Goal: Task Accomplishment & Management: Manage account settings

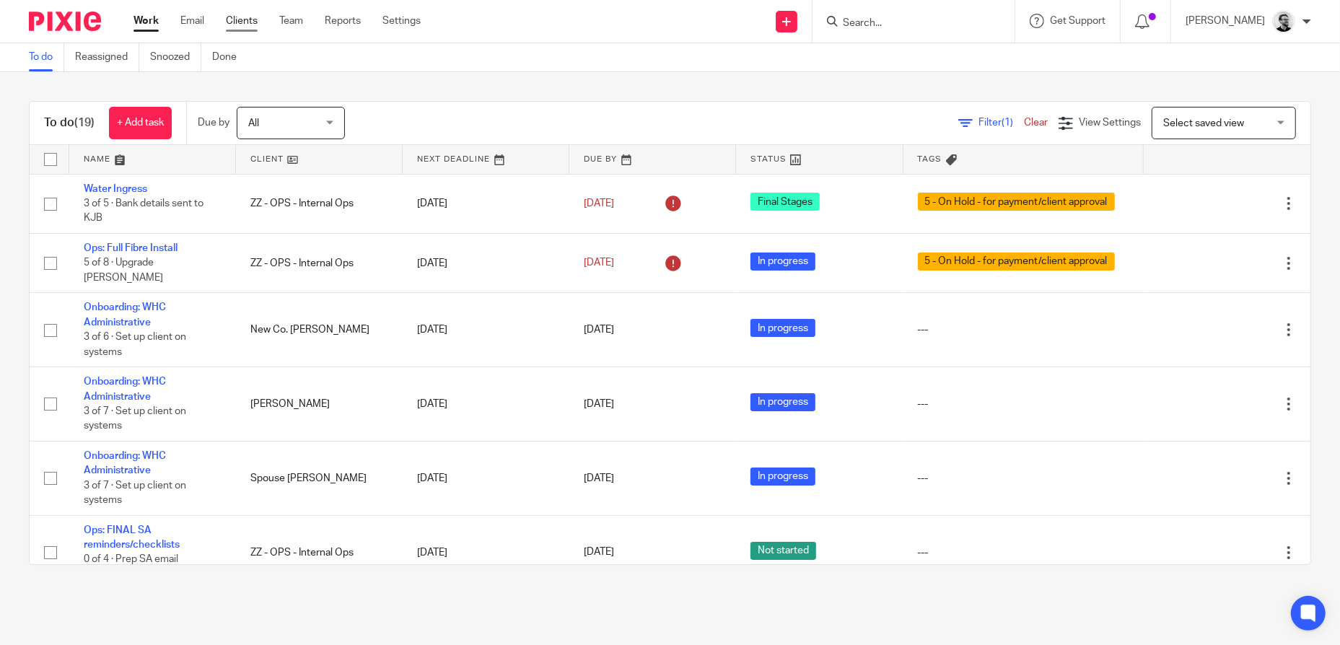
click at [248, 22] on link "Clients" at bounding box center [242, 21] width 32 height 14
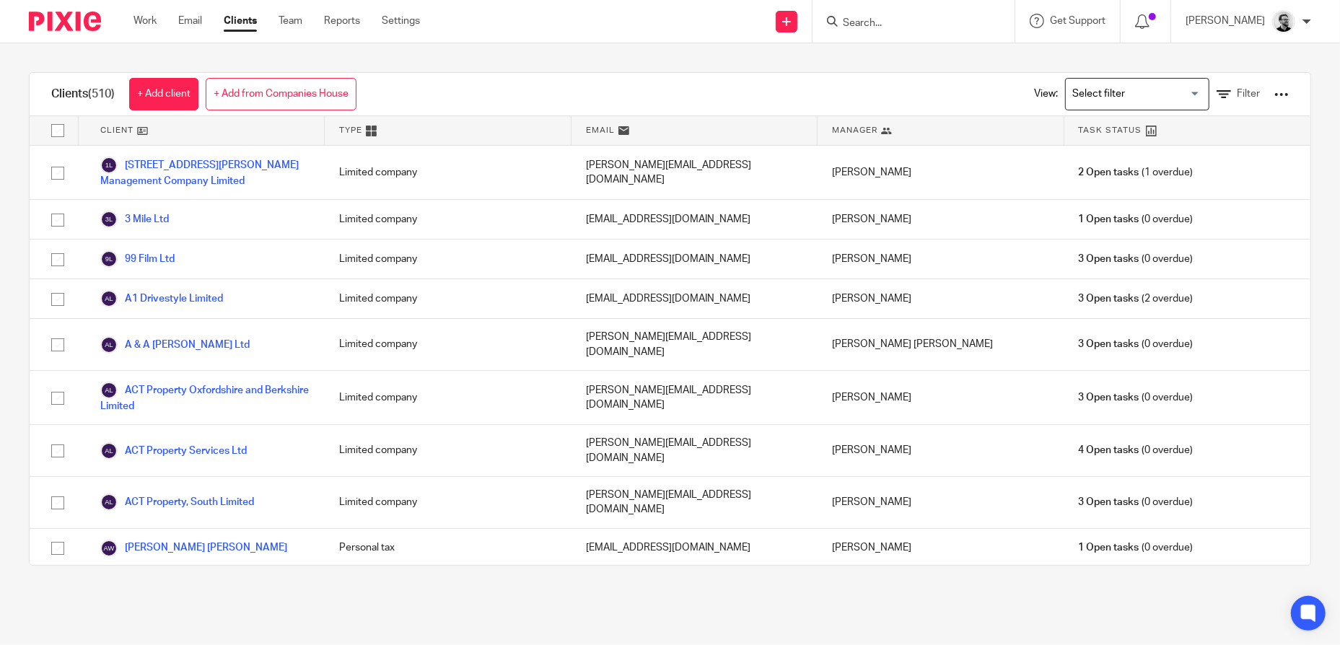
click at [1274, 93] on div at bounding box center [1281, 94] width 14 height 14
click at [1181, 151] on link "Update dates using Companies House" at bounding box center [1166, 148] width 201 height 22
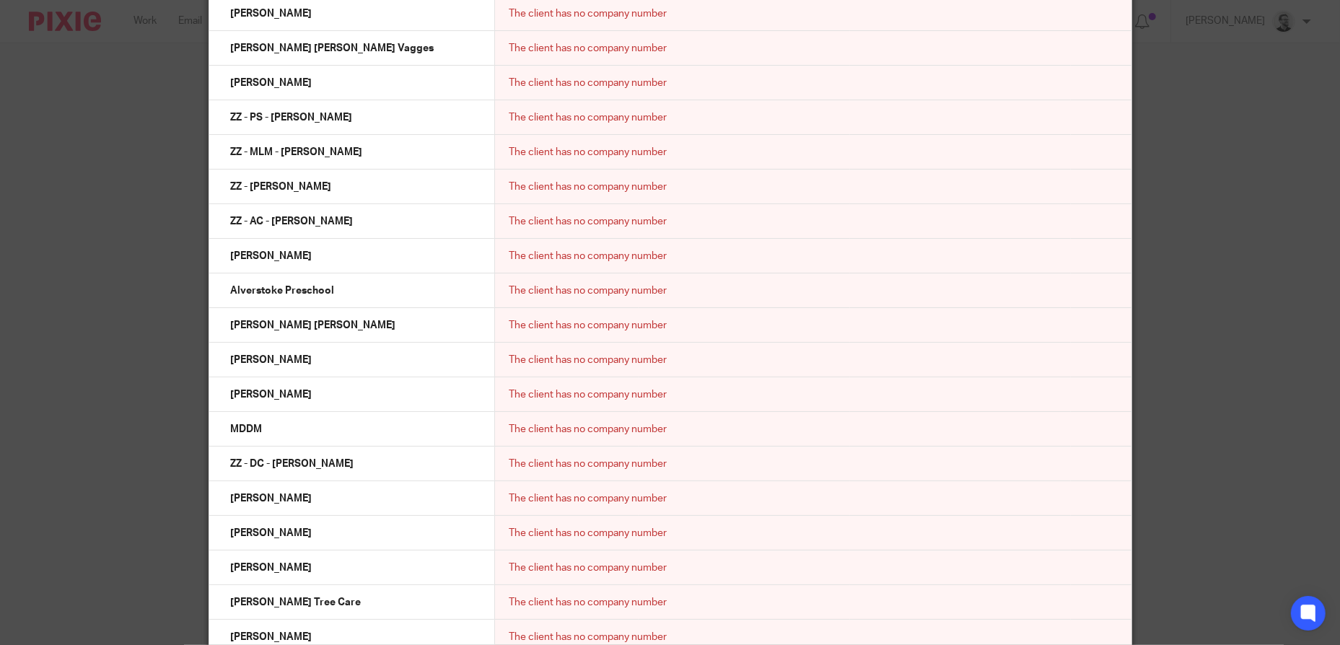
scroll to position [12547, 0]
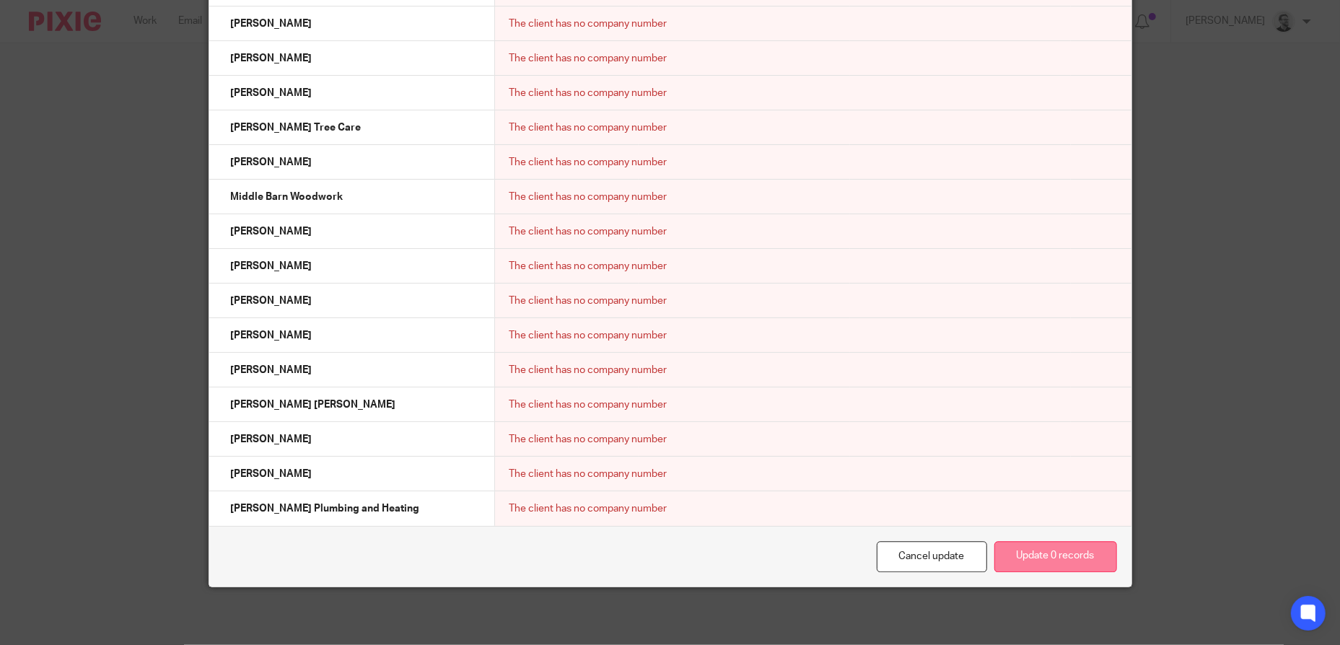
click at [1053, 549] on button "Update 0 records" at bounding box center [1055, 556] width 123 height 31
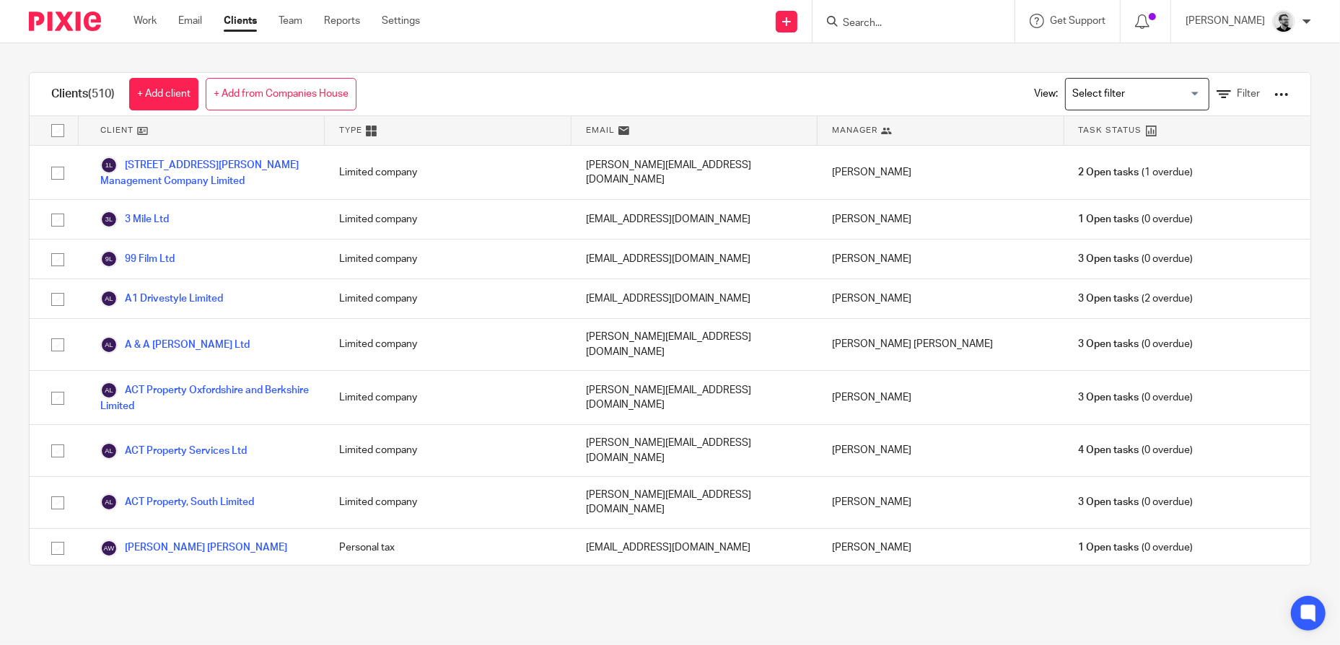
click at [896, 19] on input "Search" at bounding box center [906, 23] width 130 height 13
click at [1274, 93] on div at bounding box center [1281, 94] width 14 height 14
click at [1148, 167] on link "Export clients to CSV file" at bounding box center [1166, 170] width 201 height 22
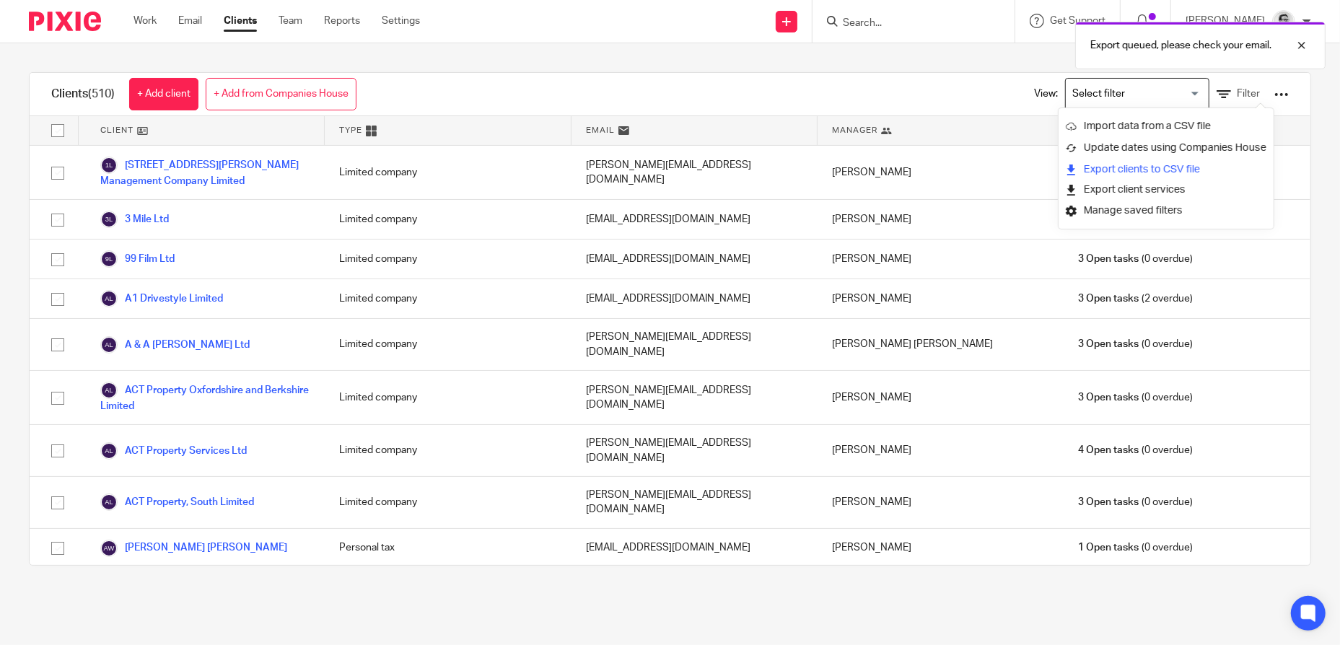
click at [1169, 167] on link "Export clients to CSV file" at bounding box center [1166, 170] width 201 height 22
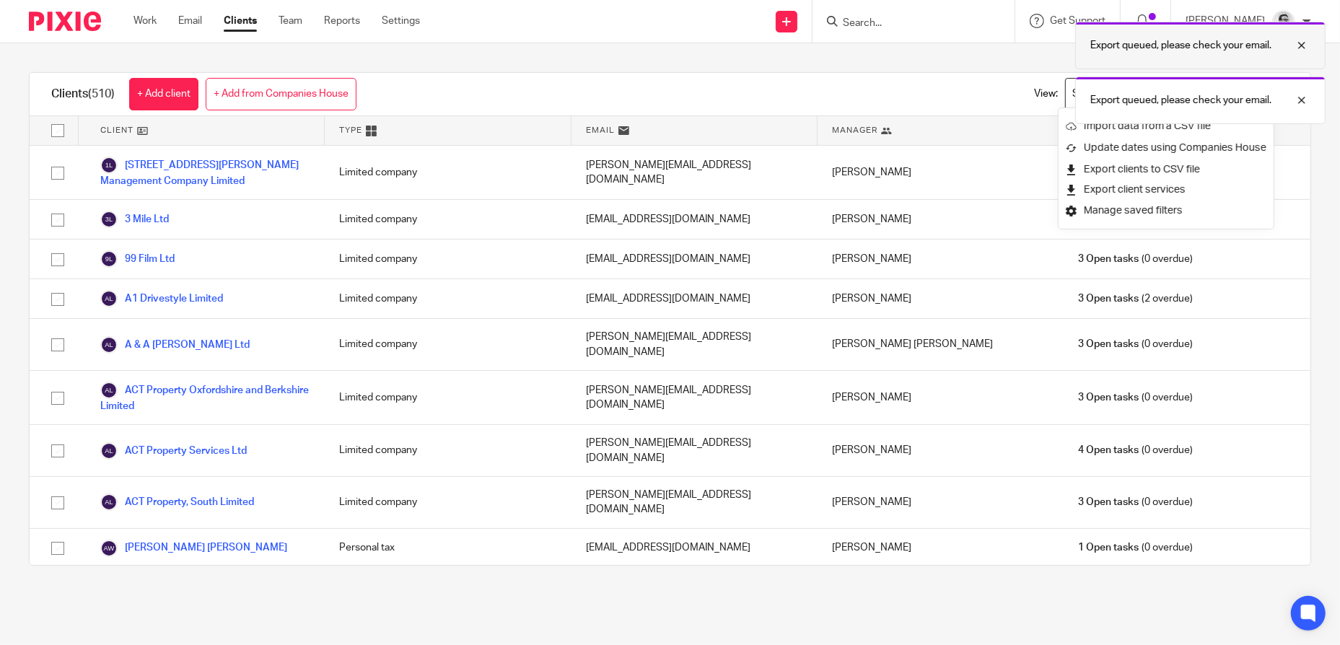
click at [1298, 43] on div at bounding box center [1291, 45] width 39 height 17
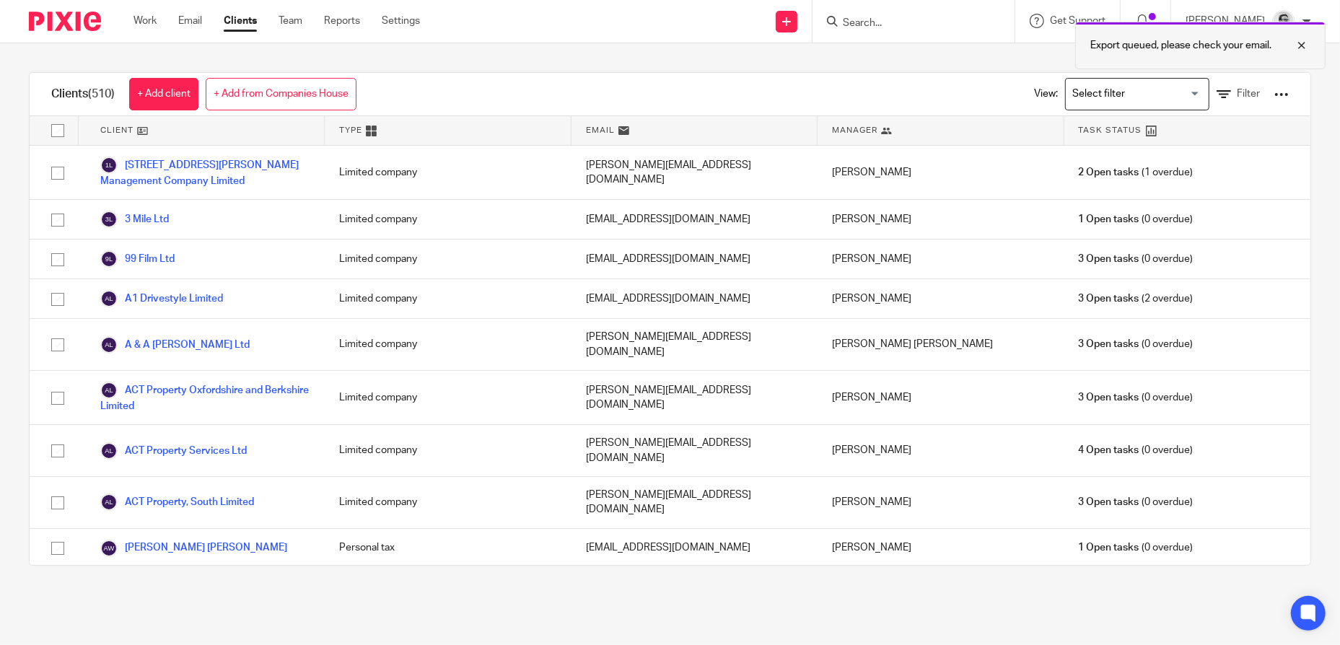
click at [1305, 99] on div "Clients (510) + Add client + Add from Companies House View: Loading... Filter C…" at bounding box center [670, 318] width 1340 height 551
click at [292, 25] on link "Team" at bounding box center [291, 21] width 24 height 14
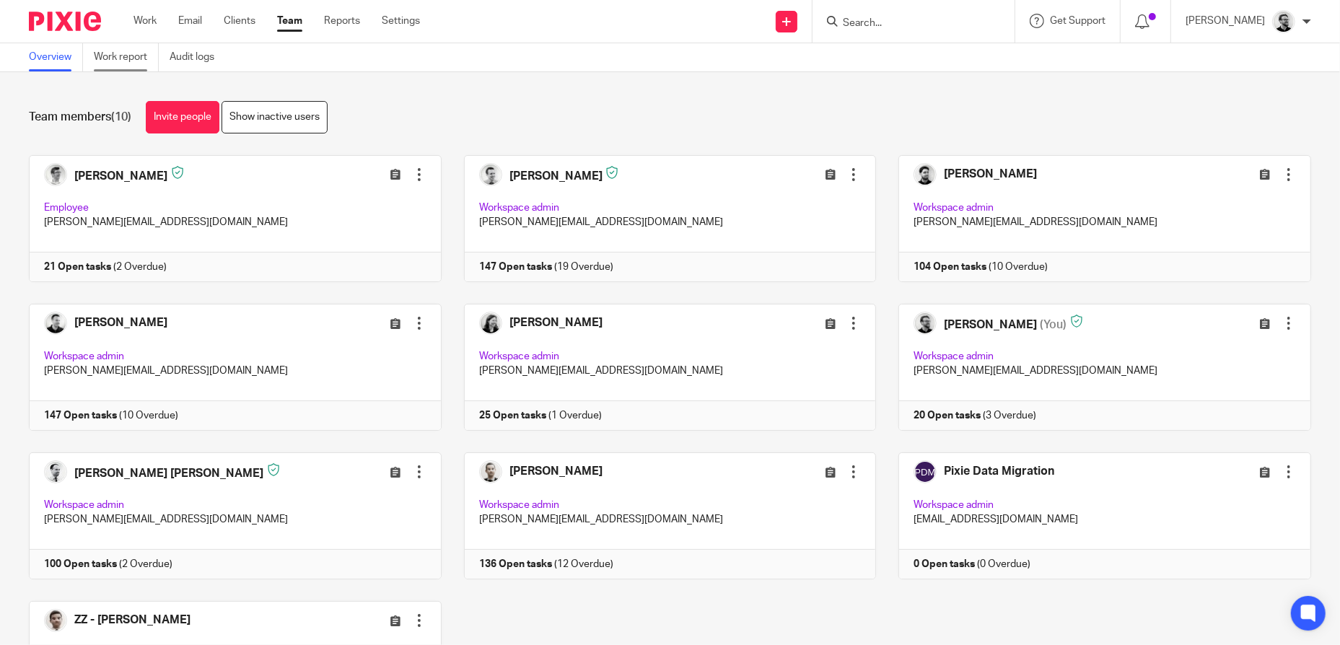
click at [131, 58] on link "Work report" at bounding box center [126, 57] width 65 height 28
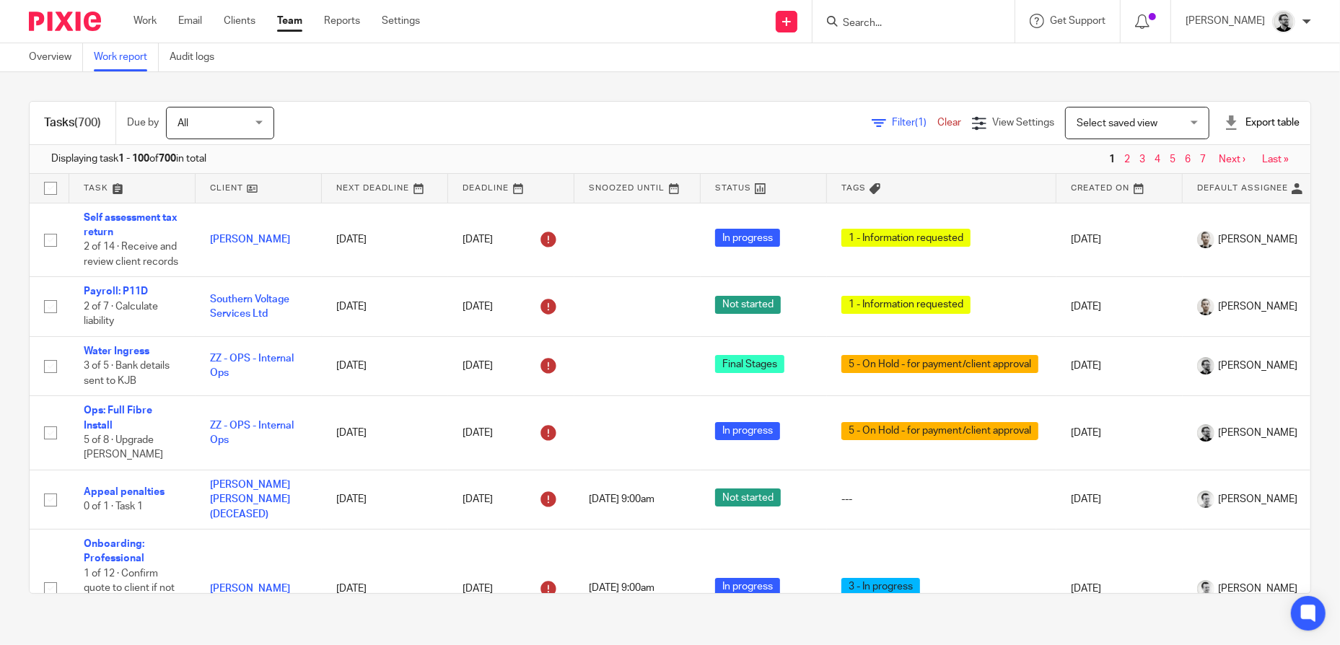
click at [1269, 121] on div "Export table" at bounding box center [1262, 122] width 76 height 14
click at [1243, 174] on link "Excel spreadsheet" at bounding box center [1228, 176] width 84 height 10
click at [145, 19] on link "Work" at bounding box center [145, 21] width 23 height 14
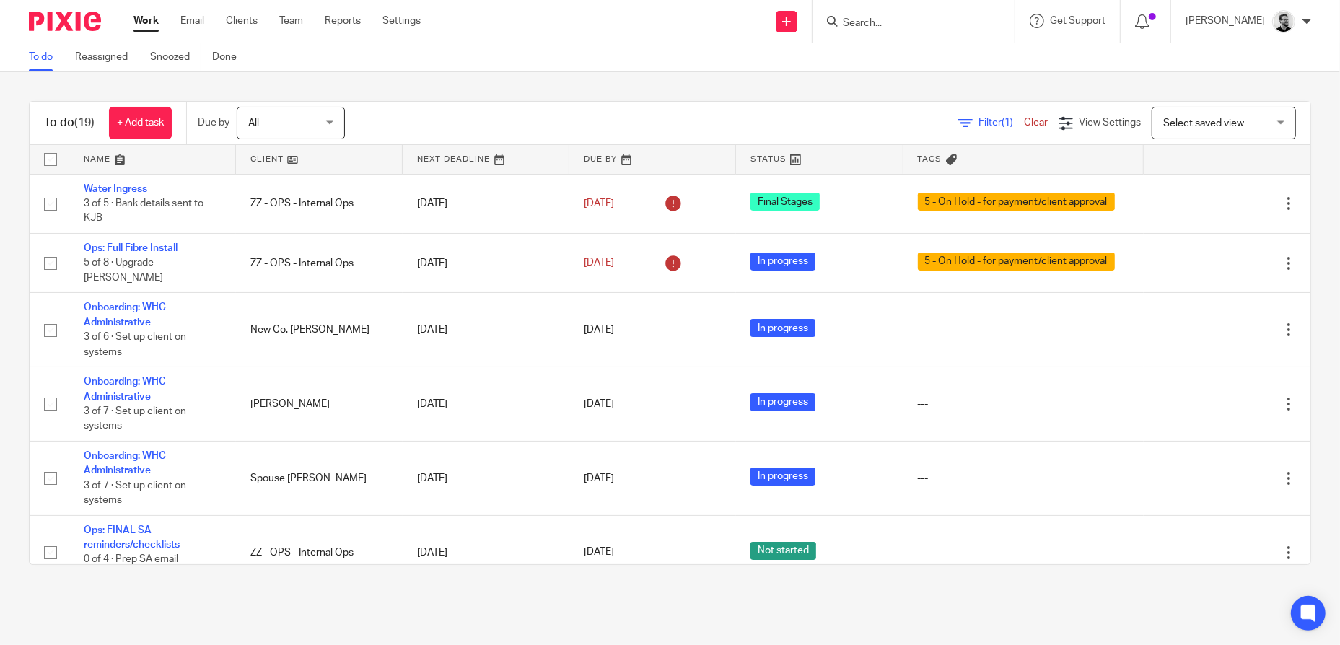
click at [154, 26] on link "Work" at bounding box center [146, 21] width 25 height 14
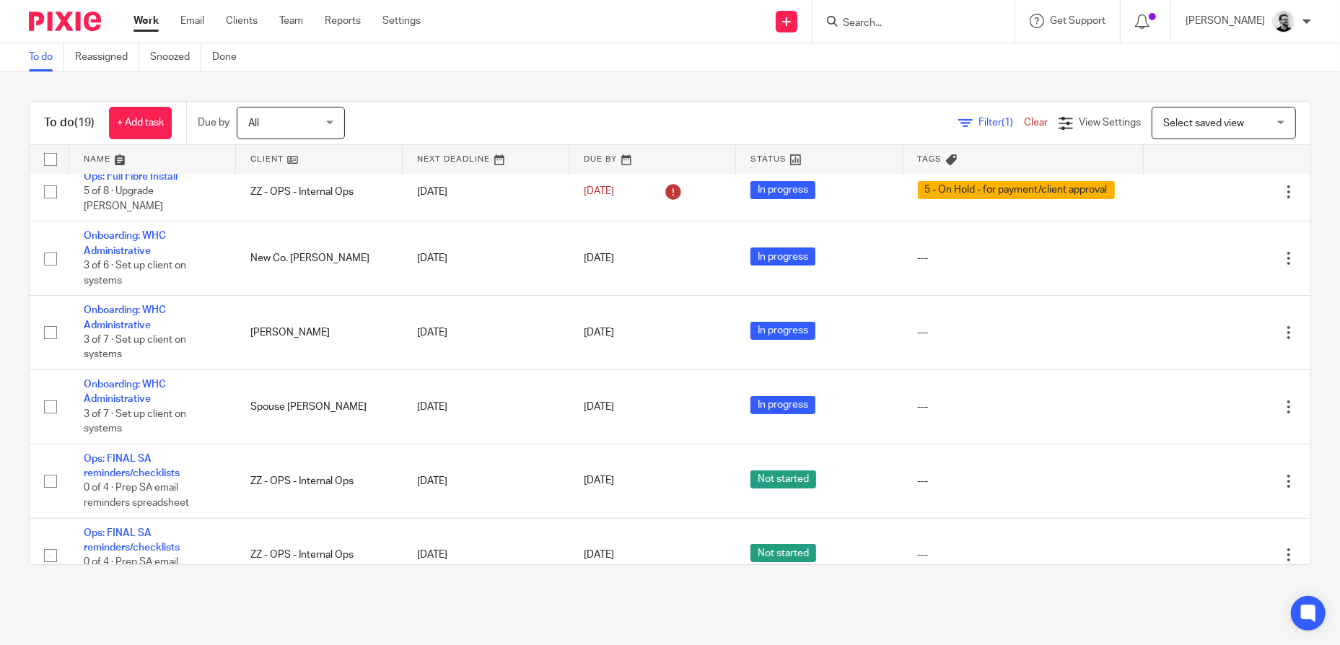
scroll to position [72, 0]
click at [400, 20] on link "Settings" at bounding box center [401, 21] width 38 height 14
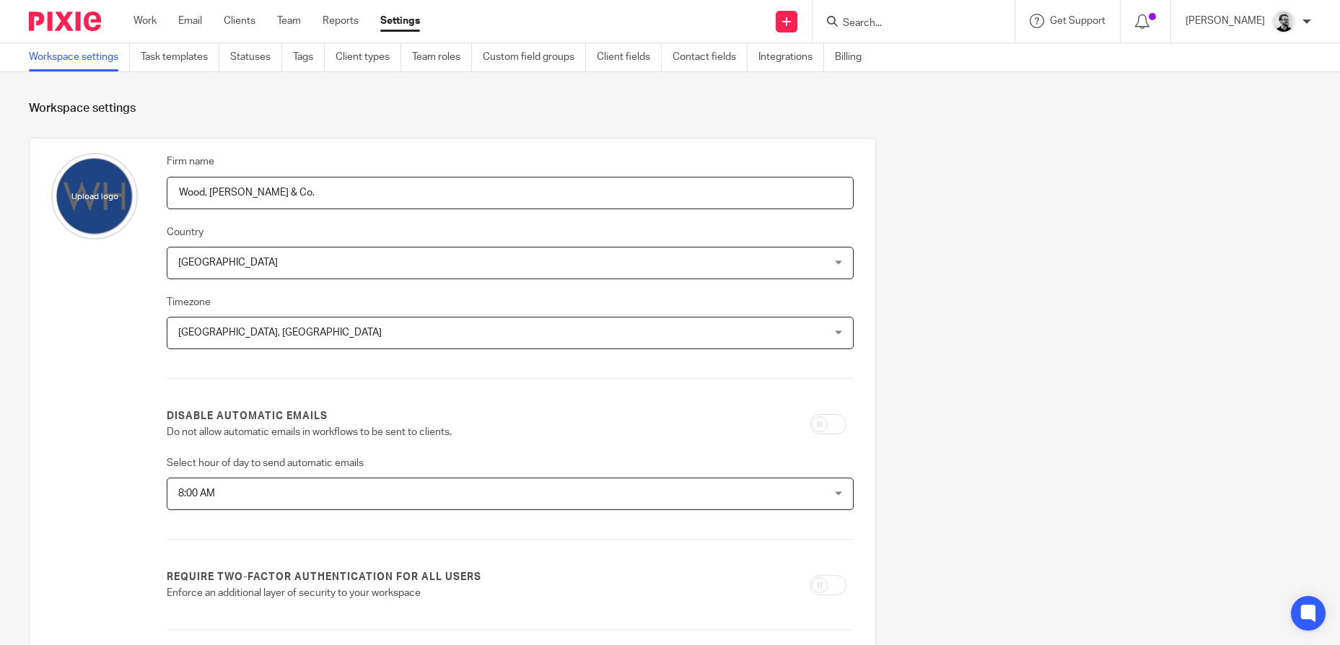
click at [196, 55] on link "Task templates" at bounding box center [180, 57] width 79 height 28
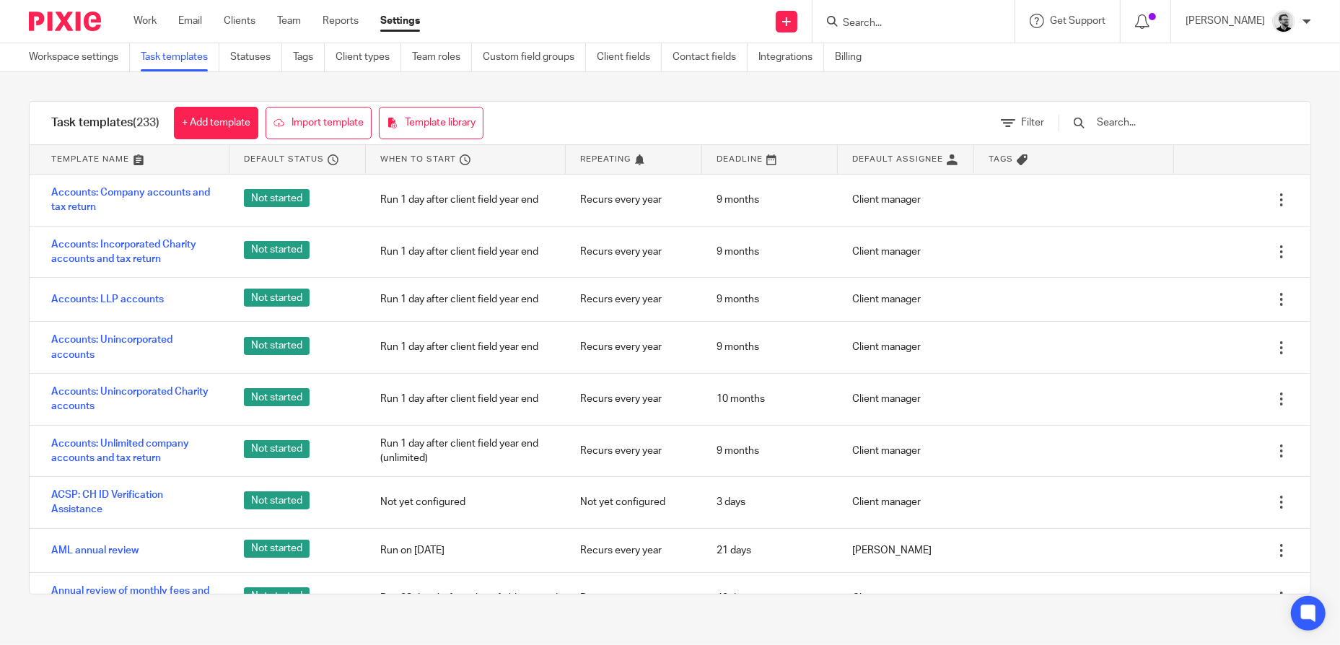
click at [1152, 120] on input "text" at bounding box center [1179, 123] width 168 height 16
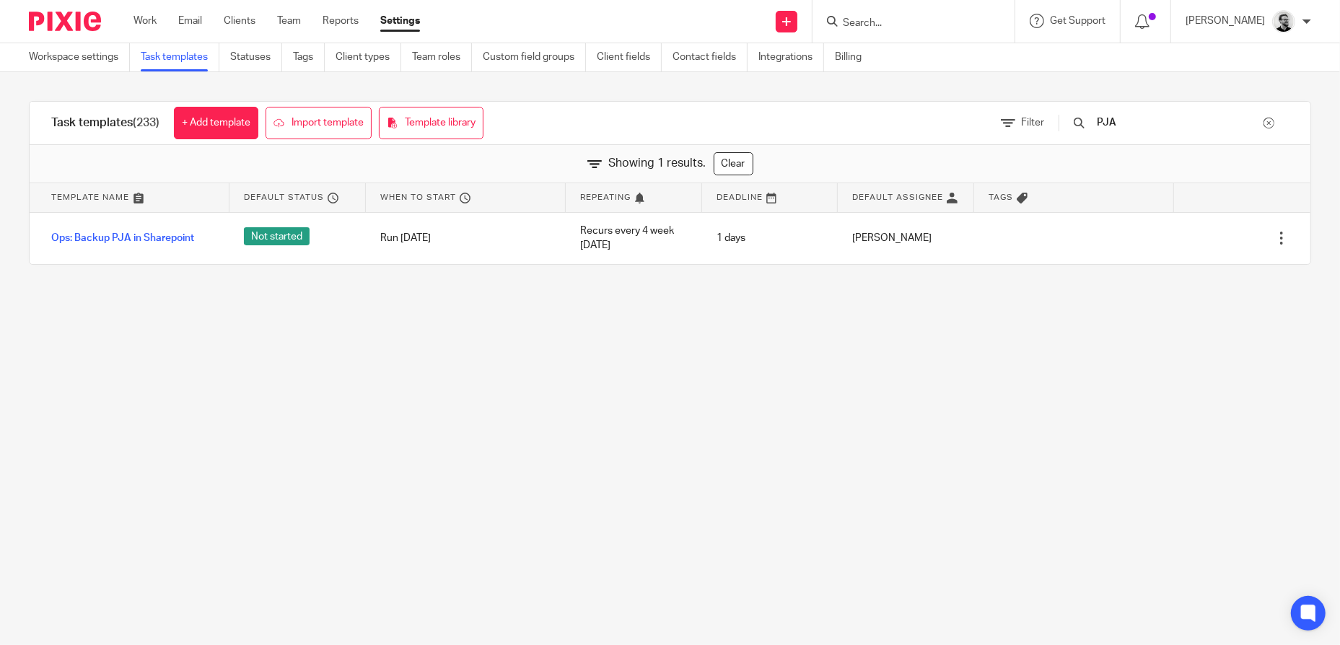
click at [1129, 121] on input "PJA" at bounding box center [1179, 123] width 168 height 16
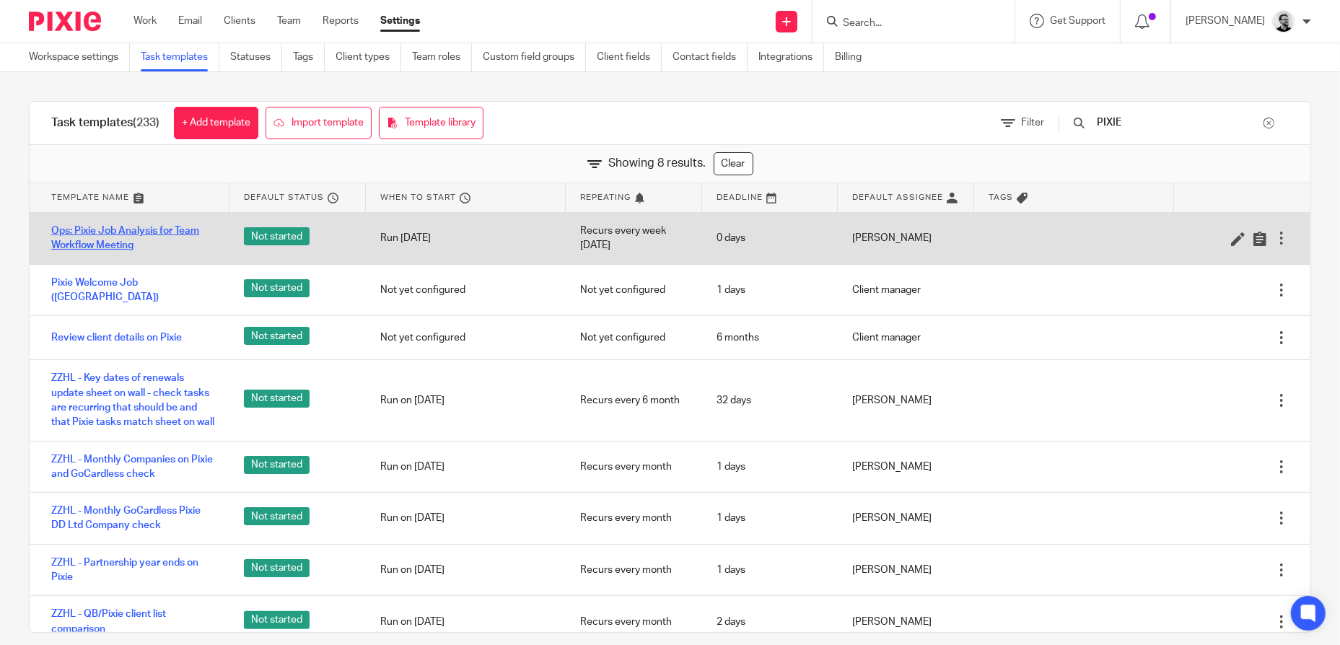
type input "PIXIE"
click at [134, 229] on link "Ops: Pixie Job Analysis for Team Workflow Meeting" at bounding box center [133, 239] width 164 height 30
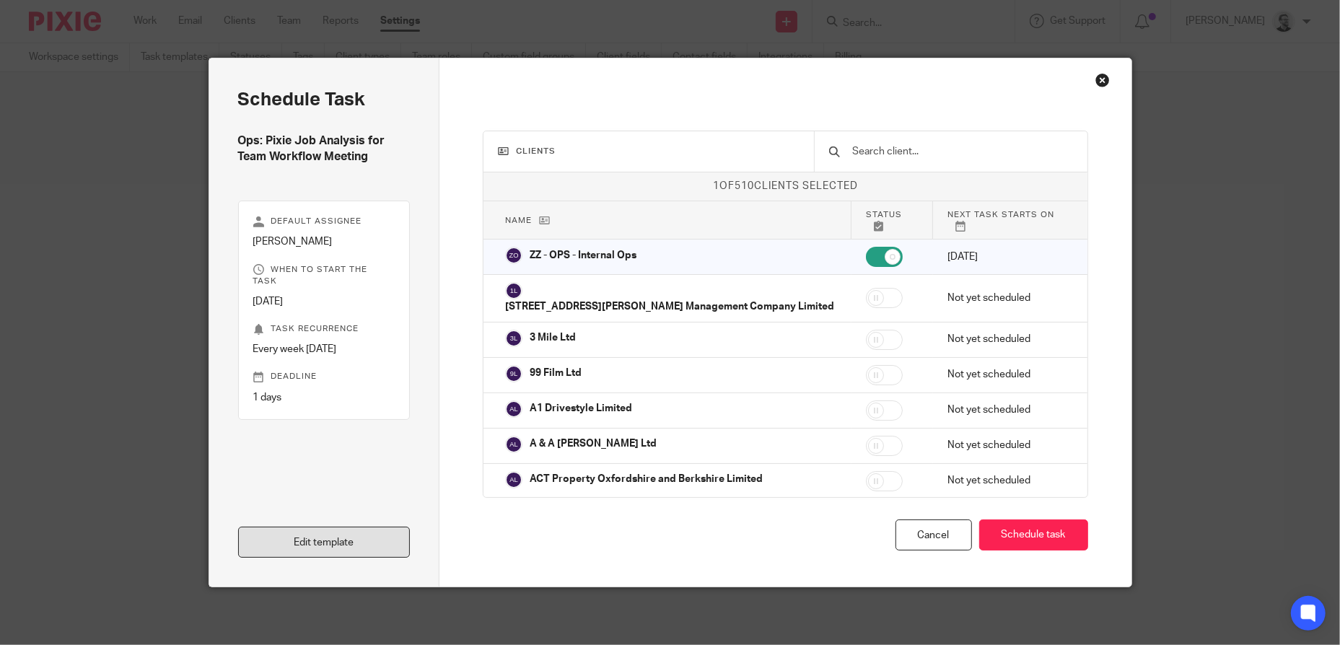
click at [338, 535] on link "Edit template" at bounding box center [324, 542] width 172 height 31
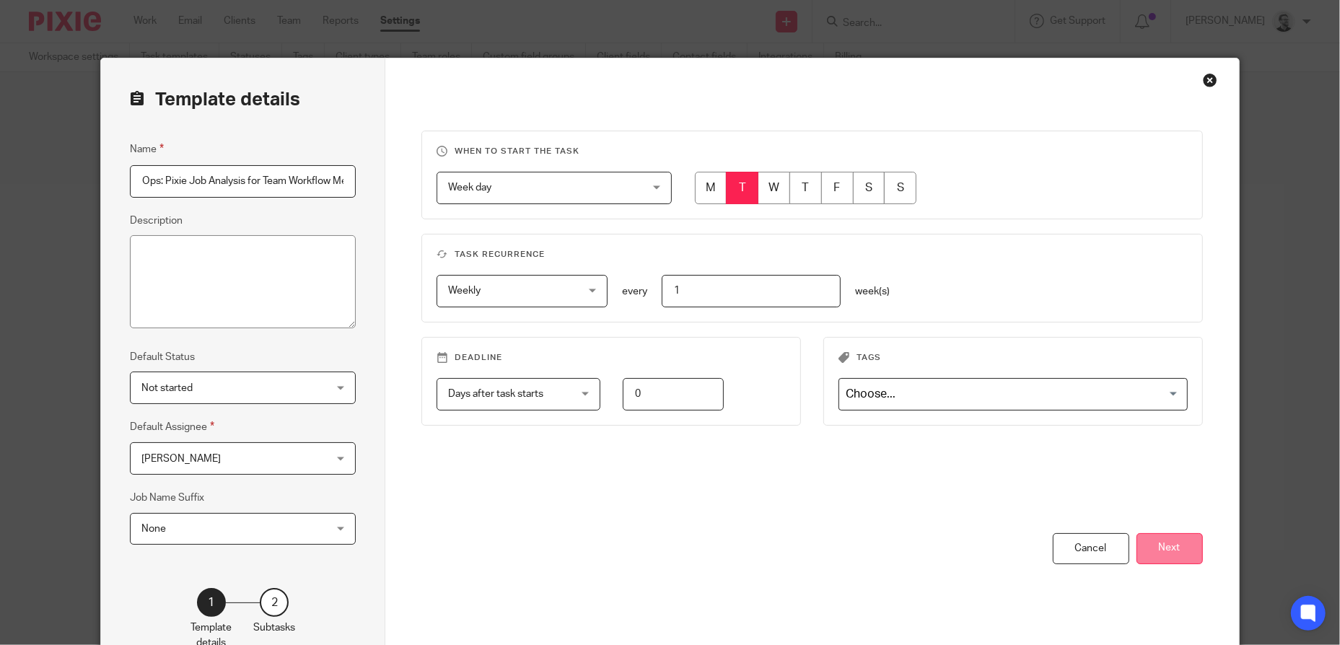
scroll to position [0, 29]
click at [1176, 548] on button "Next" at bounding box center [1170, 548] width 66 height 31
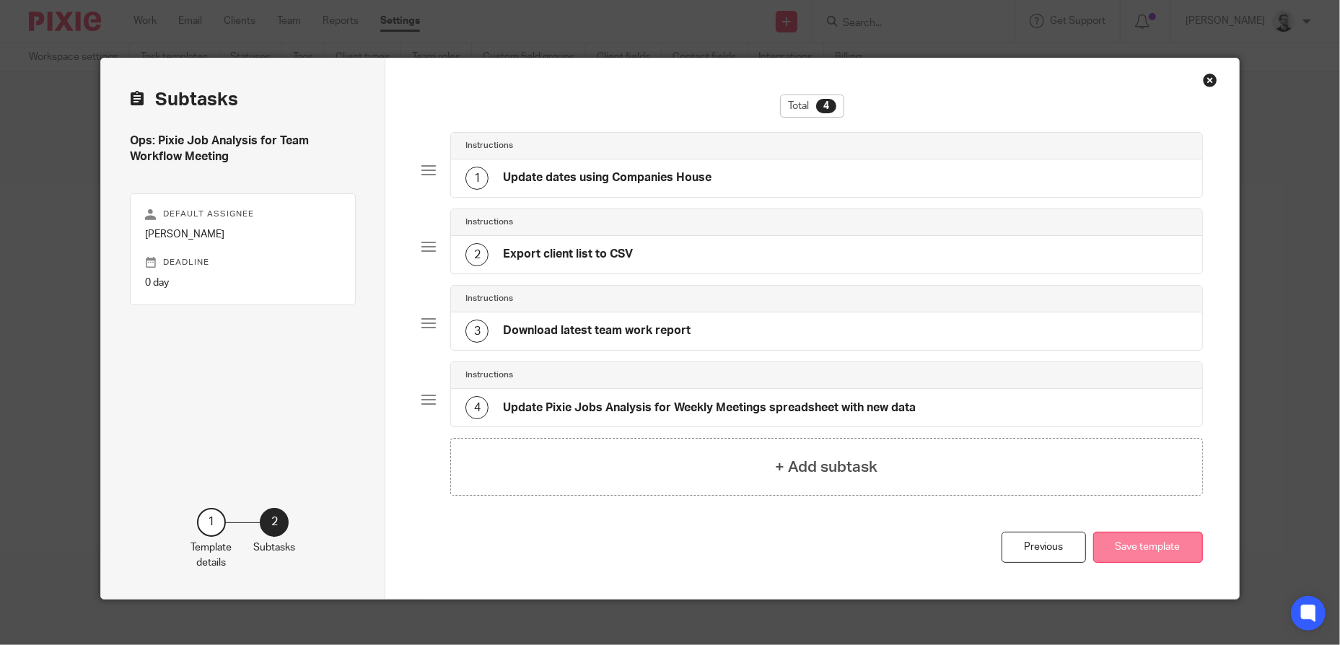
scroll to position [0, 0]
click at [637, 390] on div "4 Update Pixie Jobs Analysis for Weekly Meetings spreadsheet with new data" at bounding box center [826, 408] width 751 height 38
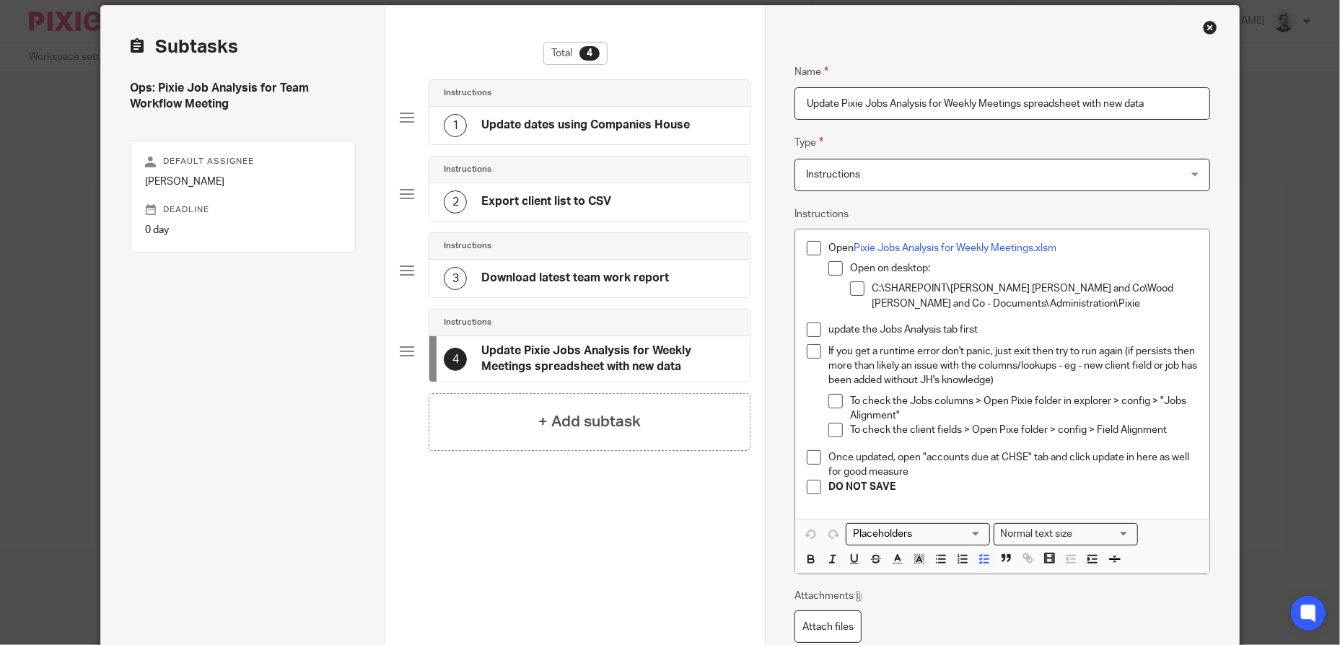
scroll to position [72, 0]
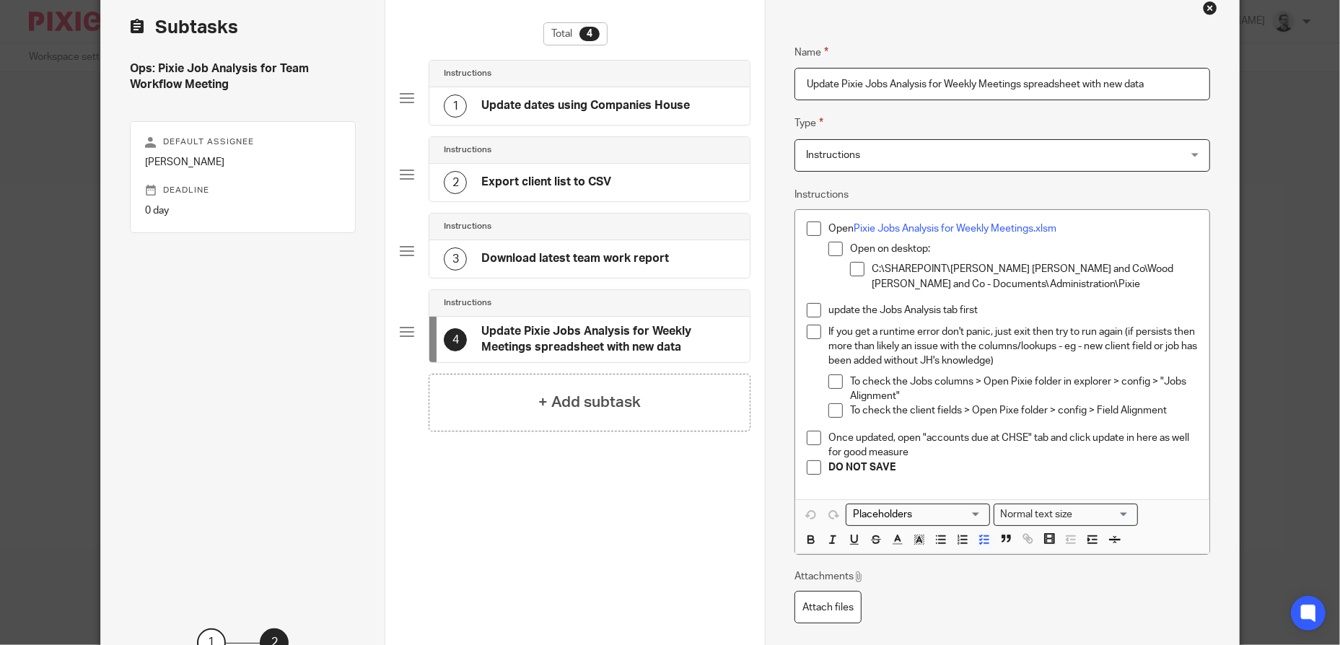
click at [588, 266] on div "3 Download latest team work report" at bounding box center [556, 259] width 225 height 23
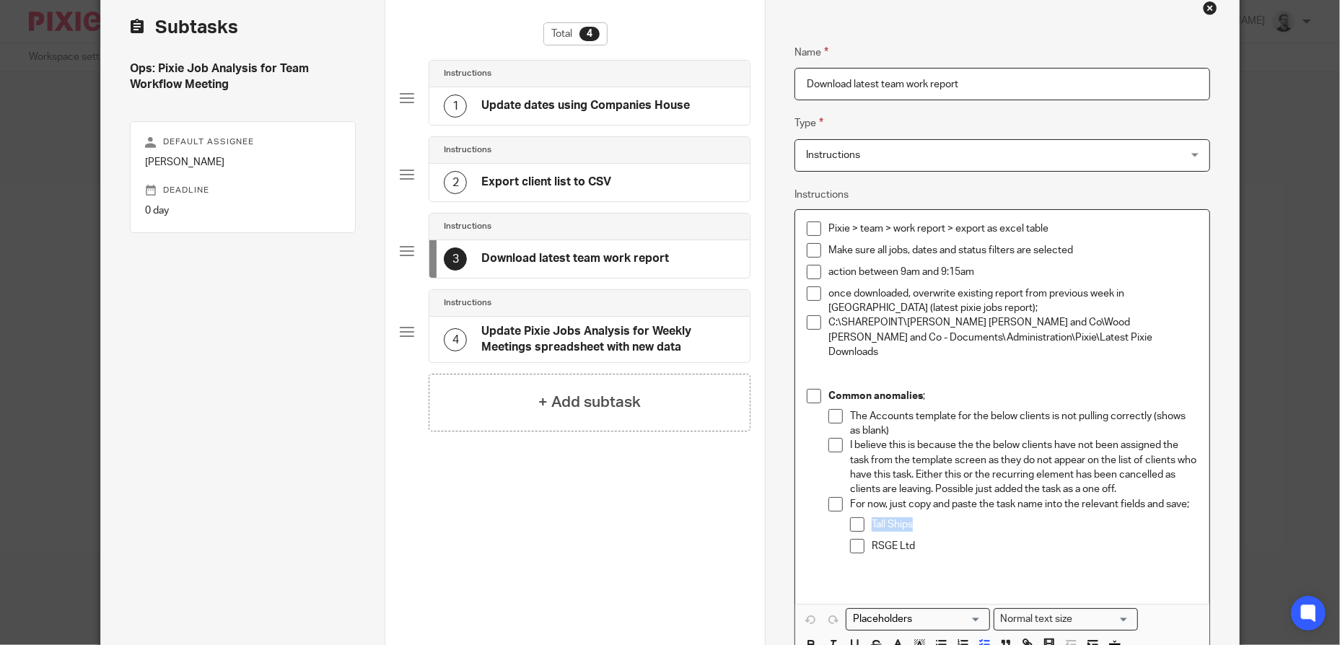
drag, startPoint x: 914, startPoint y: 509, endPoint x: 852, endPoint y: 504, distance: 61.6
click at [852, 517] on li "Tall Ships" at bounding box center [1024, 528] width 348 height 22
click at [908, 517] on p at bounding box center [1035, 524] width 326 height 14
click at [850, 517] on span at bounding box center [857, 524] width 14 height 14
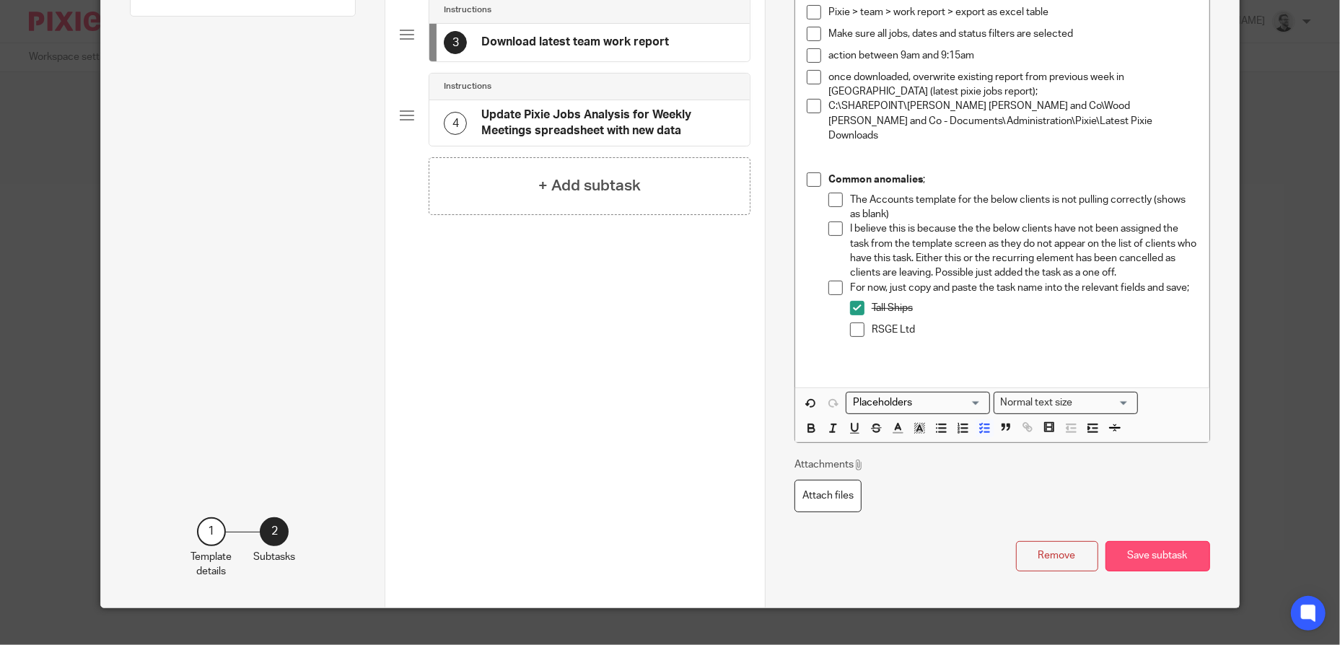
click at [1178, 546] on button "Save subtask" at bounding box center [1158, 556] width 105 height 31
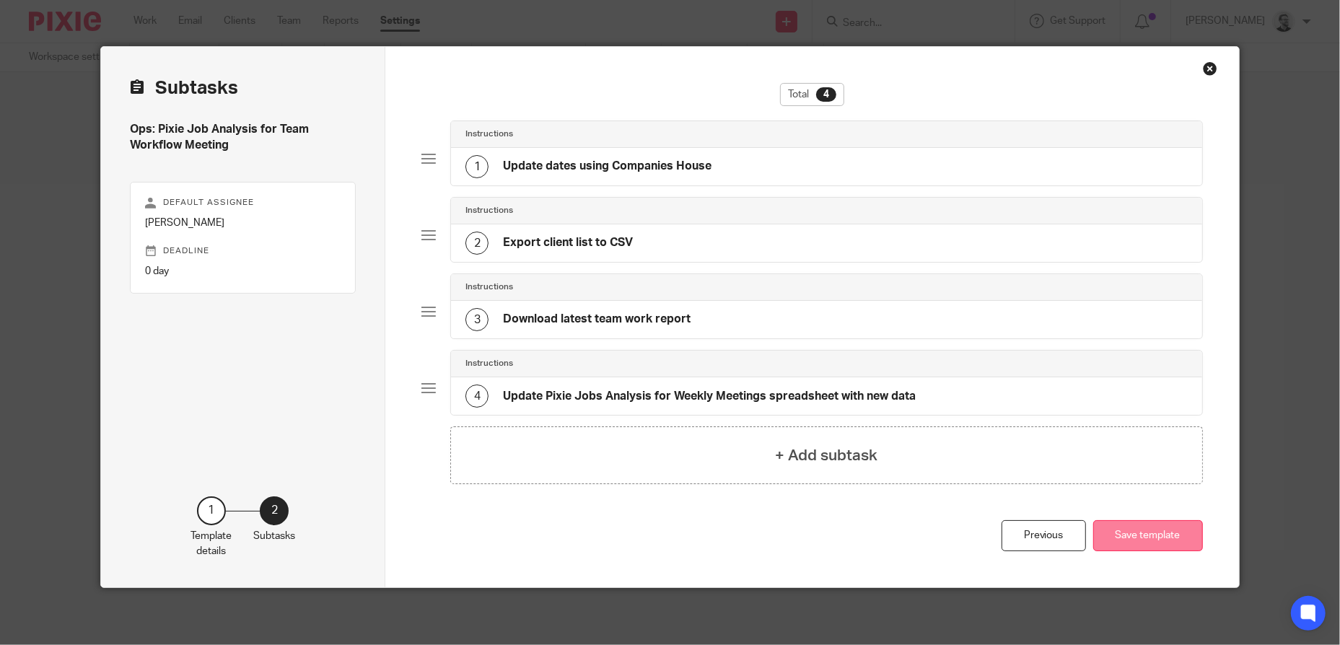
click at [1124, 526] on button "Save template" at bounding box center [1148, 535] width 110 height 31
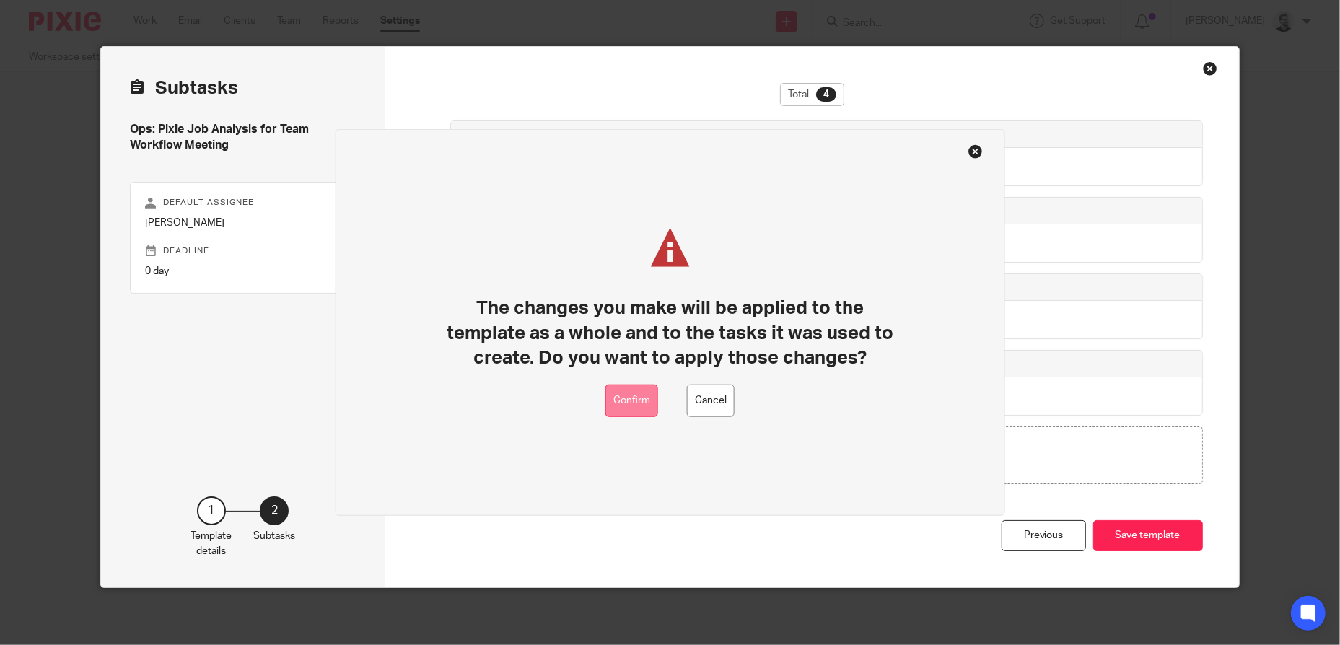
click at [626, 403] on button "Confirm" at bounding box center [631, 401] width 53 height 32
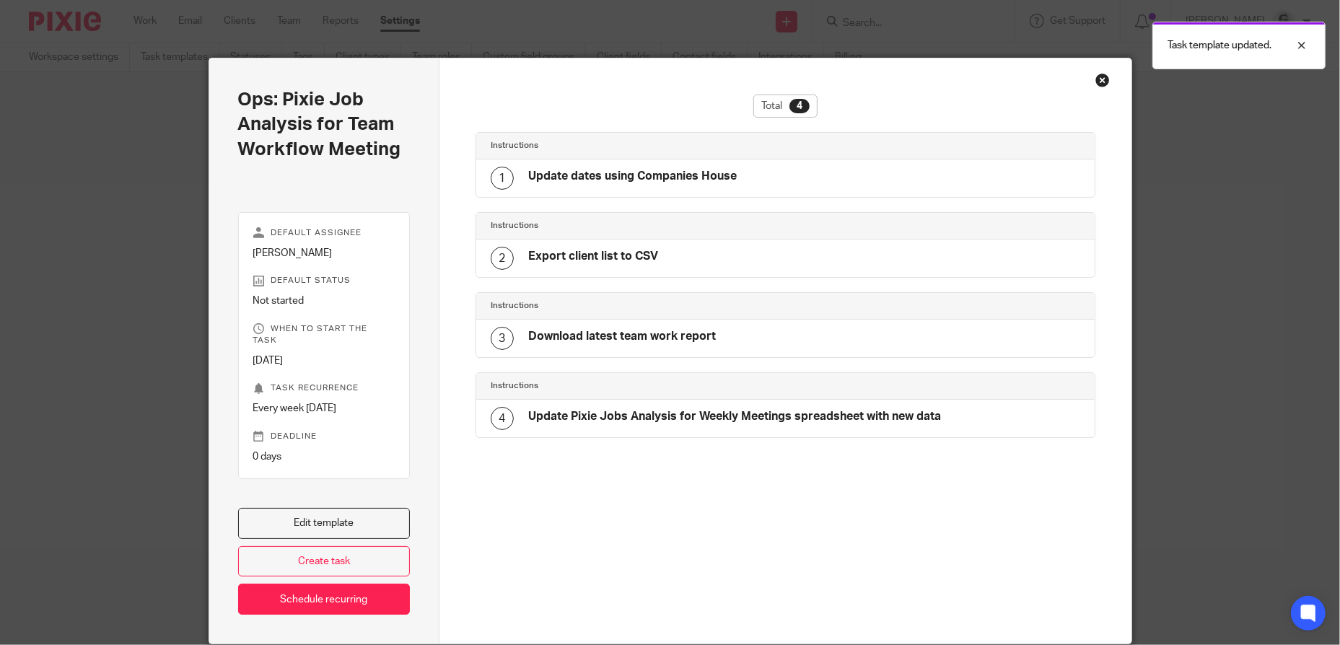
click at [1101, 83] on div "Close this dialog window" at bounding box center [1102, 80] width 14 height 14
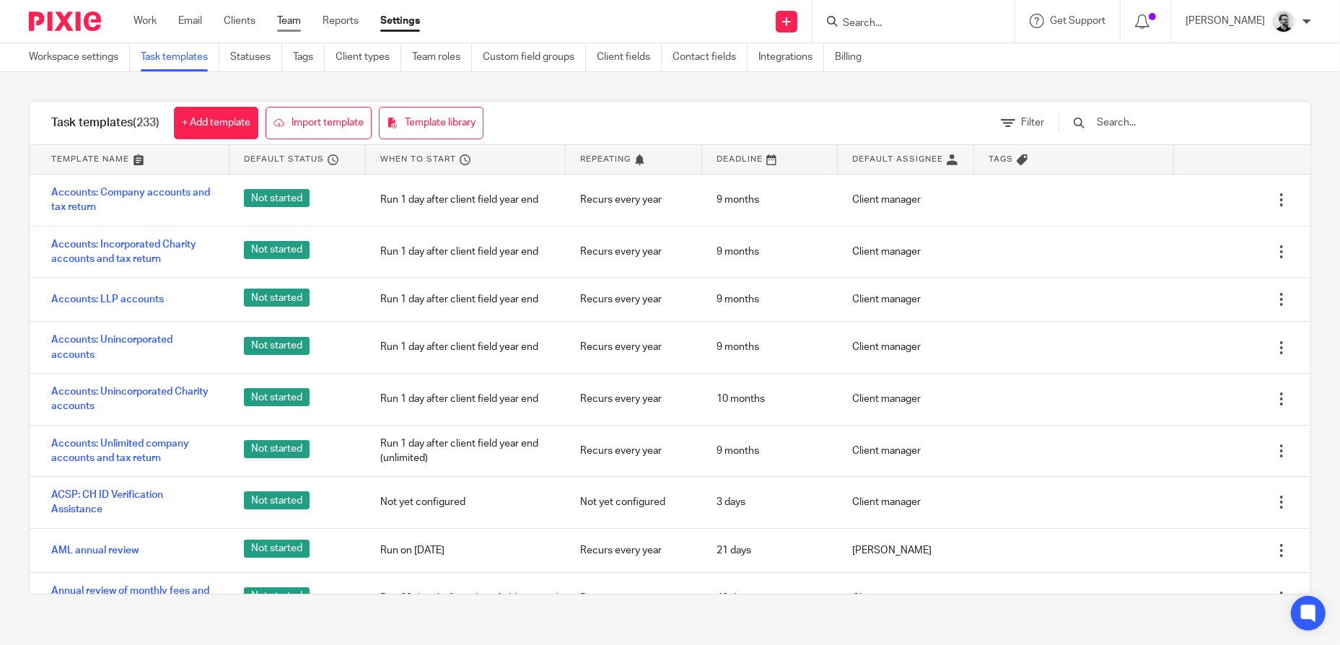
click at [298, 19] on link "Team" at bounding box center [289, 21] width 24 height 14
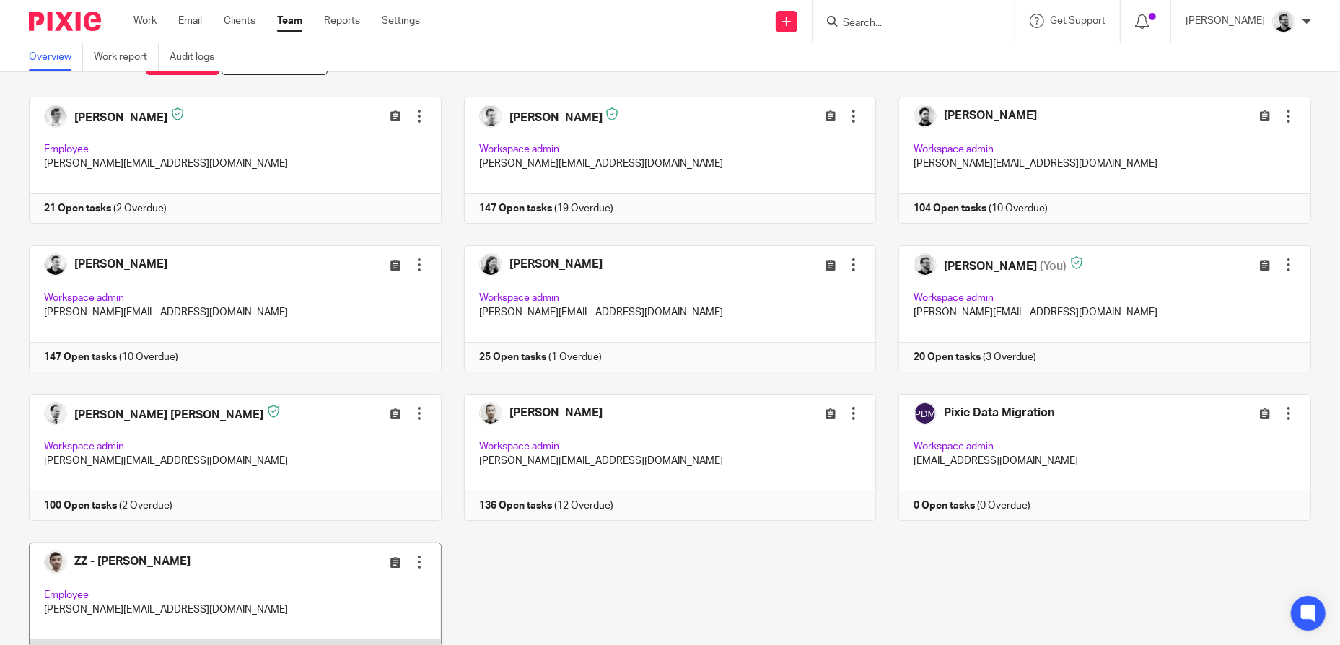
scroll to position [133, 0]
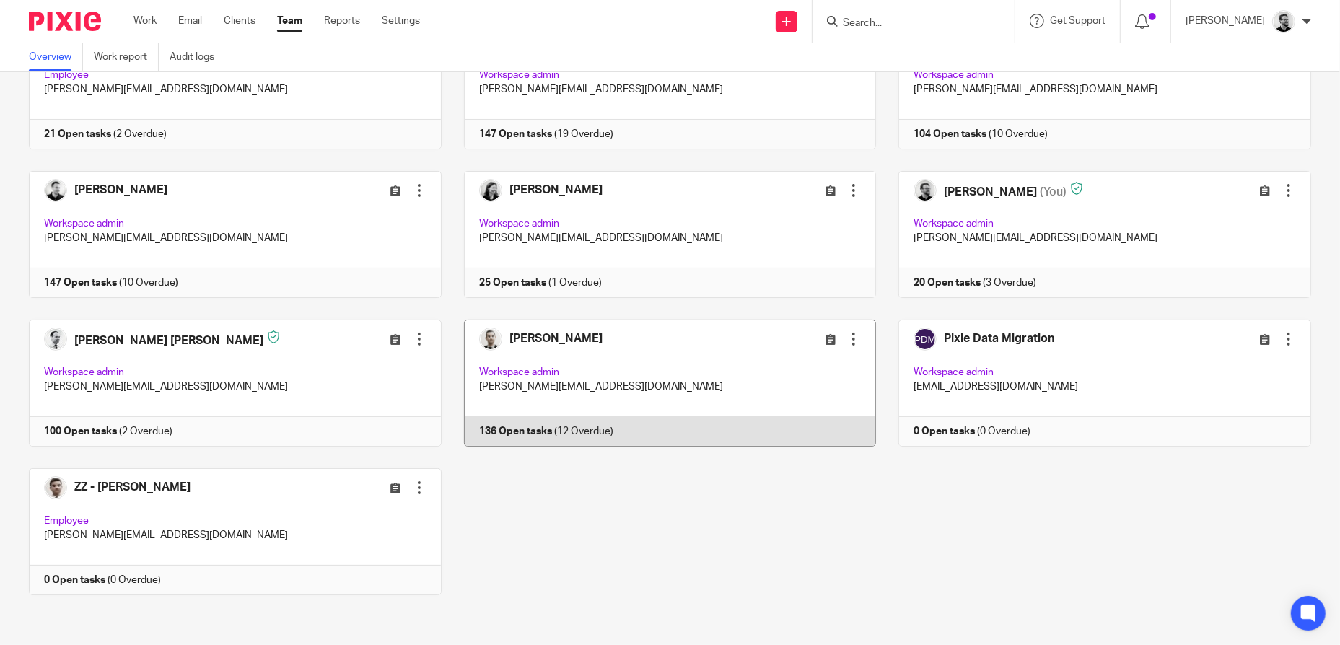
click at [658, 358] on link at bounding box center [659, 383] width 435 height 127
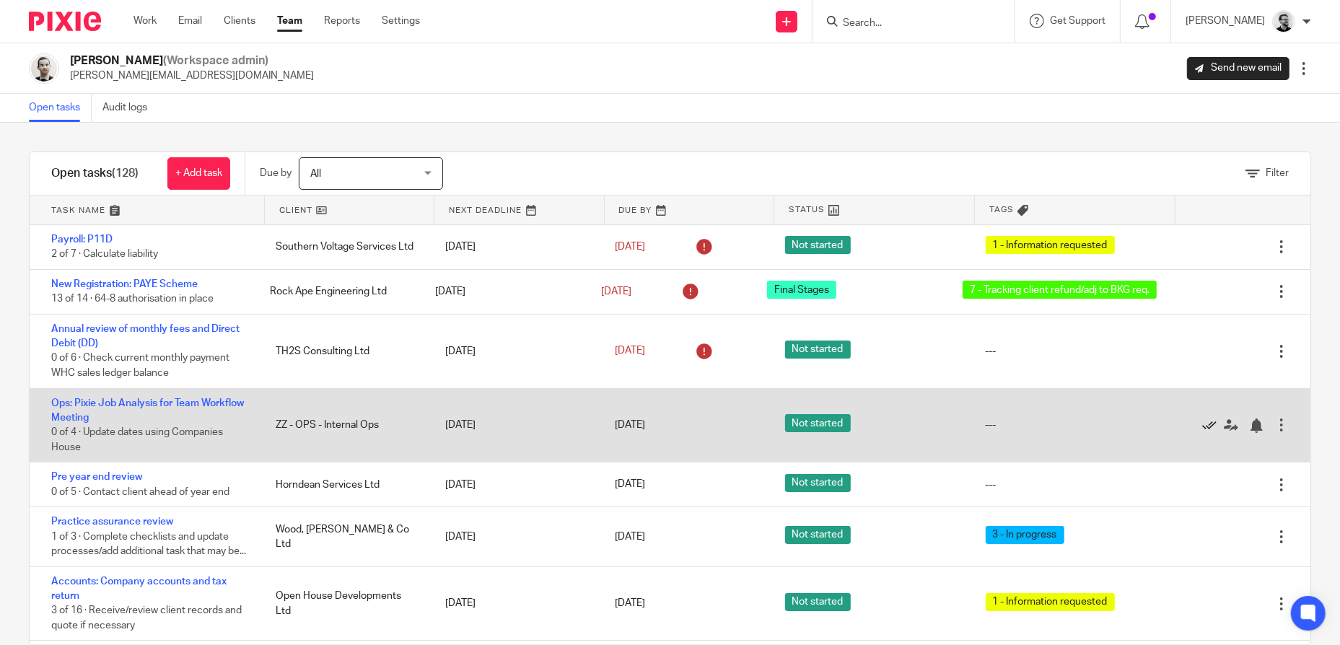
click at [1202, 424] on icon at bounding box center [1209, 426] width 14 height 14
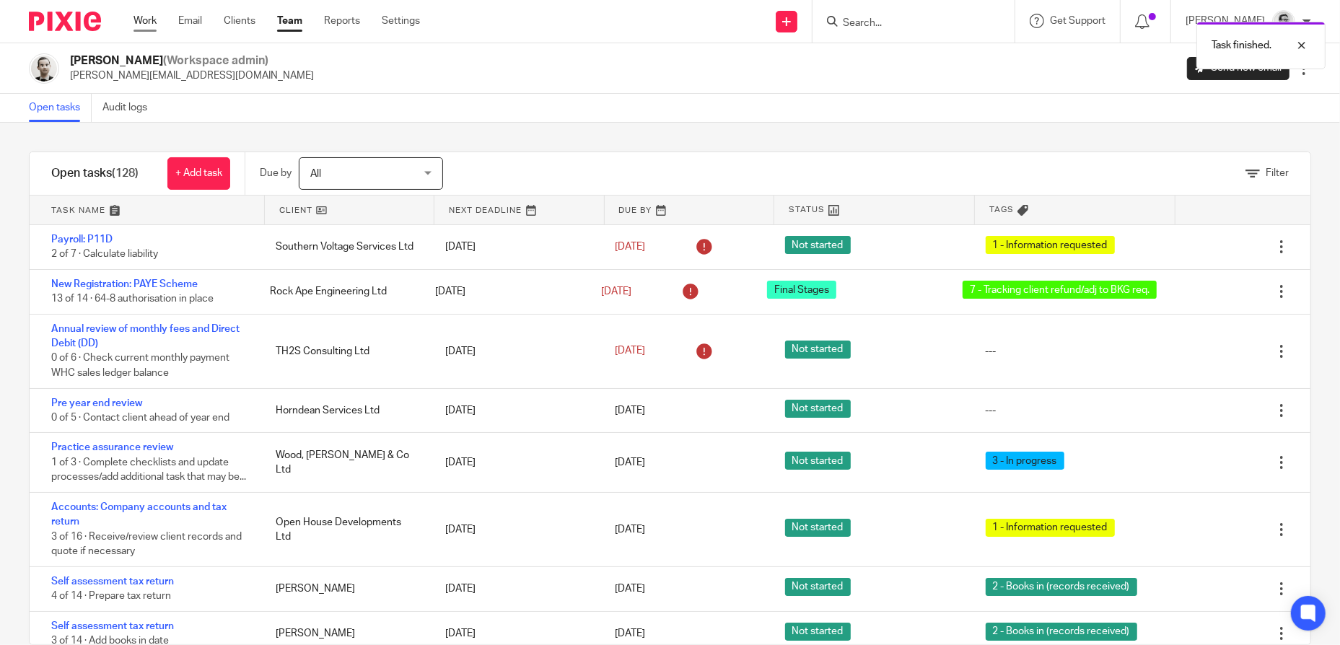
click at [154, 25] on link "Work" at bounding box center [145, 21] width 23 height 14
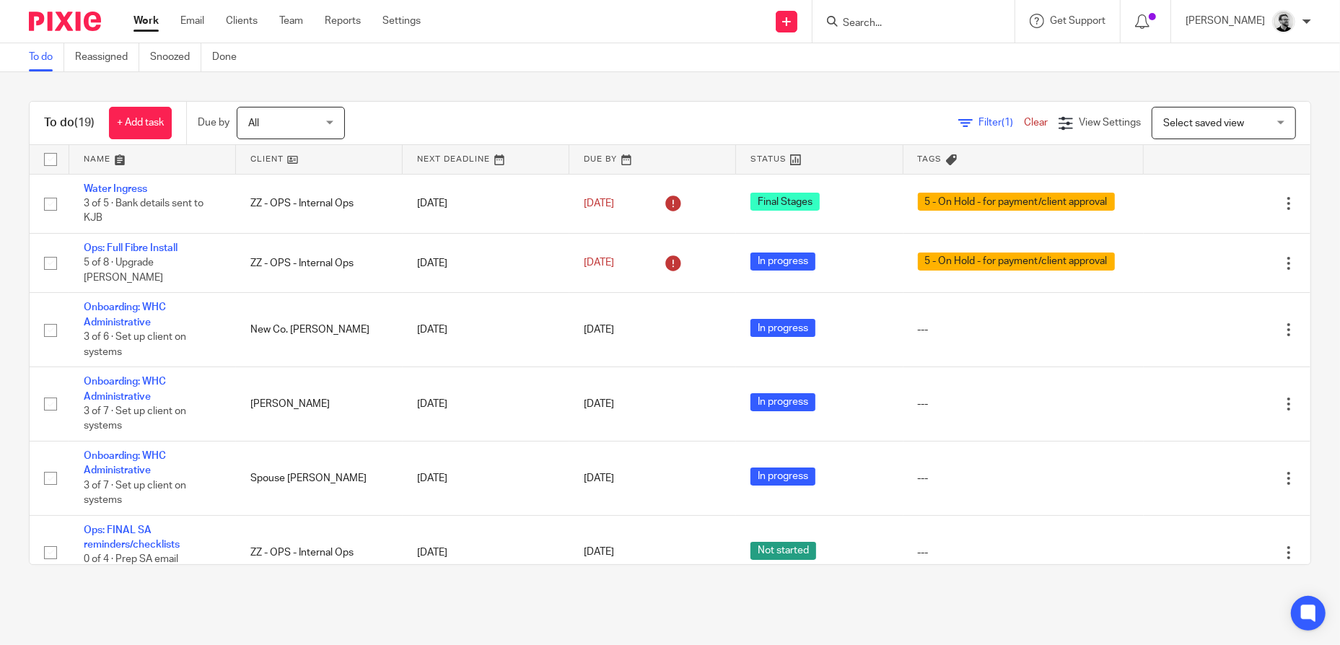
click at [923, 26] on input "Search" at bounding box center [906, 23] width 130 height 13
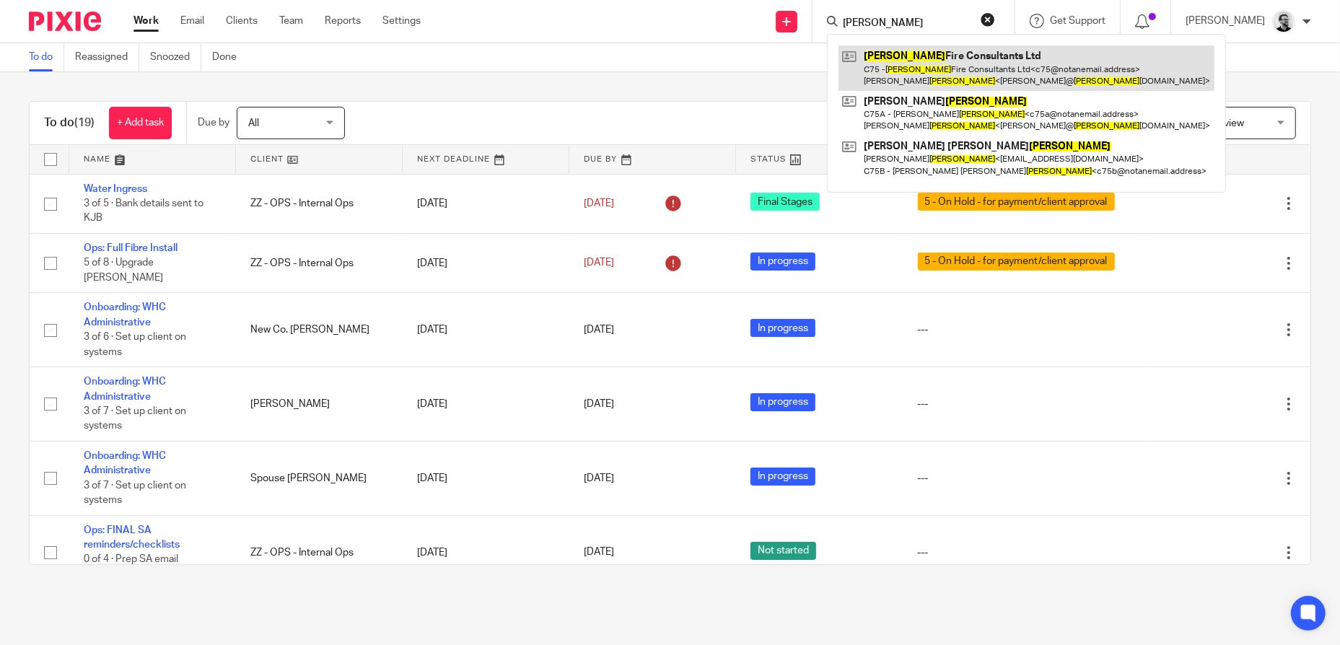
type input "[PERSON_NAME]"
click at [996, 69] on link at bounding box center [1027, 67] width 376 height 45
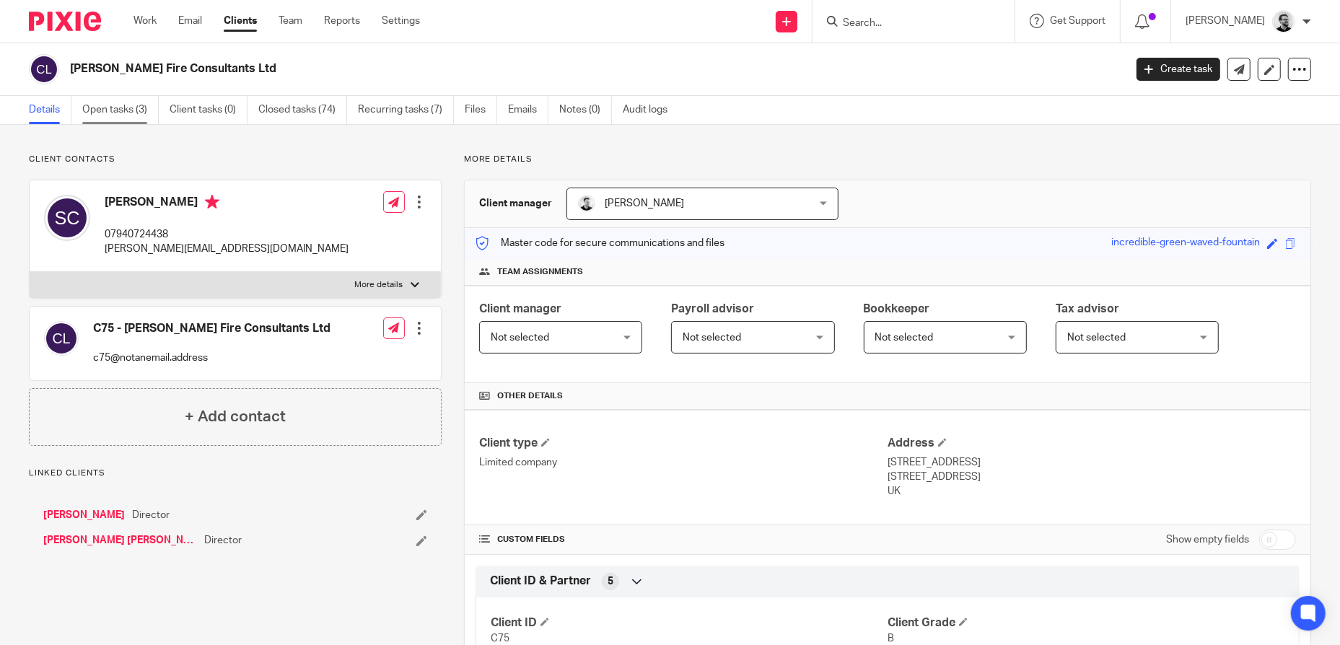
click at [112, 113] on link "Open tasks (3)" at bounding box center [120, 110] width 76 height 28
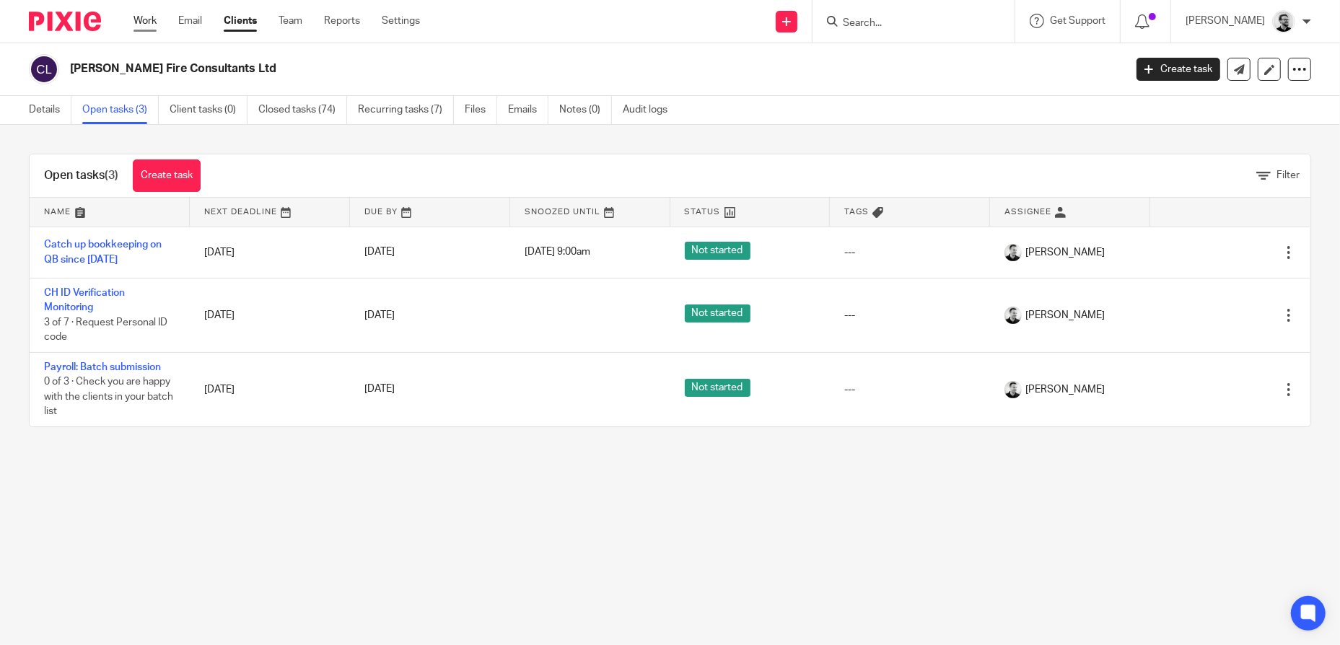
click at [147, 21] on link "Work" at bounding box center [145, 21] width 23 height 14
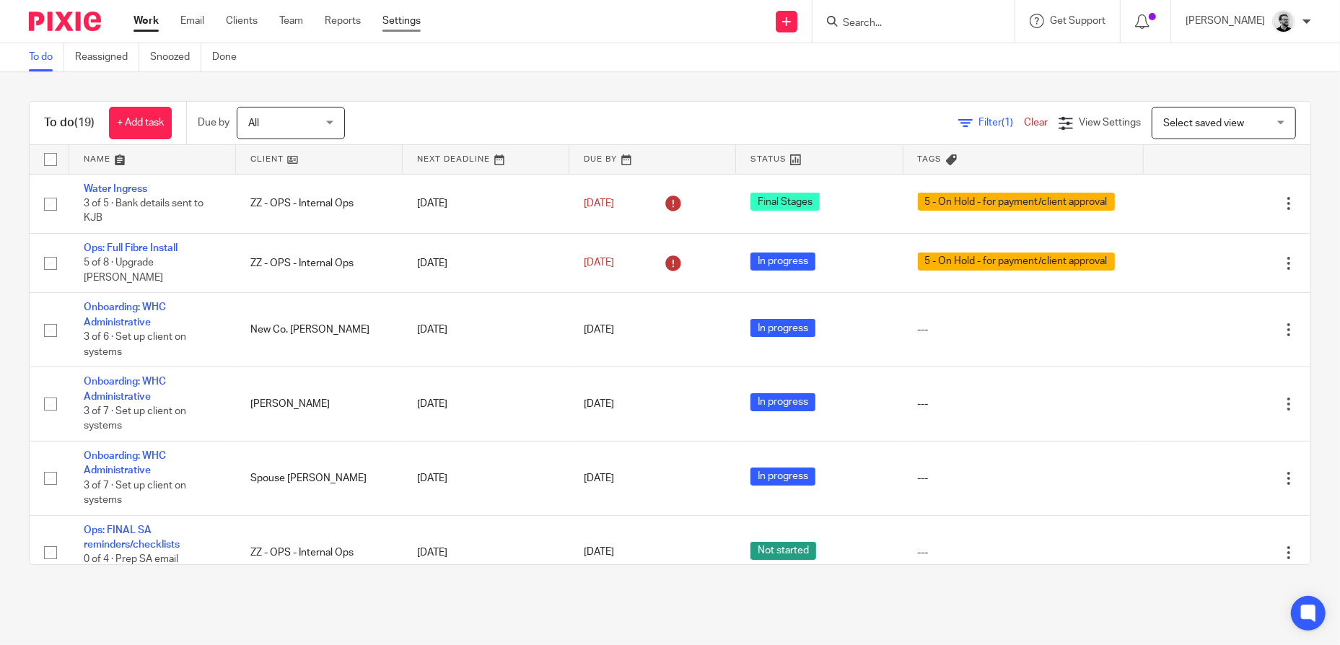
click at [402, 22] on link "Settings" at bounding box center [401, 21] width 38 height 14
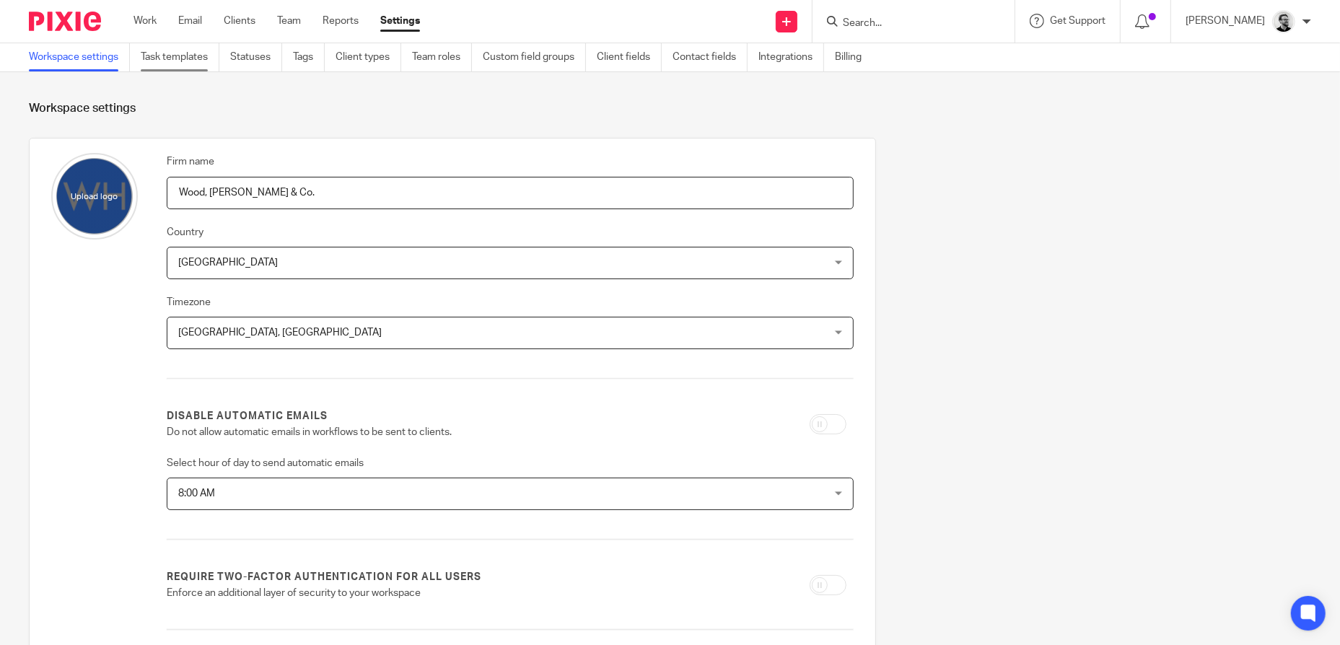
click at [195, 56] on link "Task templates" at bounding box center [180, 57] width 79 height 28
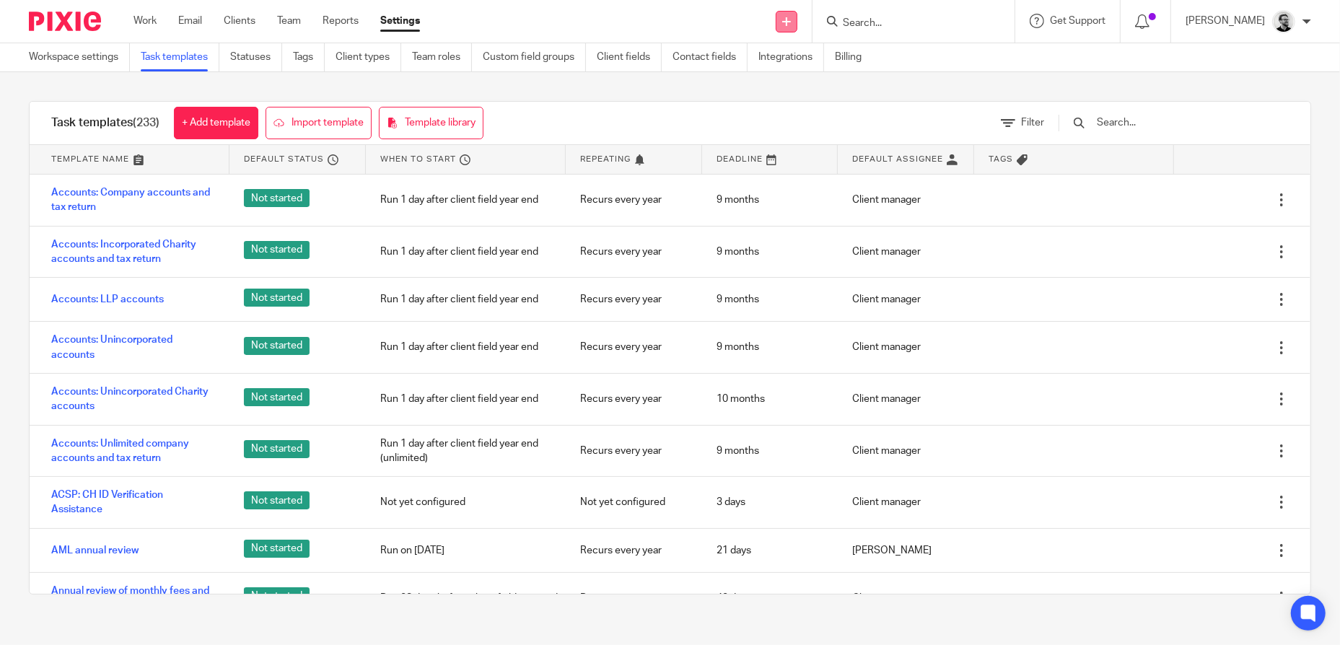
click at [791, 23] on icon at bounding box center [786, 21] width 9 height 9
click at [814, 85] on link "Create task" at bounding box center [805, 88] width 89 height 21
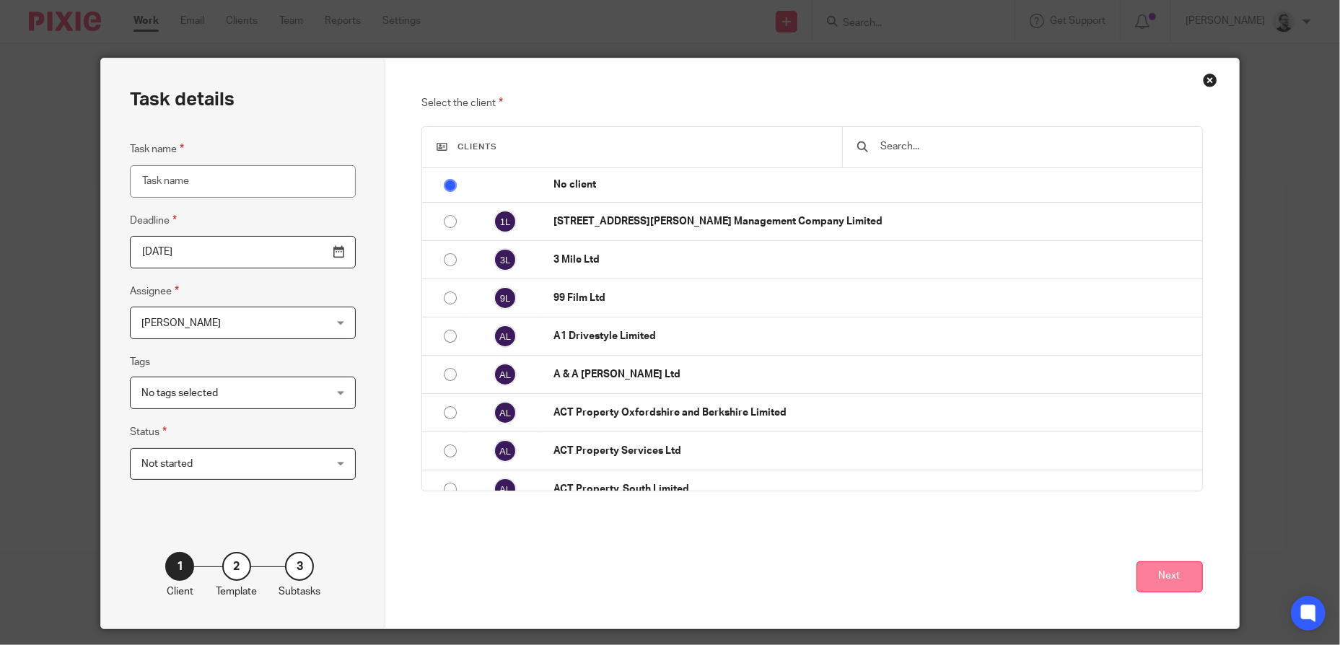
click at [1144, 580] on button "Next" at bounding box center [1170, 576] width 66 height 31
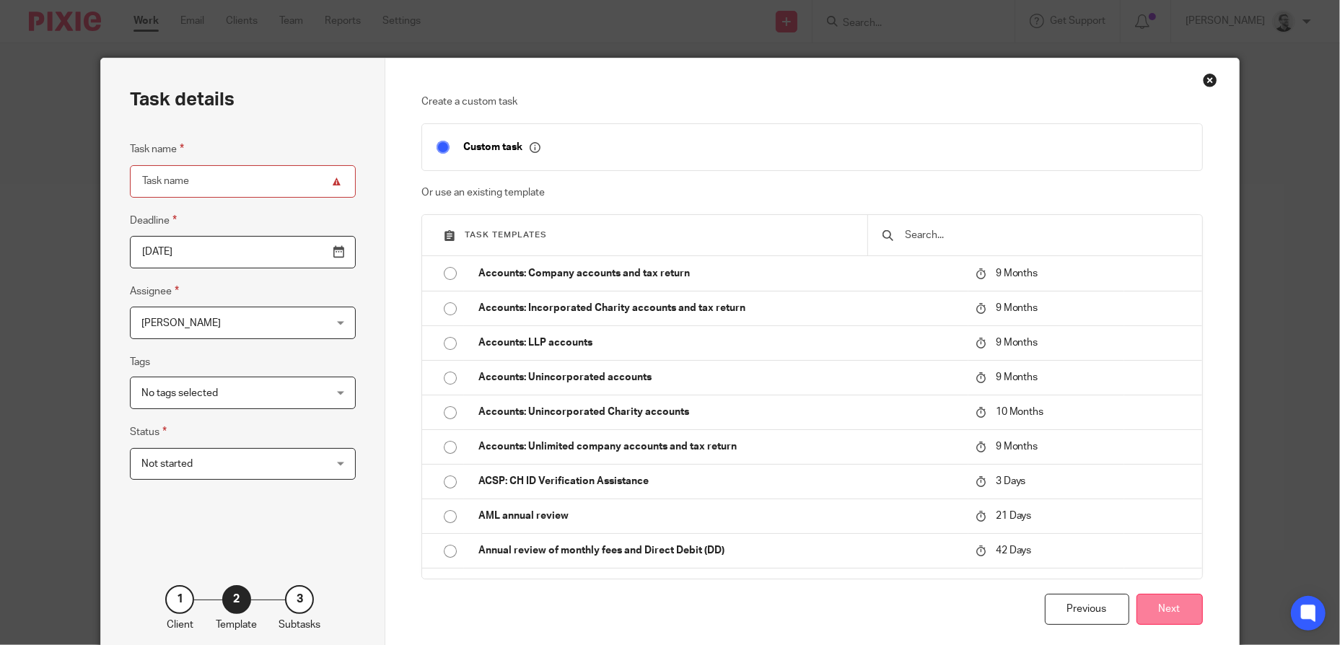
click at [1155, 613] on button "Next" at bounding box center [1170, 609] width 66 height 31
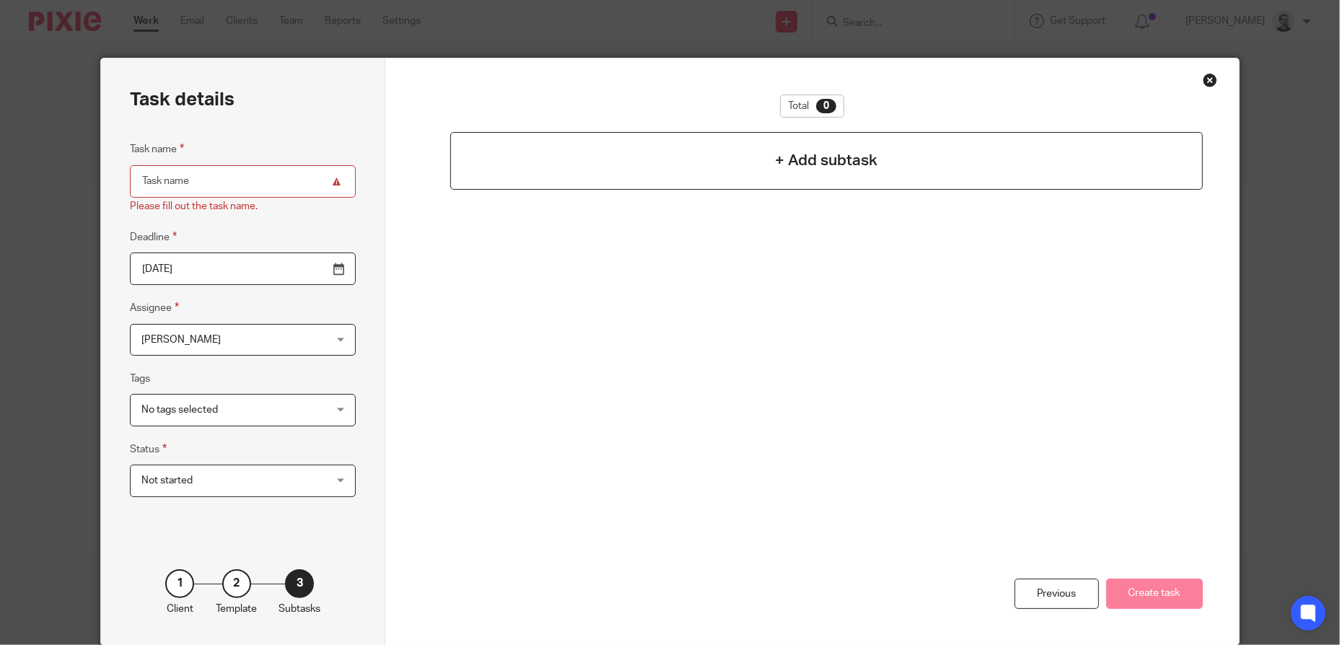
click at [823, 169] on h4 "+ Add subtask" at bounding box center [827, 160] width 102 height 22
click at [815, 159] on h4 "+ Add subtask" at bounding box center [827, 160] width 102 height 22
click at [776, 162] on h4 "+ Add subtask" at bounding box center [827, 160] width 102 height 22
click at [245, 175] on input "Task name" at bounding box center [243, 181] width 226 height 32
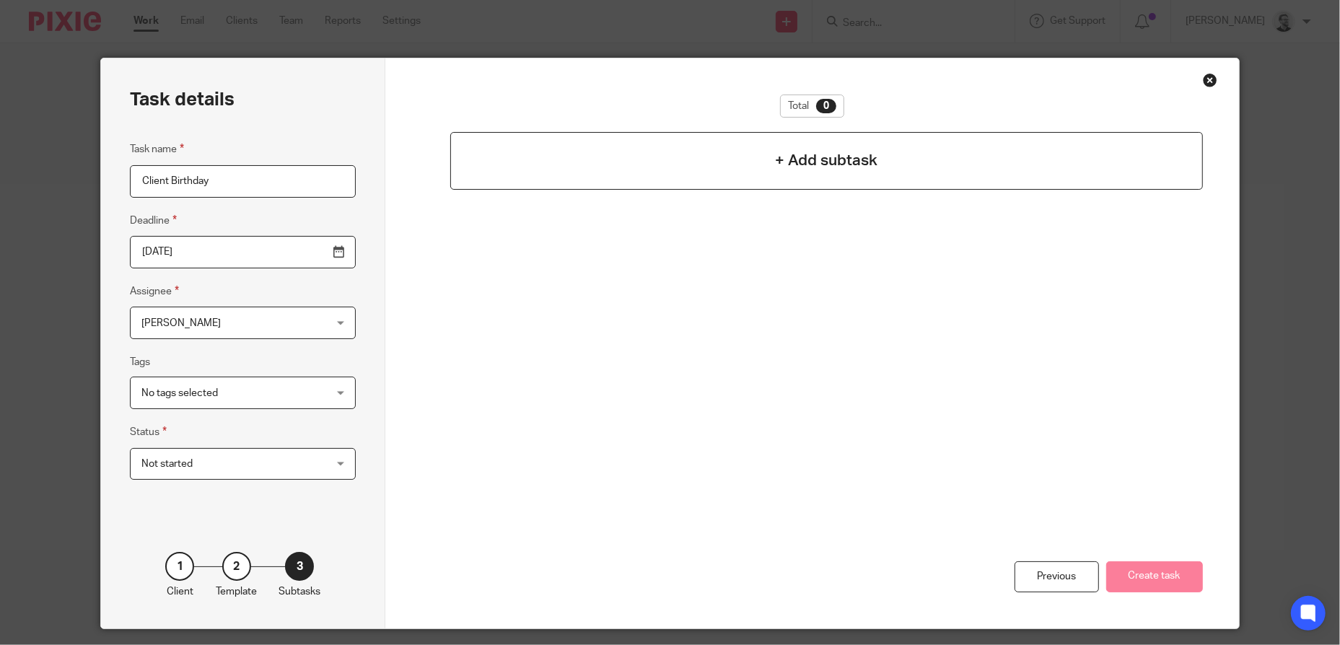
type input "Client Birthday"
click at [844, 165] on h4 "+ Add subtask" at bounding box center [827, 160] width 102 height 22
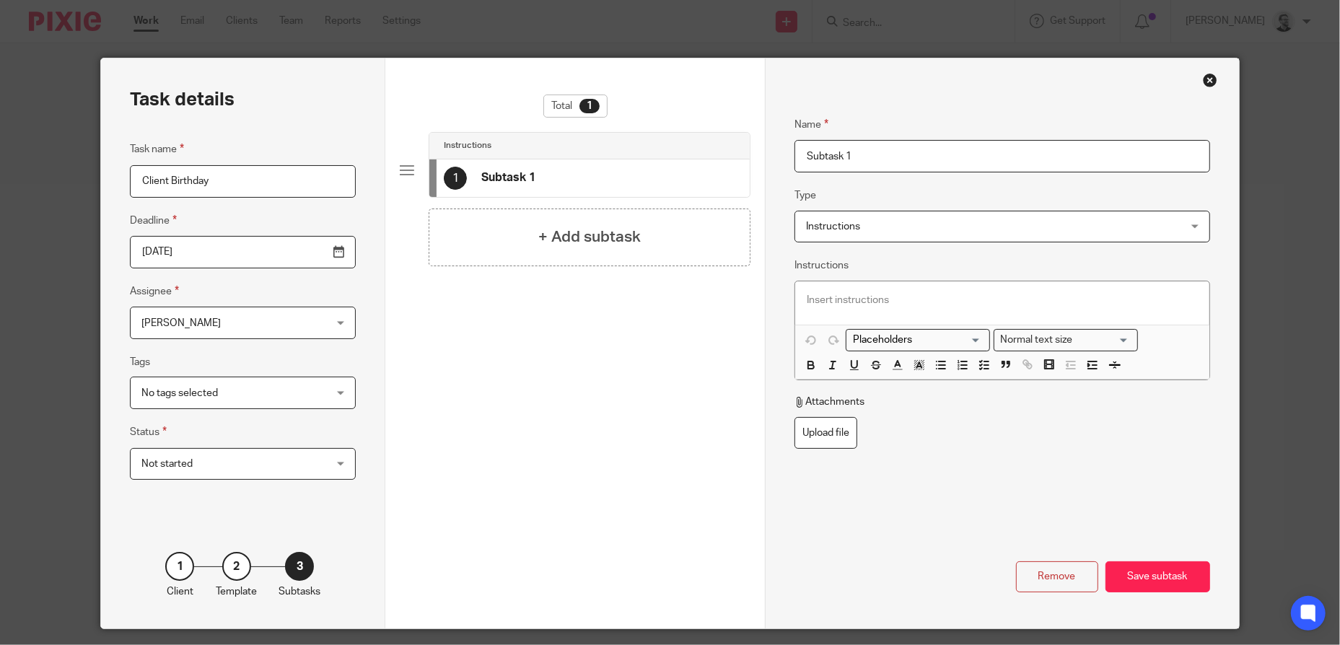
click at [897, 161] on input "Subtask 1" at bounding box center [1003, 156] width 416 height 32
click at [1085, 236] on span "Instructions" at bounding box center [967, 226] width 323 height 30
click at [919, 178] on div "Name Subtask 1 Type Instructions Instructions Instructions Send automated email…" at bounding box center [1003, 307] width 416 height 425
click at [917, 233] on span "Instructions" at bounding box center [967, 226] width 323 height 30
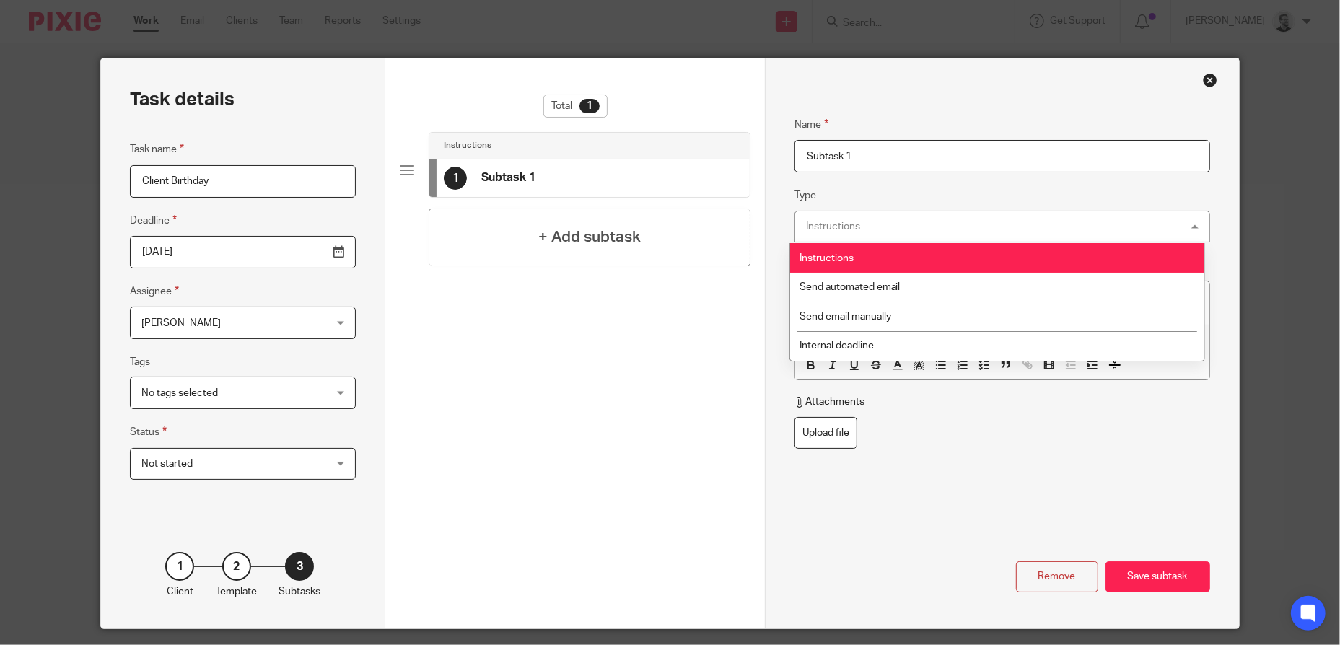
click at [929, 200] on fieldset "Type Instructions Instructions Instructions Send automated email Send email man…" at bounding box center [1003, 215] width 416 height 56
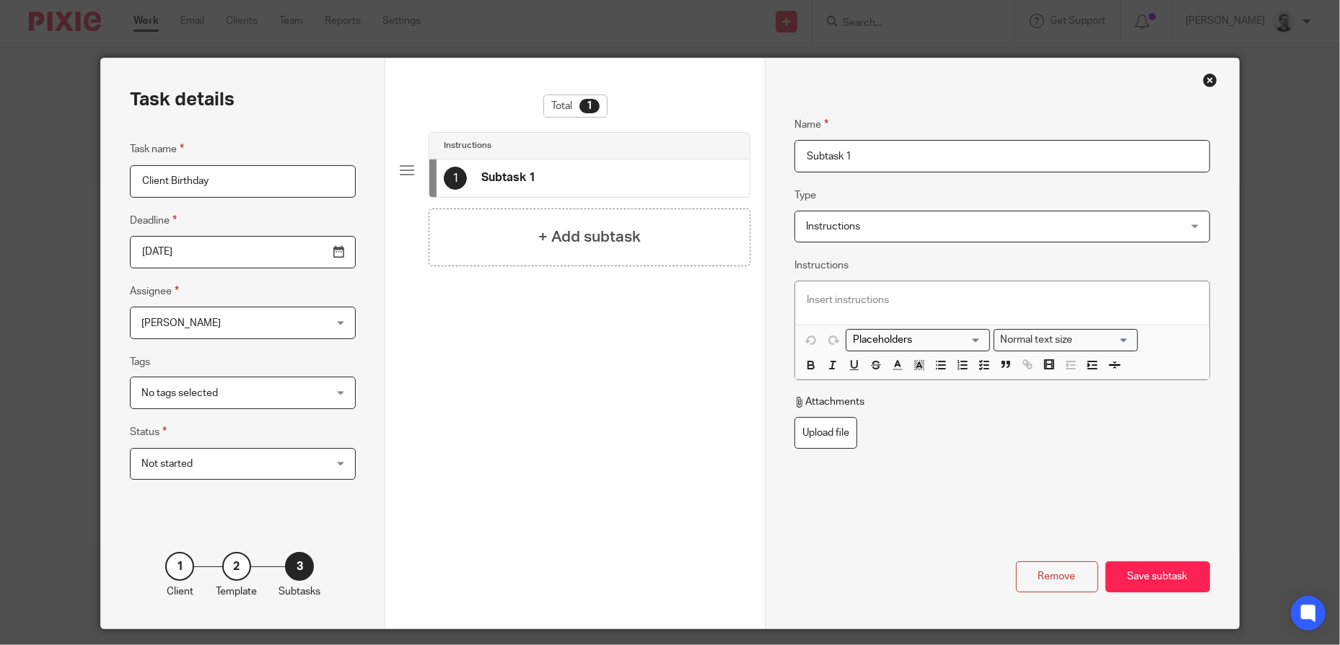
click at [188, 569] on div "1" at bounding box center [179, 566] width 29 height 29
click at [168, 567] on div "1" at bounding box center [179, 566] width 29 height 29
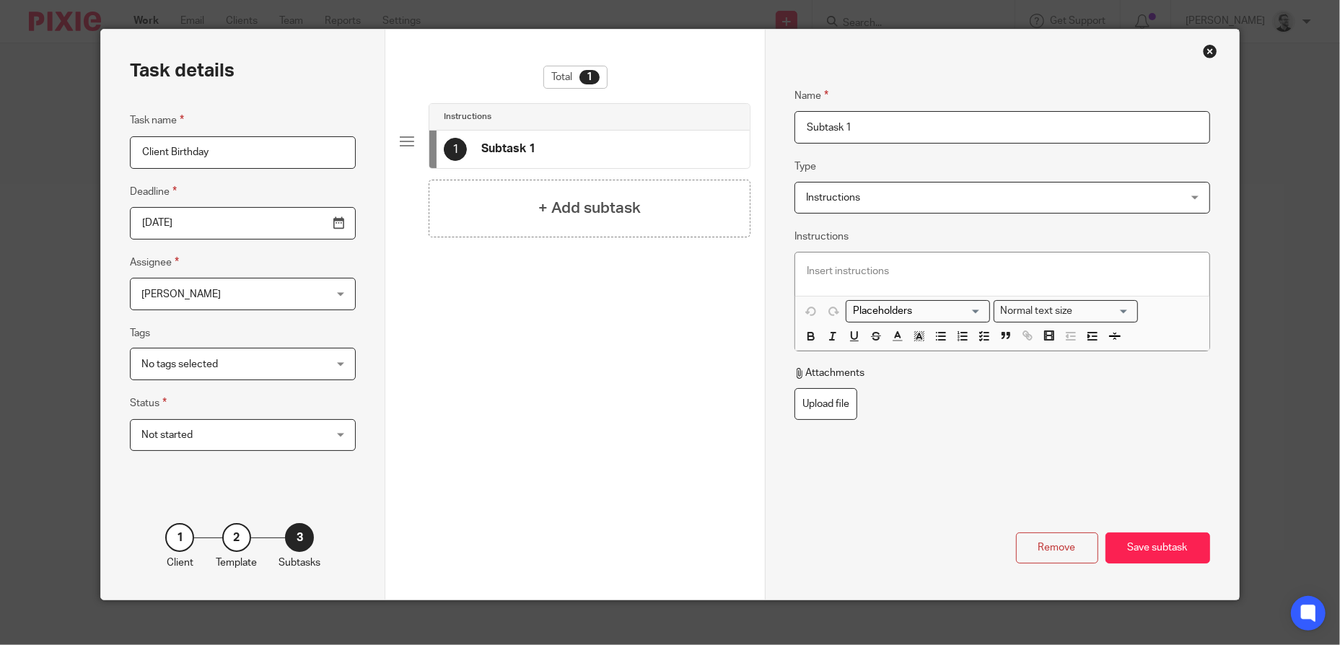
scroll to position [42, 0]
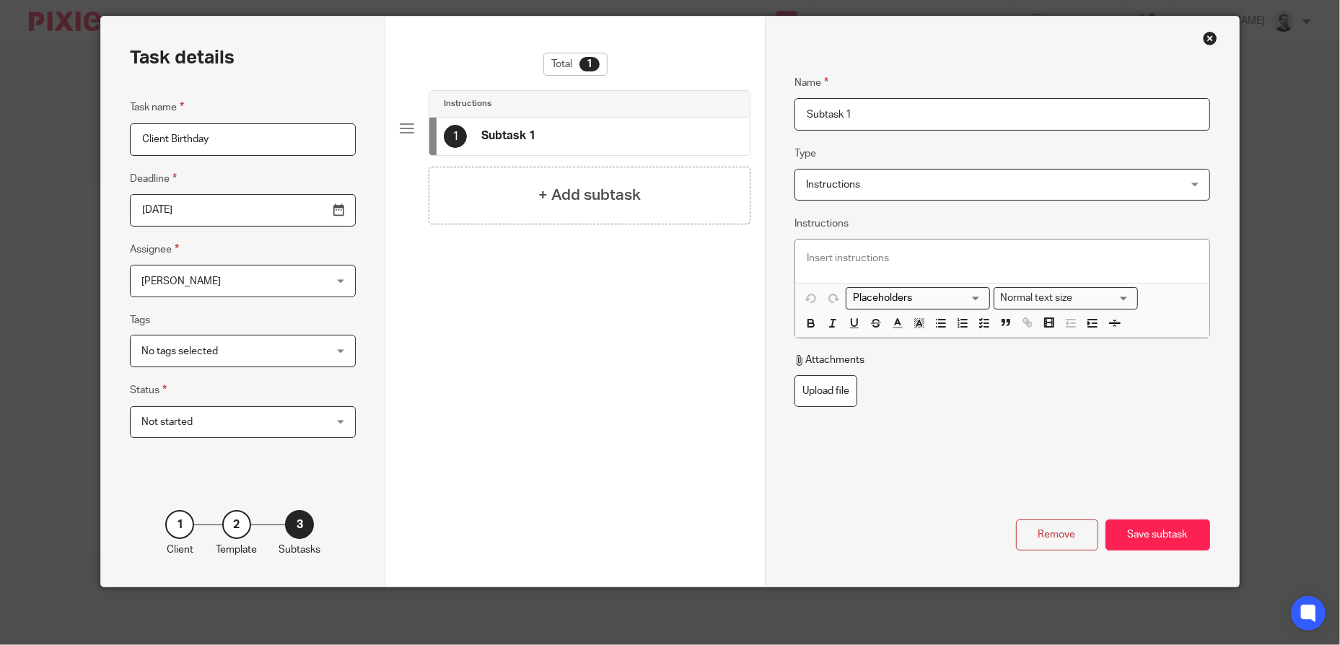
click at [228, 524] on div "2" at bounding box center [236, 524] width 29 height 29
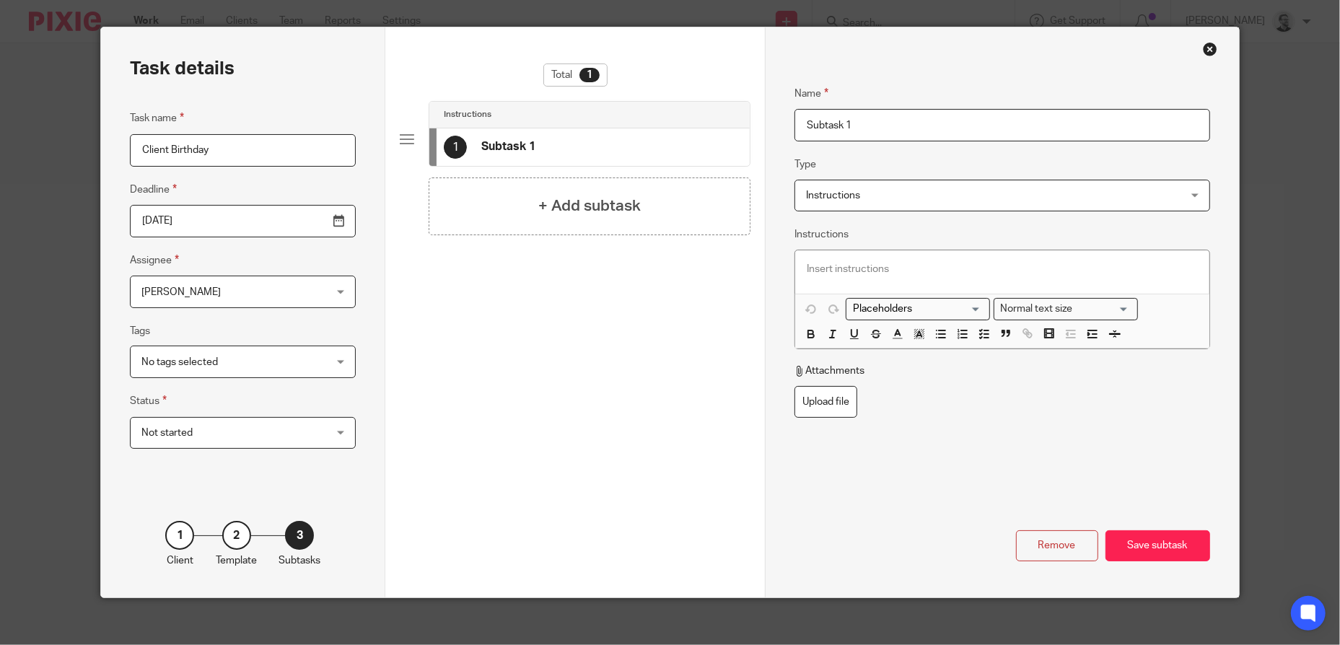
scroll to position [0, 0]
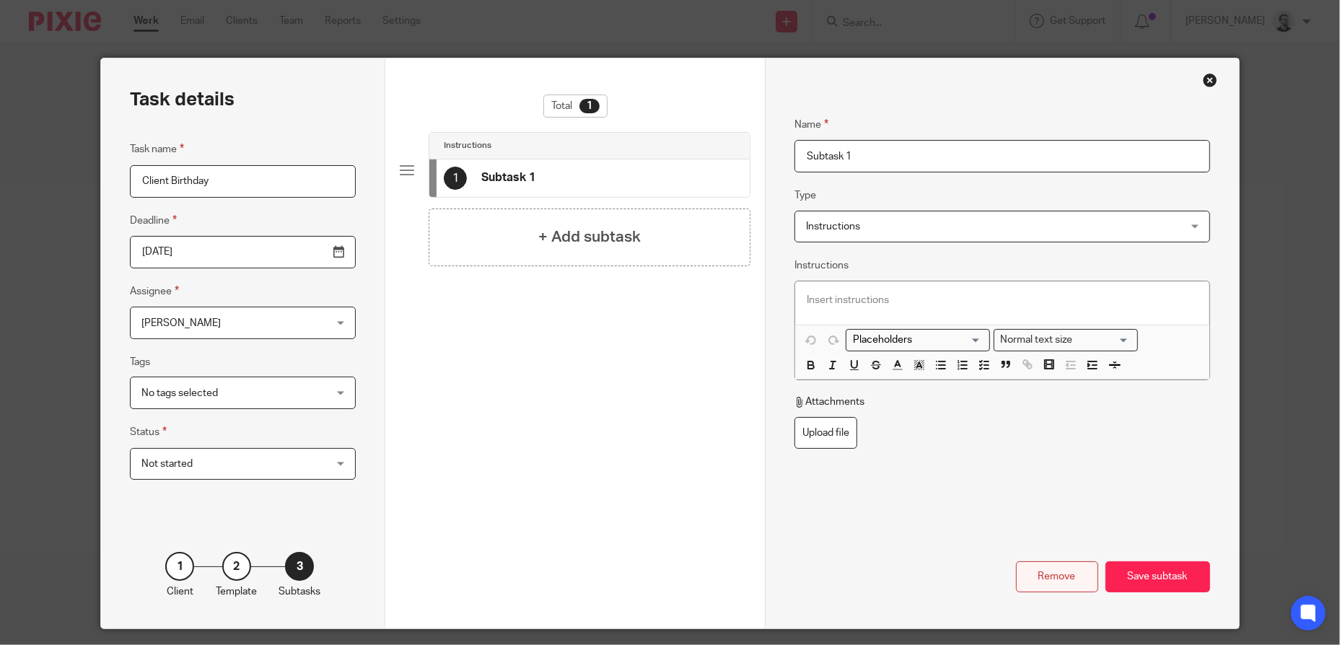
click at [1038, 577] on div "Remove" at bounding box center [1057, 576] width 82 height 31
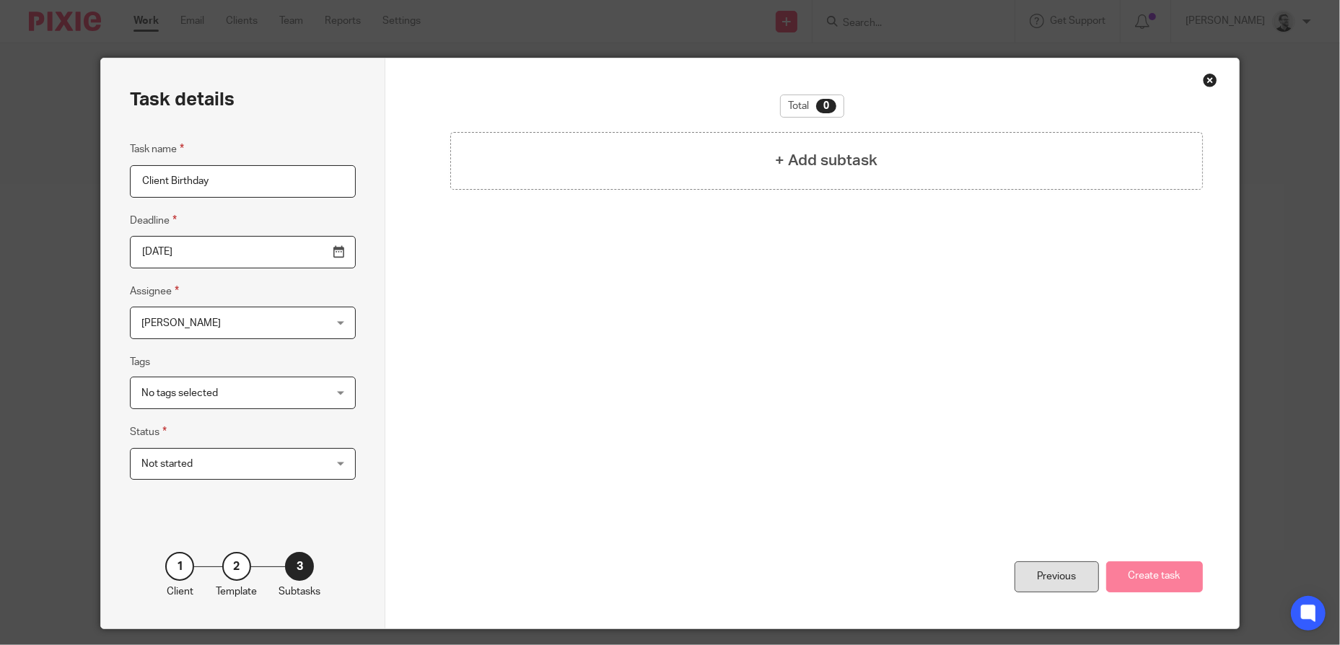
click at [1055, 585] on div "Previous" at bounding box center [1057, 576] width 84 height 31
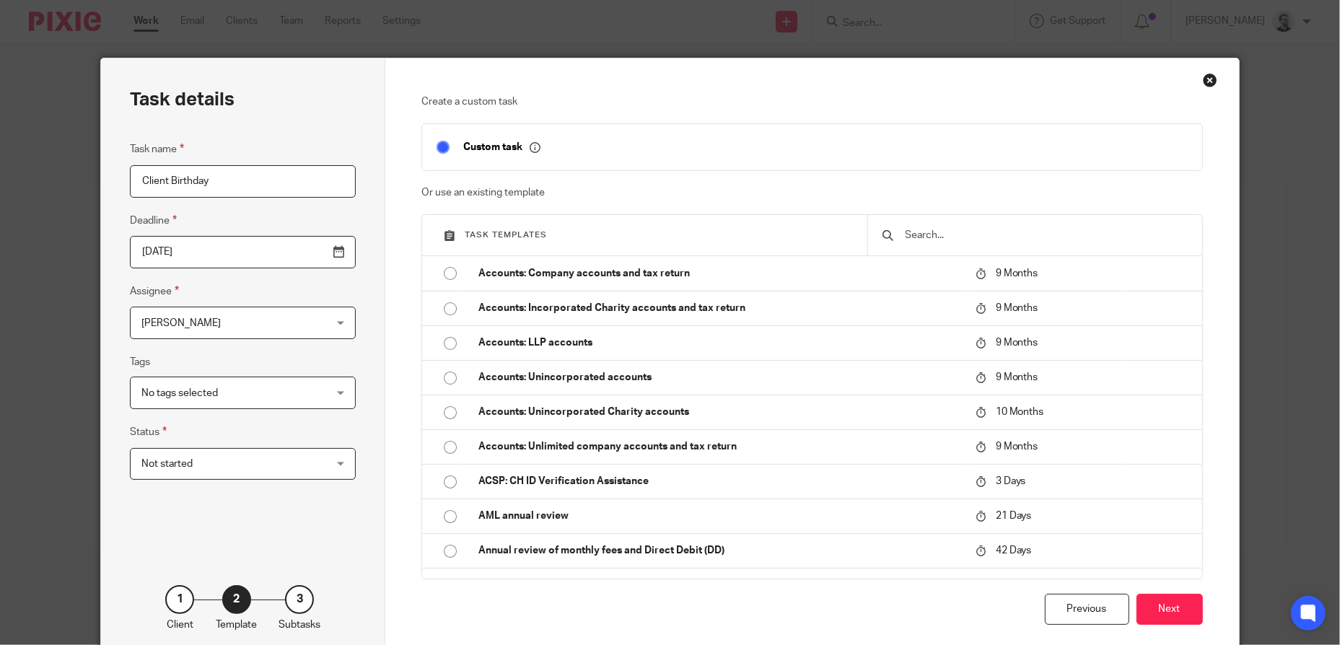
click at [1212, 82] on div "Close this dialog window" at bounding box center [1210, 80] width 14 height 14
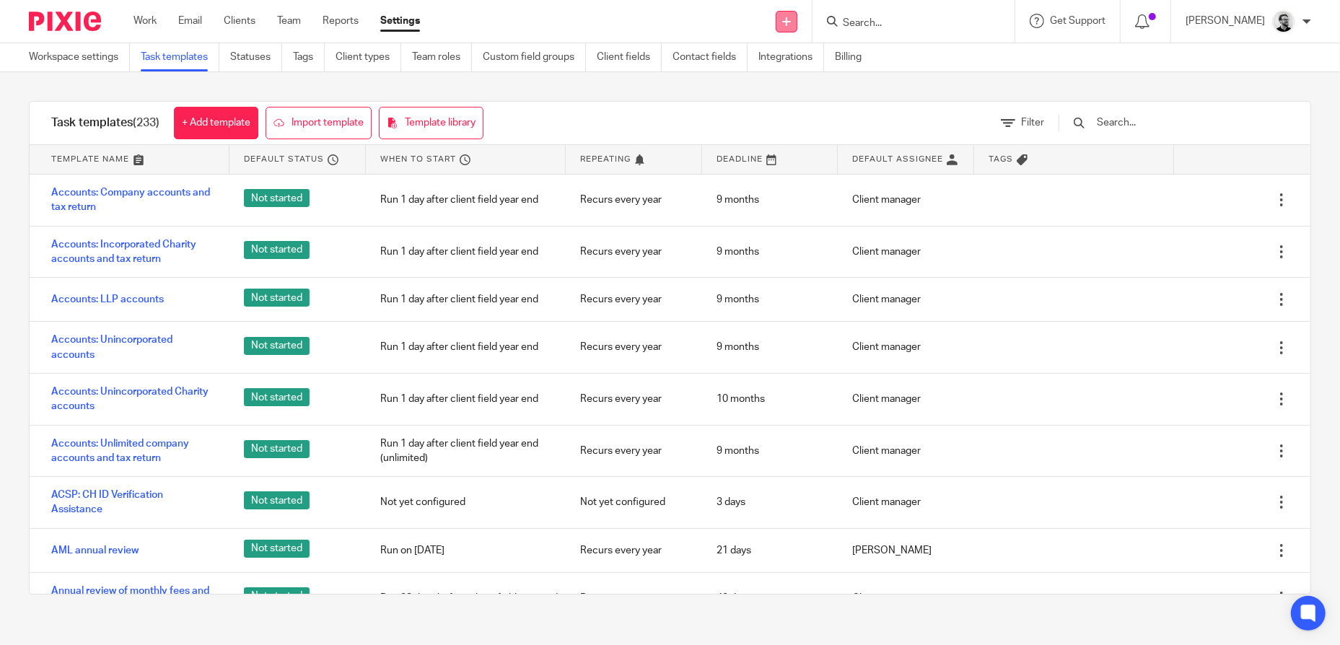
click at [791, 22] on icon at bounding box center [786, 21] width 9 height 9
click at [813, 88] on link "Create task" at bounding box center [805, 88] width 89 height 21
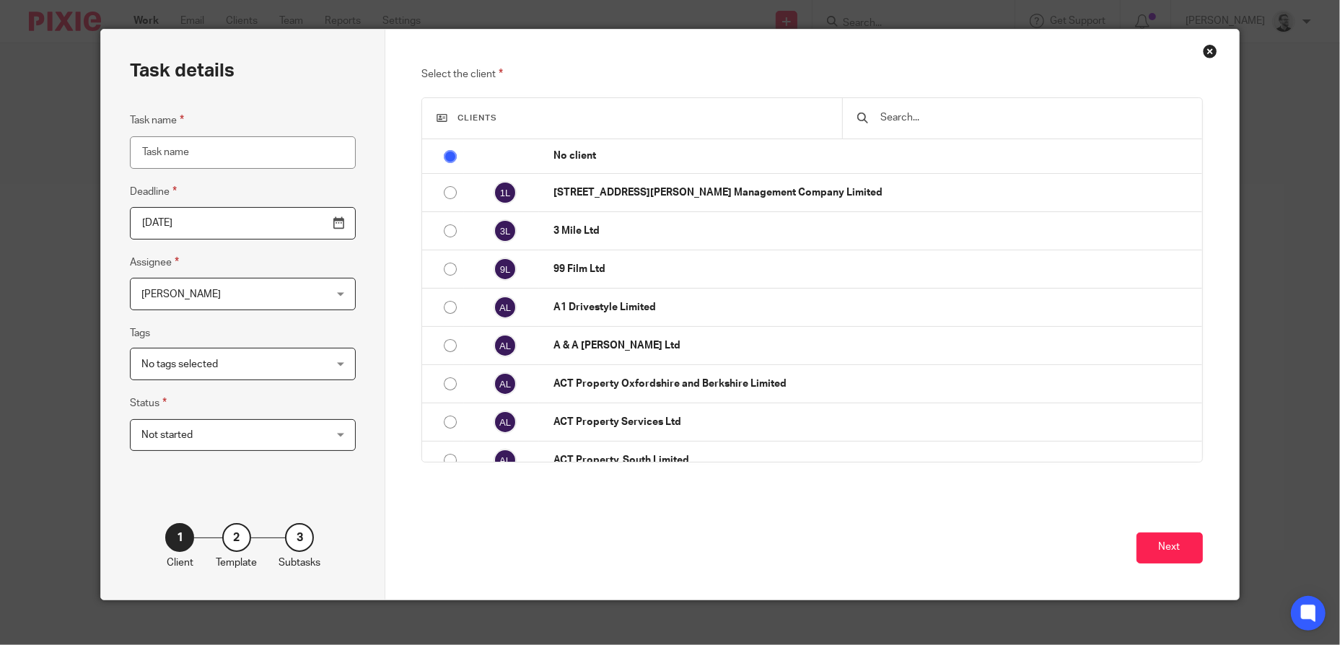
scroll to position [42, 0]
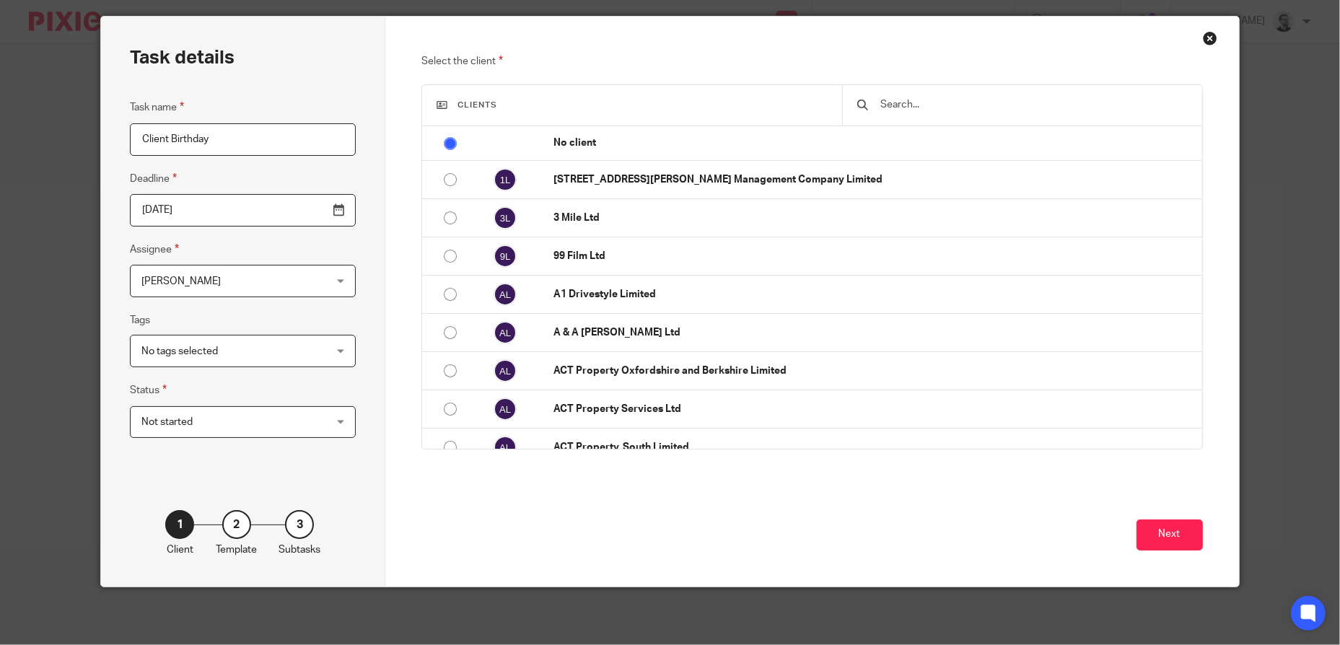
type input "Client Birthday"
click at [289, 216] on input "2025-10-14" at bounding box center [243, 210] width 226 height 32
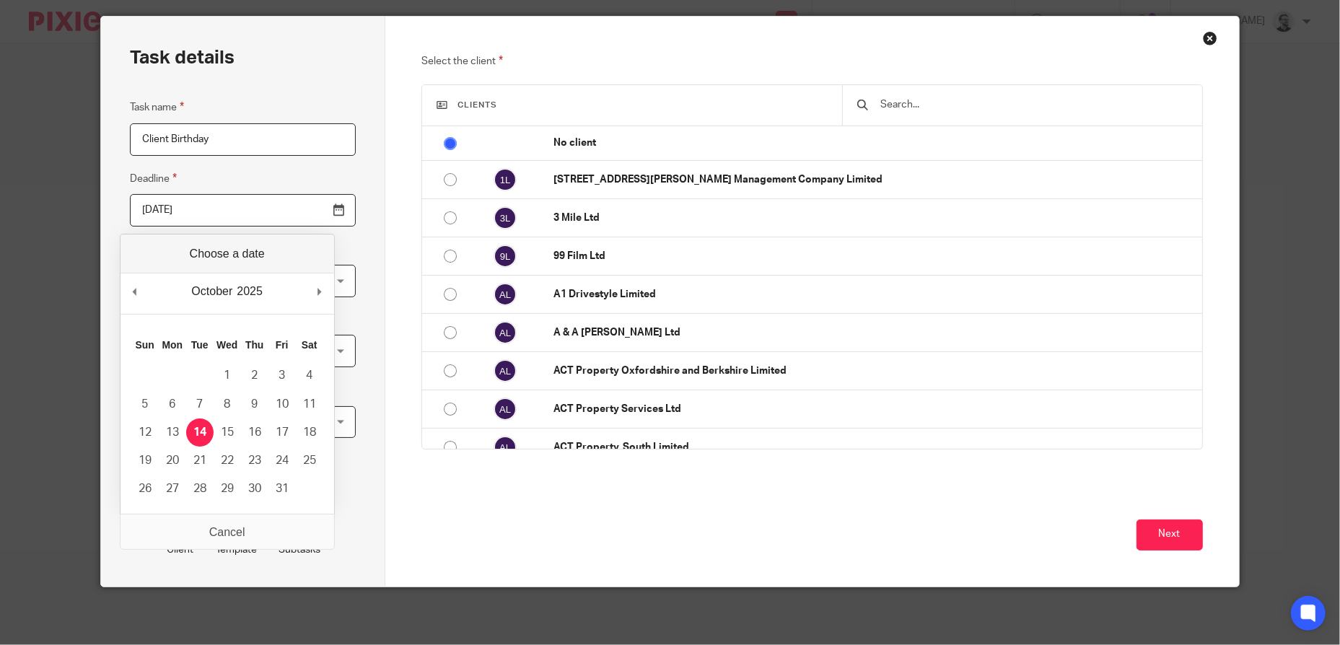
click at [371, 193] on div "Task details Task name Client Birthday Deadline 2025-10-14 Assignee Jack Hardin…" at bounding box center [243, 302] width 284 height 570
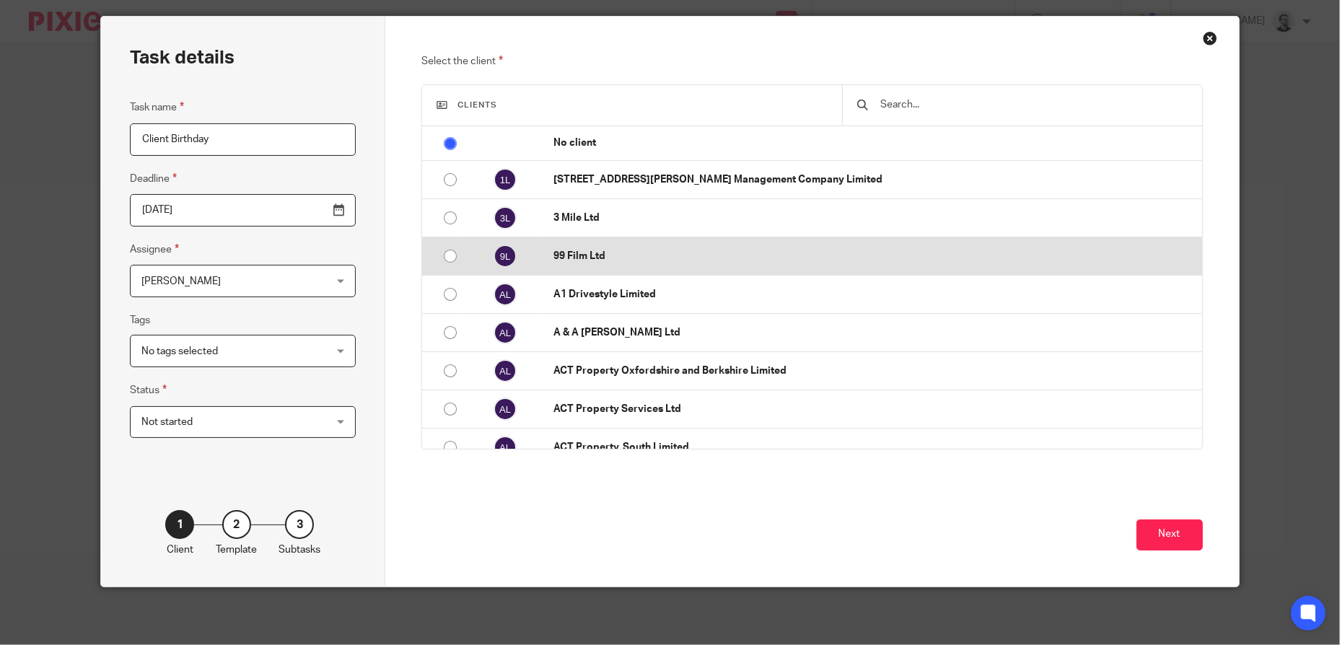
scroll to position [0, 0]
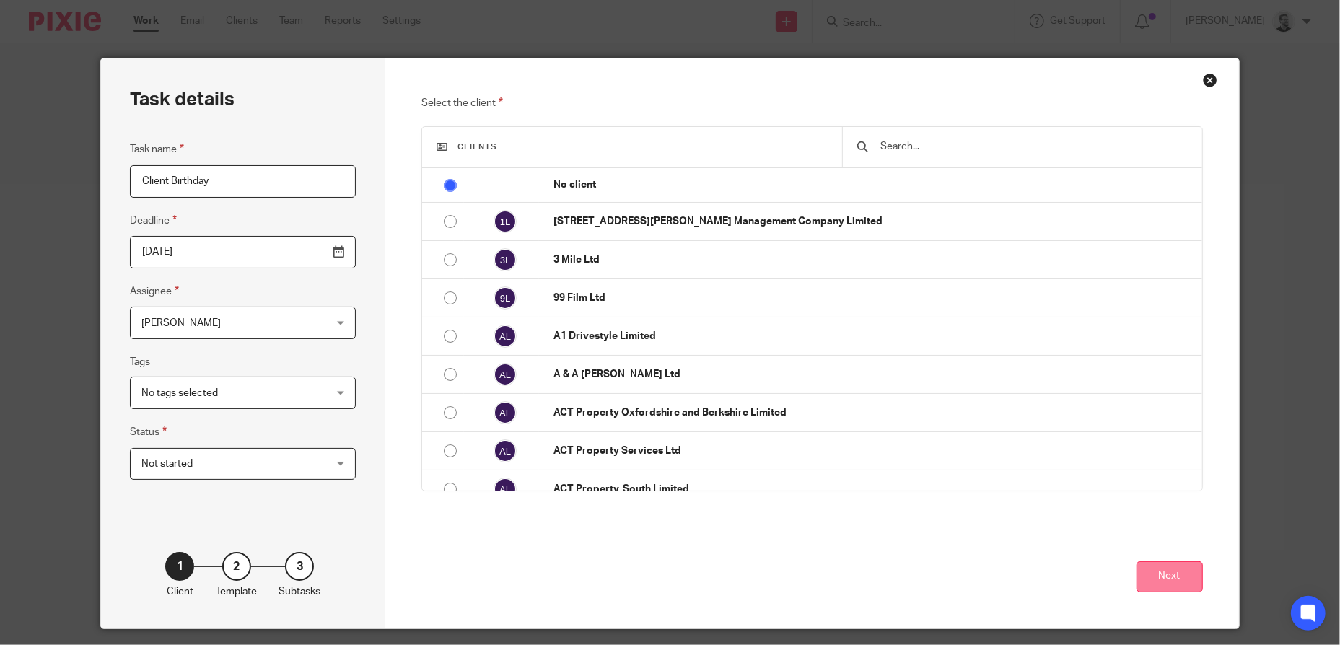
click at [1155, 576] on button "Next" at bounding box center [1170, 576] width 66 height 31
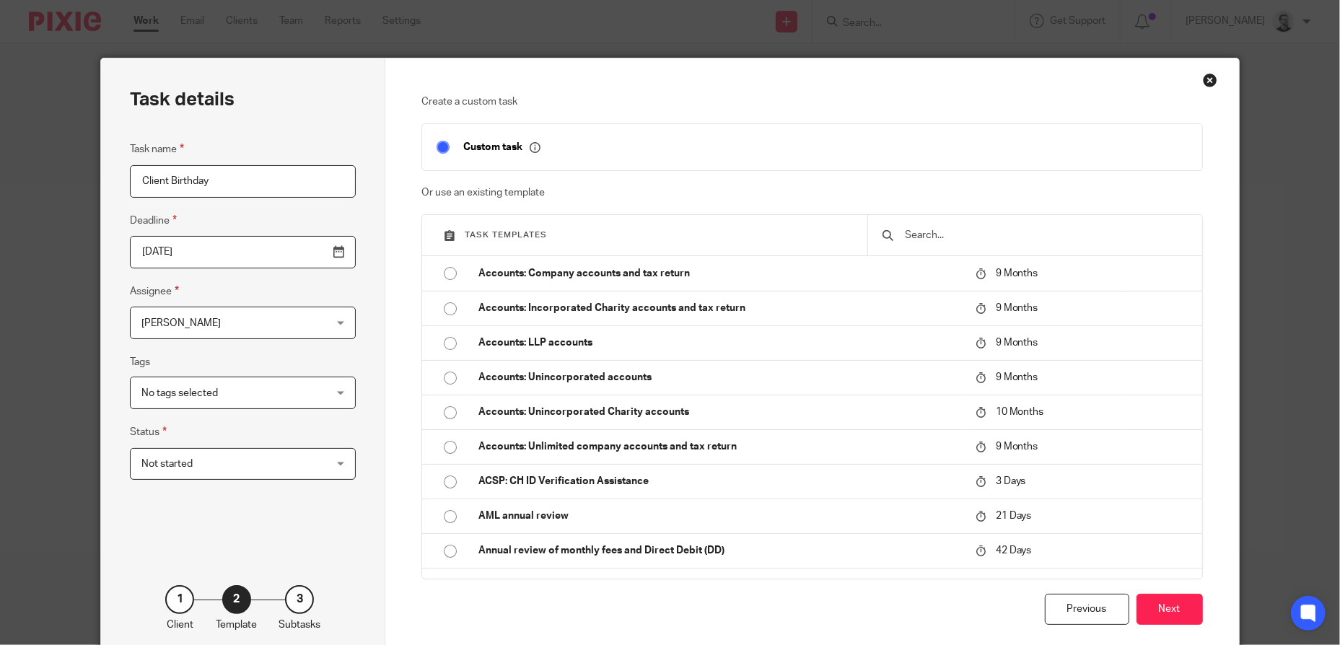
click at [1205, 79] on div "Close this dialog window" at bounding box center [1210, 80] width 14 height 14
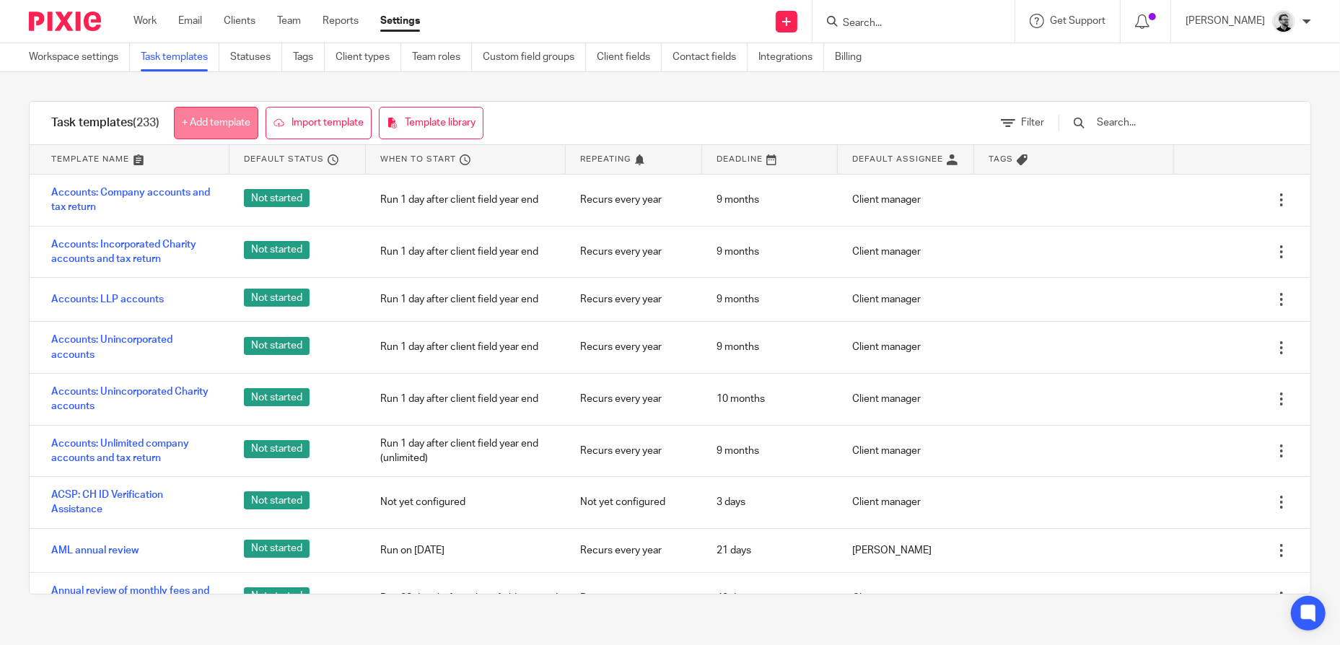
click at [235, 130] on link "+ Add template" at bounding box center [216, 123] width 84 height 32
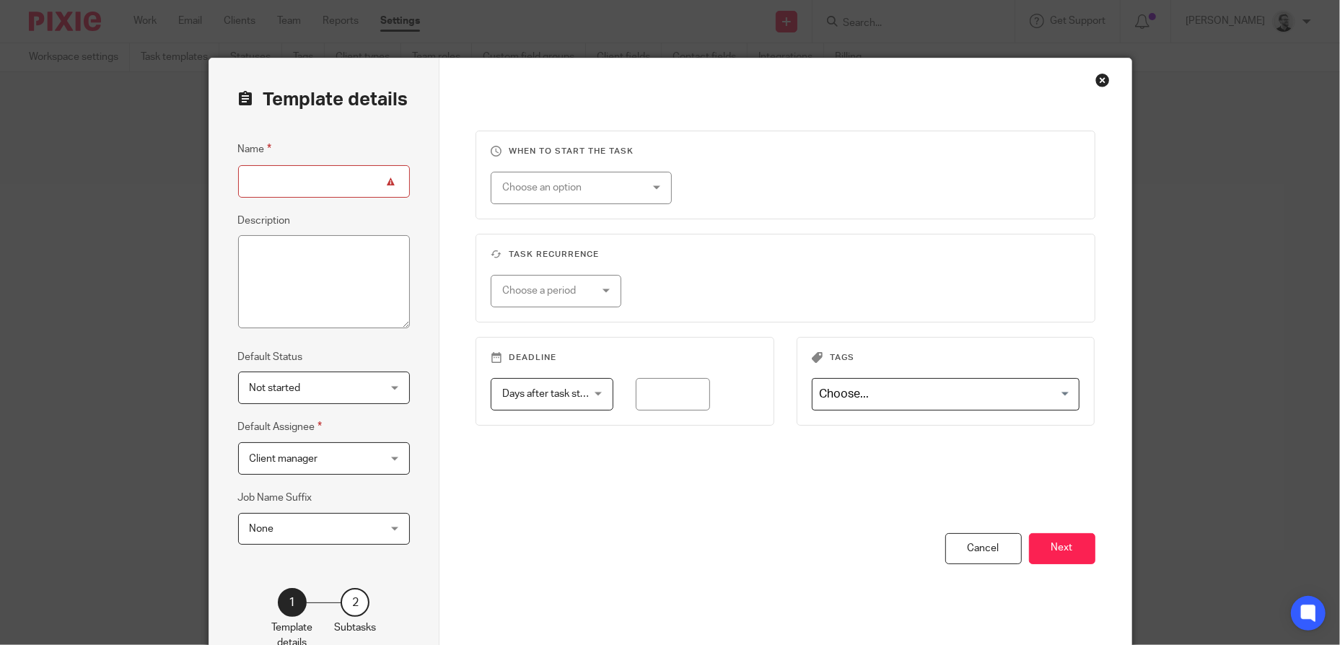
click at [647, 189] on div "Choose an option" at bounding box center [581, 188] width 181 height 32
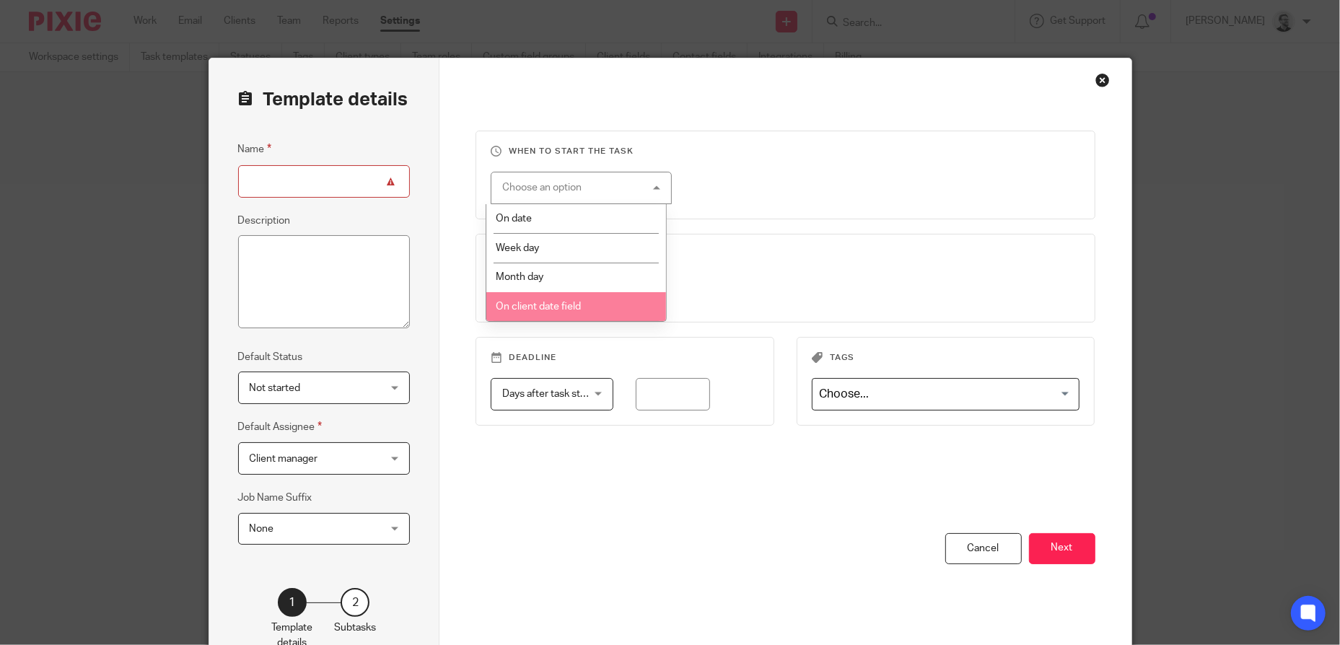
click at [612, 302] on li "On client date field" at bounding box center [576, 307] width 180 height 30
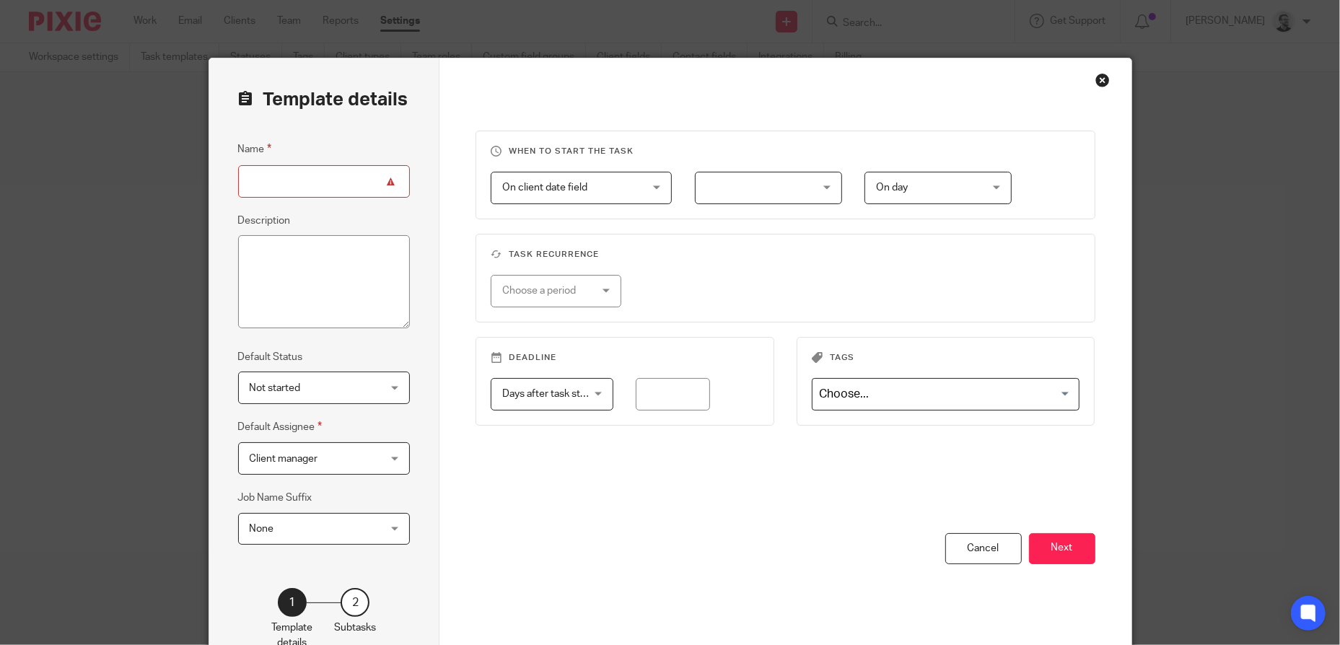
click at [814, 189] on div at bounding box center [768, 188] width 147 height 32
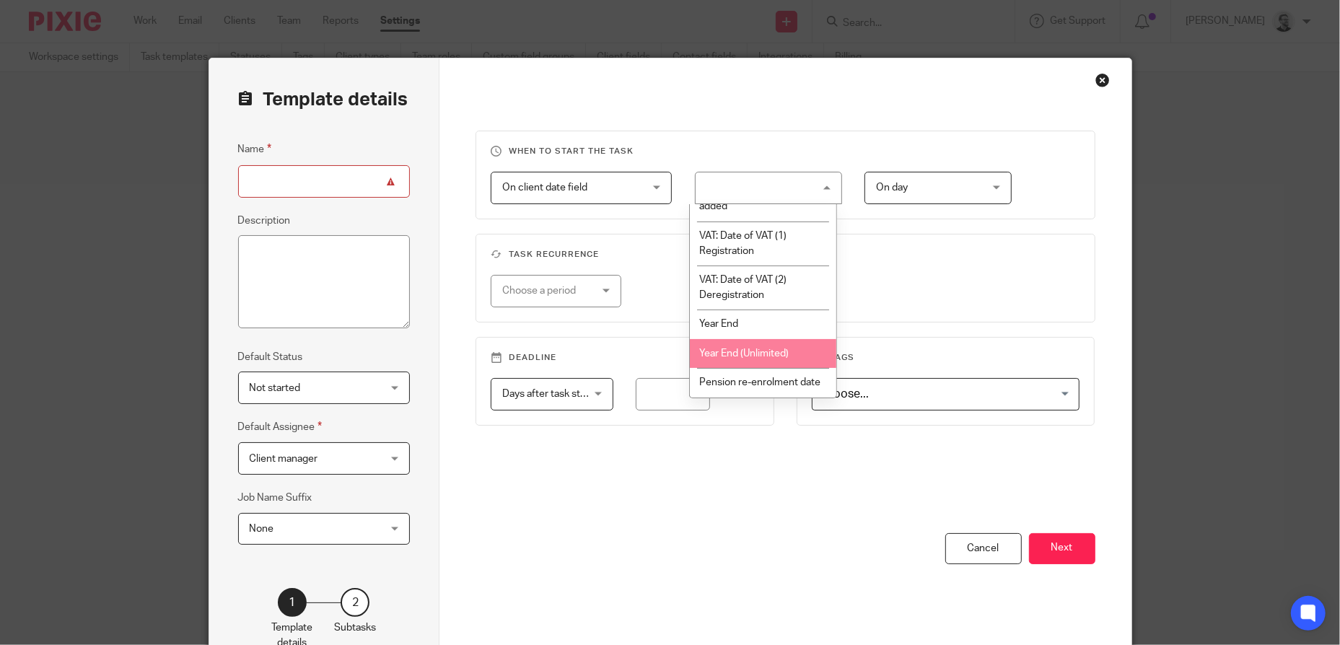
scroll to position [289, 0]
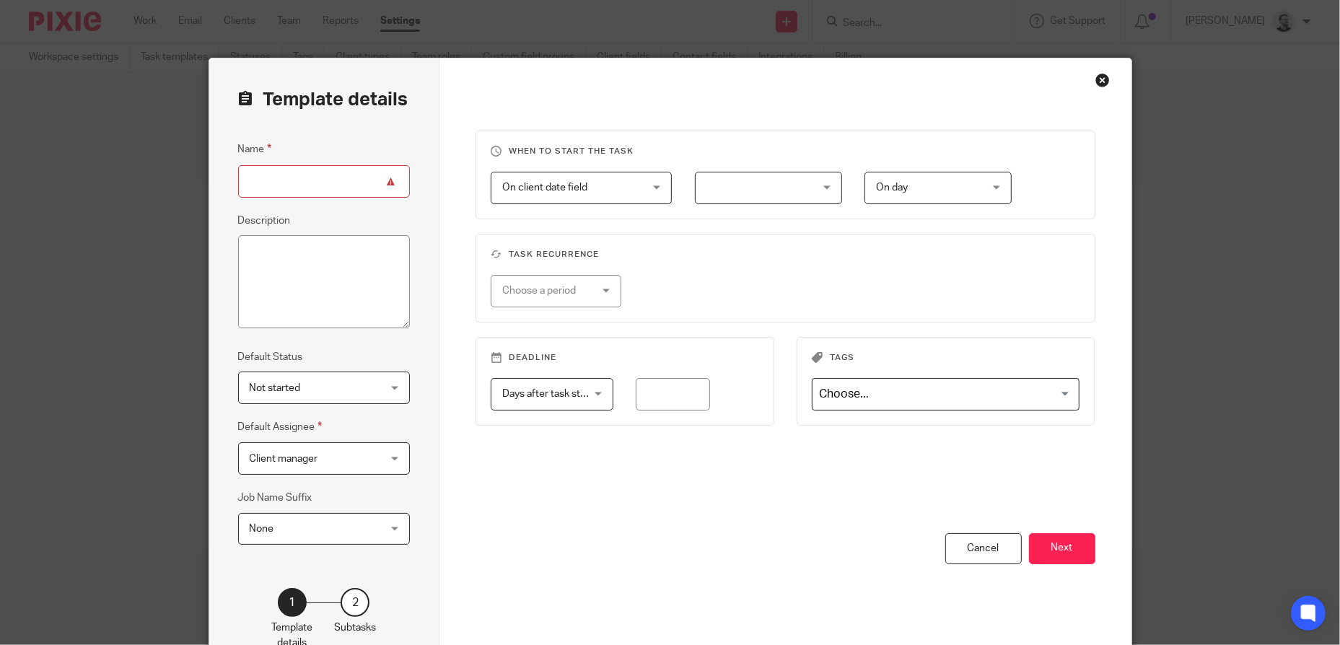
click at [960, 279] on div "Choose a period No repeat Weekly Monthly Yearly" at bounding box center [774, 291] width 612 height 32
click at [998, 188] on div "On day On day" at bounding box center [938, 188] width 147 height 32
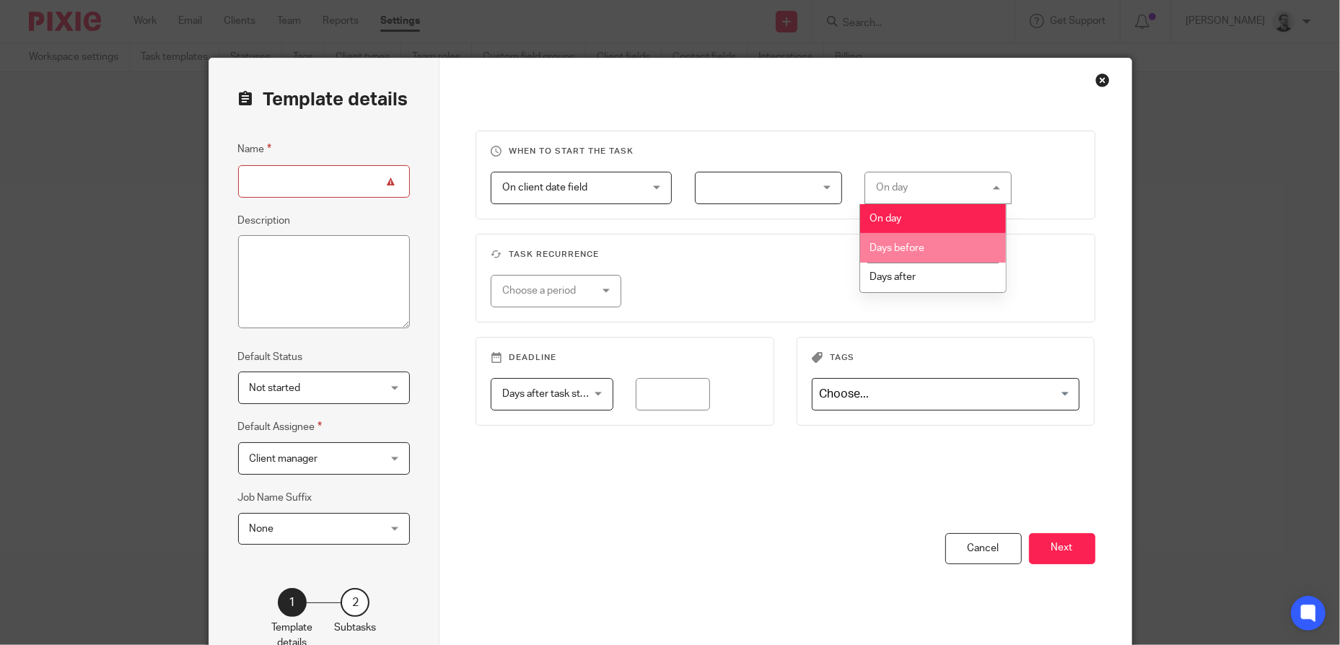
click at [808, 252] on h3 "Task recurrence" at bounding box center [786, 255] width 590 height 12
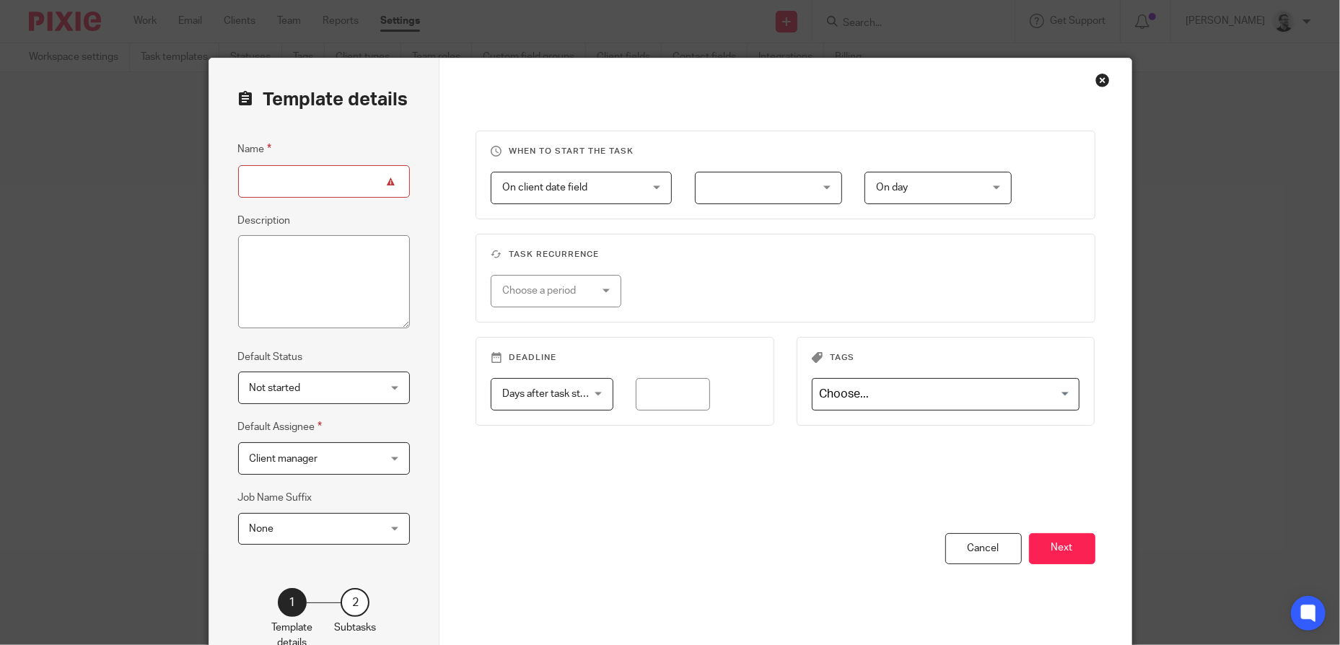
click at [1096, 81] on div "Close this dialog window" at bounding box center [1102, 80] width 14 height 14
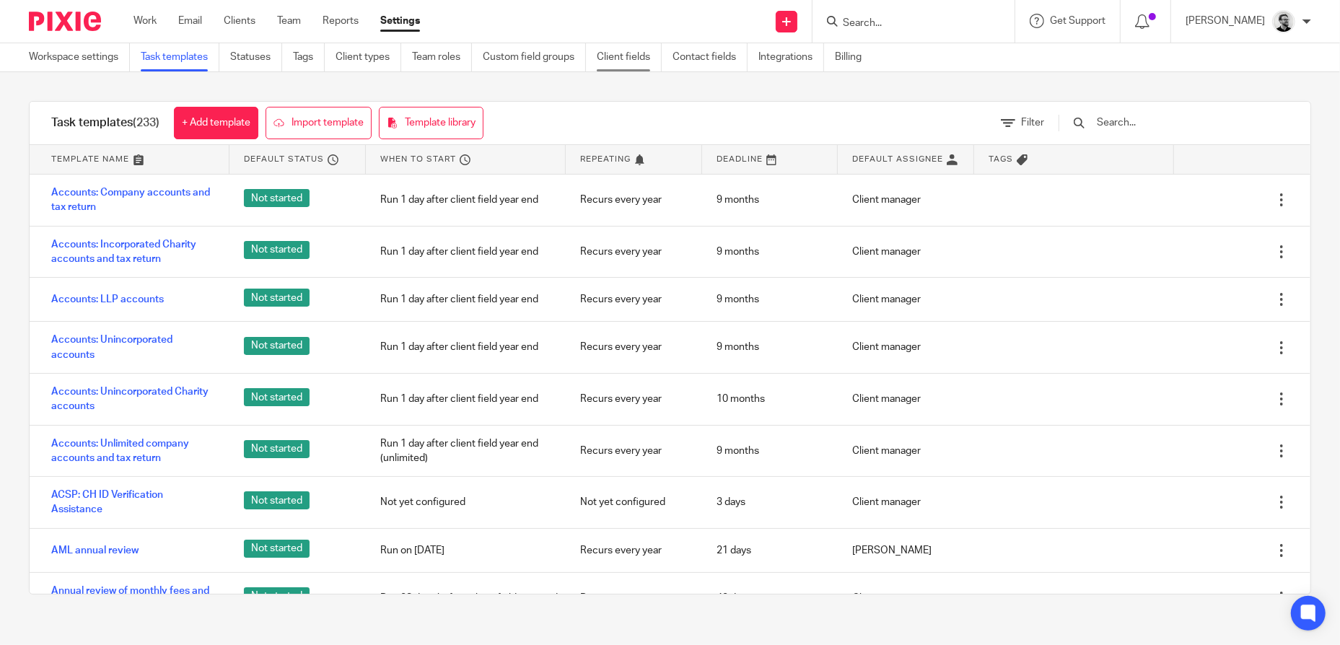
click at [633, 61] on link "Client fields" at bounding box center [629, 57] width 65 height 28
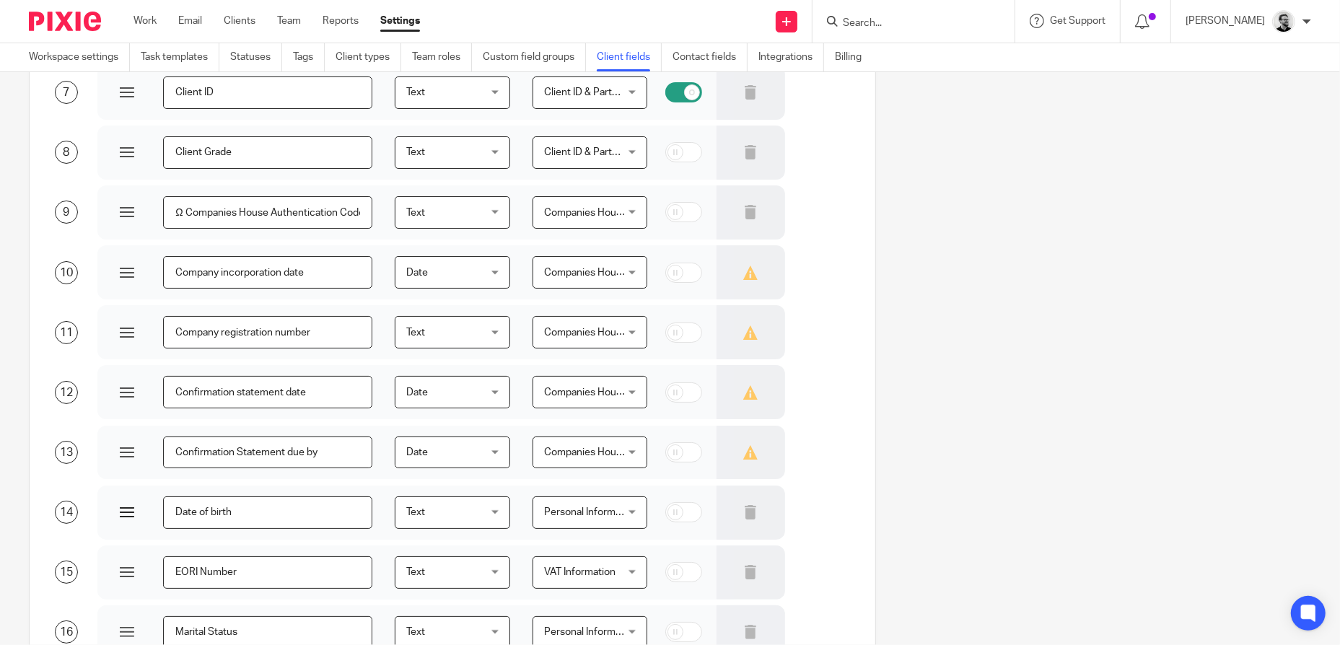
scroll to position [577, 0]
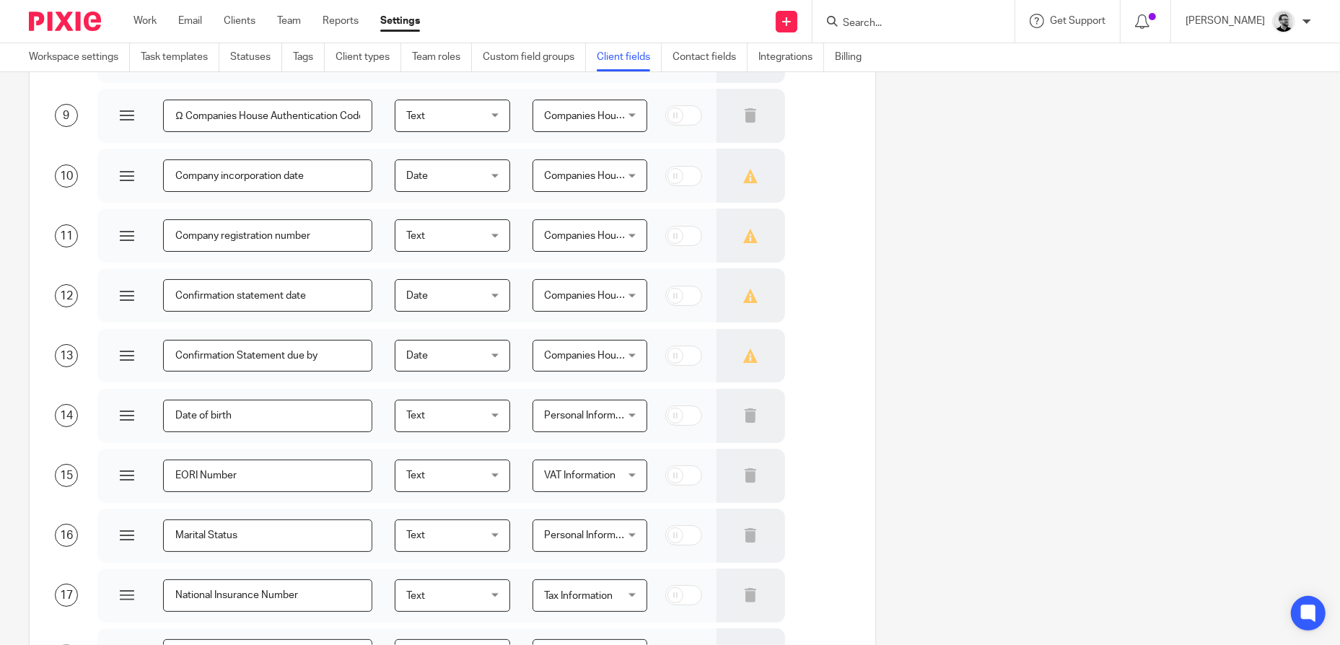
click at [478, 422] on span "Text" at bounding box center [447, 416] width 82 height 30
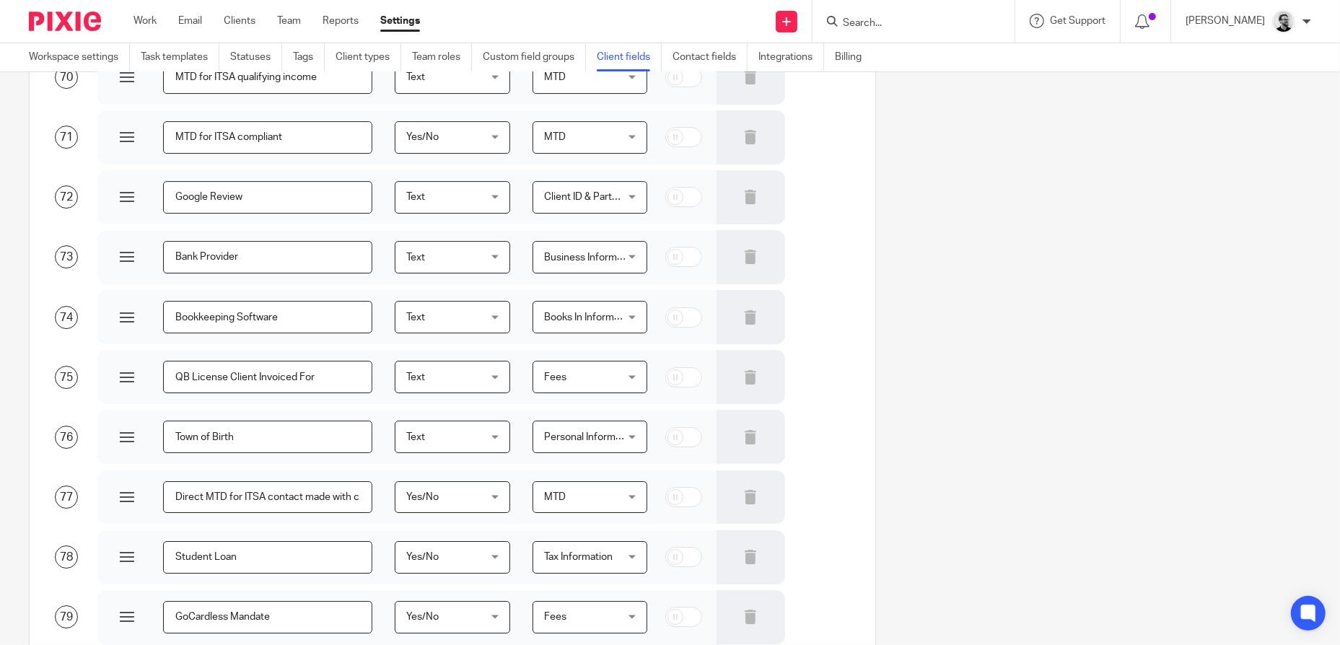
scroll to position [4653, 0]
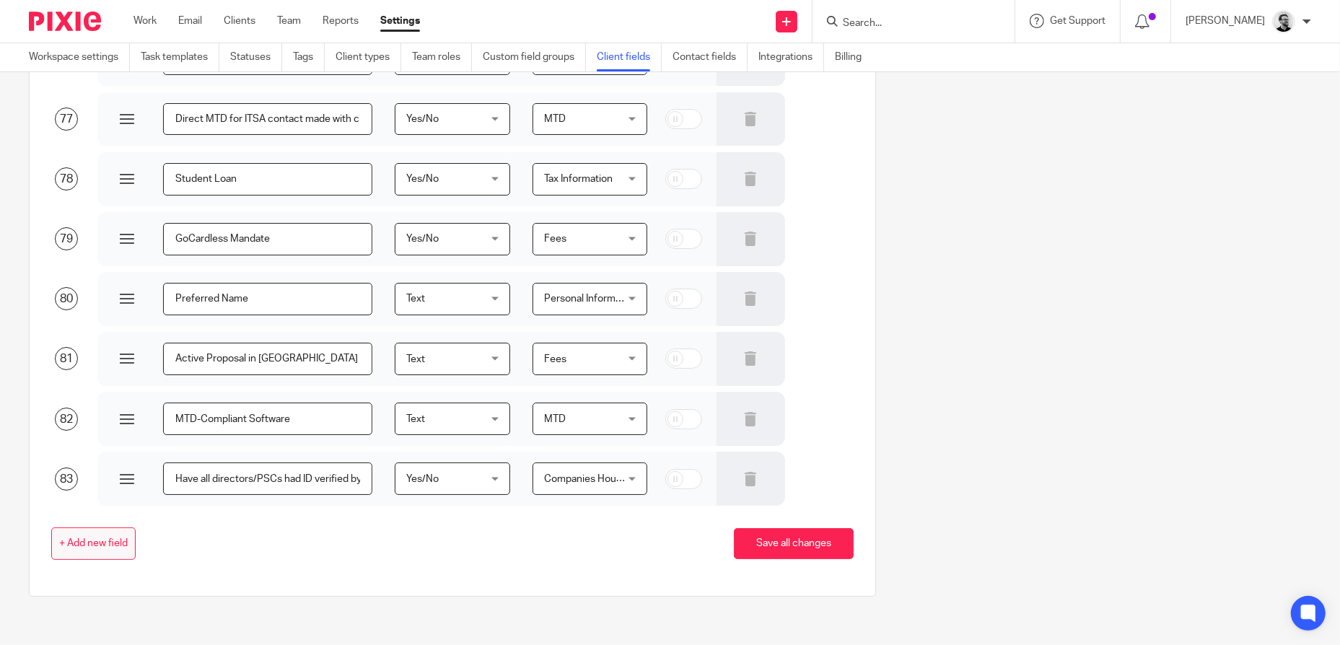
click at [117, 530] on button "+ Add new field" at bounding box center [93, 544] width 84 height 32
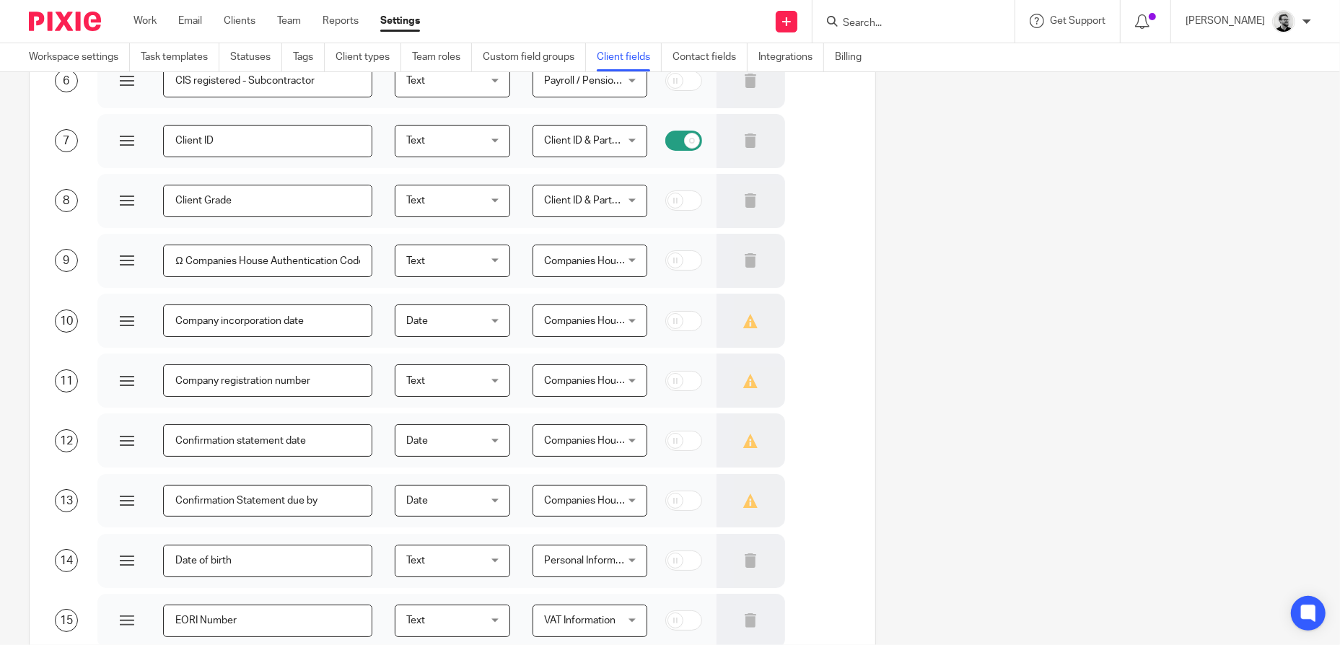
scroll to position [549, 0]
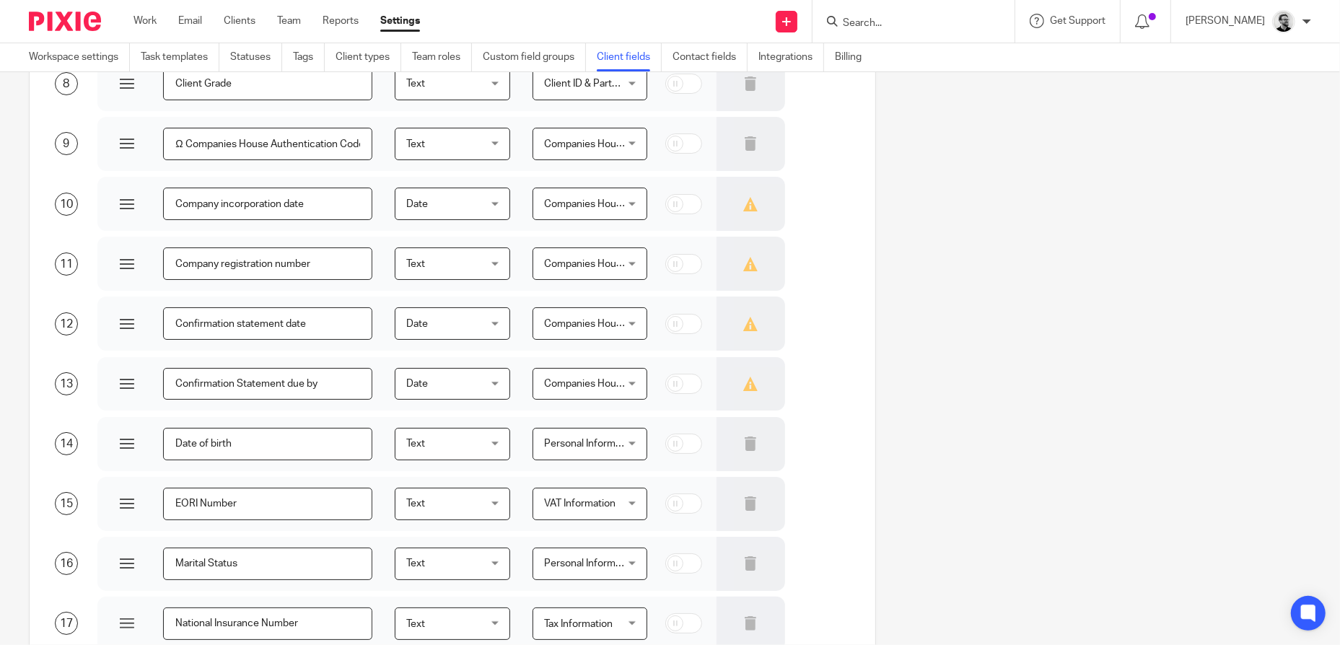
type input "Date of birth"
click at [471, 513] on span "Text" at bounding box center [447, 504] width 82 height 30
click at [1292, 261] on section "Client fields (83) Order Field name Field type Custom field group Required 1 Au…" at bounding box center [670, 358] width 1340 height 573
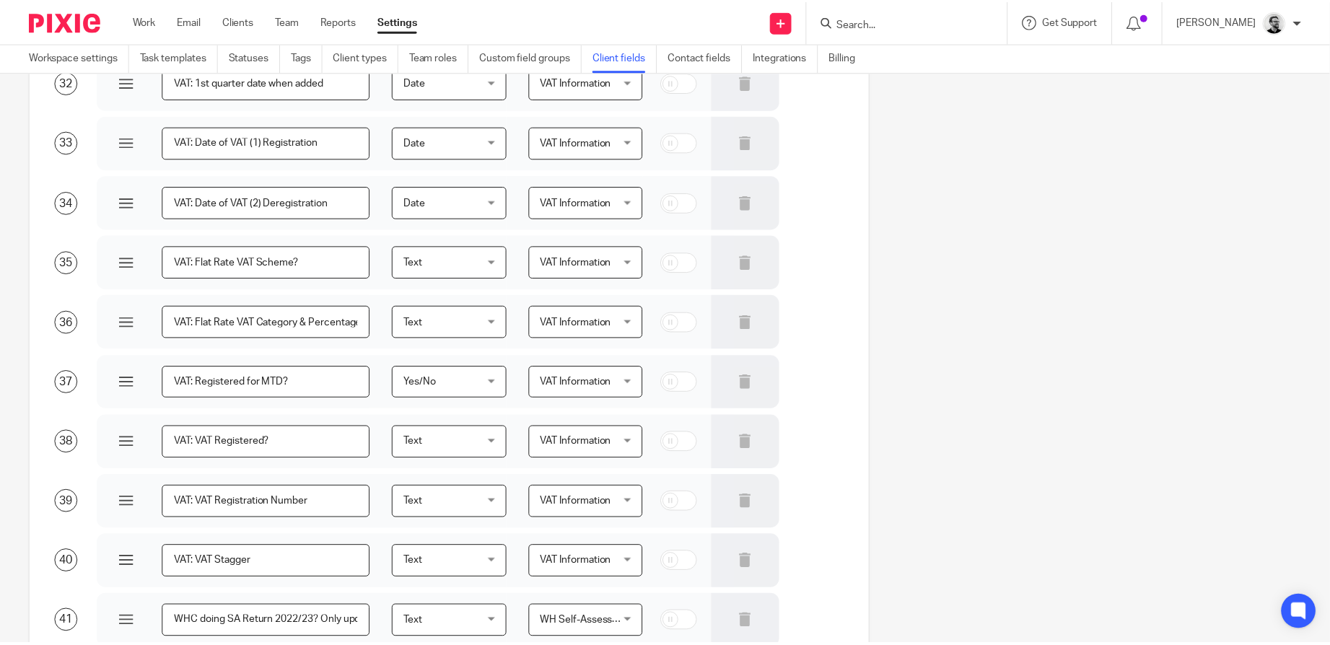
scroll to position [4713, 0]
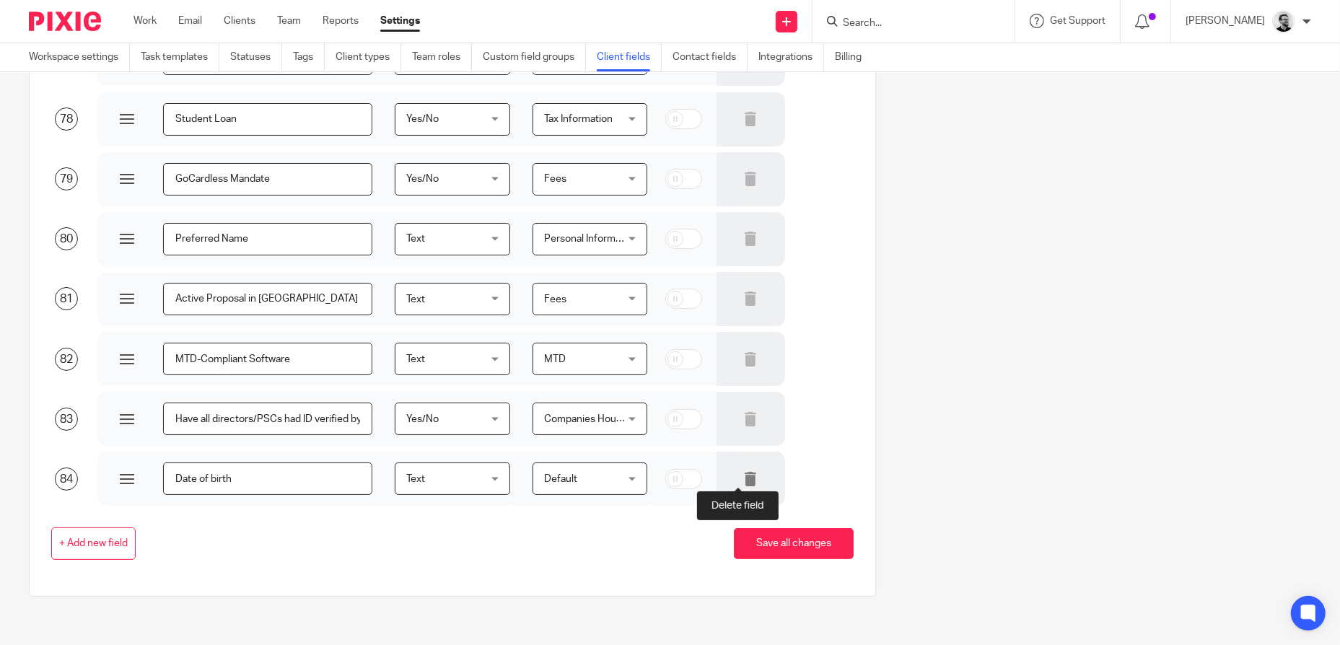
click at [743, 480] on icon at bounding box center [750, 479] width 14 height 14
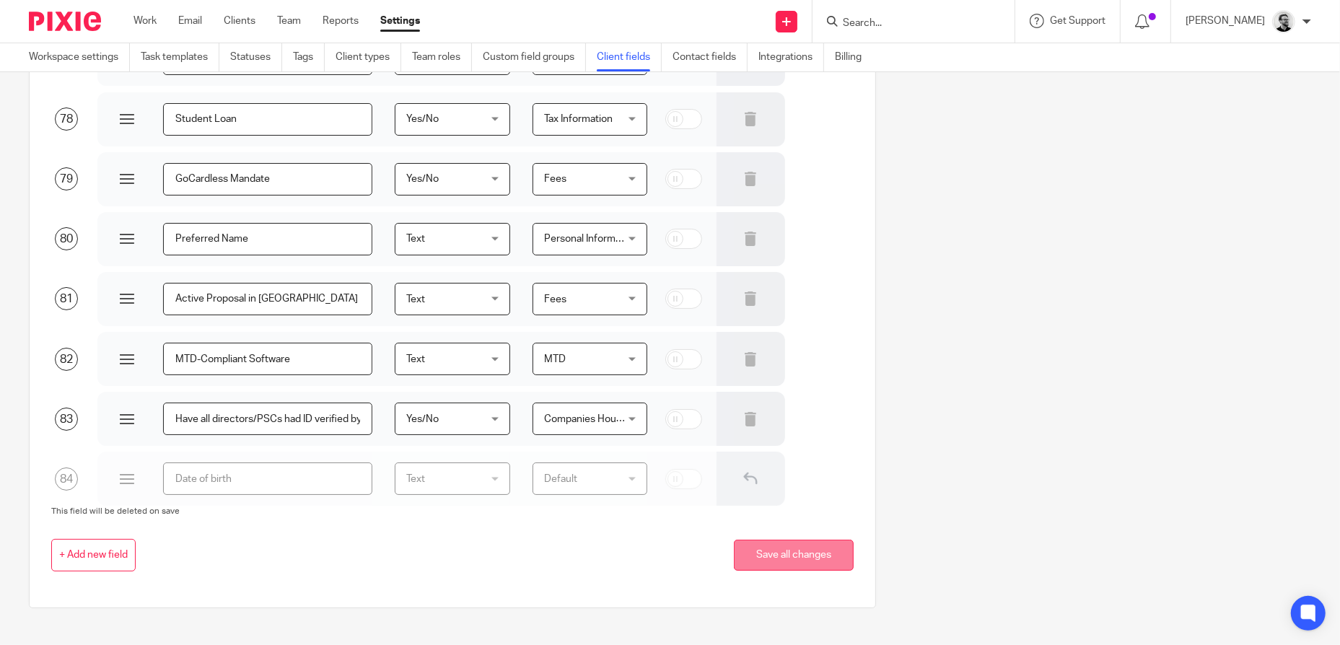
click at [789, 559] on button "Save all changes" at bounding box center [794, 555] width 120 height 31
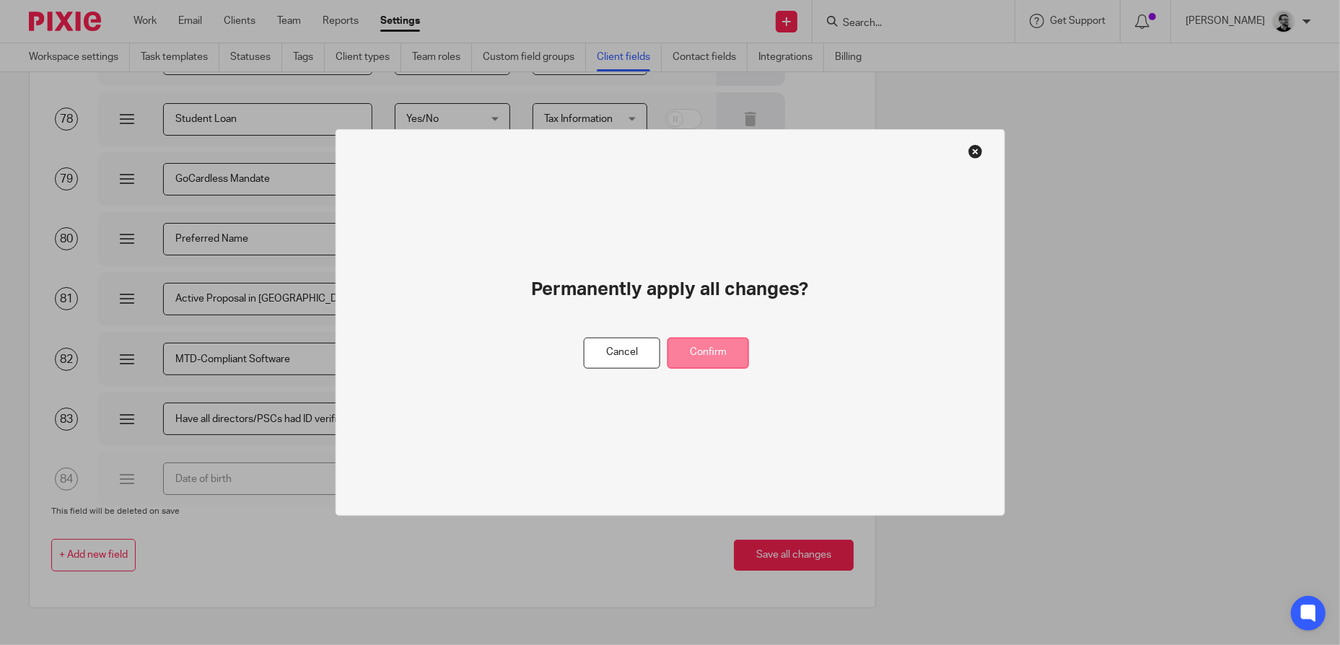
click at [723, 358] on button "Confirm" at bounding box center [709, 353] width 82 height 31
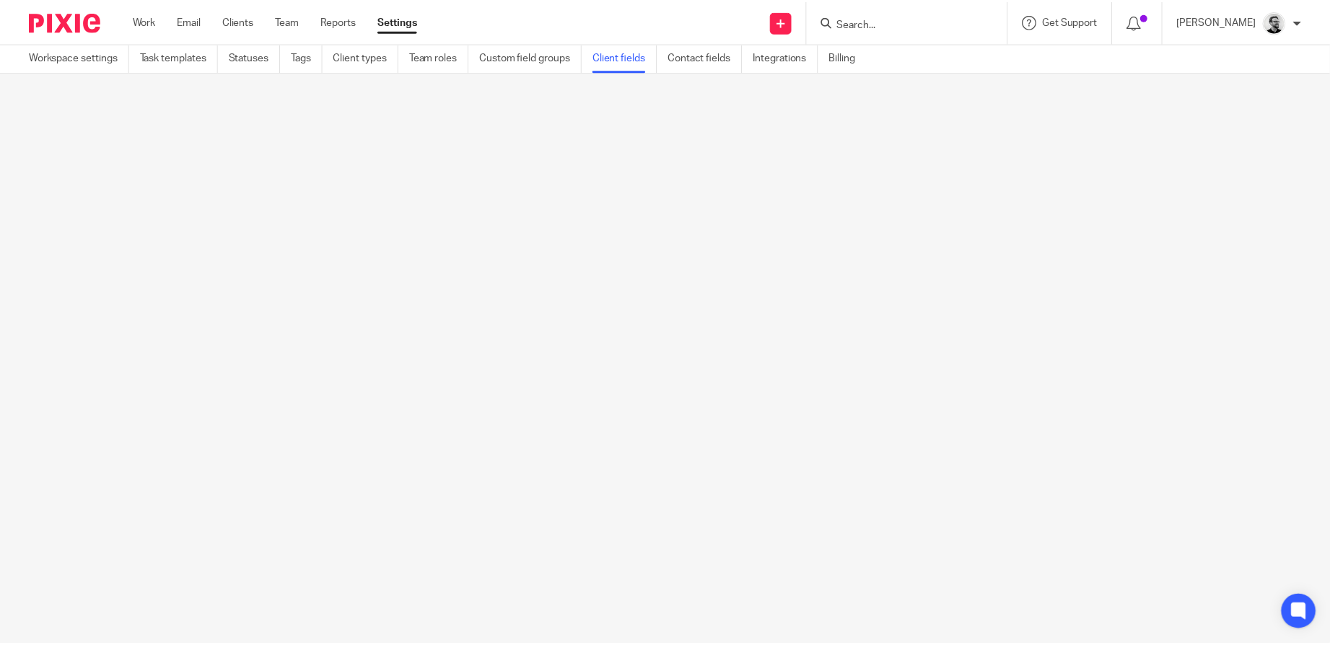
scroll to position [0, 0]
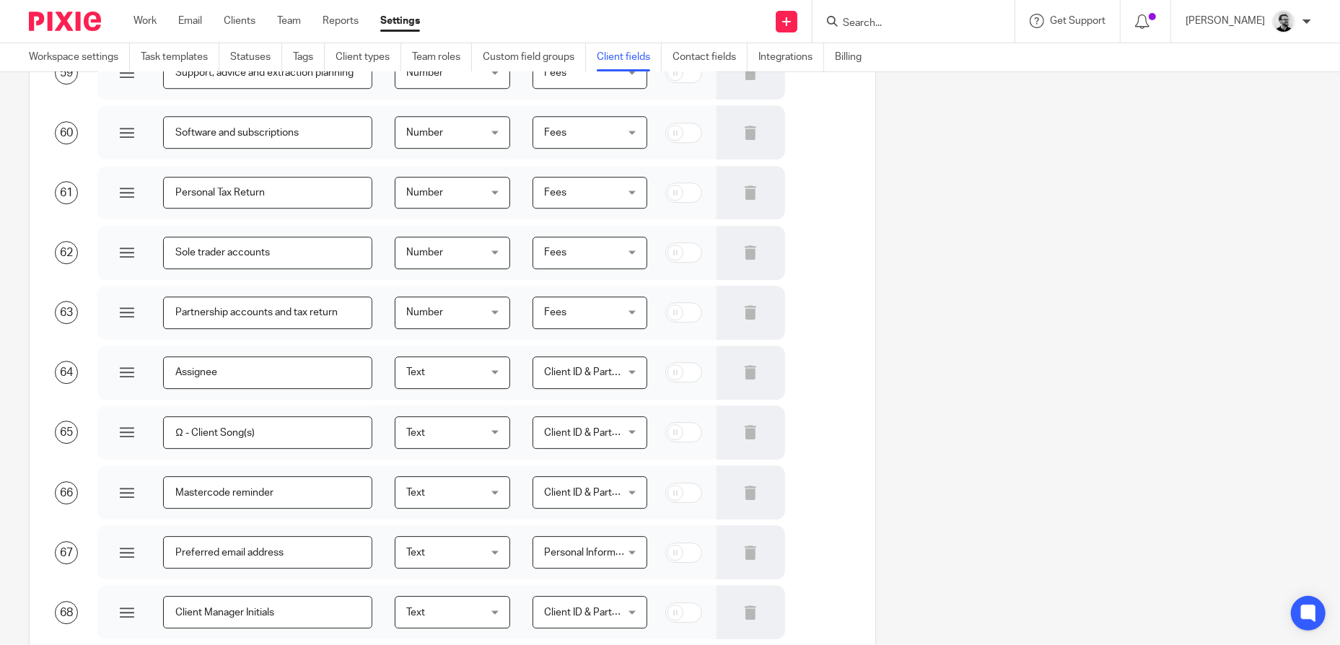
scroll to position [4653, 0]
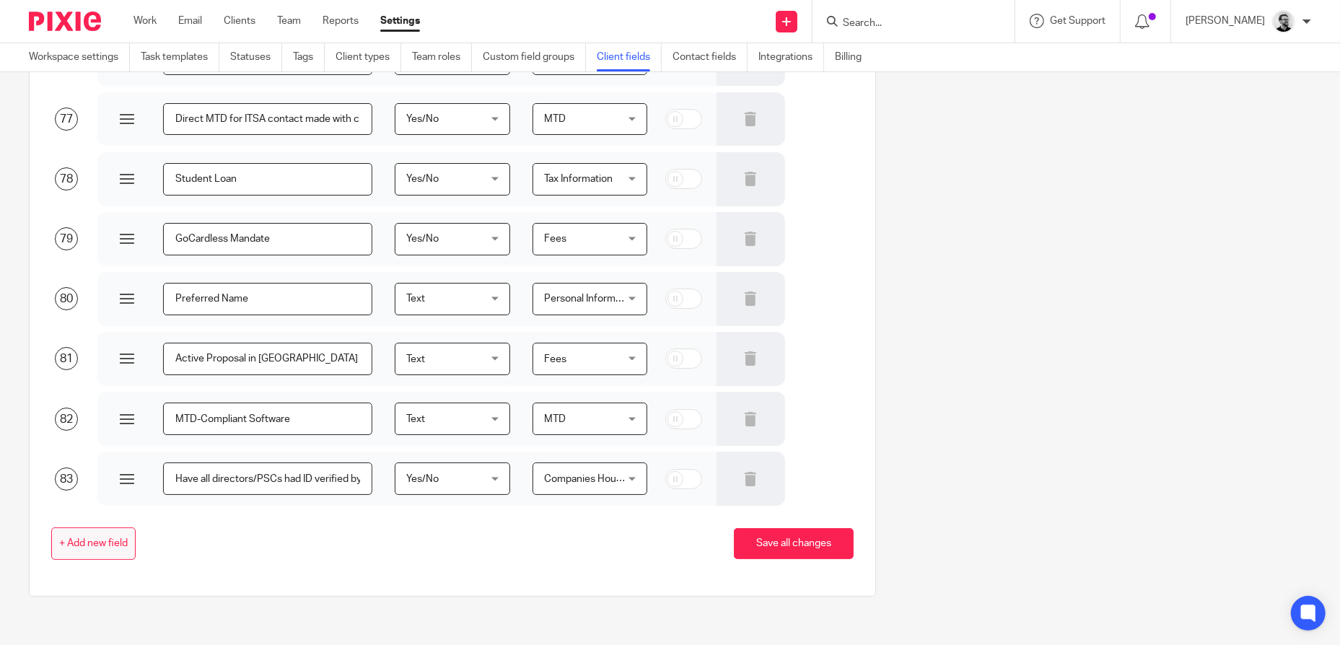
drag, startPoint x: 113, startPoint y: 539, endPoint x: 123, endPoint y: 533, distance: 12.3
click at [123, 533] on button "+ Add new field" at bounding box center [93, 544] width 84 height 32
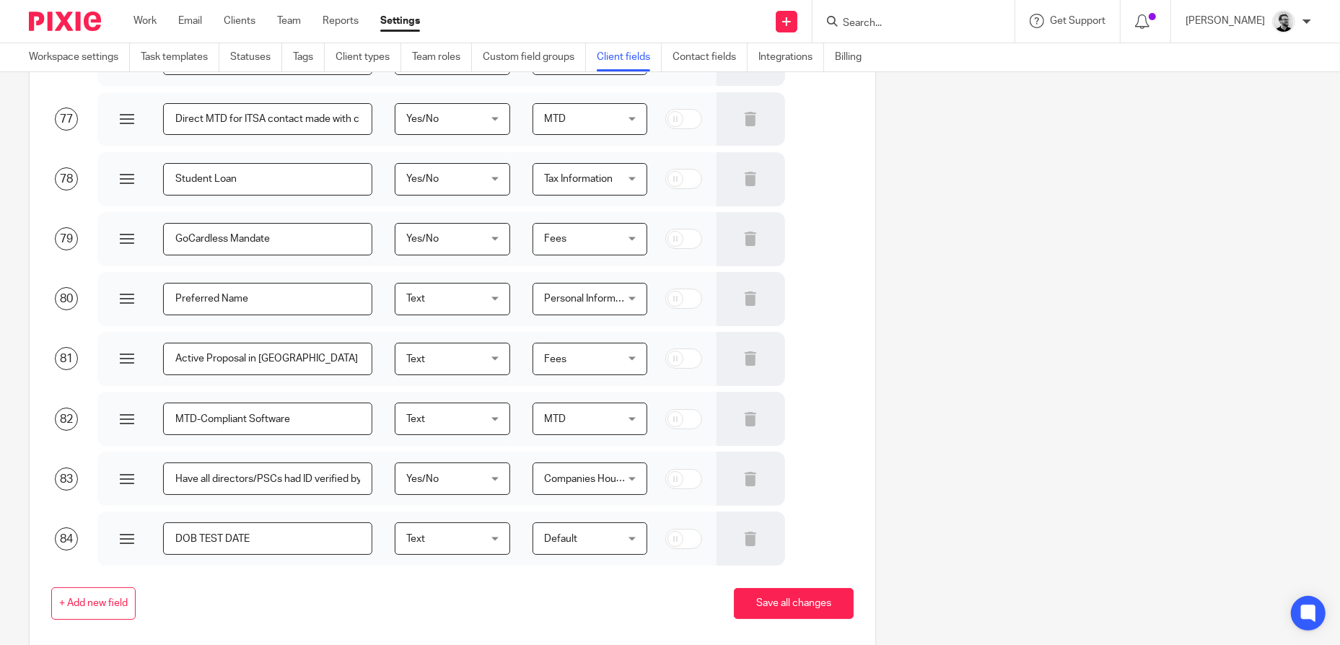
type input "DOB TEST DATE"
click at [465, 525] on span "Text" at bounding box center [447, 538] width 82 height 30
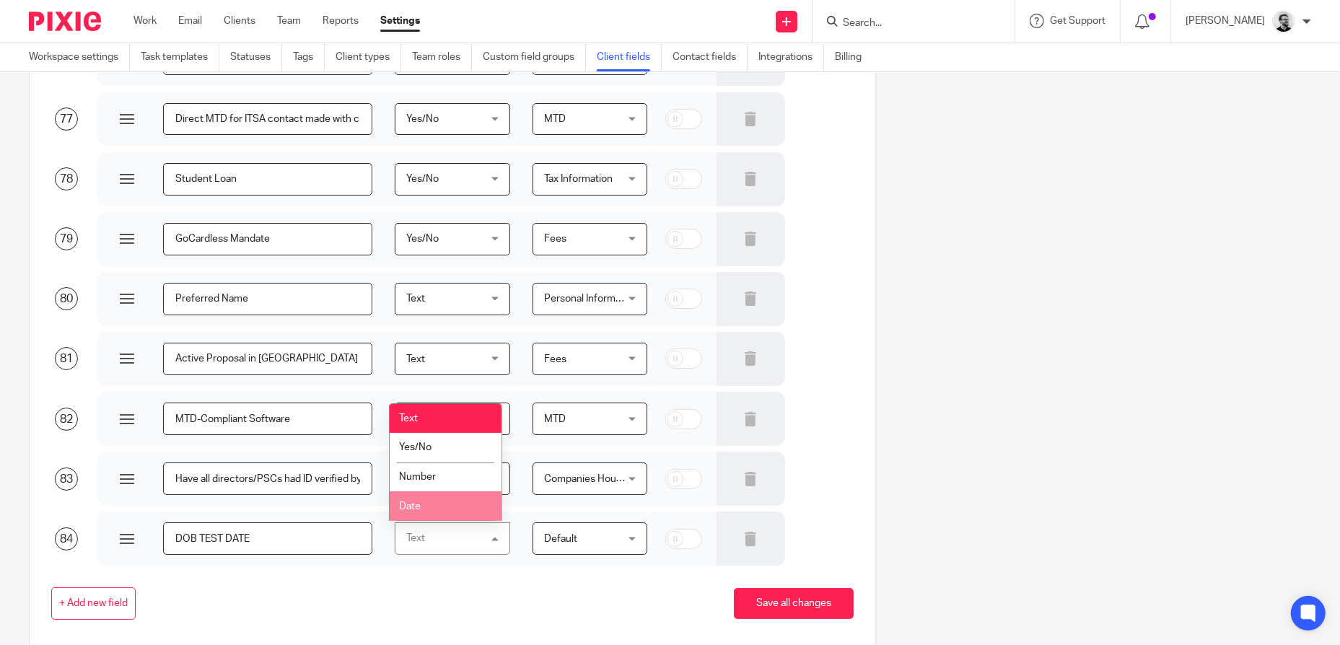
click at [440, 502] on li "Date" at bounding box center [445, 506] width 111 height 30
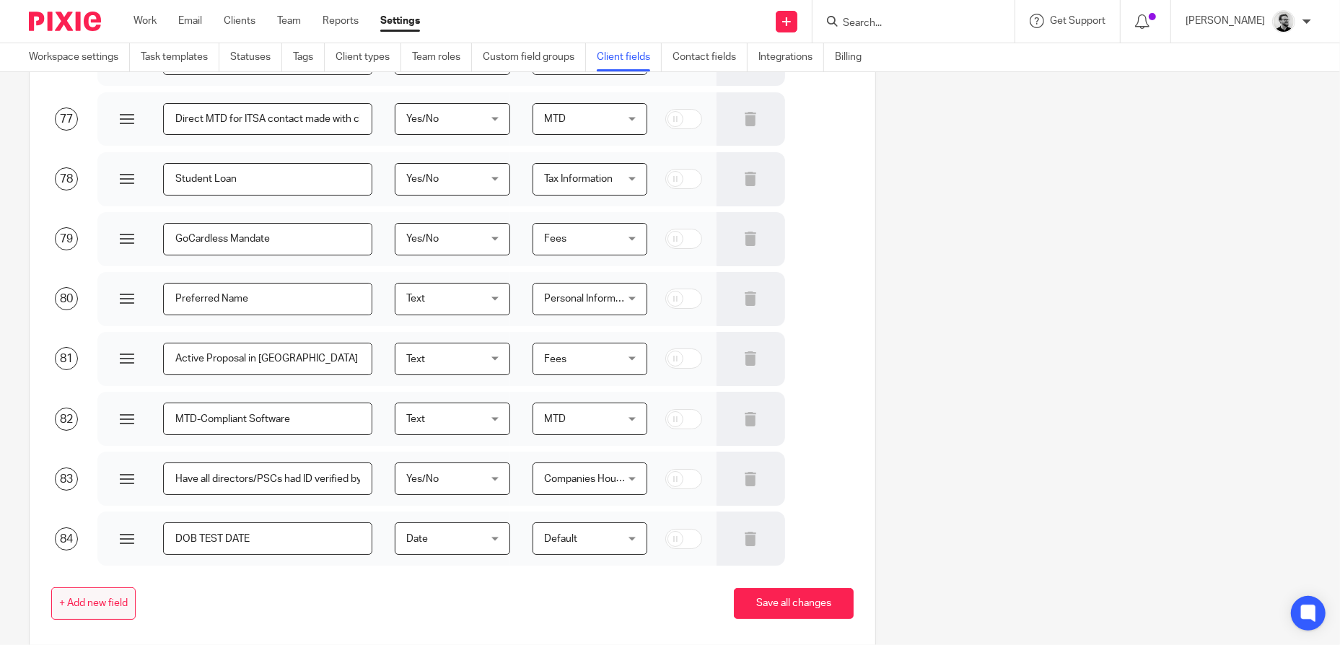
click at [106, 606] on span "+ Add new field" at bounding box center [93, 604] width 69 height 12
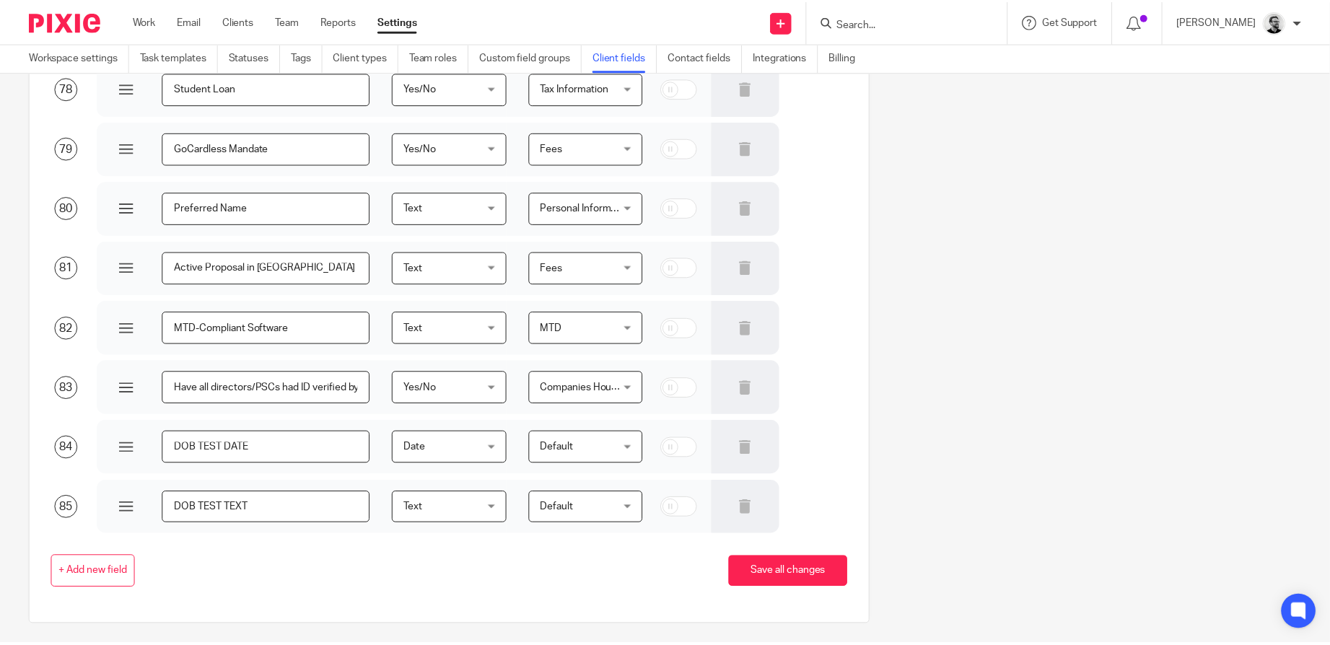
scroll to position [4773, 0]
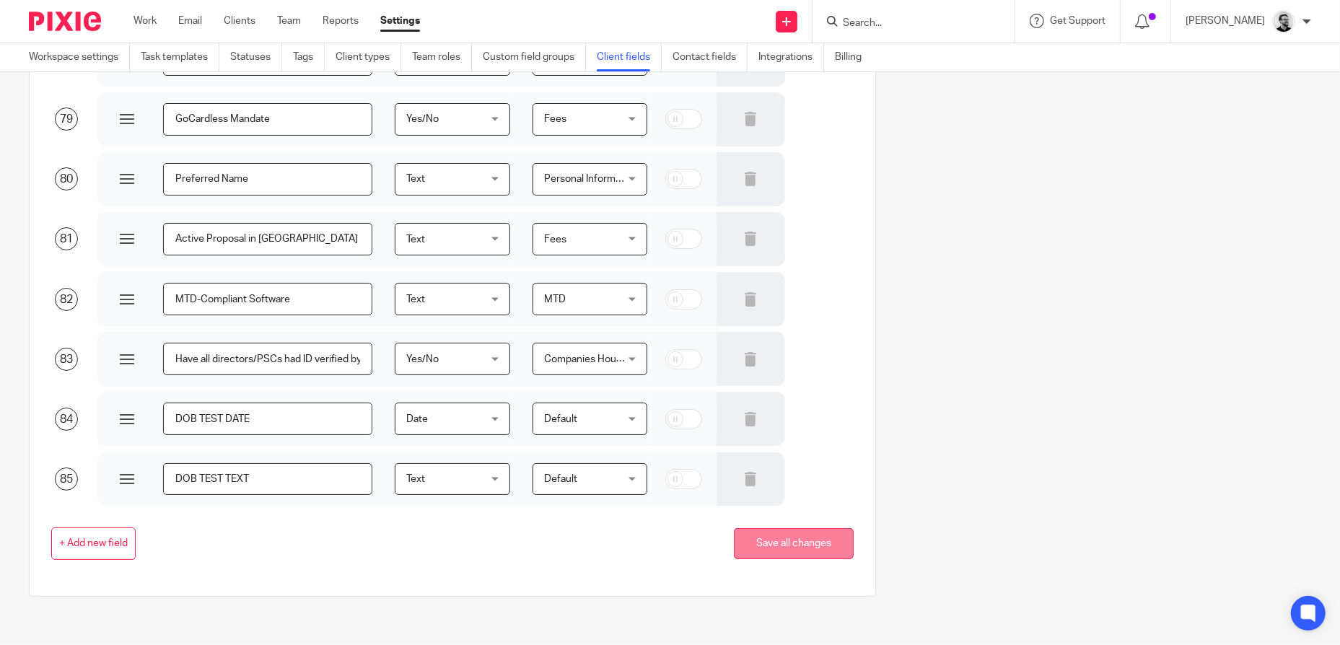
type input "DOB TEST TEXT"
click at [789, 534] on button "Save all changes" at bounding box center [794, 543] width 120 height 31
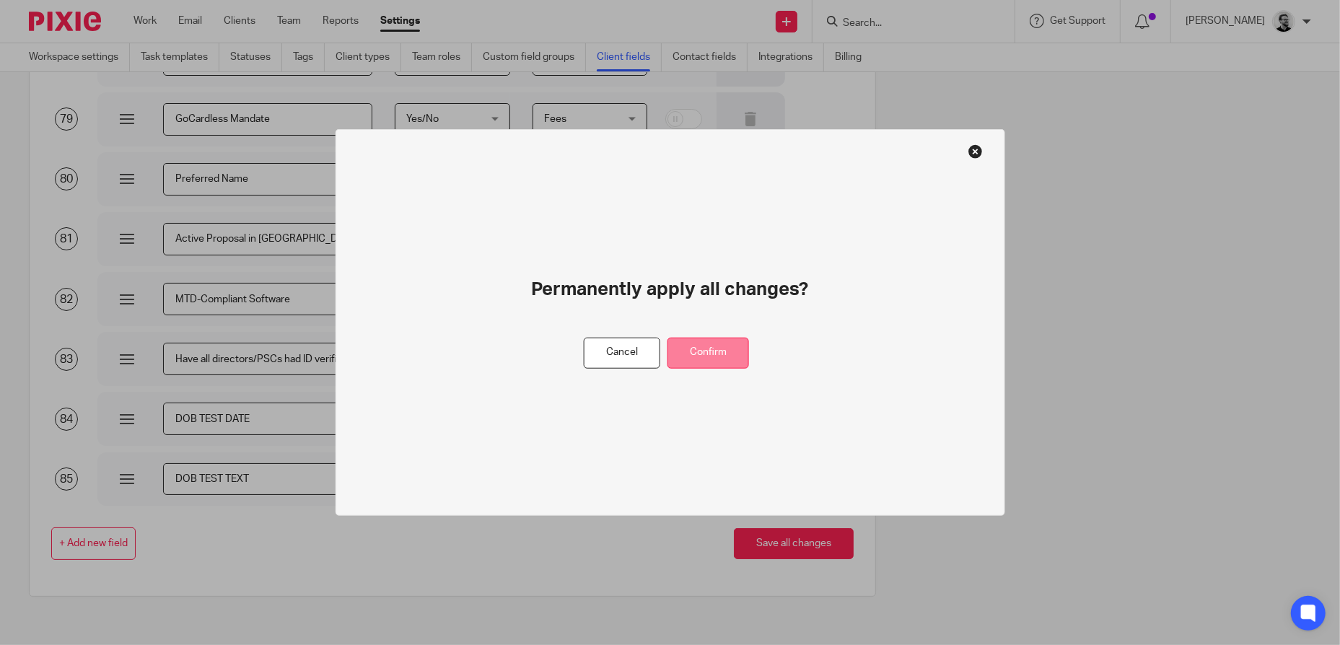
click at [725, 349] on button "Confirm" at bounding box center [709, 353] width 82 height 31
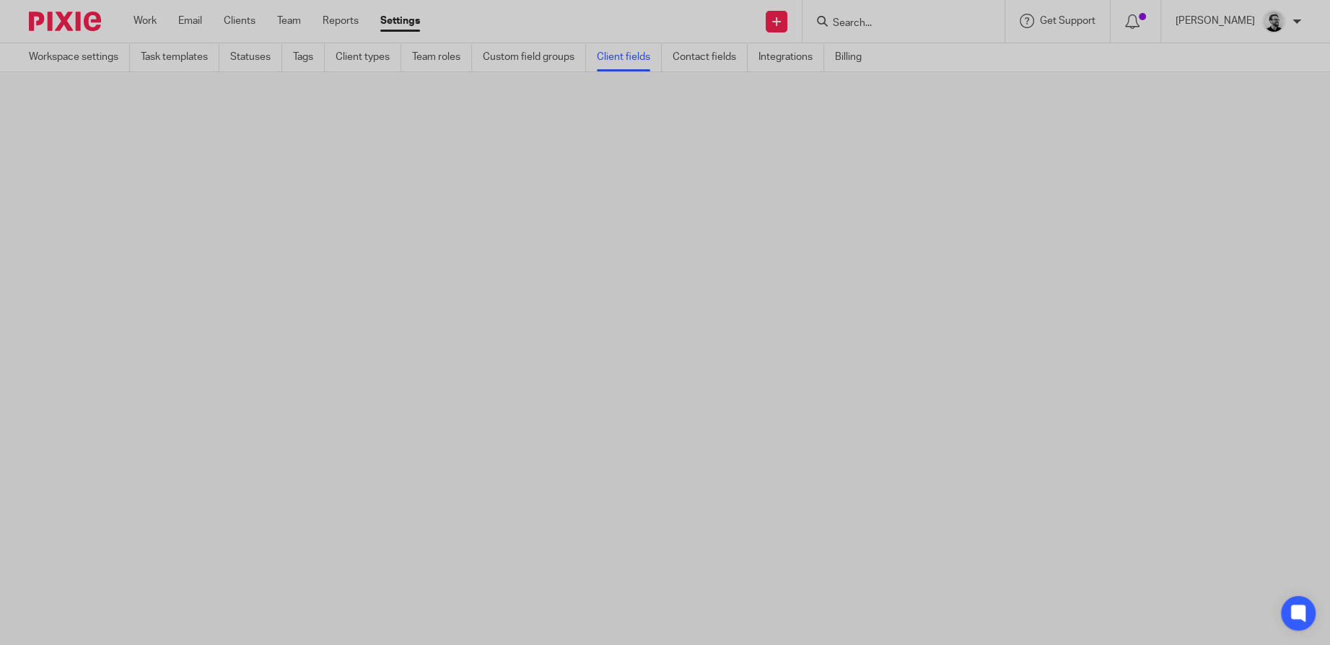
scroll to position [0, 0]
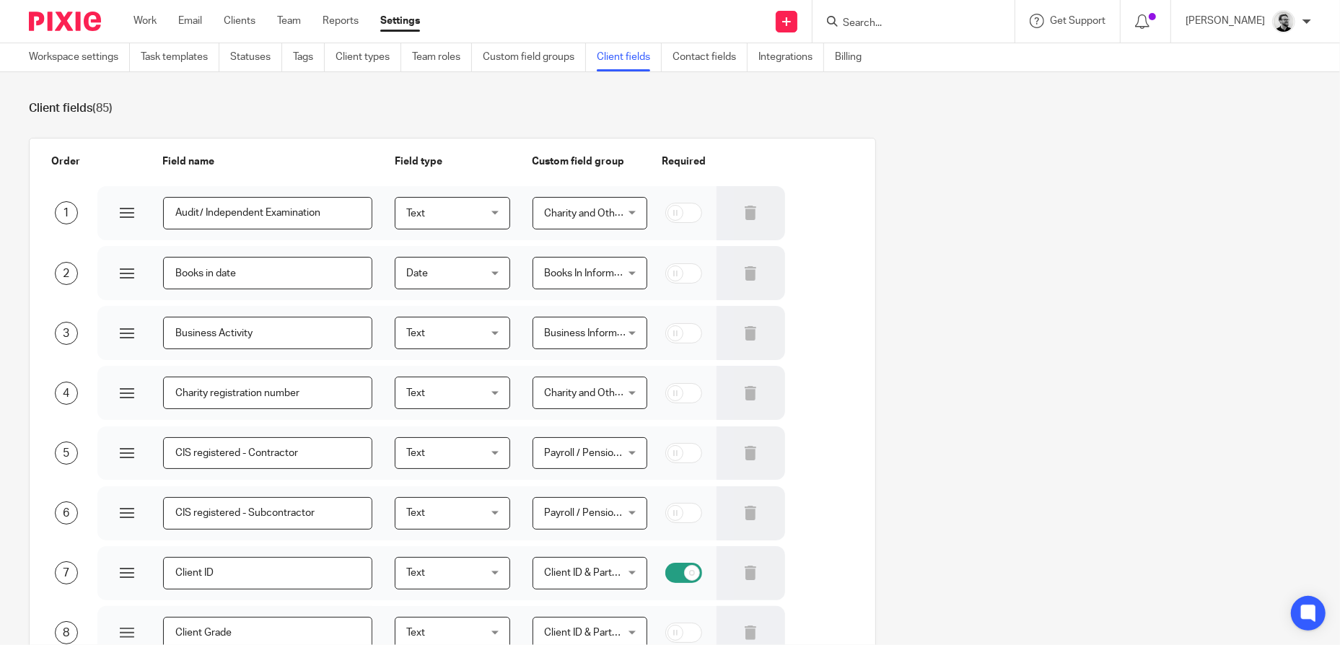
click at [929, 24] on input "Search" at bounding box center [906, 23] width 130 height 13
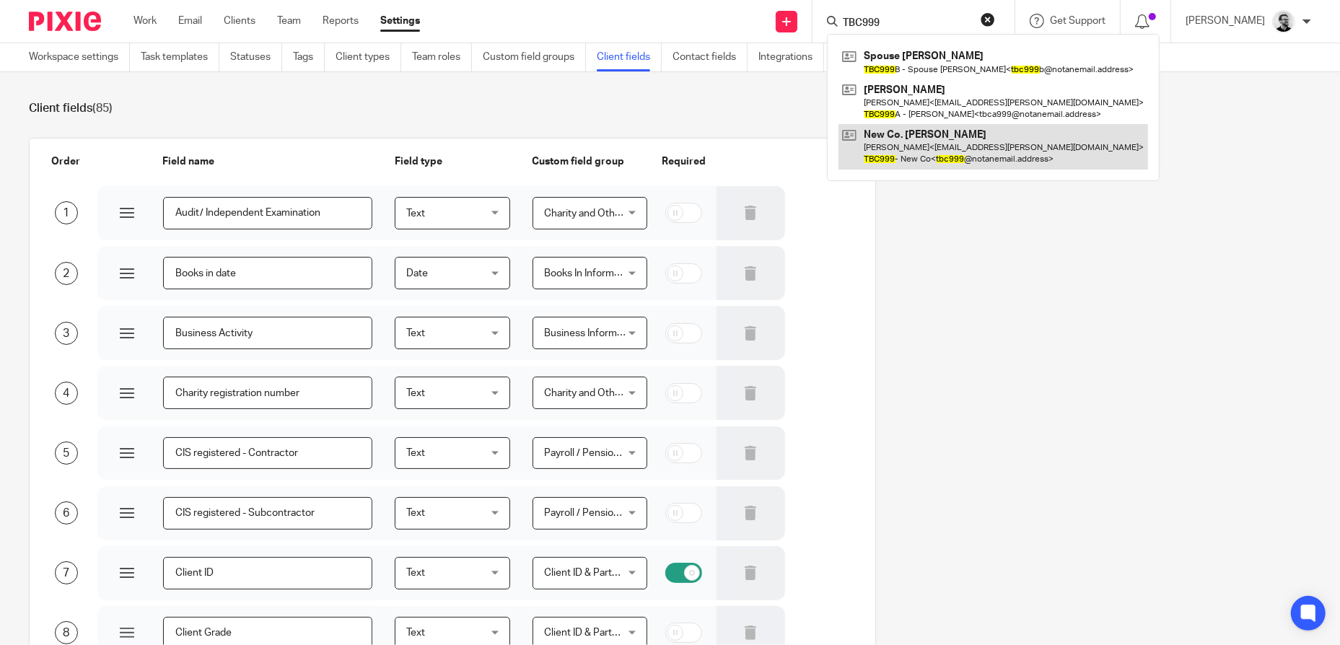
type input "TBC999"
click at [955, 137] on link at bounding box center [994, 146] width 310 height 45
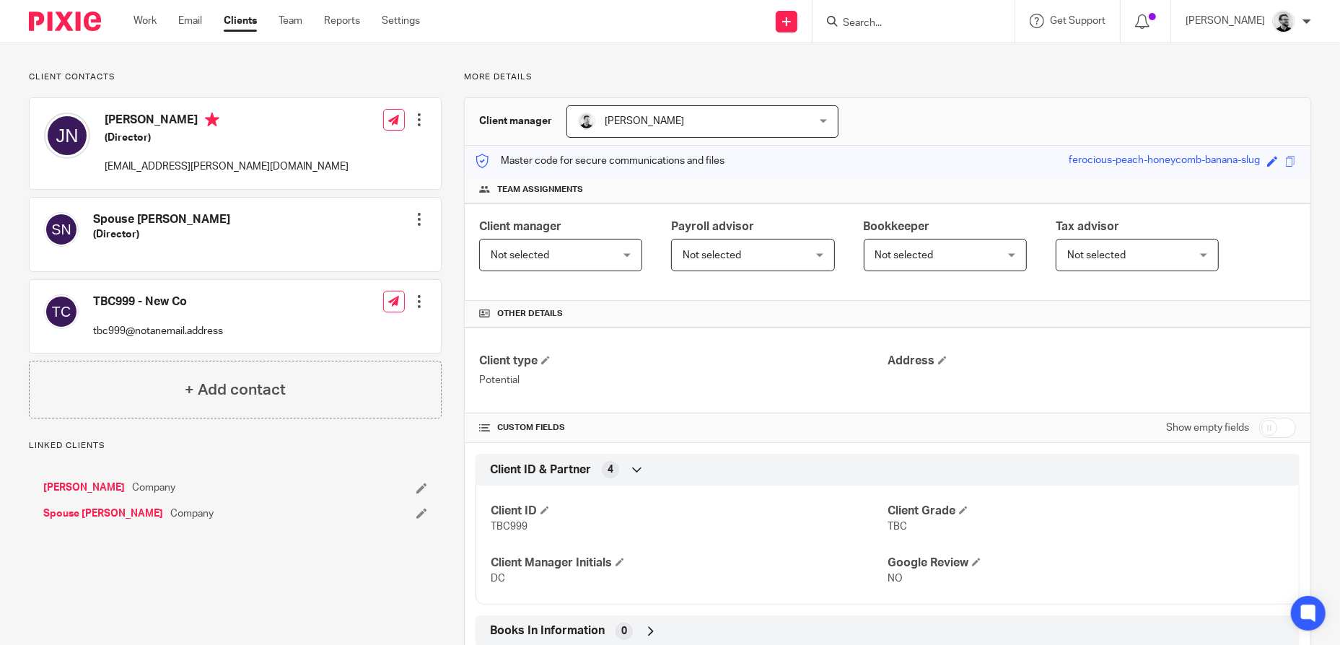
scroll to position [209, 0]
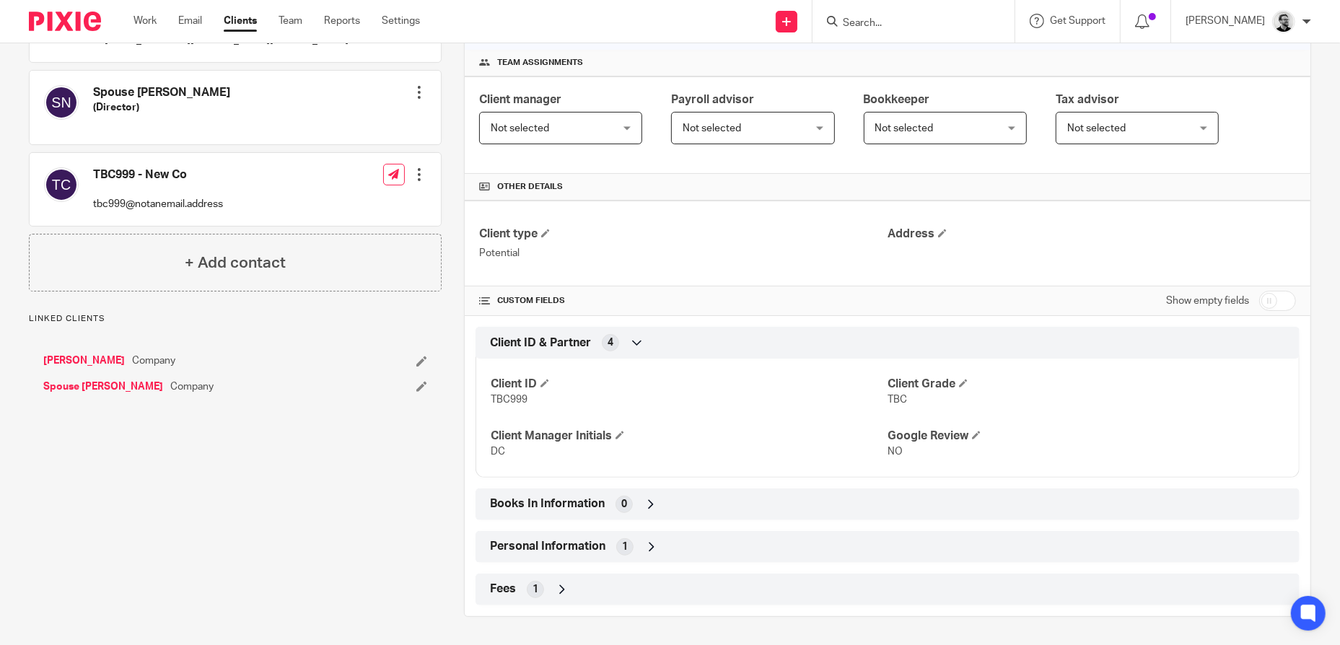
click at [582, 583] on div "Fees 1" at bounding box center [887, 589] width 802 height 25
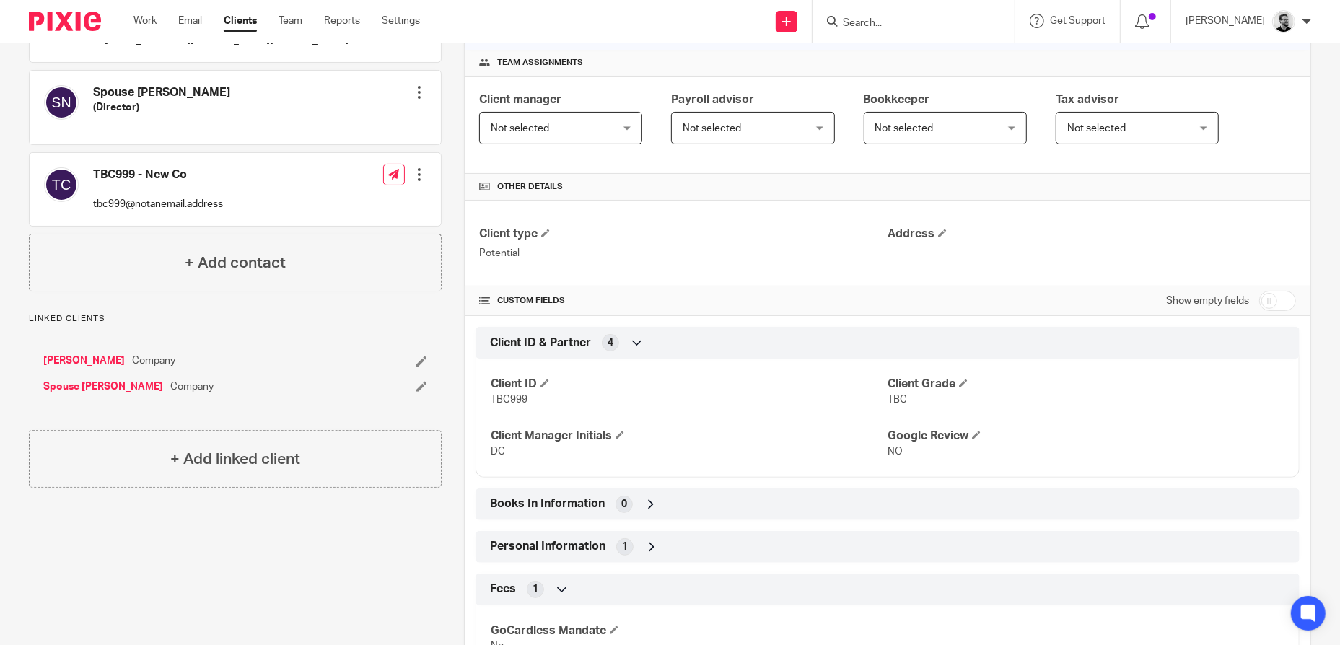
click at [582, 583] on div "Fees 1" at bounding box center [887, 589] width 802 height 25
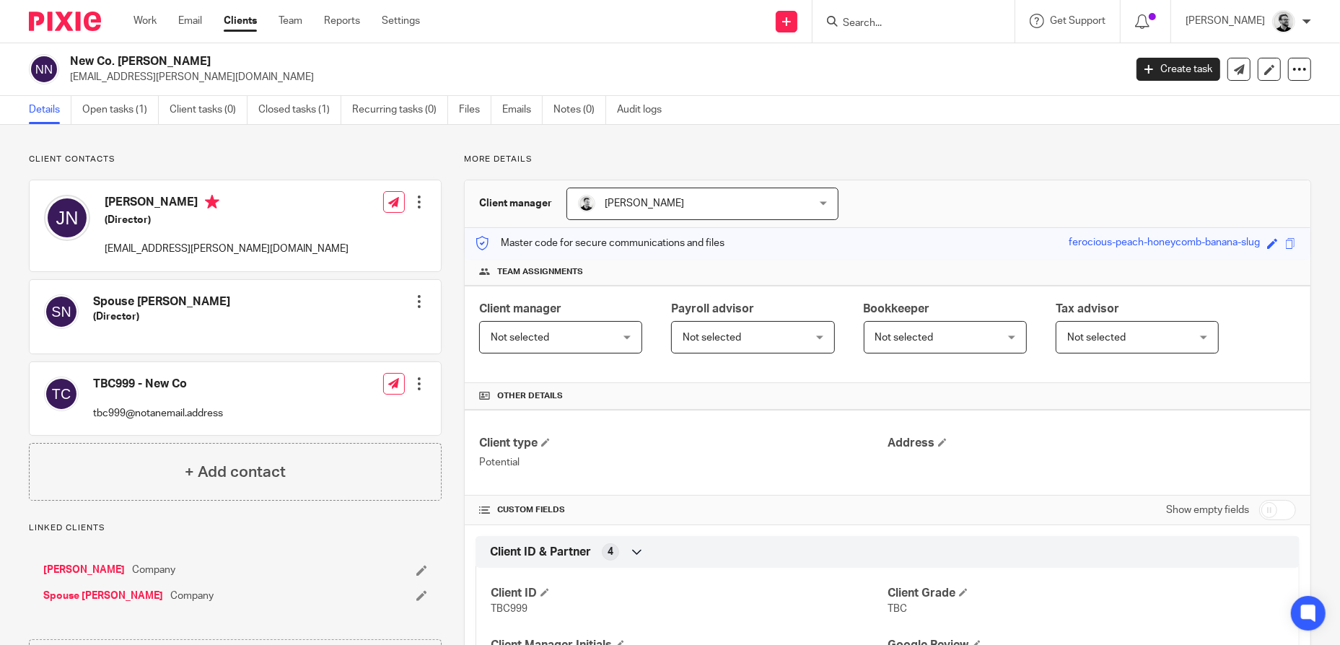
click at [1272, 507] on input "checkbox" at bounding box center [1277, 510] width 37 height 20
checkbox input "true"
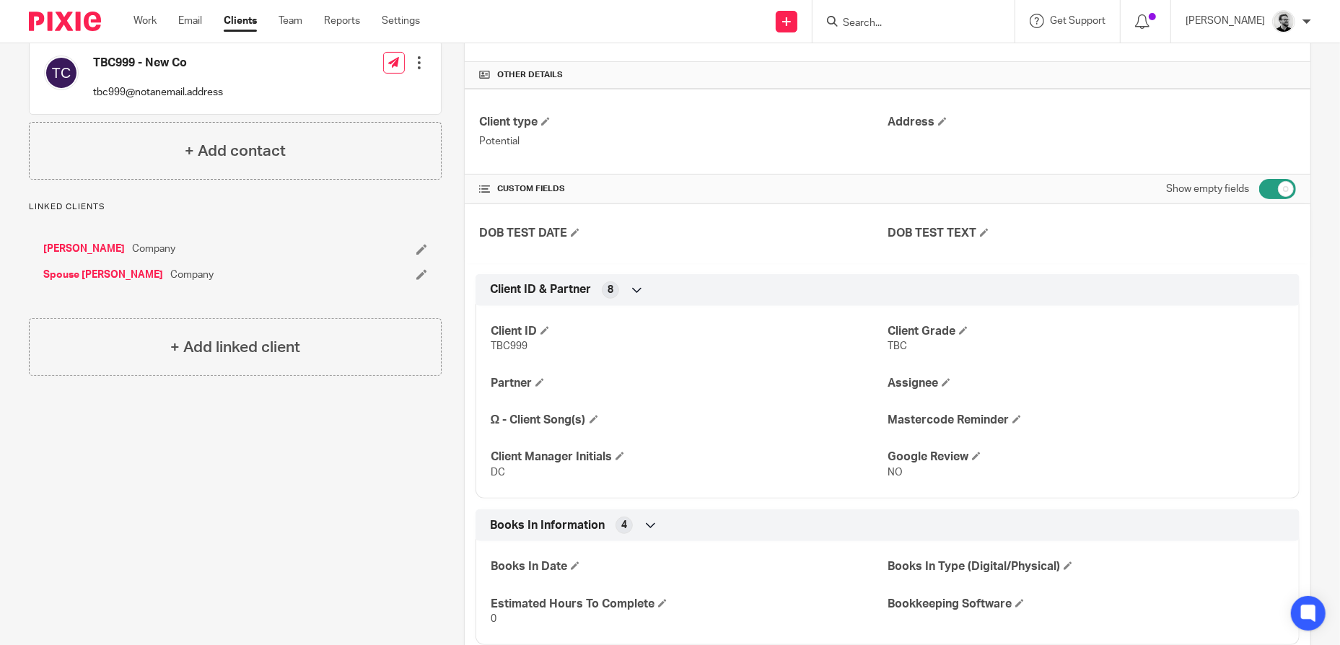
scroll to position [433, 0]
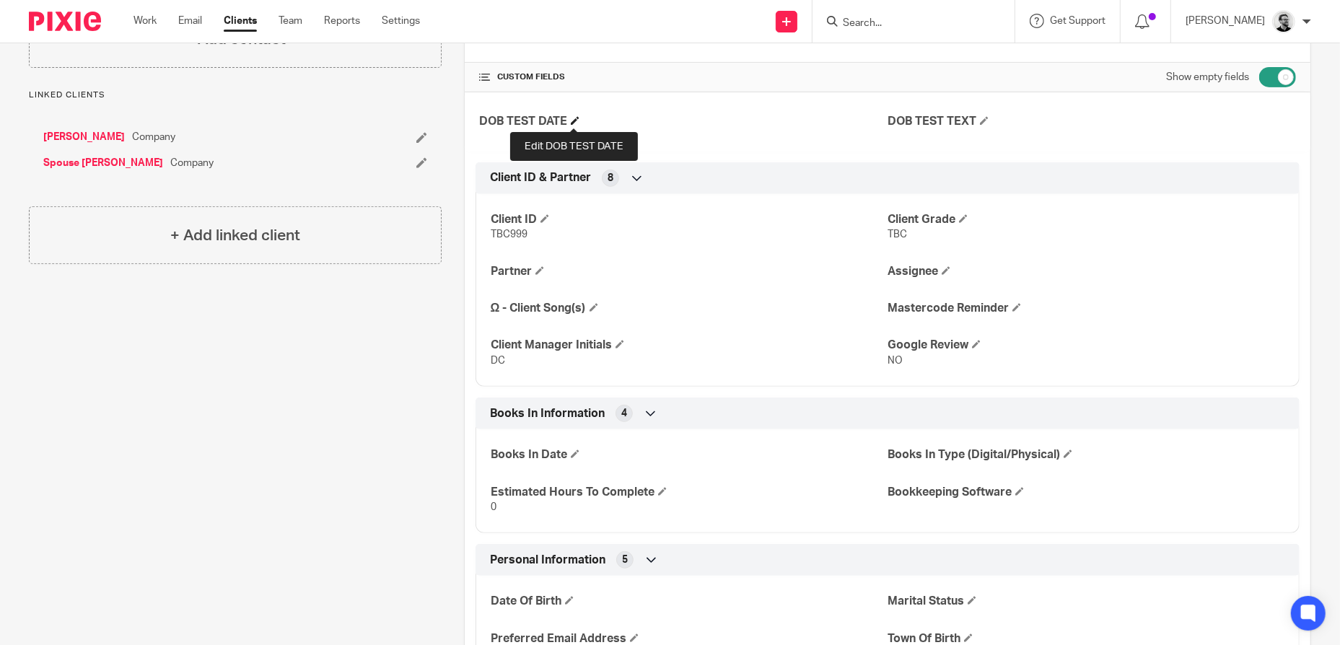
click at [577, 121] on span at bounding box center [575, 120] width 9 height 9
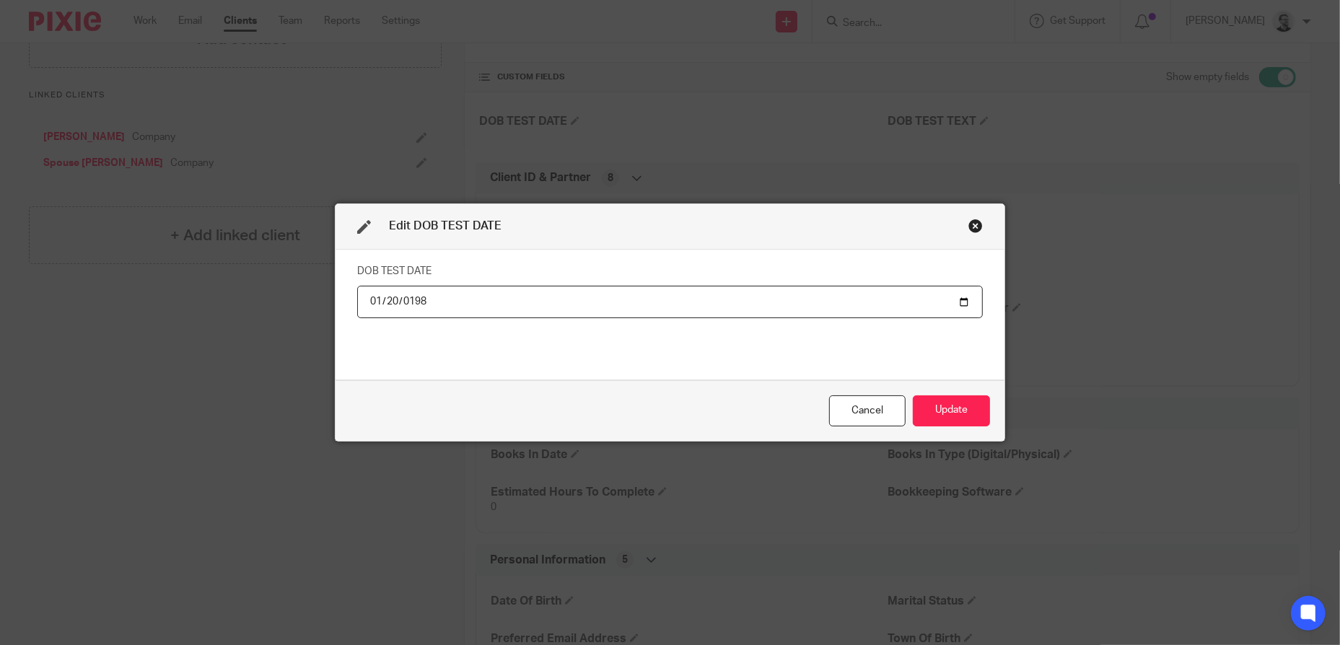
type input "1989-01-20"
click at [965, 409] on button "Update" at bounding box center [951, 410] width 77 height 31
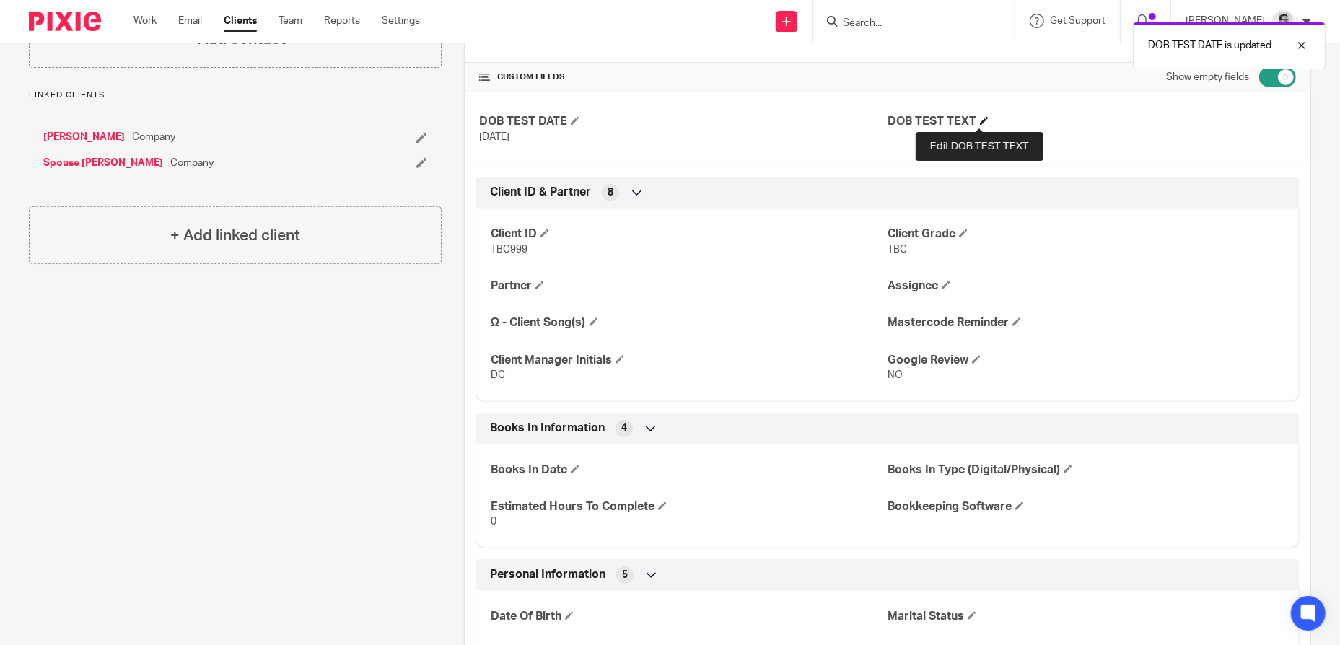
click at [983, 118] on span at bounding box center [984, 120] width 9 height 9
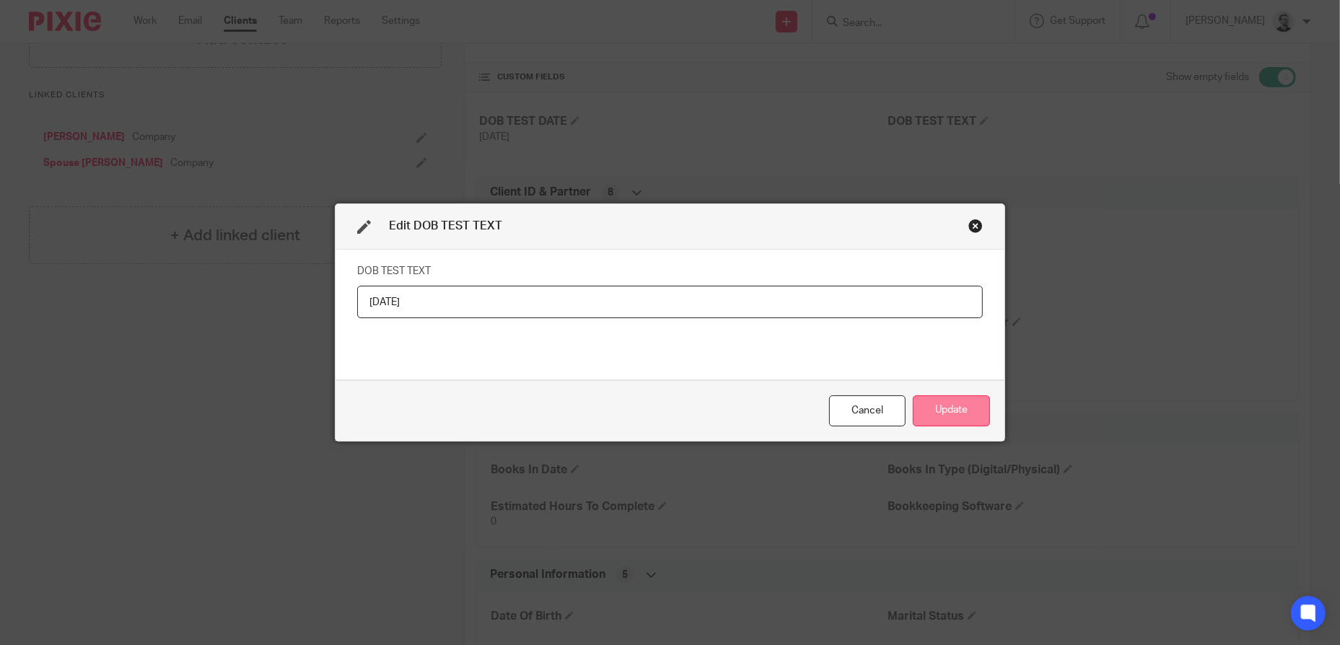
type input "20/01/1989"
click at [954, 411] on button "Update" at bounding box center [951, 410] width 77 height 31
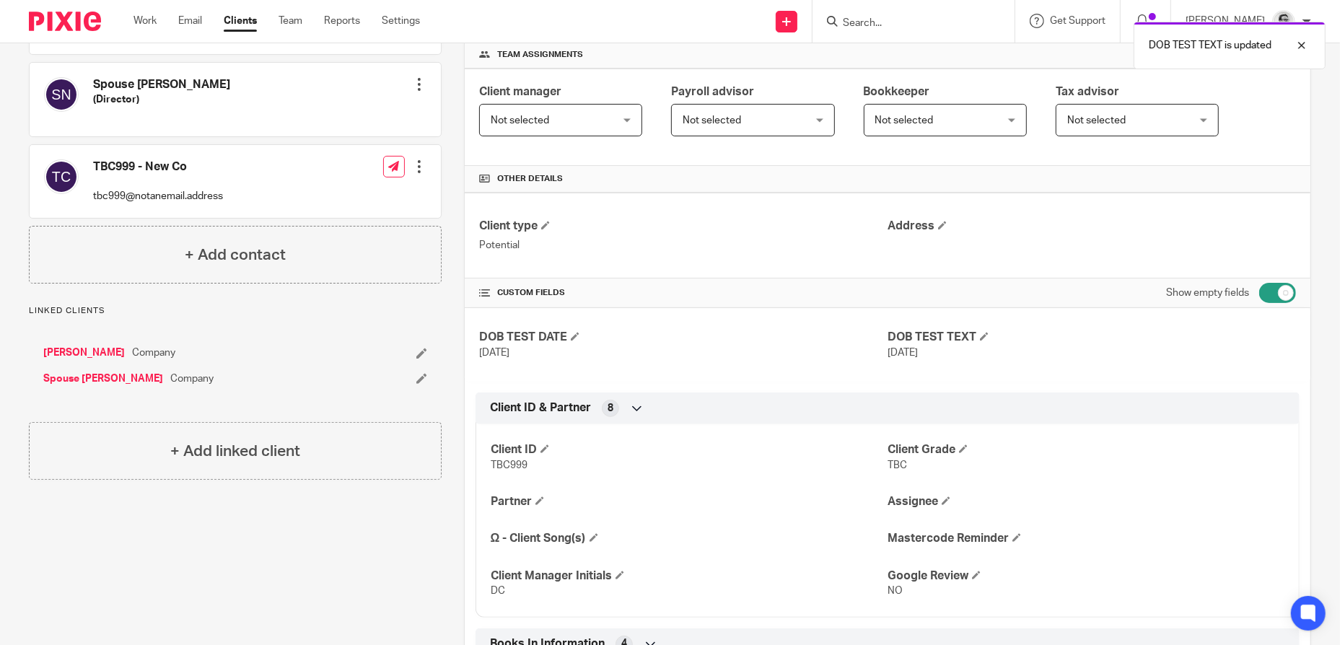
scroll to position [216, 0]
click at [1302, 44] on div at bounding box center [1291, 45] width 39 height 17
click at [245, 26] on link "Clients" at bounding box center [240, 21] width 33 height 14
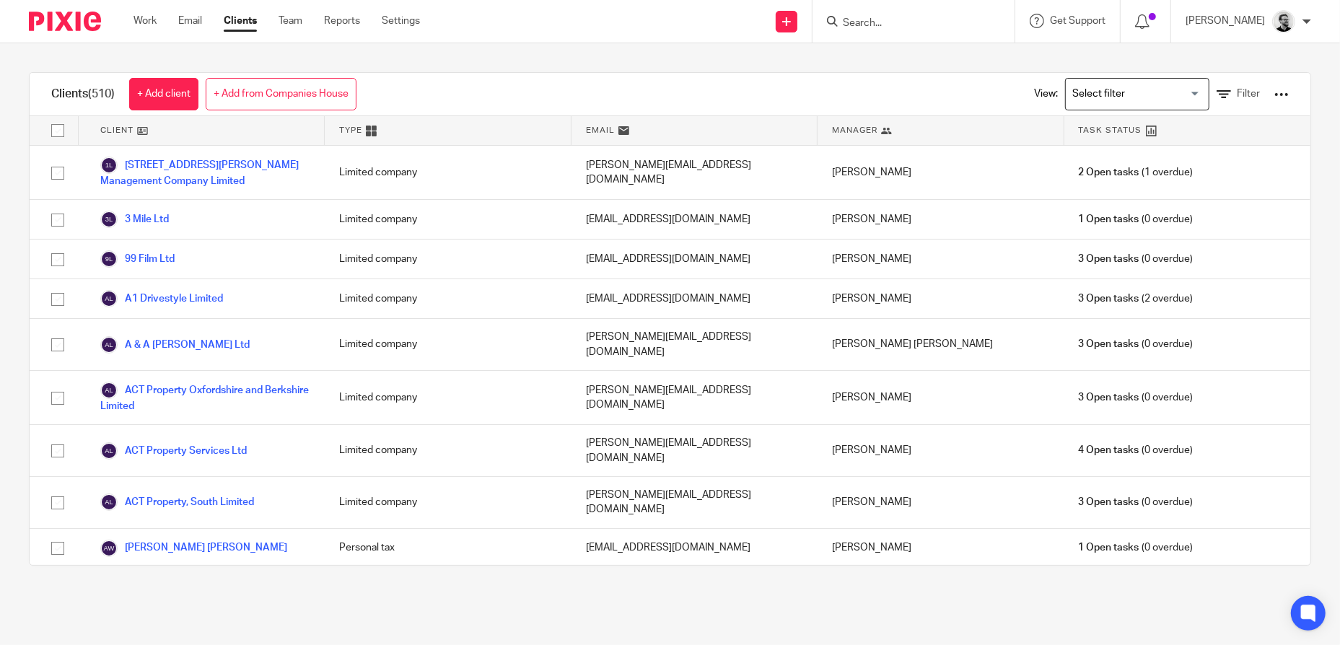
click at [1274, 97] on div at bounding box center [1281, 94] width 14 height 14
click at [1152, 185] on button "Export client services" at bounding box center [1126, 189] width 120 height 19
click at [1274, 92] on div at bounding box center [1281, 94] width 14 height 14
click at [1160, 170] on link "Export clients to CSV file" at bounding box center [1166, 170] width 201 height 22
click at [157, 24] on link "Work" at bounding box center [145, 21] width 23 height 14
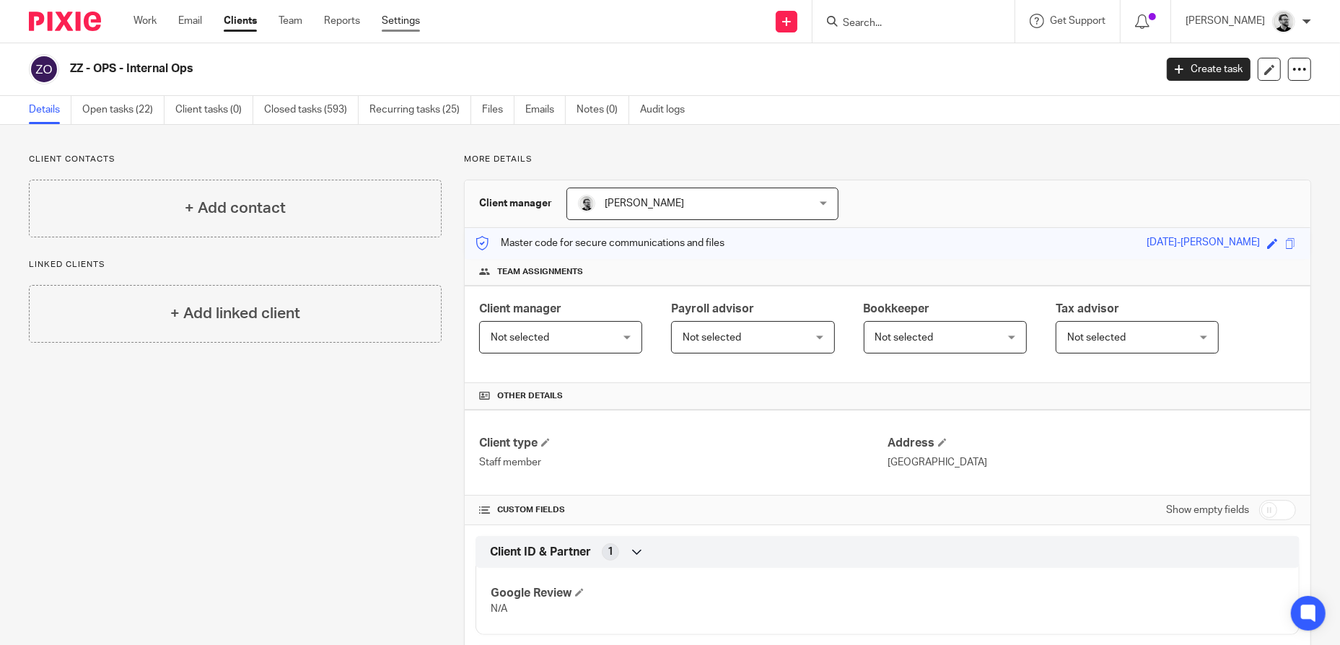
click at [413, 22] on link "Settings" at bounding box center [401, 21] width 38 height 14
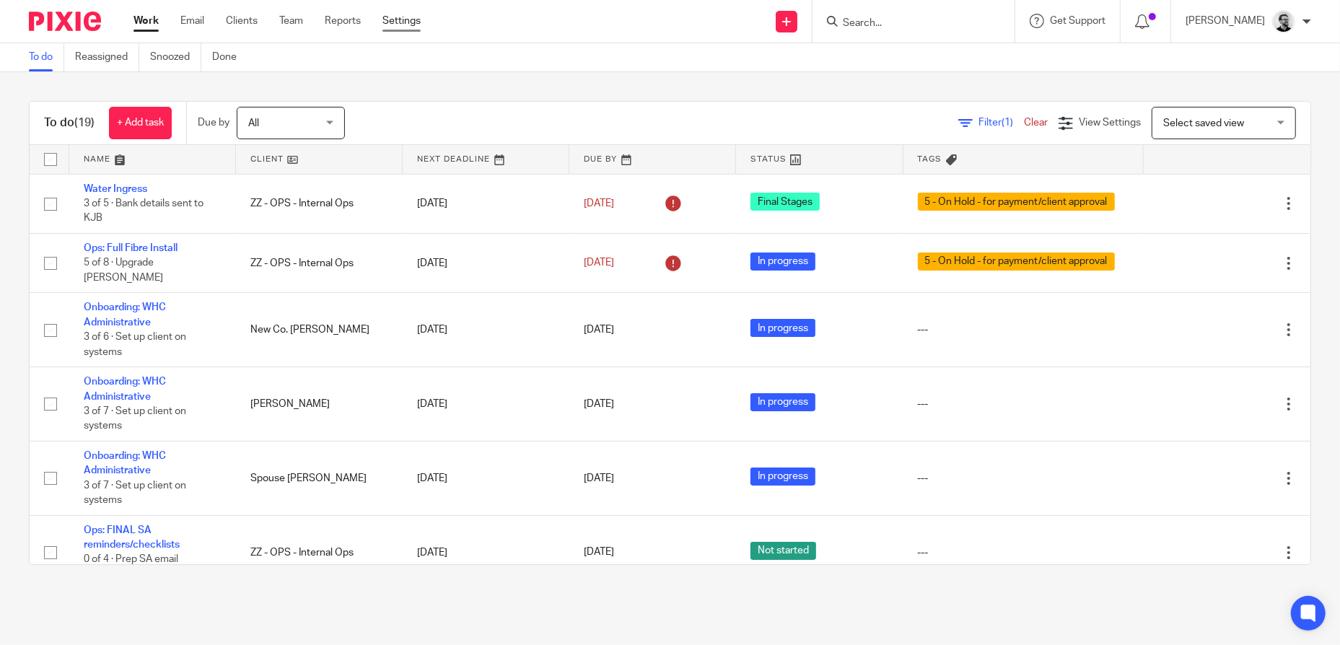
click at [404, 20] on link "Settings" at bounding box center [401, 21] width 38 height 14
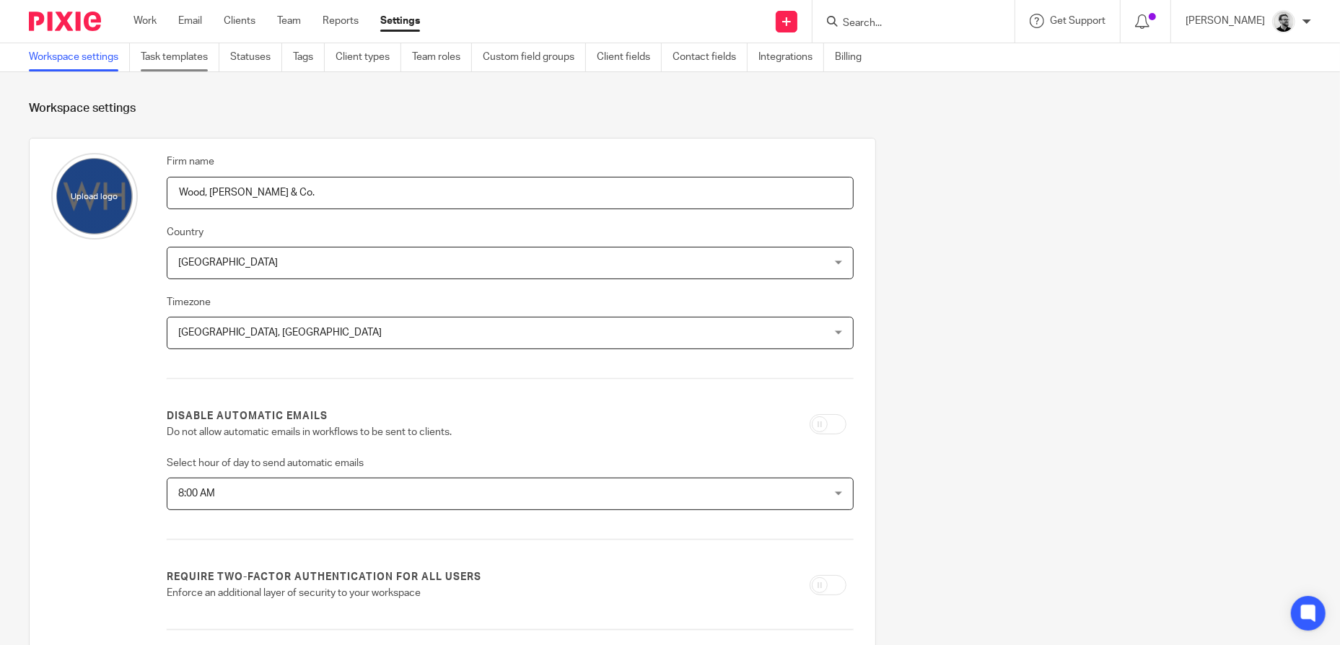
click at [162, 62] on link "Task templates" at bounding box center [180, 57] width 79 height 28
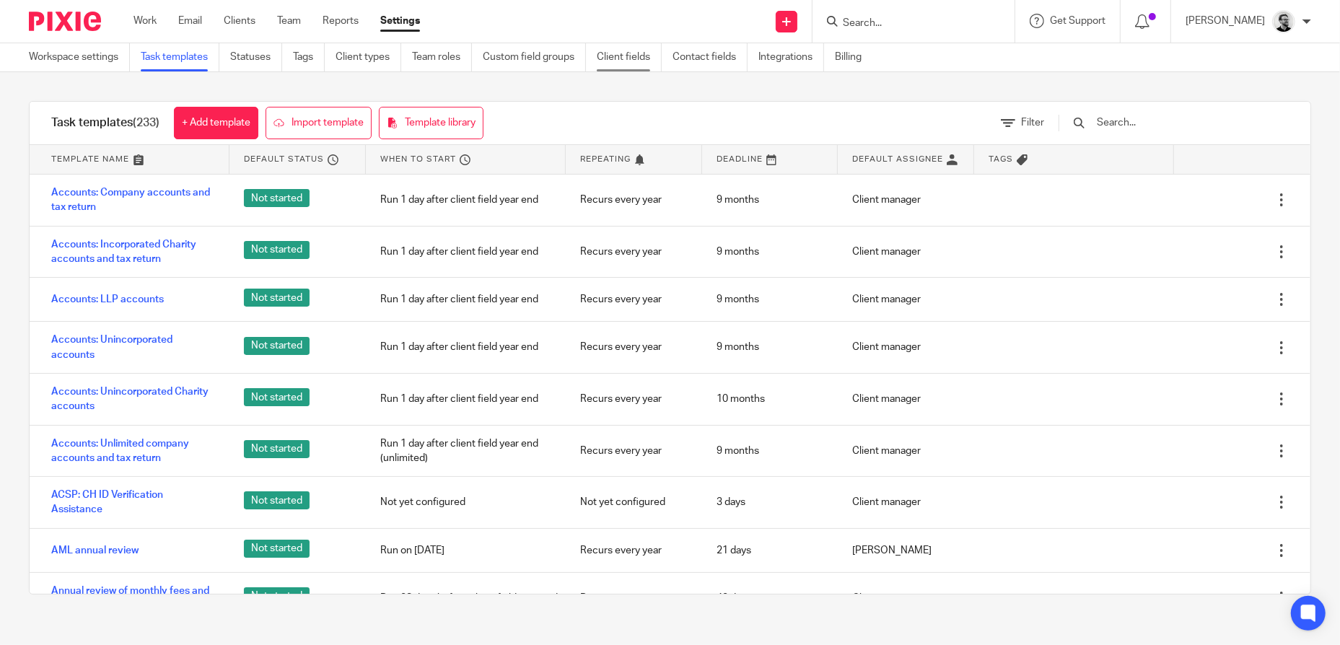
click at [621, 56] on link "Client fields" at bounding box center [629, 57] width 65 height 28
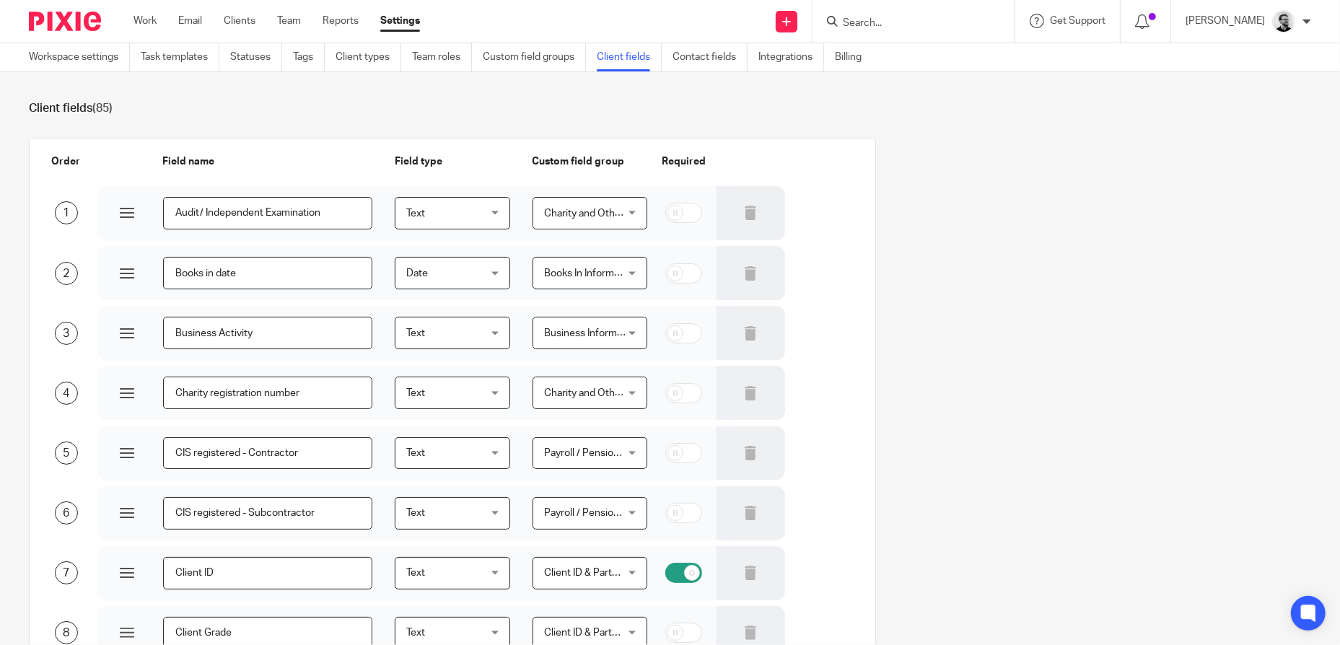
click at [888, 22] on input "Search" at bounding box center [906, 23] width 130 height 13
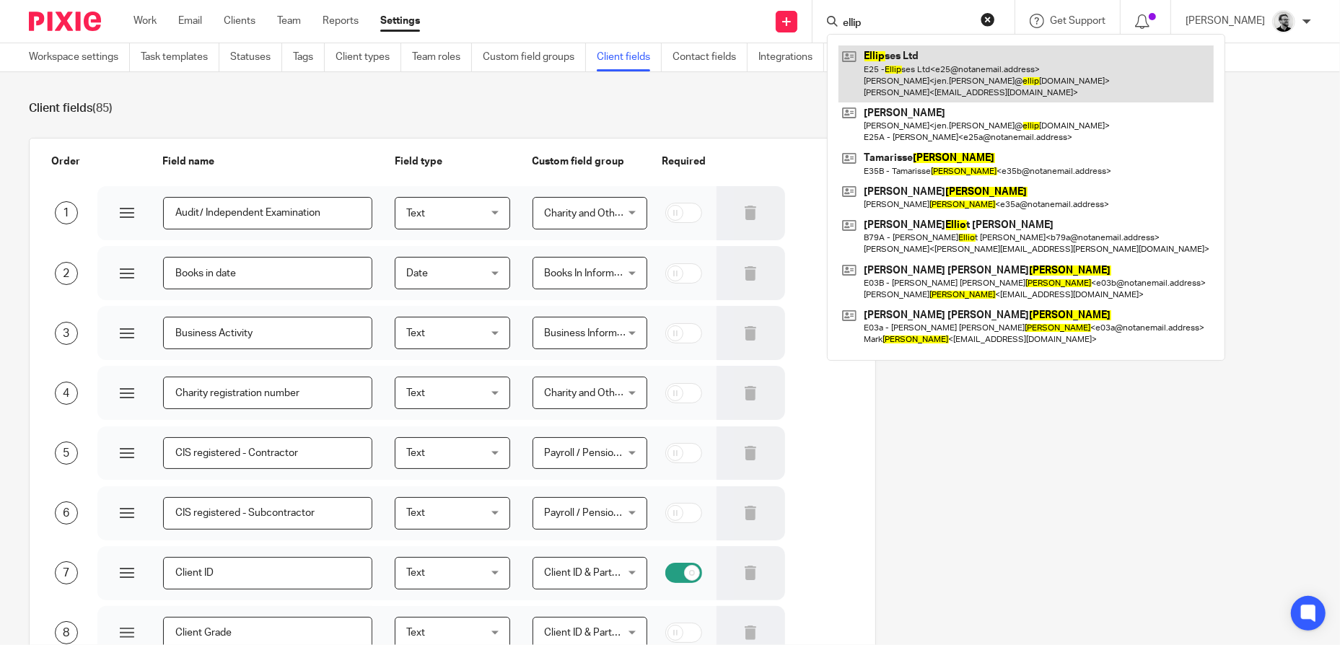
type input "ellip"
click at [1045, 100] on link at bounding box center [1026, 73] width 375 height 57
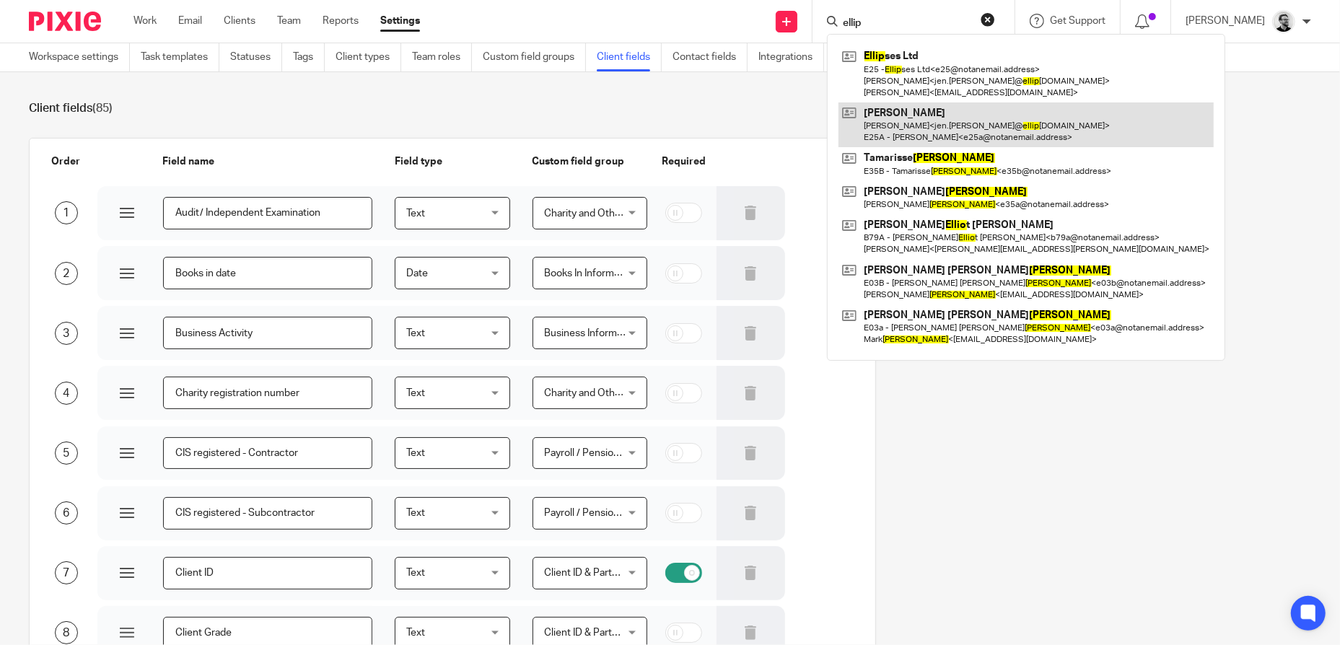
click at [1051, 121] on link at bounding box center [1026, 124] width 375 height 45
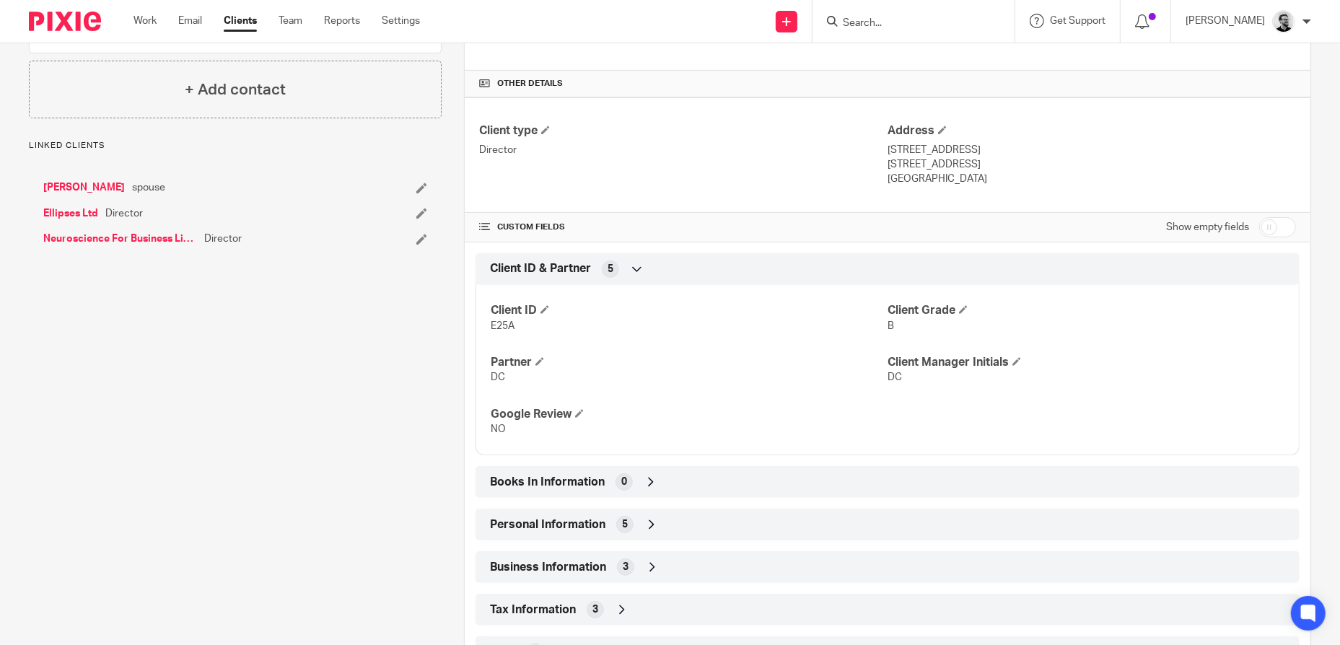
scroll to position [418, 0]
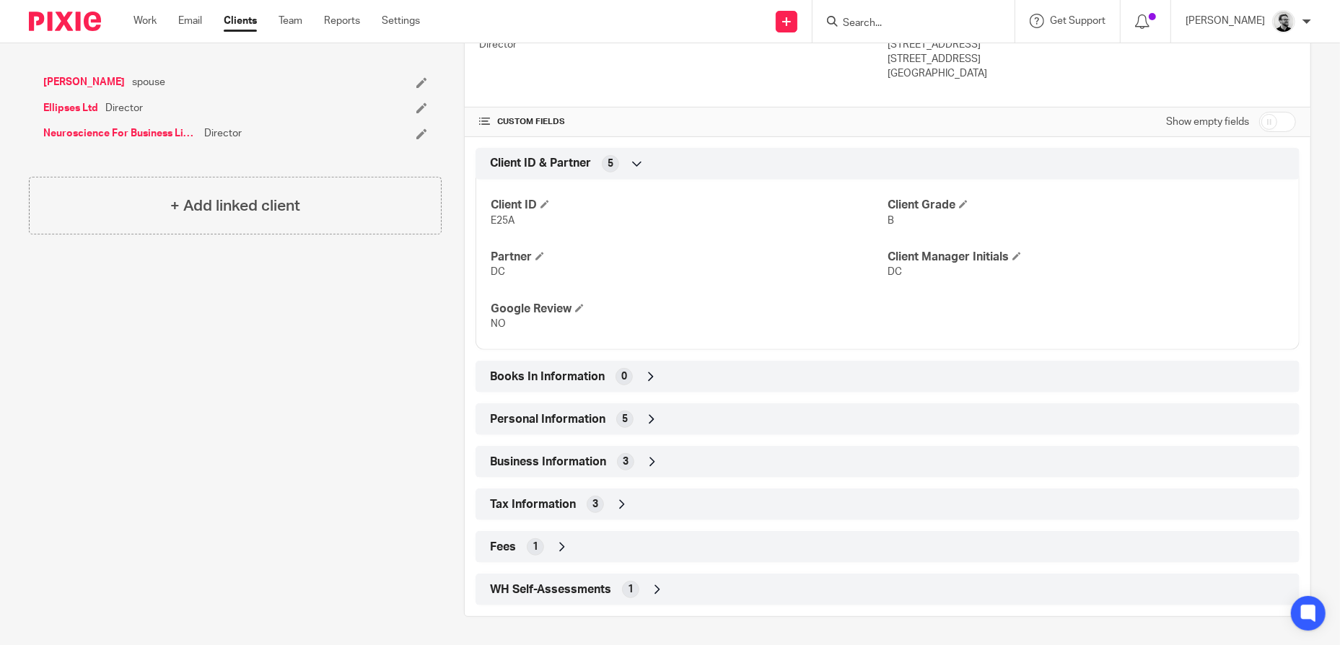
click at [676, 416] on div "Personal Information 5" at bounding box center [887, 419] width 802 height 25
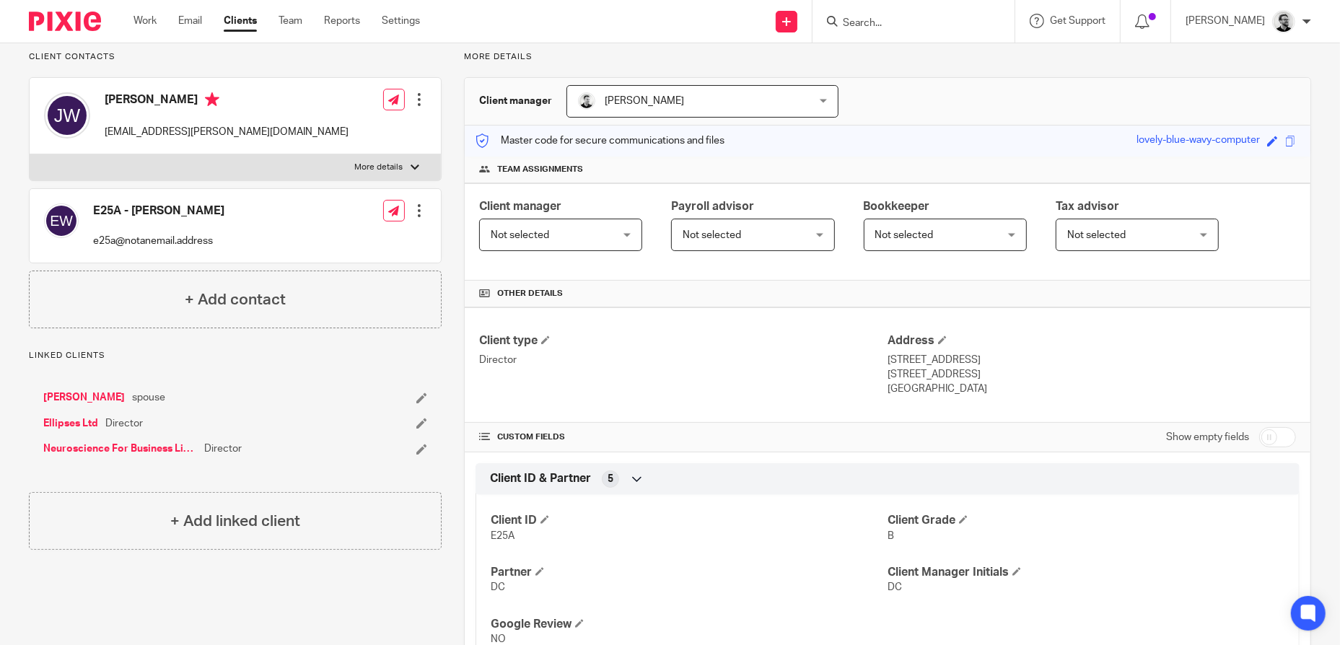
scroll to position [0, 0]
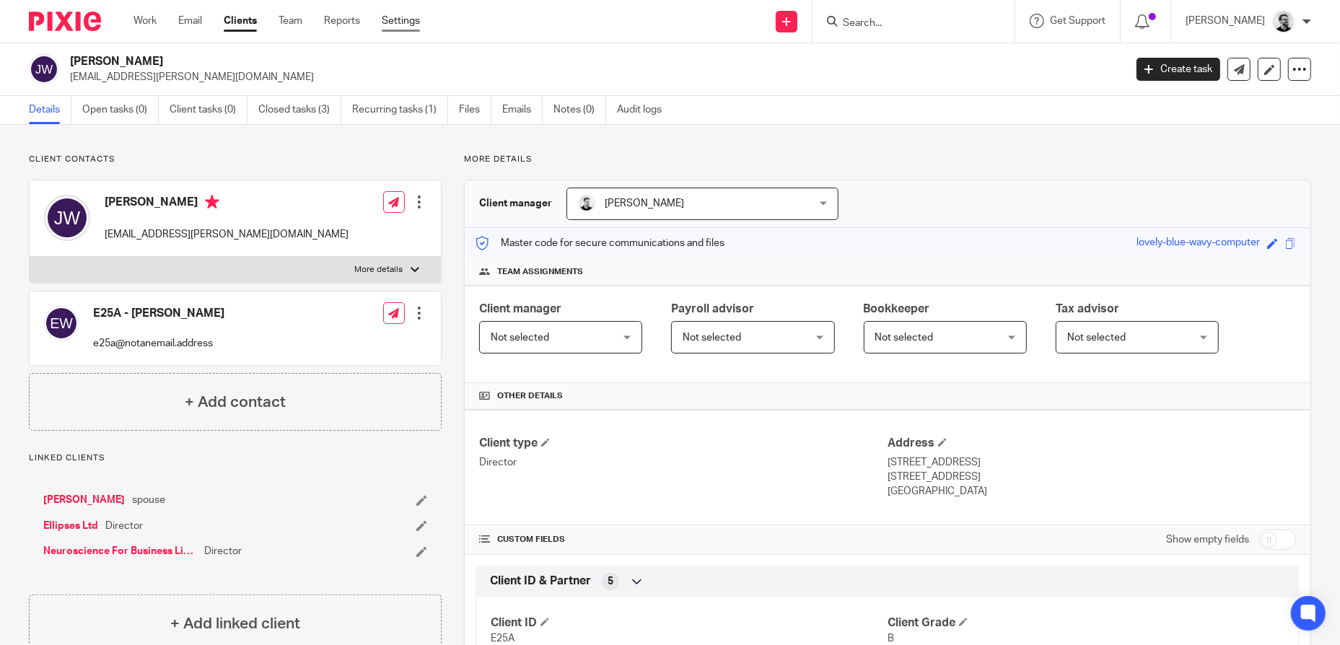
click at [403, 21] on link "Settings" at bounding box center [401, 21] width 38 height 14
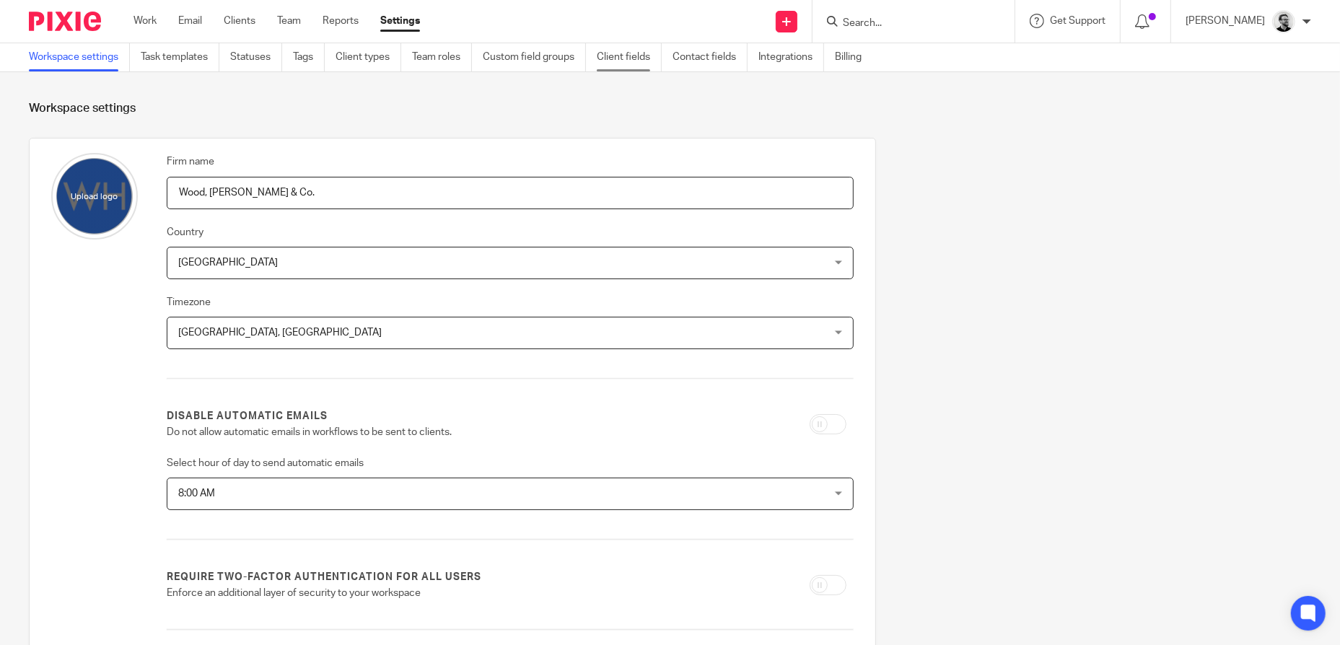
click at [624, 61] on link "Client fields" at bounding box center [629, 57] width 65 height 28
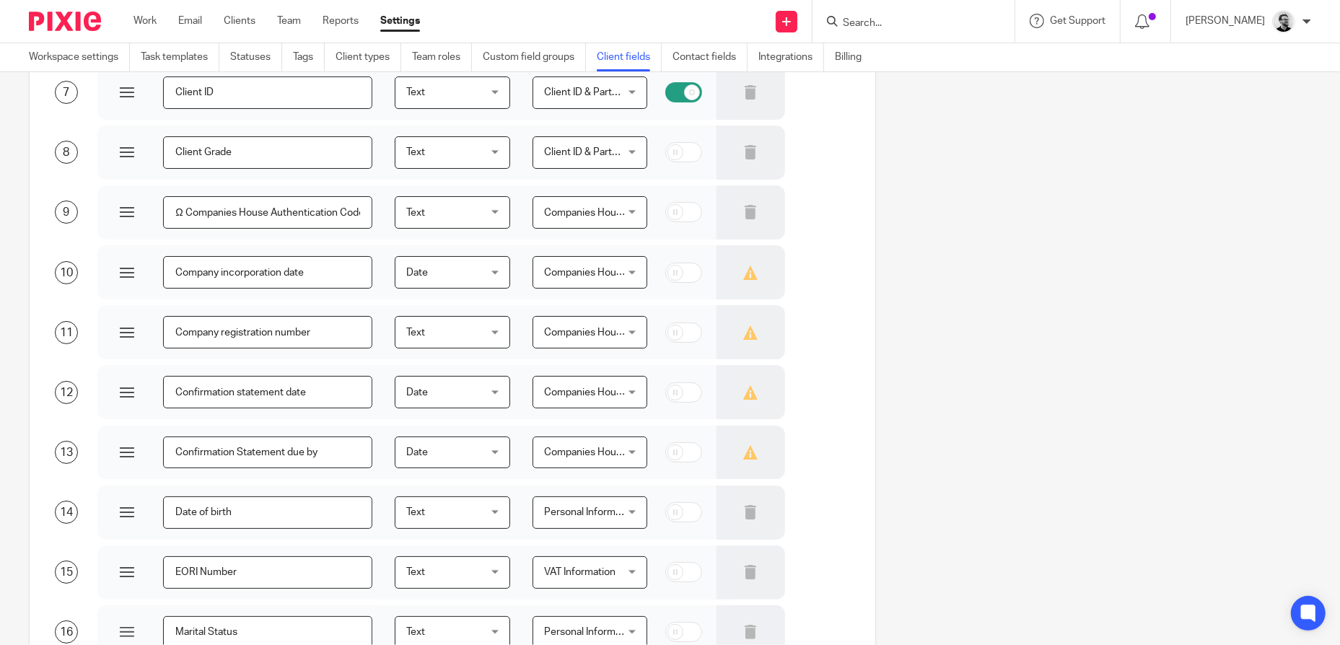
scroll to position [505, 0]
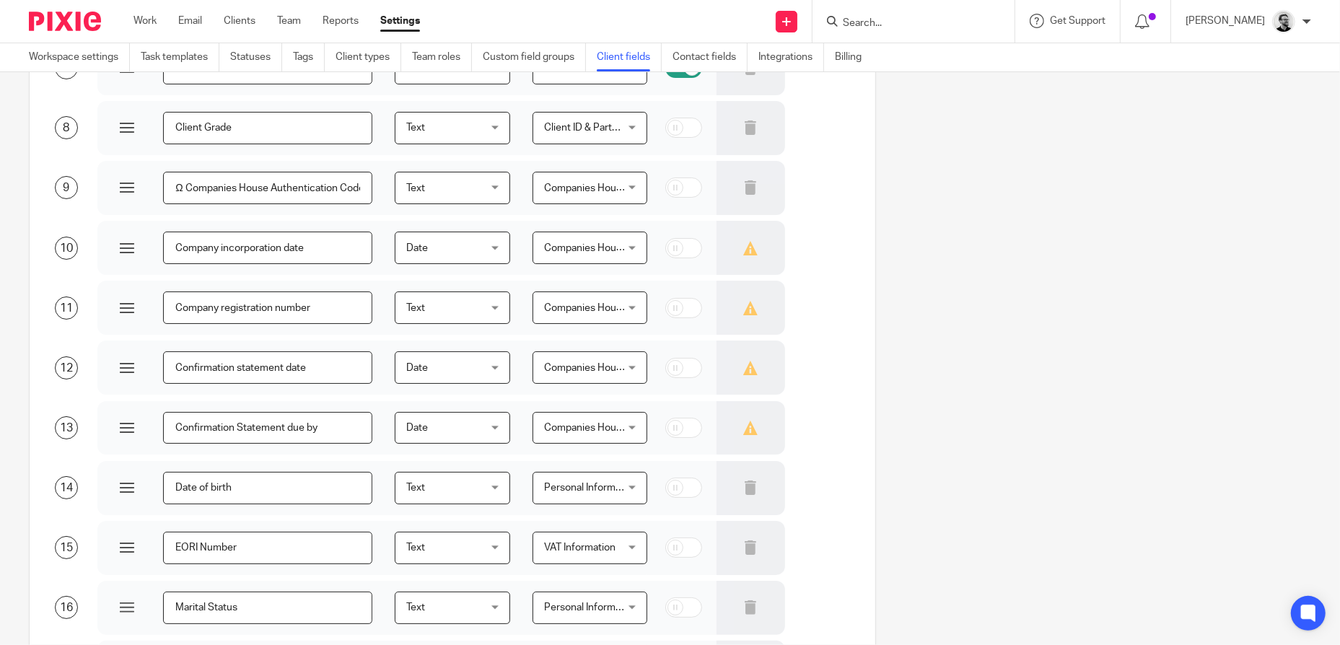
click at [473, 491] on span "Text" at bounding box center [447, 488] width 82 height 30
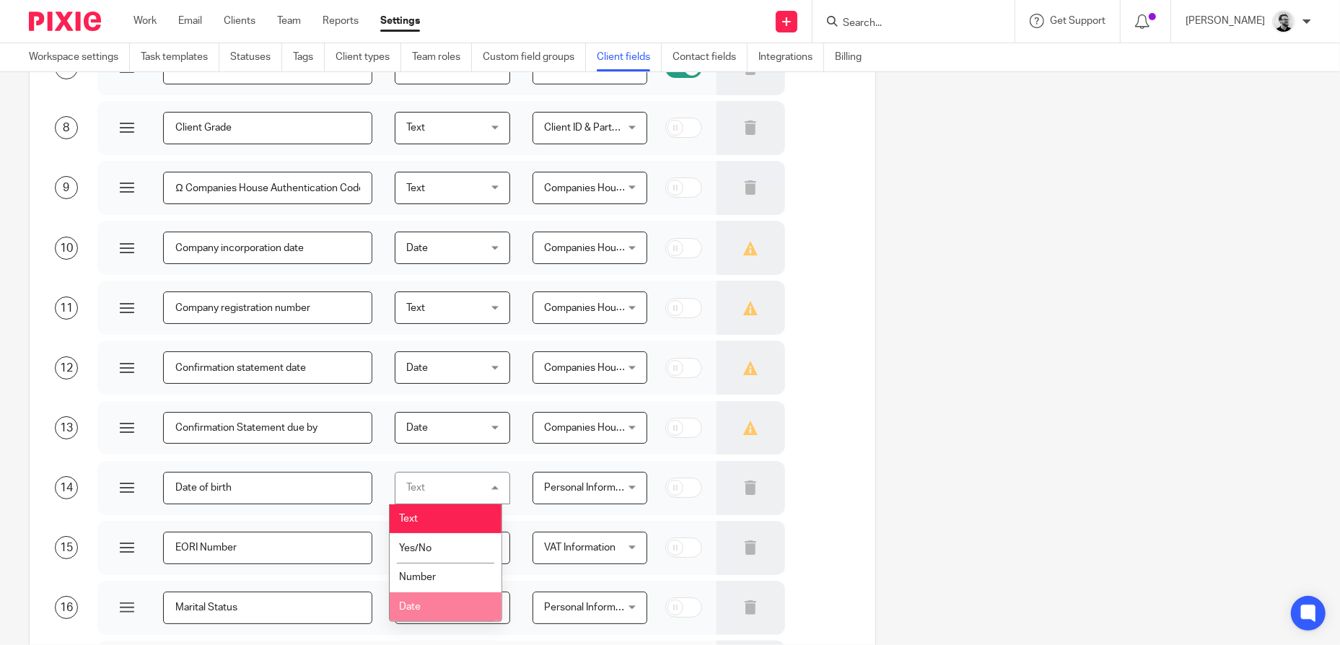
click at [442, 605] on li "Date" at bounding box center [445, 607] width 111 height 30
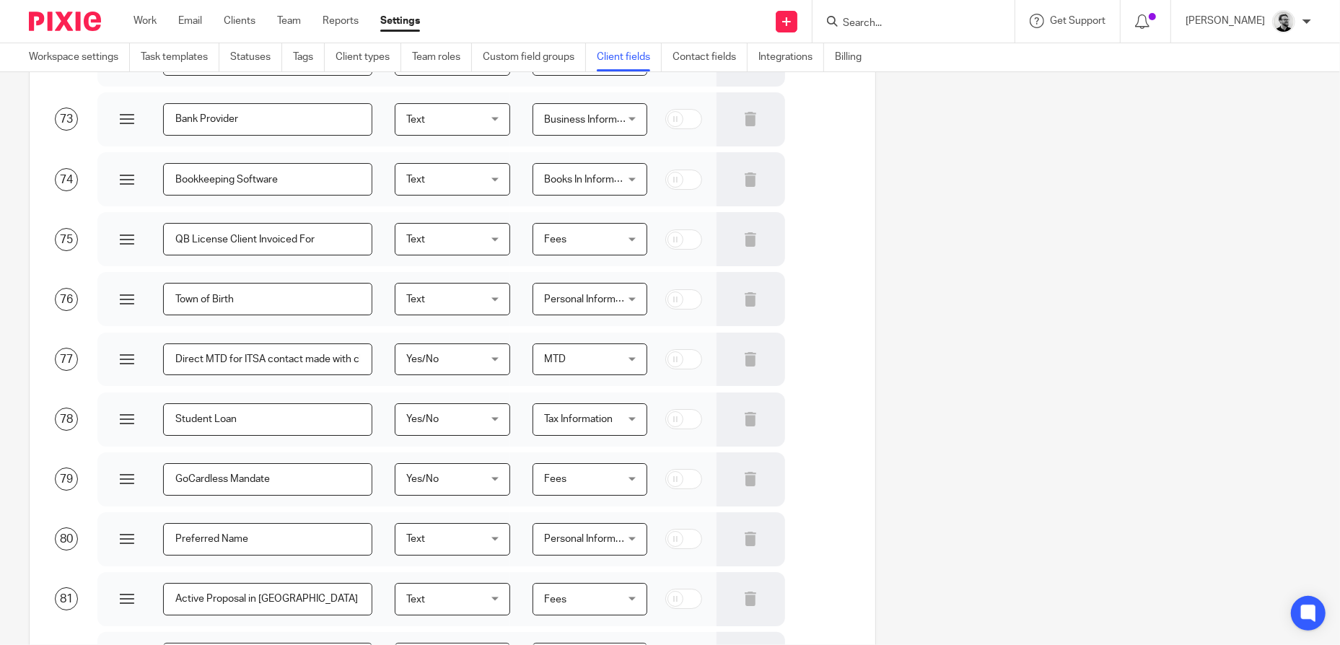
scroll to position [4773, 0]
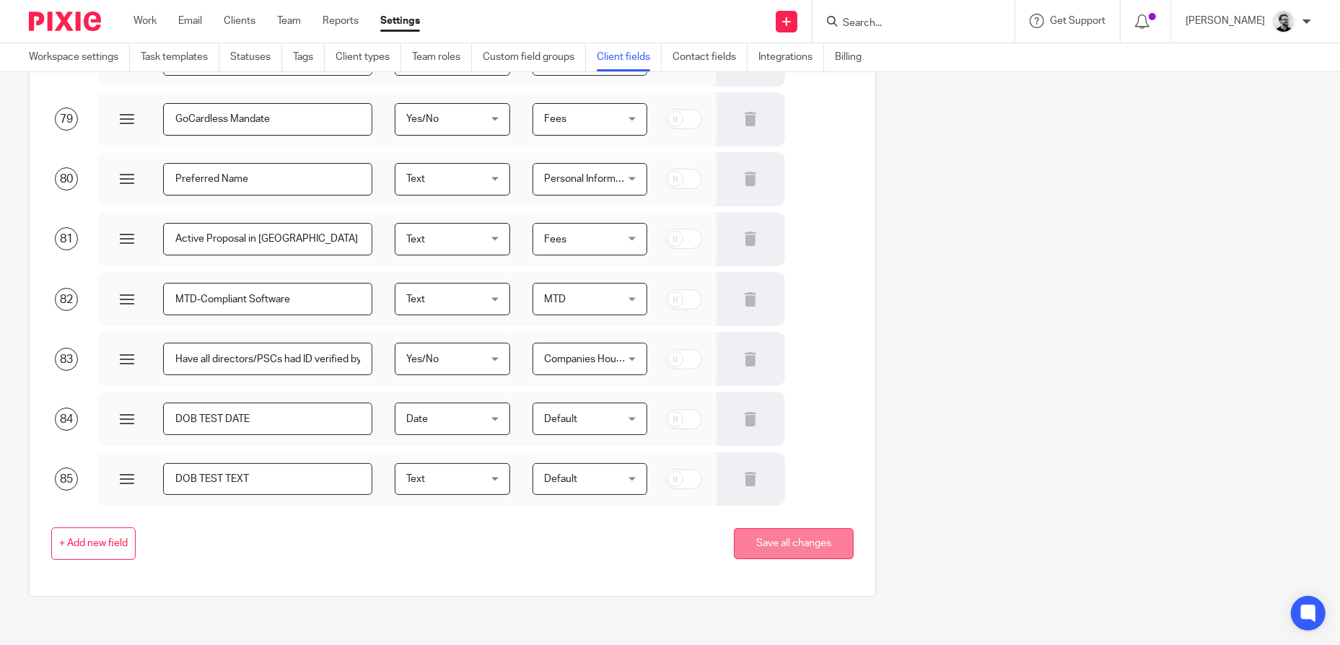
click at [782, 554] on button "Save all changes" at bounding box center [794, 543] width 120 height 31
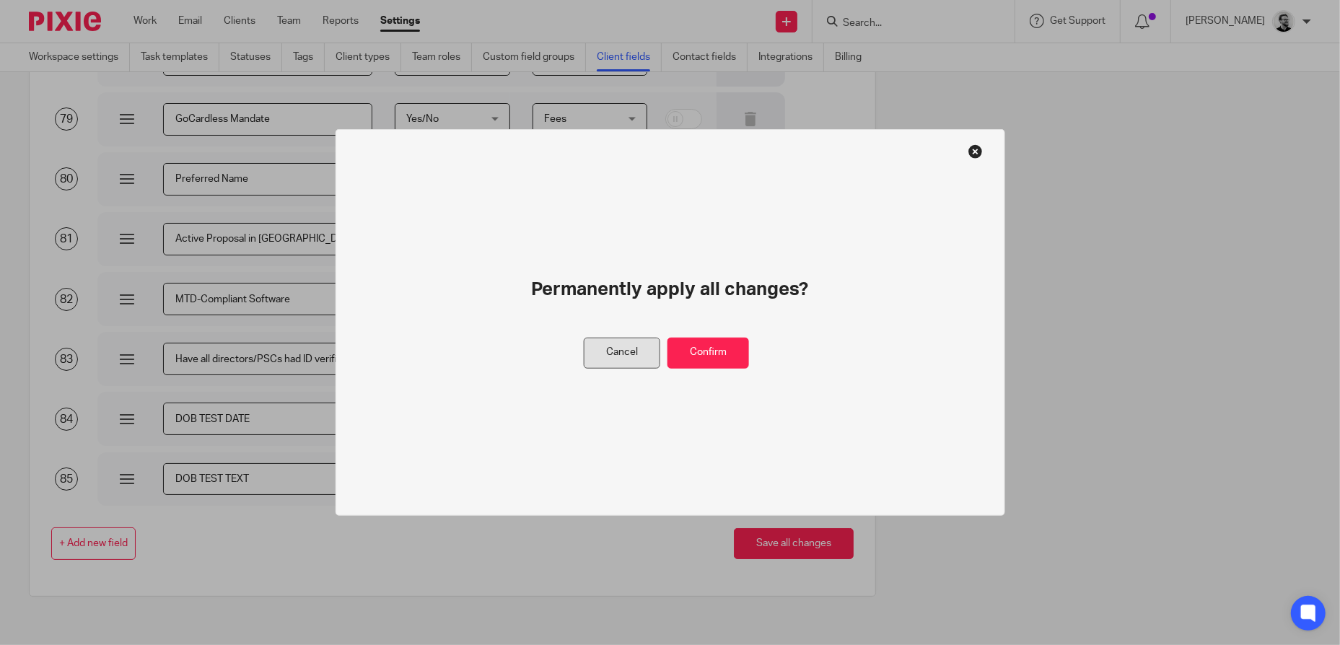
click at [636, 359] on button "Cancel" at bounding box center [622, 353] width 76 height 31
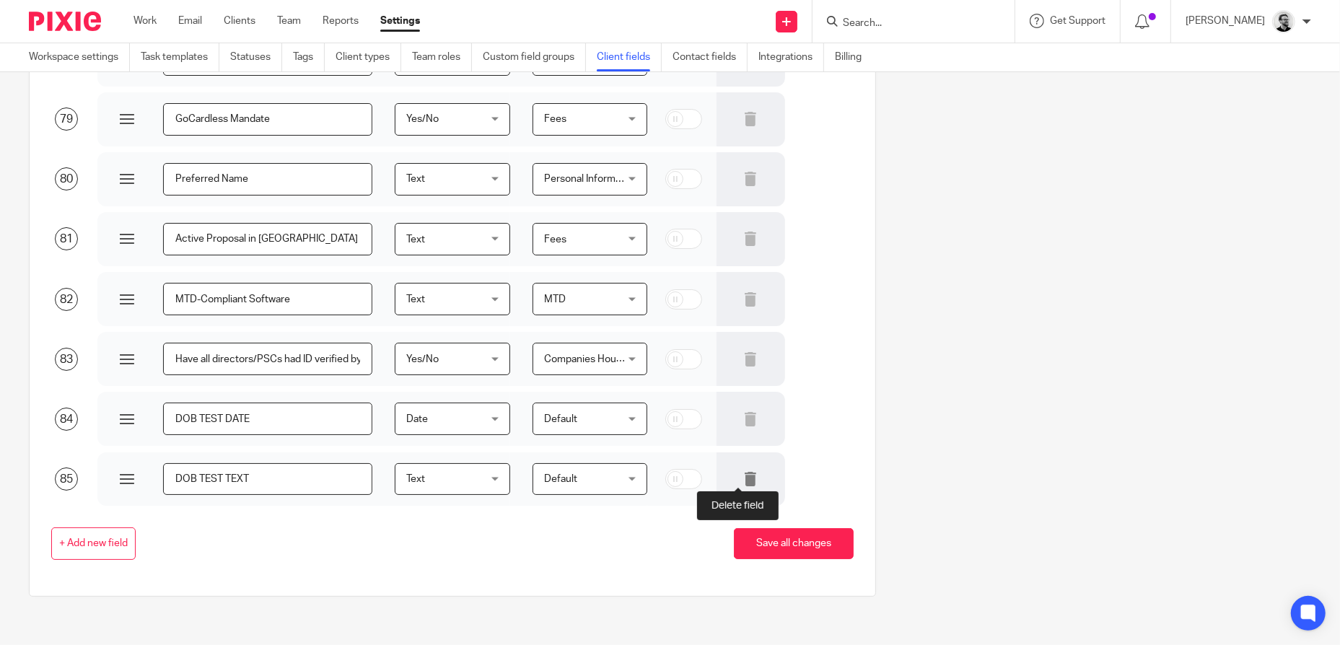
click at [743, 479] on icon at bounding box center [750, 479] width 14 height 14
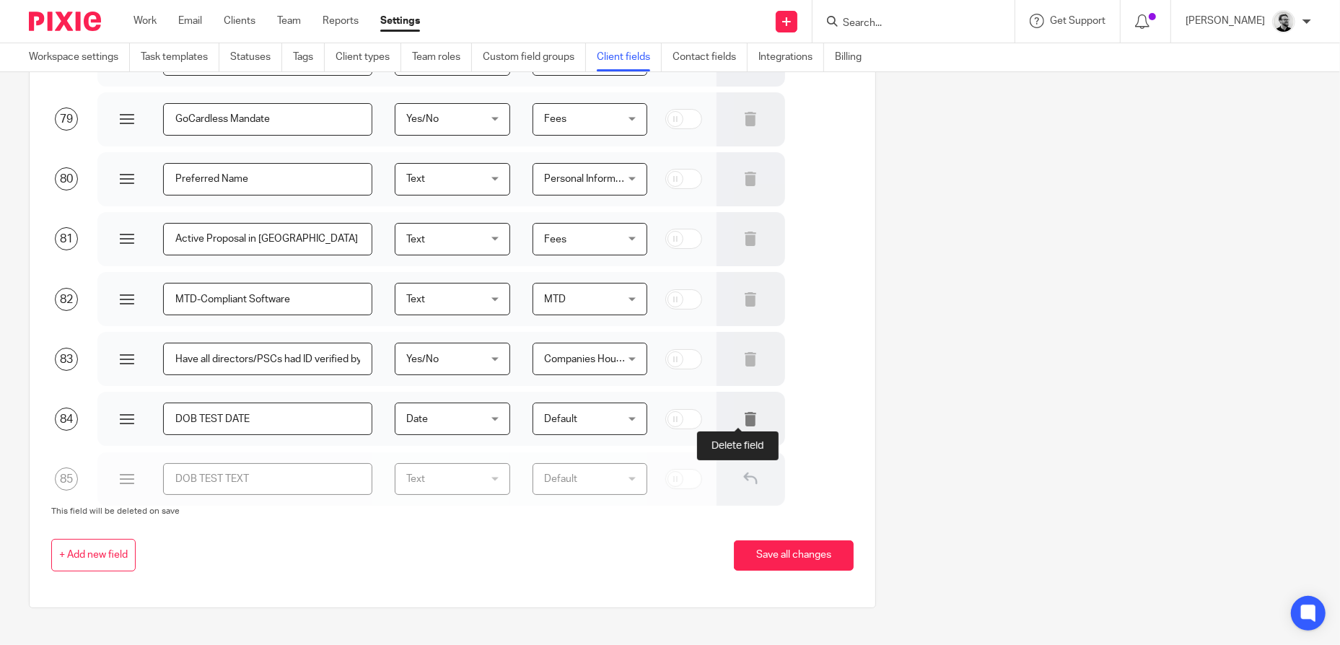
click at [743, 422] on icon at bounding box center [750, 419] width 14 height 14
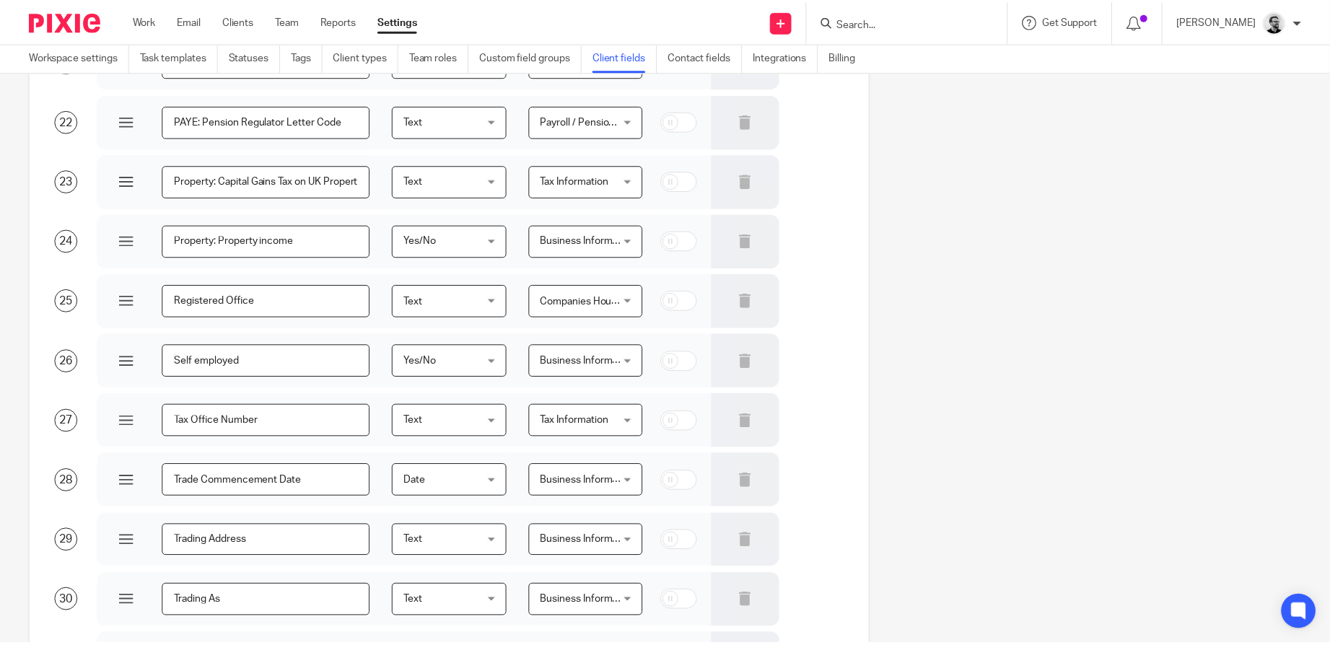
scroll to position [4796, 0]
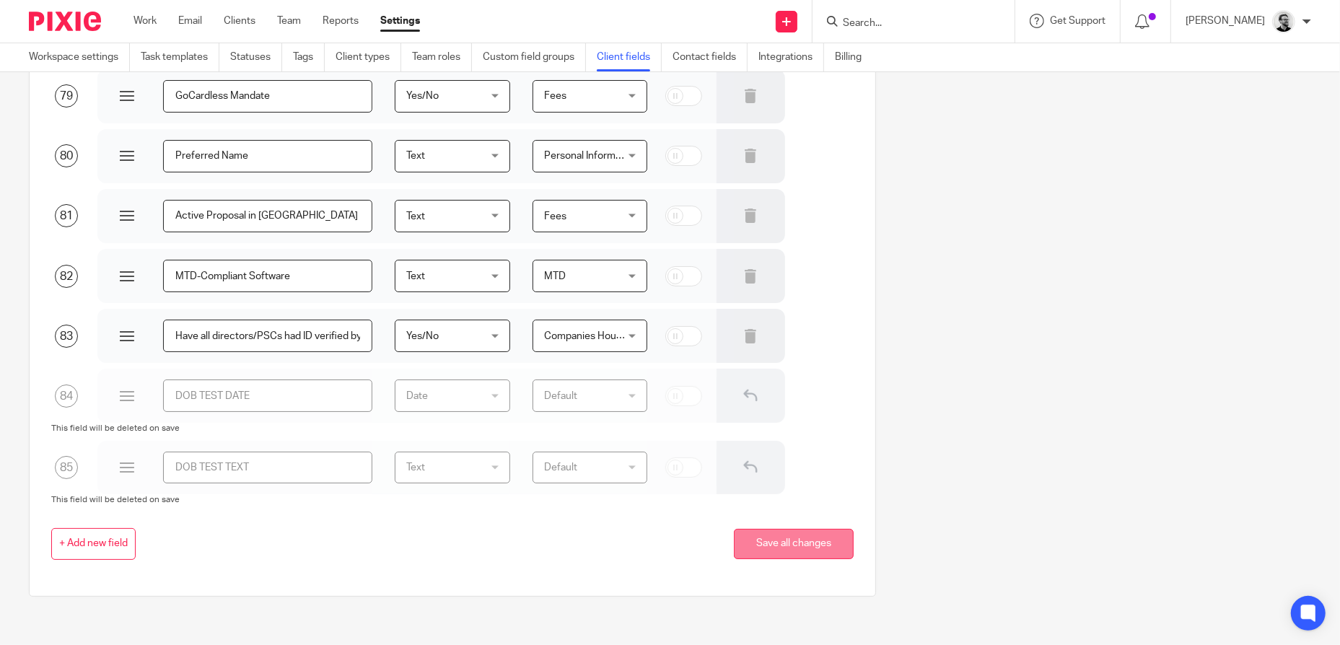
click at [805, 549] on button "Save all changes" at bounding box center [794, 544] width 120 height 31
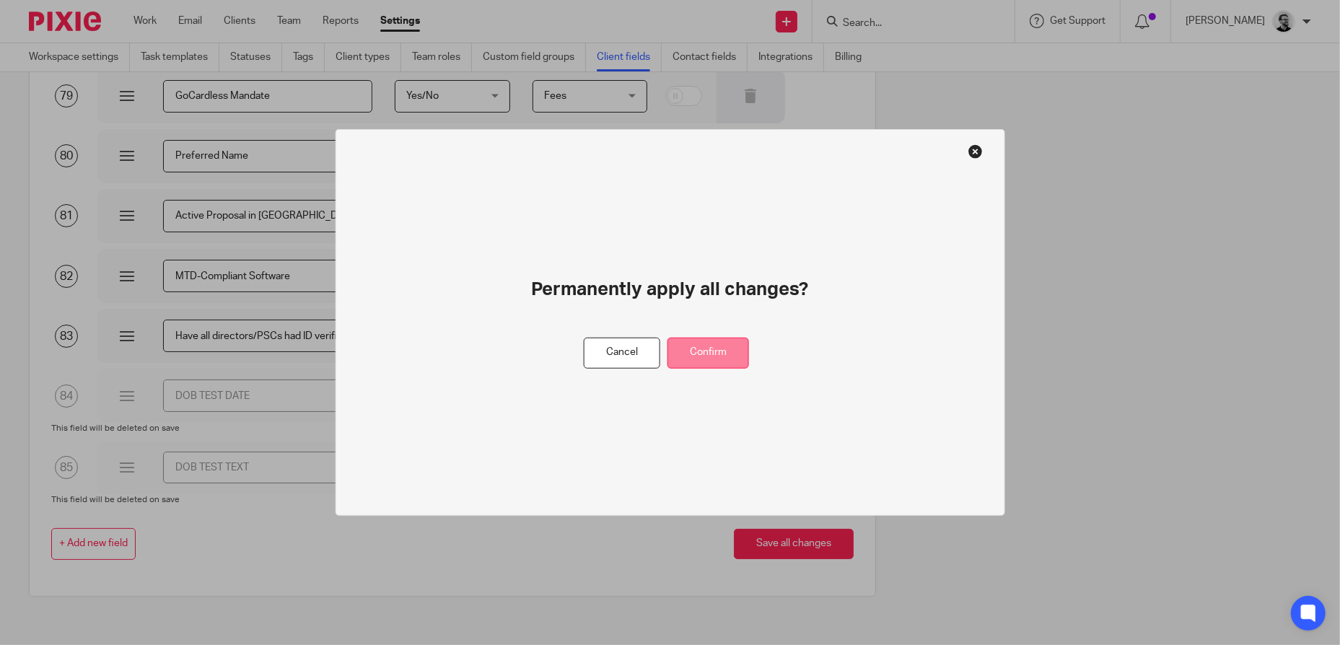
click at [719, 342] on button "Confirm" at bounding box center [709, 353] width 82 height 31
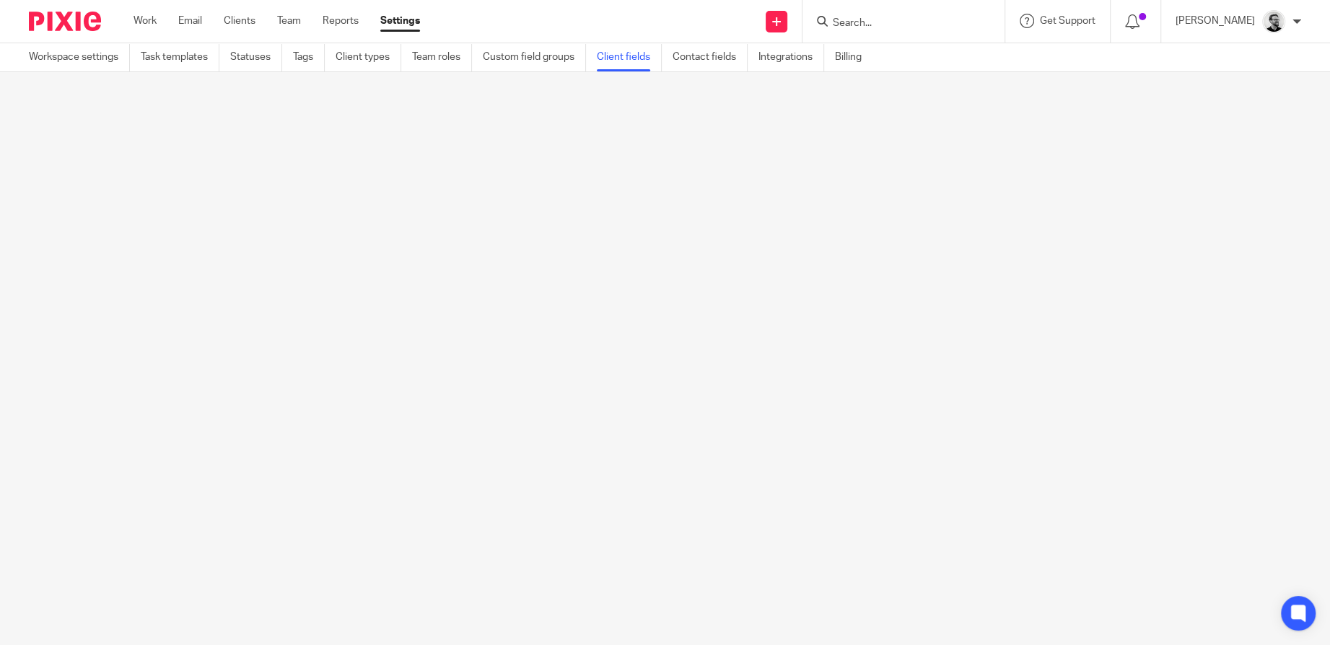
scroll to position [0, 0]
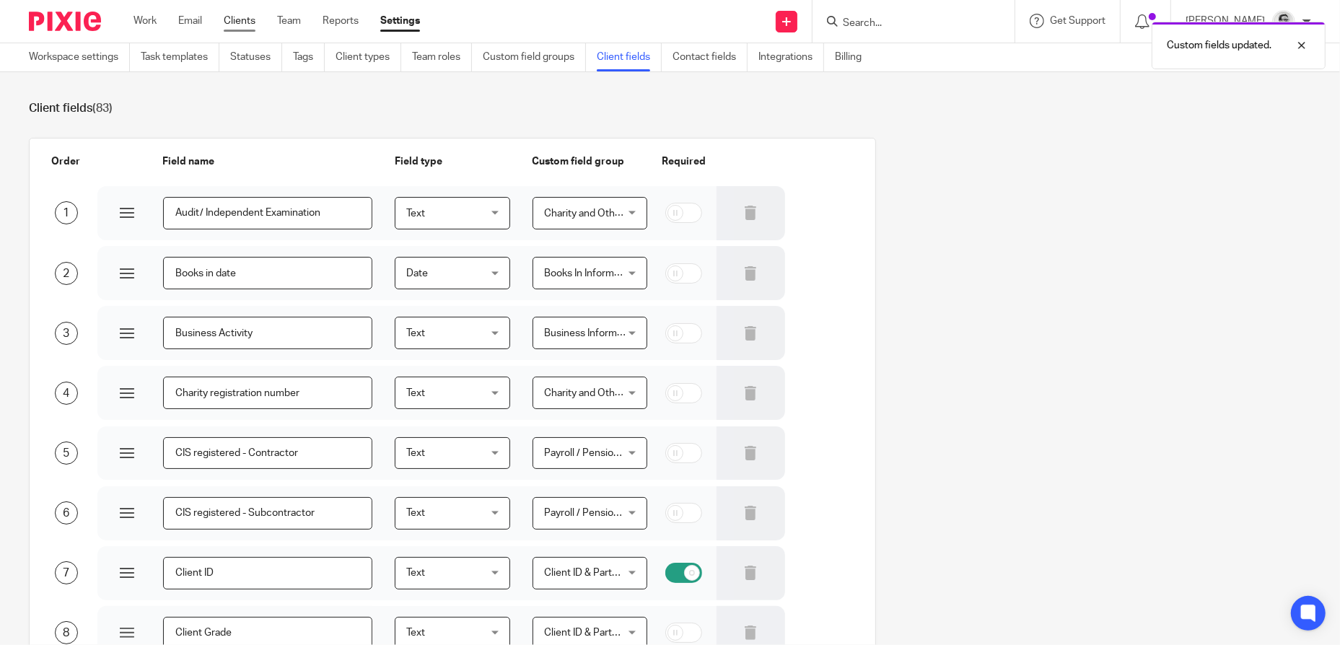
click at [245, 21] on link "Clients" at bounding box center [240, 21] width 32 height 14
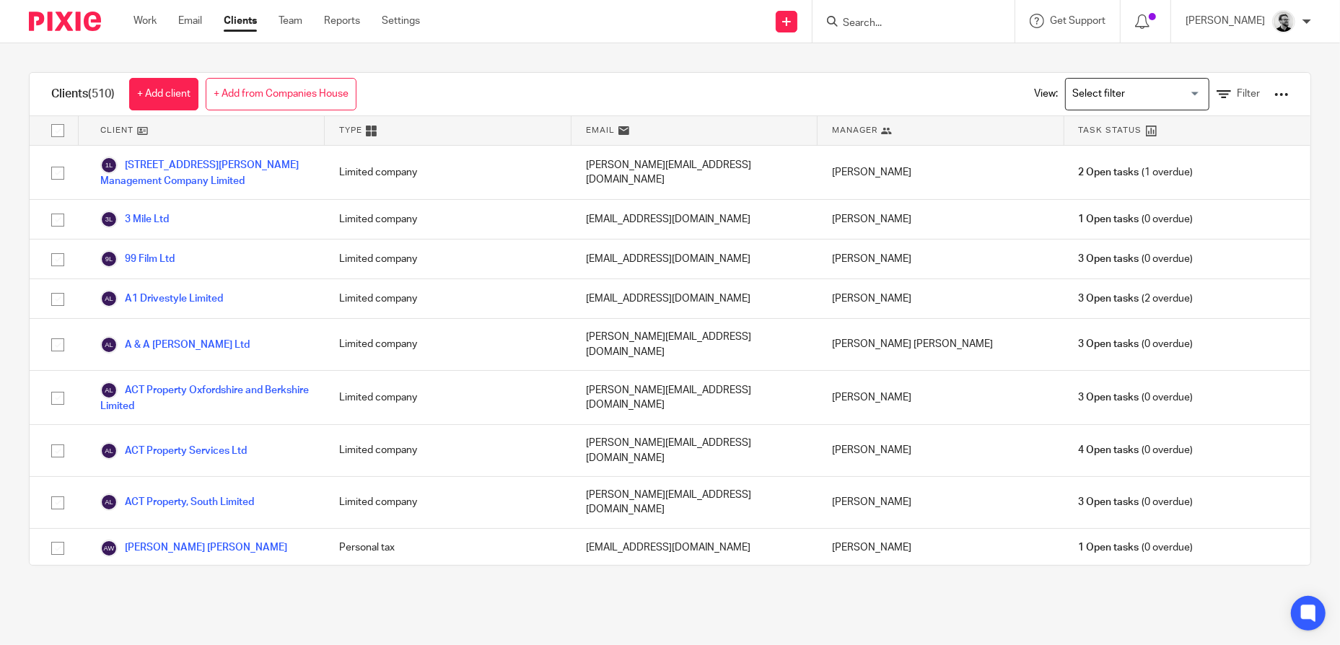
click at [1270, 95] on div "View: Loading... Filter" at bounding box center [1151, 94] width 320 height 43
click at [1274, 93] on div at bounding box center [1281, 94] width 14 height 14
click at [1183, 176] on link "Export clients to CSV file" at bounding box center [1166, 170] width 201 height 22
click at [930, 17] on input "Search" at bounding box center [906, 23] width 130 height 13
type input "e"
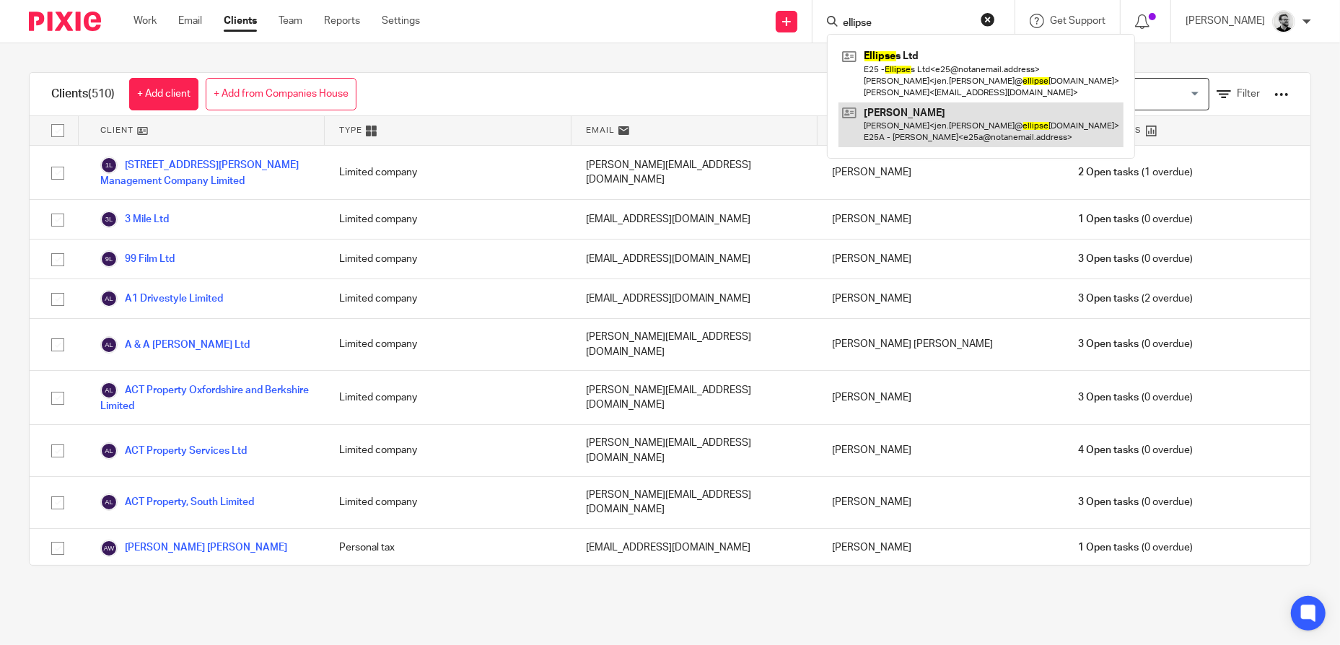
type input "ellipse"
click at [968, 128] on link at bounding box center [981, 124] width 285 height 45
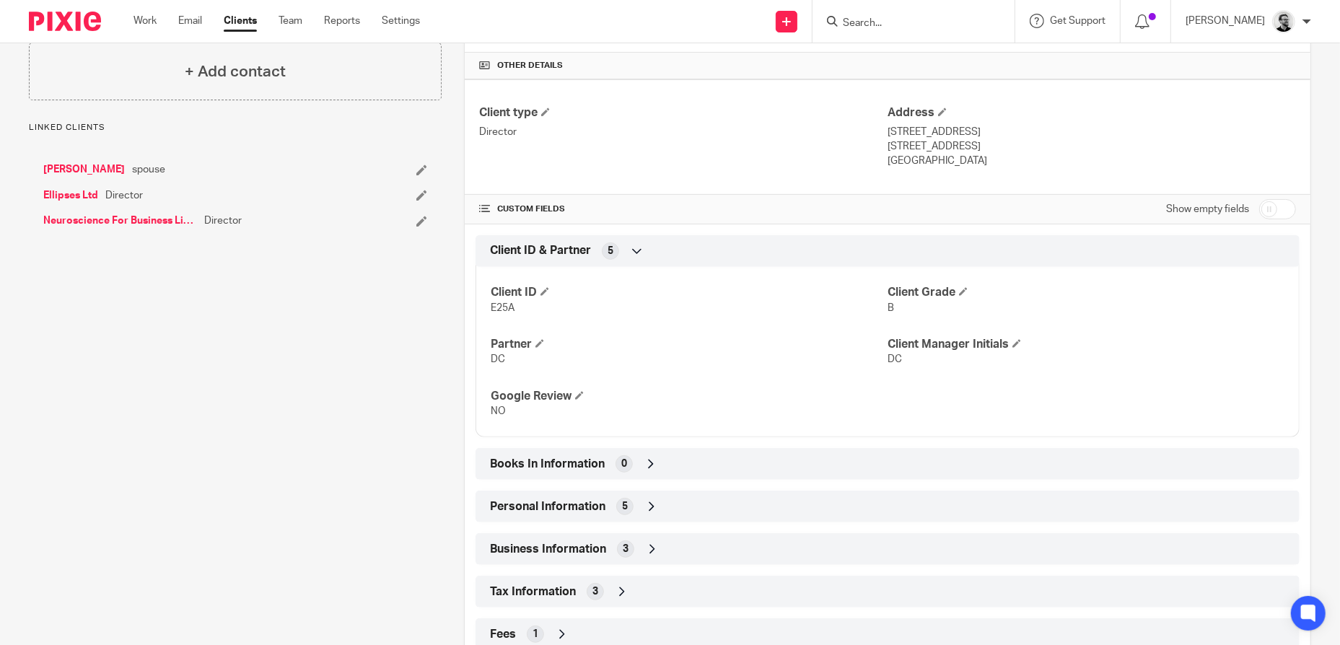
scroll to position [361, 0]
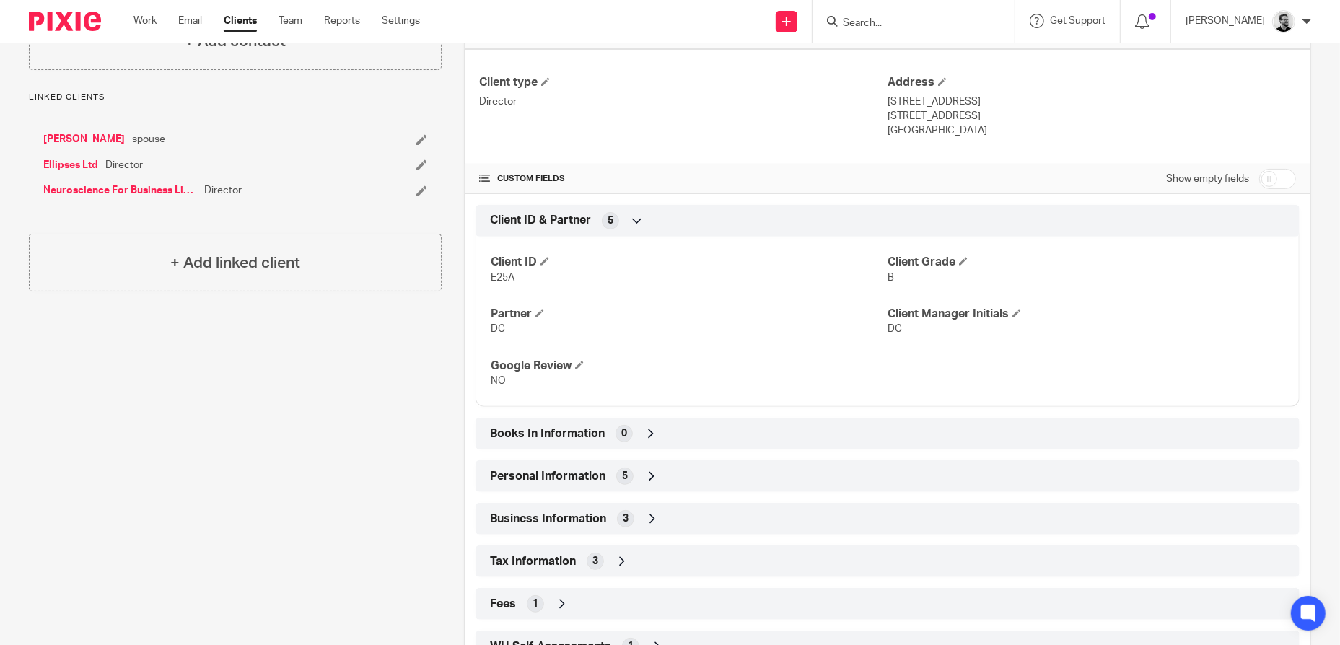
click at [665, 473] on div "Personal Information 5" at bounding box center [887, 476] width 802 height 25
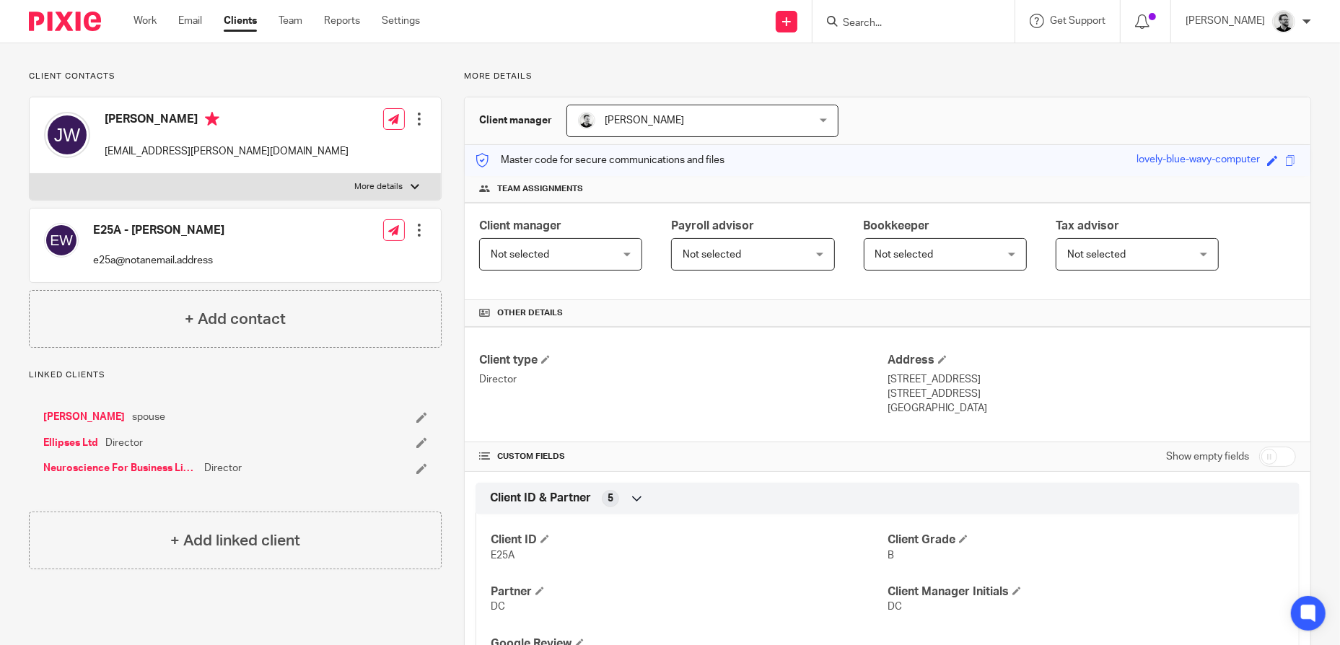
scroll to position [0, 0]
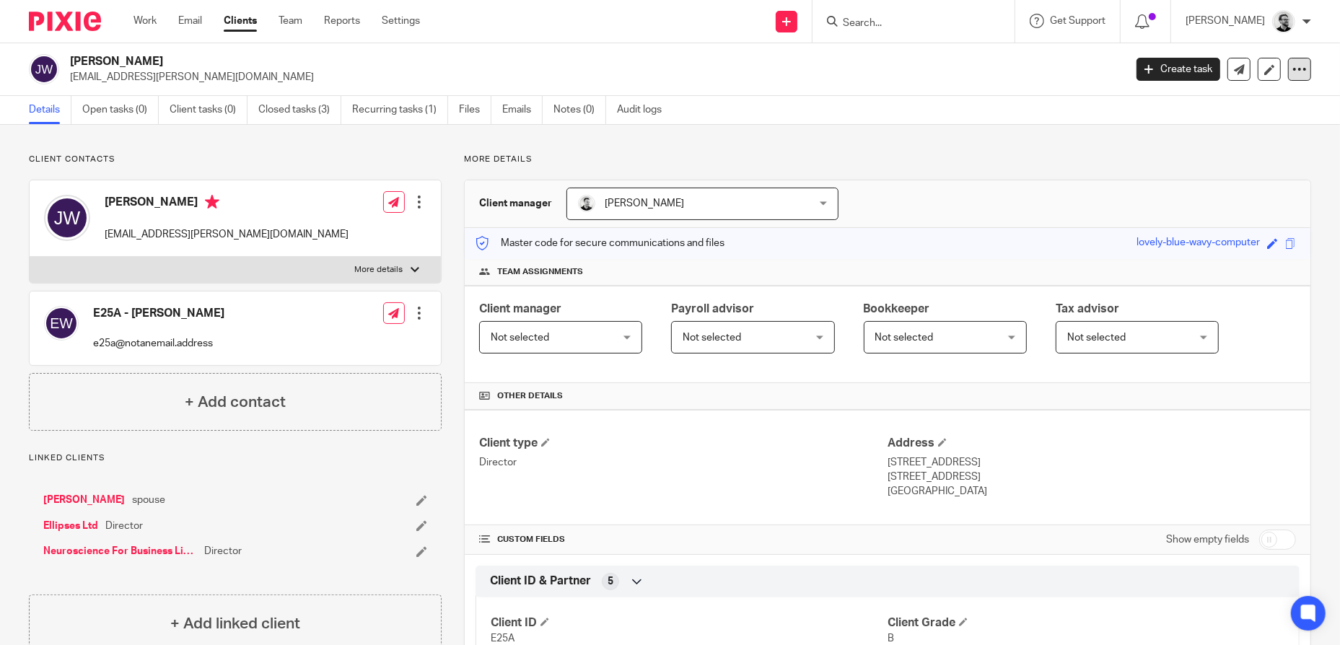
click at [1292, 68] on icon at bounding box center [1299, 69] width 14 height 14
click at [251, 22] on link "Clients" at bounding box center [240, 21] width 33 height 14
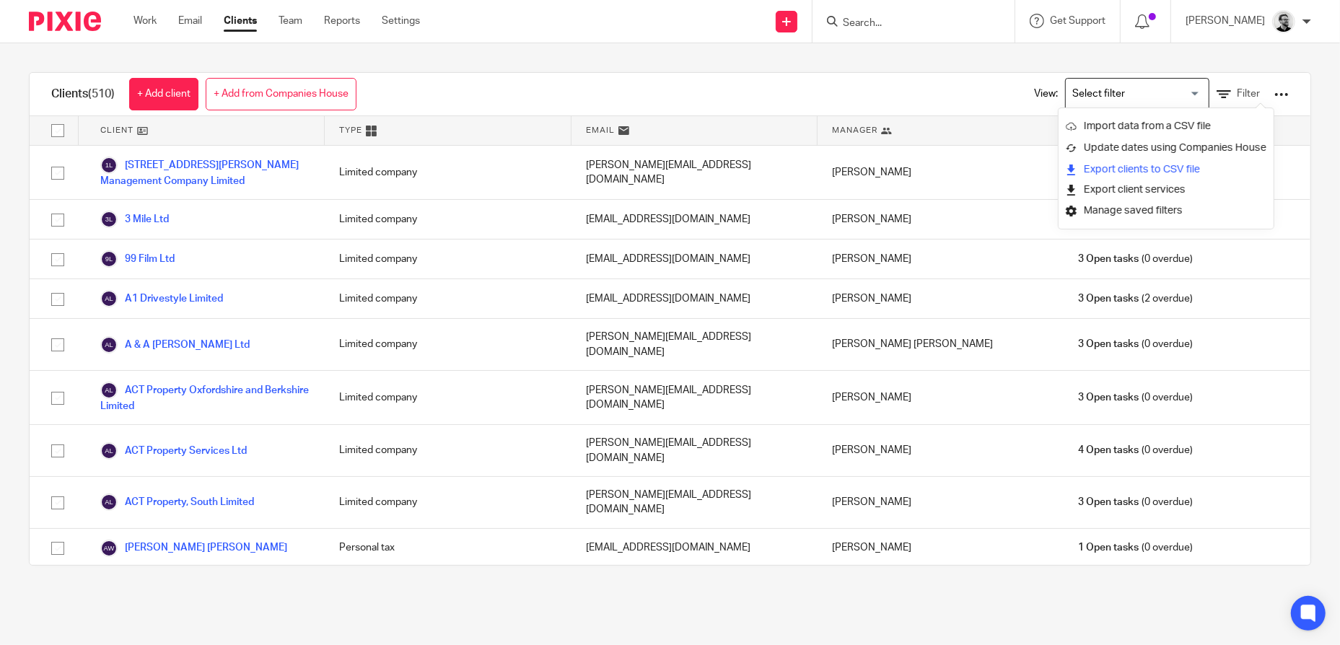
click at [1174, 165] on link "Export clients to CSV file" at bounding box center [1166, 170] width 201 height 22
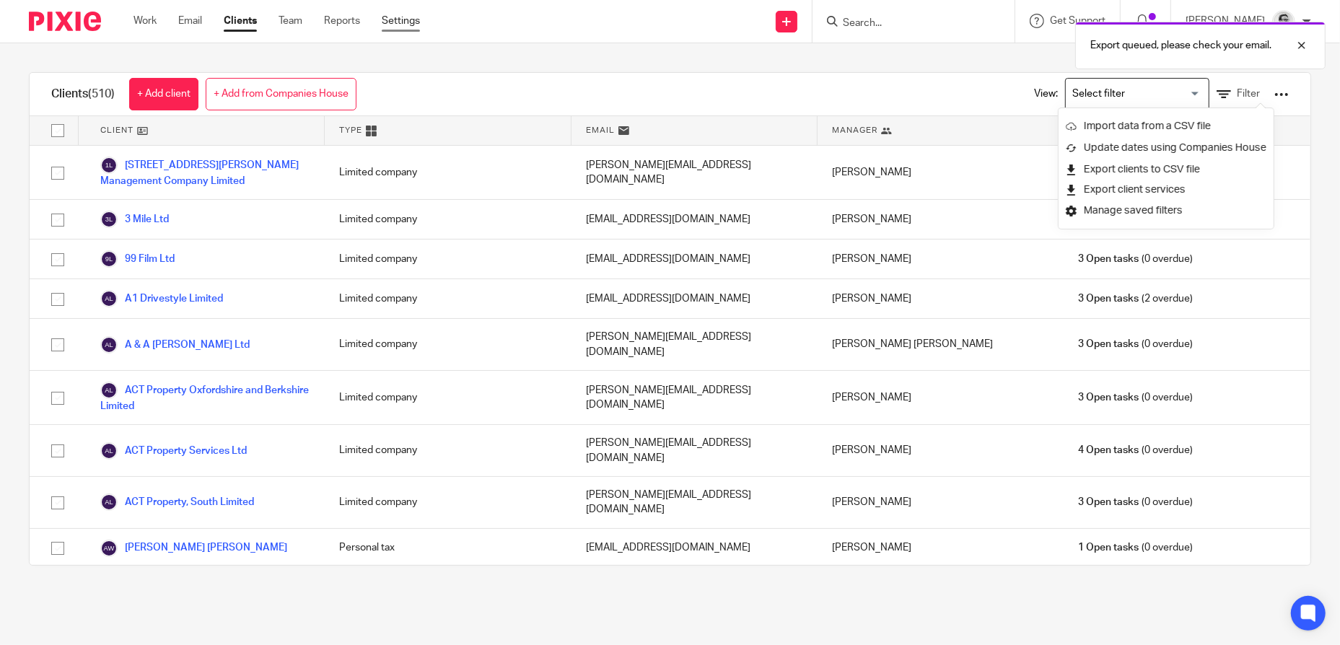
click at [408, 25] on link "Settings" at bounding box center [401, 21] width 38 height 14
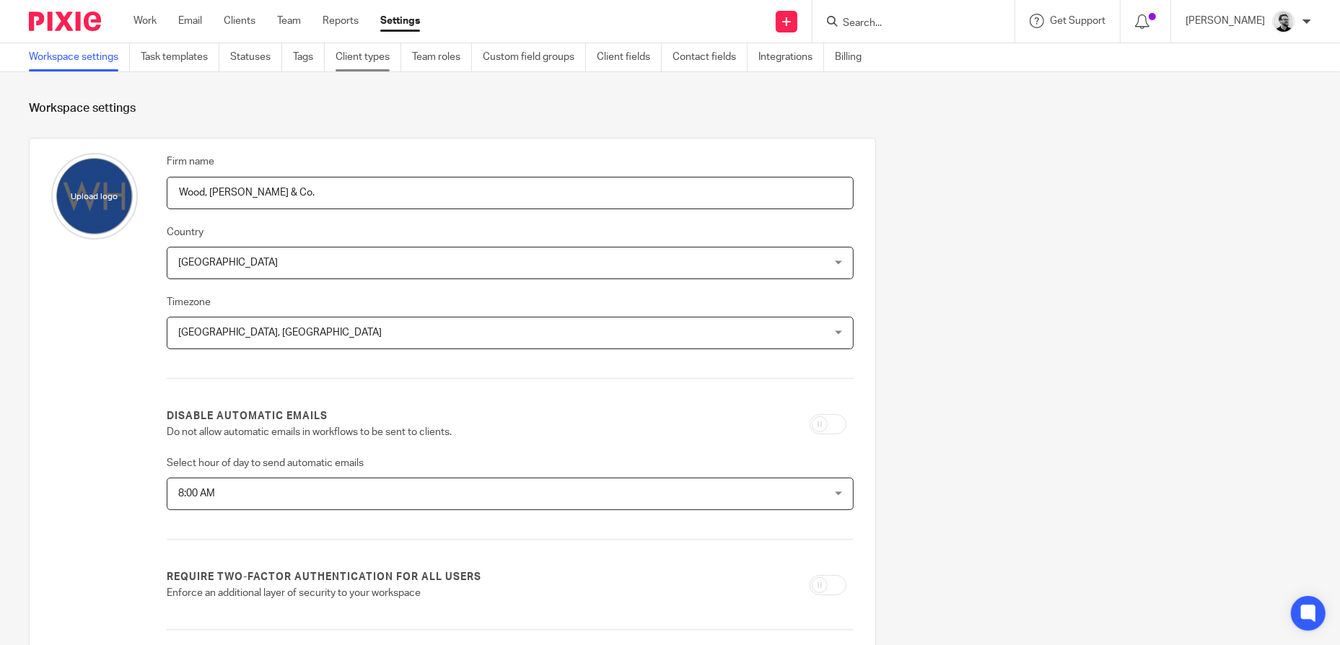
click at [358, 67] on link "Client types" at bounding box center [369, 57] width 66 height 28
click at [167, 61] on link "Task templates" at bounding box center [180, 57] width 79 height 28
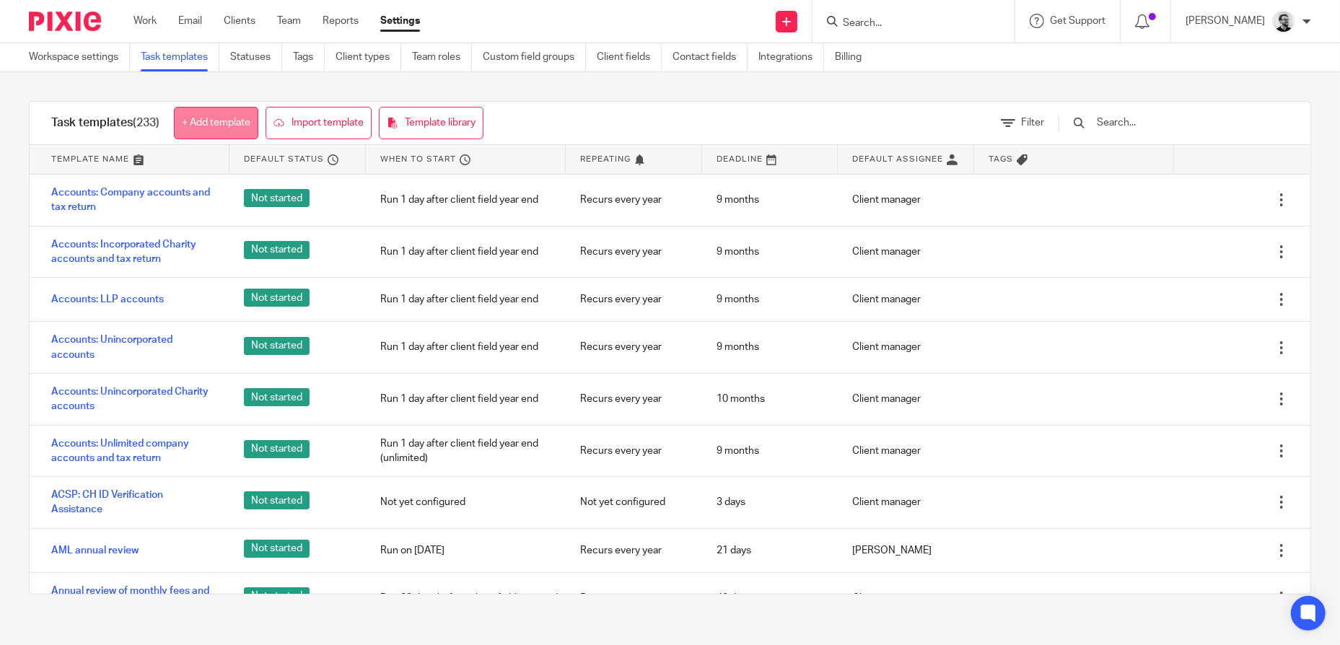
click at [222, 125] on link "+ Add template" at bounding box center [216, 123] width 84 height 32
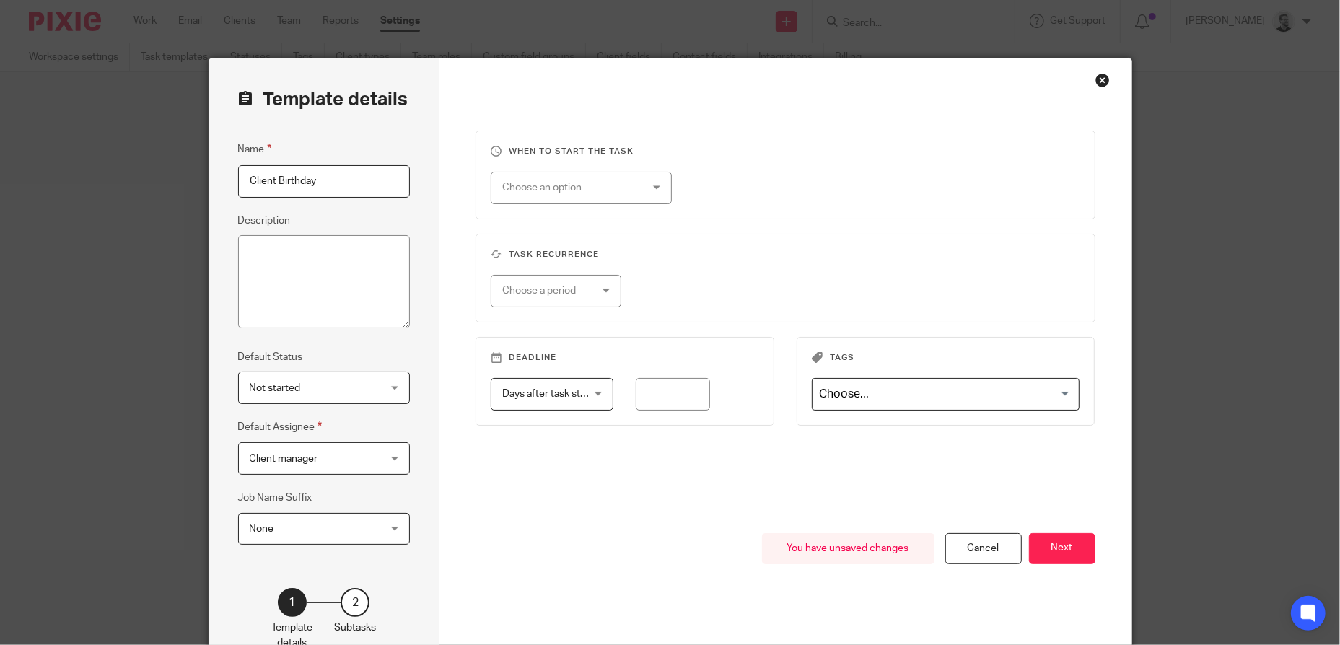
type input "Client Birthday"
click at [358, 260] on textarea "Description" at bounding box center [324, 282] width 172 height 94
type textarea "> reminder to wish client a happy birthday the day before their birthday"
click at [638, 192] on div "Choose an option" at bounding box center [581, 188] width 181 height 32
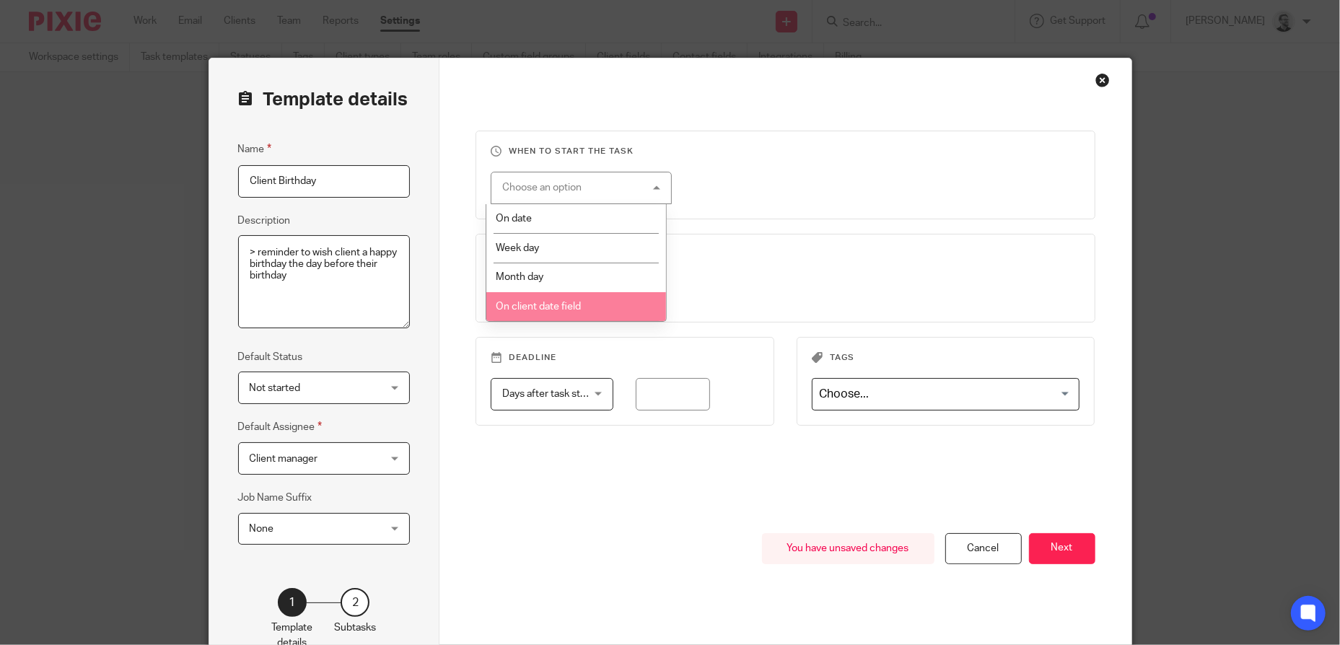
click at [590, 307] on li "On client date field" at bounding box center [576, 307] width 180 height 30
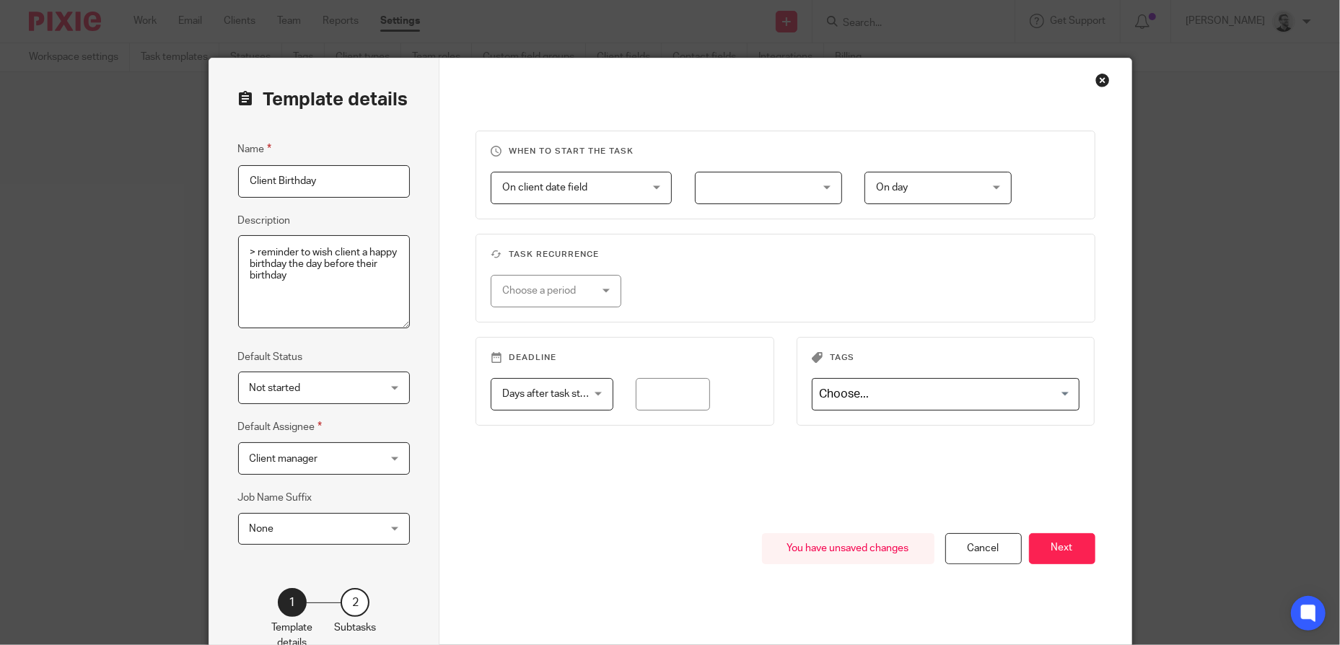
click at [834, 193] on div at bounding box center [768, 188] width 147 height 32
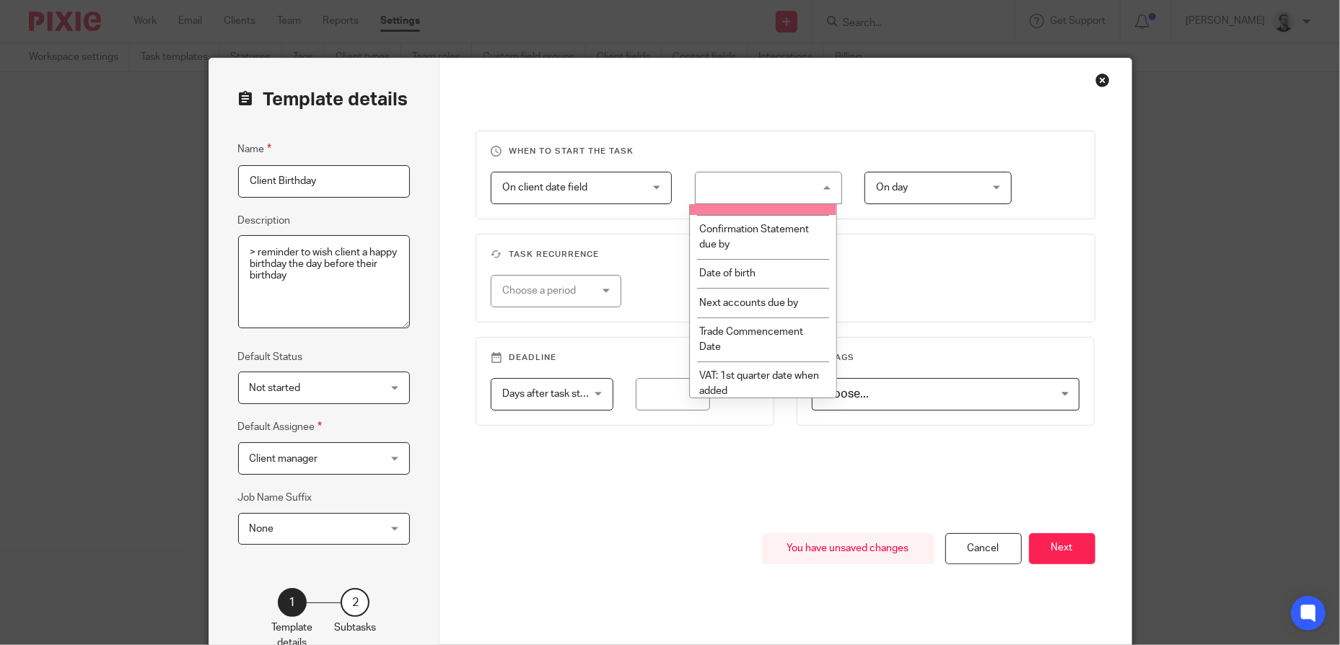
scroll to position [144, 0]
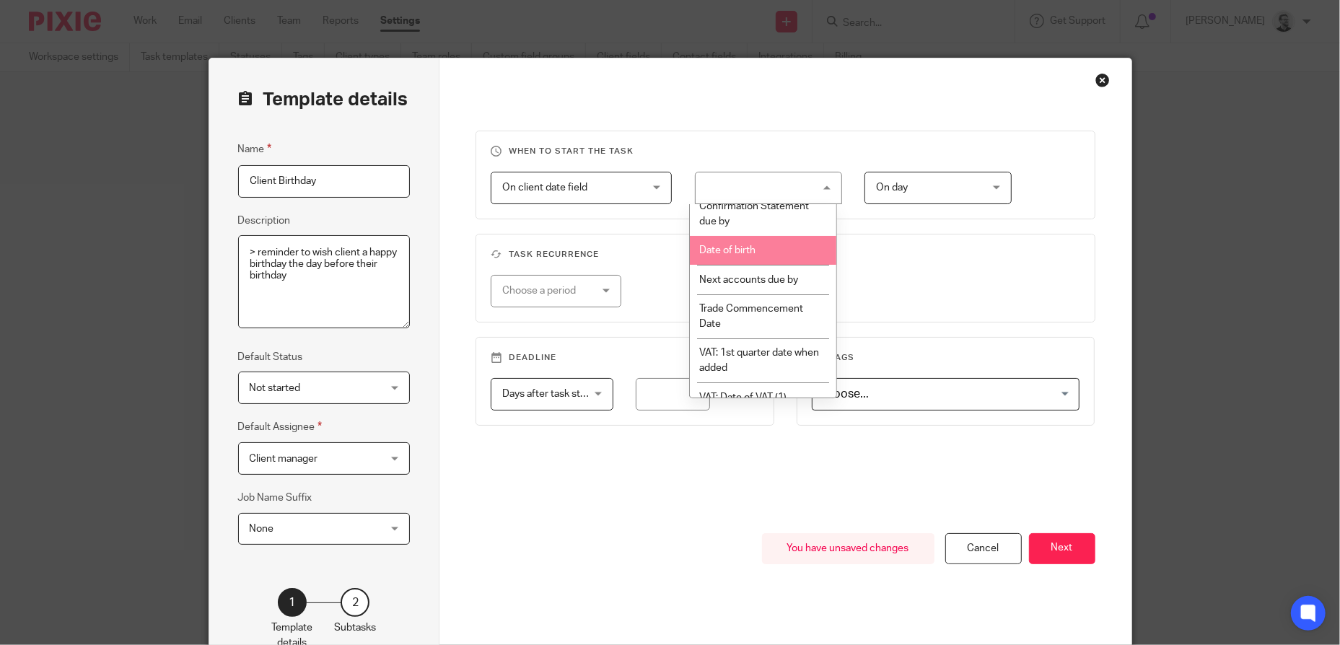
click at [763, 250] on li "Date of birth" at bounding box center [763, 251] width 146 height 30
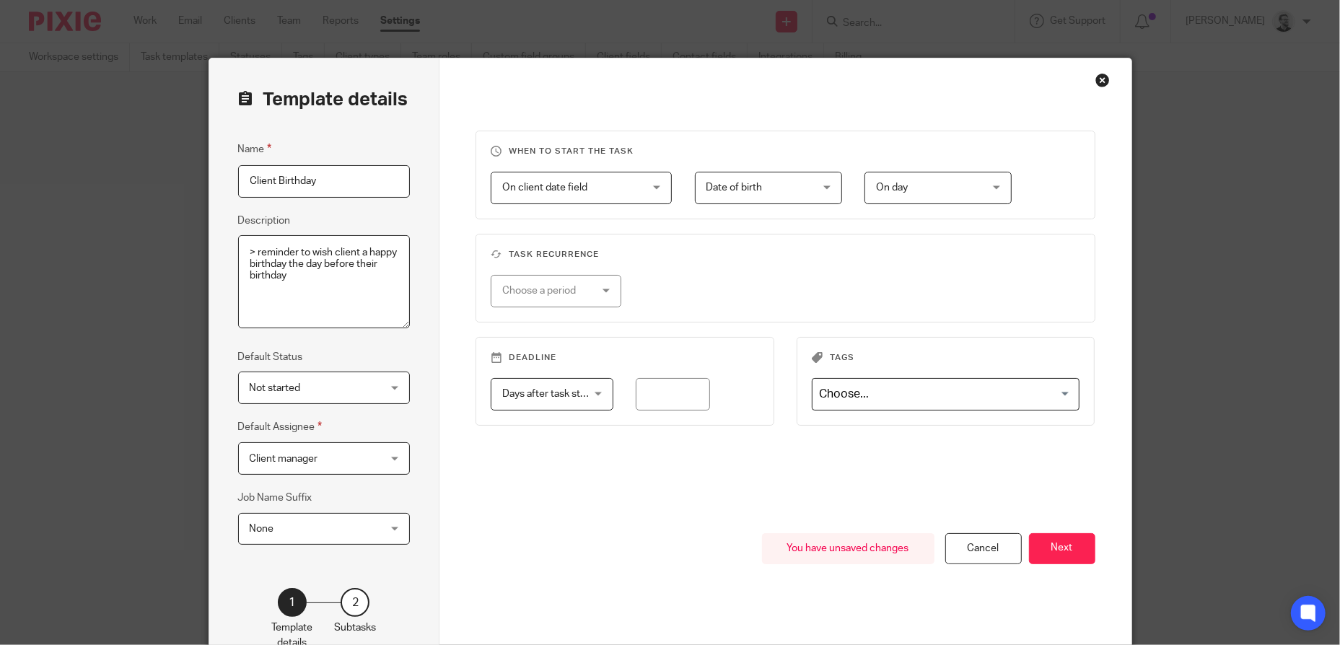
click at [969, 187] on span "On day" at bounding box center [930, 187] width 108 height 30
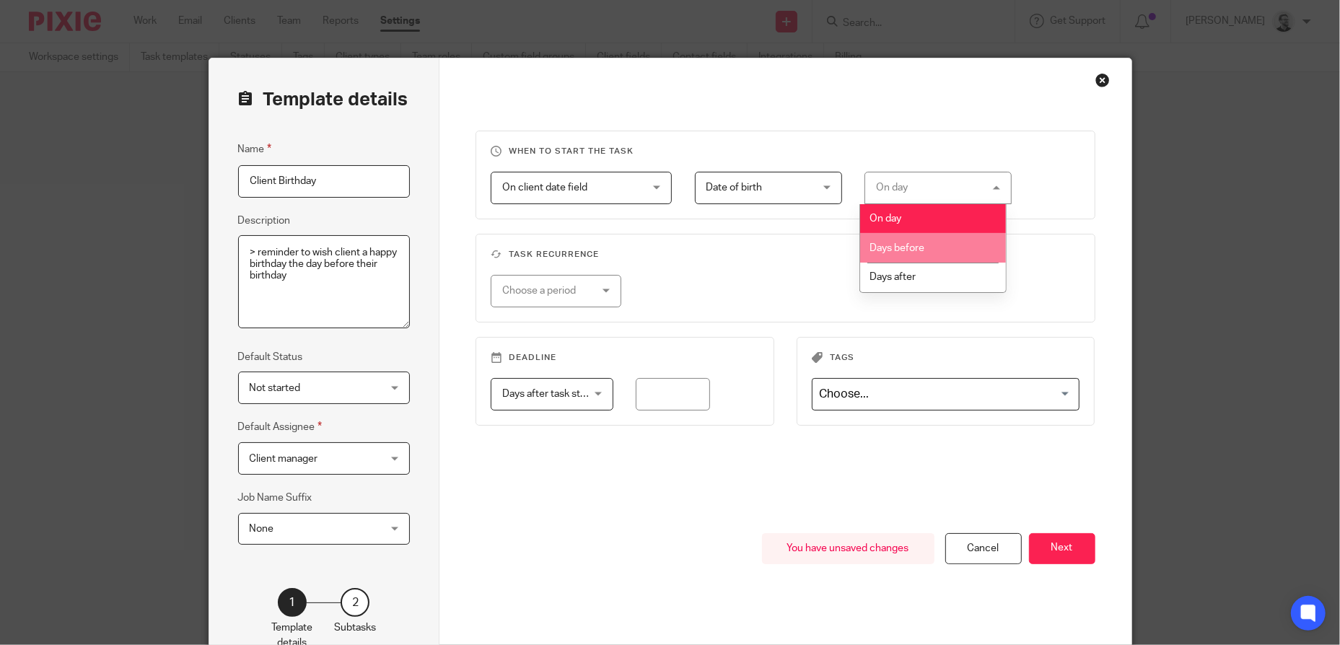
click at [961, 240] on li "Days before" at bounding box center [933, 248] width 146 height 30
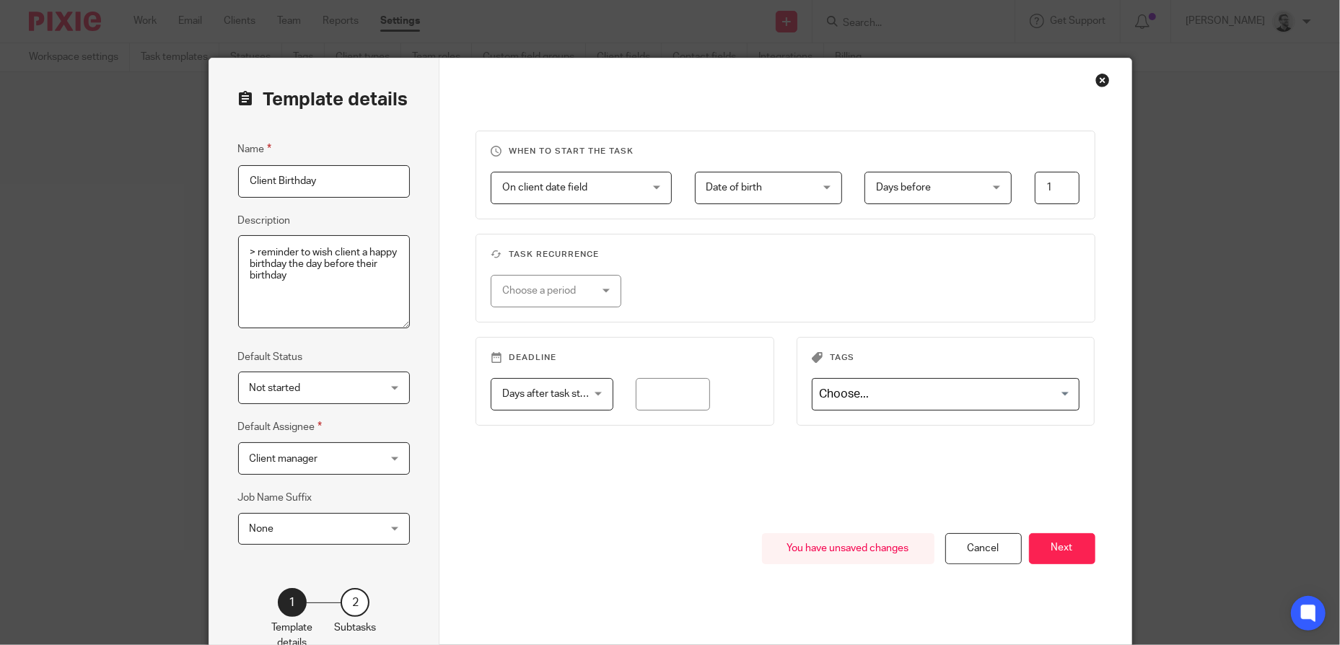
click at [931, 256] on h3 "Task recurrence" at bounding box center [786, 255] width 590 height 12
click at [719, 271] on fieldset "Task recurrence Choose a period No repeat Weekly Monthly Yearly" at bounding box center [786, 278] width 620 height 89
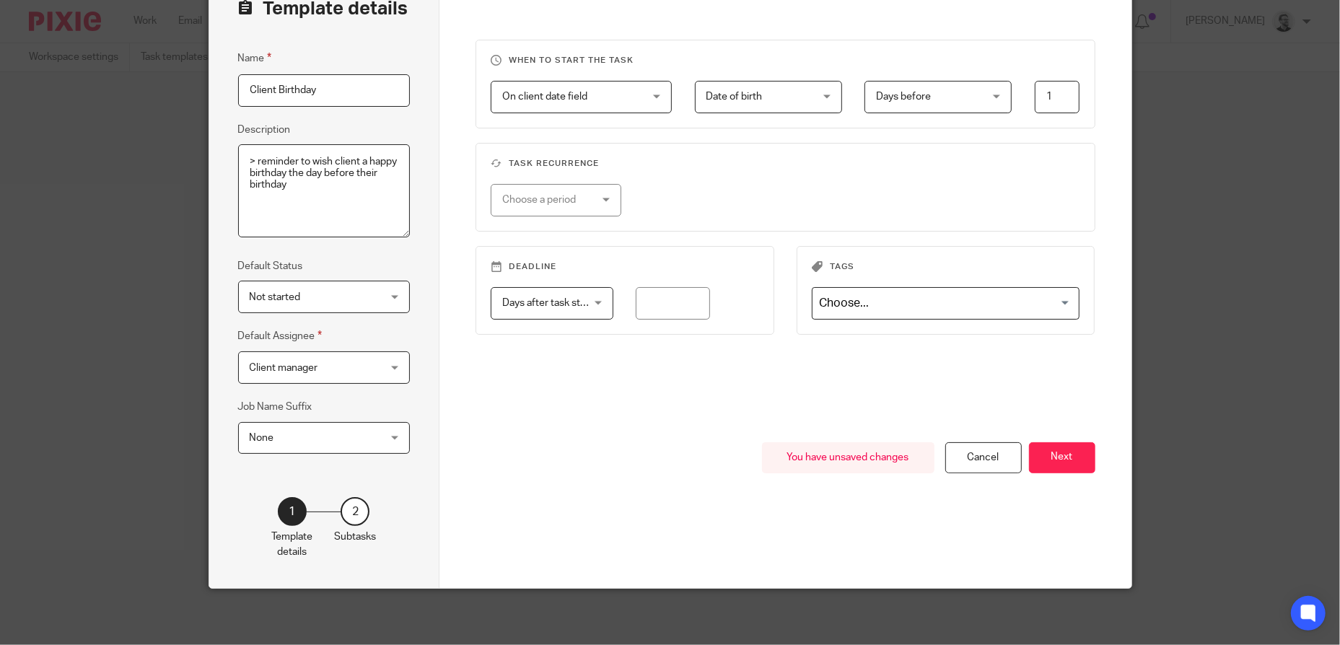
scroll to position [94, 0]
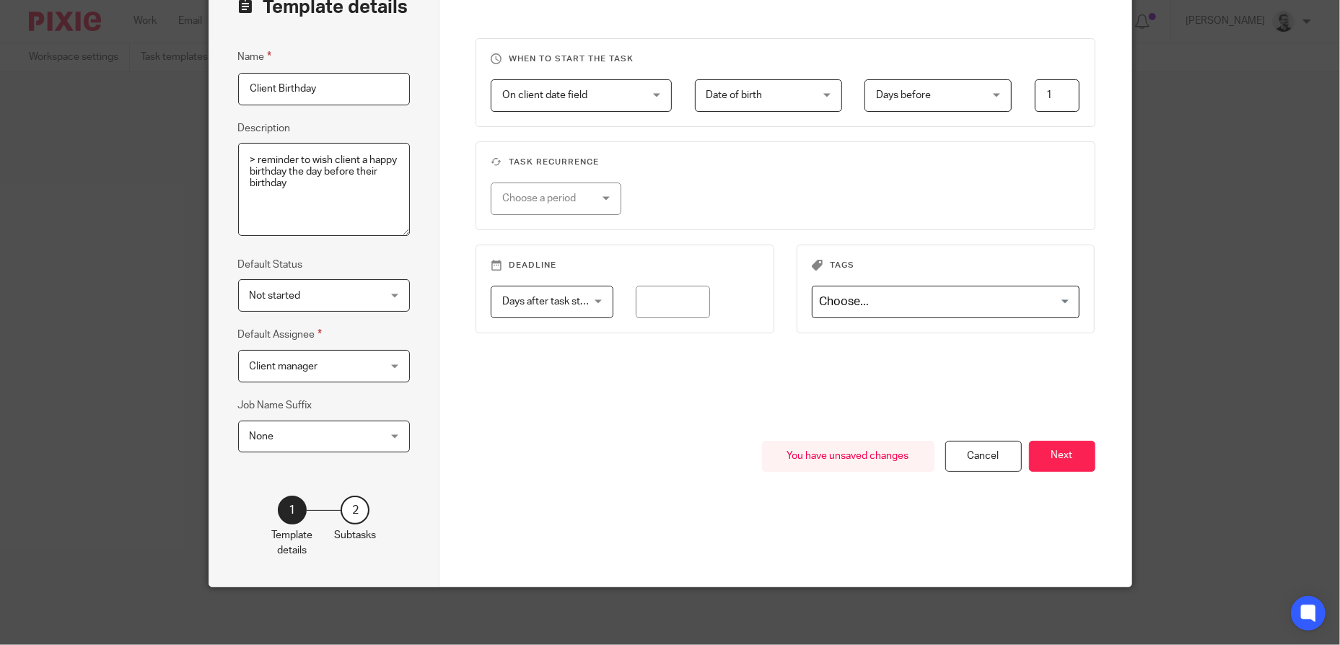
click at [574, 197] on div "Choose a period" at bounding box center [549, 198] width 95 height 30
click at [722, 178] on fieldset "Task recurrence Choose a period No repeat Weekly Monthly Yearly" at bounding box center [786, 185] width 620 height 89
click at [585, 190] on div "Choose a period" at bounding box center [549, 198] width 95 height 30
click at [570, 318] on li "Yearly" at bounding box center [550, 316] width 129 height 30
click at [798, 199] on input "number" at bounding box center [744, 199] width 139 height 32
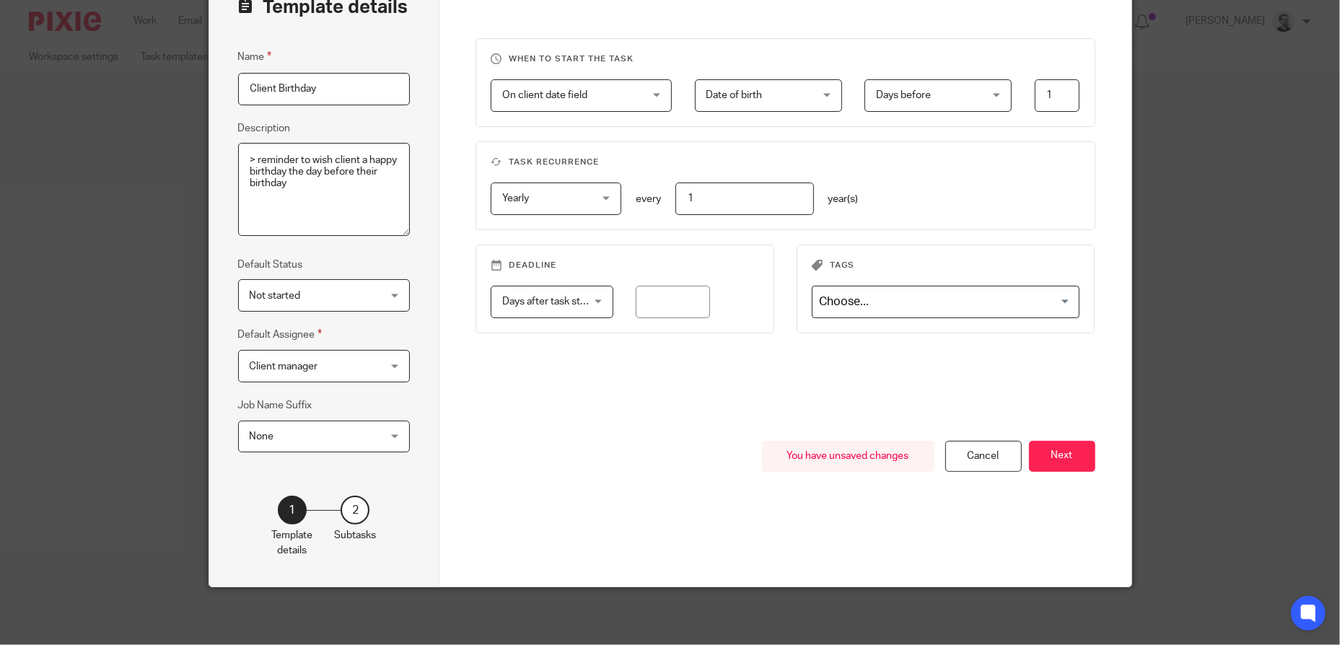
type input "1"
click at [869, 170] on fieldset "Task recurrence Yearly Yearly No repeat Weekly Monthly Yearly yearly every 1 ye…" at bounding box center [786, 185] width 620 height 89
click at [983, 455] on div "Cancel" at bounding box center [983, 456] width 76 height 31
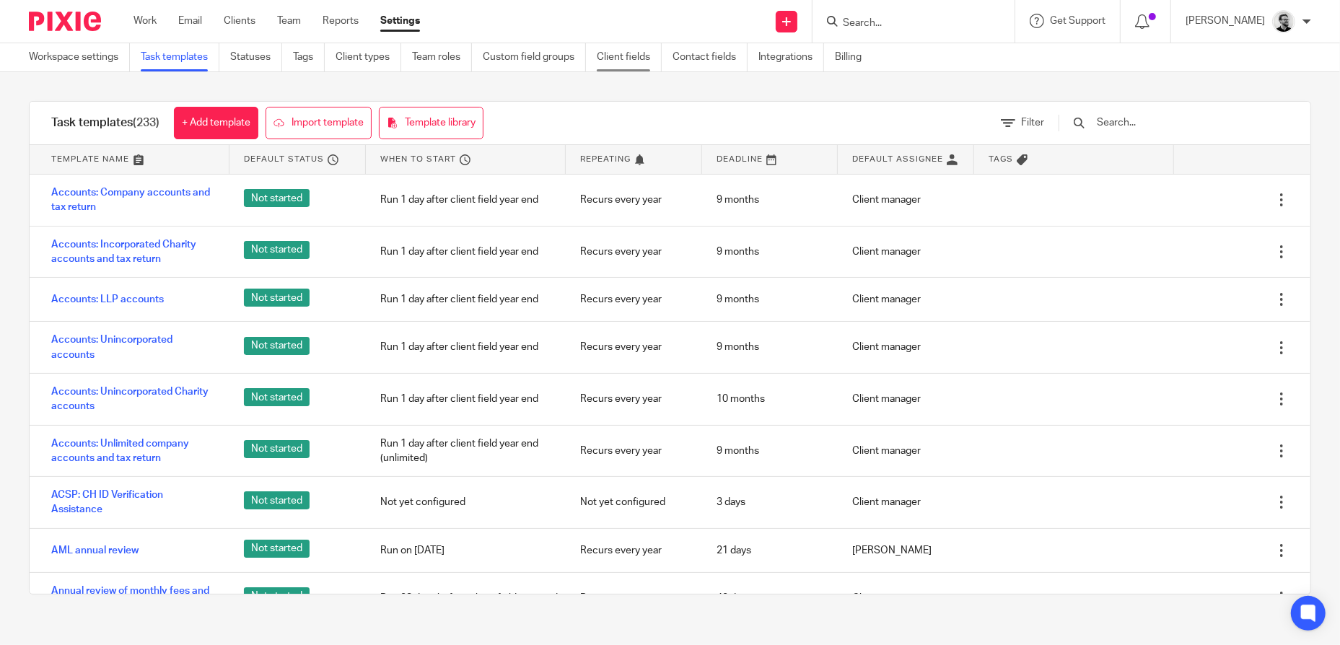
click at [647, 59] on link "Client fields" at bounding box center [629, 57] width 65 height 28
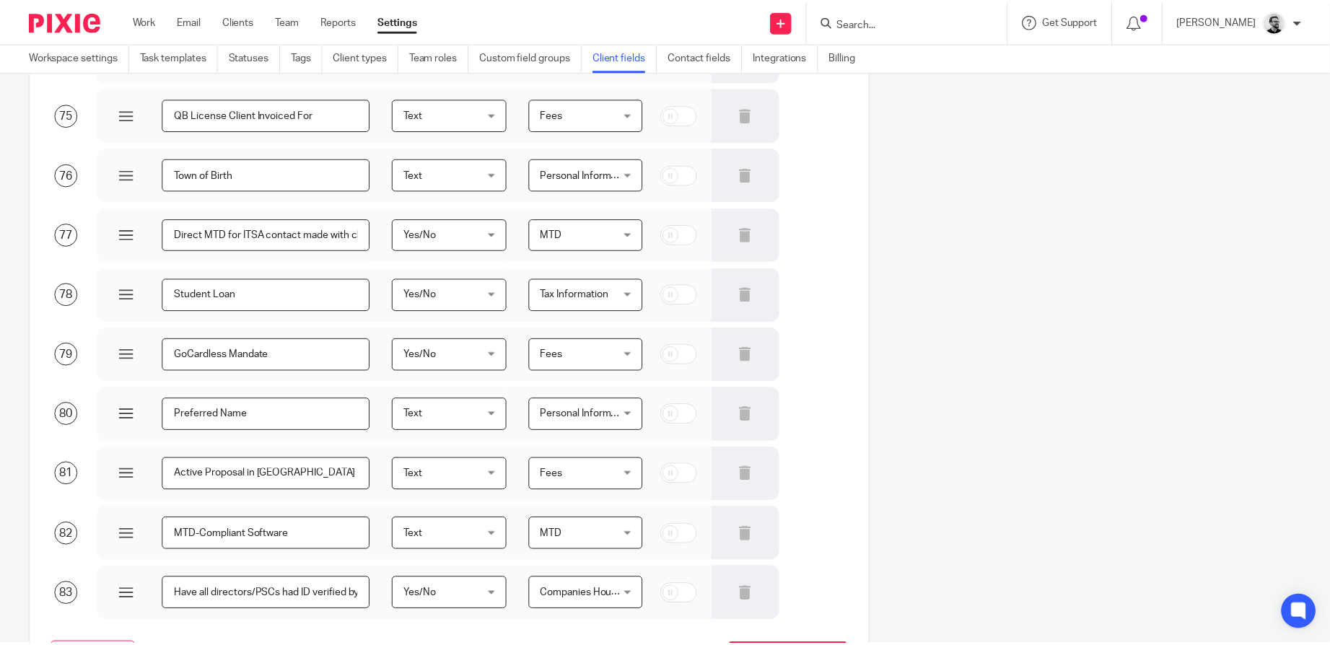
scroll to position [4653, 0]
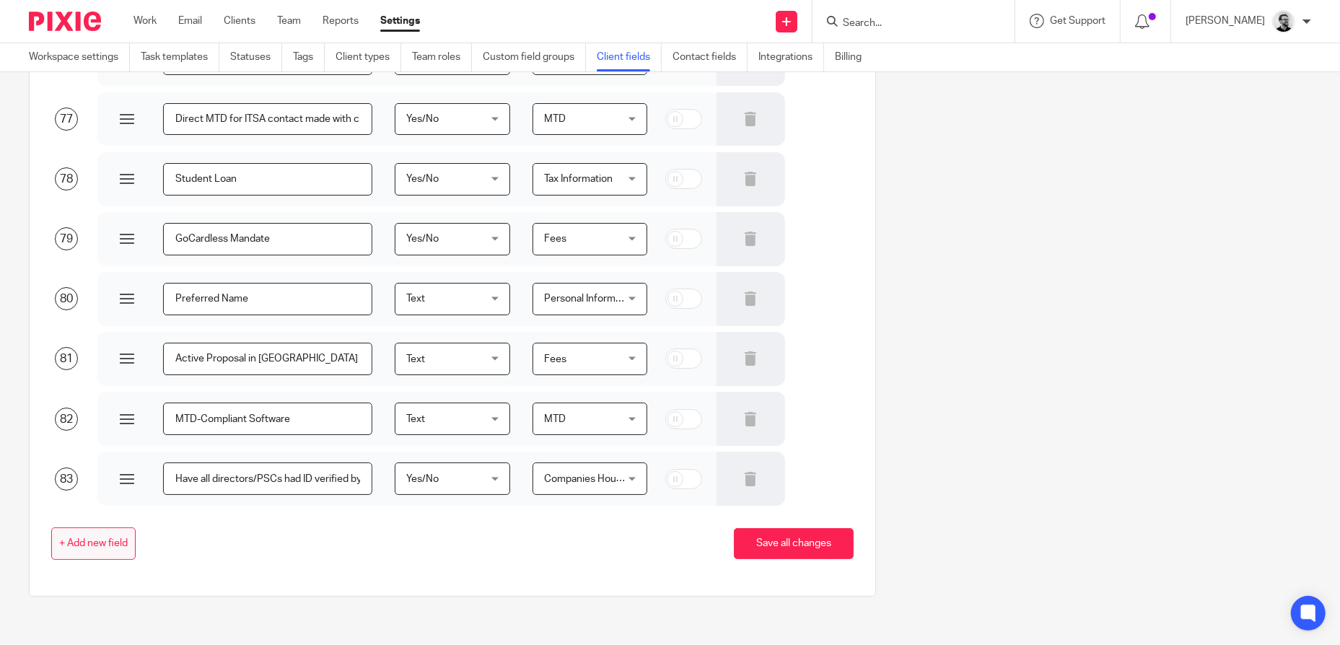
click at [111, 548] on button "+ Add new field" at bounding box center [93, 544] width 84 height 32
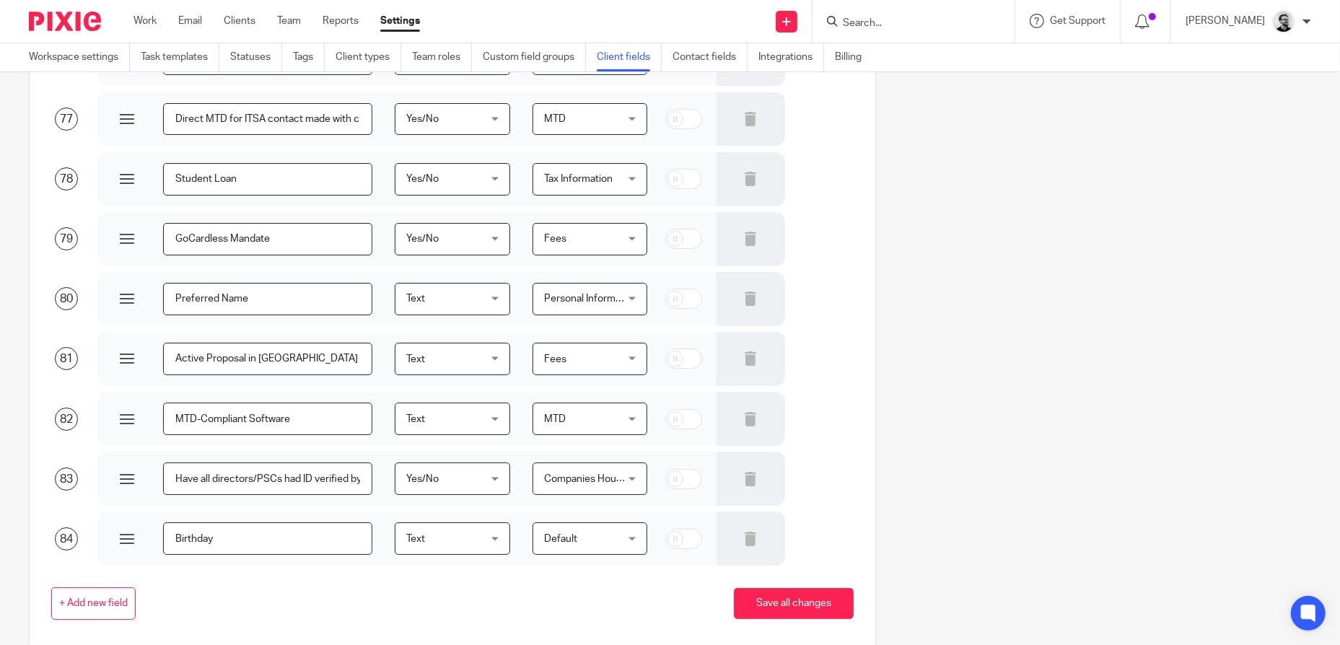
type input "Birthday"
click at [470, 539] on span "Text" at bounding box center [447, 538] width 82 height 30
click at [439, 419] on li "Text" at bounding box center [445, 419] width 111 height 30
click at [465, 535] on span "Text" at bounding box center [447, 538] width 82 height 30
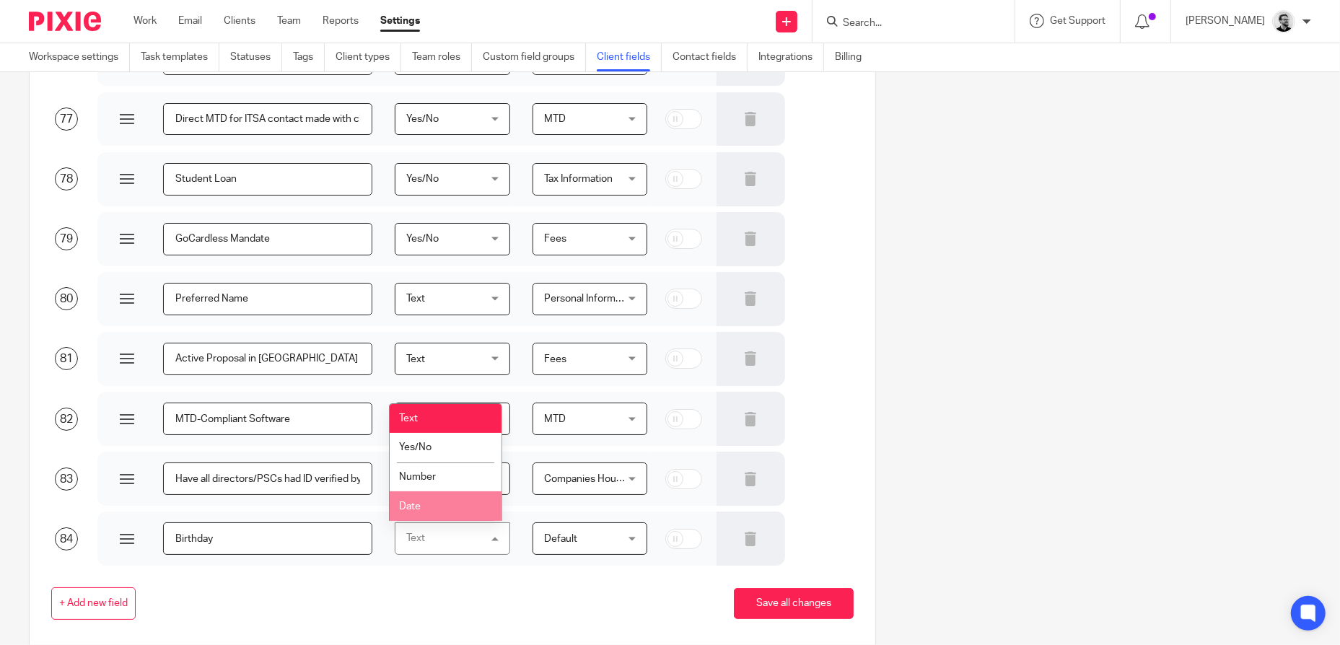
click at [438, 502] on li "Date" at bounding box center [445, 506] width 111 height 30
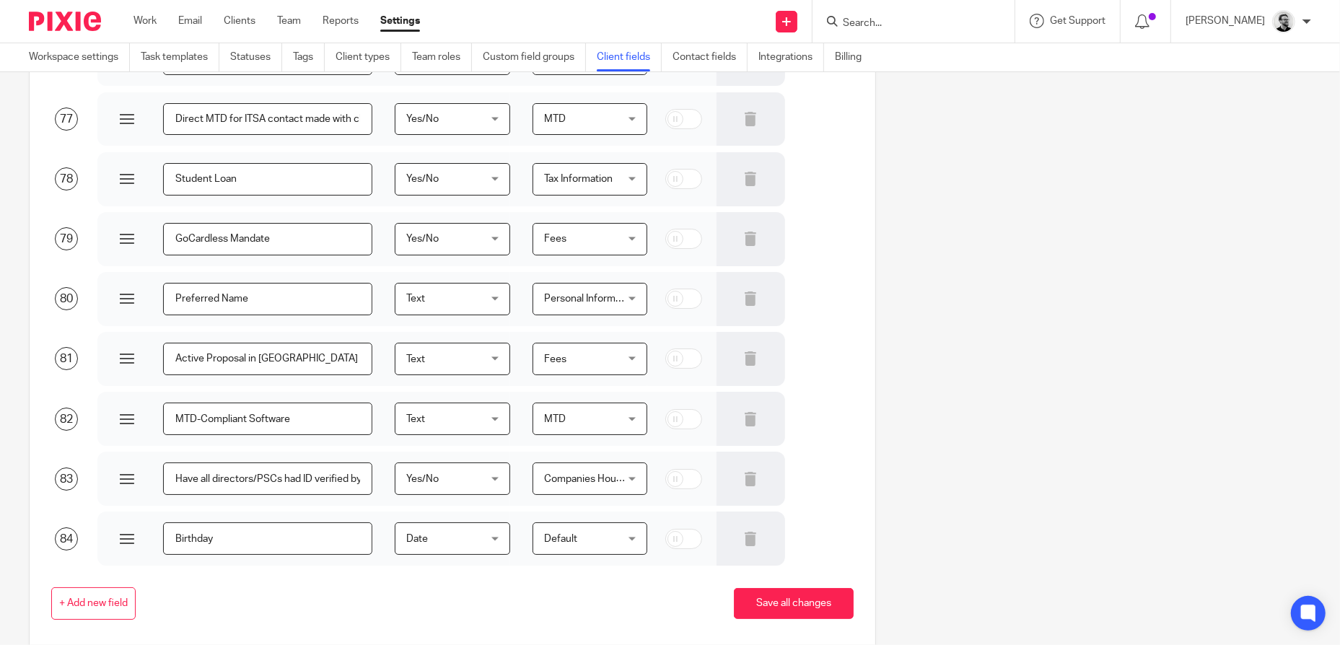
click at [470, 538] on span "Date" at bounding box center [447, 538] width 82 height 30
click at [439, 498] on li "Date" at bounding box center [445, 506] width 111 height 30
click at [598, 541] on span "Default" at bounding box center [585, 538] width 82 height 30
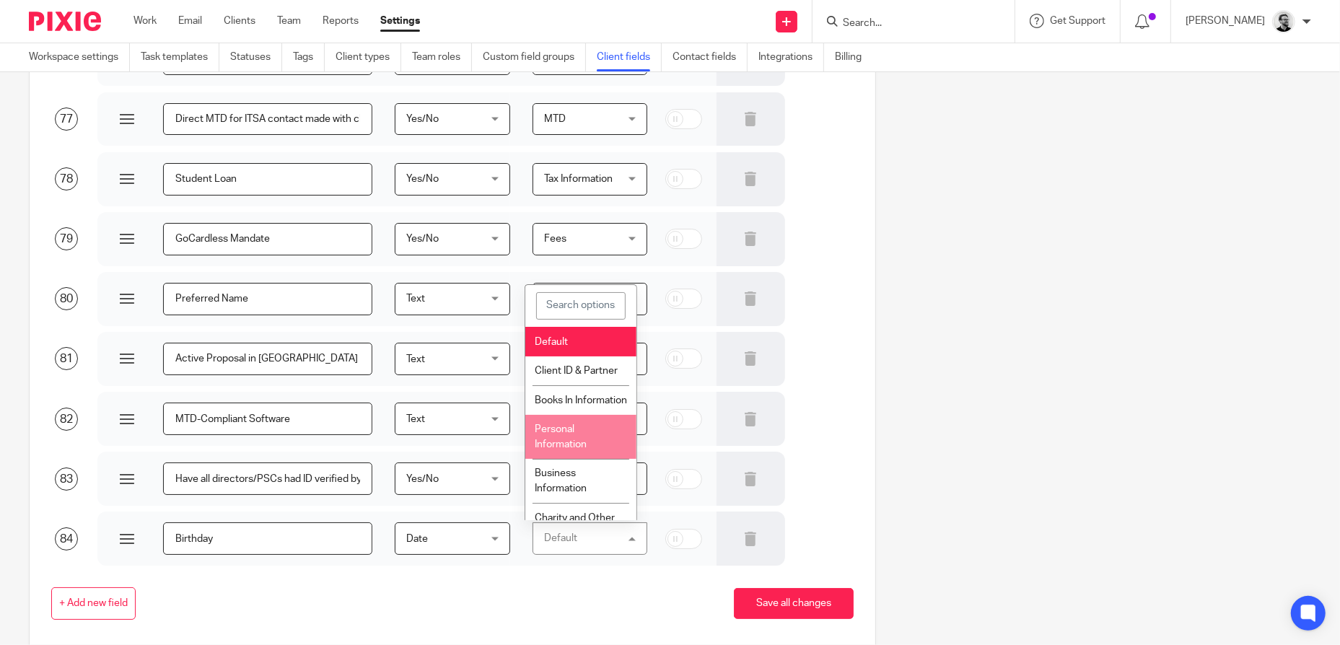
click at [587, 459] on li "Personal Information" at bounding box center [580, 437] width 111 height 44
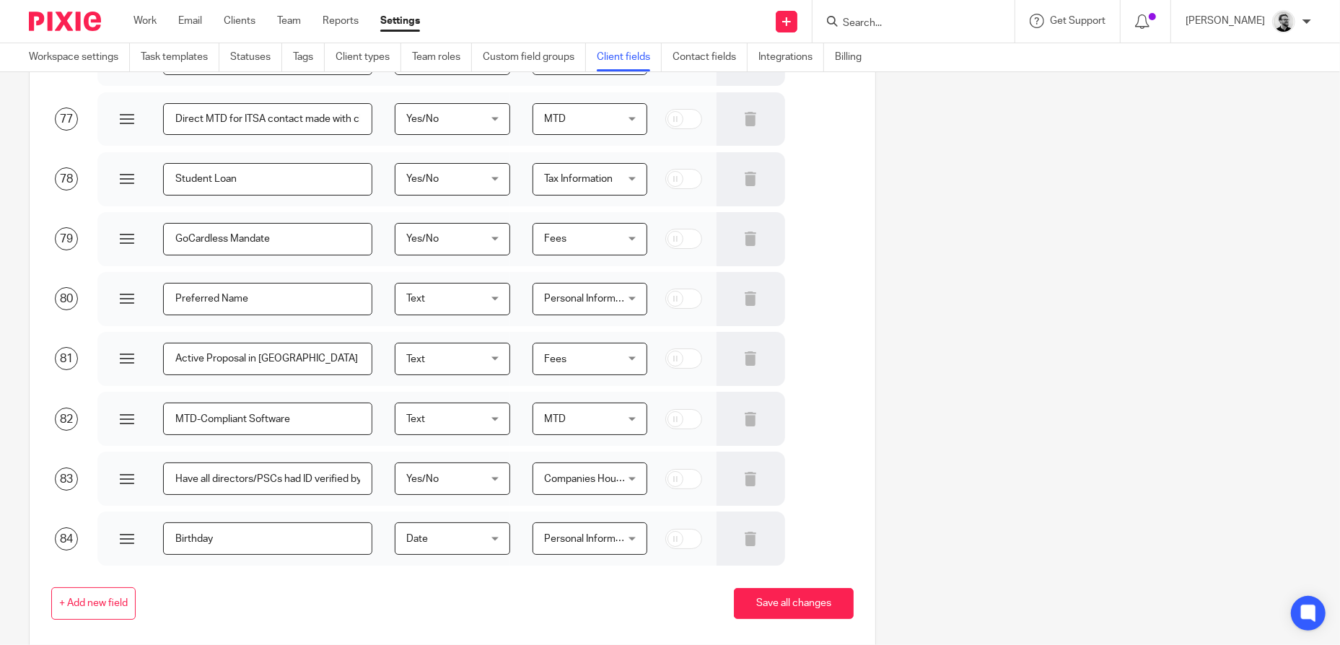
click at [780, 604] on button "Save all changes" at bounding box center [794, 603] width 120 height 31
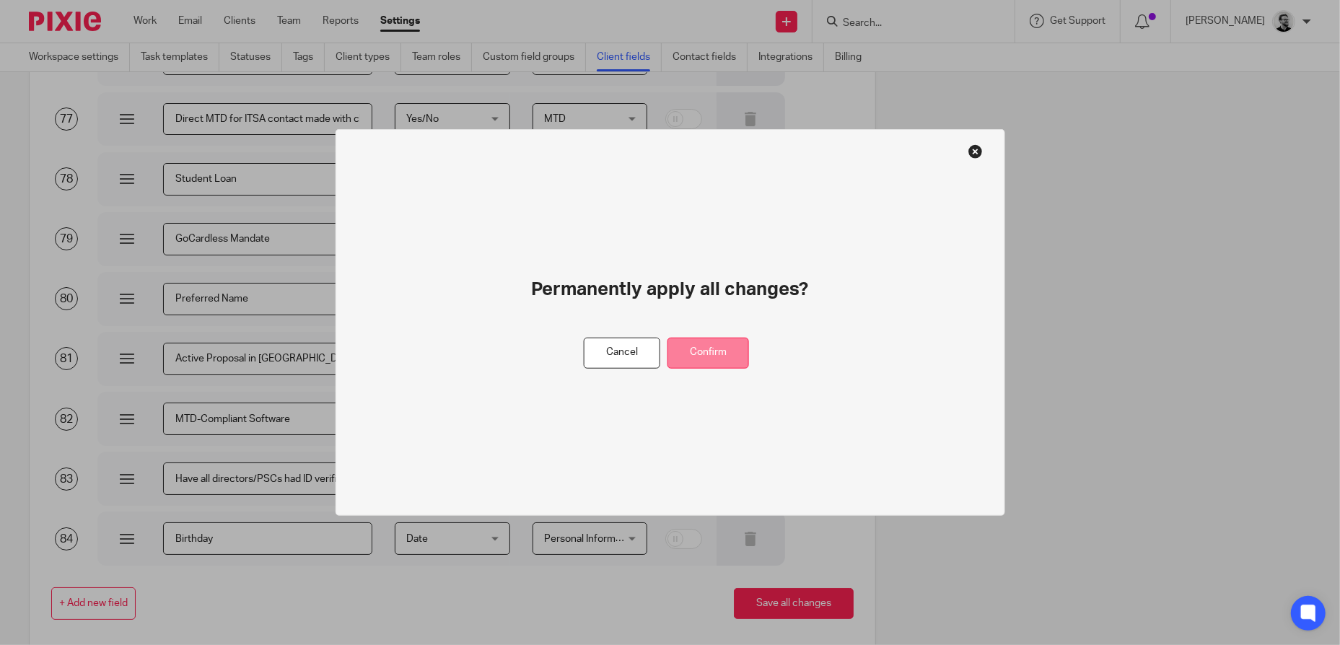
click at [718, 355] on button "Confirm" at bounding box center [709, 353] width 82 height 31
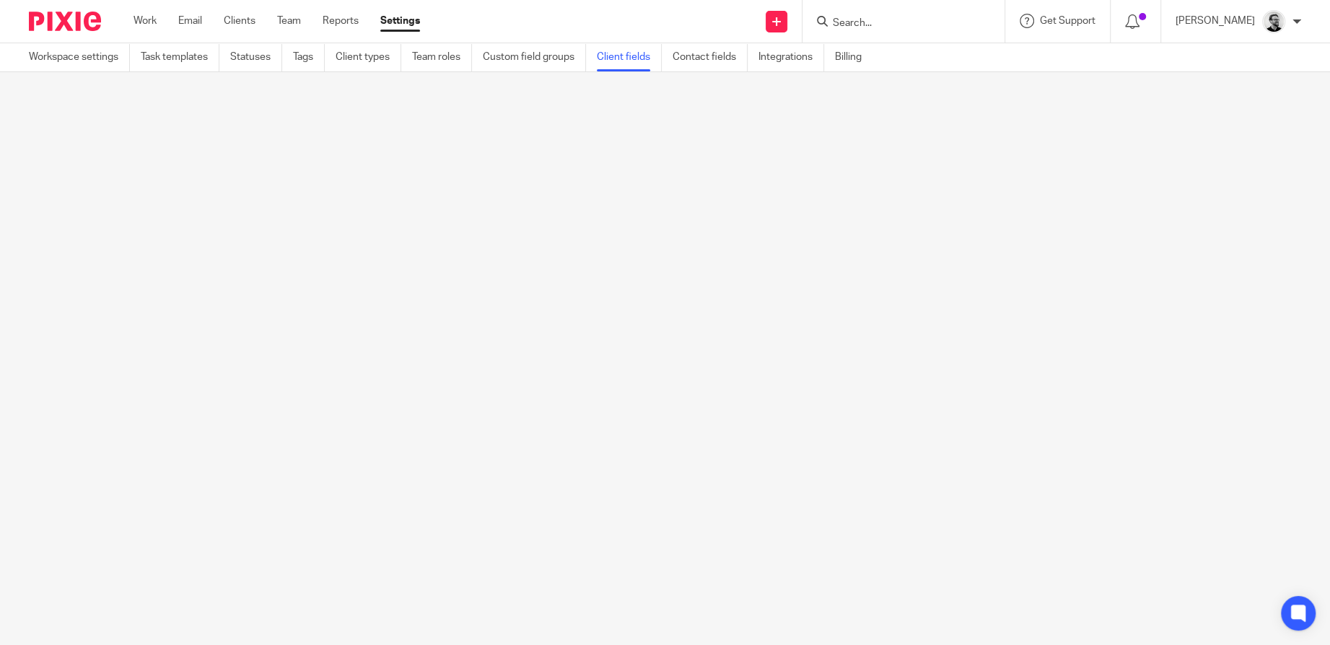
scroll to position [0, 0]
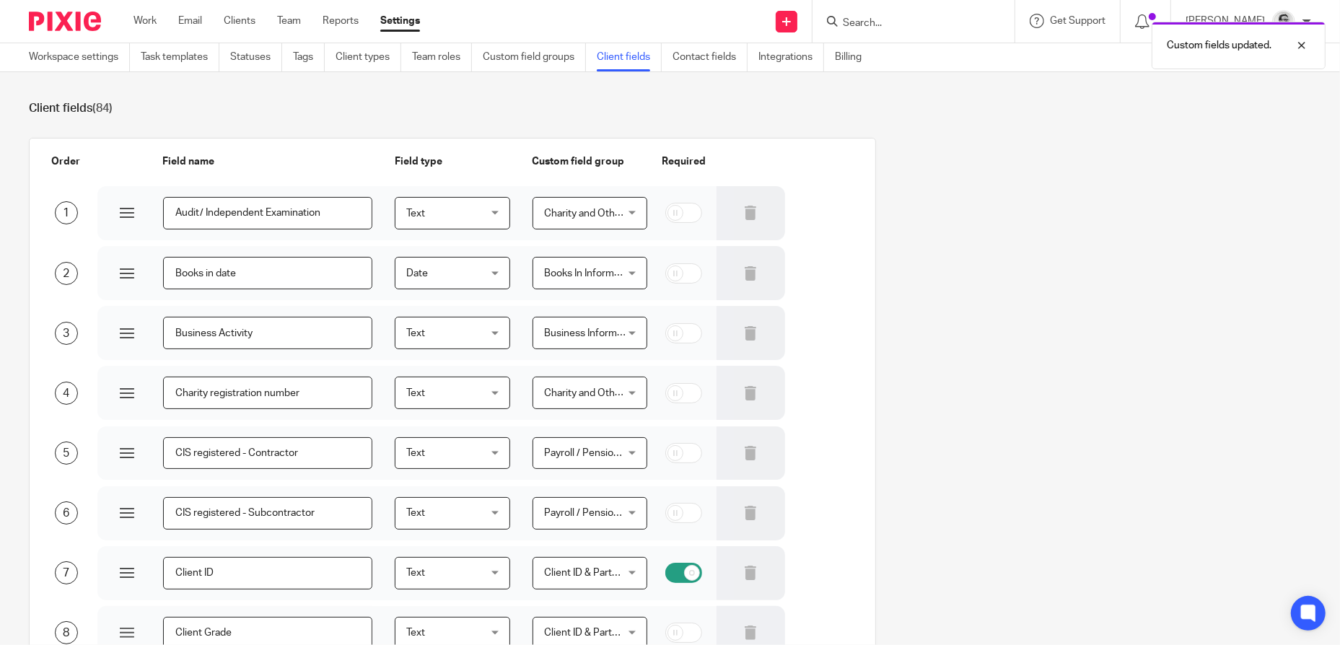
click at [890, 23] on div "Custom fields updated." at bounding box center [998, 41] width 656 height 55
click at [1303, 45] on div at bounding box center [1291, 45] width 39 height 17
click at [883, 29] on input "Search" at bounding box center [906, 23] width 130 height 13
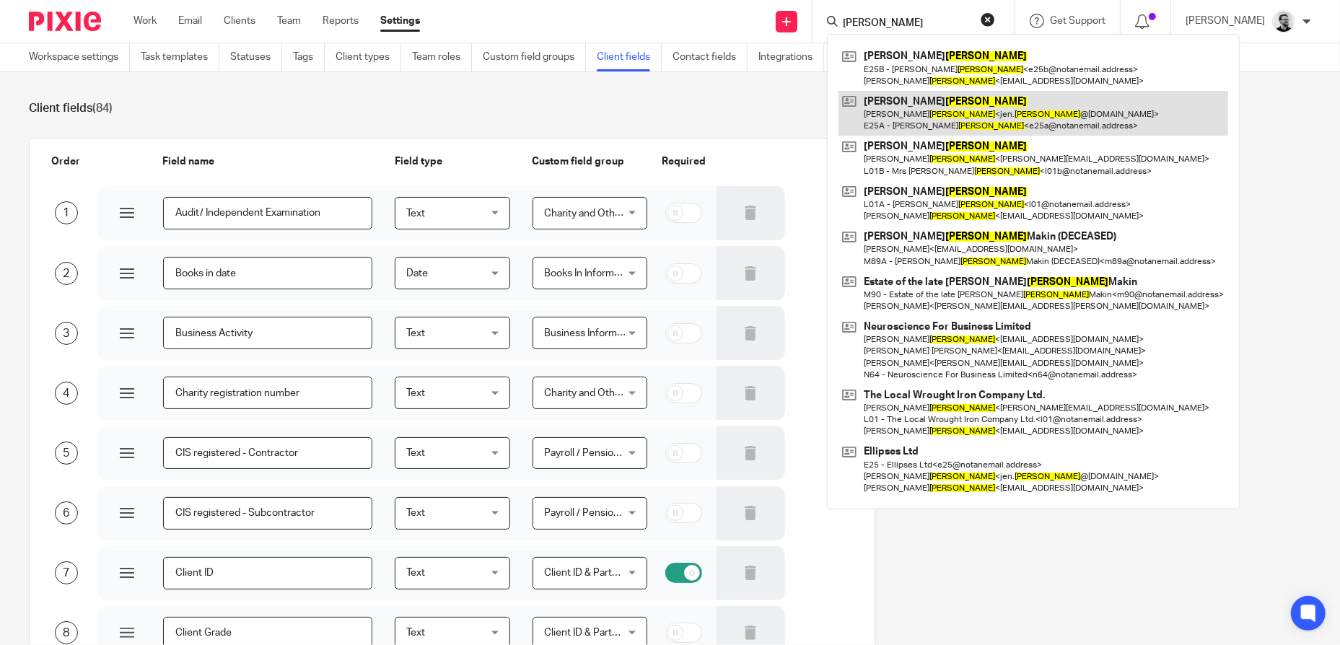
type input "wallace"
click at [928, 113] on link at bounding box center [1034, 113] width 390 height 45
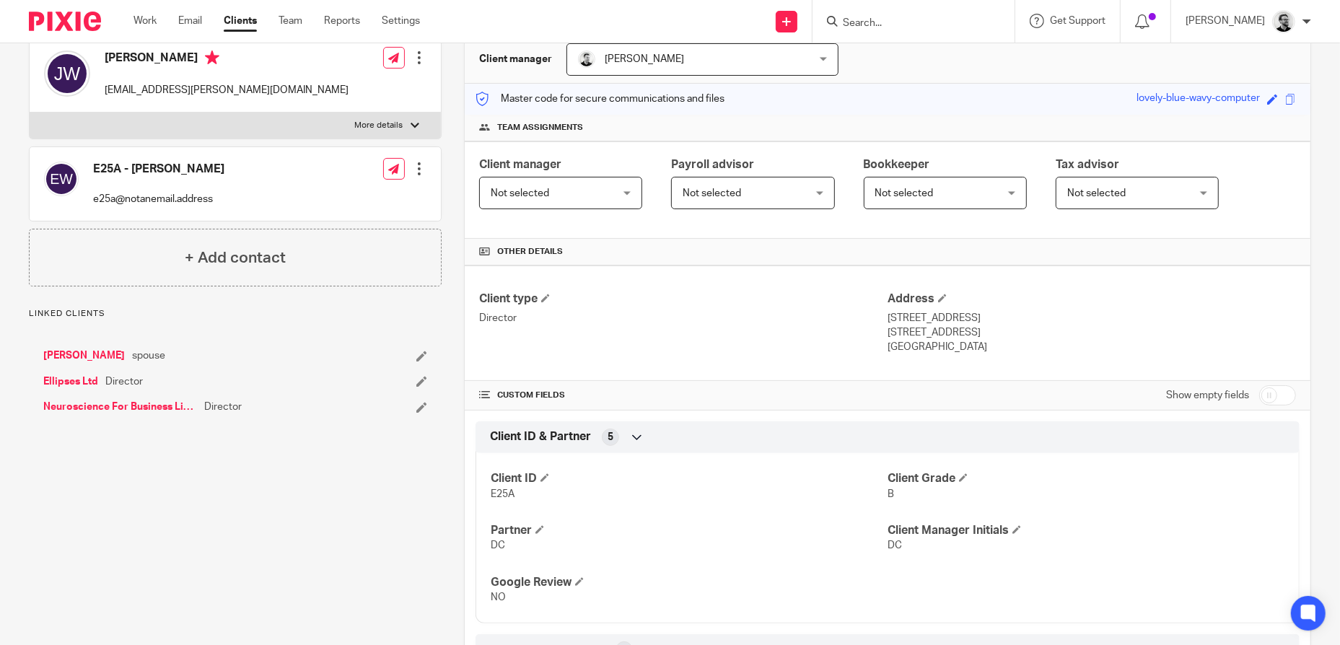
click at [1267, 399] on input "checkbox" at bounding box center [1277, 395] width 37 height 20
checkbox input "true"
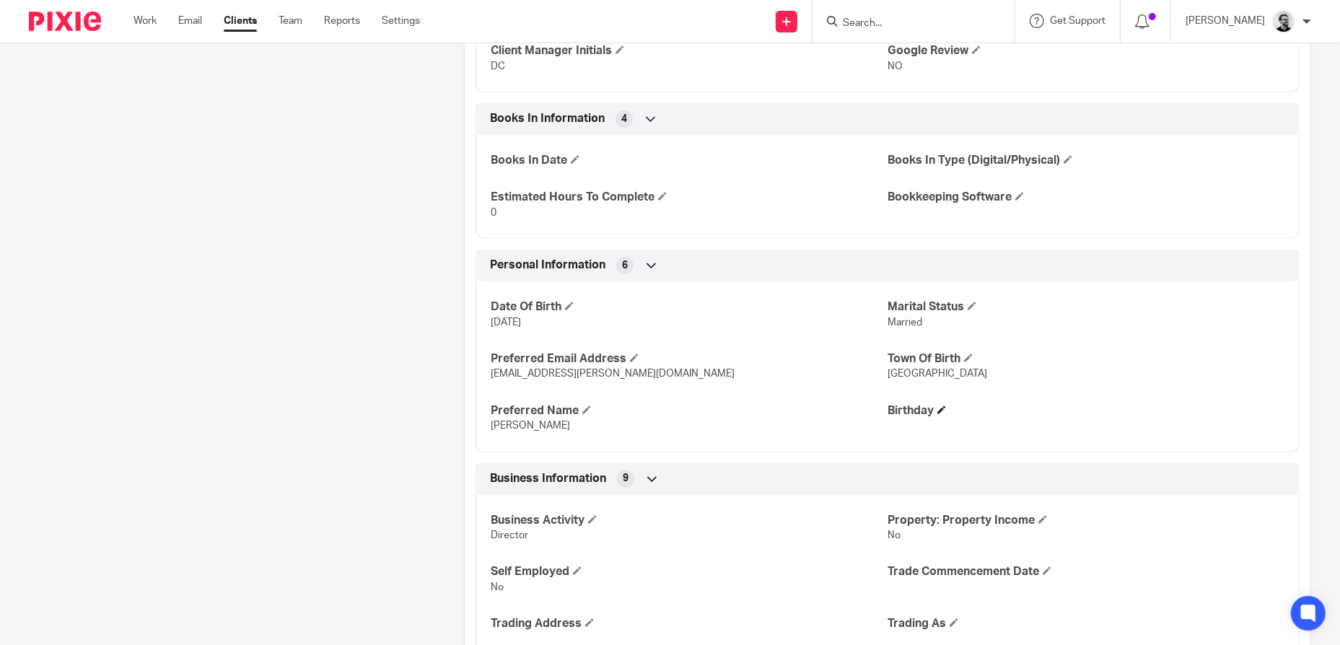
scroll to position [722, 0]
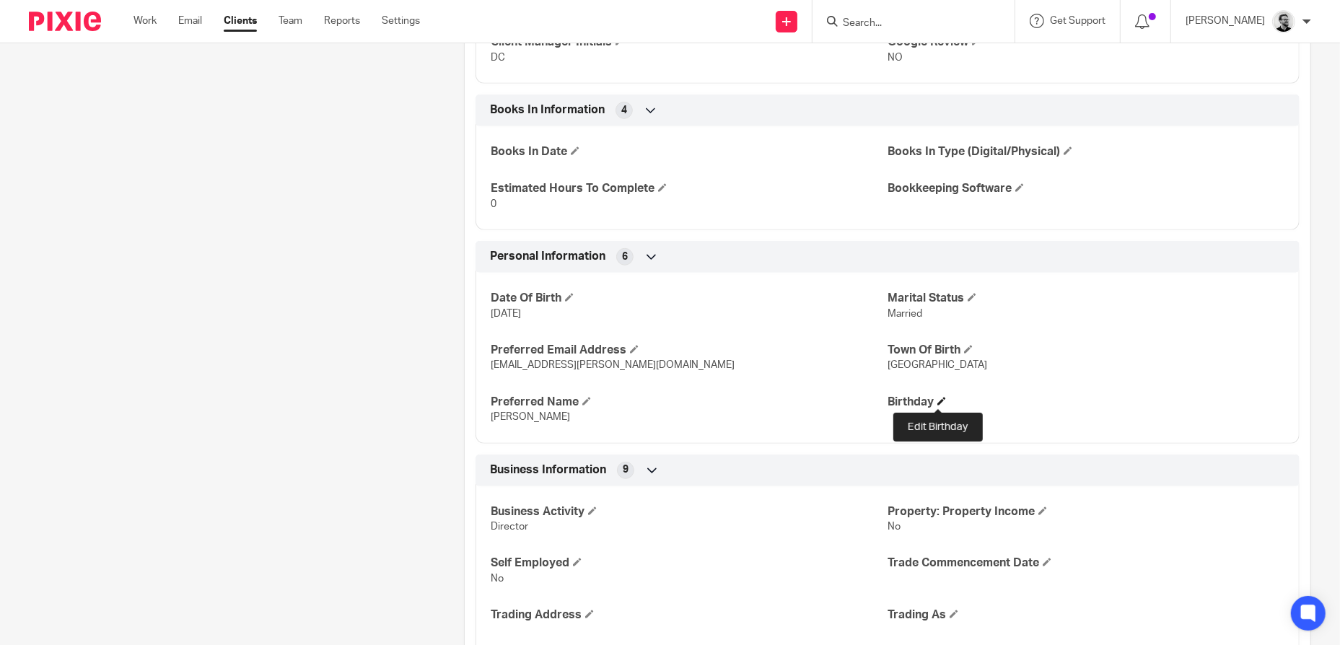
click at [937, 401] on span at bounding box center [941, 401] width 9 height 9
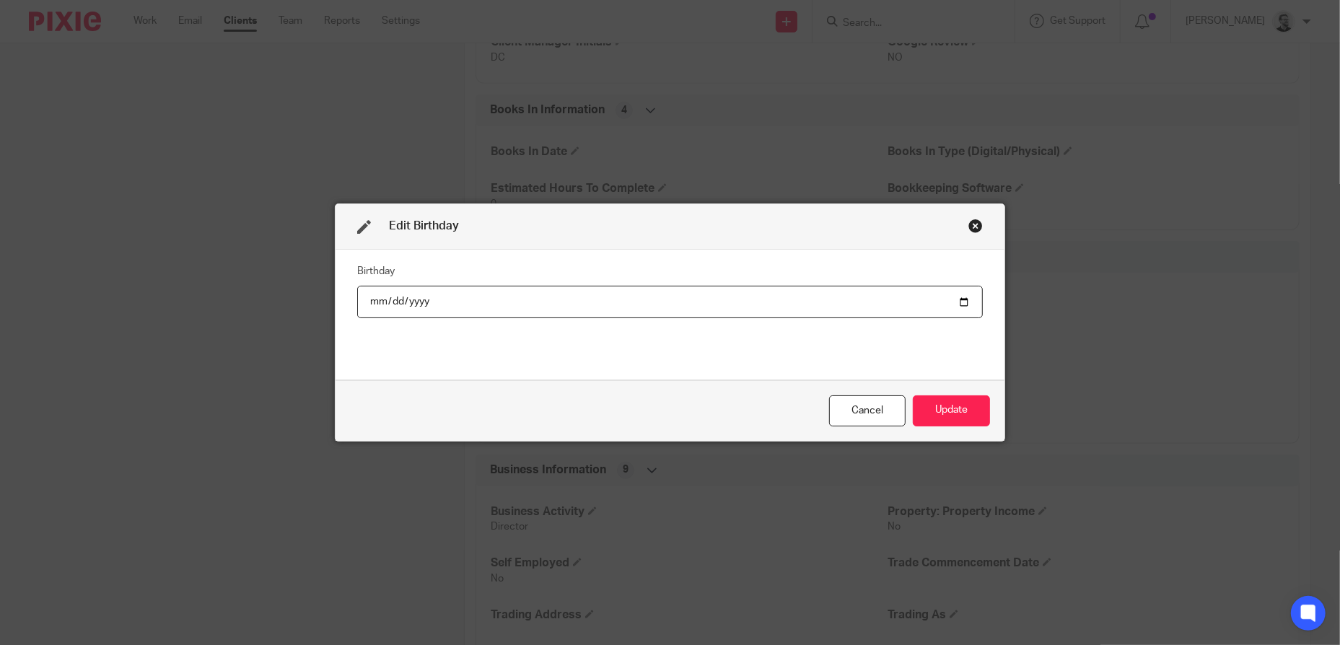
click at [975, 225] on div "Close this dialog window" at bounding box center [975, 226] width 14 height 14
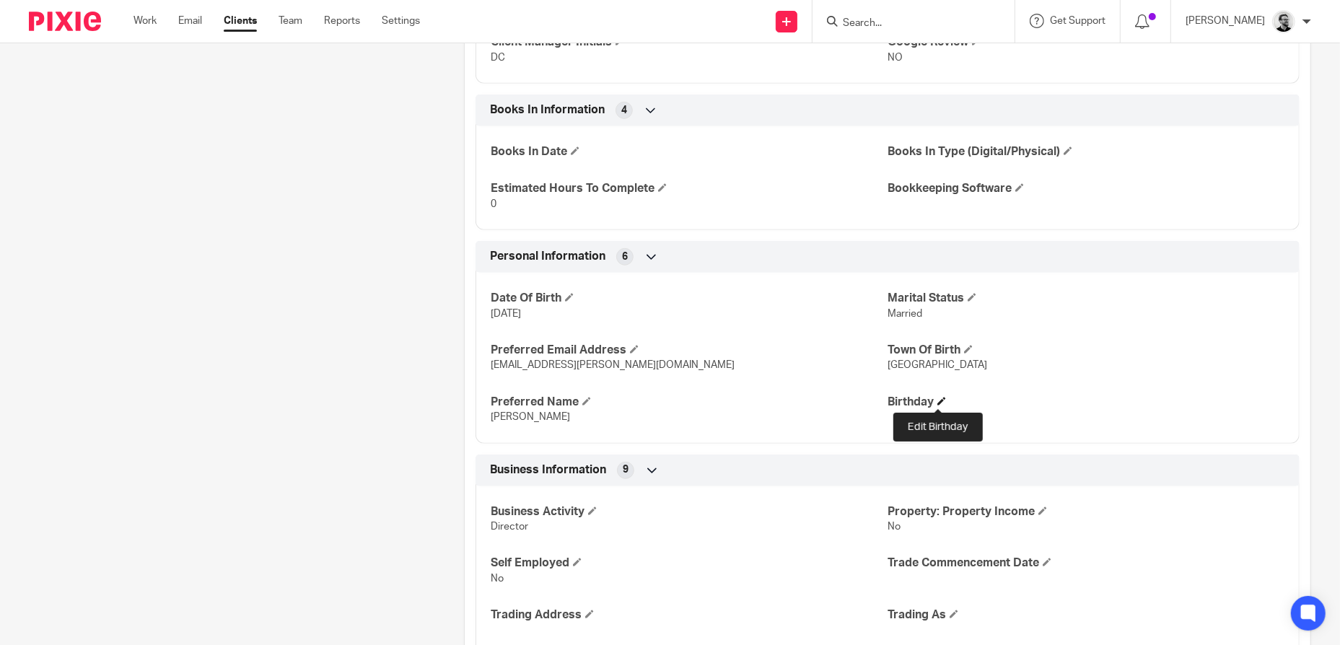
click at [942, 401] on span at bounding box center [941, 401] width 9 height 9
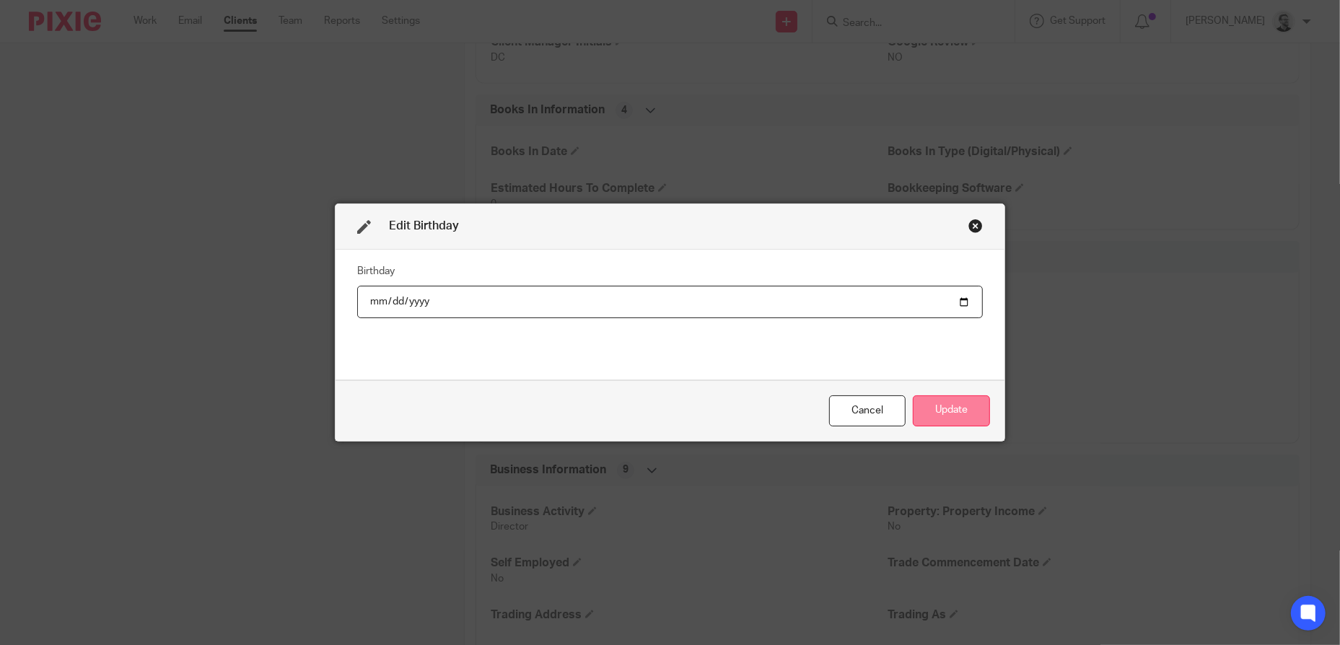
click at [944, 415] on button "Update" at bounding box center [951, 410] width 77 height 31
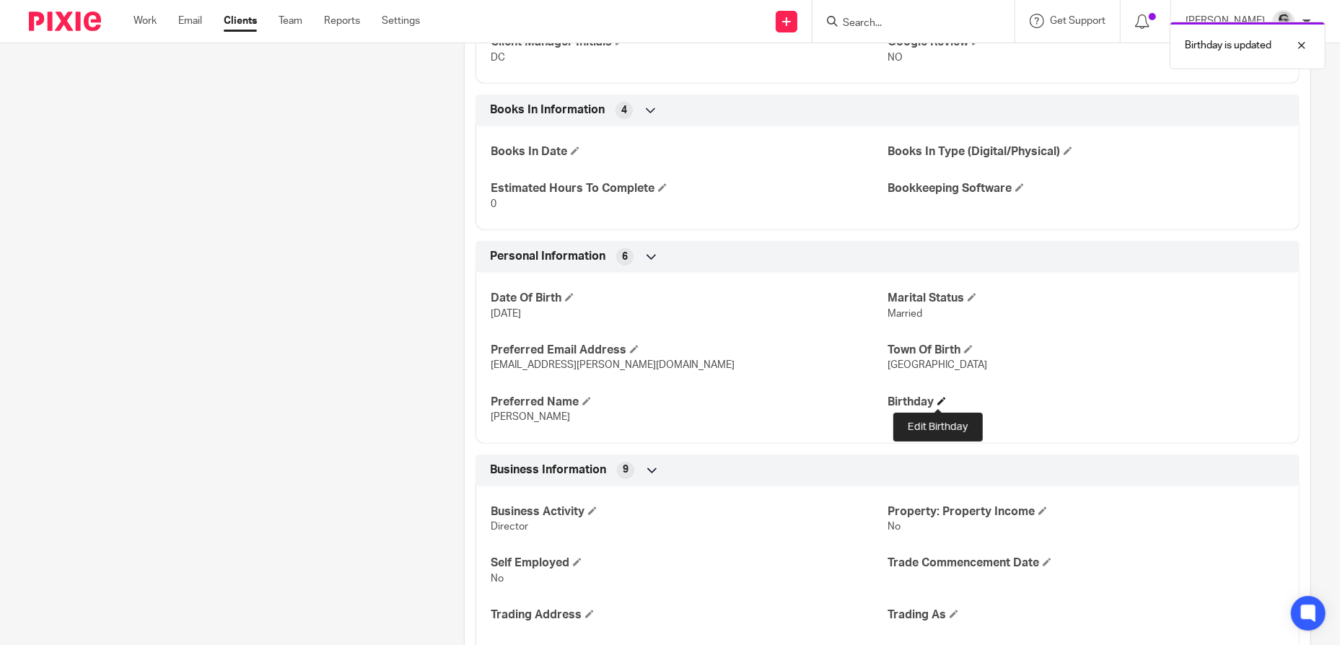
click at [938, 402] on span at bounding box center [941, 401] width 9 height 9
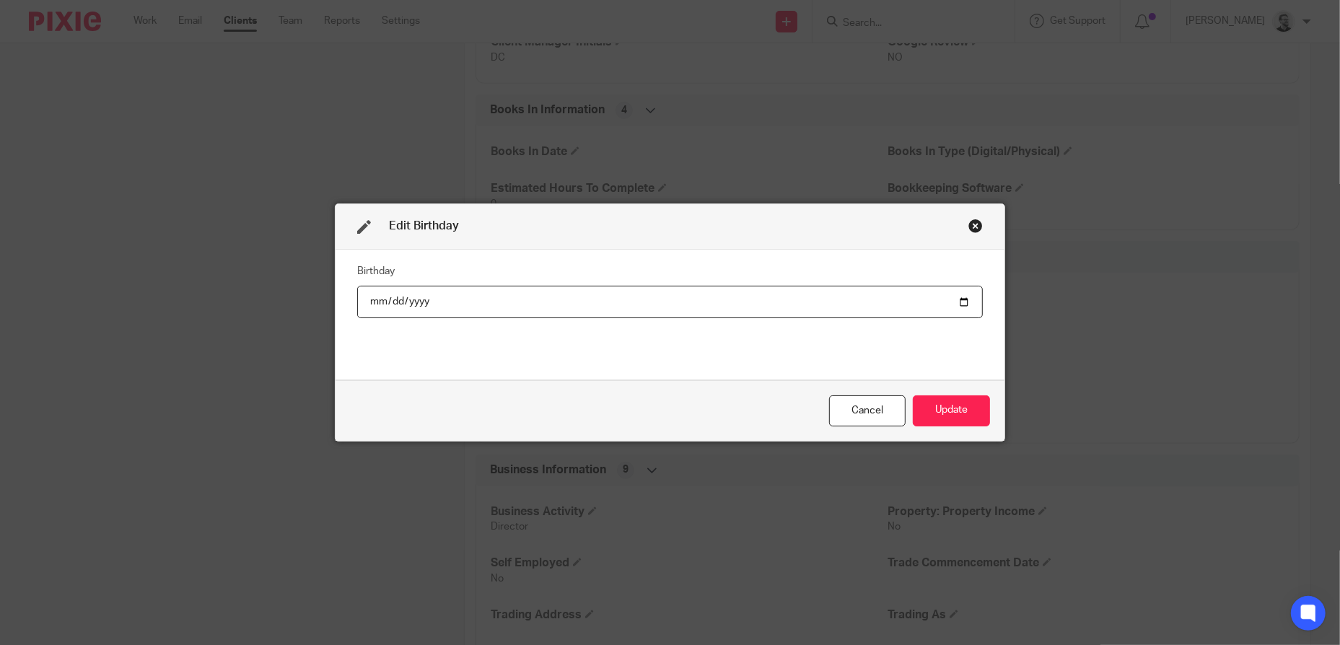
click at [957, 301] on input "date" at bounding box center [670, 302] width 626 height 32
click at [895, 344] on div "Birthday" at bounding box center [670, 315] width 626 height 108
click at [969, 411] on button "Update" at bounding box center [951, 410] width 77 height 31
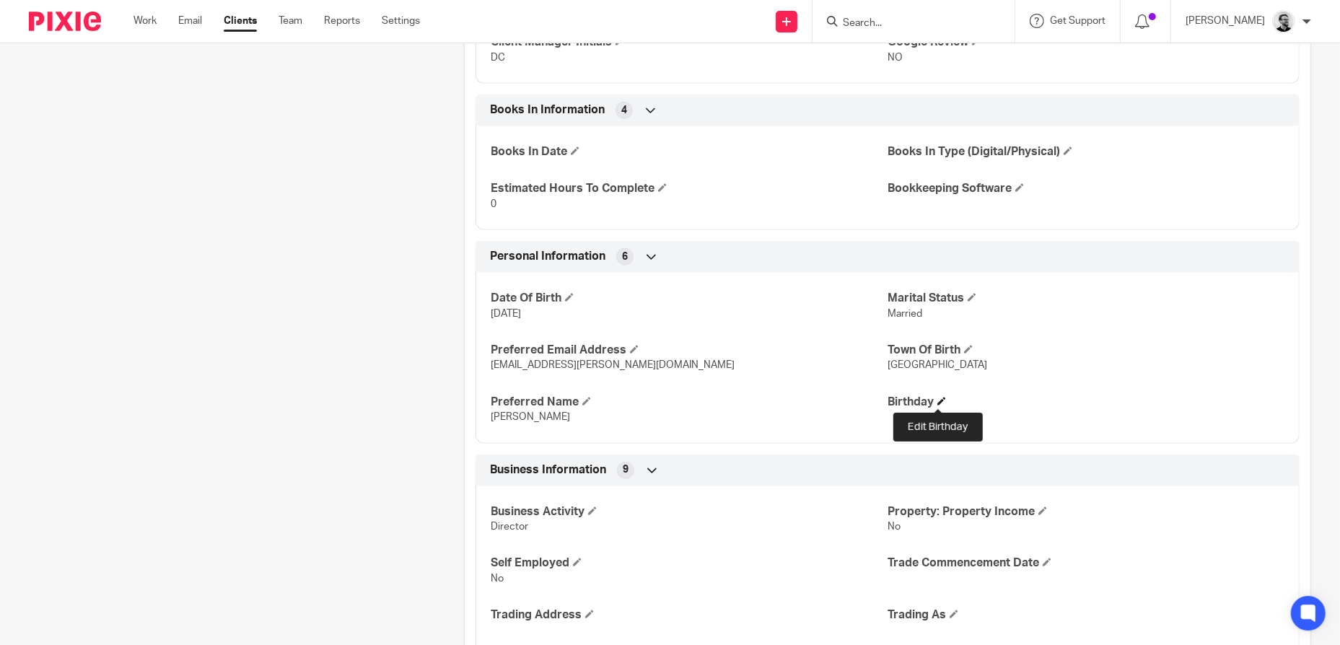
click at [942, 403] on span at bounding box center [941, 401] width 9 height 9
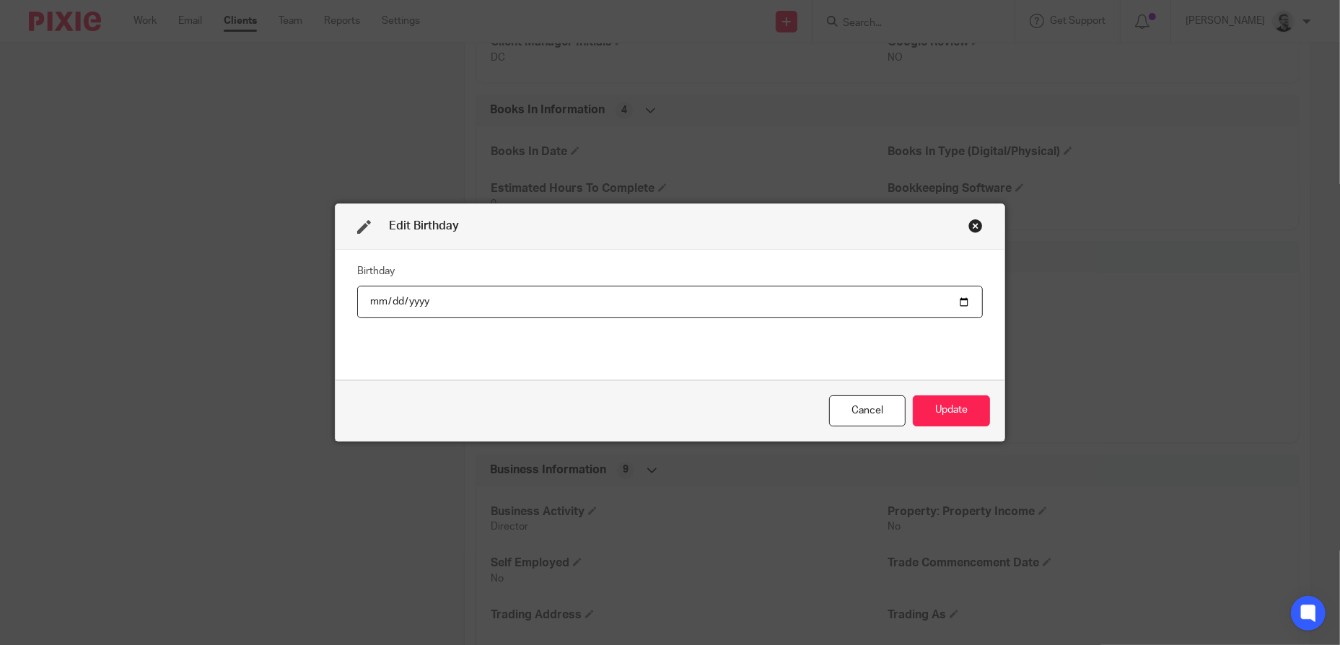
click at [974, 225] on div "Close this dialog window" at bounding box center [975, 226] width 14 height 14
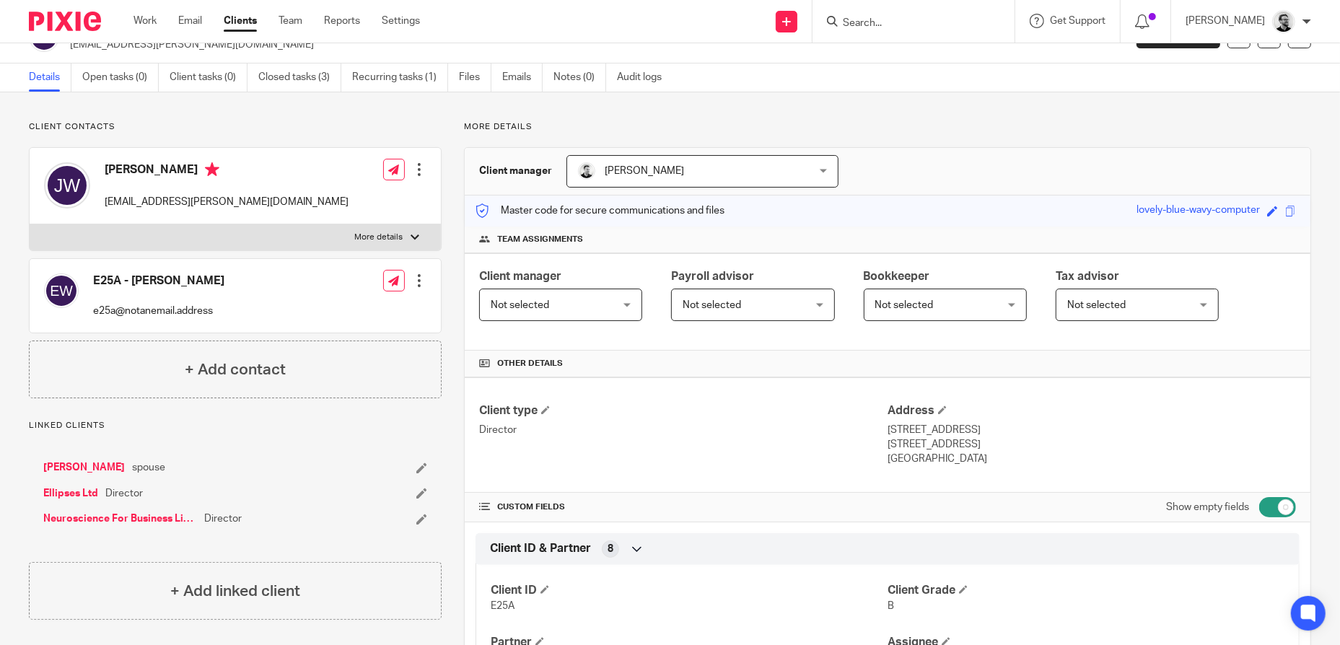
scroll to position [0, 0]
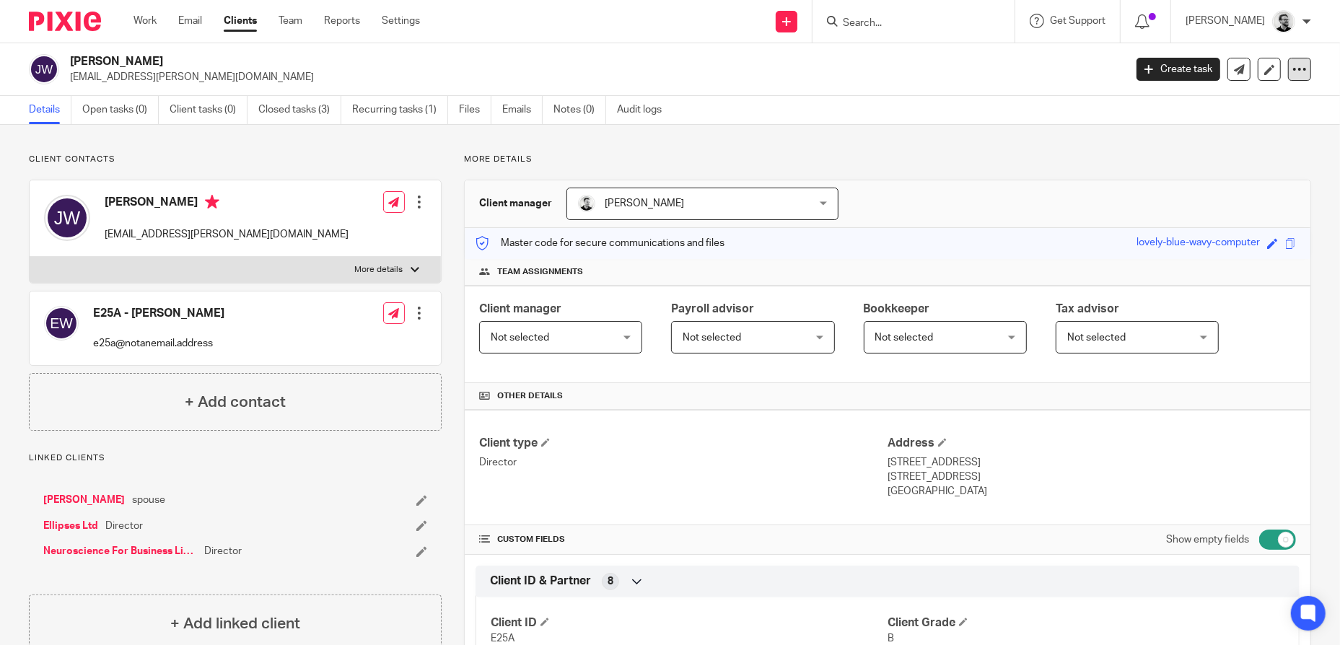
click at [1294, 67] on icon at bounding box center [1299, 69] width 14 height 14
click at [780, 61] on h2 "Jennifer Wallace" at bounding box center [488, 61] width 836 height 15
click at [420, 23] on link "Settings" at bounding box center [401, 21] width 38 height 14
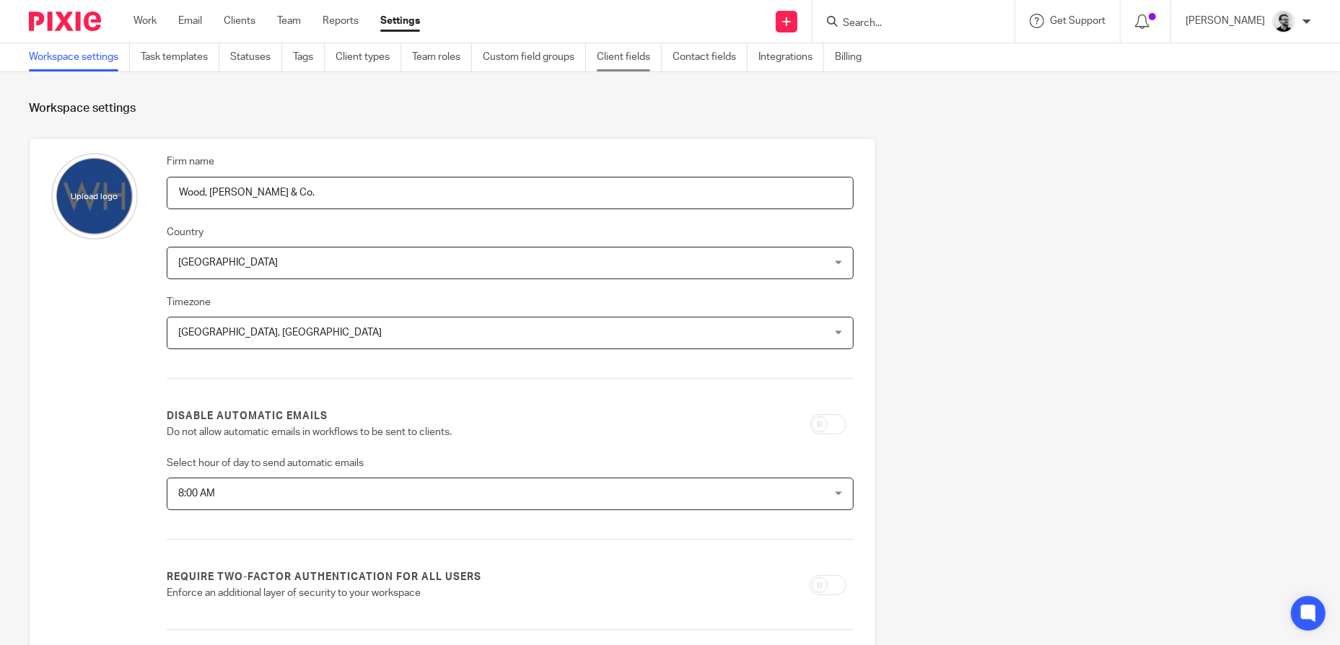
click at [624, 51] on link "Client fields" at bounding box center [629, 57] width 65 height 28
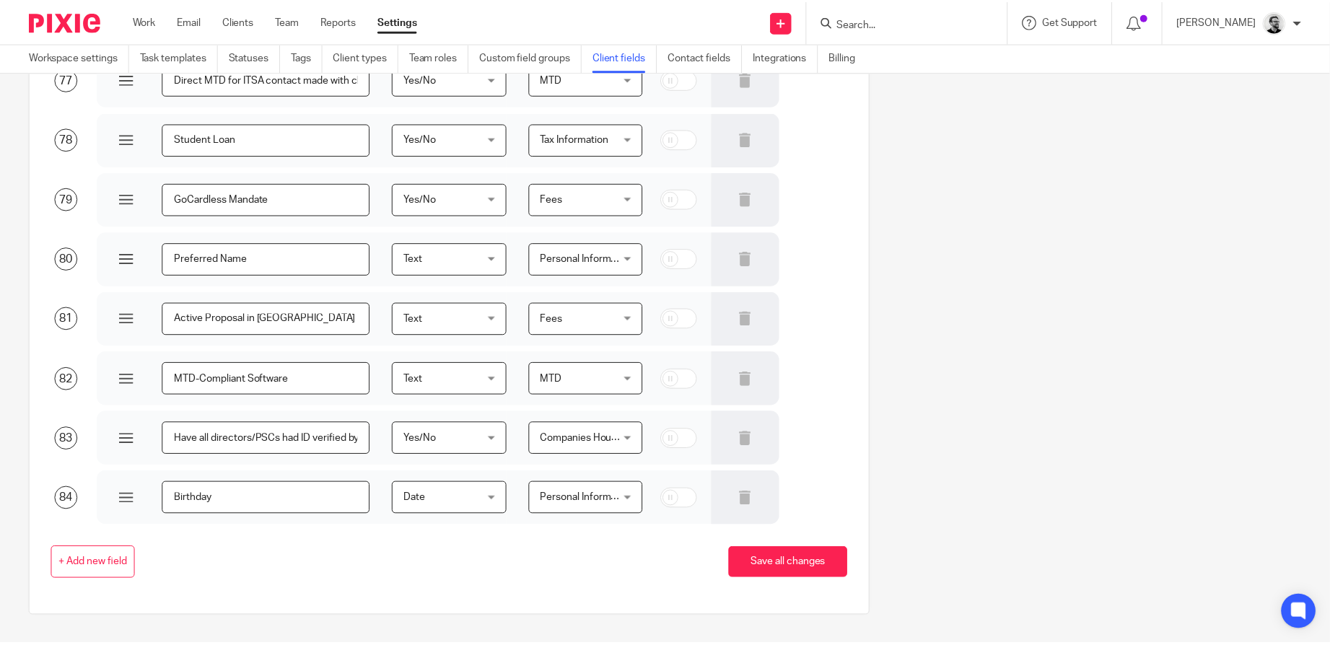
scroll to position [4713, 0]
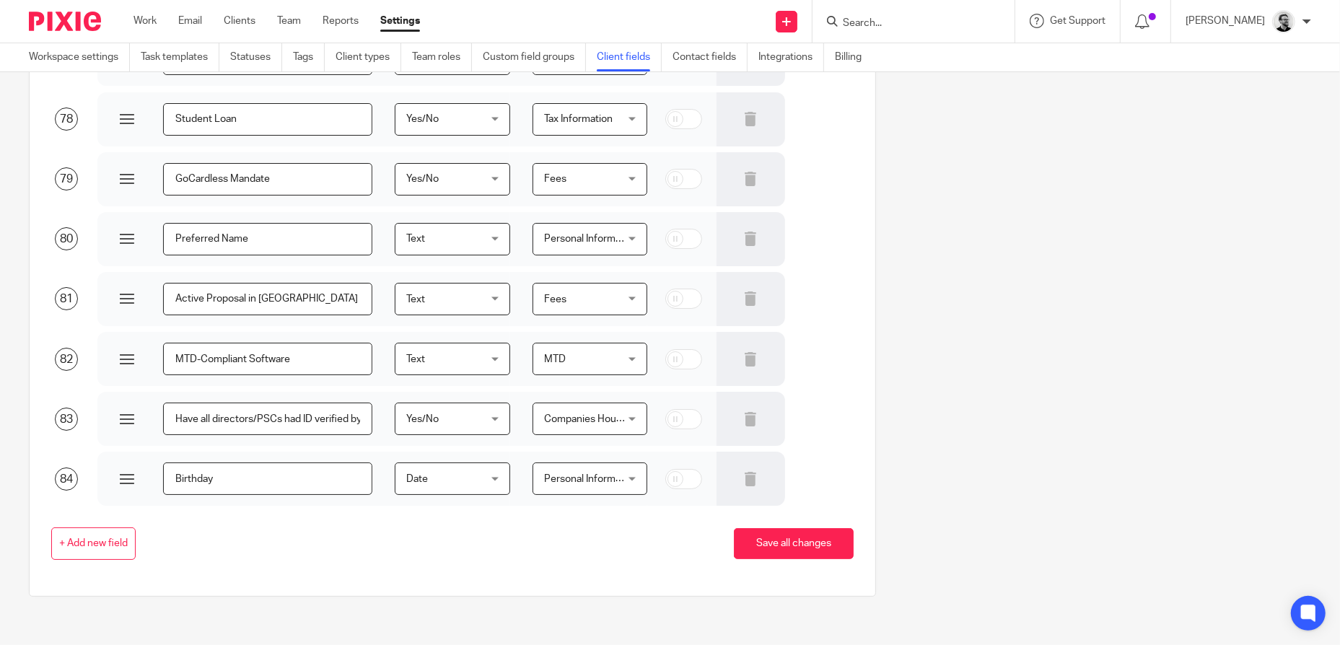
click at [604, 482] on span "Personal Information" at bounding box center [585, 478] width 82 height 30
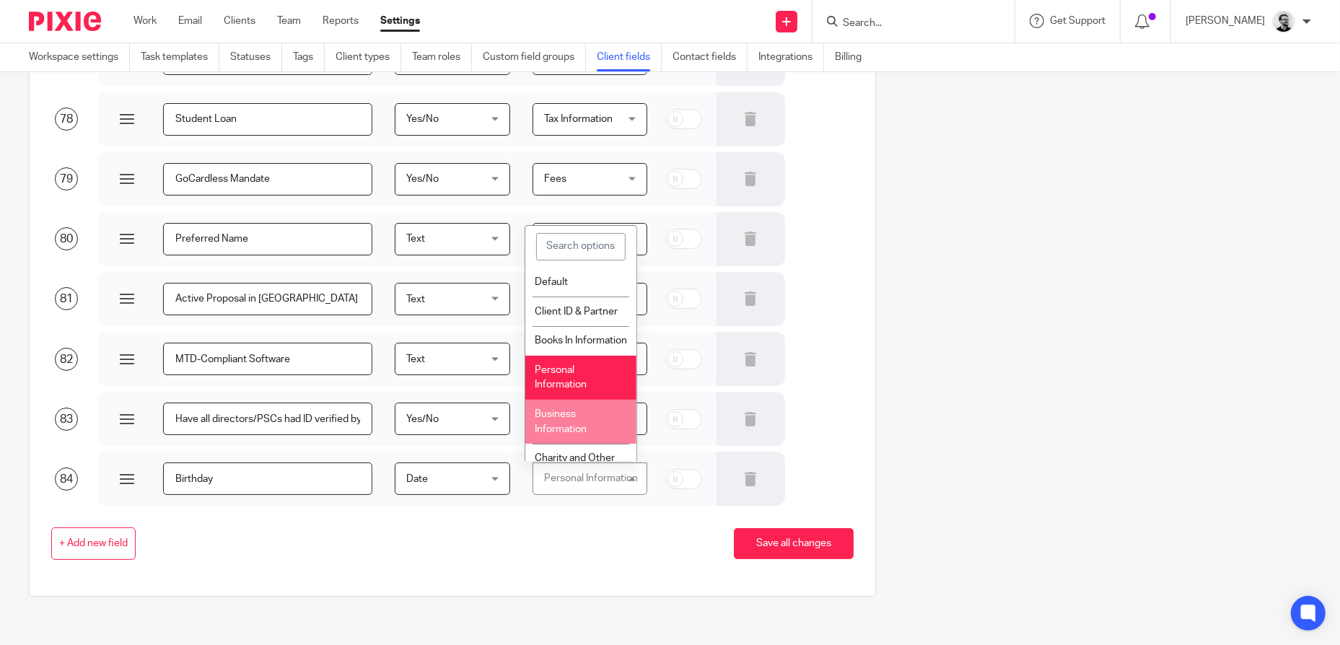
drag, startPoint x: 478, startPoint y: 548, endPoint x: 473, endPoint y: 494, distance: 54.4
click at [478, 546] on div "+ Add new field Save all changes" at bounding box center [441, 544] width 825 height 32
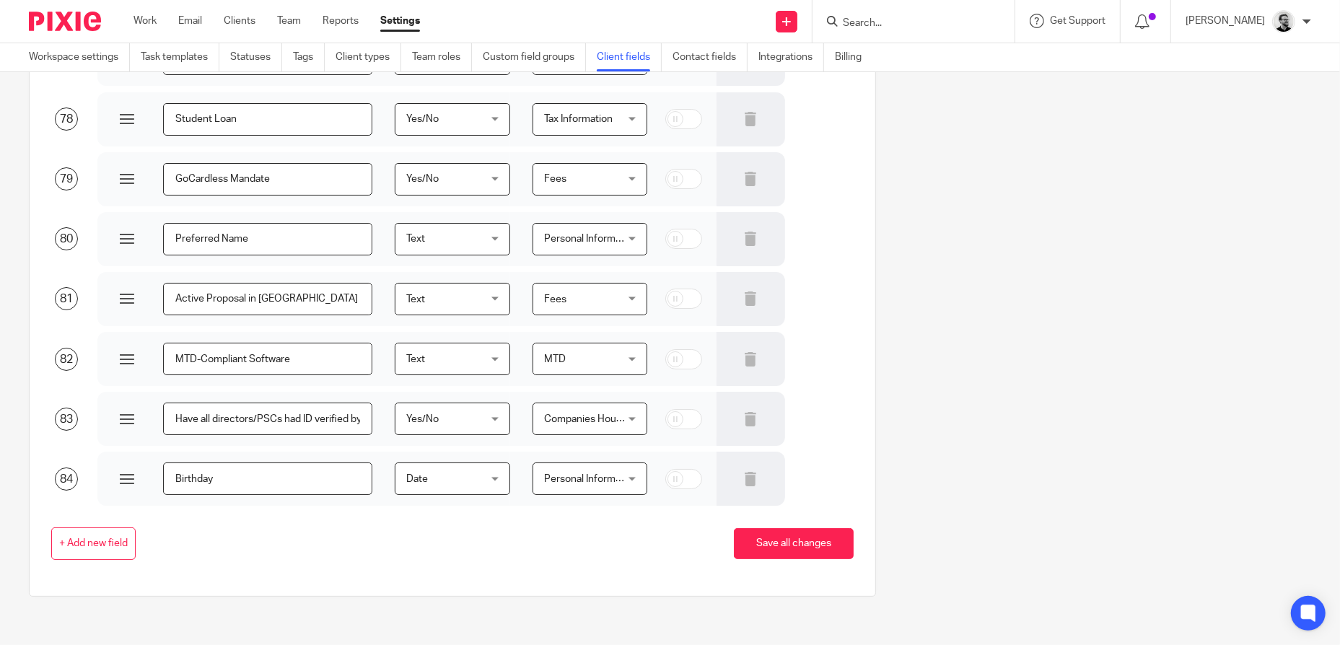
click at [470, 469] on span "Date" at bounding box center [447, 478] width 82 height 30
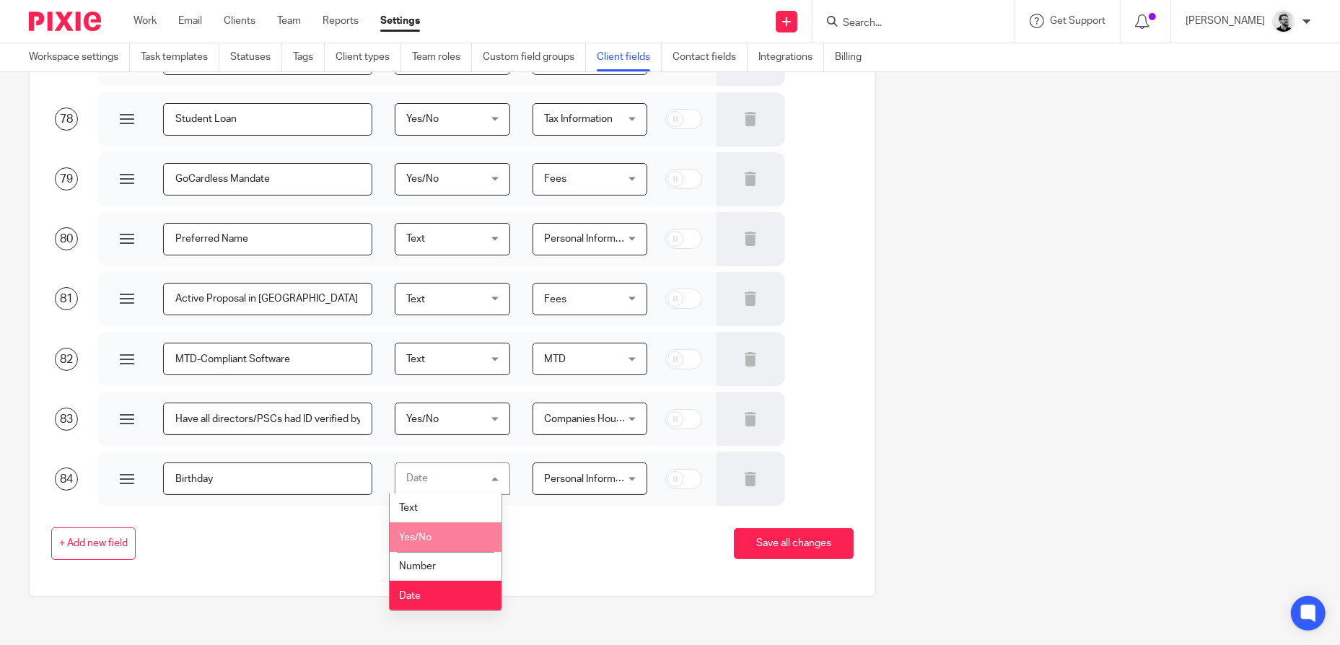
click at [560, 562] on div "+ Add new field Save all changes" at bounding box center [441, 544] width 825 height 76
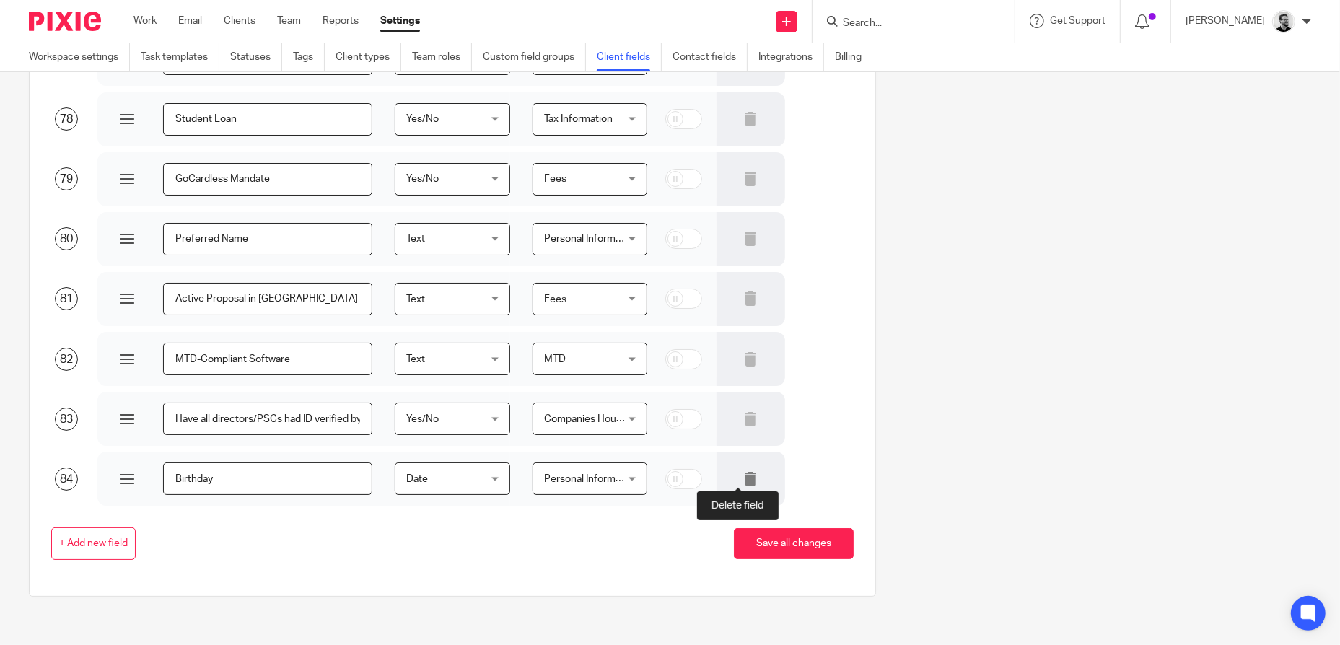
click at [743, 478] on icon at bounding box center [750, 479] width 14 height 14
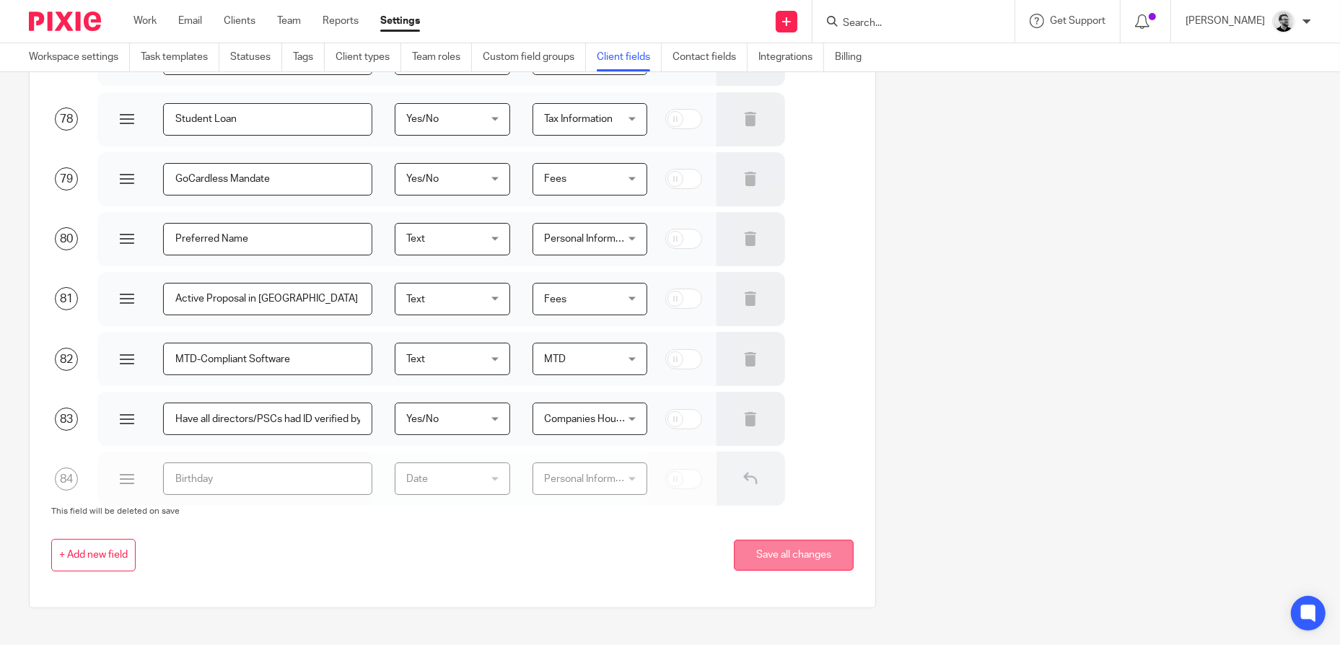
click at [782, 559] on button "Save all changes" at bounding box center [794, 555] width 120 height 31
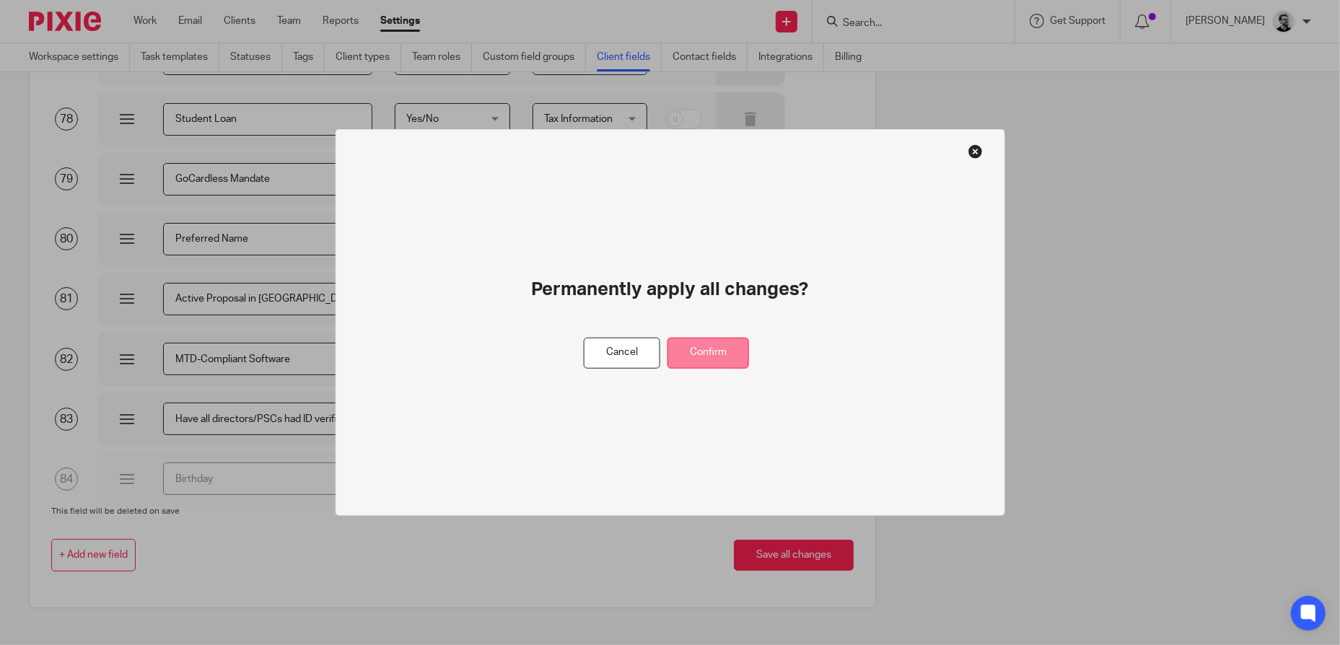
click at [722, 356] on button "Confirm" at bounding box center [709, 353] width 82 height 31
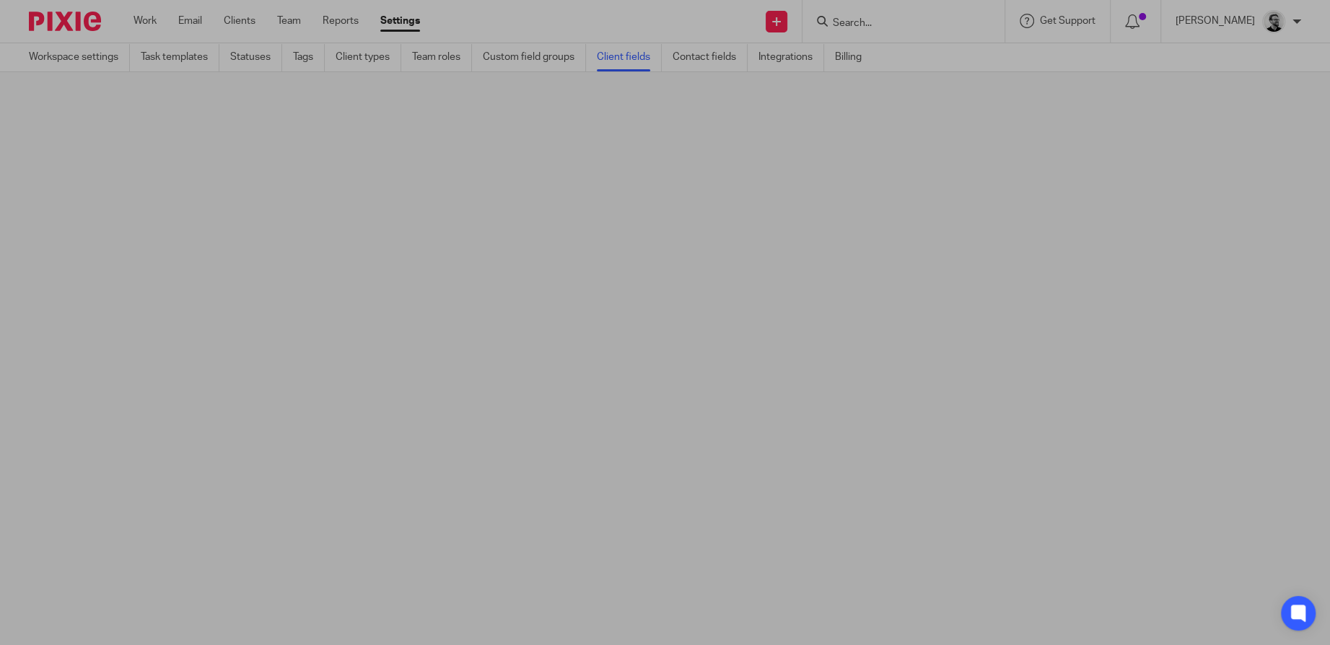
scroll to position [0, 0]
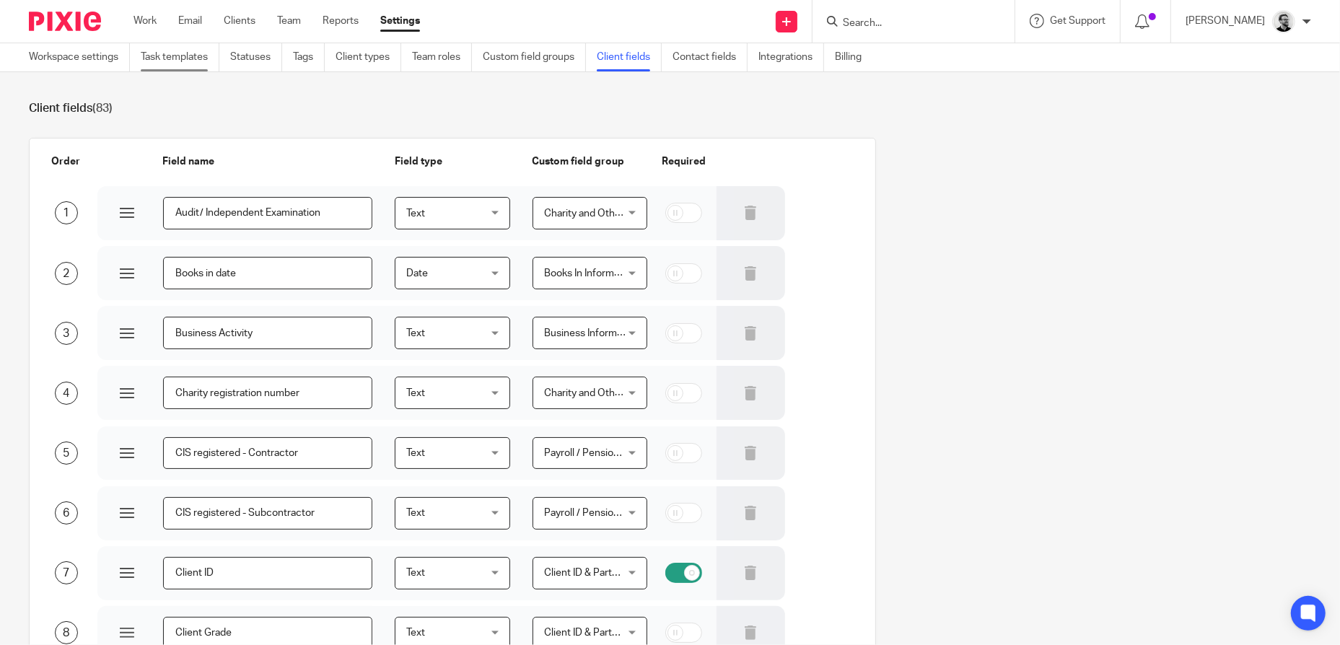
click at [189, 60] on link "Task templates" at bounding box center [180, 57] width 79 height 28
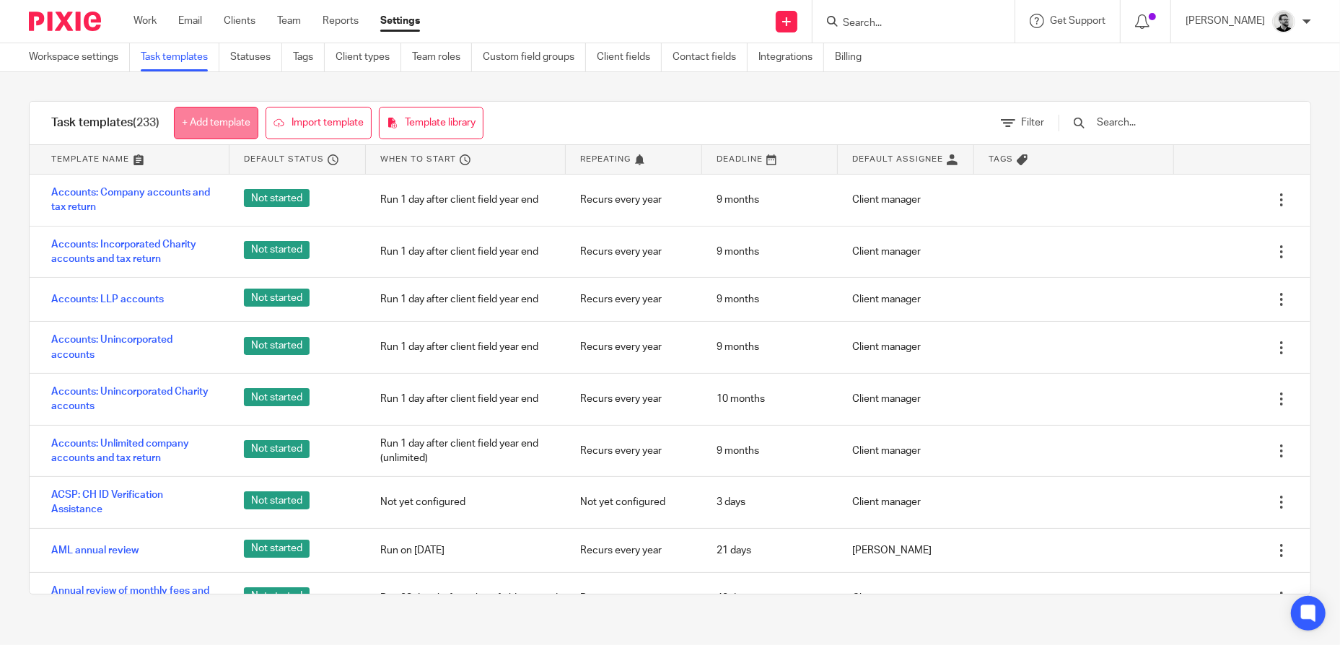
click at [214, 121] on link "+ Add template" at bounding box center [216, 123] width 84 height 32
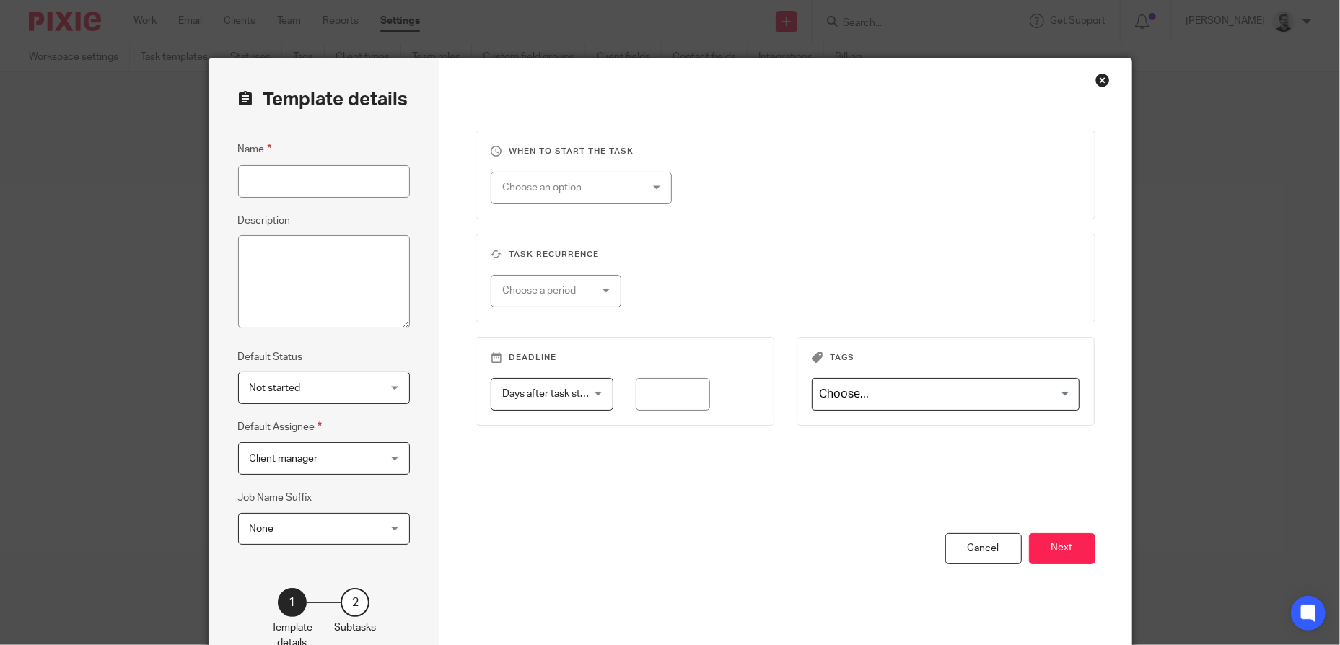
click at [333, 182] on input "Name" at bounding box center [324, 181] width 172 height 32
type input "Client Birthday"
click at [764, 154] on h3 "When to start the task" at bounding box center [786, 152] width 590 height 12
click at [661, 189] on div "Choose an option" at bounding box center [581, 188] width 181 height 32
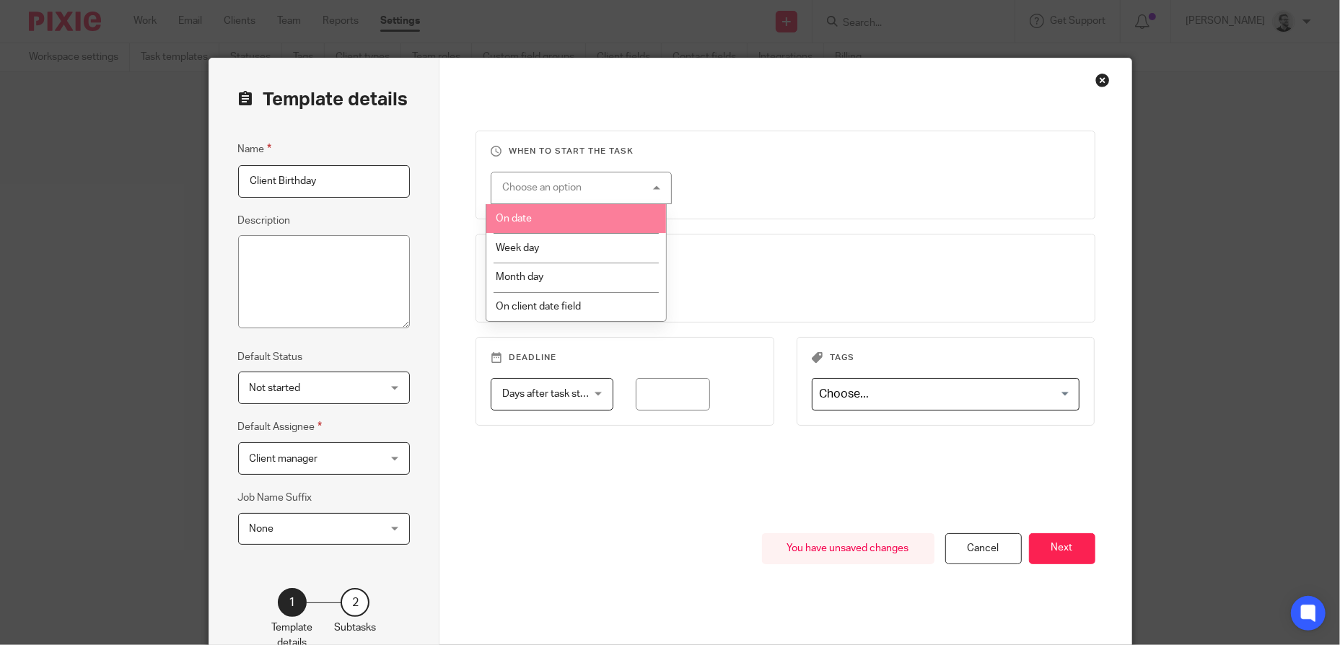
click at [579, 211] on li "On date" at bounding box center [576, 219] width 180 height 30
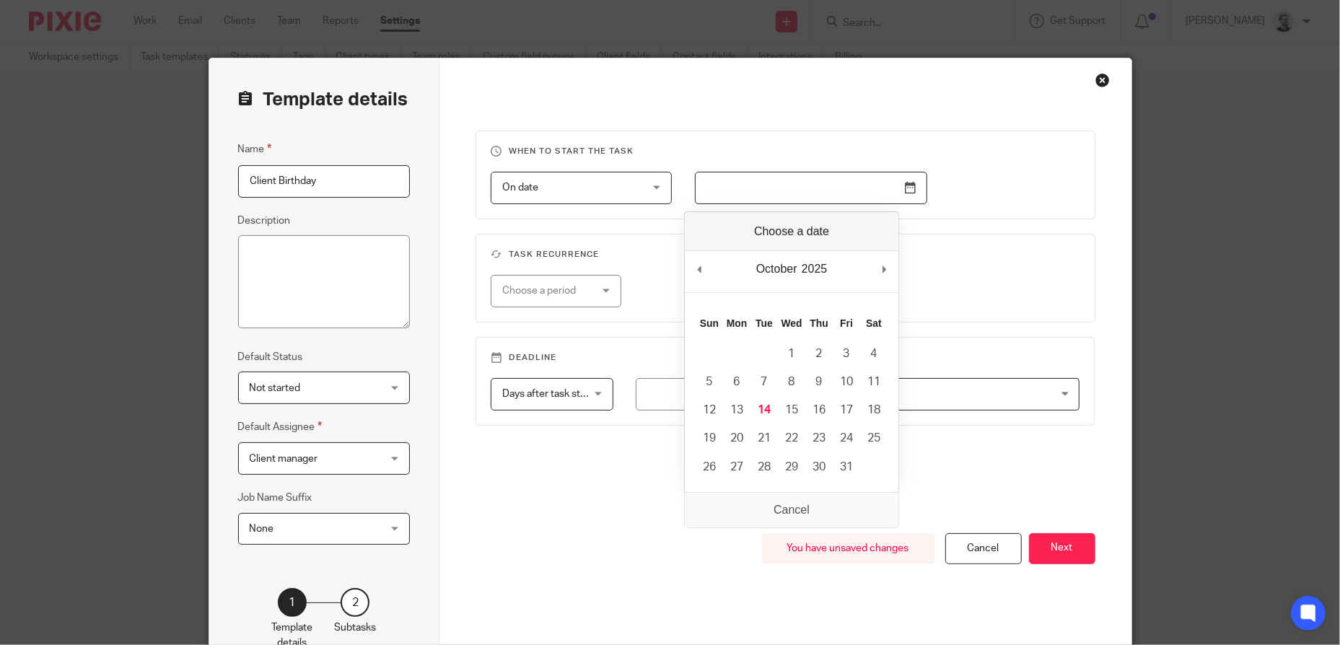
click at [831, 181] on input "Use the arrow keys to pick a date" at bounding box center [811, 188] width 232 height 32
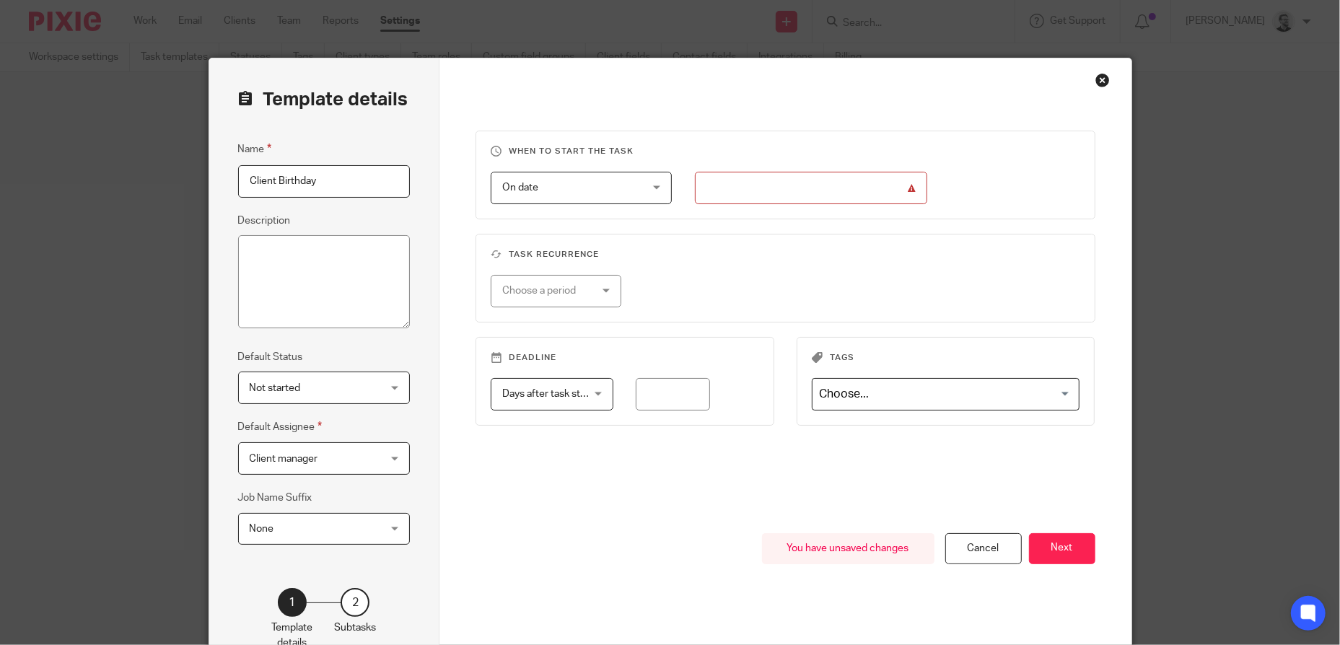
click at [971, 220] on div "When to start the task On date On date Disable On date Week day Month day On cl…" at bounding box center [786, 332] width 620 height 403
click at [616, 190] on span "On date" at bounding box center [569, 187] width 135 height 30
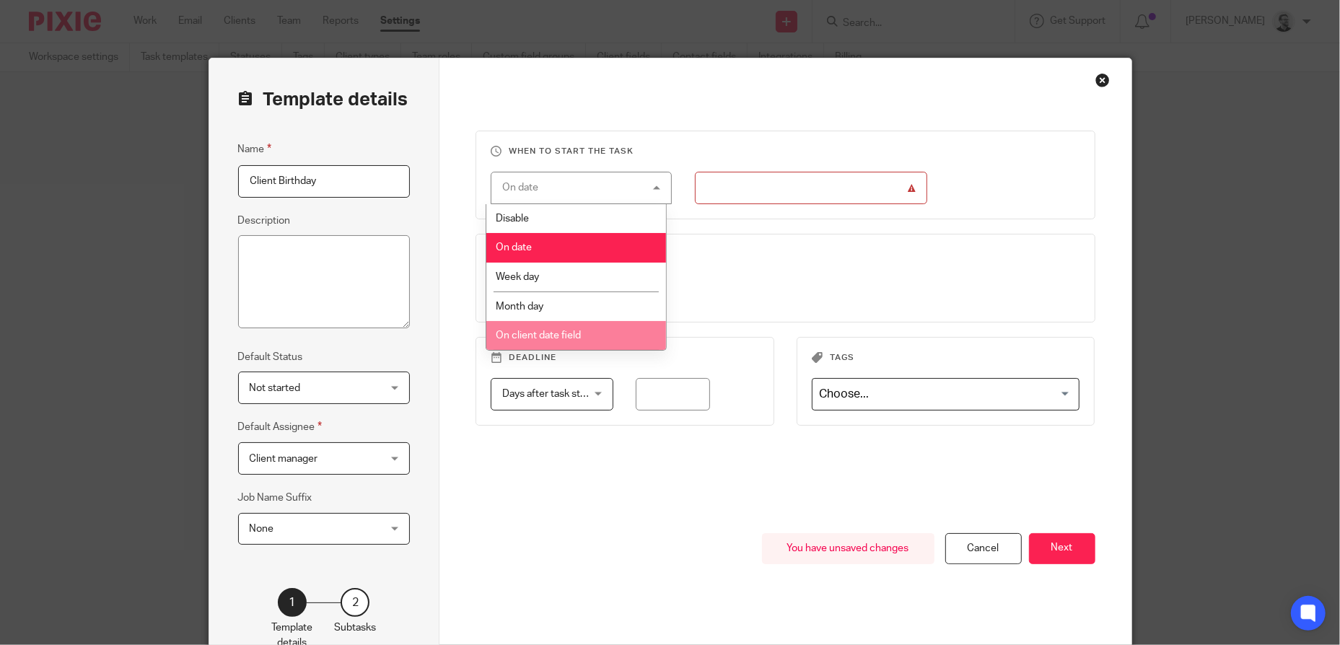
click at [581, 335] on li "On client date field" at bounding box center [576, 336] width 180 height 30
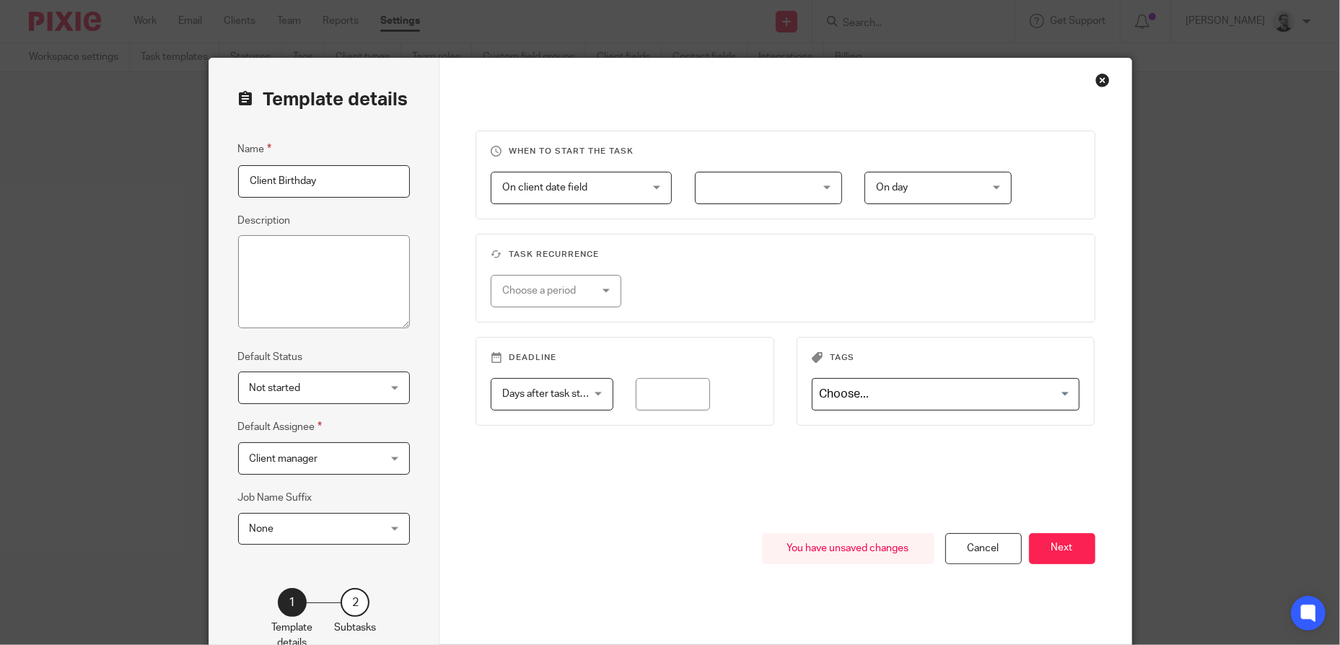
click at [844, 270] on fieldset "Task recurrence Choose a period No repeat Weekly Monthly Yearly" at bounding box center [786, 278] width 620 height 89
click at [598, 398] on div "Days after task starts Days after task starts" at bounding box center [552, 394] width 123 height 32
click at [813, 310] on fieldset "Task recurrence Choose a period No repeat Weekly Monthly Yearly" at bounding box center [786, 278] width 620 height 89
click at [649, 185] on div "On client date field On client date field" at bounding box center [581, 188] width 181 height 32
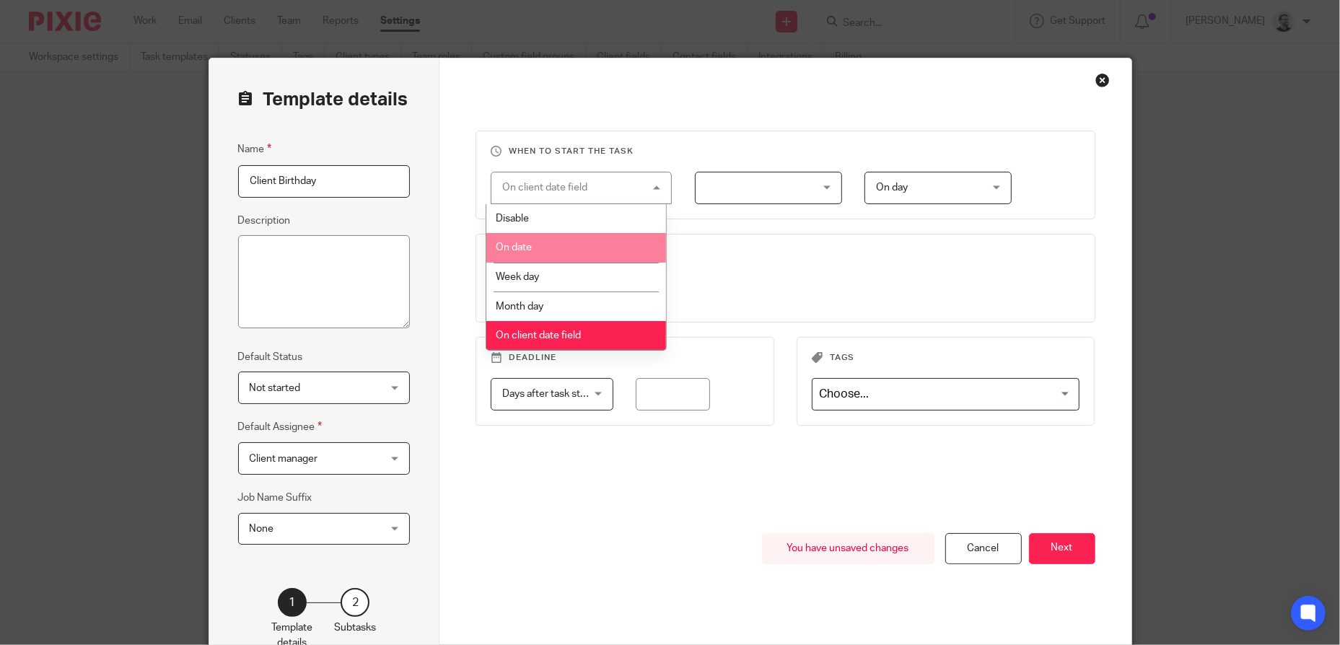
click at [562, 242] on li "On date" at bounding box center [576, 248] width 180 height 30
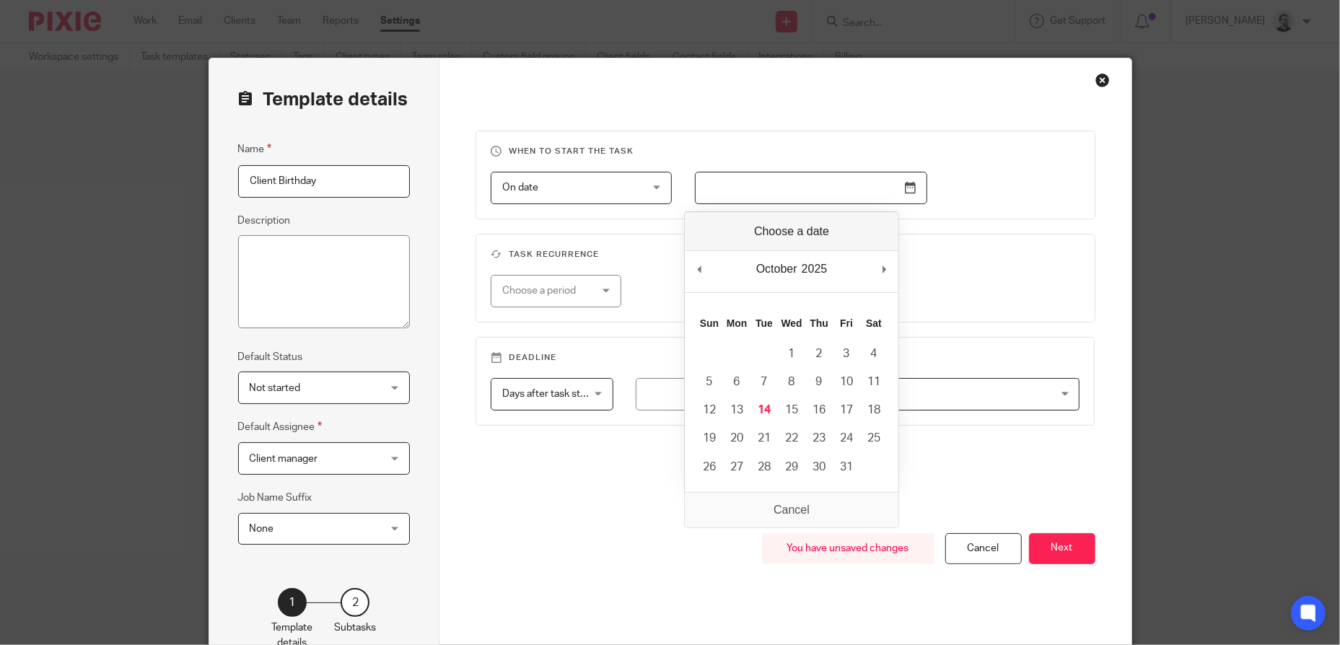
click at [878, 190] on input "Use the arrow keys to pick a date" at bounding box center [811, 188] width 232 height 32
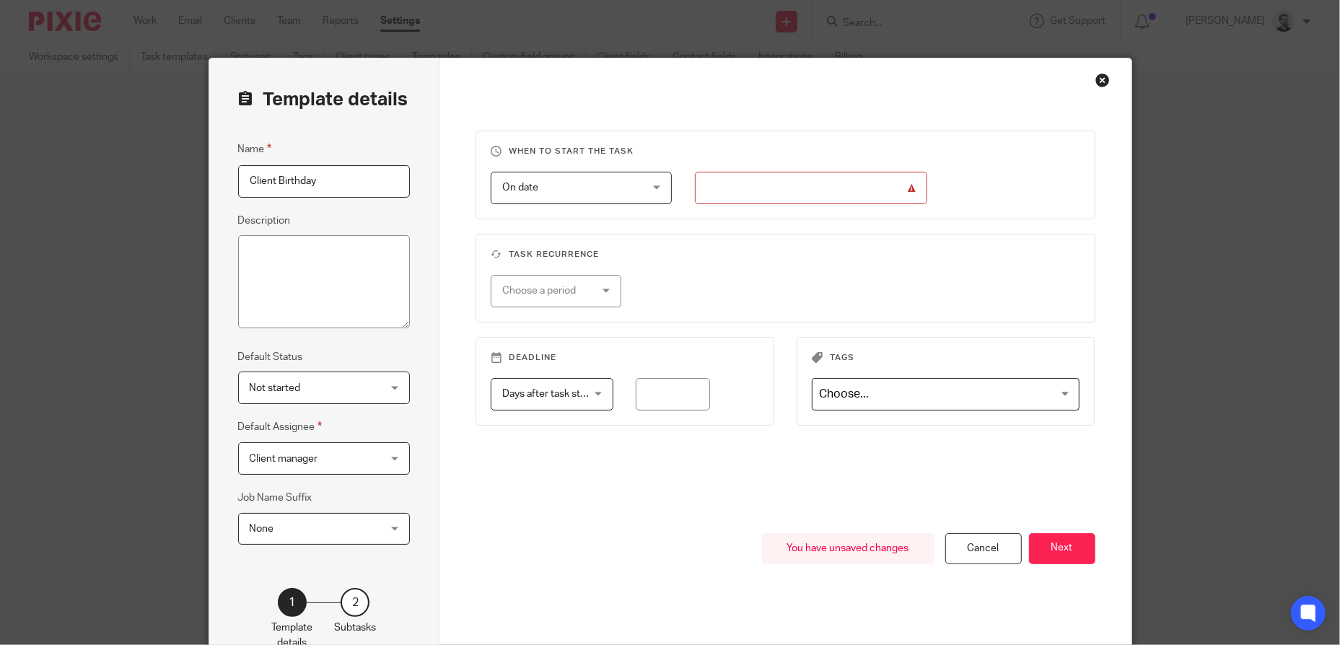
click at [1095, 82] on div "Close this dialog window" at bounding box center [1102, 80] width 14 height 14
click at [1100, 81] on div "Close this dialog window" at bounding box center [1102, 80] width 14 height 14
click at [973, 556] on div "Cancel" at bounding box center [983, 548] width 76 height 31
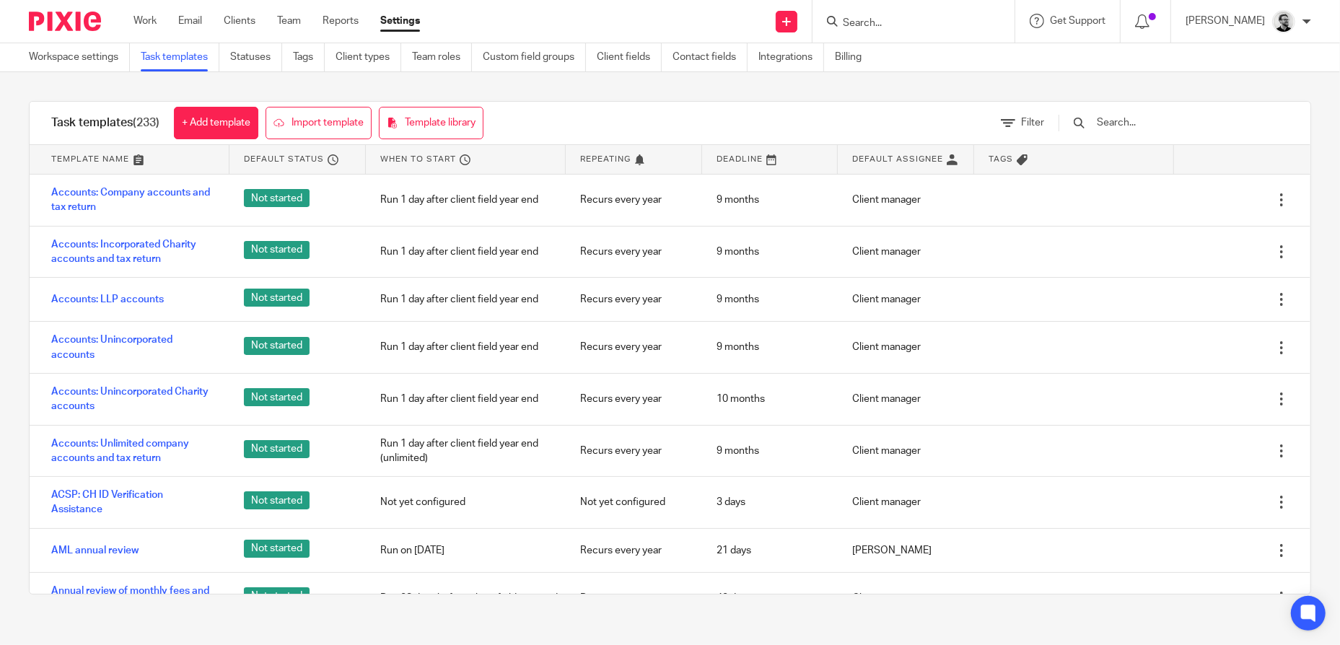
click at [1306, 111] on div "Task templates (233) + Add template Import template Template library Filter Tem…" at bounding box center [670, 347] width 1340 height 551
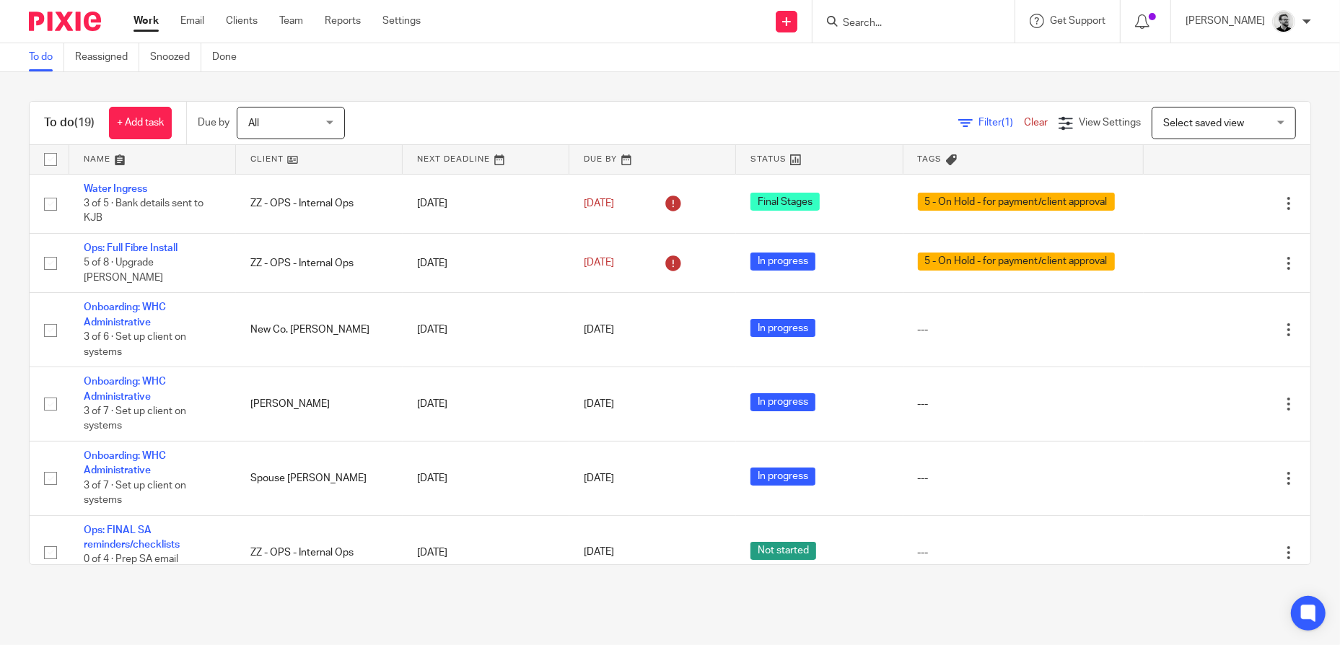
click at [904, 21] on input "Search" at bounding box center [906, 23] width 130 height 13
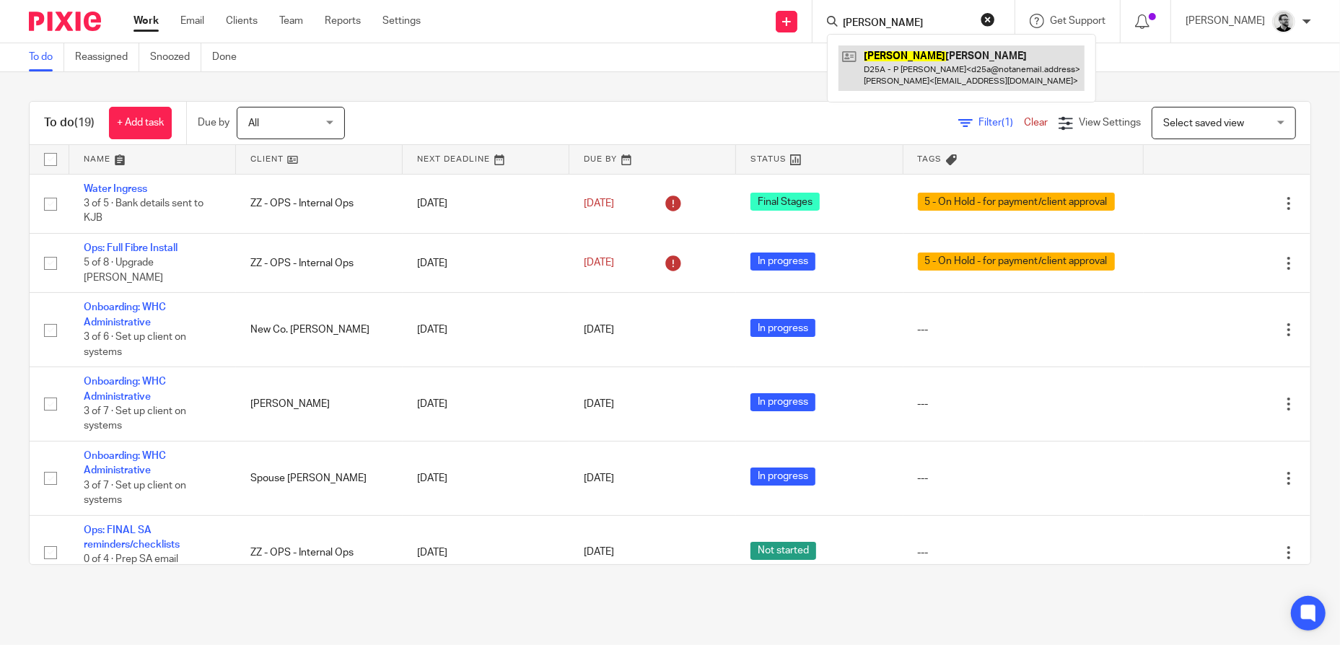
type input "pauline"
click at [983, 60] on link at bounding box center [962, 67] width 246 height 45
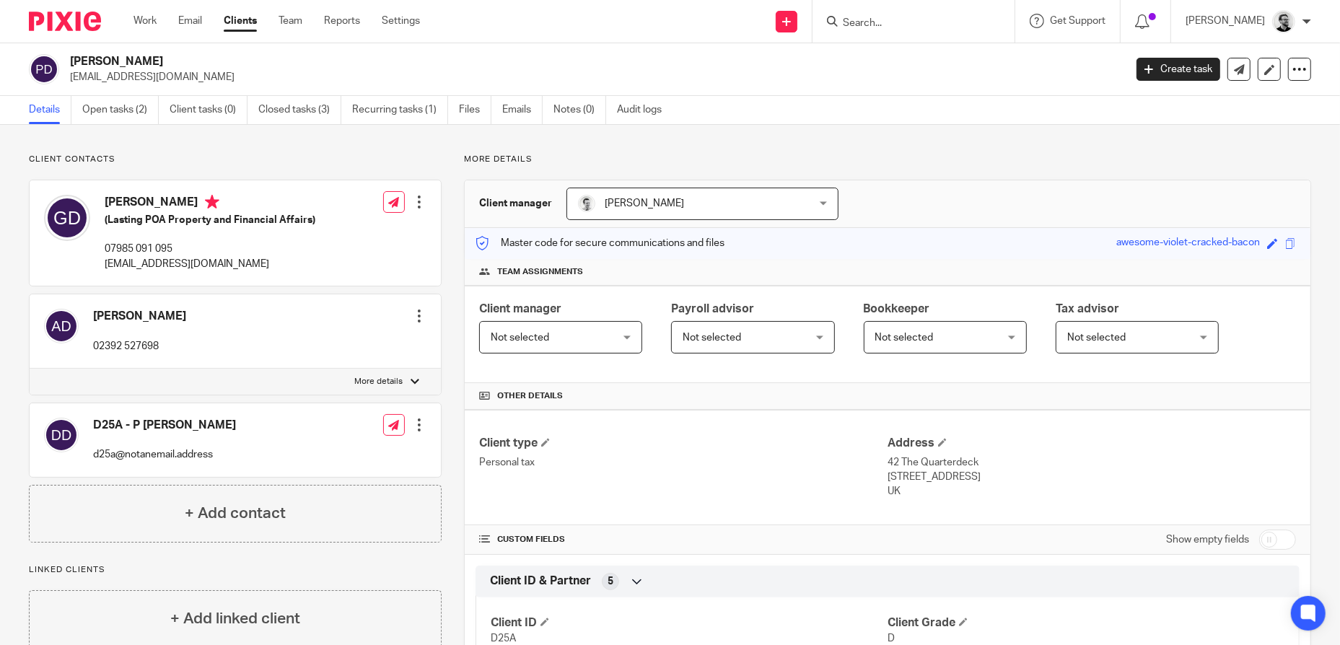
click at [895, 21] on input "Search" at bounding box center [906, 23] width 130 height 13
type input "underoo"
click at [922, 58] on link at bounding box center [973, 61] width 268 height 33
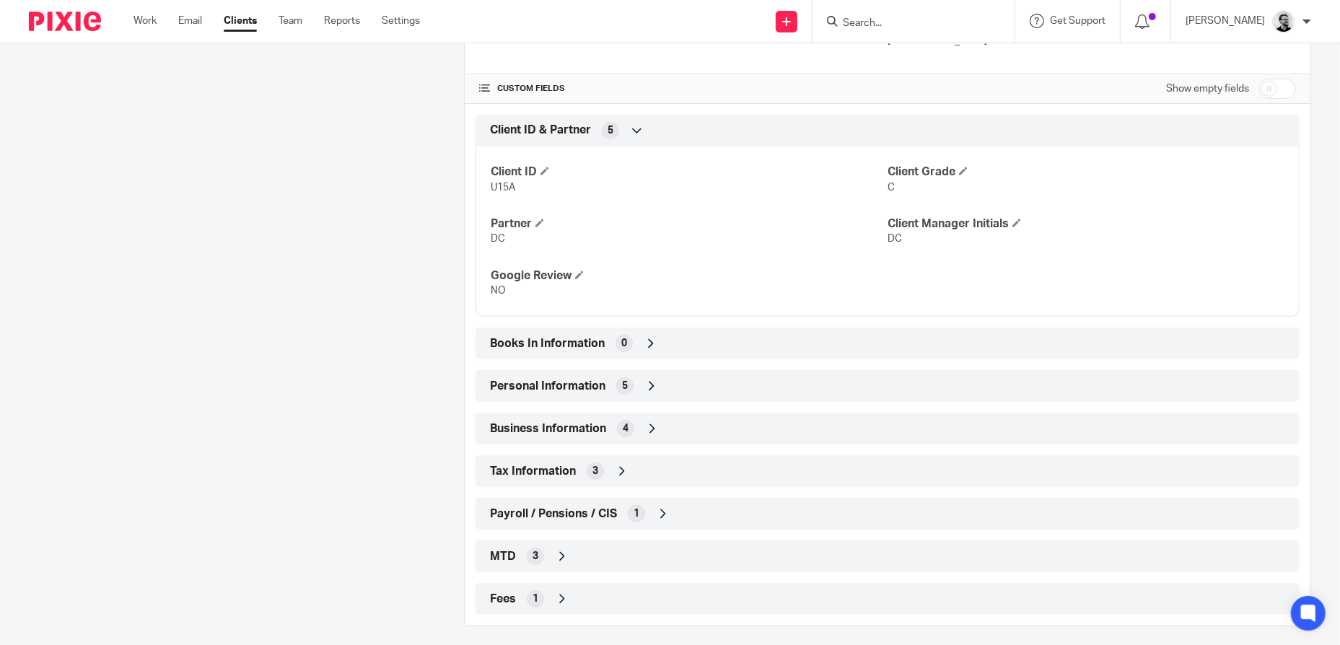
scroll to position [460, 0]
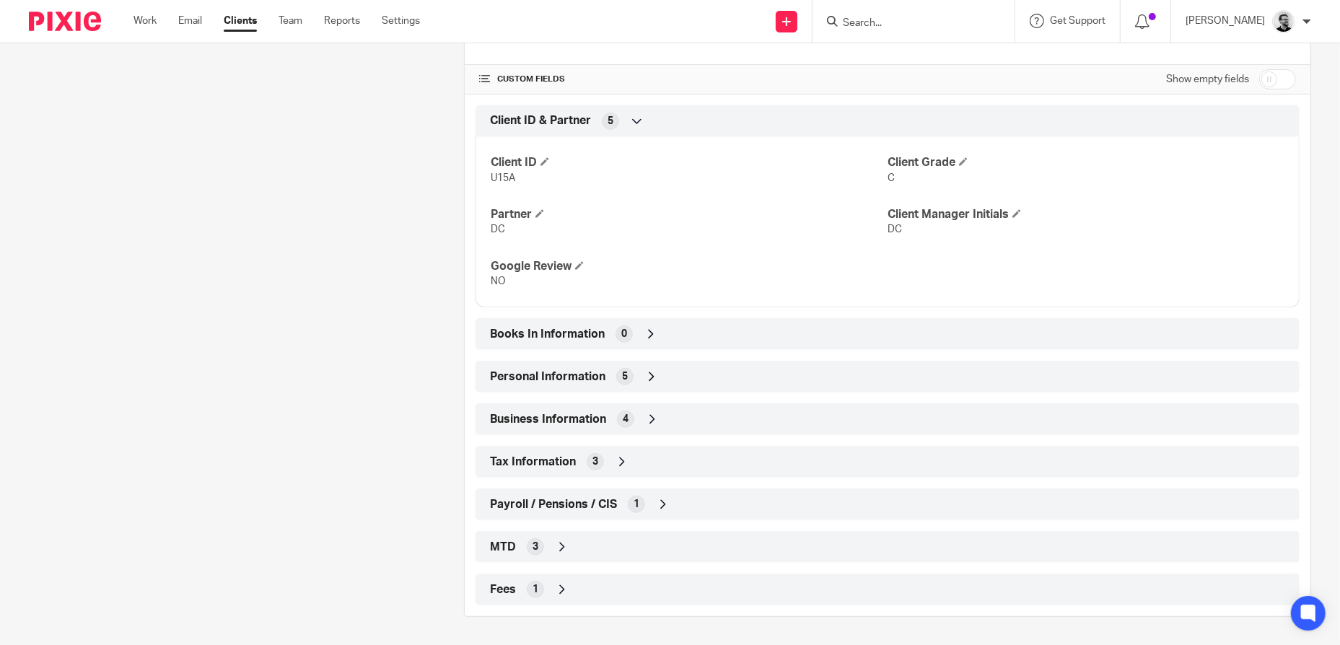
click at [675, 373] on div "Personal Information 5" at bounding box center [887, 376] width 802 height 25
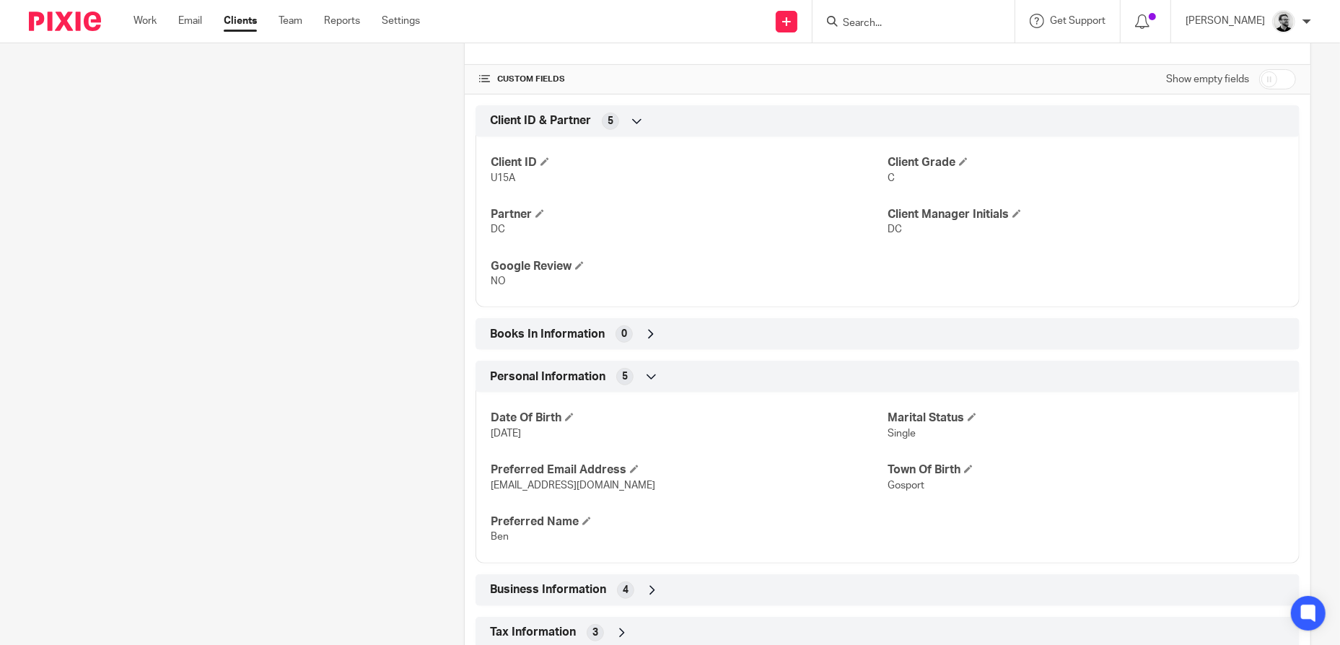
click at [675, 372] on div "Personal Information 5" at bounding box center [887, 376] width 802 height 25
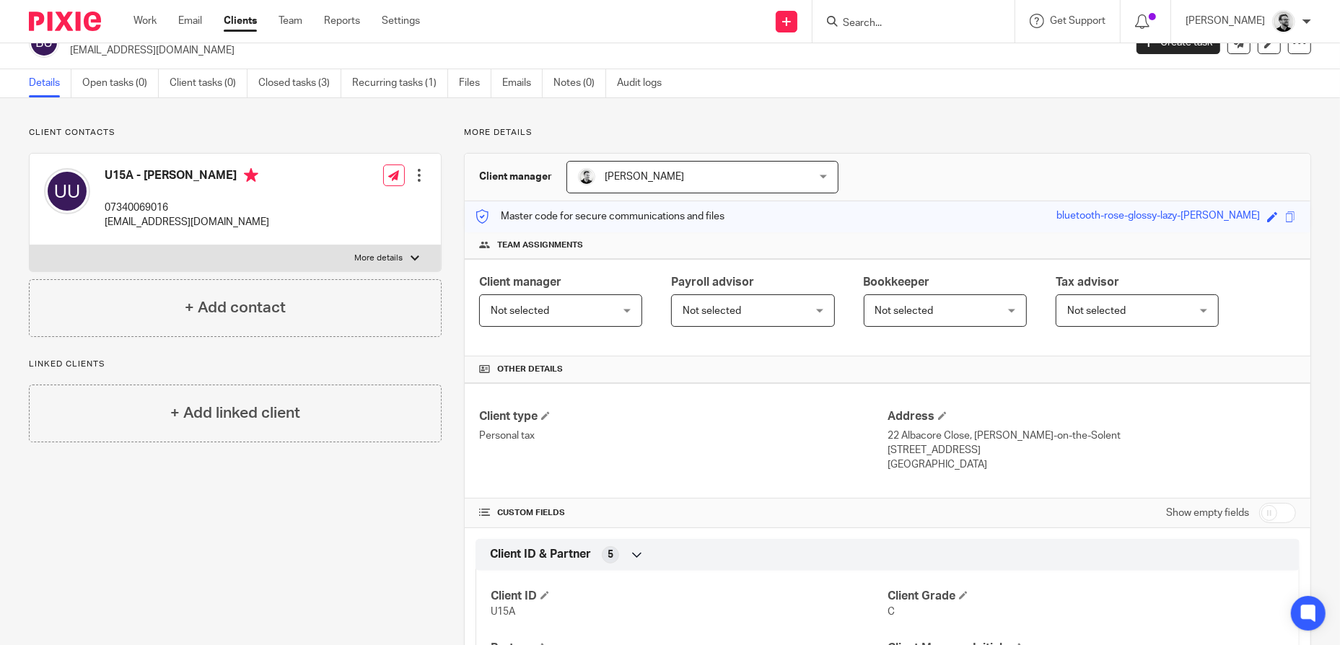
scroll to position [0, 0]
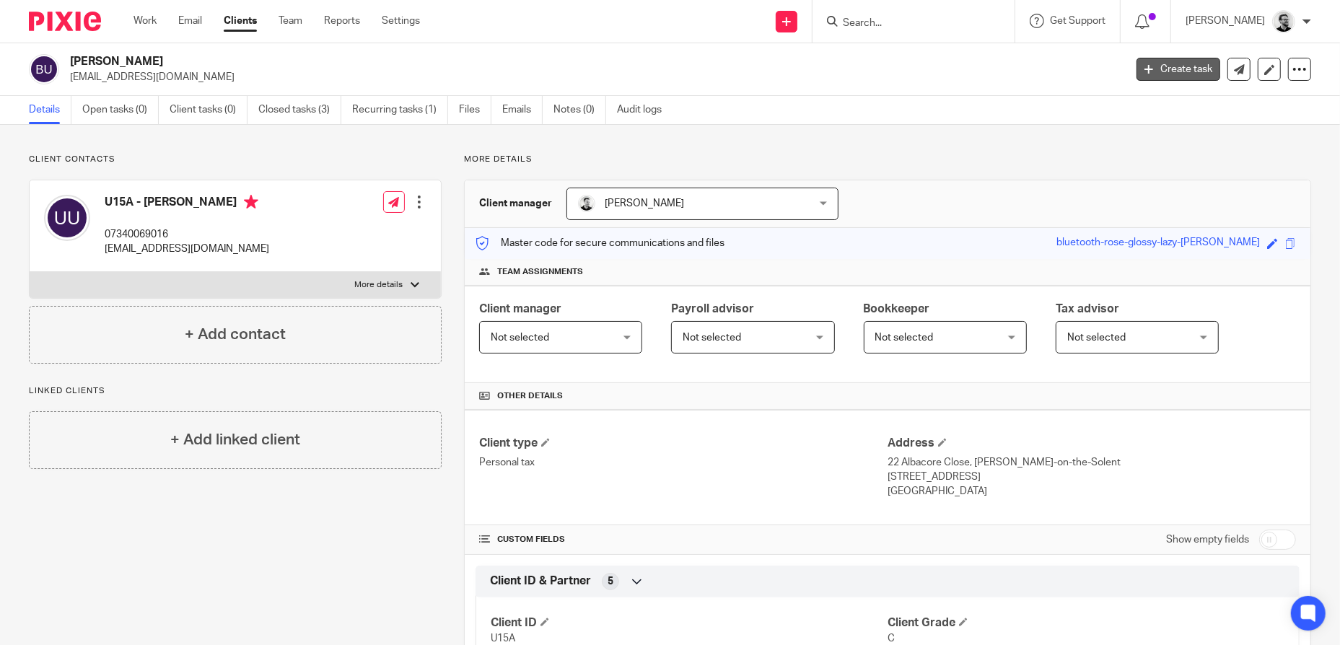
click at [1199, 74] on link "Create task" at bounding box center [1179, 69] width 84 height 23
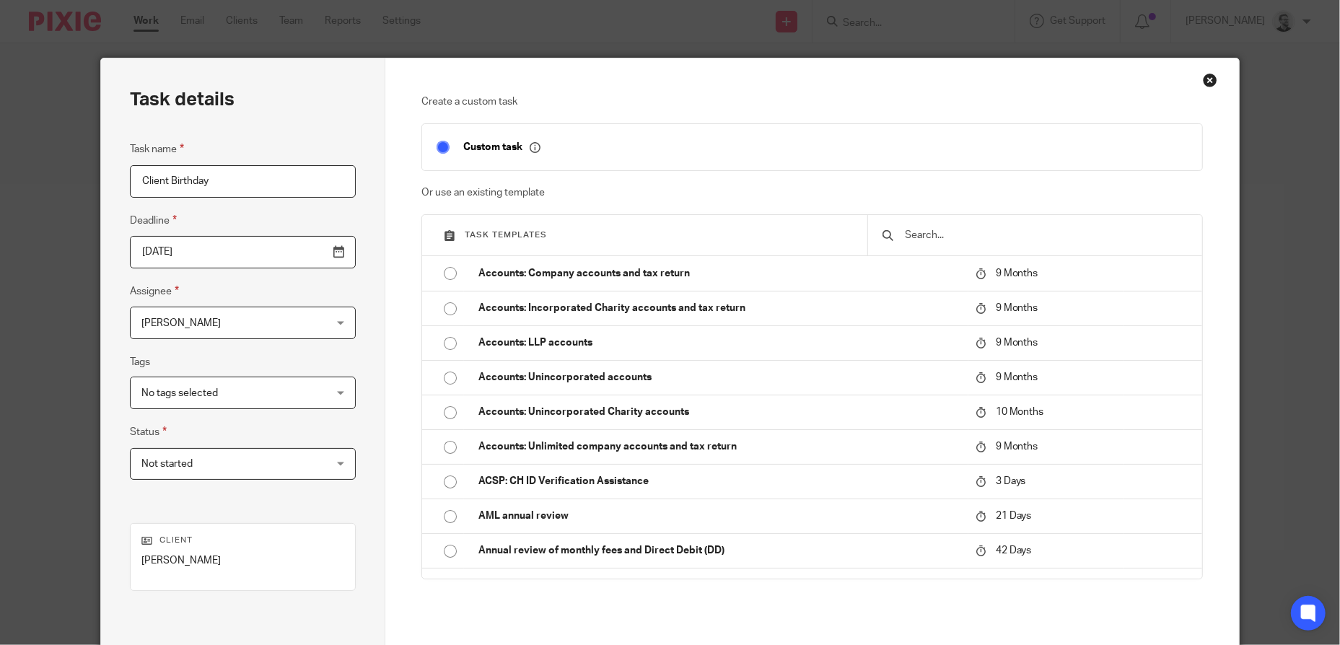
type input "Client Birthday"
click at [1205, 85] on div "Close this dialog window" at bounding box center [1210, 80] width 14 height 14
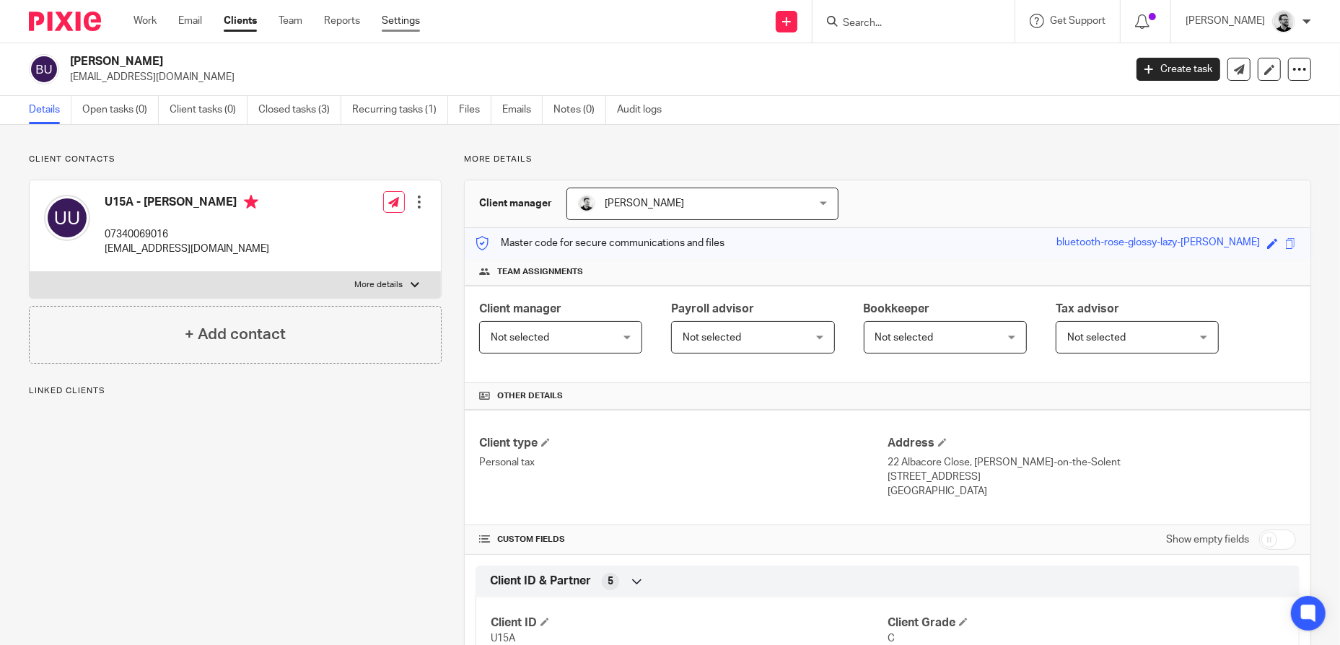
click at [390, 18] on link "Settings" at bounding box center [401, 21] width 38 height 14
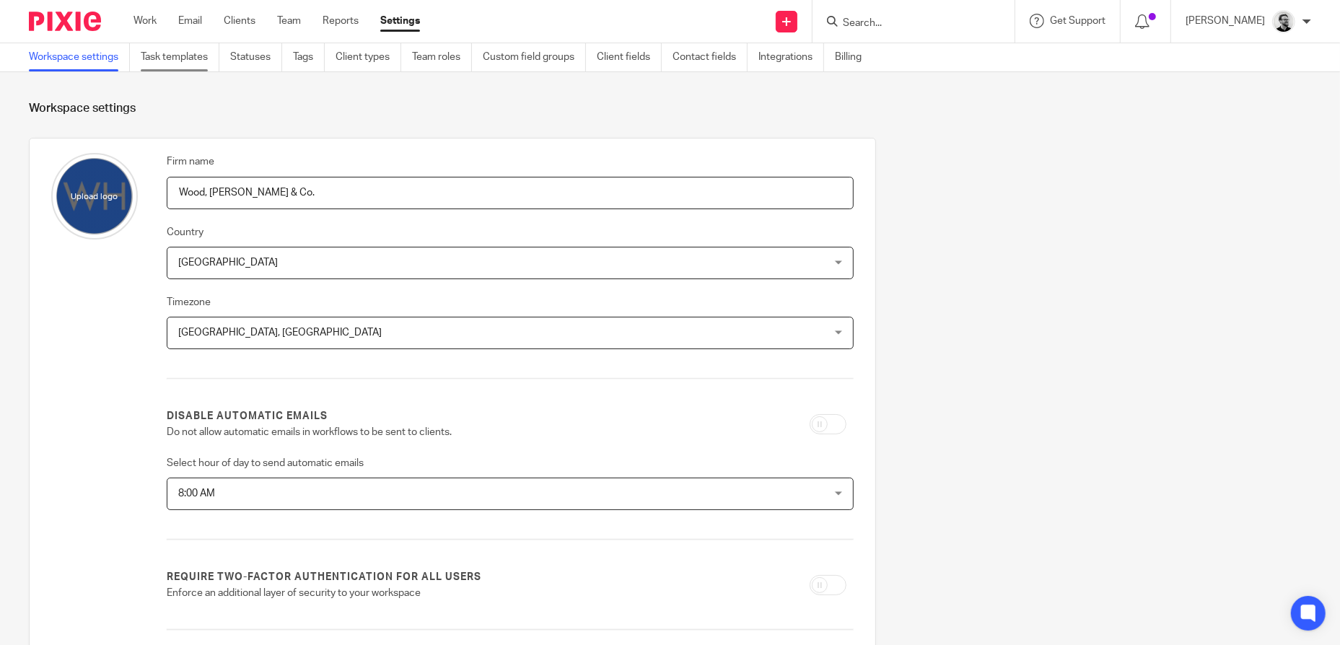
click at [206, 56] on link "Task templates" at bounding box center [180, 57] width 79 height 28
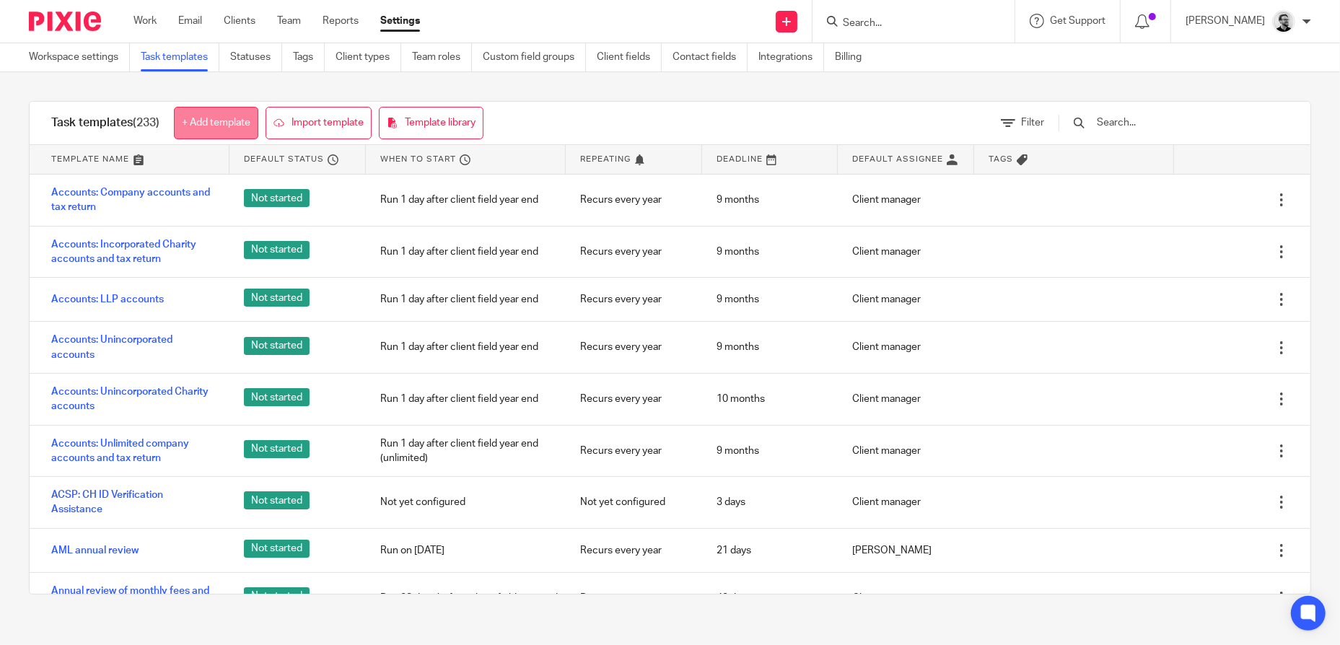
click at [239, 120] on link "+ Add template" at bounding box center [216, 123] width 84 height 32
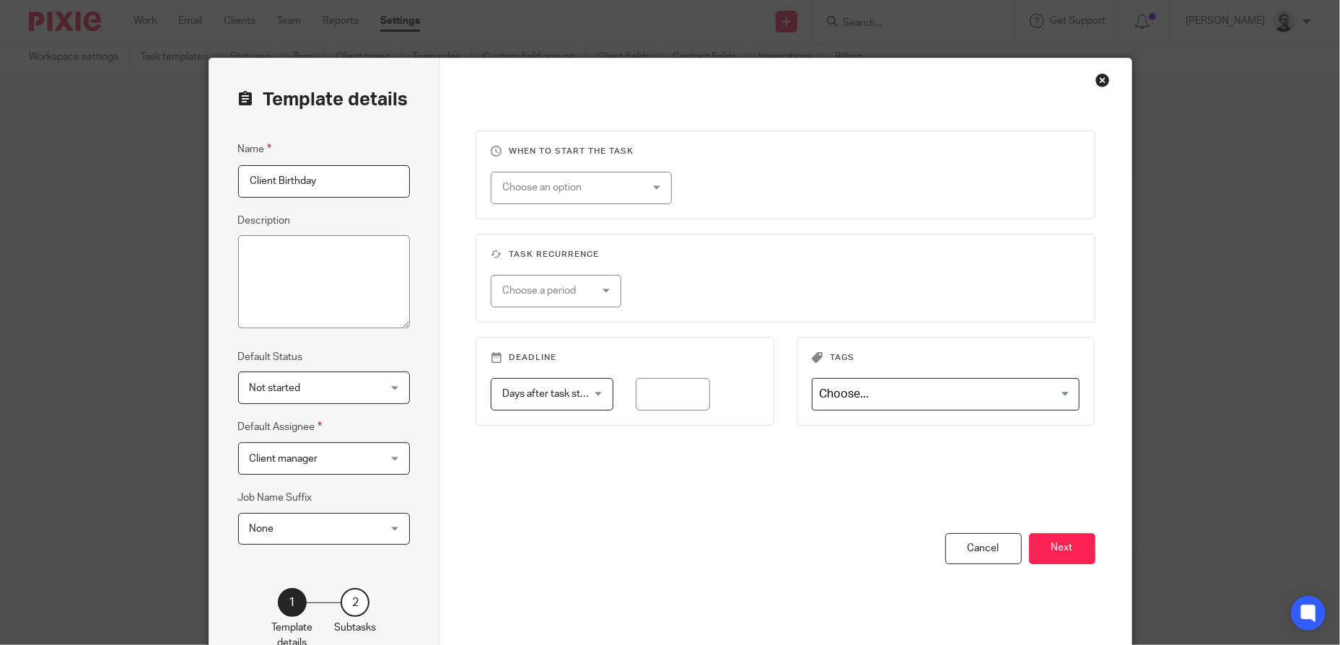
type input "Client Birthday"
click at [612, 186] on div "Choose an option" at bounding box center [569, 187] width 135 height 30
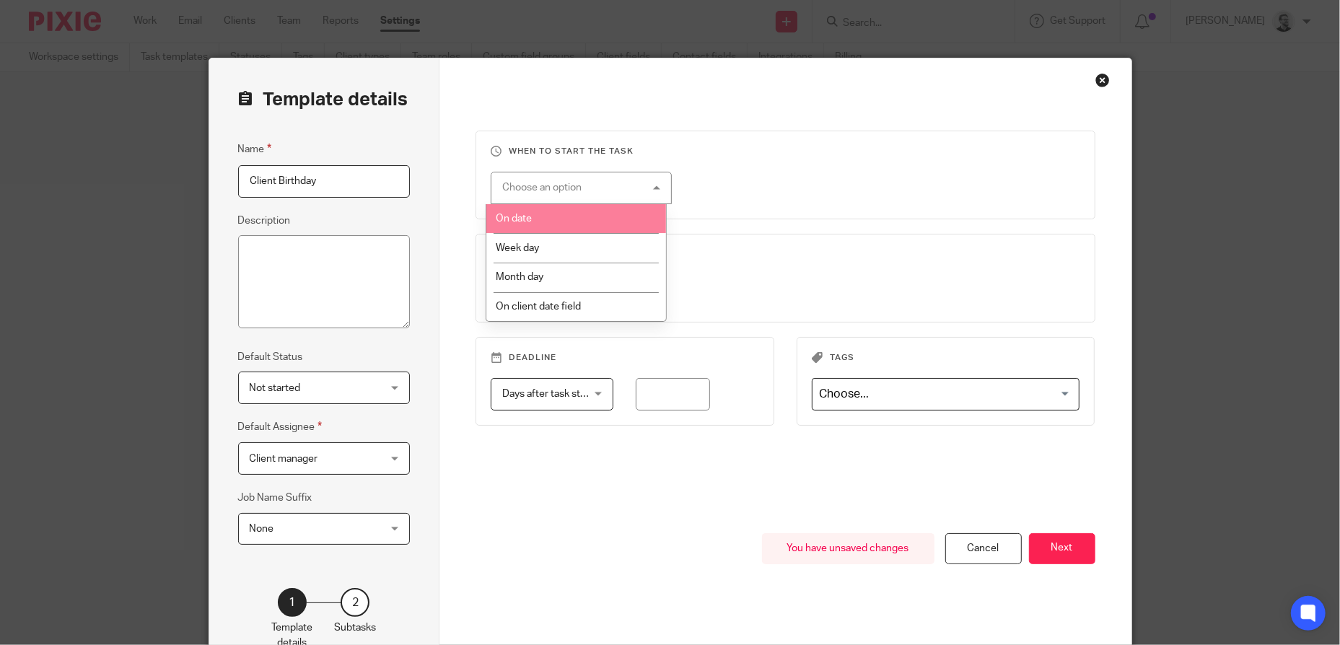
click at [597, 211] on li "On date" at bounding box center [576, 219] width 180 height 30
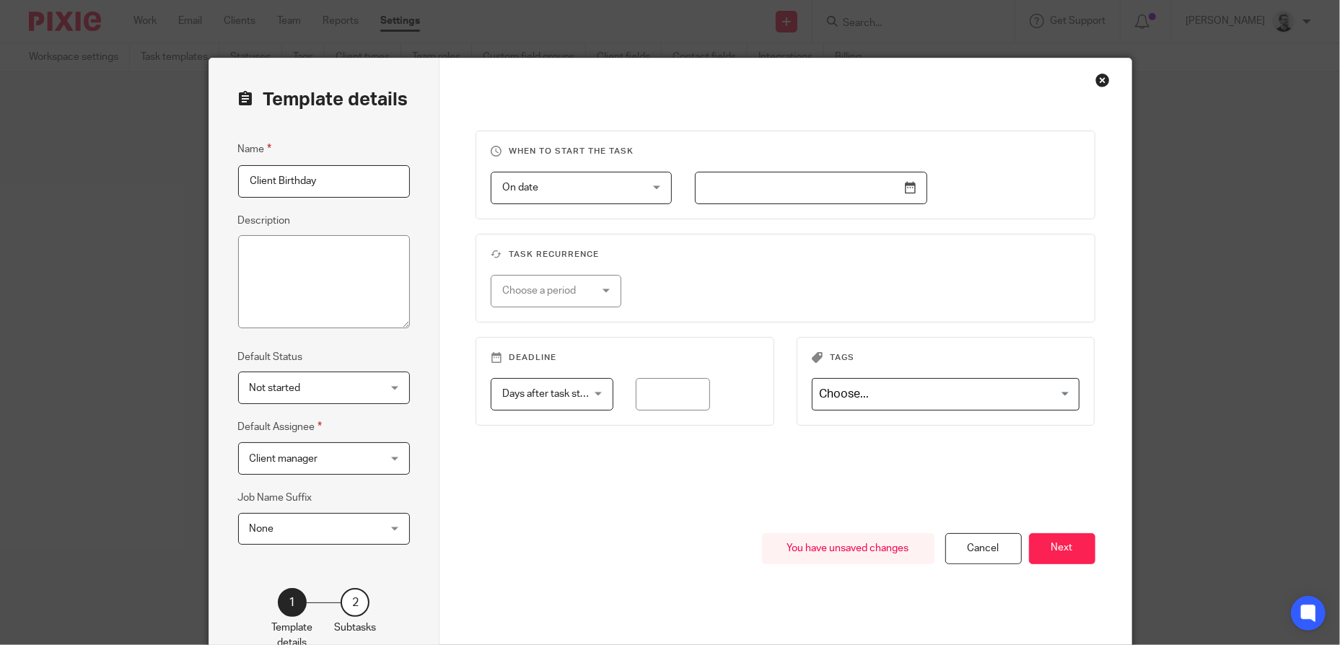
click at [731, 193] on input "text" at bounding box center [811, 188] width 232 height 32
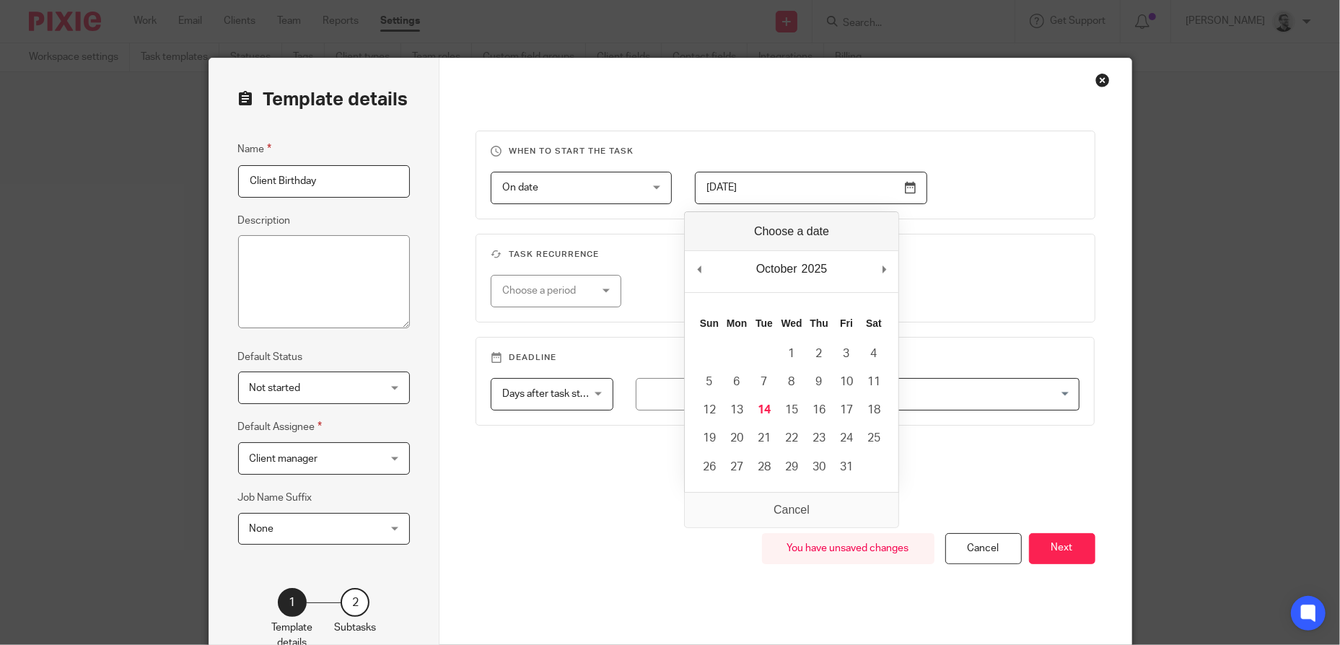
type input "13/02/2026"
click at [1007, 243] on fieldset "Task recurrence Choose a period No repeat Weekly Monthly Yearly" at bounding box center [786, 278] width 620 height 89
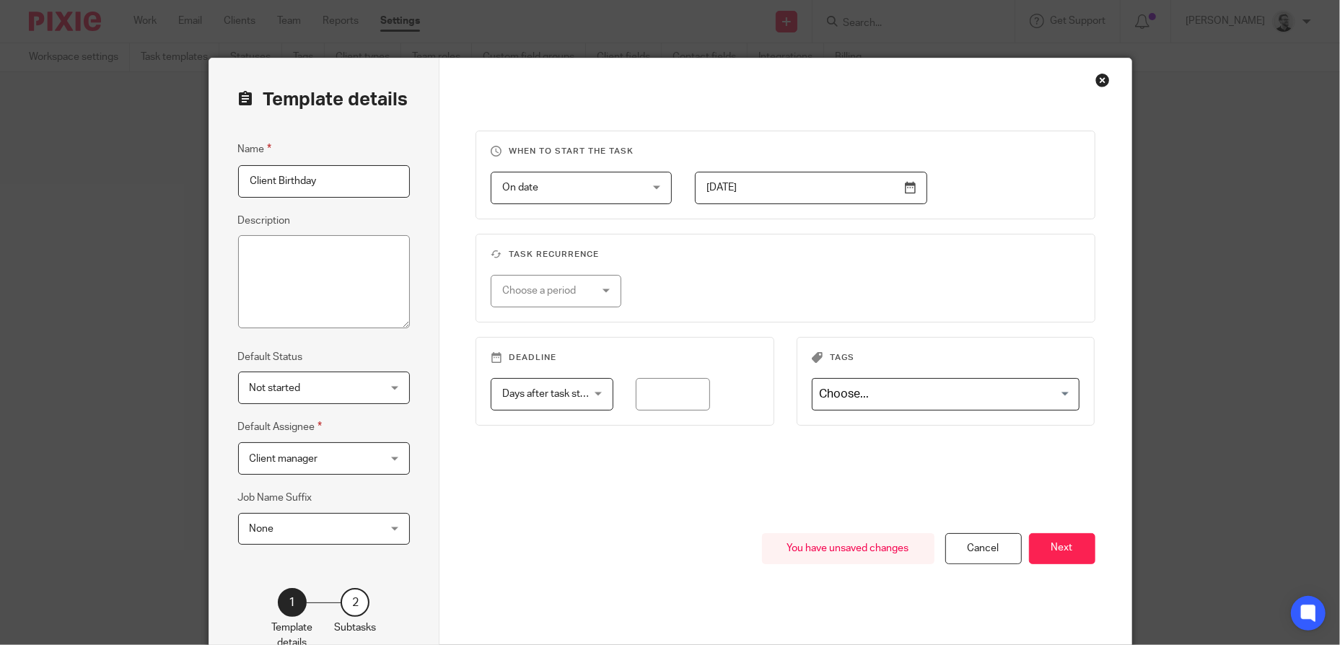
click at [595, 290] on div "Choose a period" at bounding box center [556, 291] width 131 height 32
click at [550, 402] on li "Yearly" at bounding box center [550, 410] width 129 height 30
click at [729, 294] on input "number" at bounding box center [744, 291] width 139 height 32
type input "1"
click at [966, 286] on div "Yearly Yearly No repeat Weekly Monthly Yearly yearly every 1 year(s)" at bounding box center [774, 291] width 612 height 32
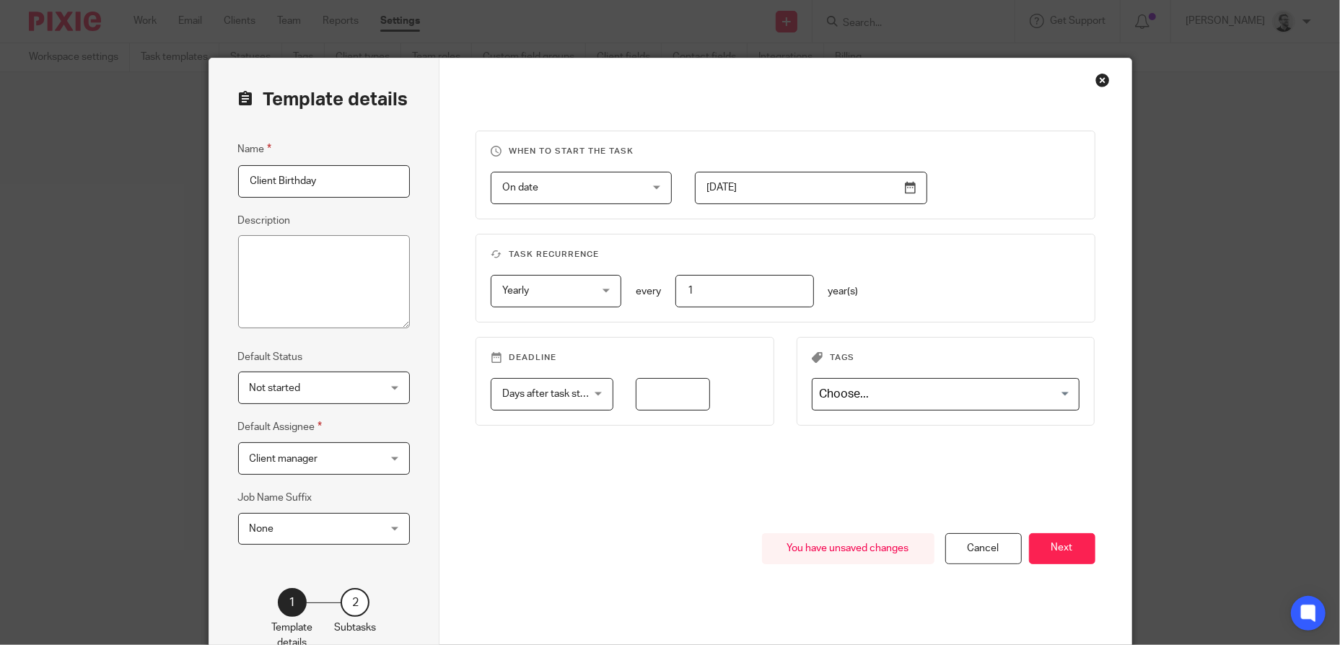
click at [683, 388] on input "number" at bounding box center [673, 394] width 74 height 32
type input "0"
click at [963, 313] on fieldset "Task recurrence Yearly Yearly No repeat Weekly Monthly Yearly yearly every 1 ye…" at bounding box center [786, 278] width 620 height 89
click at [302, 263] on textarea "Description" at bounding box center [324, 282] width 172 height 94
click at [336, 180] on input "Client Birthday" at bounding box center [324, 181] width 172 height 32
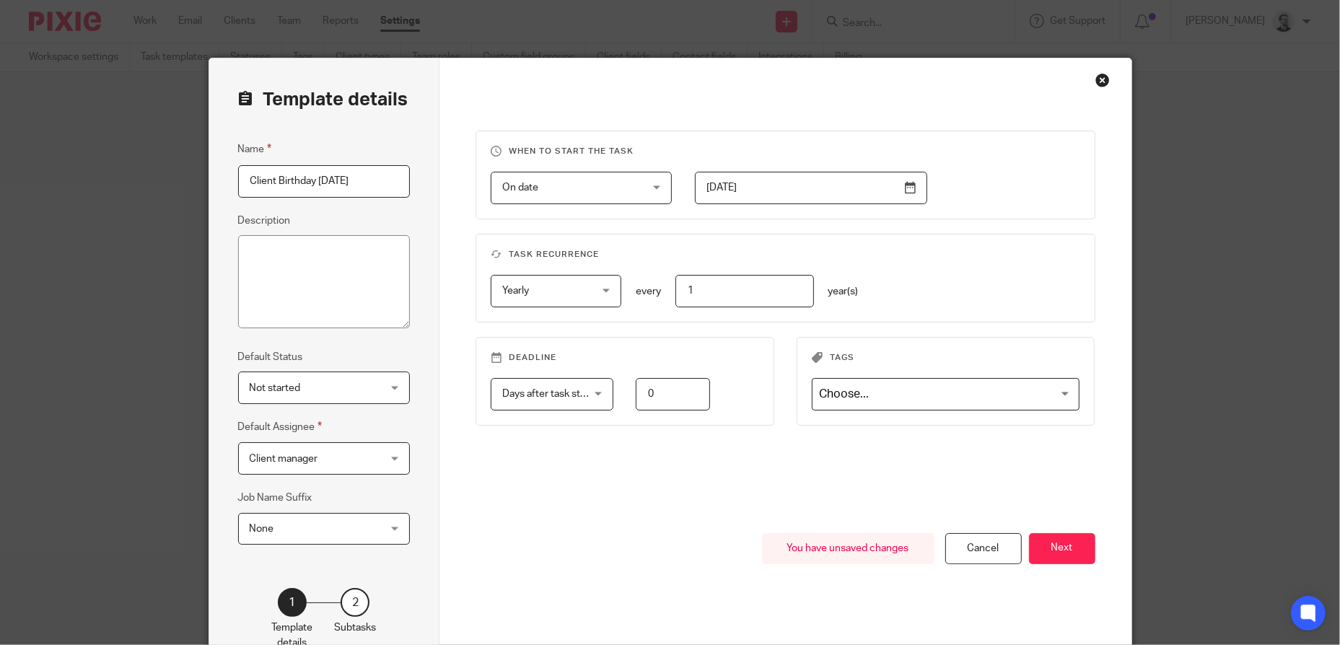
type input "Client Birthday [DATE]"
click at [310, 273] on textarea "Description" at bounding box center [324, 282] width 172 height 94
type textarea ">"
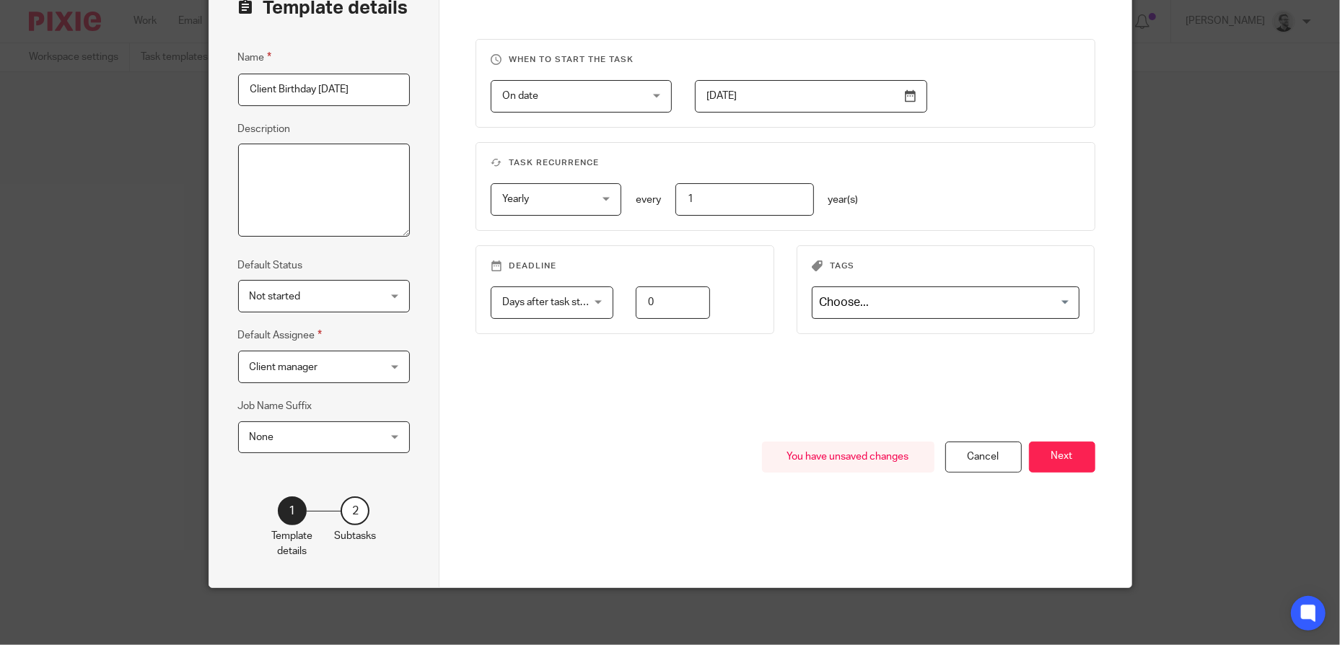
scroll to position [94, 0]
click at [692, 411] on div "When to start the task On date On date Disable On date Week day Month day On cl…" at bounding box center [786, 239] width 620 height 403
click at [1033, 460] on button "Next" at bounding box center [1062, 456] width 66 height 31
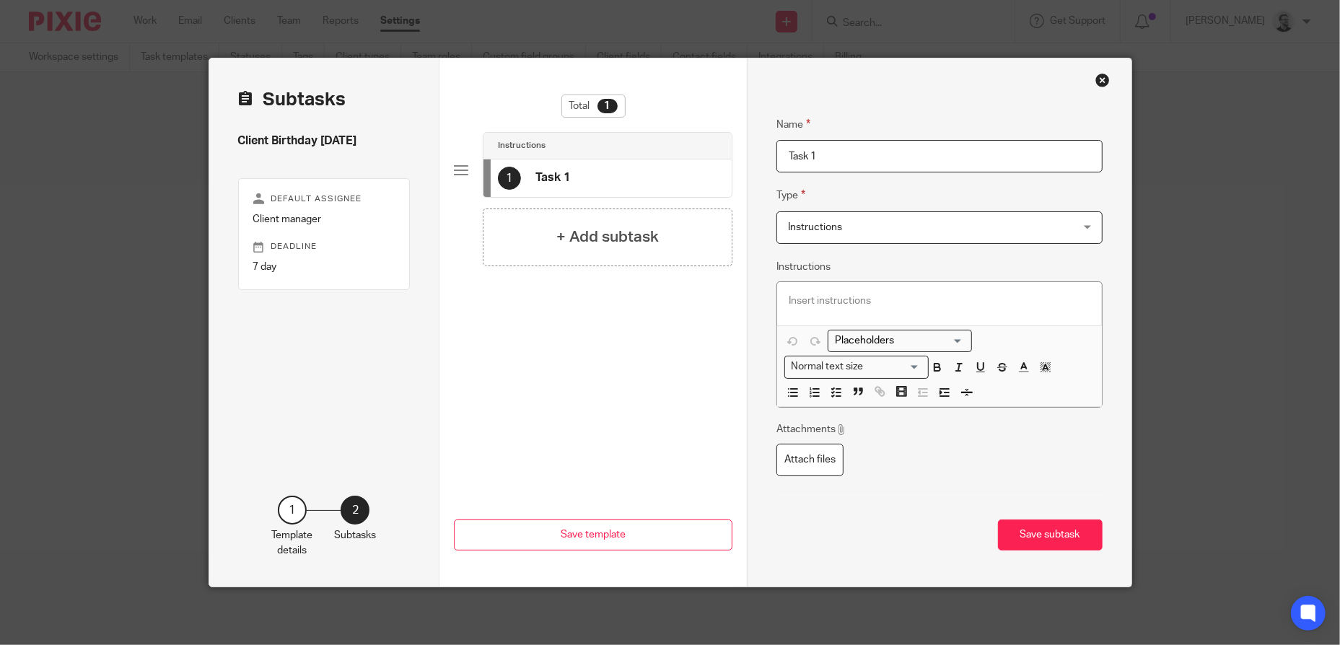
drag, startPoint x: 841, startPoint y: 160, endPoint x: 762, endPoint y: 160, distance: 78.7
click at [762, 160] on div "Name Task 1 Type Instructions Instructions Instructions Send automated email Se…" at bounding box center [939, 322] width 385 height 528
drag, startPoint x: 913, startPoint y: 157, endPoint x: 691, endPoint y: 157, distance: 222.3
click at [691, 157] on div "Subtasks Client Birthday Tomorrow Default assignee Client manager Deadline 7 da…" at bounding box center [670, 322] width 922 height 528
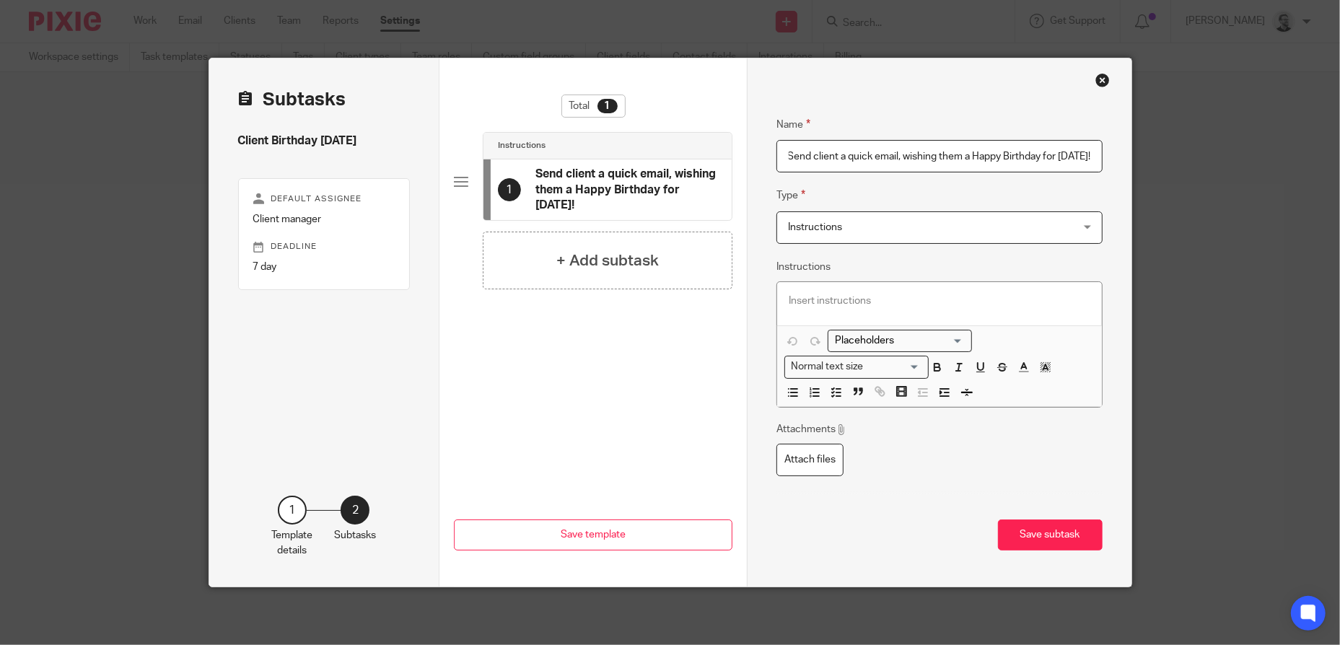
scroll to position [0, 18]
type input "Send client a quick email, wishing them a Happy Birthday for tomorrow!"
click at [901, 307] on p at bounding box center [940, 301] width 302 height 14
click at [904, 305] on p at bounding box center [940, 301] width 302 height 14
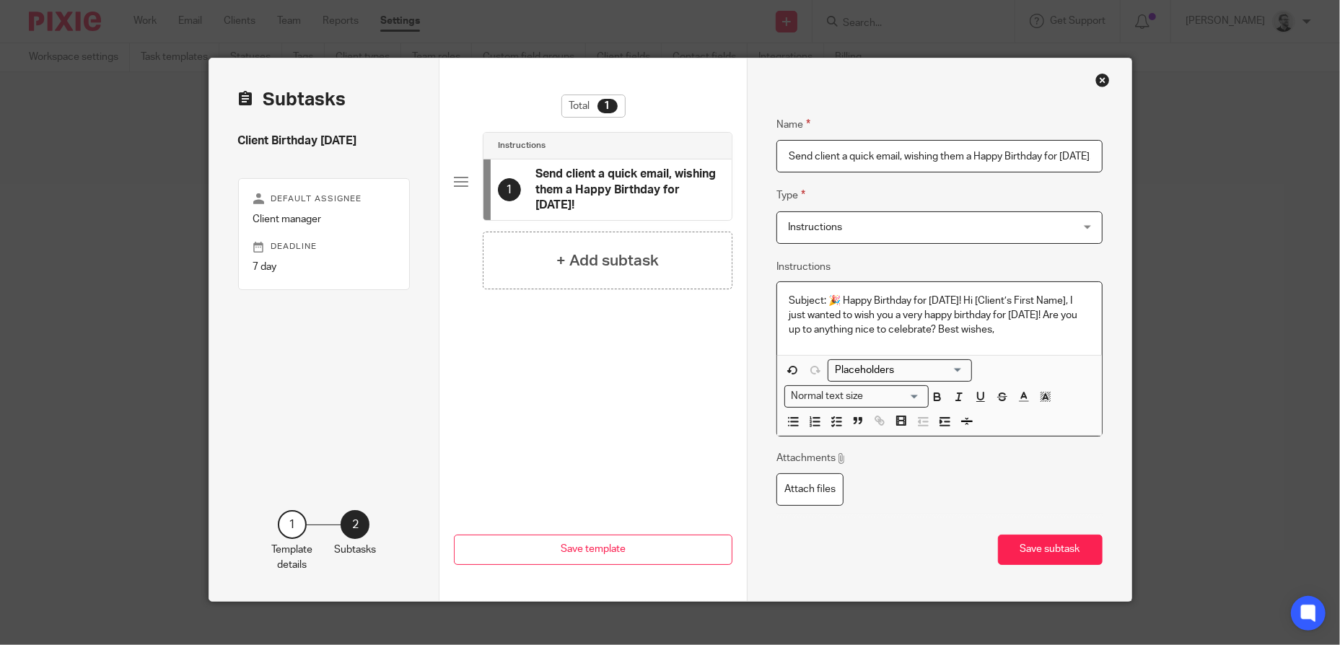
click at [979, 301] on p "Subject: 🎉 Happy Birthday for Tomorrow! Hi [Client’s First Name], I just wanted…" at bounding box center [940, 316] width 302 height 44
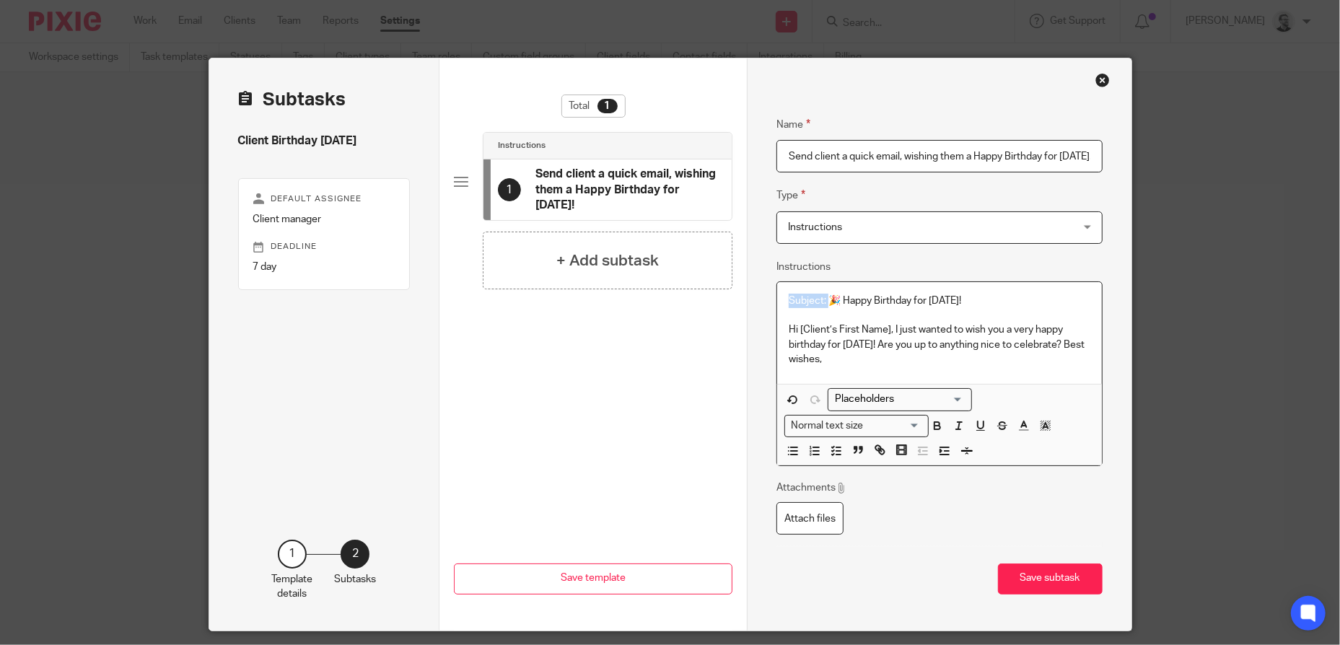
drag, startPoint x: 826, startPoint y: 301, endPoint x: 791, endPoint y: 307, distance: 35.2
click at [781, 303] on div "Subject: 🎉 Happy Birthday for Tomorrow! Hi [Client’s First Name], I just wanted…" at bounding box center [939, 333] width 325 height 102
click at [888, 328] on p "🎉 Happy Birthday for Tomorrow! Hi [Client’s First Name], I just wanted to wish …" at bounding box center [940, 330] width 302 height 73
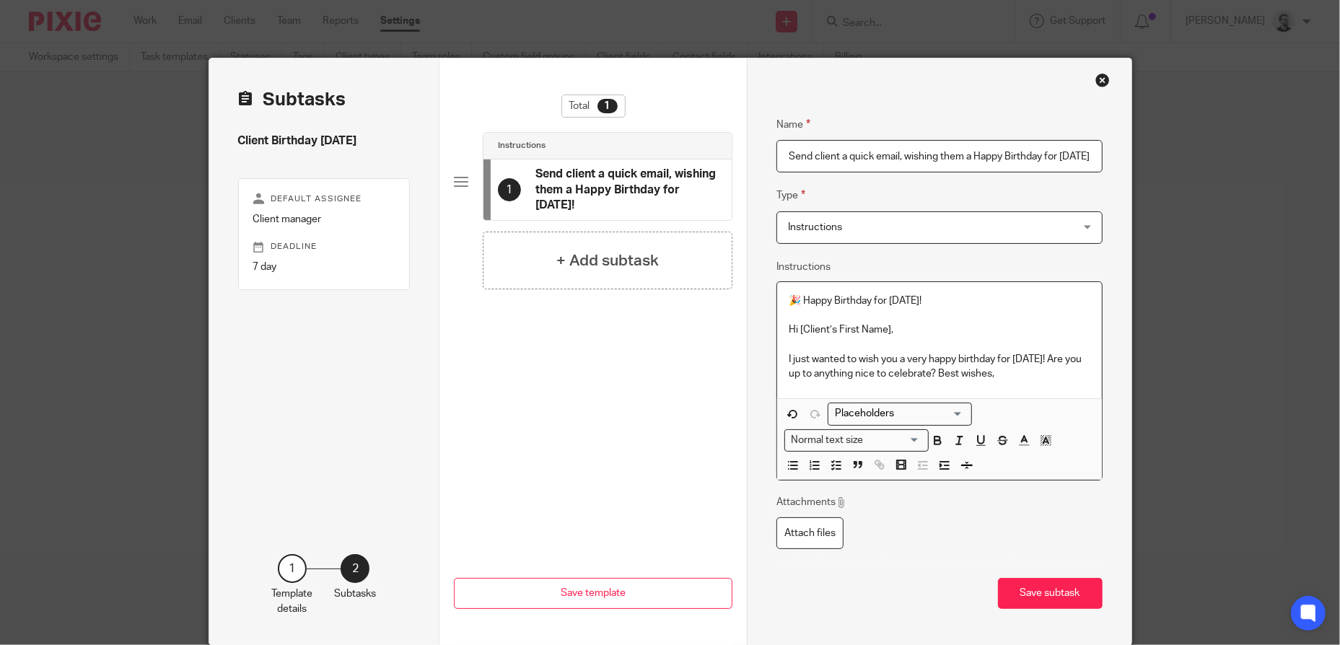
click at [1059, 358] on p "I just wanted to wish you a very happy birthday for tomorrow! Are you up to any…" at bounding box center [940, 367] width 302 height 30
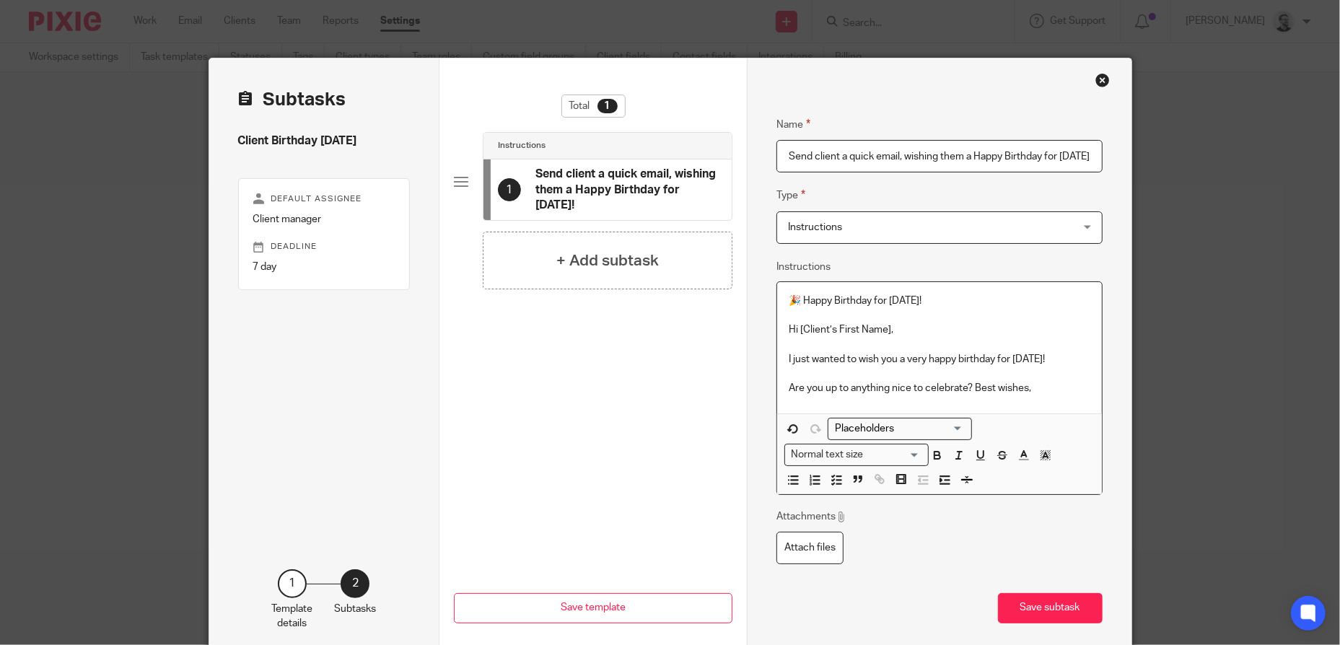
click at [972, 382] on p "Are you up to anything nice to celebrate? Best wishes," at bounding box center [940, 388] width 302 height 14
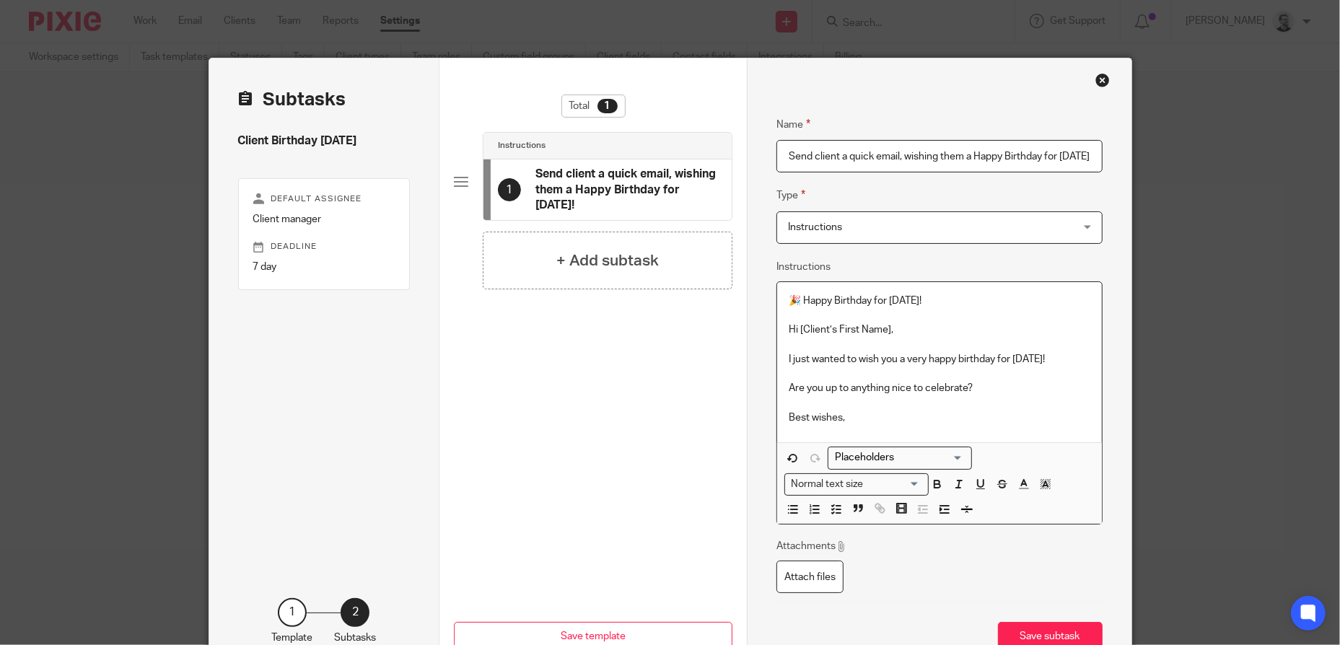
click at [1047, 390] on p "Are you up to anything nice to celebrate?" at bounding box center [940, 388] width 302 height 14
drag, startPoint x: 952, startPoint y: 298, endPoint x: 758, endPoint y: 292, distance: 193.5
click at [758, 292] on div "Name Send client a quick email, wishing them a Happy Birthday for tomorrow! Typ…" at bounding box center [939, 373] width 385 height 631
click at [931, 479] on icon "button" at bounding box center [937, 484] width 13 height 13
click at [958, 340] on p at bounding box center [940, 345] width 302 height 14
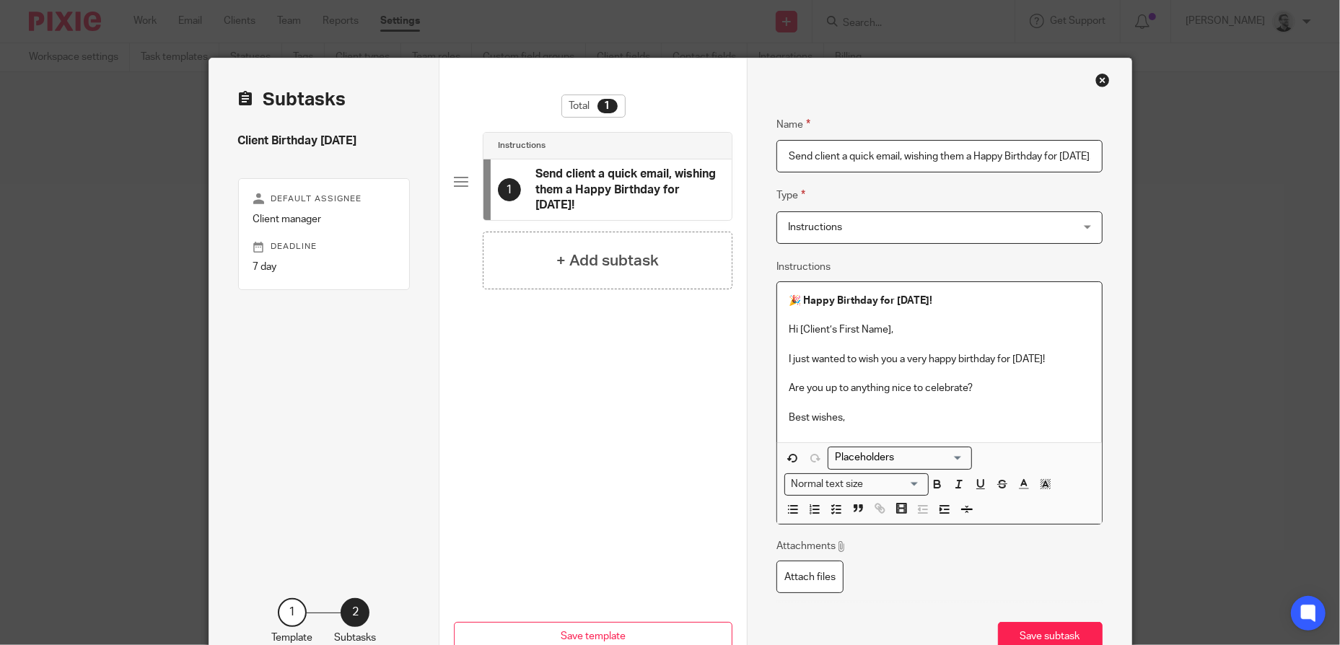
click at [971, 354] on p "I just wanted to wish you a very happy birthday for tomorrow!" at bounding box center [940, 359] width 302 height 14
click at [1059, 629] on button "Save subtask" at bounding box center [1050, 637] width 105 height 31
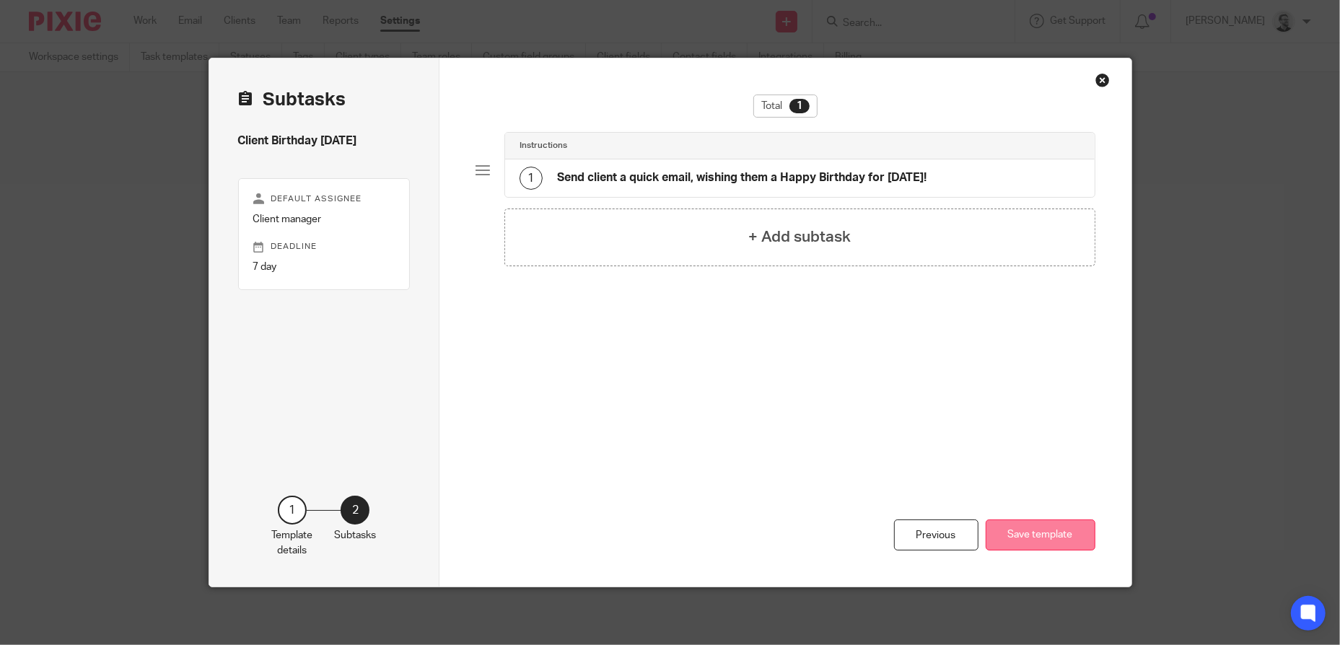
click at [1031, 526] on button "Save template" at bounding box center [1041, 535] width 110 height 31
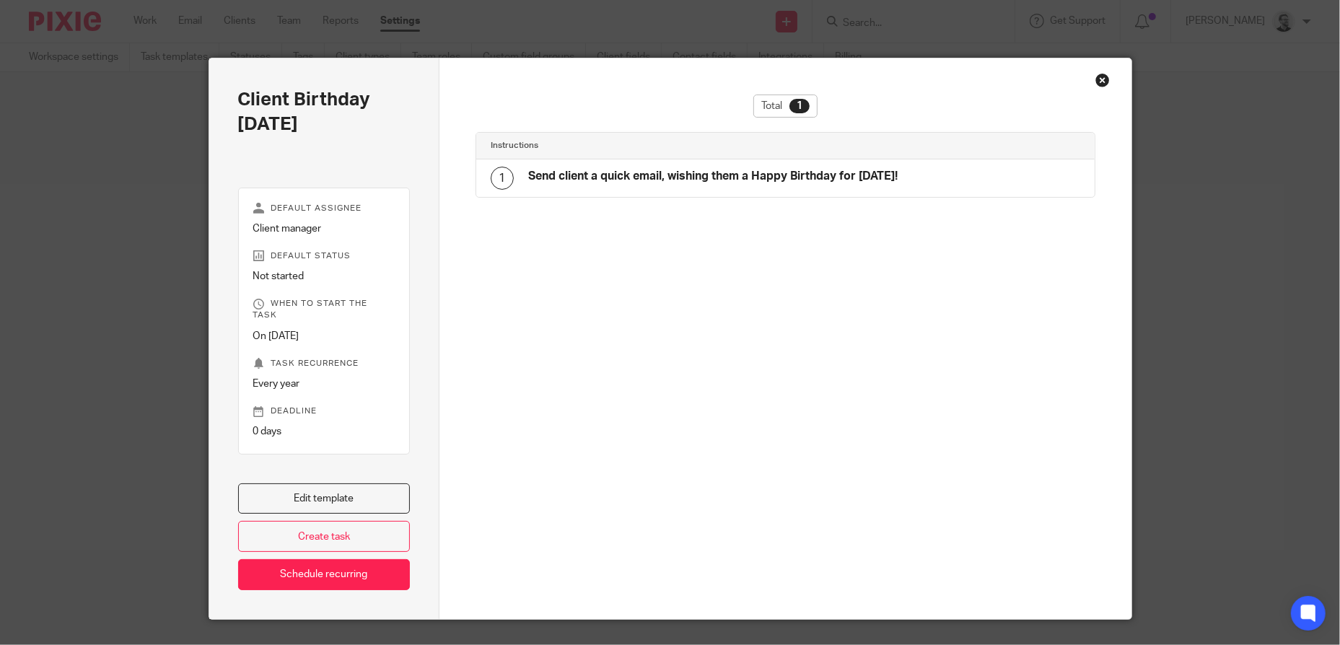
click at [1098, 82] on div "Close this dialog window" at bounding box center [1102, 80] width 14 height 14
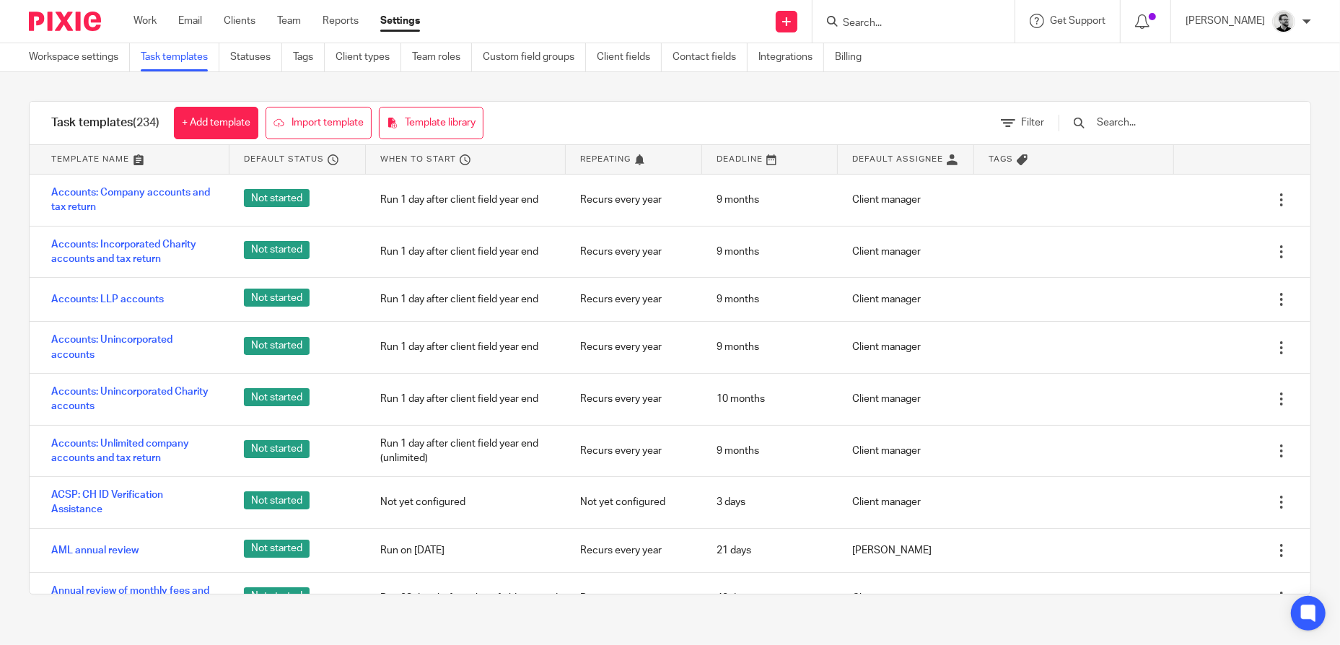
drag, startPoint x: 0, startPoint y: 0, endPoint x: 910, endPoint y: 19, distance: 910.2
click at [910, 19] on input "Search" at bounding box center [906, 23] width 130 height 13
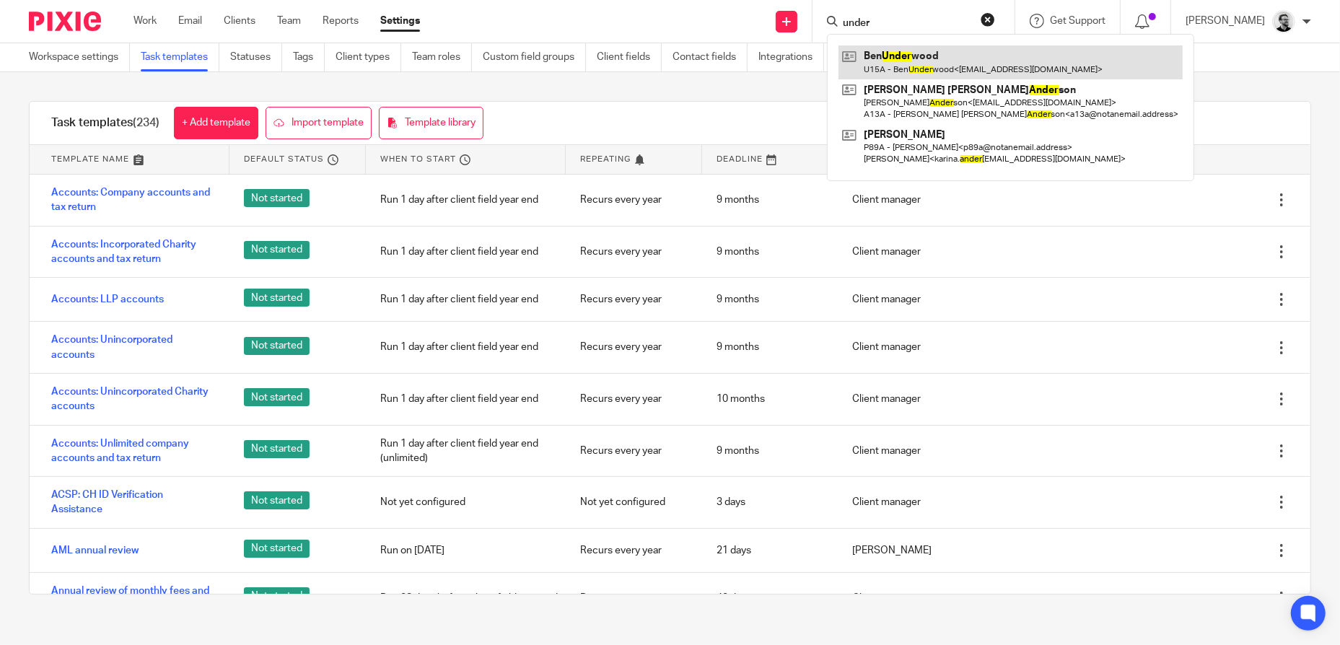
type input "under"
click at [963, 64] on link at bounding box center [1011, 61] width 344 height 33
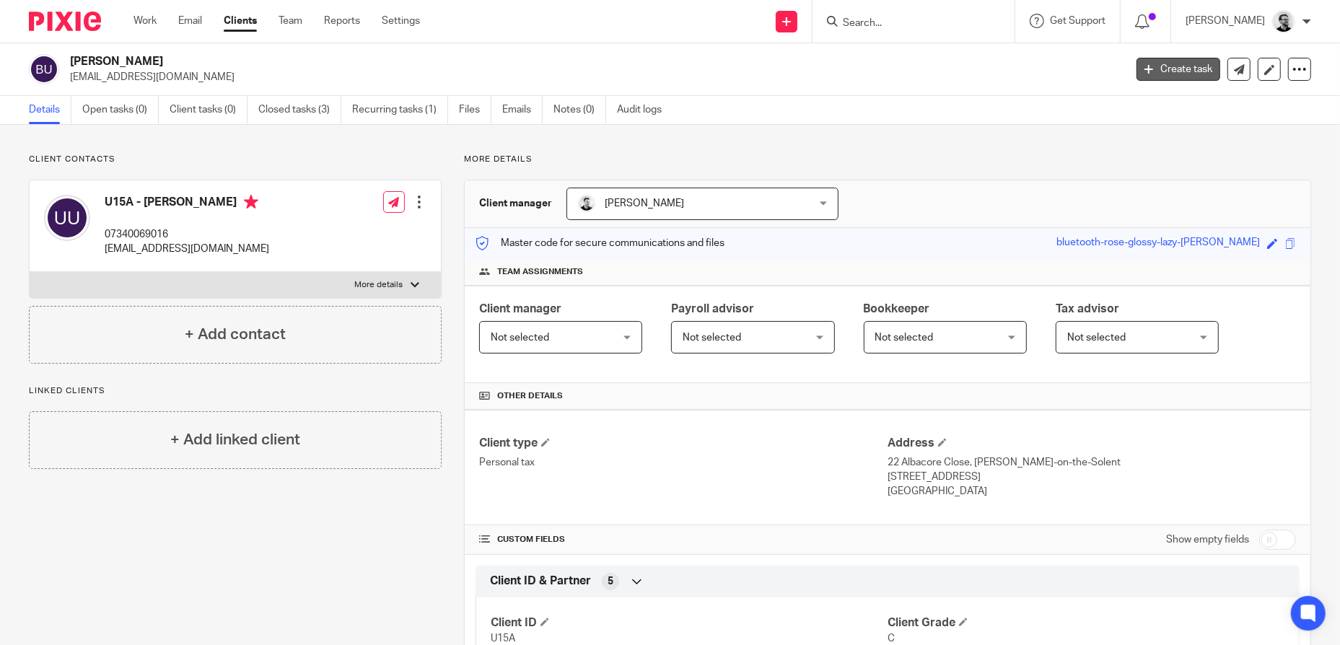
click at [1157, 71] on link "Create task" at bounding box center [1179, 69] width 84 height 23
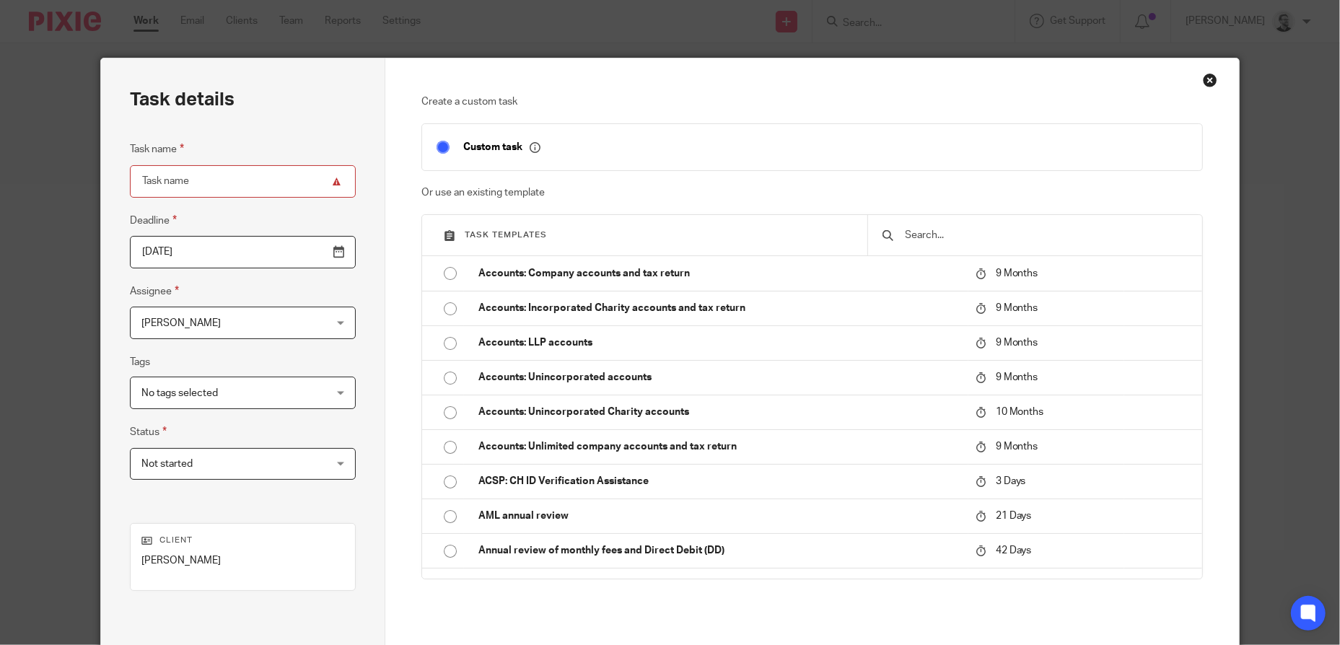
click at [963, 237] on input "text" at bounding box center [1046, 235] width 284 height 16
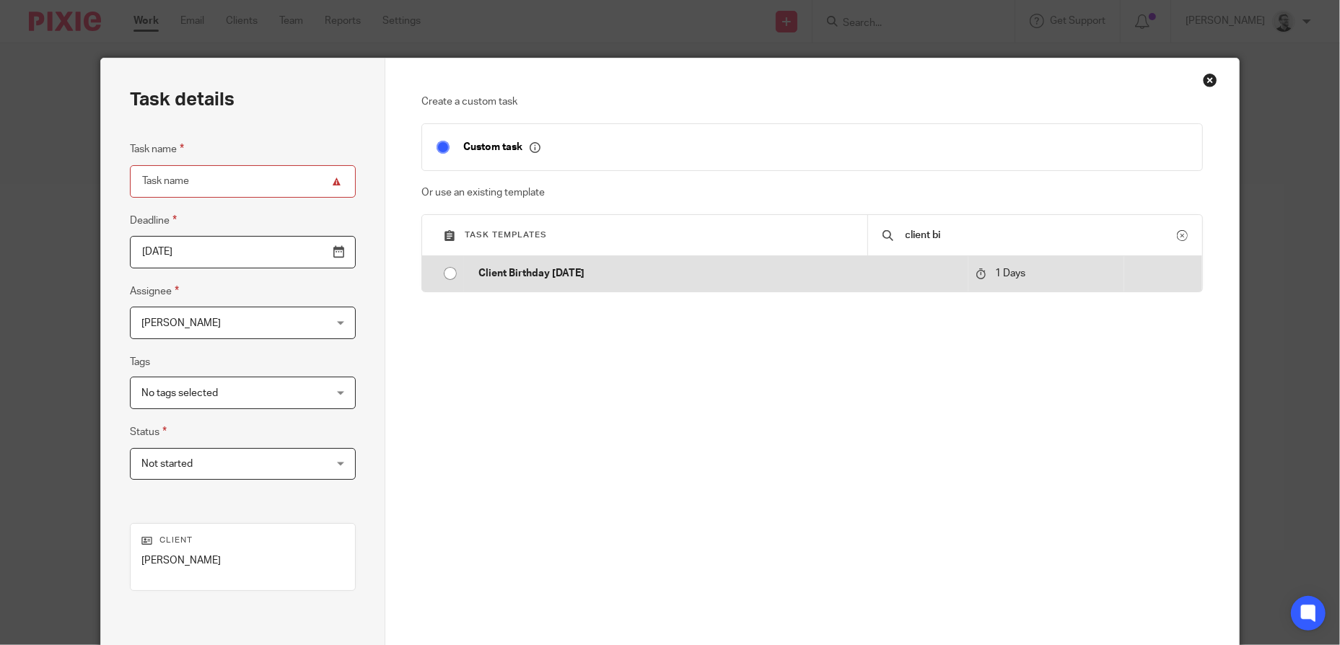
type input "client bi"
click at [639, 274] on p "Client Birthday [DATE]" at bounding box center [719, 273] width 482 height 14
type input "2025-10-15"
type input "Client Birthday [DATE]"
checkbox input "false"
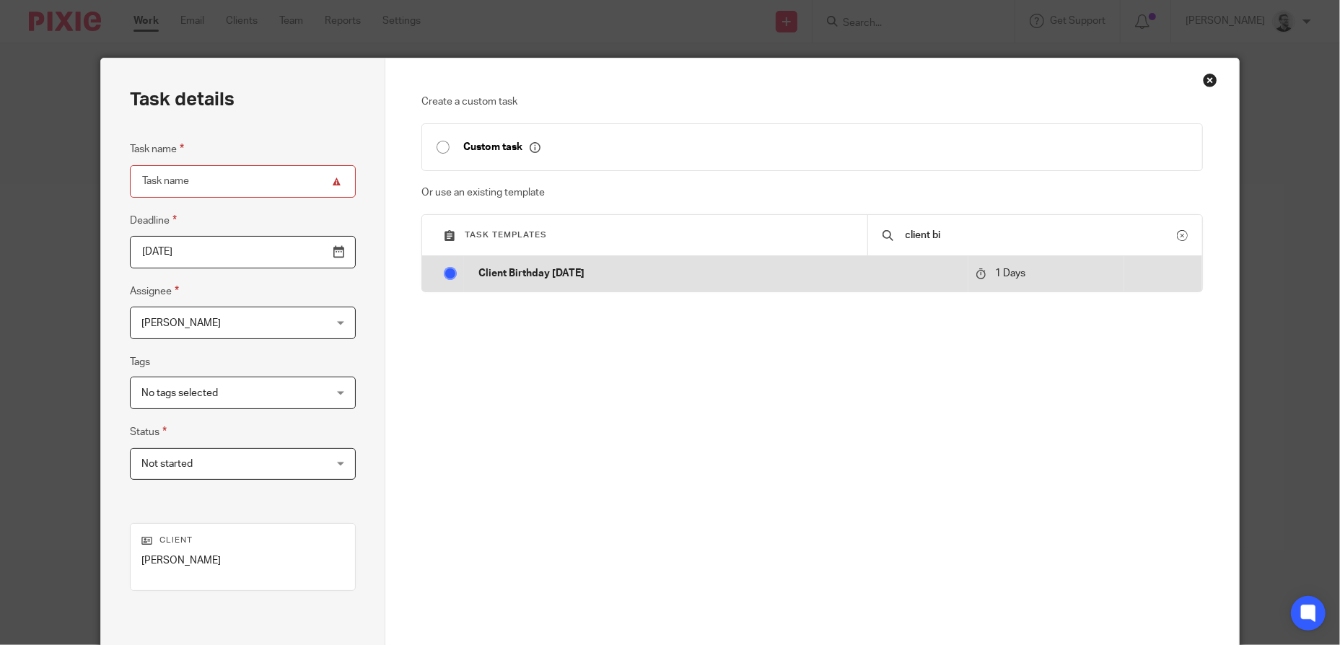
radio input "true"
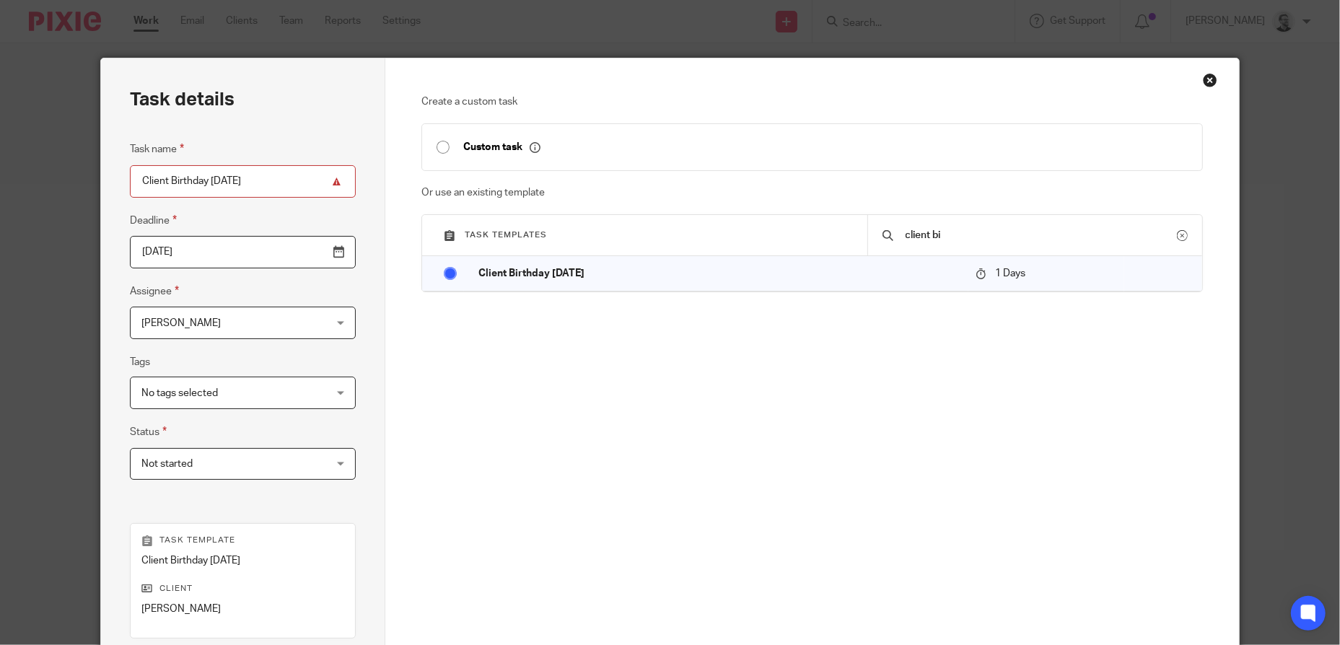
click at [214, 250] on input "2025-10-15" at bounding box center [243, 252] width 226 height 32
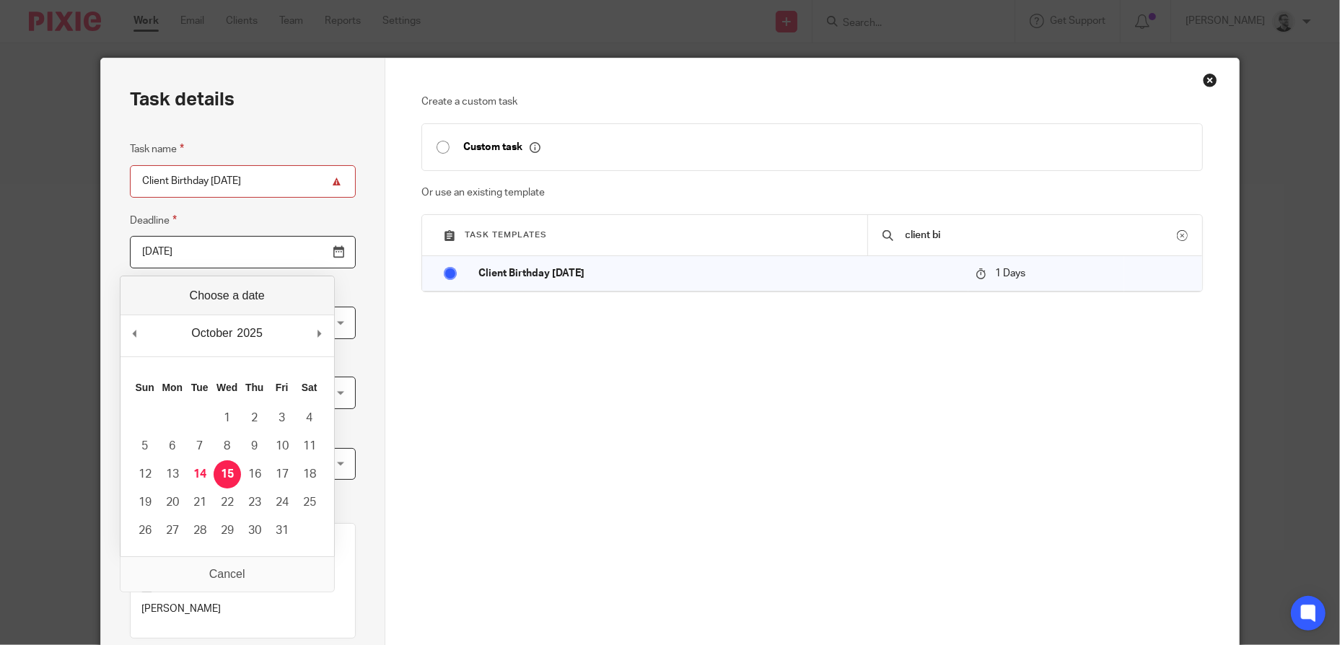
click at [374, 388] on div "Task details Task name Client Birthday Tomorrow Deadline 2025-10-15 Assignee Ja…" at bounding box center [243, 426] width 284 height 736
click at [218, 253] on input "2025-10-15" at bounding box center [243, 252] width 226 height 32
type input "2026-02-13"
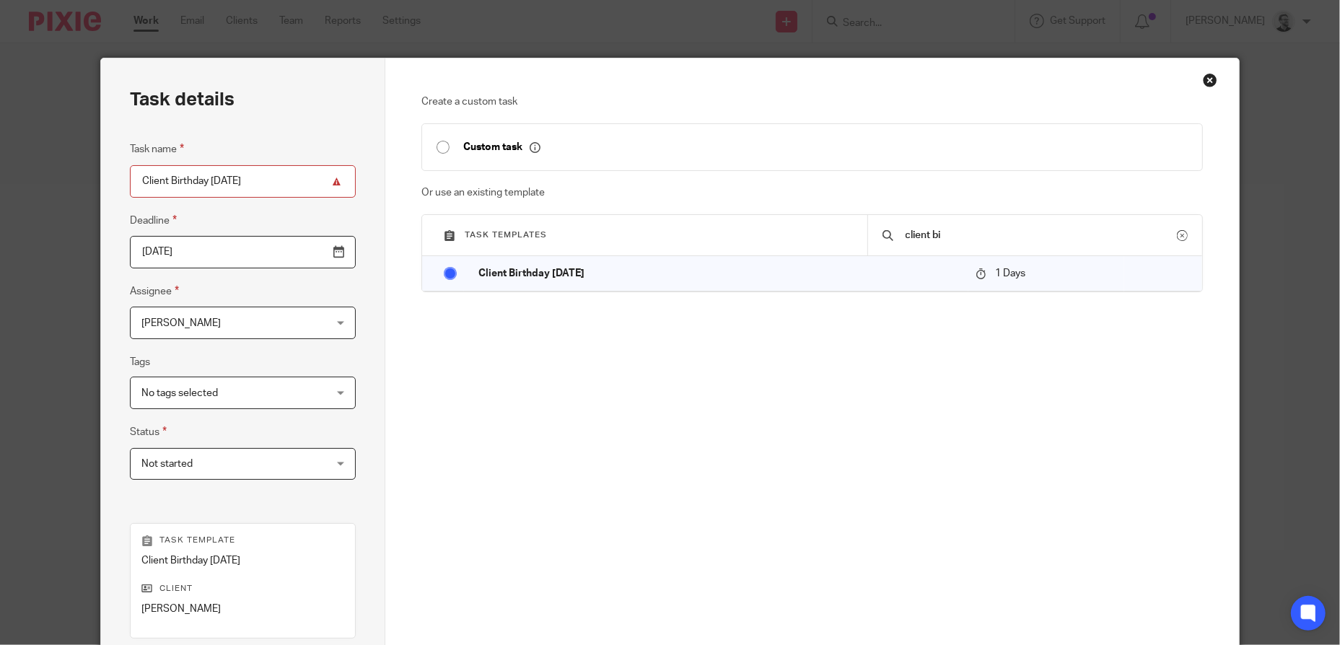
click at [387, 418] on div "Create a custom task Custom task Or use an existing template Task templates cli…" at bounding box center [811, 426] width 853 height 736
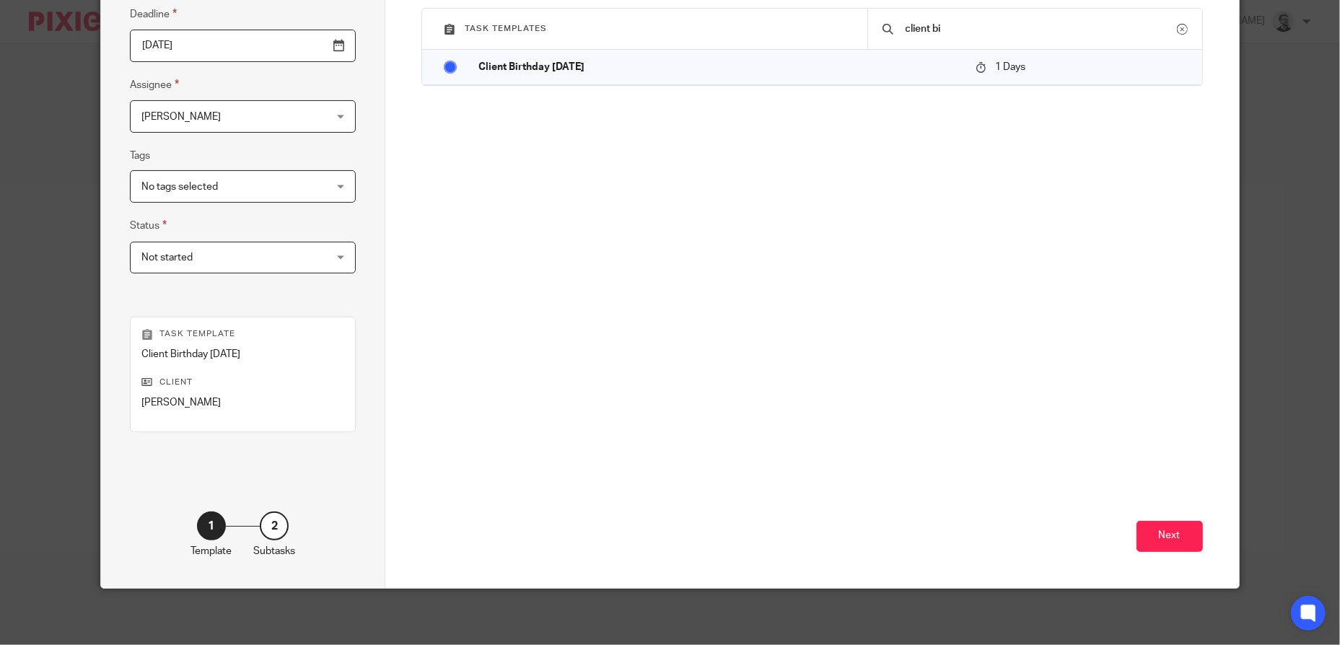
scroll to position [208, 0]
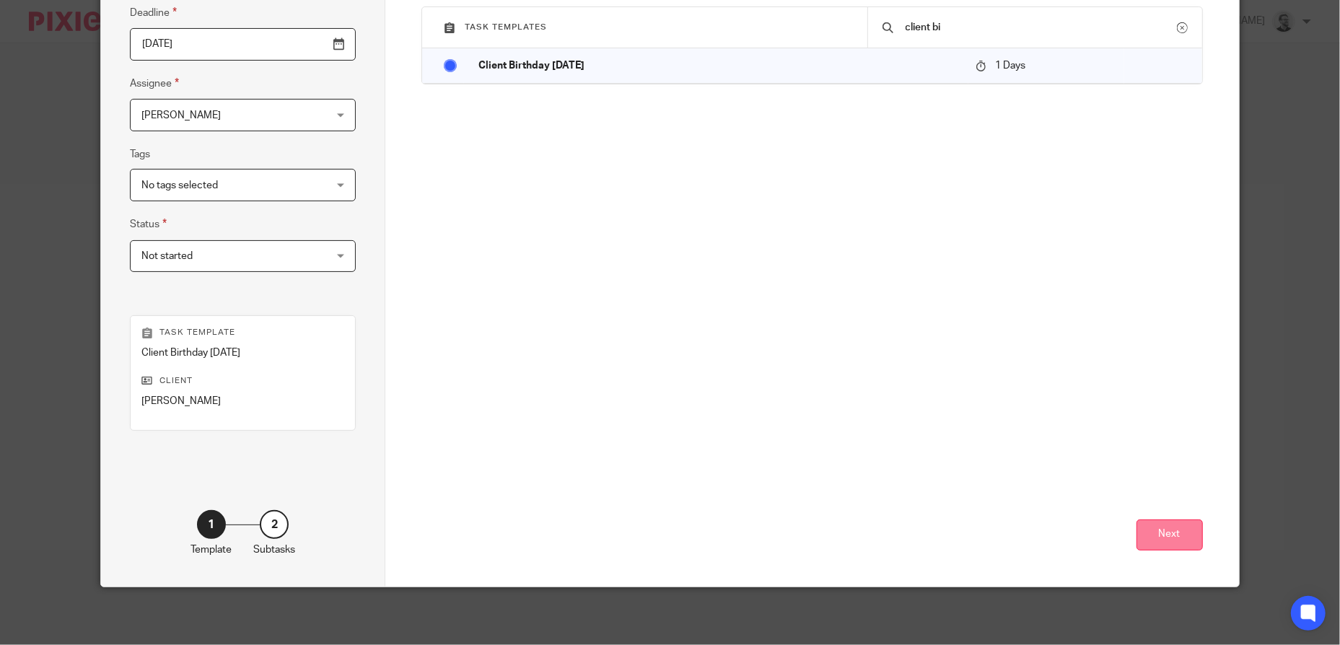
click at [1173, 535] on button "Next" at bounding box center [1170, 535] width 66 height 31
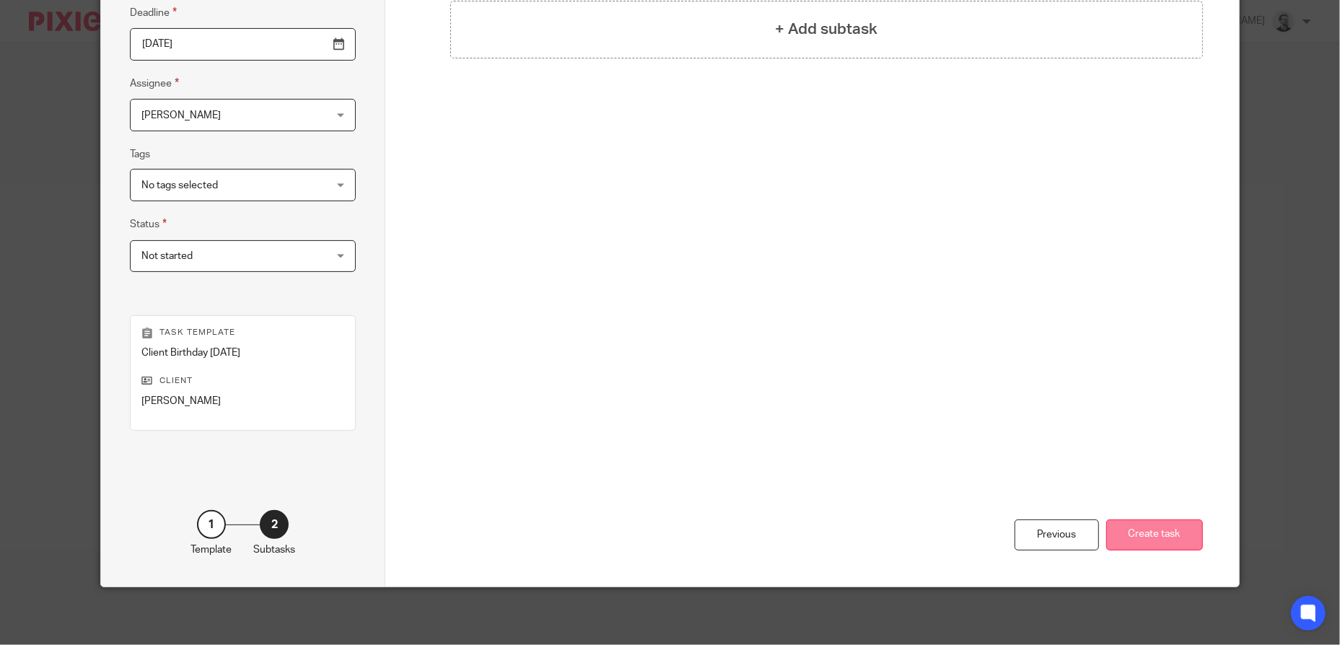
click at [1158, 536] on button "Create task" at bounding box center [1154, 535] width 97 height 31
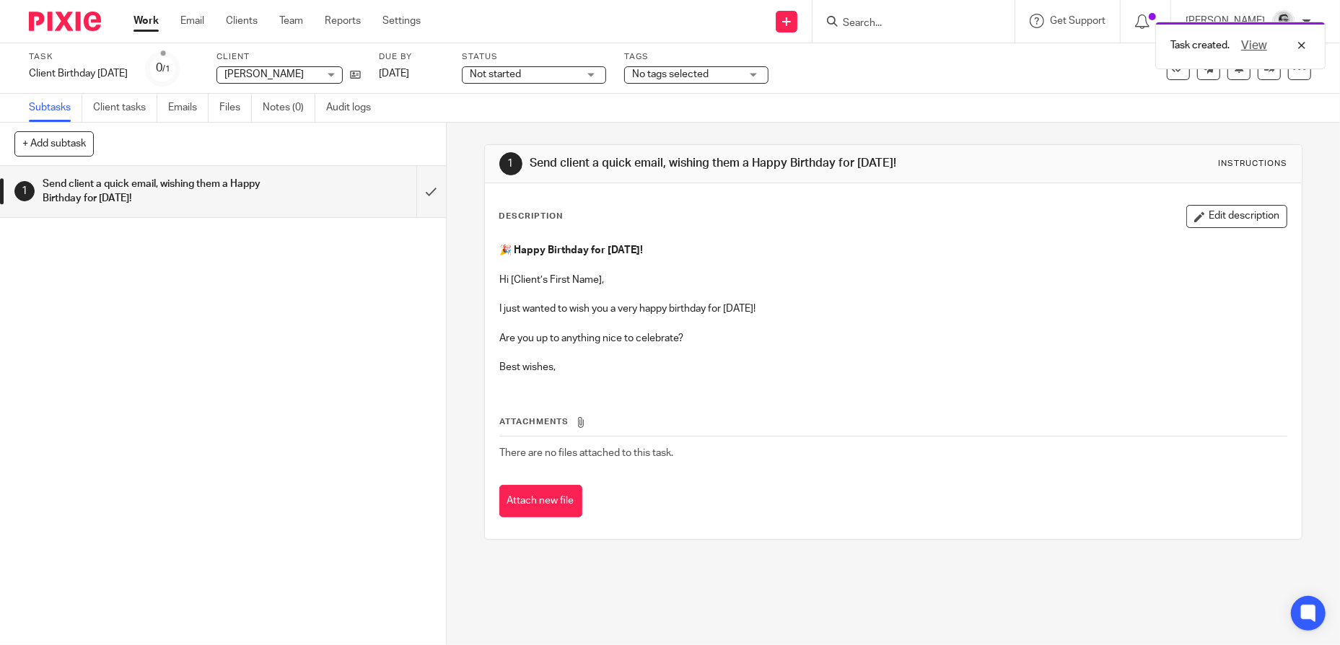
click at [925, 28] on div "Task created. View" at bounding box center [998, 41] width 656 height 55
click at [884, 21] on div "Task created. View" at bounding box center [998, 41] width 656 height 55
click at [967, 149] on div "1 Send client a quick email, wishing them a Happy Birthday for tomorrow! Instru…" at bounding box center [894, 164] width 818 height 38
click at [872, 25] on div "Task created. View" at bounding box center [998, 41] width 656 height 55
click at [1303, 47] on div "View" at bounding box center [1270, 45] width 81 height 17
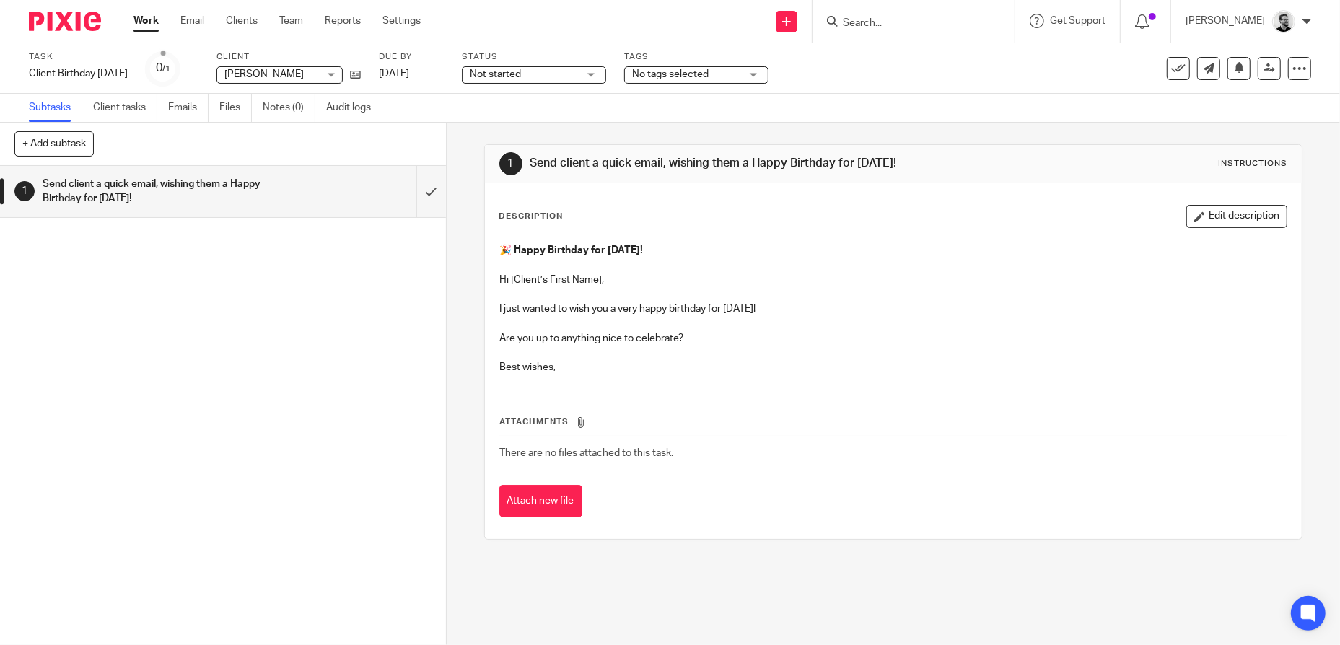
click at [893, 23] on input "Search" at bounding box center [906, 23] width 130 height 13
type input "underwoo"
click at [1012, 67] on link at bounding box center [973, 61] width 268 height 33
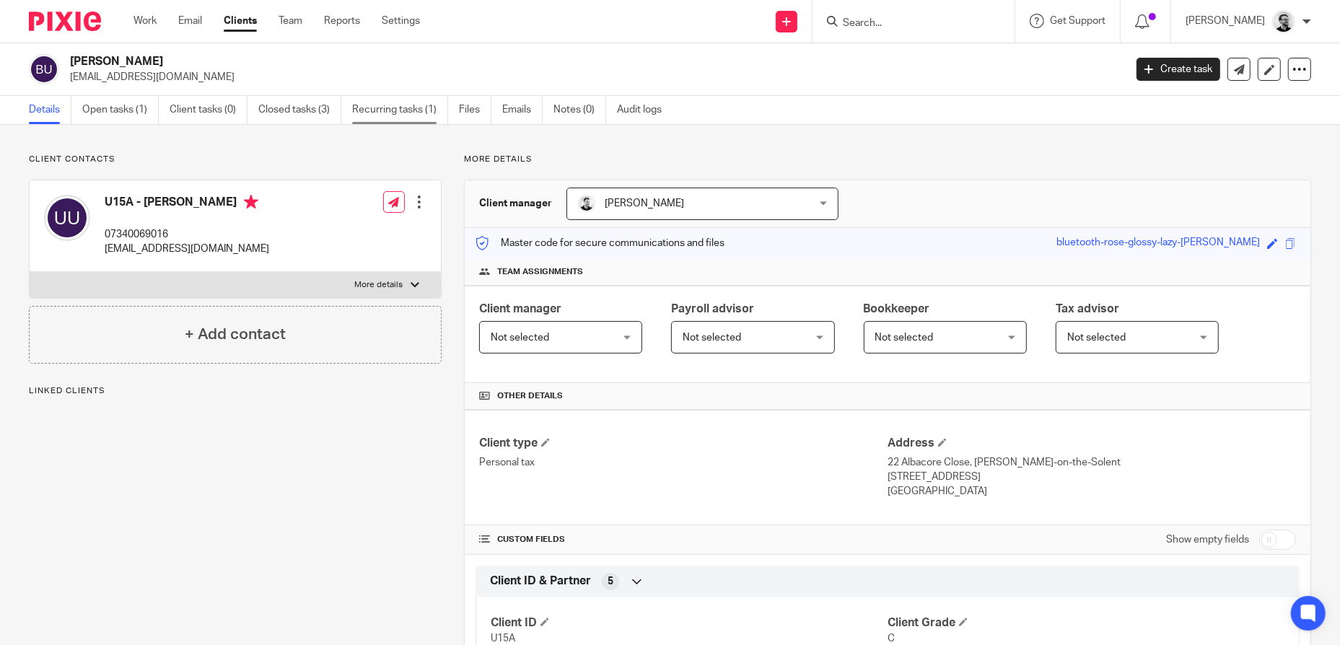
click at [367, 114] on link "Recurring tasks (1)" at bounding box center [400, 110] width 96 height 28
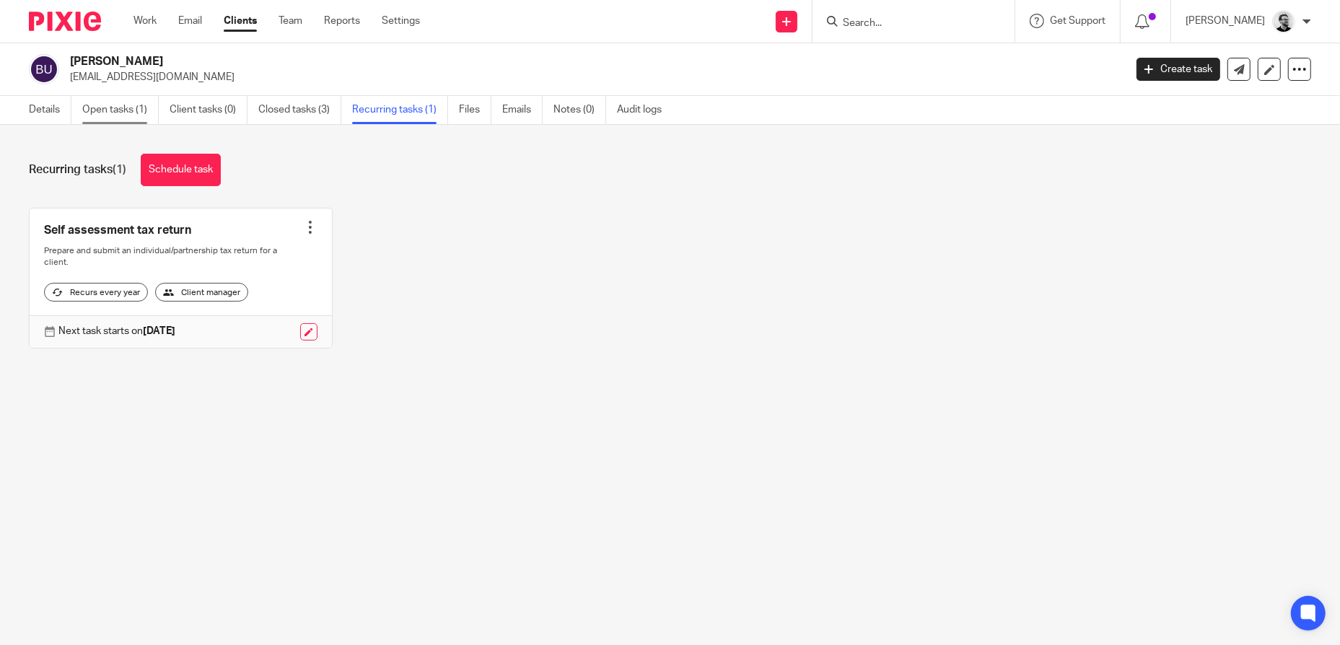
click at [108, 117] on link "Open tasks (1)" at bounding box center [120, 110] width 76 height 28
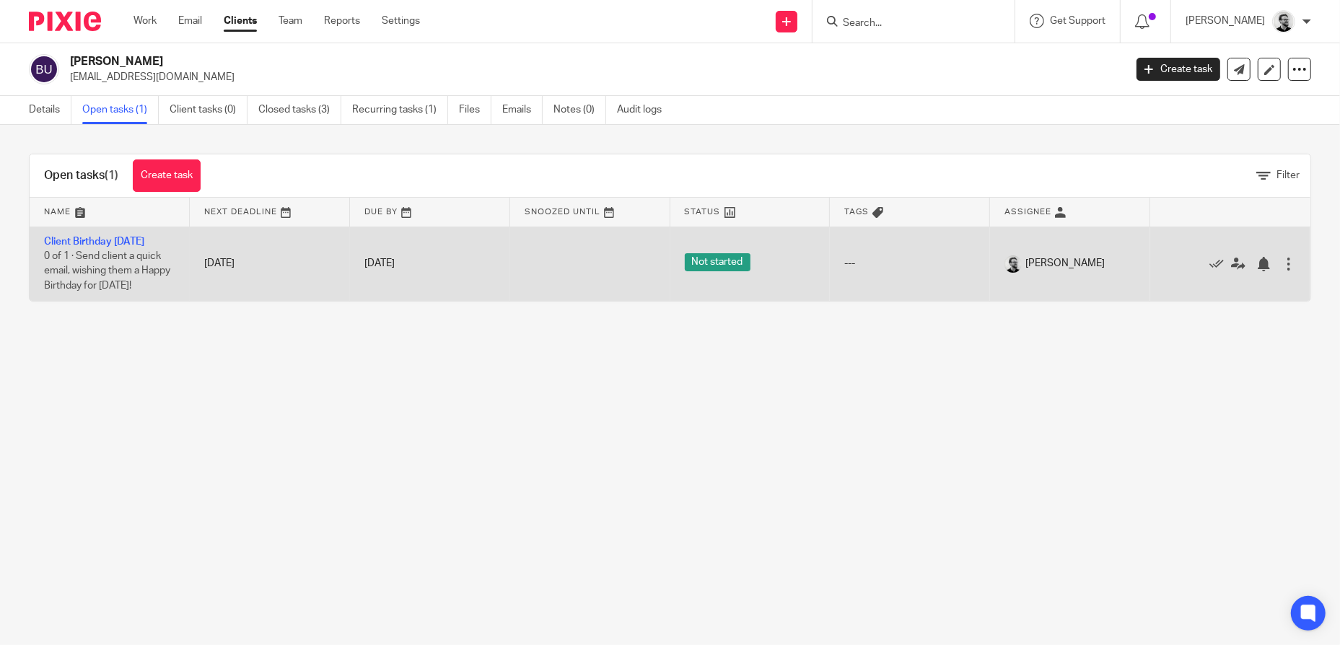
click at [1282, 261] on div at bounding box center [1289, 264] width 14 height 14
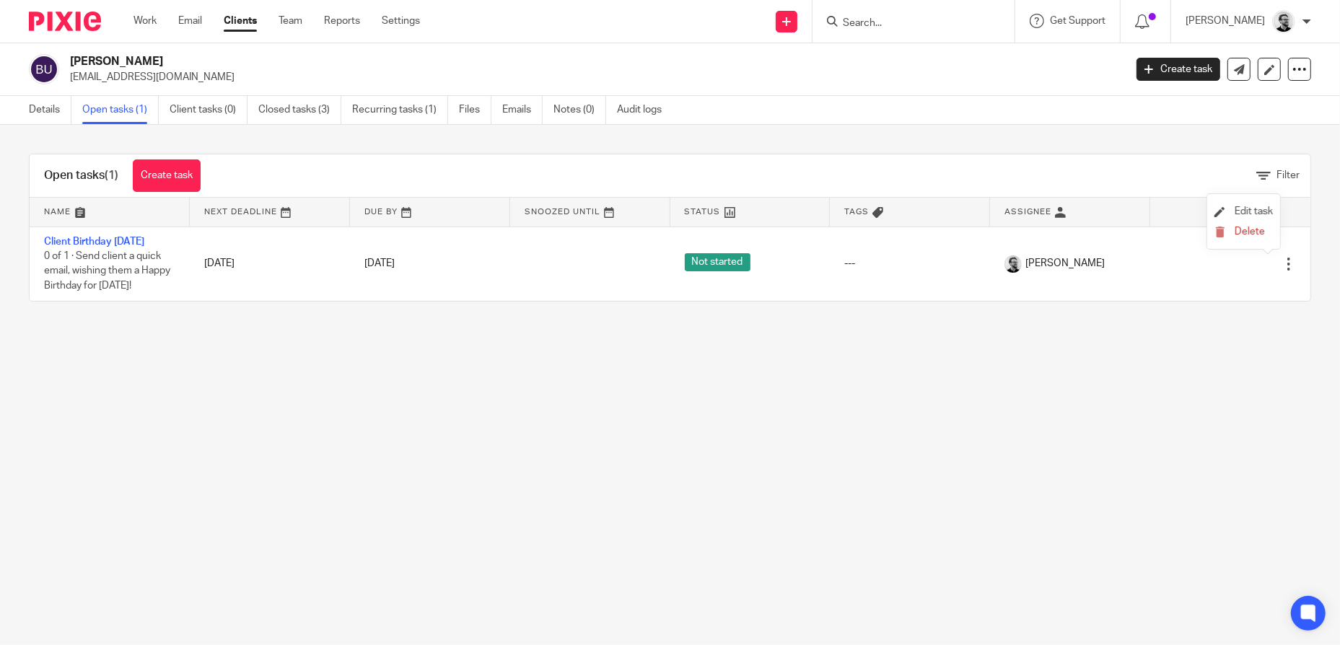
click at [1248, 204] on li "Edit task" at bounding box center [1244, 212] width 58 height 22
click at [1251, 211] on span "Edit task" at bounding box center [1254, 211] width 38 height 10
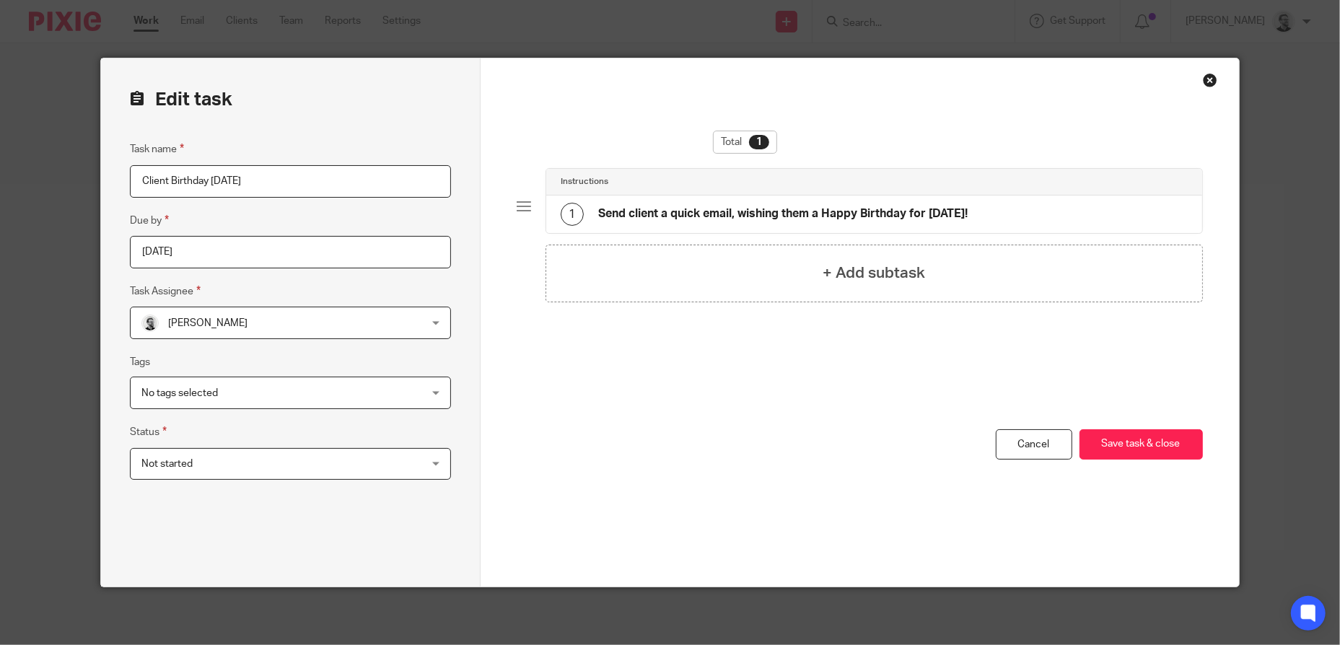
click at [373, 317] on span "[PERSON_NAME]" at bounding box center [264, 322] width 247 height 30
click at [488, 287] on div "Total 1 Instructions 1 Send client a quick email, wishing them a Happy Birthday…" at bounding box center [860, 322] width 758 height 528
click at [1032, 450] on link "Cancel" at bounding box center [1034, 444] width 76 height 31
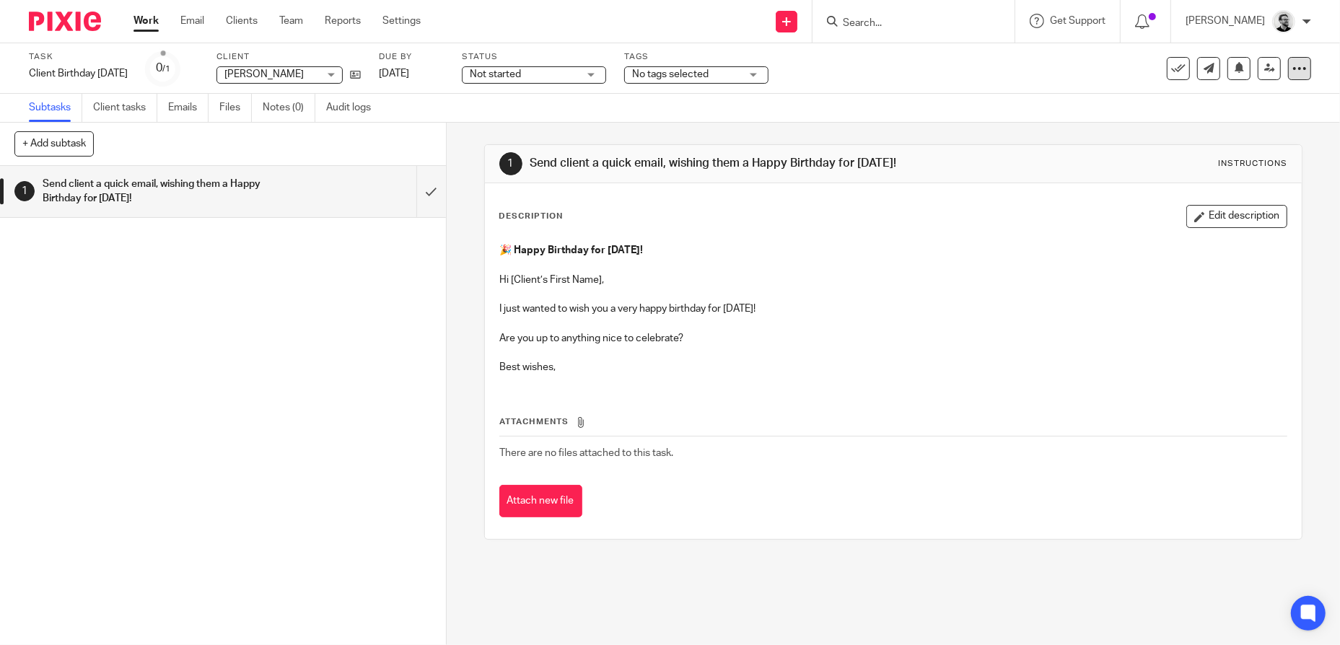
click at [1295, 69] on icon at bounding box center [1299, 68] width 14 height 14
click at [1228, 167] on span "Make recurring" at bounding box center [1231, 167] width 69 height 10
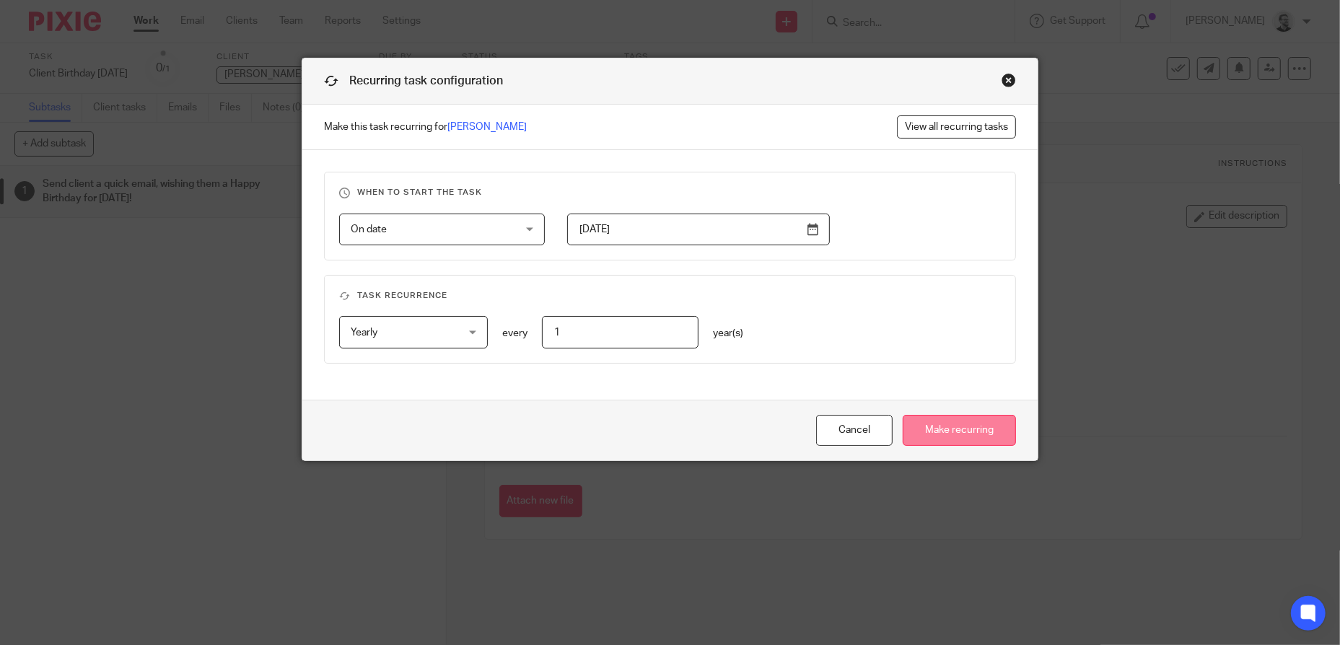
click at [961, 430] on input "Make recurring" at bounding box center [959, 430] width 113 height 31
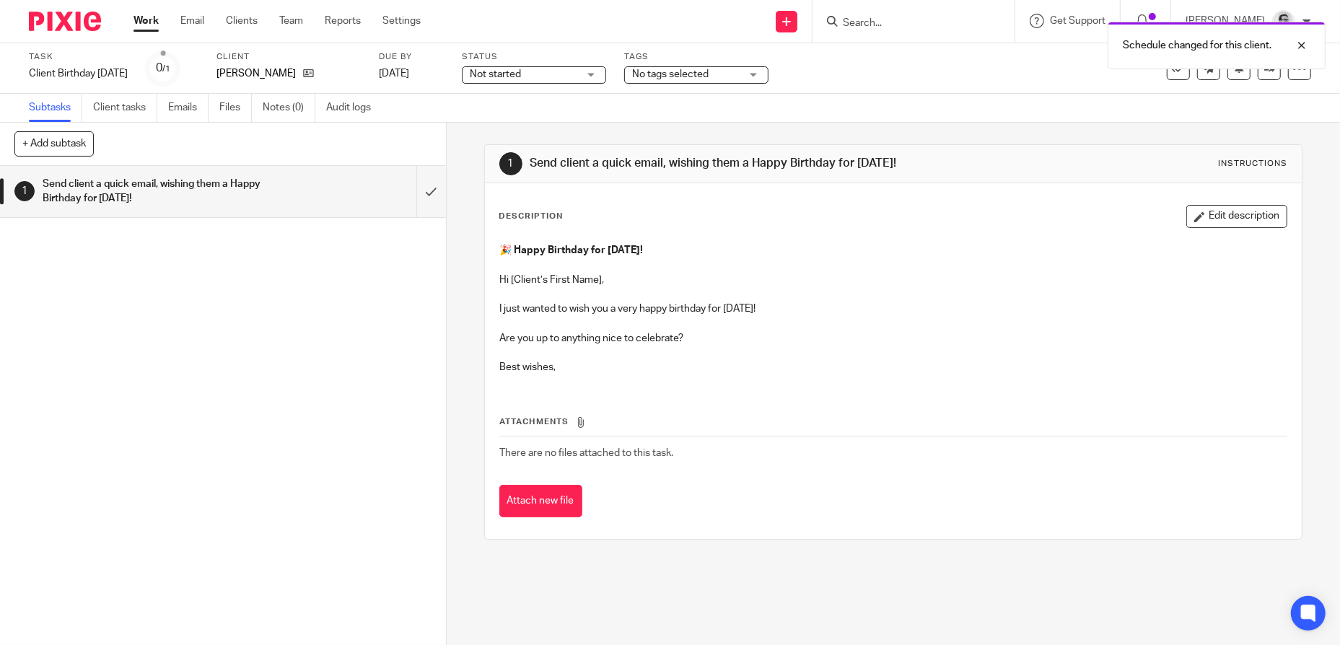
click at [891, 20] on div "Schedule changed for this client." at bounding box center [998, 41] width 656 height 55
click at [155, 26] on link "Work" at bounding box center [146, 21] width 25 height 14
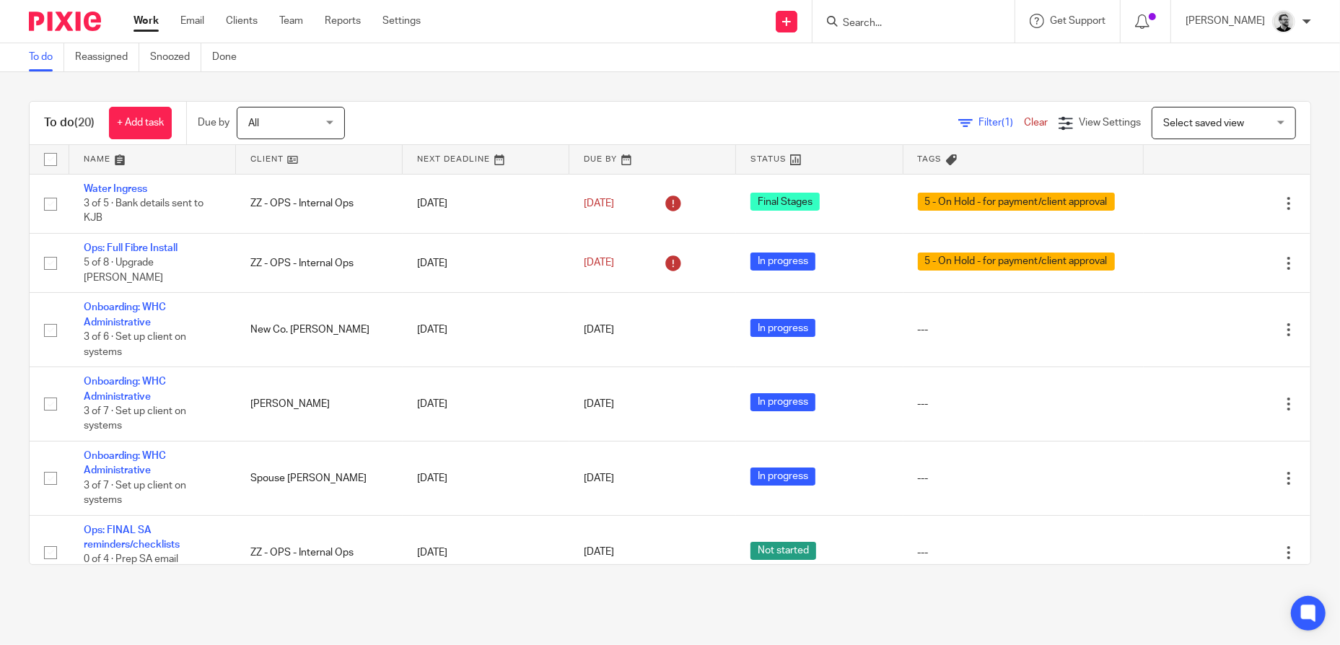
click at [910, 21] on input "Search" at bounding box center [906, 23] width 130 height 13
type input "undd"
click at [968, 64] on link at bounding box center [973, 61] width 268 height 33
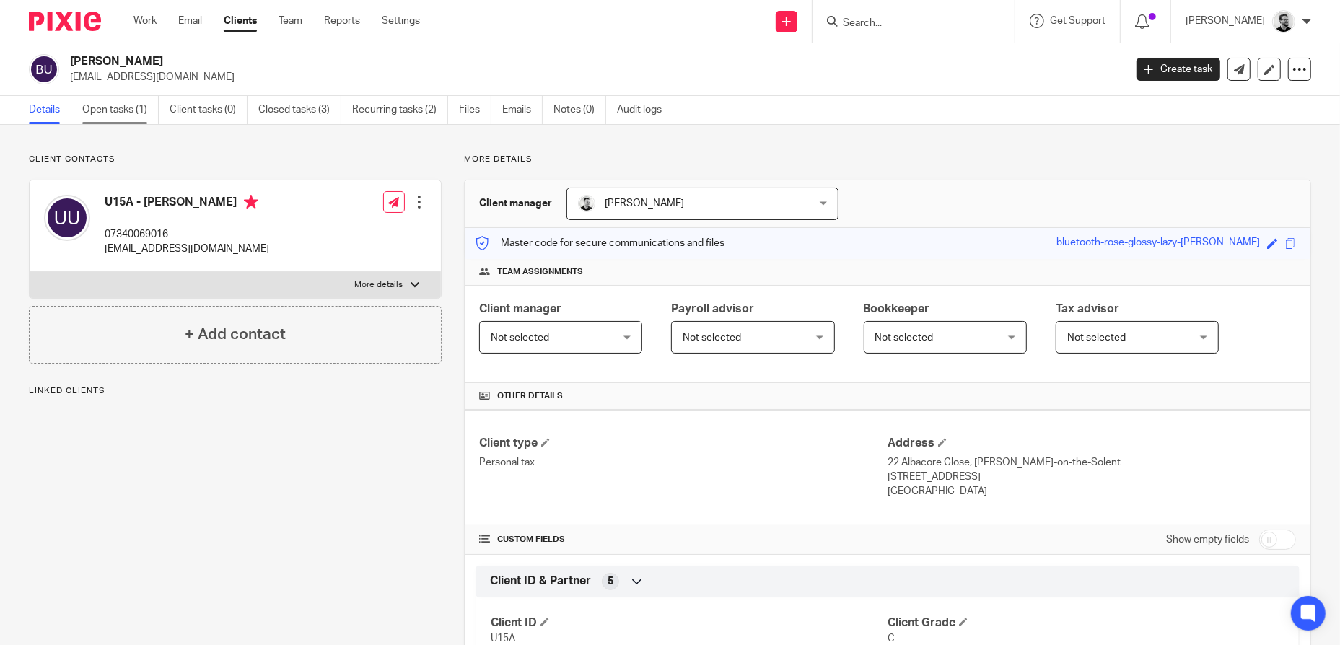
click at [115, 115] on link "Open tasks (1)" at bounding box center [120, 110] width 76 height 28
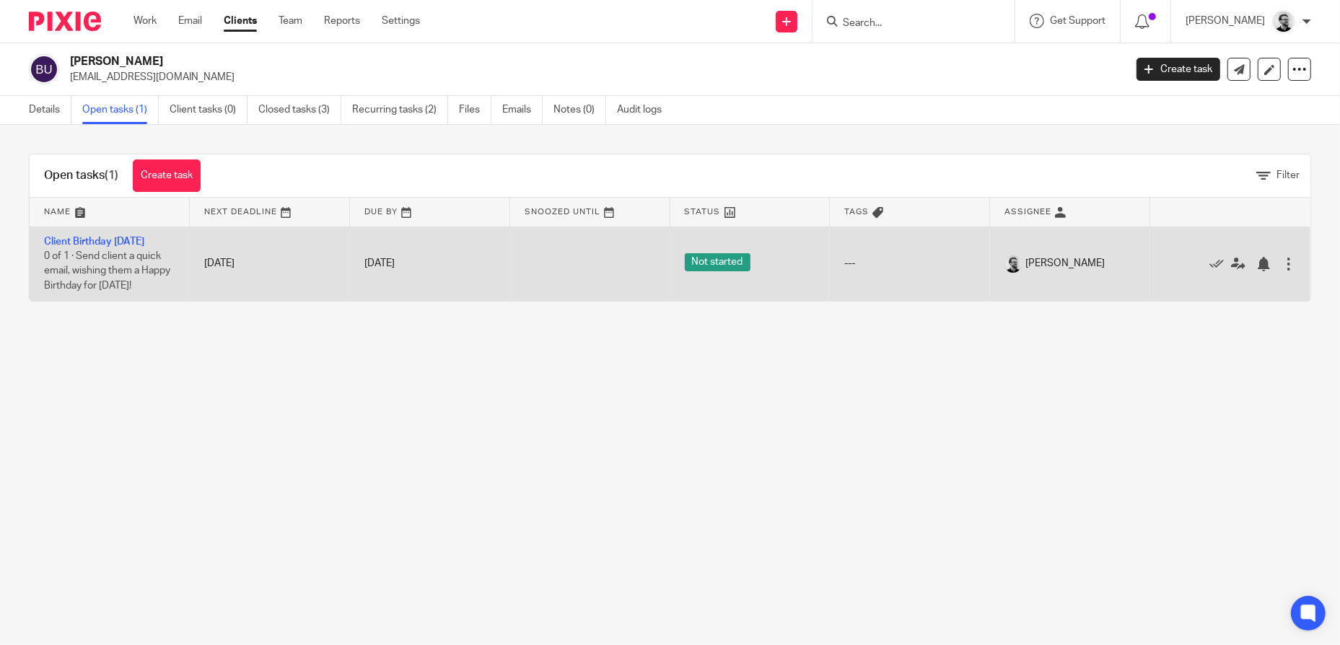
click at [1282, 261] on div at bounding box center [1289, 264] width 14 height 14
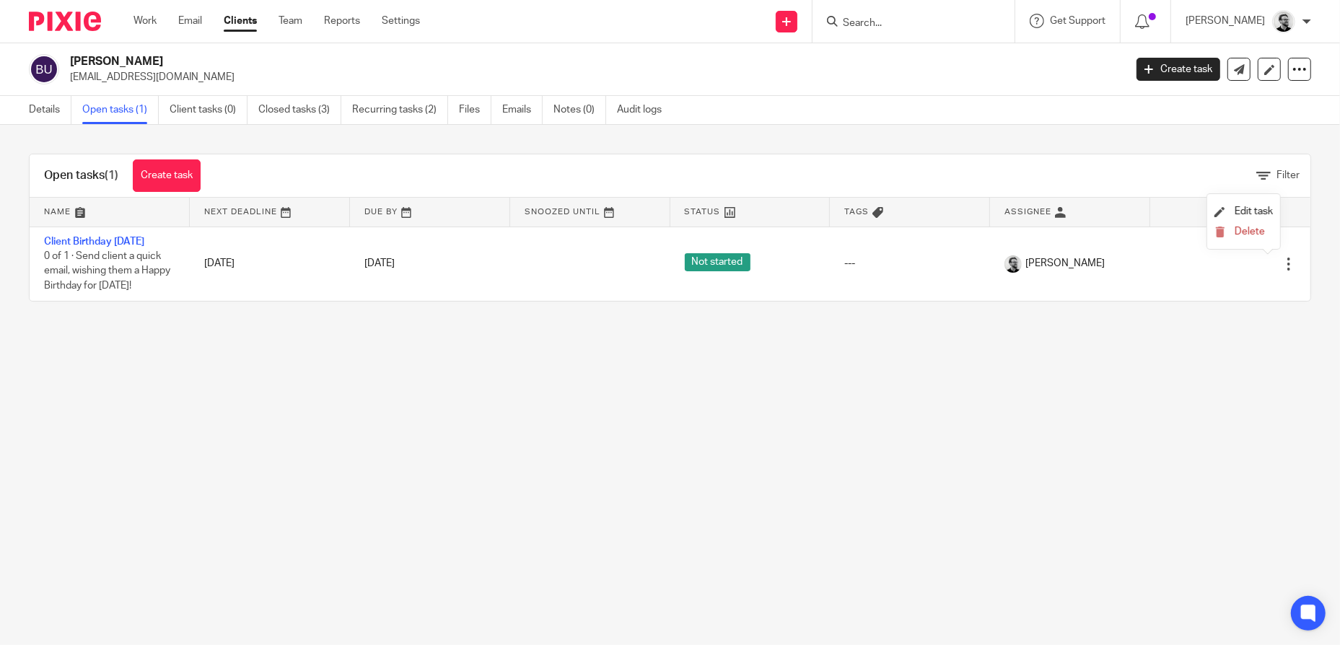
click at [808, 350] on main "Ben Underwood benunderwood1407@gmail.com Create task Update from Companies Hous…" at bounding box center [670, 322] width 1340 height 645
click at [417, 111] on link "Recurring tasks (2)" at bounding box center [400, 110] width 96 height 28
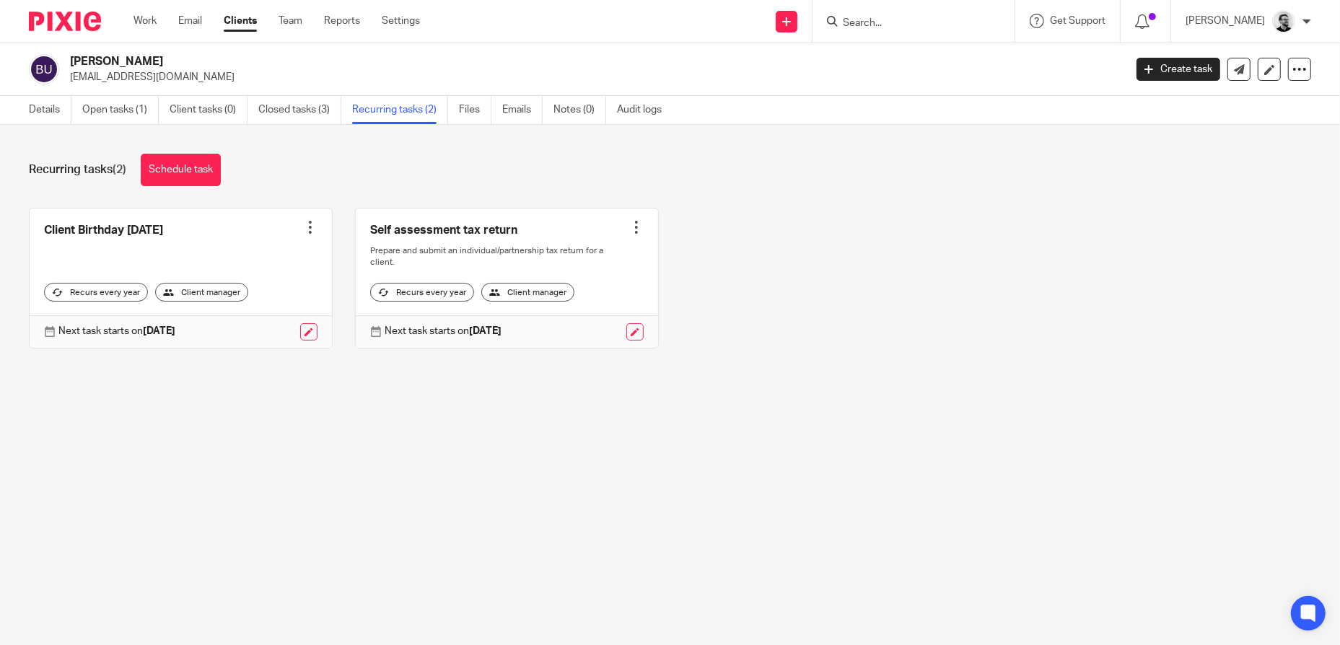
click at [121, 110] on link "Open tasks (1)" at bounding box center [120, 110] width 76 height 28
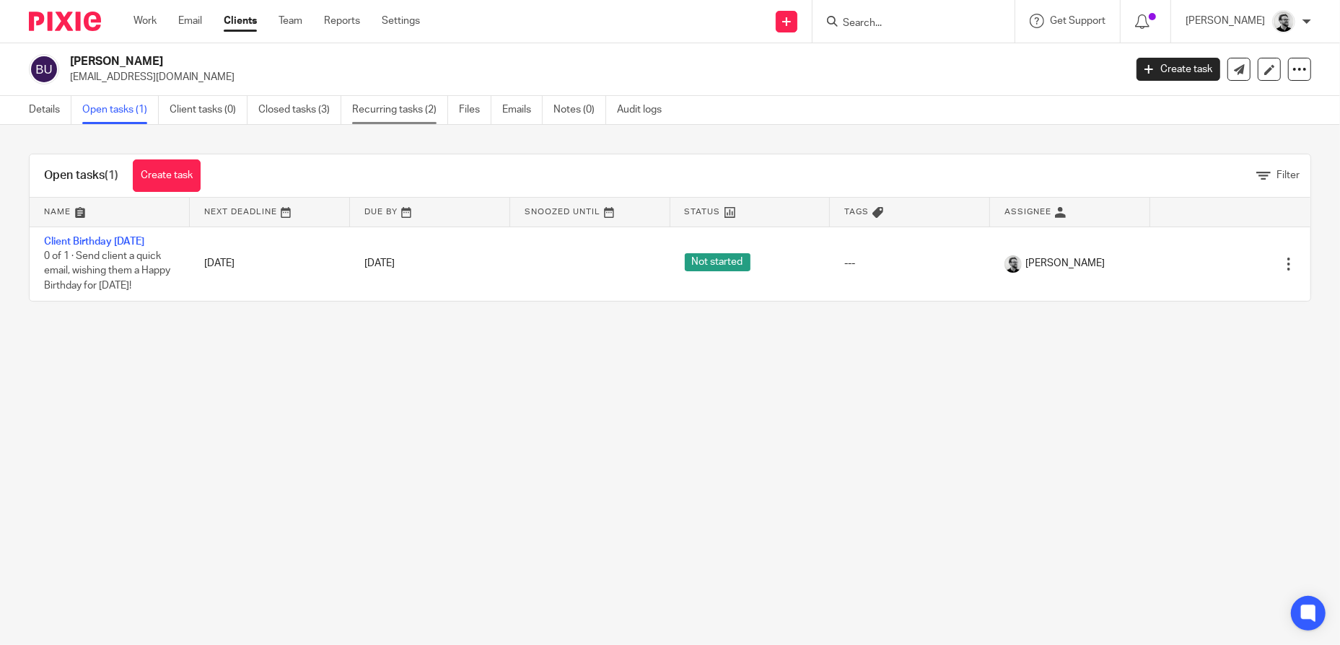
click at [416, 112] on link "Recurring tasks (2)" at bounding box center [400, 110] width 96 height 28
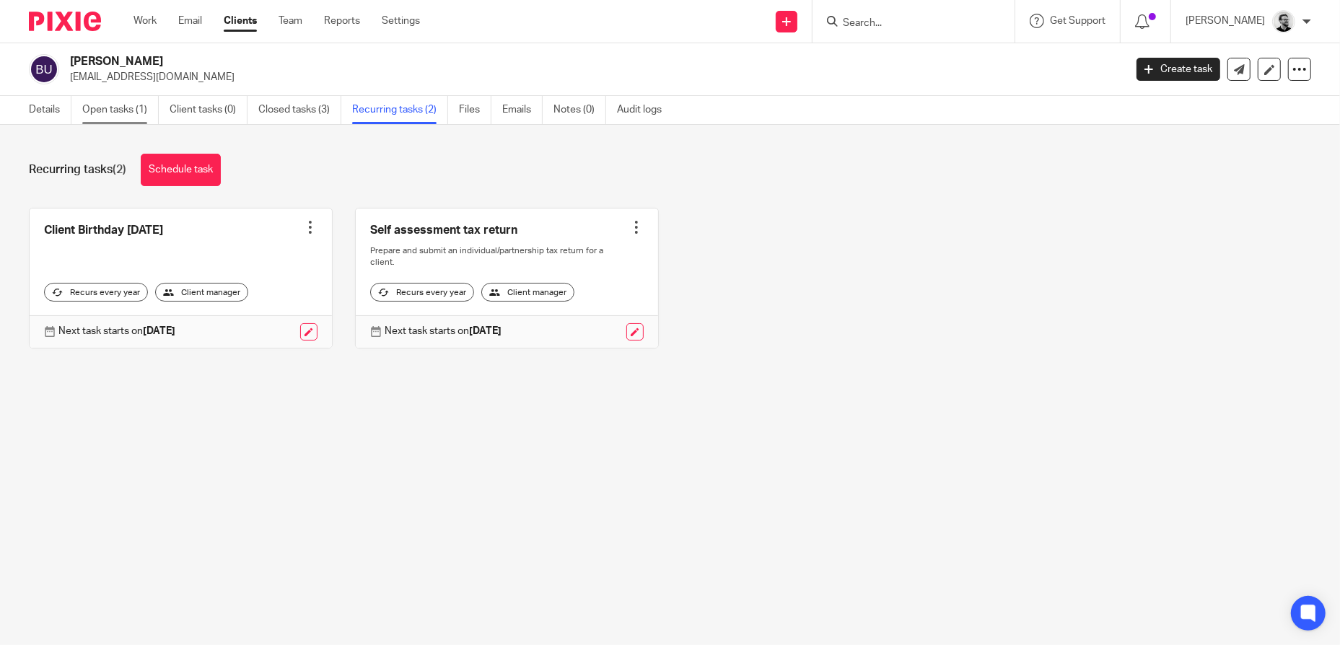
click at [123, 112] on link "Open tasks (1)" at bounding box center [120, 110] width 76 height 28
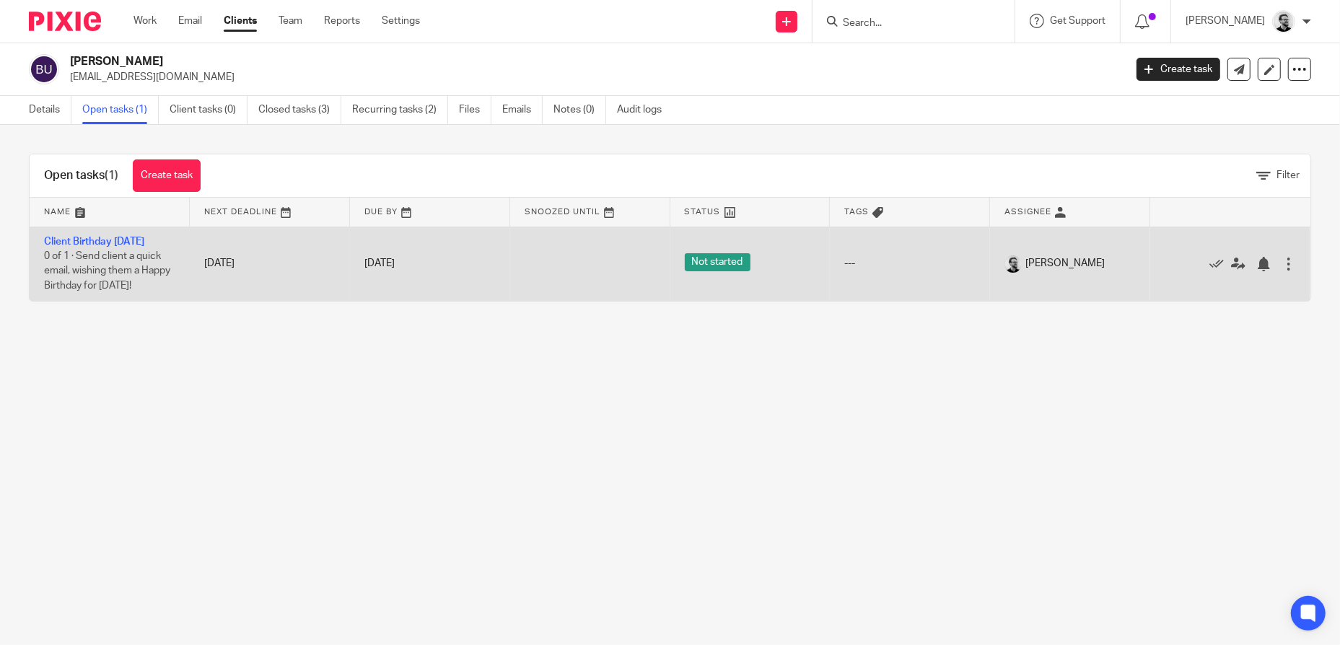
click at [1282, 263] on div at bounding box center [1289, 264] width 14 height 14
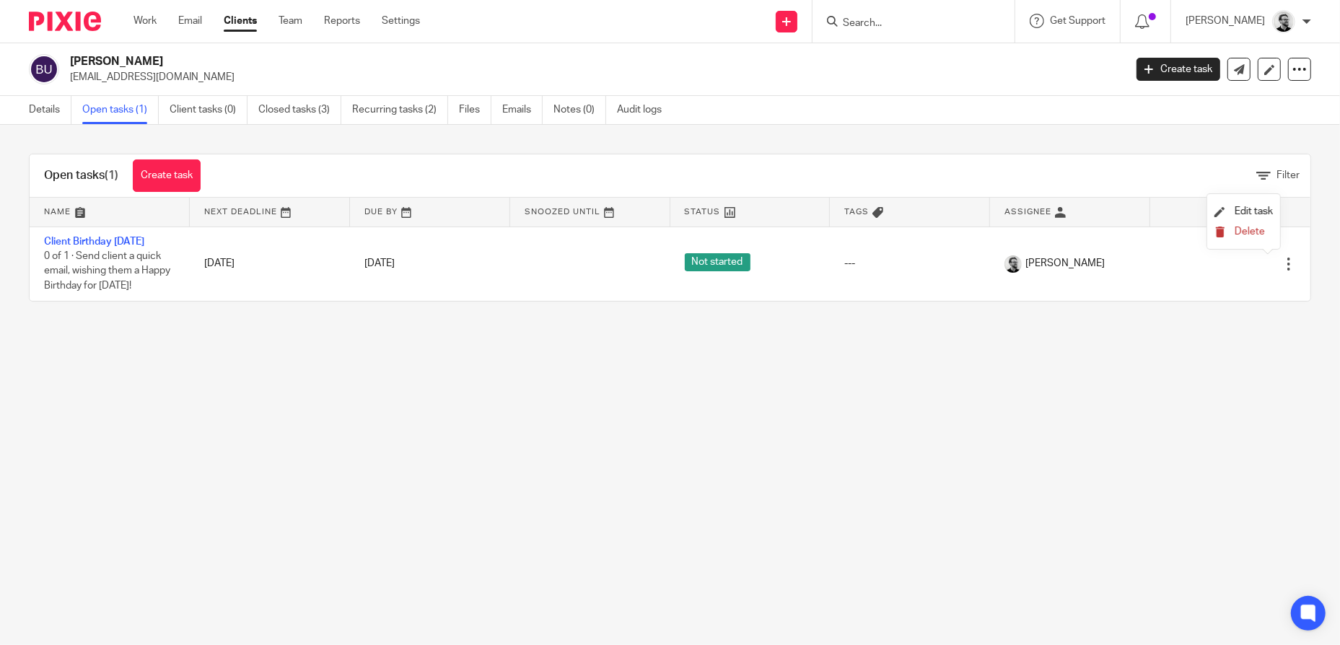
click at [1257, 227] on span "Delete" at bounding box center [1250, 232] width 30 height 10
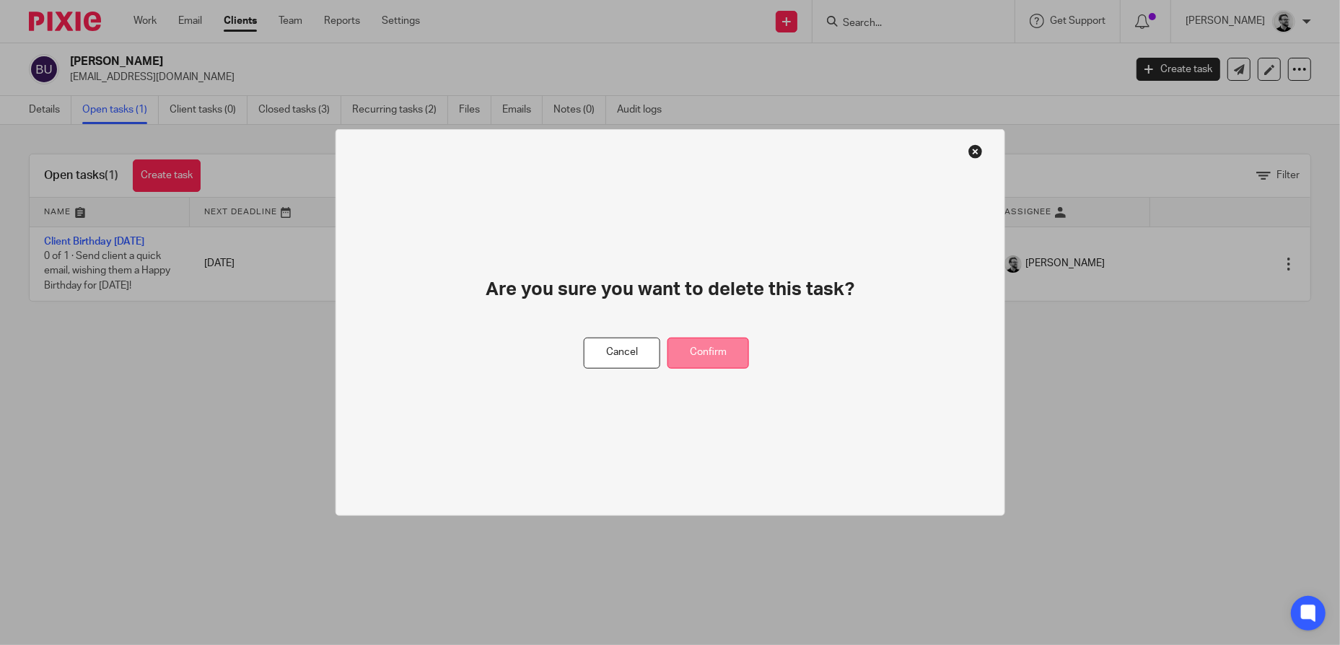
click at [713, 339] on button "Confirm" at bounding box center [709, 353] width 82 height 31
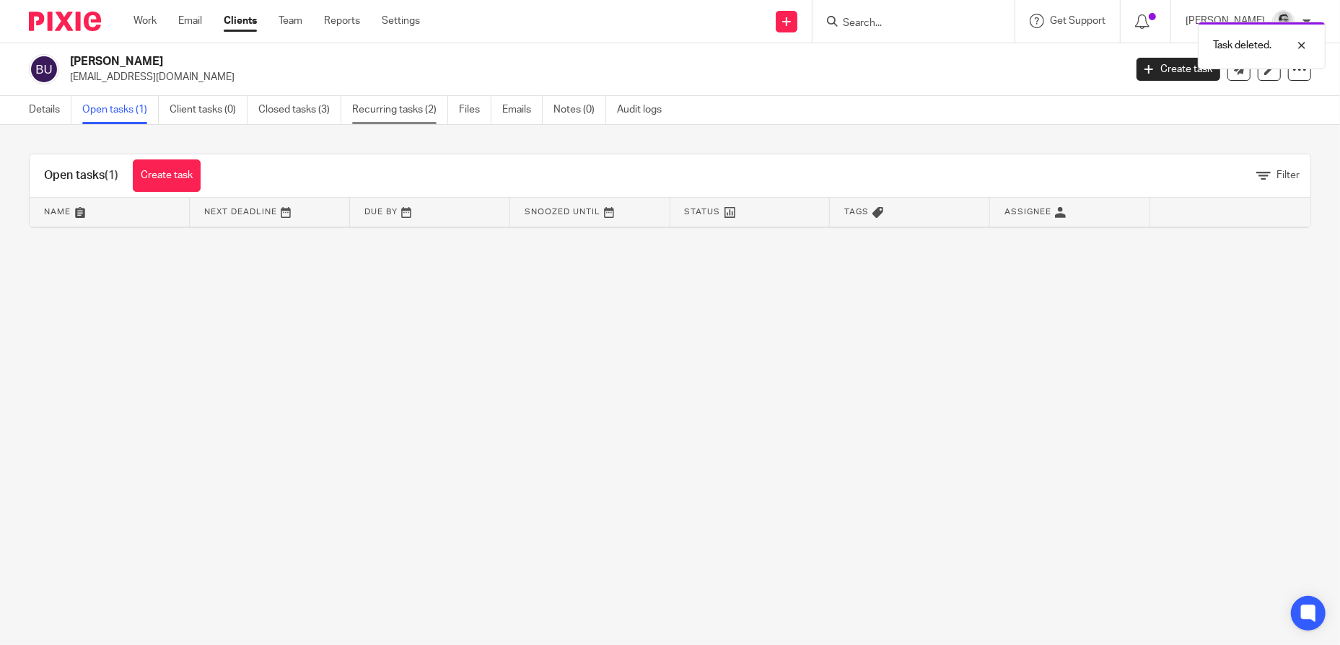
click at [385, 106] on link "Recurring tasks (2)" at bounding box center [400, 110] width 96 height 28
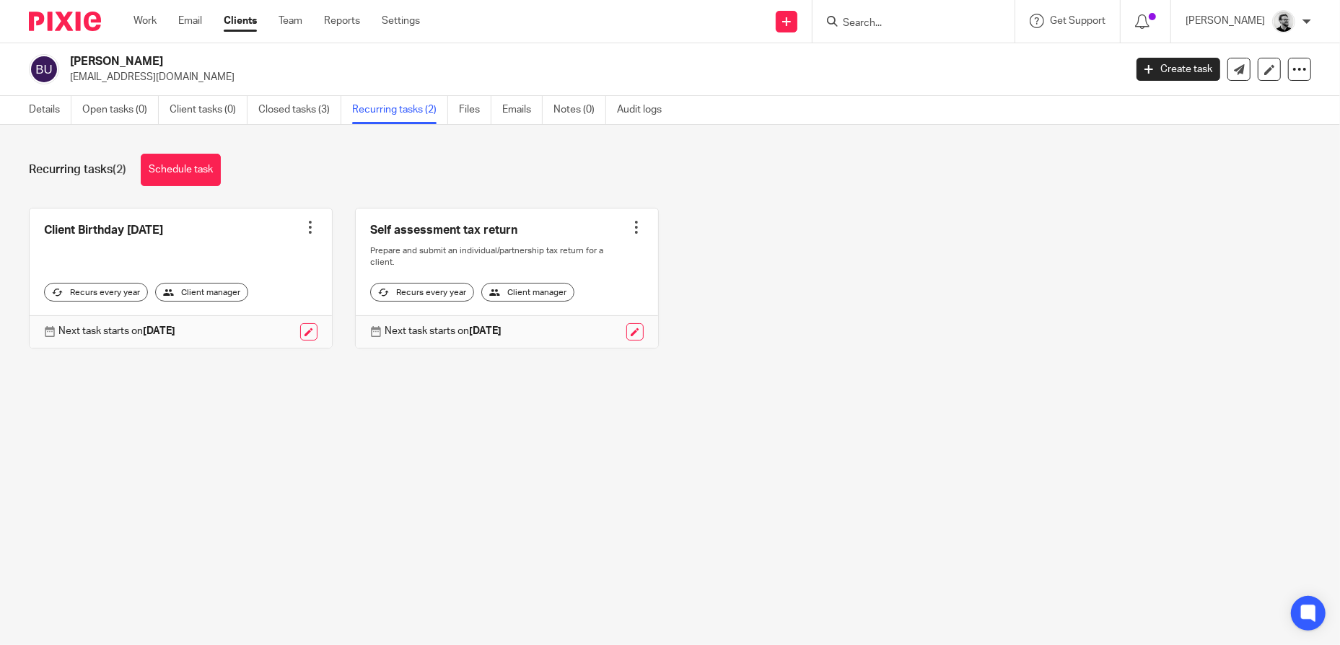
click at [894, 23] on input "Search" at bounding box center [906, 23] width 130 height 13
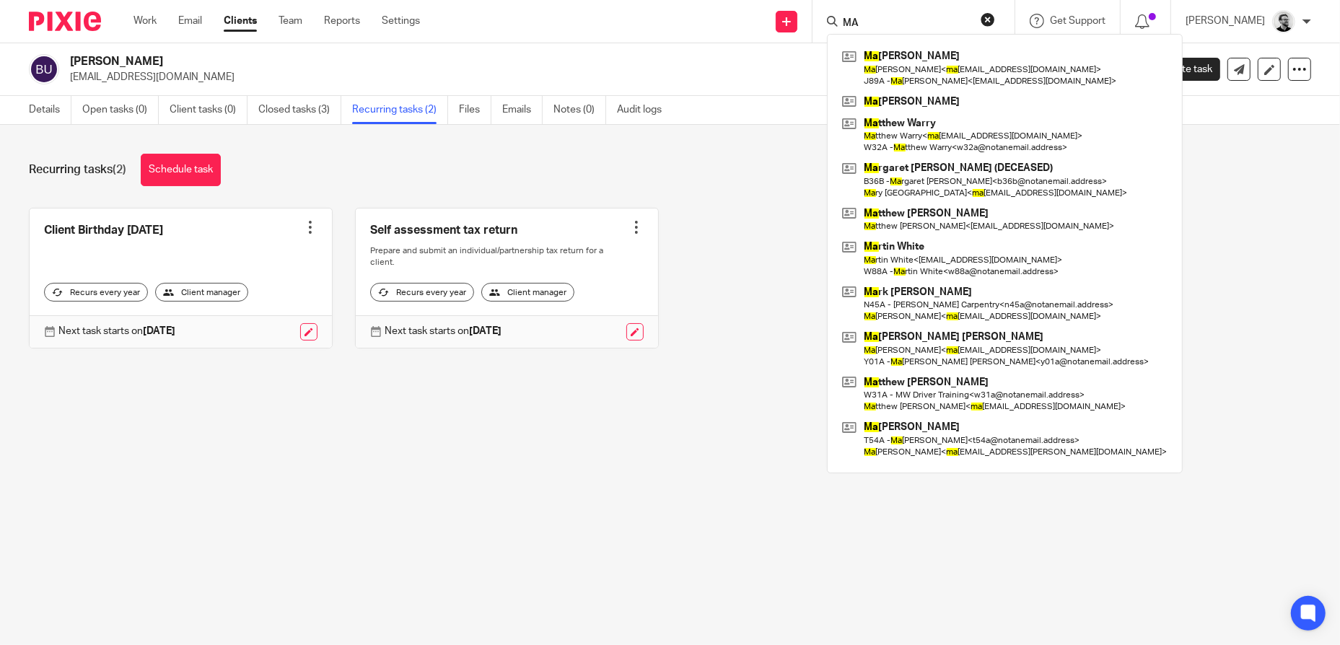
type input "M"
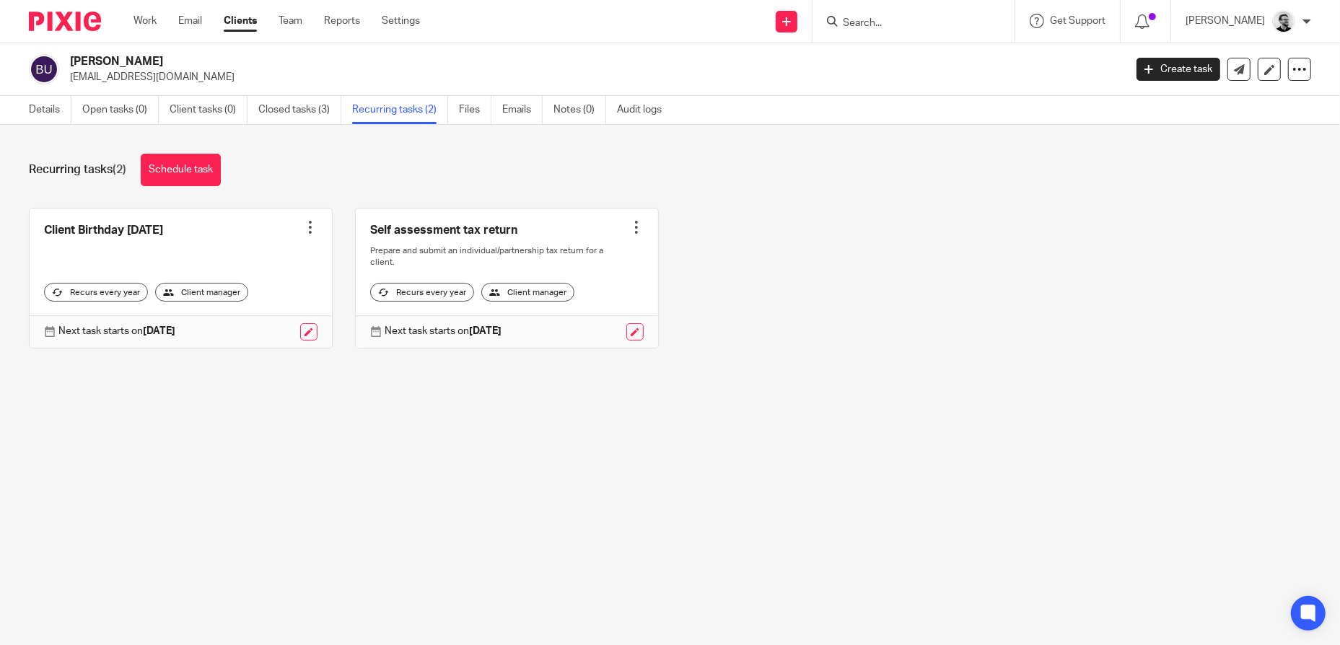
click at [883, 27] on input "Search" at bounding box center [906, 23] width 130 height 13
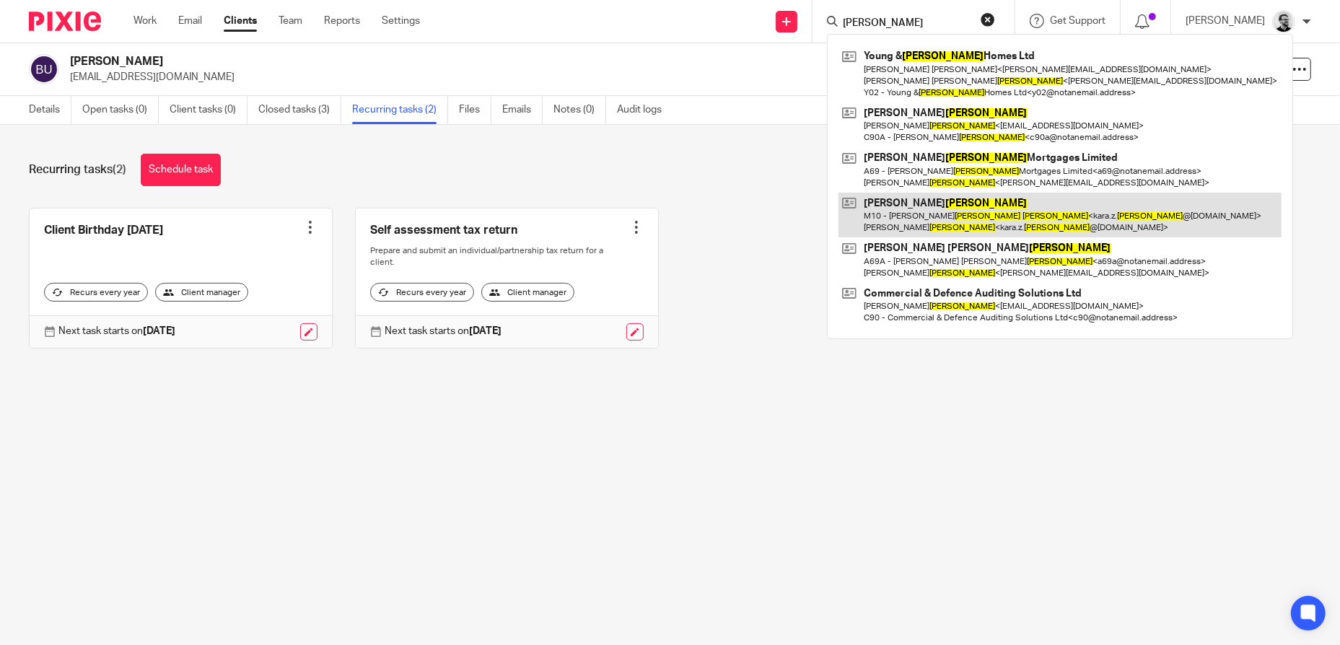
type input "[PERSON_NAME]"
click at [977, 213] on link at bounding box center [1060, 215] width 443 height 45
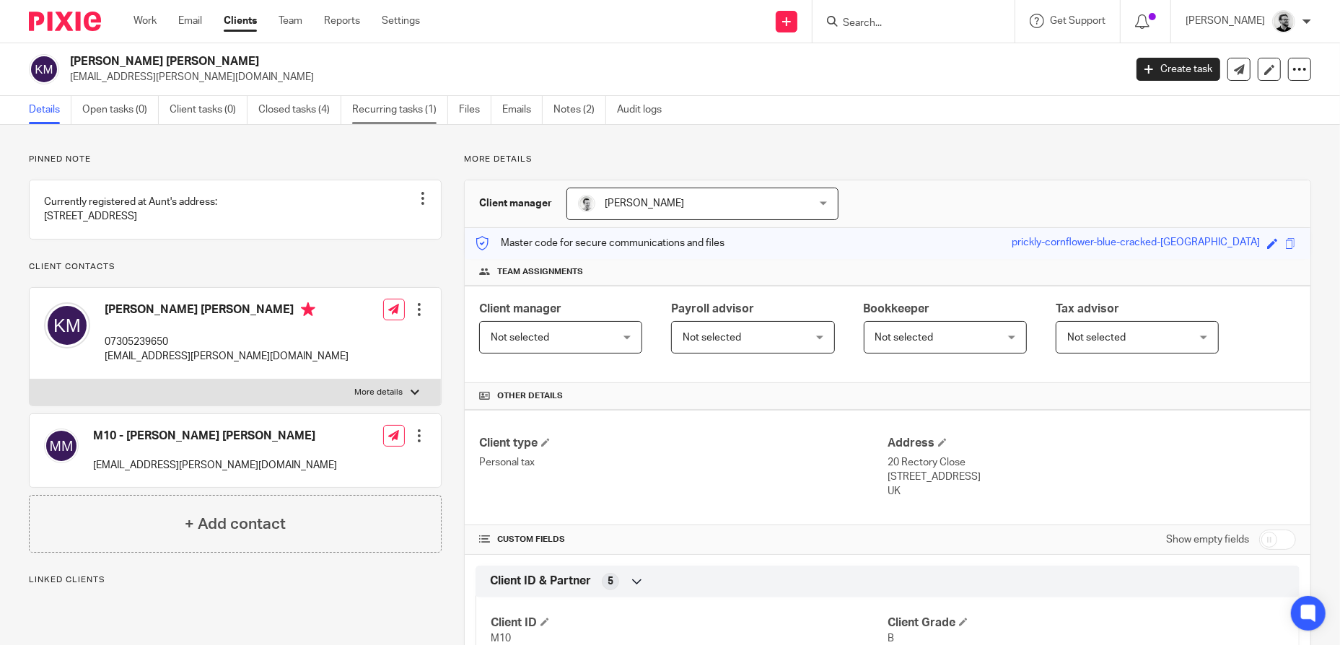
click at [362, 109] on link "Recurring tasks (1)" at bounding box center [400, 110] width 96 height 28
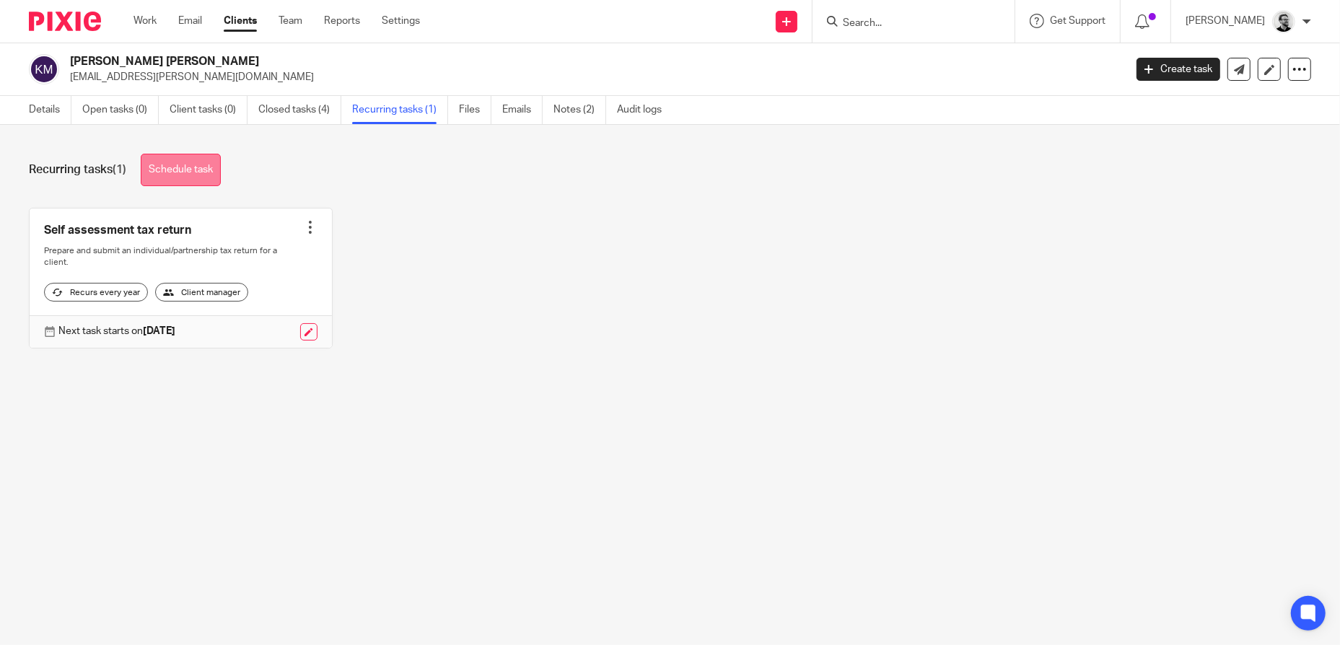
click at [204, 171] on link "Schedule task" at bounding box center [181, 170] width 80 height 32
click at [183, 175] on link "Schedule task" at bounding box center [181, 170] width 80 height 32
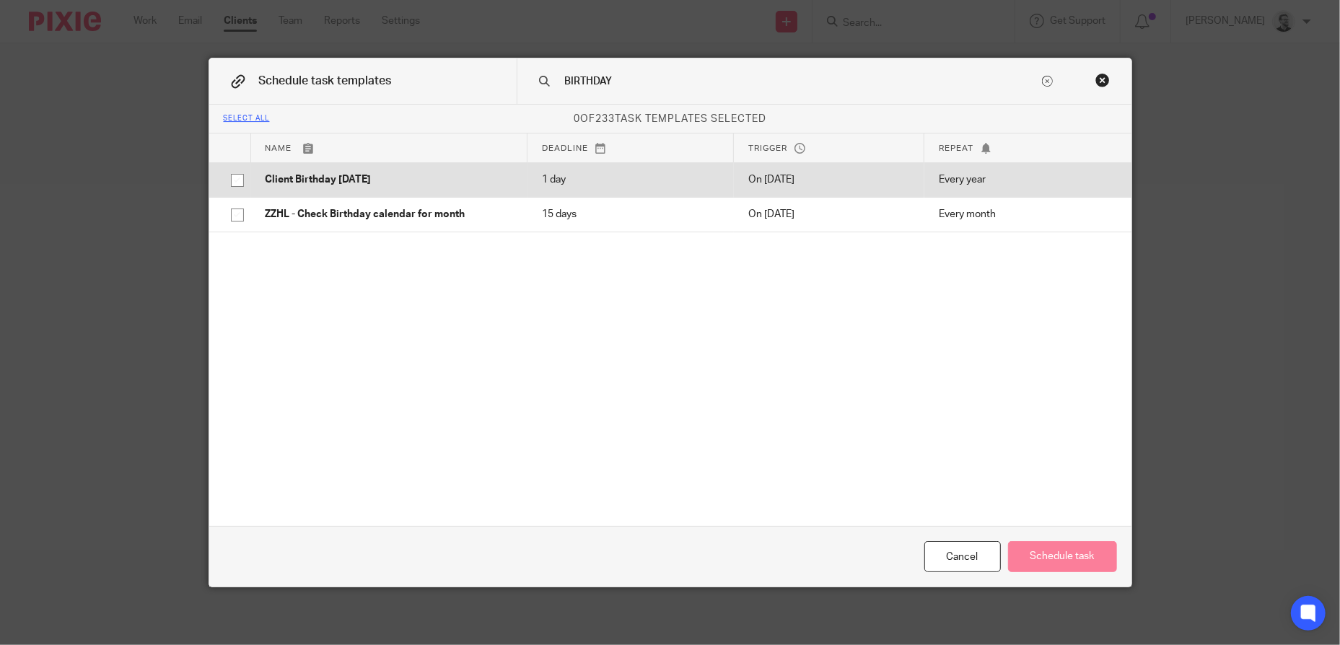
type input "BIRTHDAY"
click at [236, 183] on input "checkbox" at bounding box center [237, 180] width 27 height 27
click at [788, 175] on p "On 13 Feb" at bounding box center [829, 179] width 162 height 14
checkbox input "true"
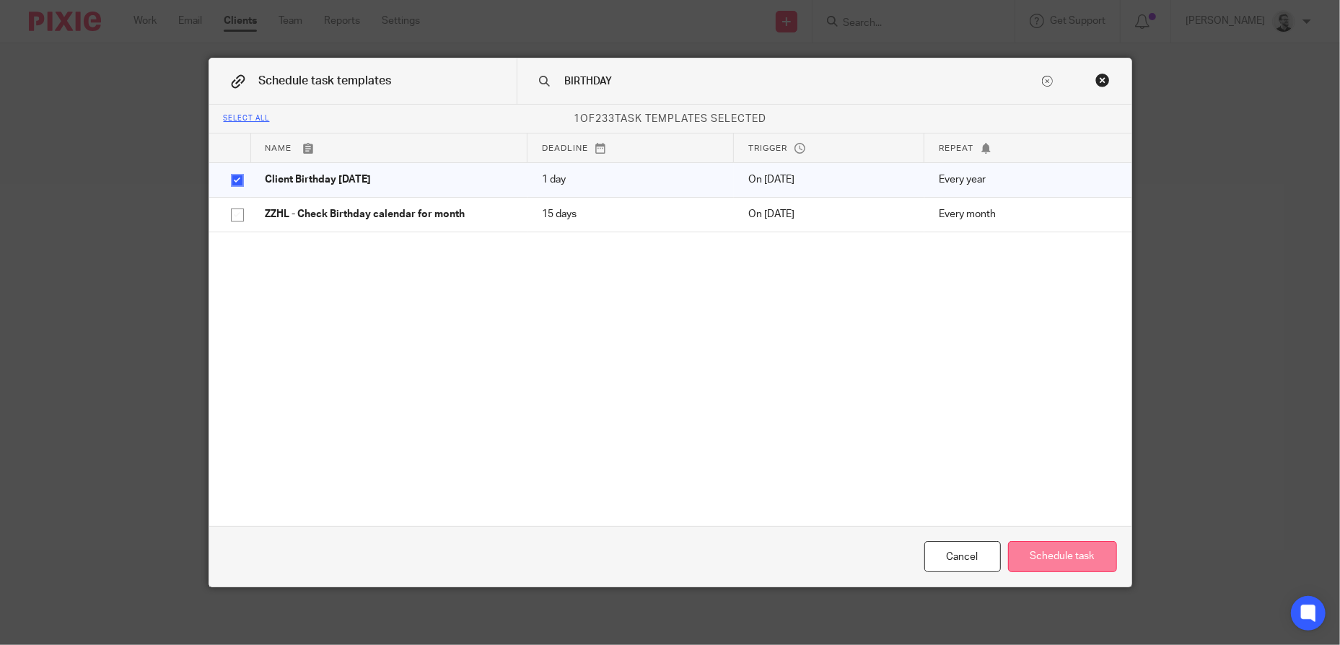
click at [1059, 560] on button "Schedule task" at bounding box center [1062, 556] width 109 height 31
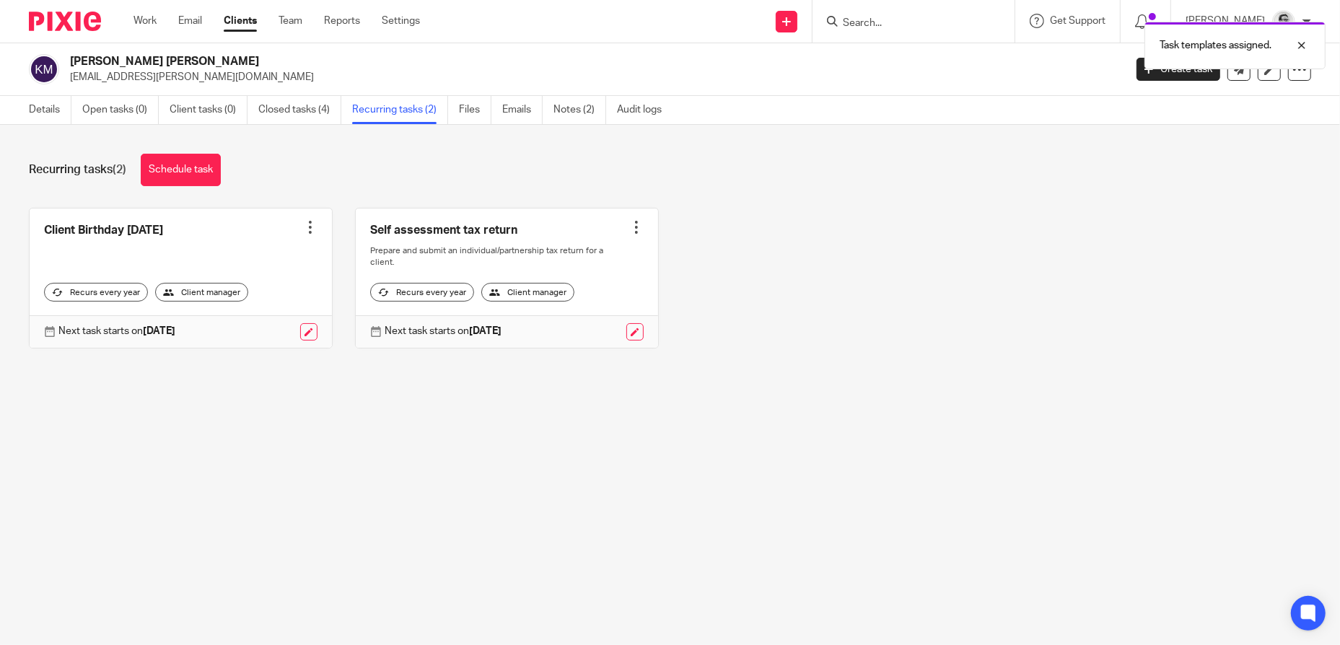
click at [309, 224] on div at bounding box center [310, 227] width 14 height 14
click at [261, 370] on div "Client Birthday Tomorrow Create task Clone template Recalculate schedule Cancel…" at bounding box center [658, 289] width 1305 height 162
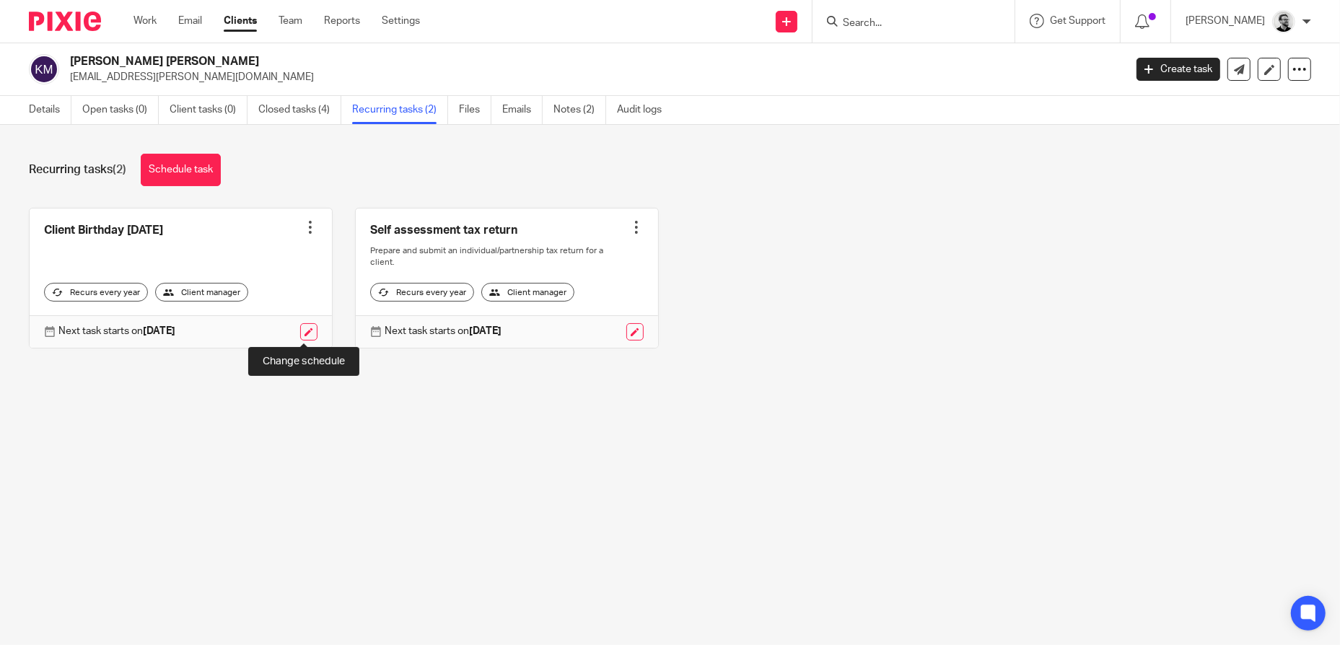
click at [304, 333] on link at bounding box center [308, 331] width 17 height 17
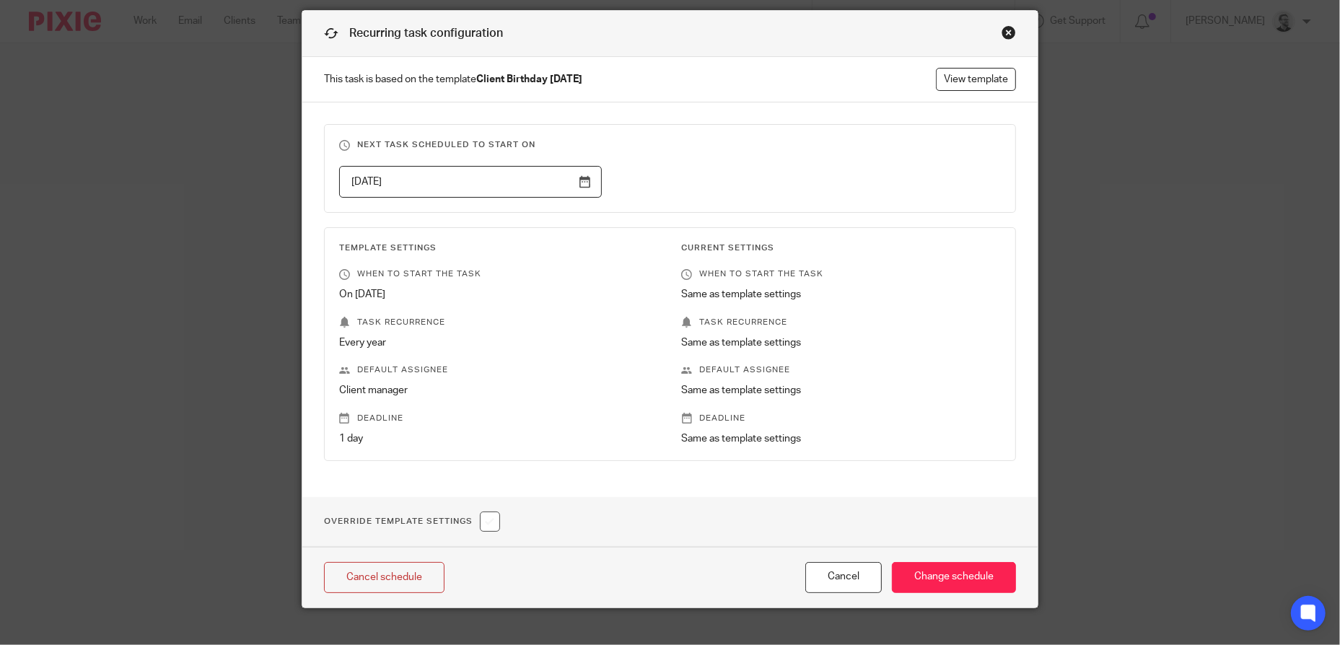
scroll to position [68, 0]
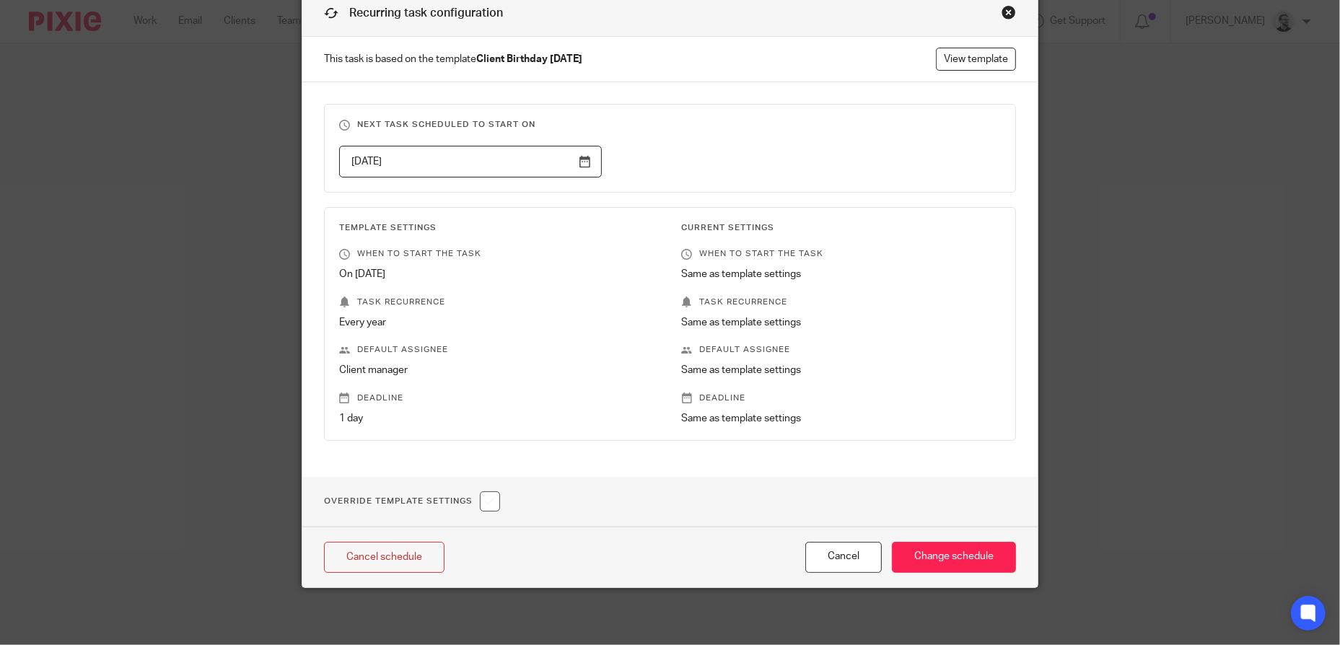
click at [507, 157] on input "2026-02-13" at bounding box center [470, 162] width 263 height 32
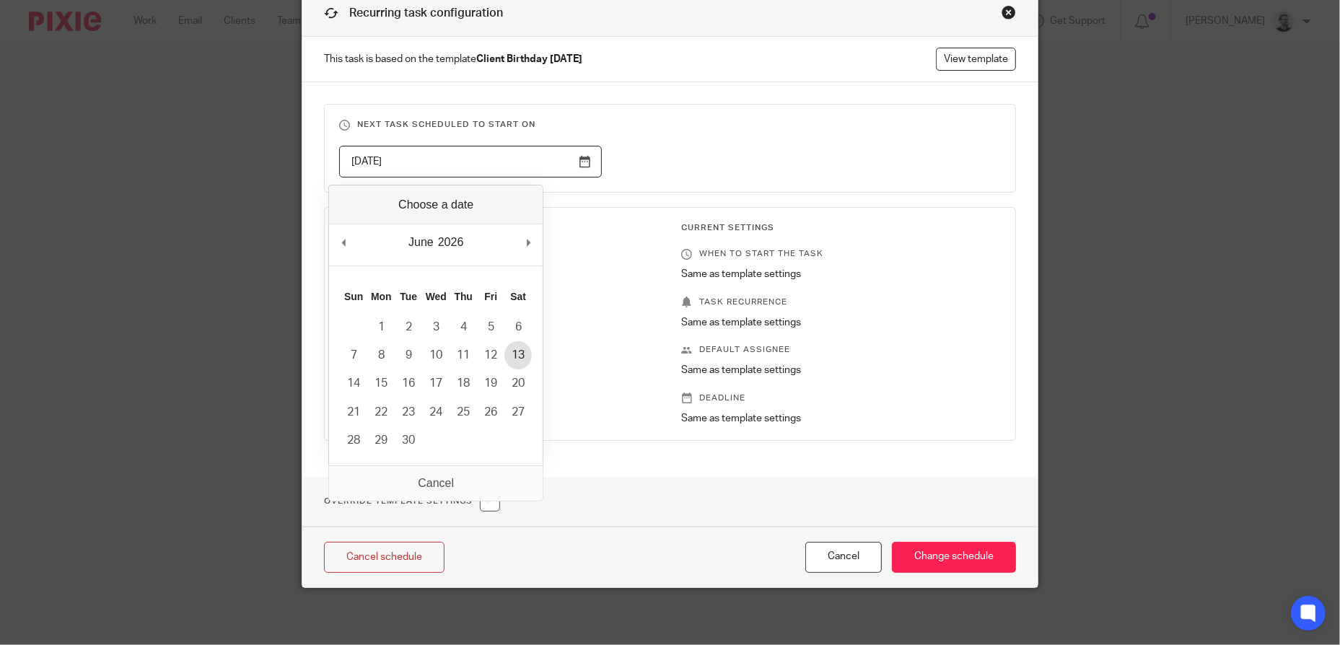
type input "2026-06-13"
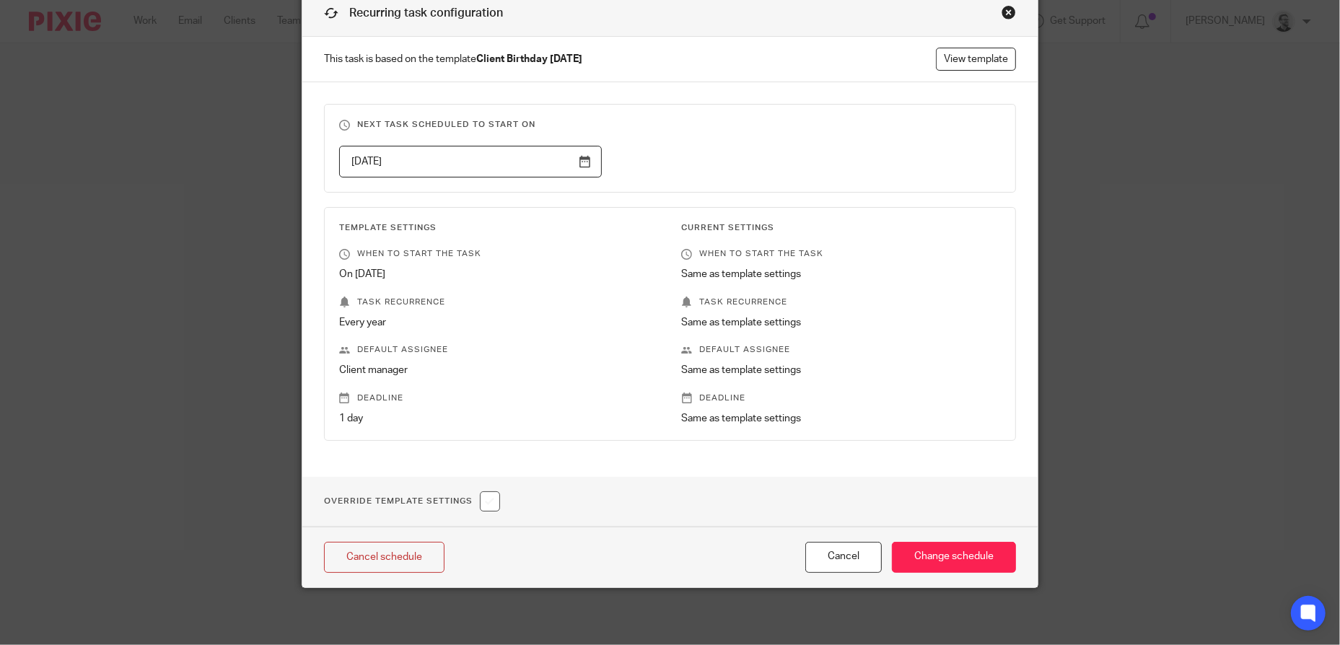
click at [583, 313] on div "Template Settings When to start the task On 13 Feb Task recurrence Every year D…" at bounding box center [488, 324] width 342 height 204
click at [967, 554] on input "Change schedule" at bounding box center [954, 557] width 124 height 31
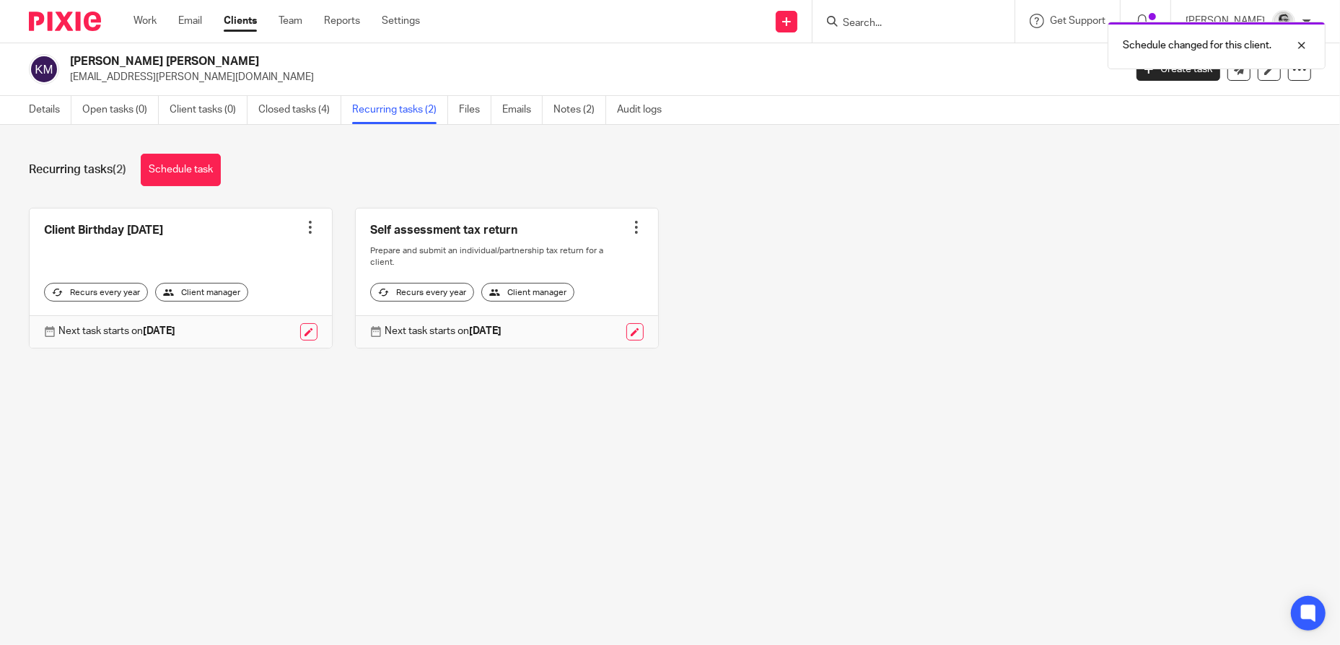
click at [909, 14] on div "Schedule changed for this client." at bounding box center [998, 41] width 656 height 55
click at [898, 21] on div "Schedule changed for this client." at bounding box center [998, 41] width 656 height 55
click at [929, 176] on div "Recurring tasks (2) Schedule task" at bounding box center [670, 170] width 1282 height 32
click at [852, 22] on div "Schedule changed for this client." at bounding box center [998, 41] width 656 height 55
drag, startPoint x: 1001, startPoint y: 201, endPoint x: 1012, endPoint y: 186, distance: 18.6
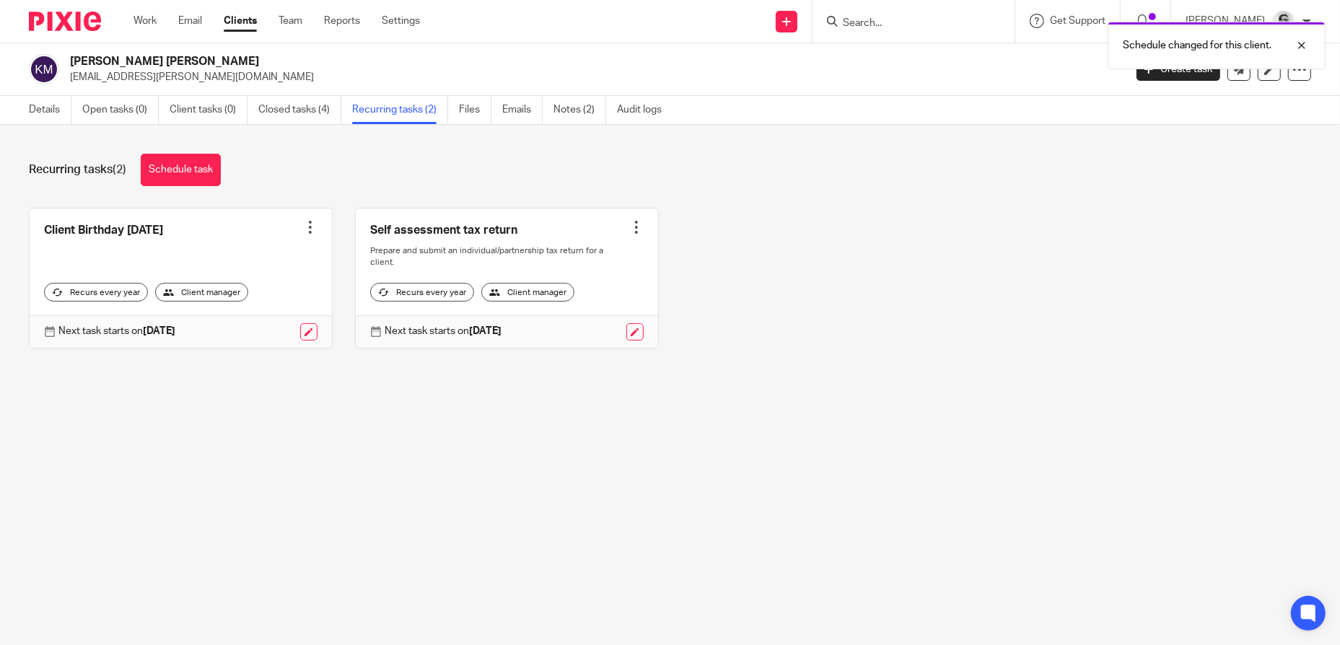
click at [1002, 201] on div "Recurring tasks (2) Schedule task Client Birthday Tomorrow Create task Clone te…" at bounding box center [670, 262] width 1340 height 274
click at [1303, 48] on div at bounding box center [1291, 45] width 39 height 17
click at [898, 25] on input "Search" at bounding box center [906, 23] width 130 height 13
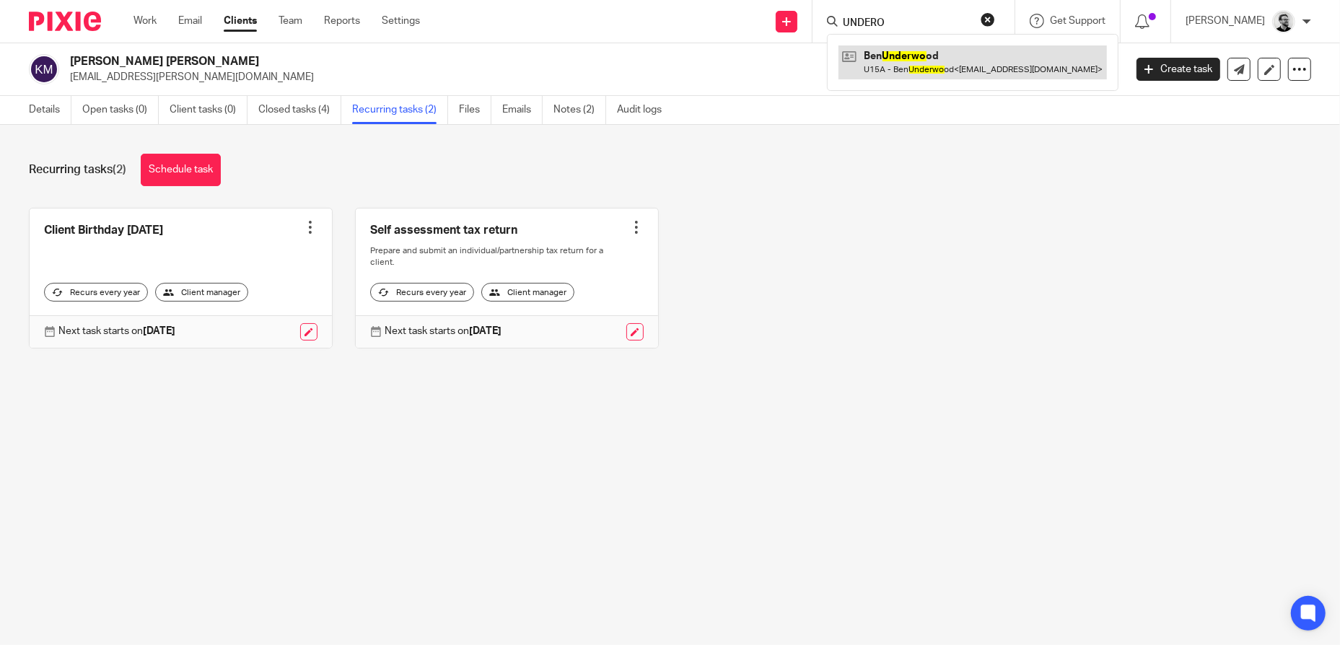
type input "UNDERO"
click at [976, 74] on link at bounding box center [973, 61] width 268 height 33
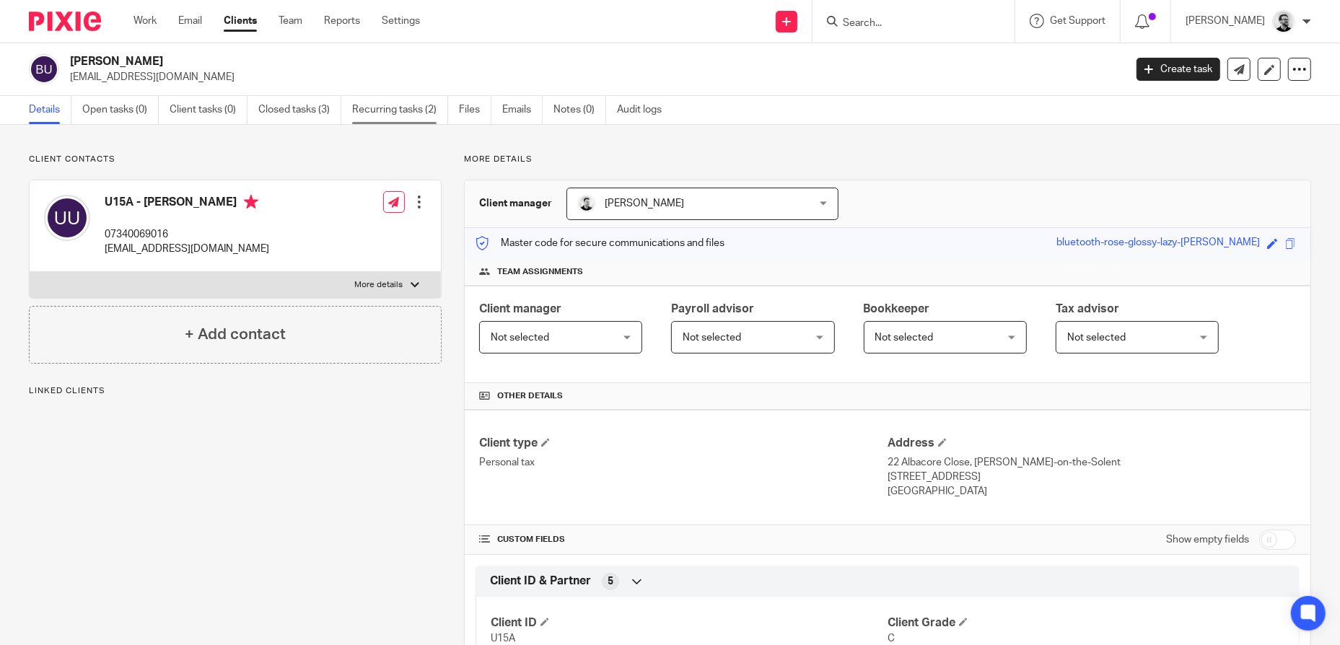
click at [382, 115] on link "Recurring tasks (2)" at bounding box center [400, 110] width 96 height 28
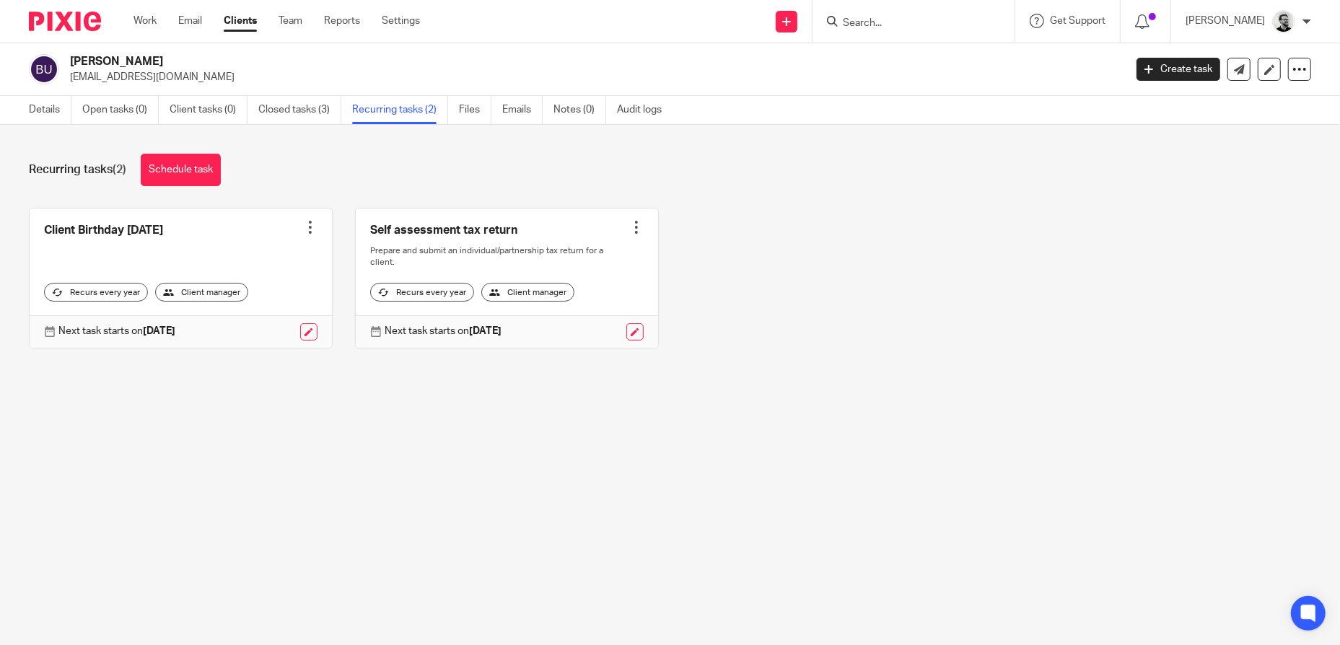
click at [893, 21] on input "Search" at bounding box center [906, 23] width 130 height 13
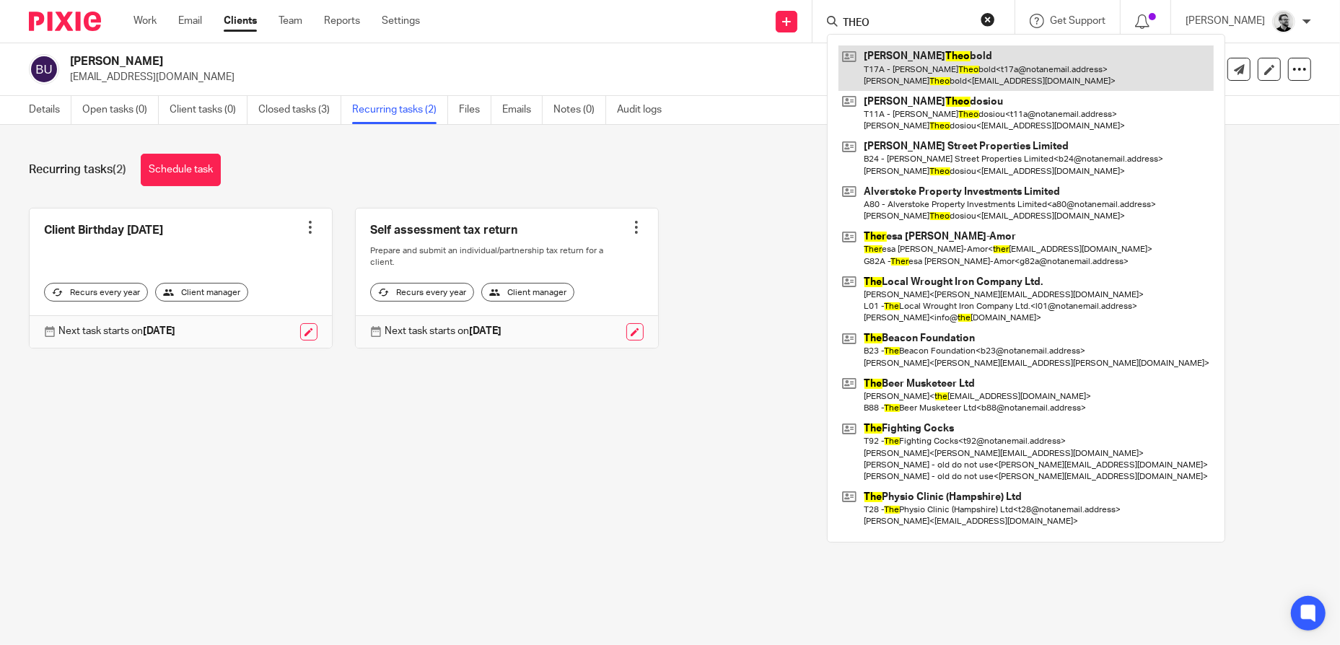
type input "THEO"
click at [925, 64] on link at bounding box center [1026, 67] width 375 height 45
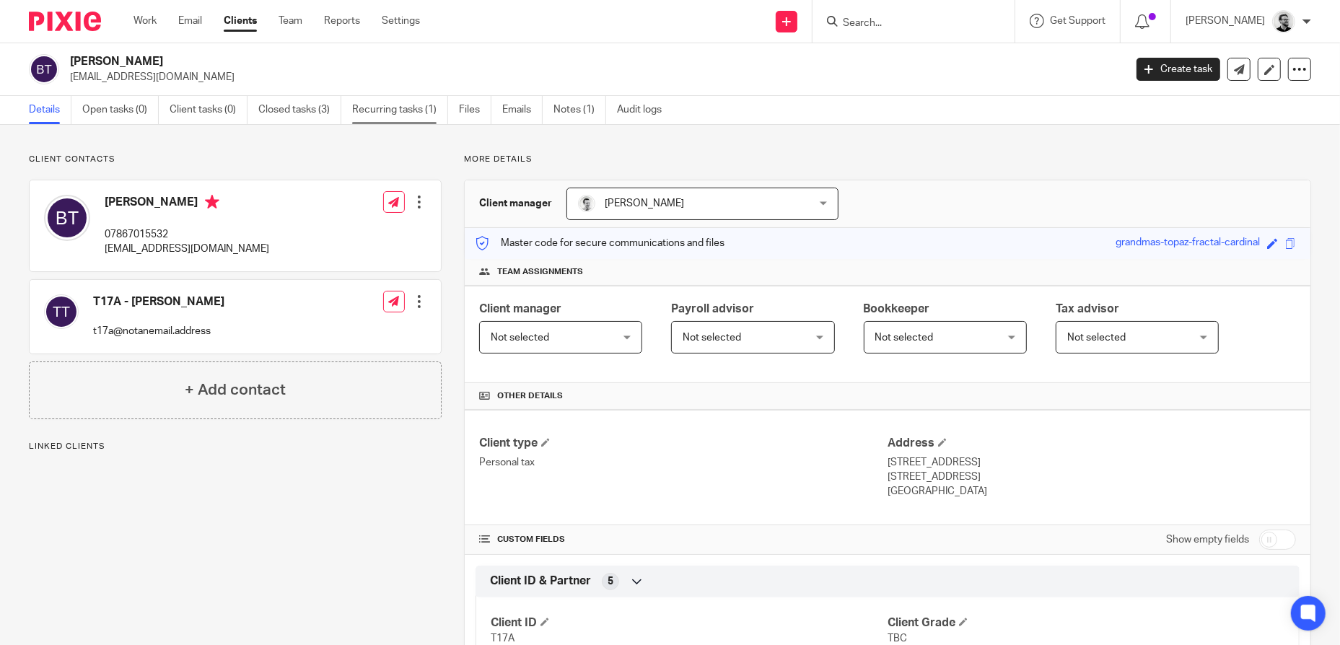
click at [411, 117] on link "Recurring tasks (1)" at bounding box center [400, 110] width 96 height 28
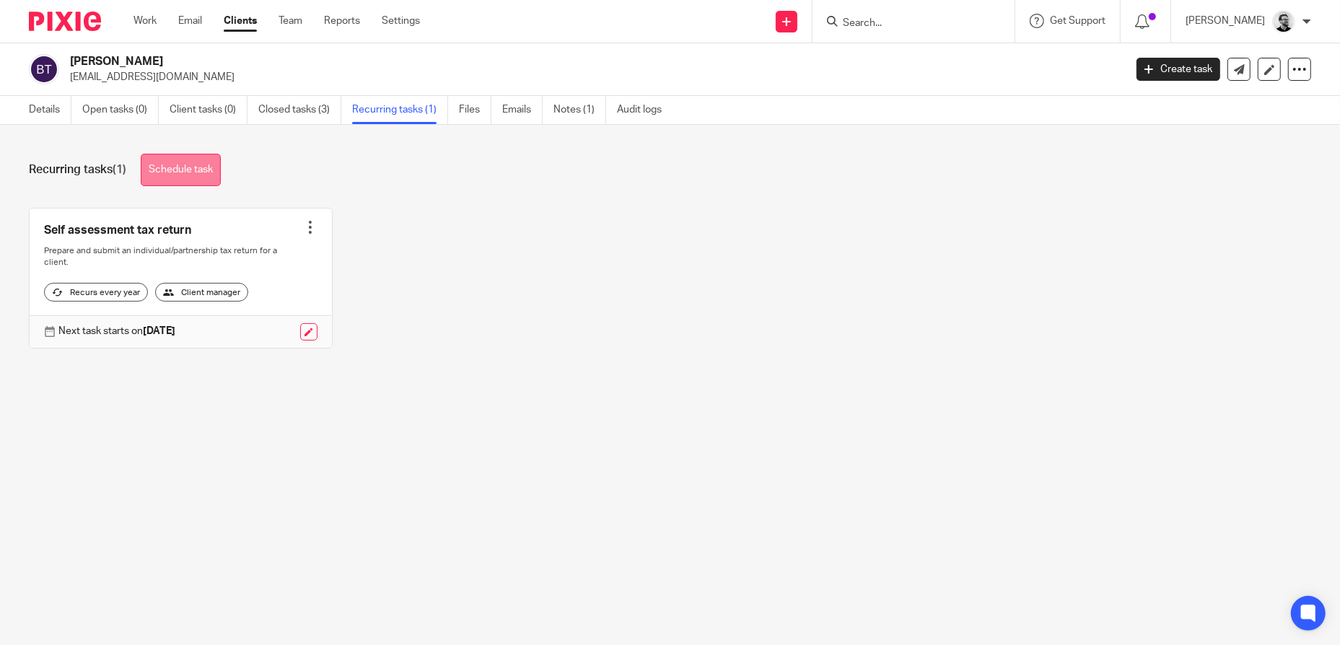
click at [181, 168] on link "Schedule task" at bounding box center [181, 170] width 80 height 32
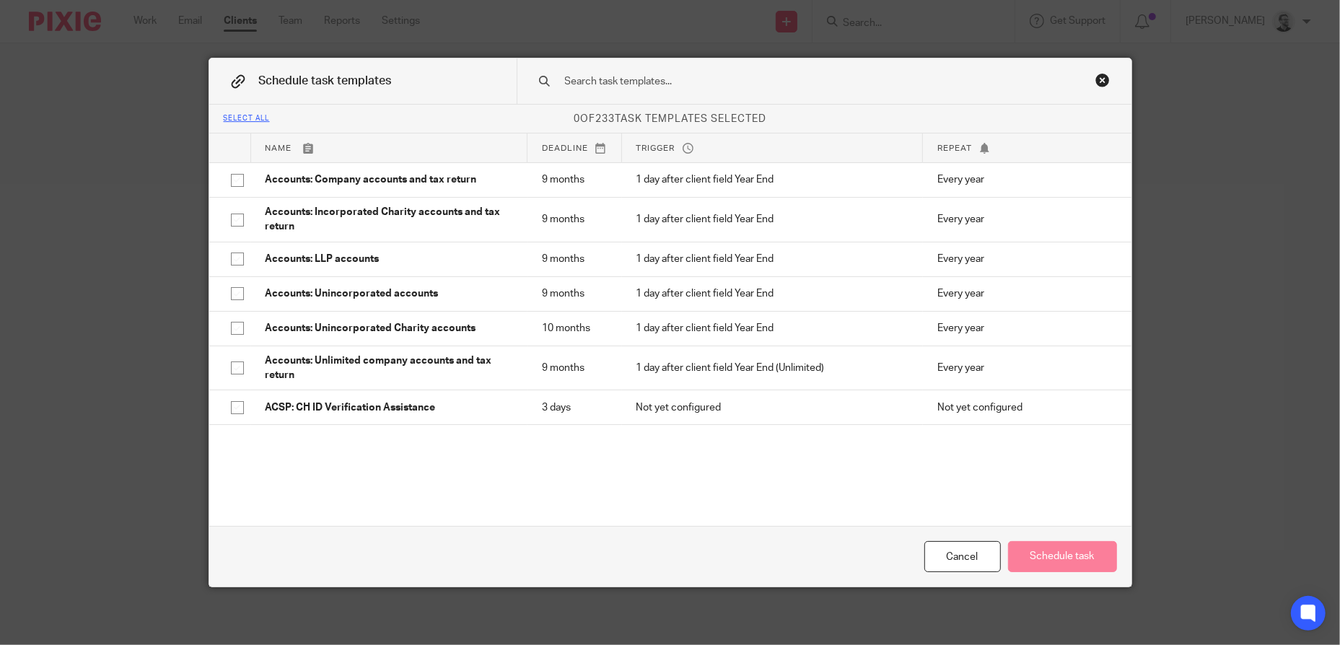
click at [629, 75] on input "text" at bounding box center [802, 82] width 476 height 16
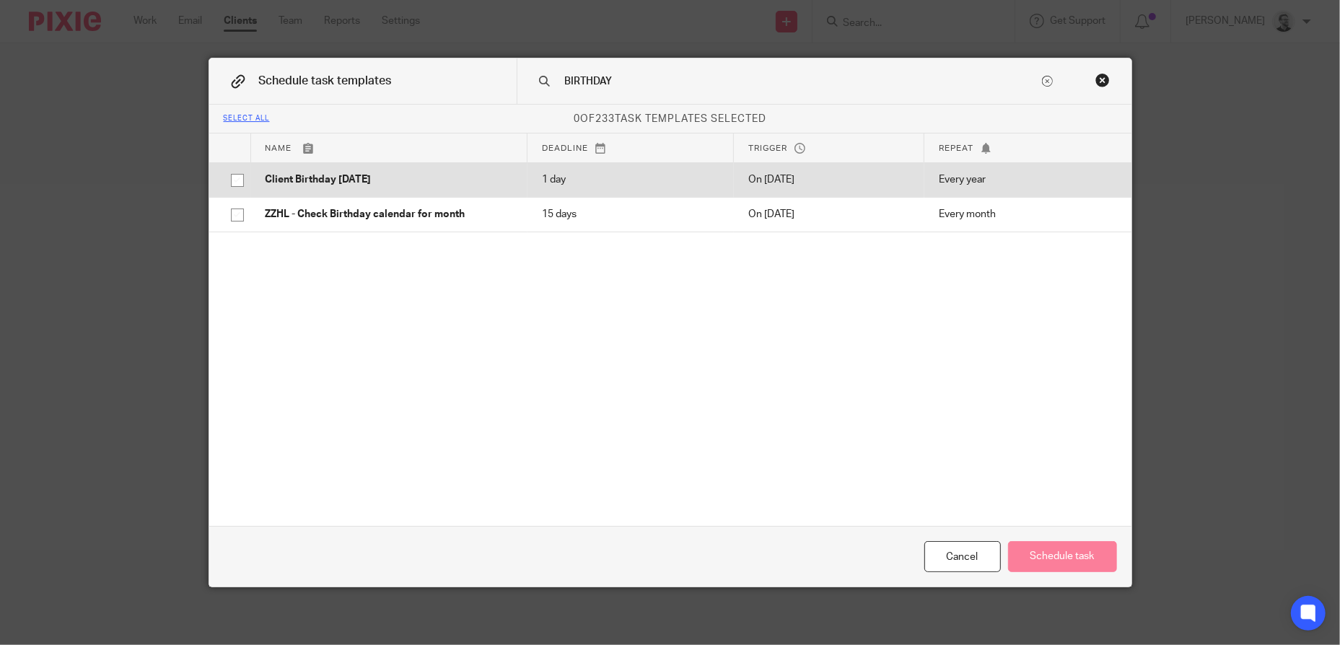
type input "BIRTHDAY"
click at [237, 179] on input "checkbox" at bounding box center [237, 180] width 27 height 27
checkbox input "true"
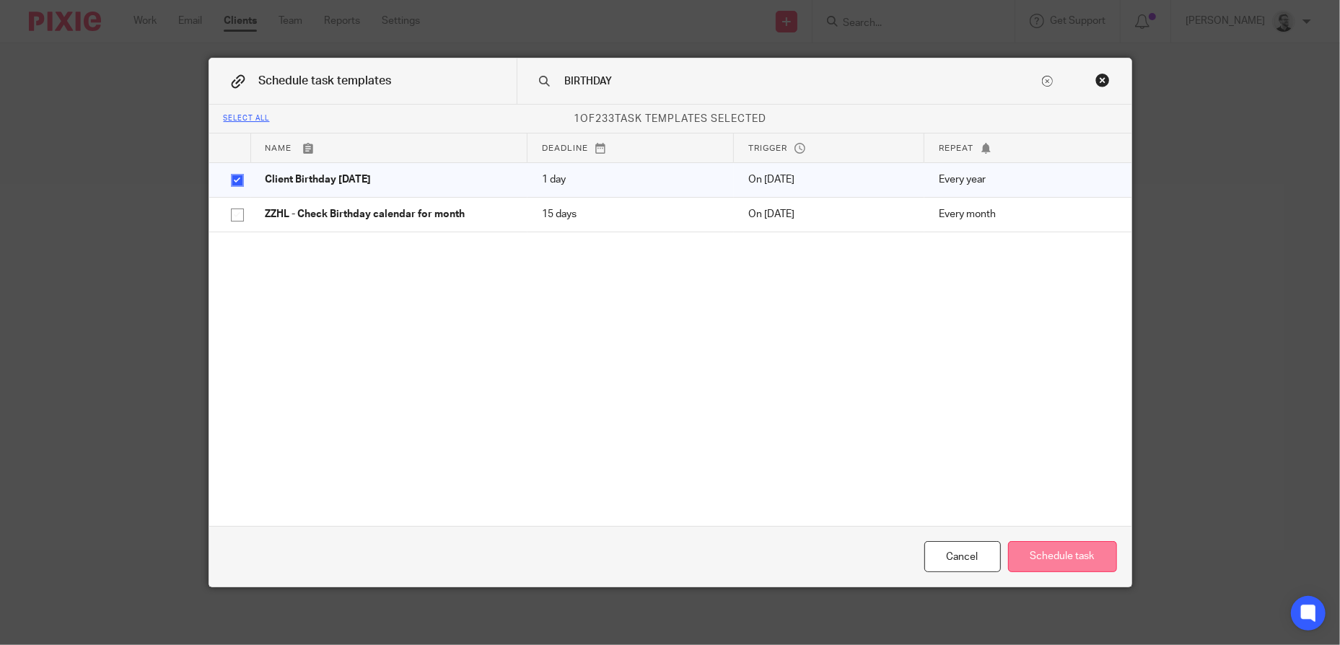
click at [1065, 559] on button "Schedule task" at bounding box center [1062, 556] width 109 height 31
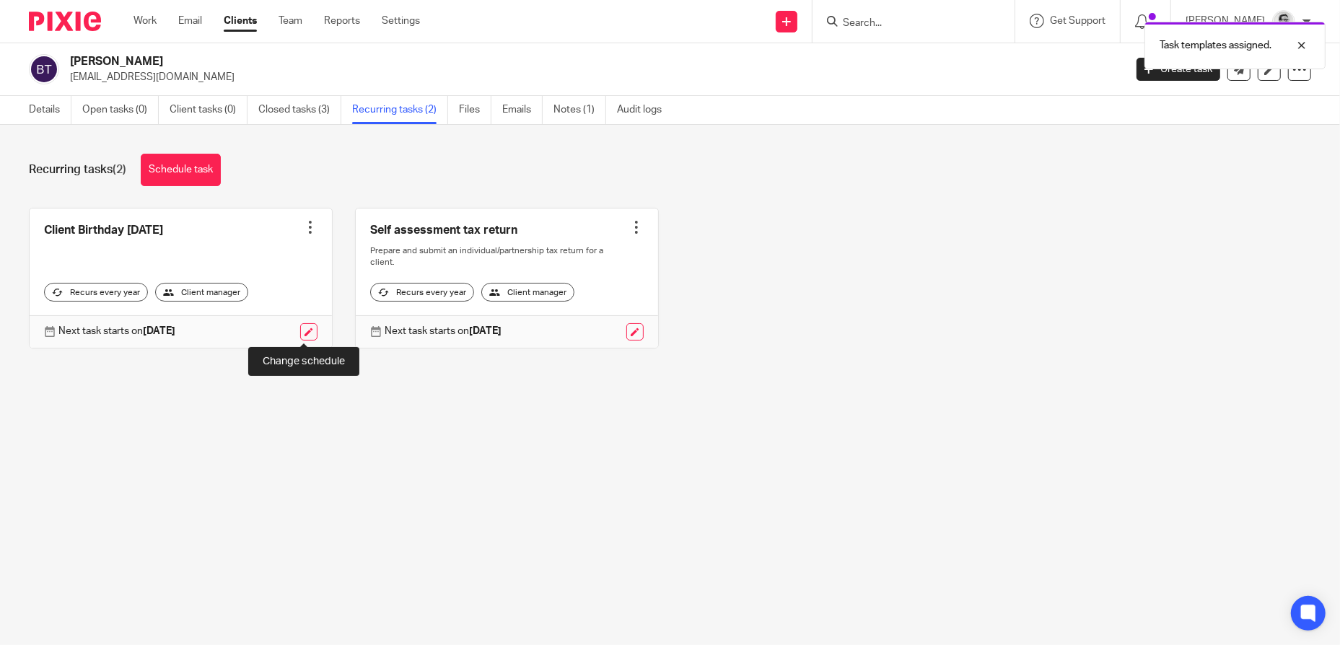
click at [300, 333] on link at bounding box center [308, 331] width 17 height 17
click at [302, 332] on link at bounding box center [308, 331] width 17 height 17
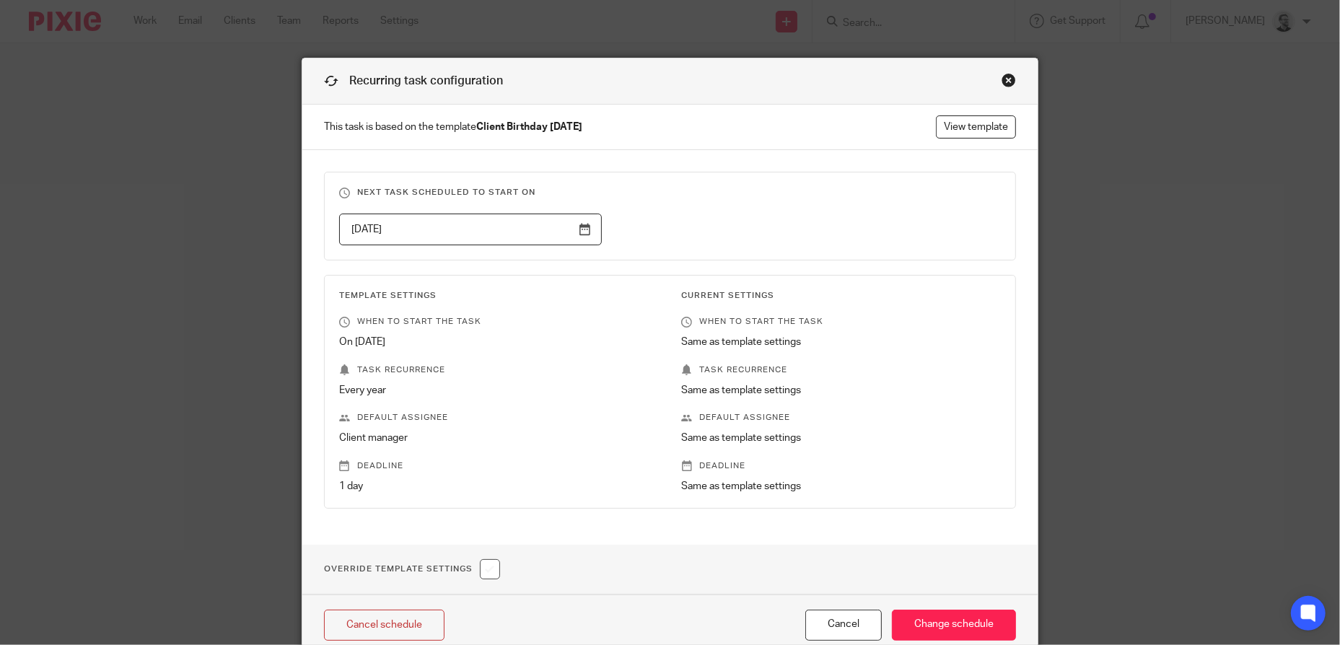
click at [507, 227] on input "[DATE]" at bounding box center [470, 230] width 263 height 32
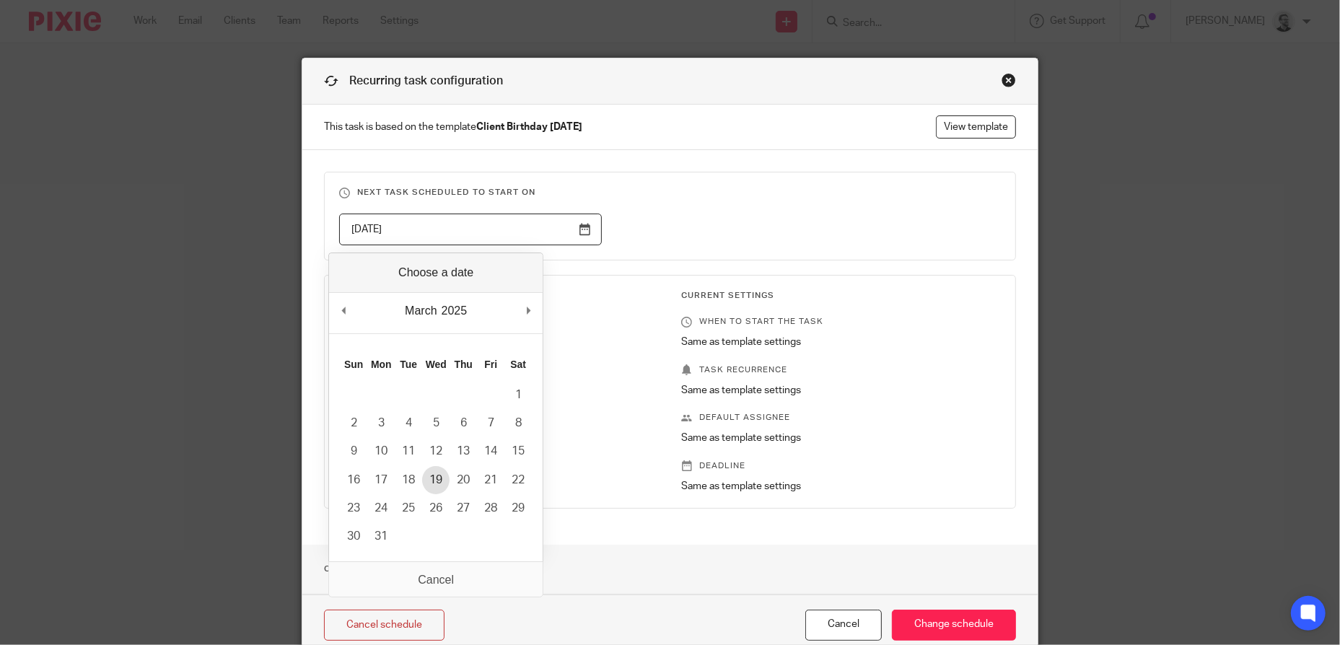
type input "[DATE]"
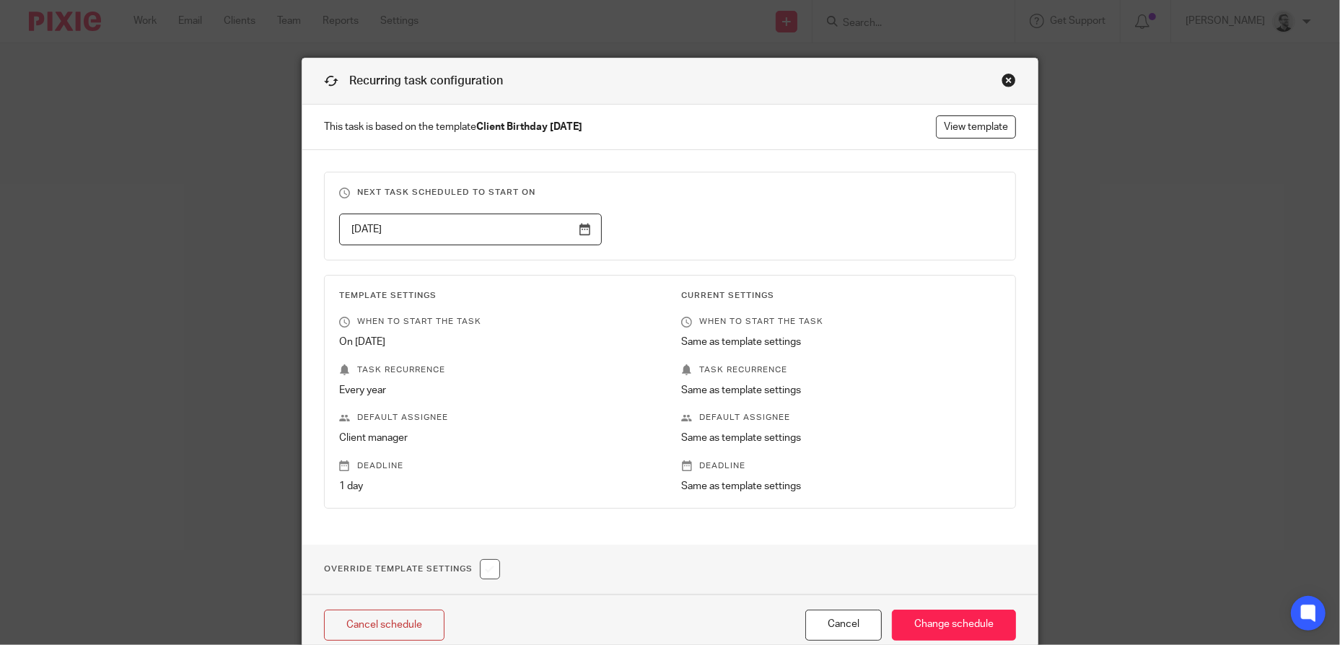
click at [695, 240] on div "[DATE]" at bounding box center [659, 230] width 685 height 32
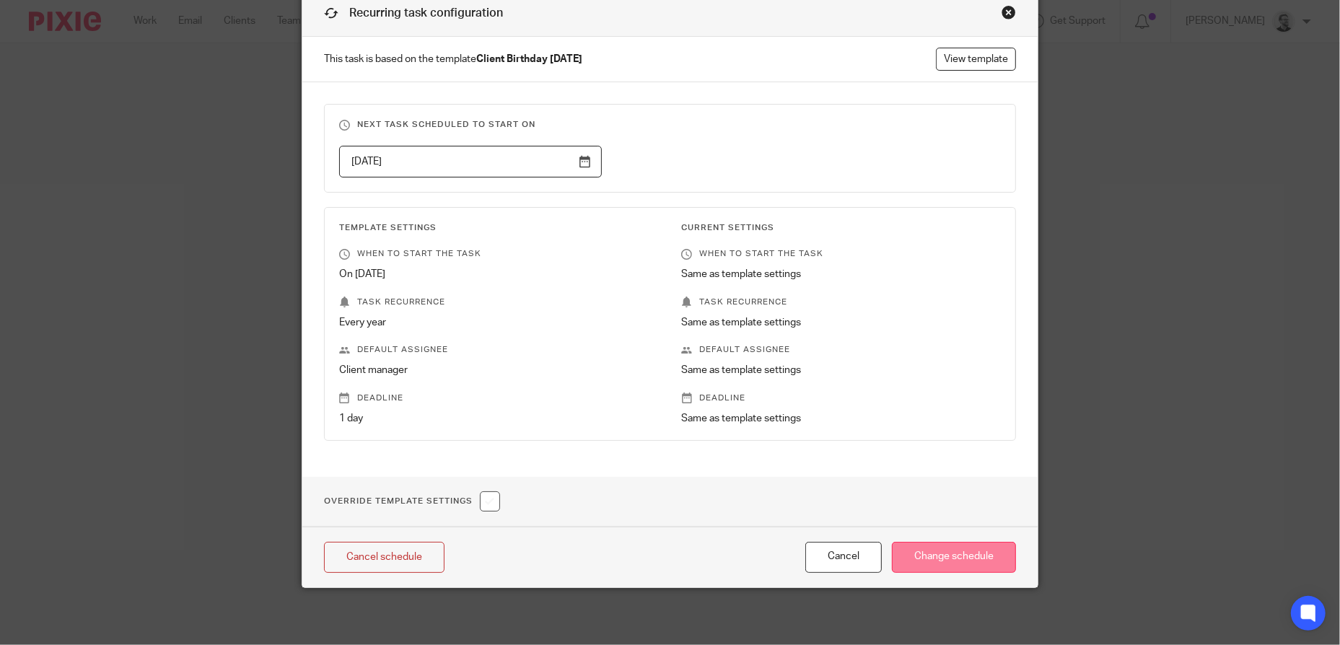
click at [942, 559] on input "Change schedule" at bounding box center [954, 557] width 124 height 31
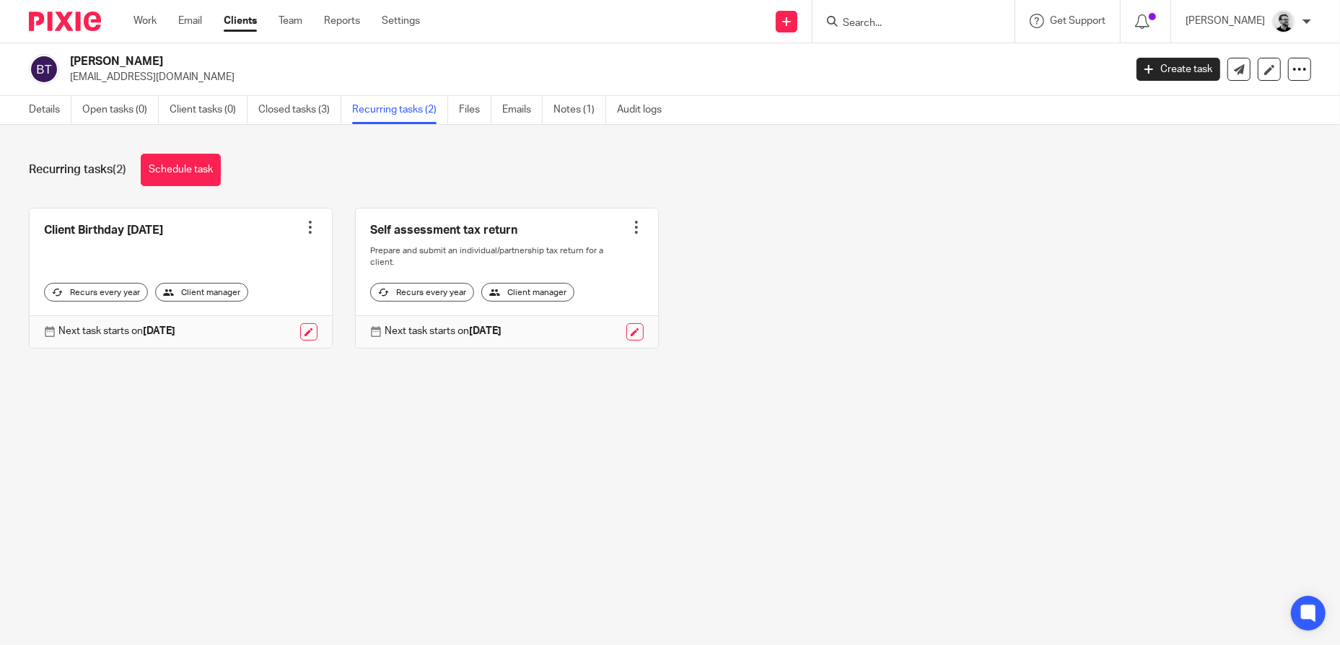
click at [305, 227] on div at bounding box center [310, 227] width 14 height 14
click at [291, 464] on main "Bobby Theobold bobtheobold@outlook.com Create task Update from Companies House …" at bounding box center [670, 322] width 1340 height 645
click at [302, 332] on link at bounding box center [308, 331] width 17 height 17
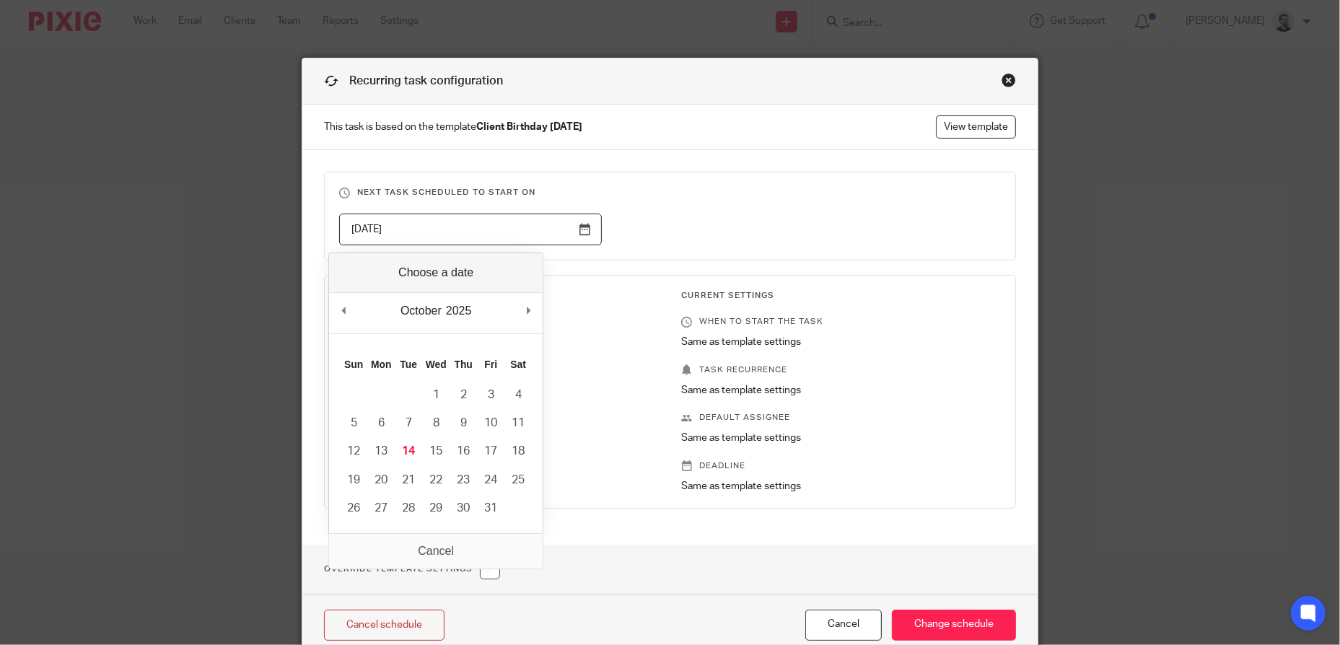
click at [508, 230] on input "2026-02-13" at bounding box center [470, 230] width 263 height 32
type input "2026-03-19"
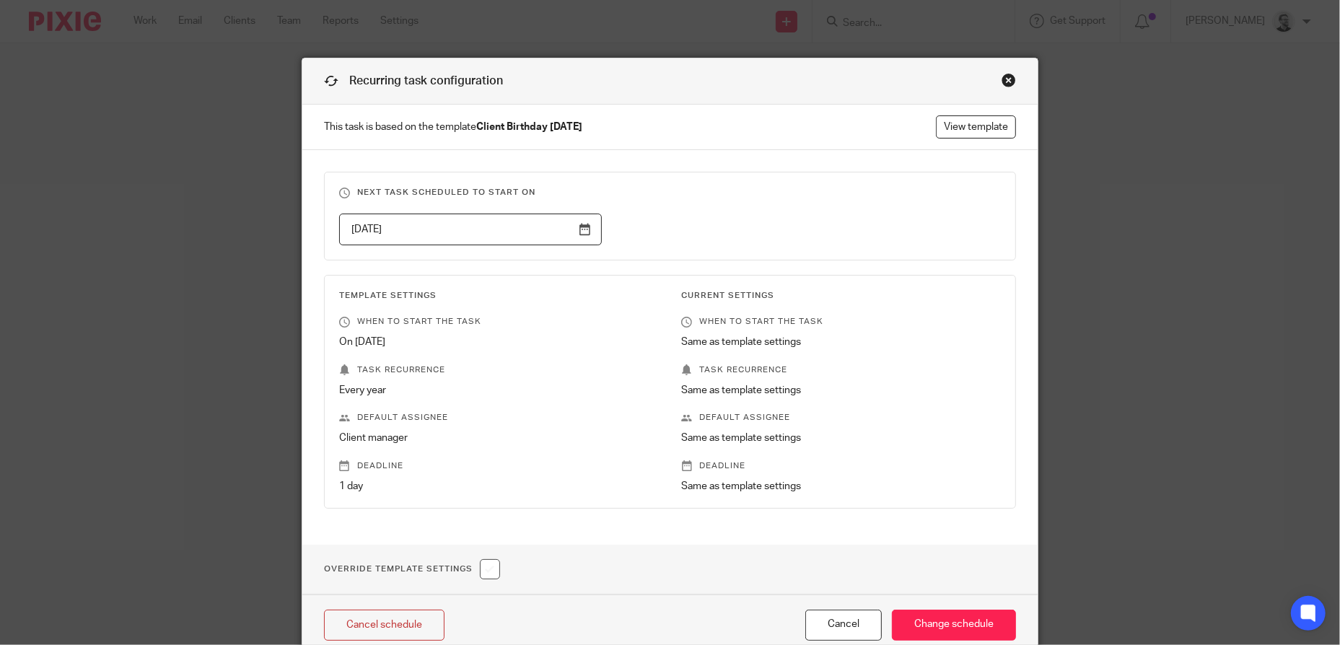
scroll to position [68, 0]
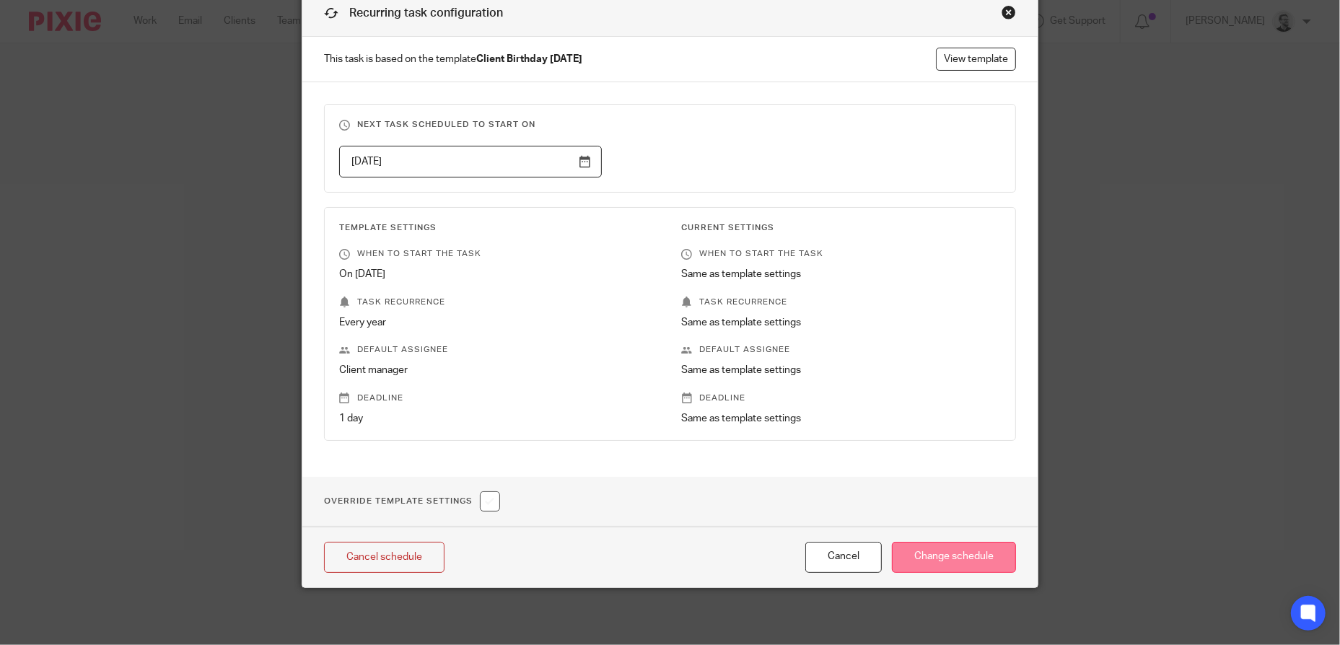
click at [962, 556] on input "Change schedule" at bounding box center [954, 557] width 124 height 31
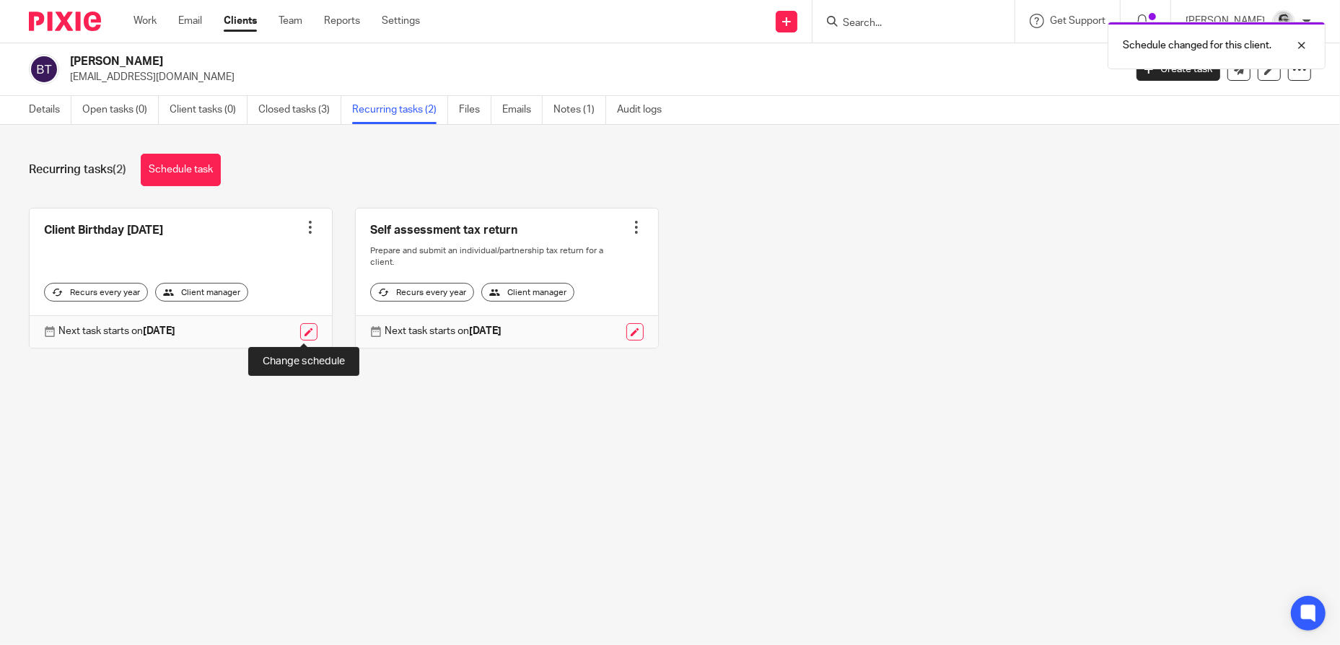
click at [302, 328] on link at bounding box center [308, 331] width 17 height 17
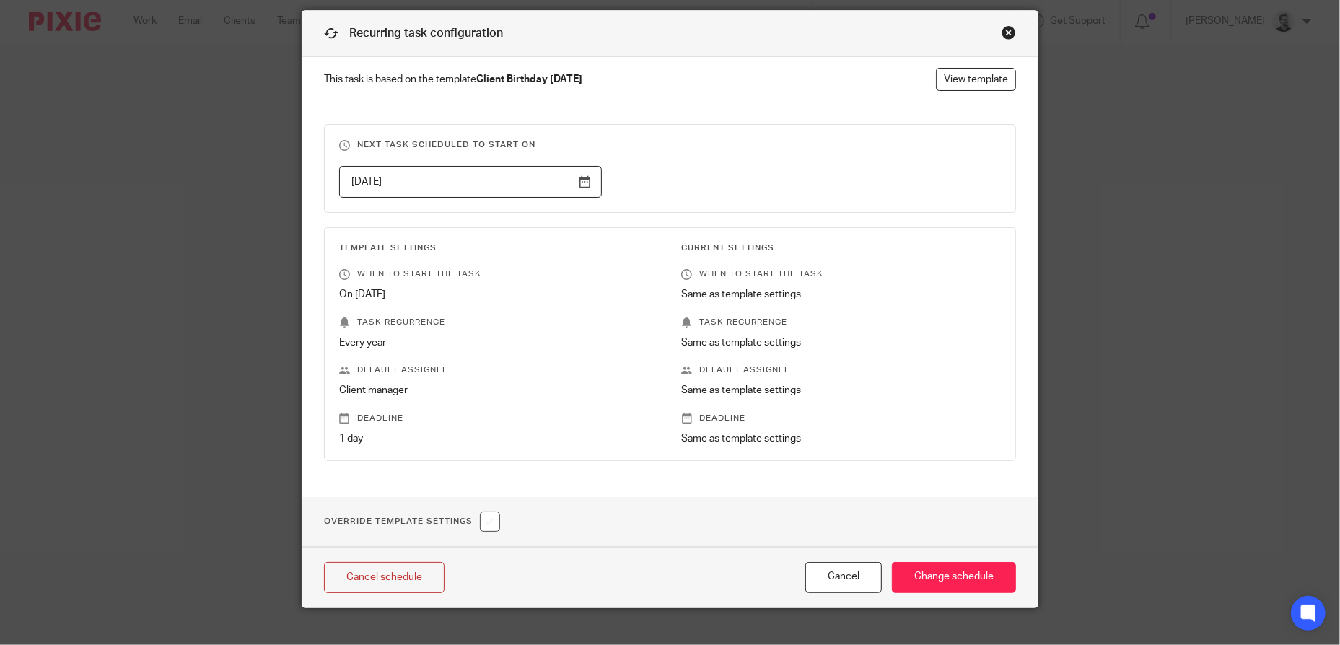
scroll to position [68, 0]
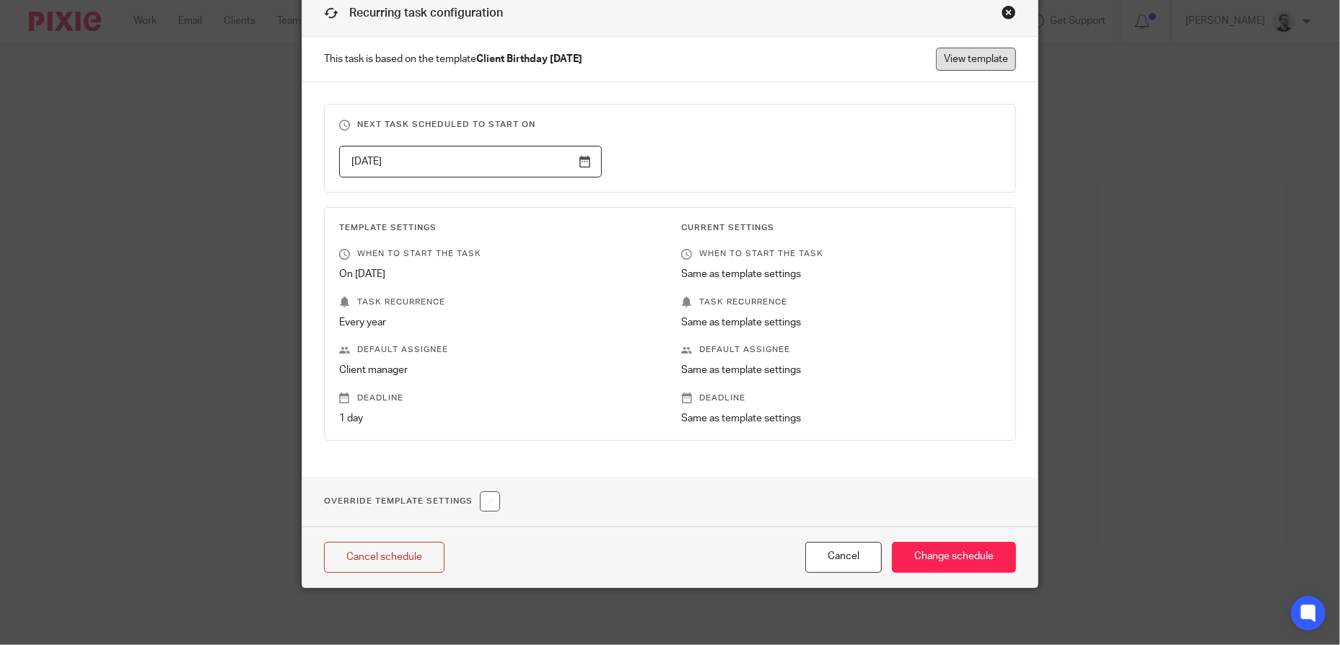
click at [968, 62] on link "View template" at bounding box center [976, 59] width 80 height 23
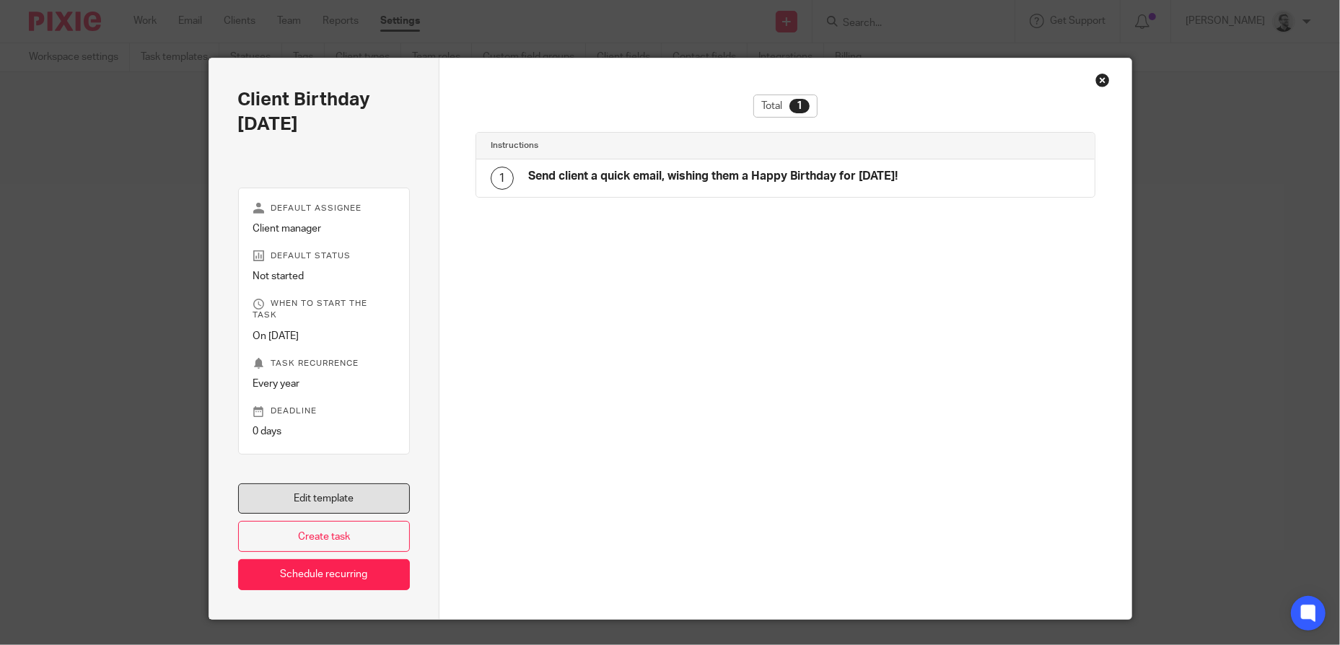
click at [333, 491] on link "Edit template" at bounding box center [324, 499] width 172 height 31
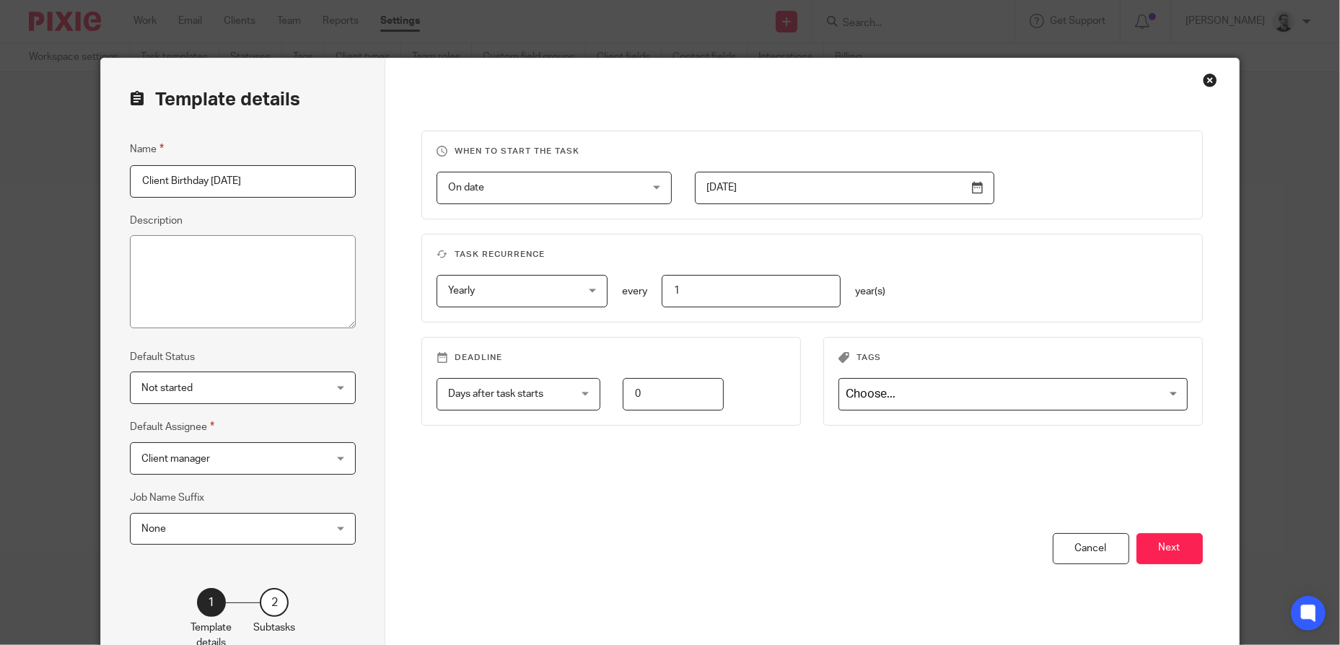
click at [1204, 79] on div "Close this dialog window" at bounding box center [1210, 80] width 14 height 14
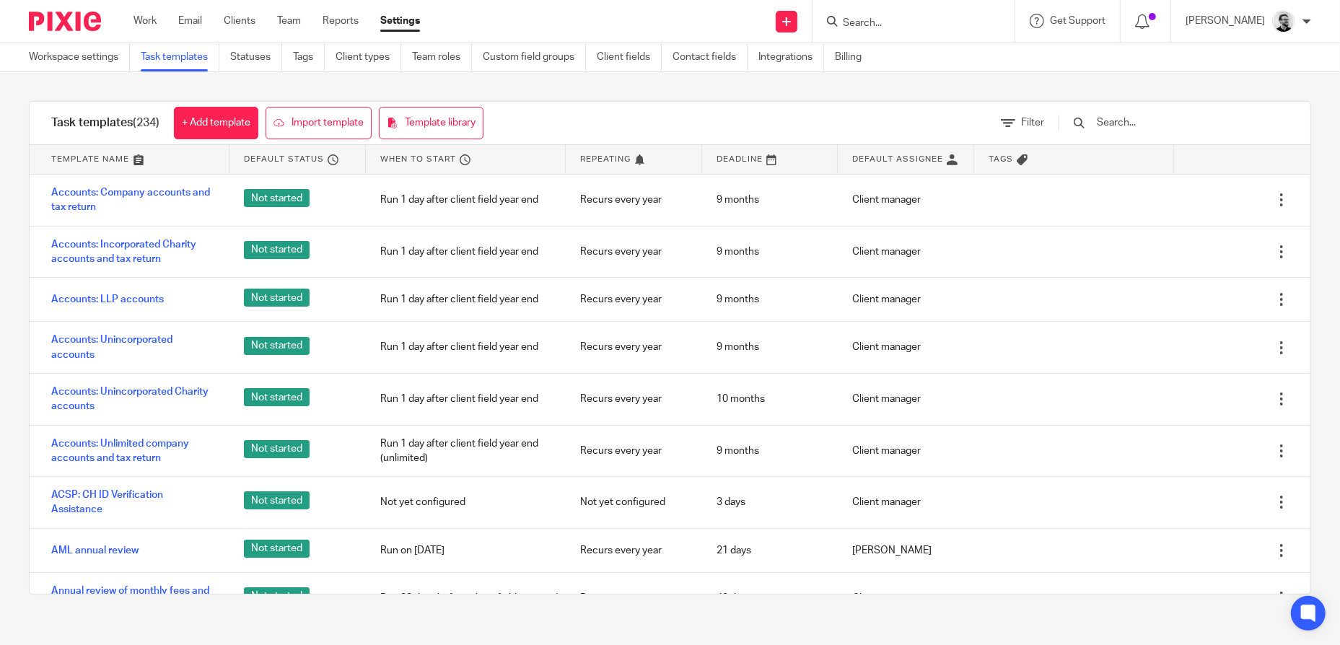
click at [913, 21] on input "Search" at bounding box center [906, 23] width 130 height 13
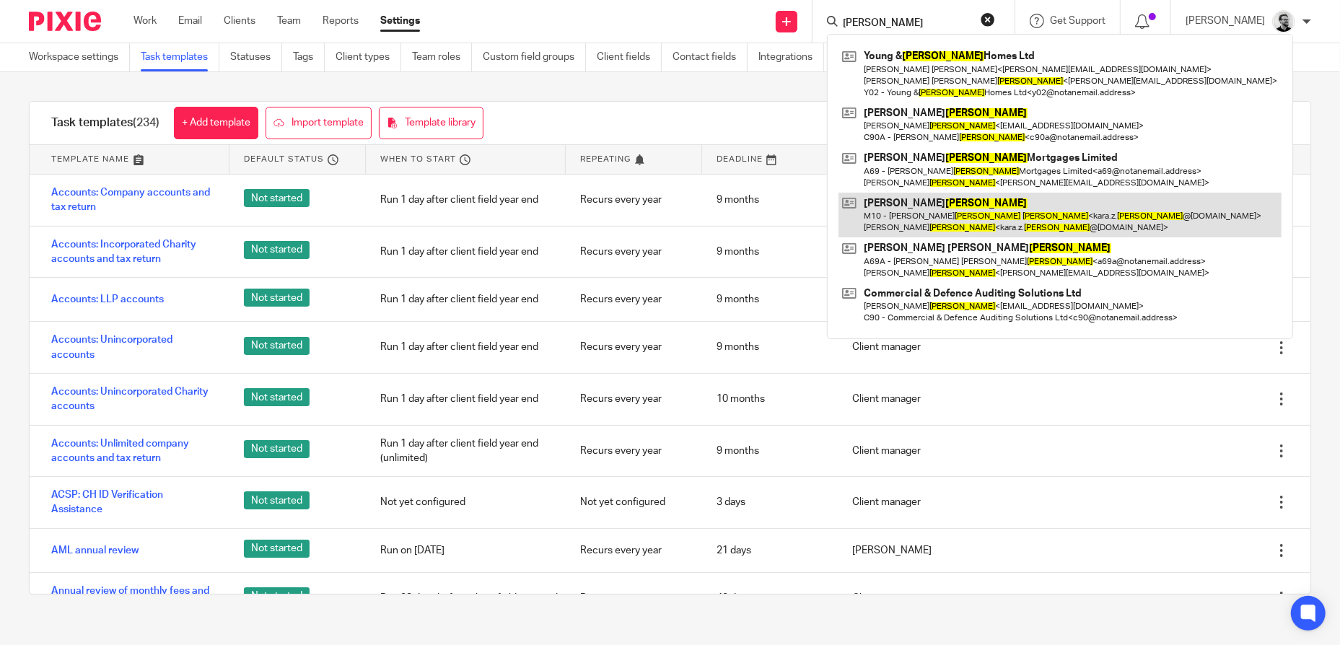
type input "MARRUFO"
click at [1008, 222] on link at bounding box center [1060, 215] width 443 height 45
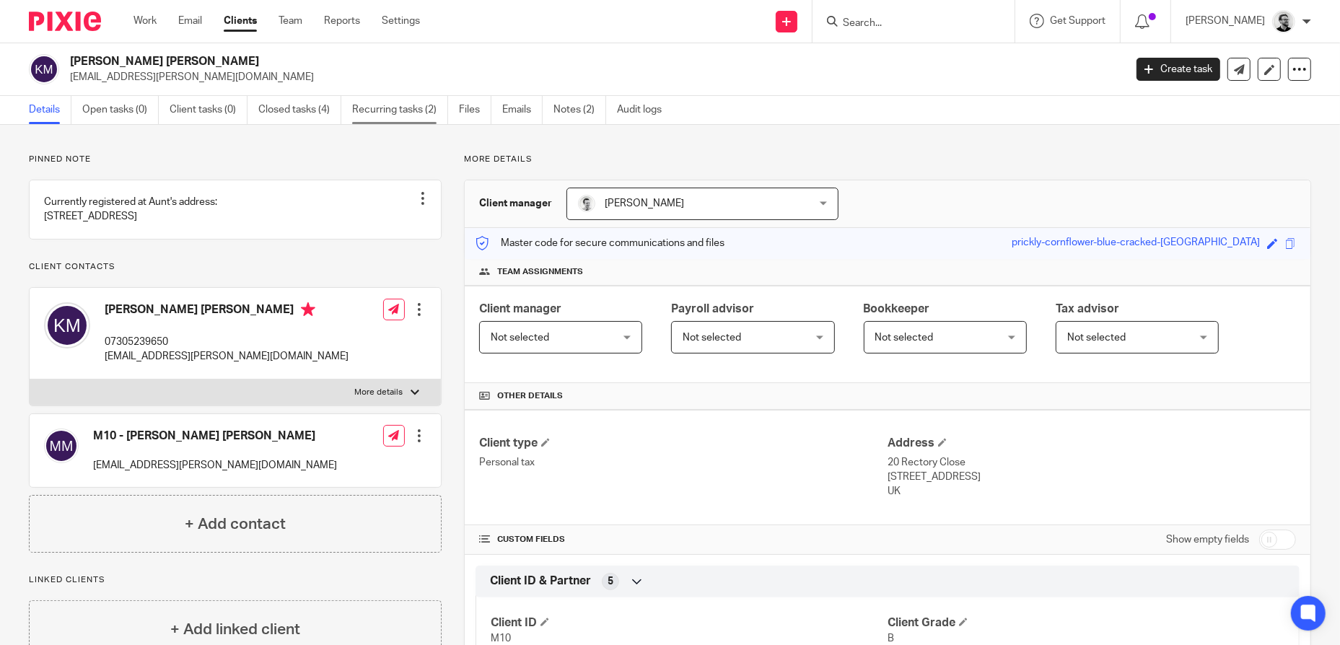
click at [381, 115] on link "Recurring tasks (2)" at bounding box center [400, 110] width 96 height 28
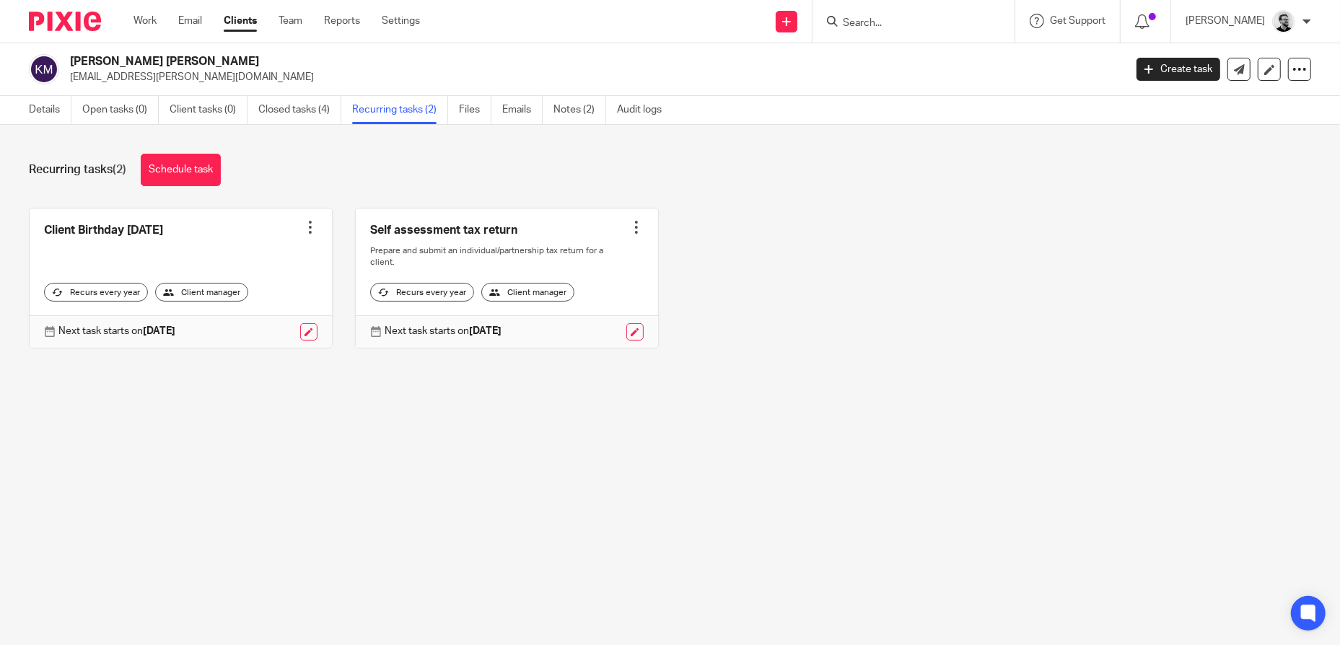
click at [882, 21] on input "Search" at bounding box center [906, 23] width 130 height 13
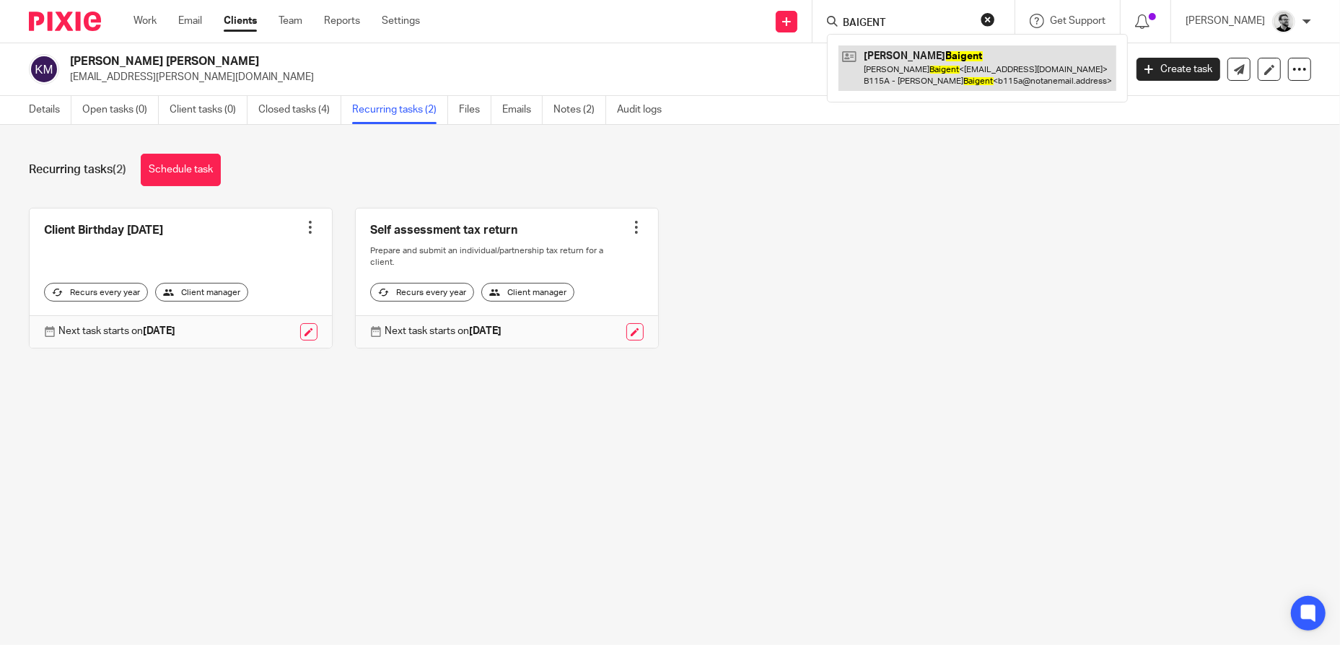
type input "BAIGENT"
click at [958, 71] on link at bounding box center [978, 67] width 278 height 45
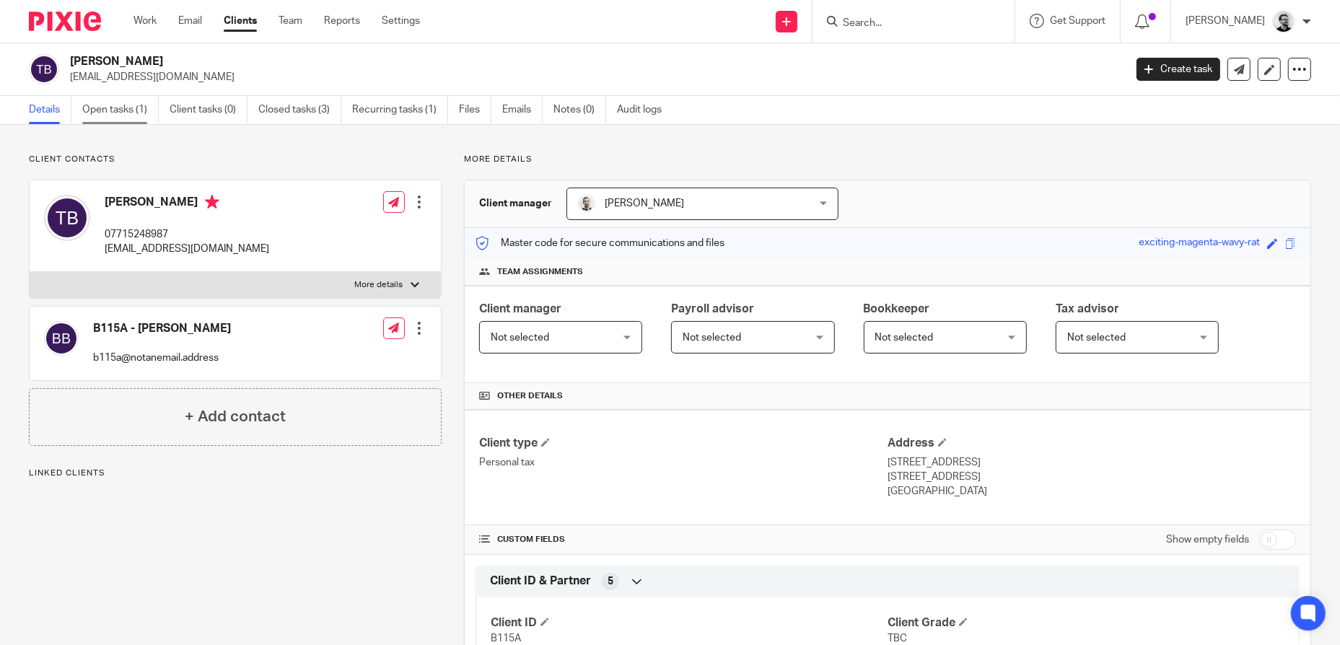
click at [138, 108] on link "Open tasks (1)" at bounding box center [120, 110] width 76 height 28
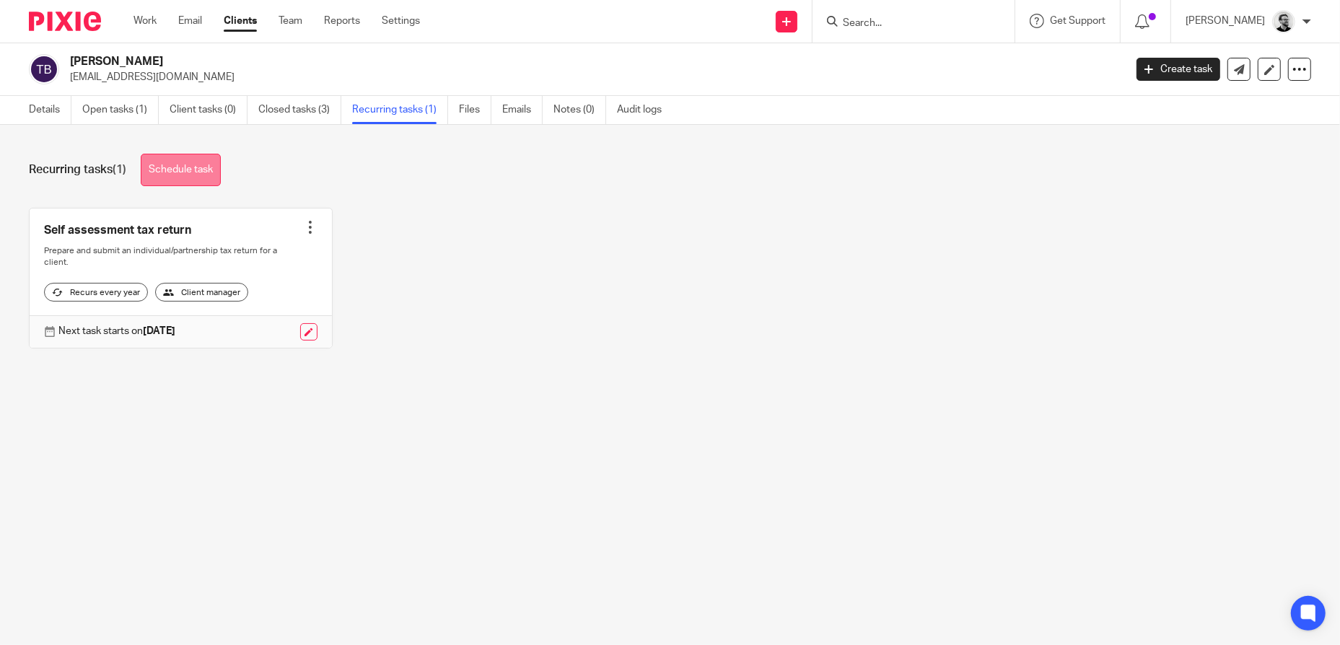
click at [209, 172] on link "Schedule task" at bounding box center [181, 170] width 80 height 32
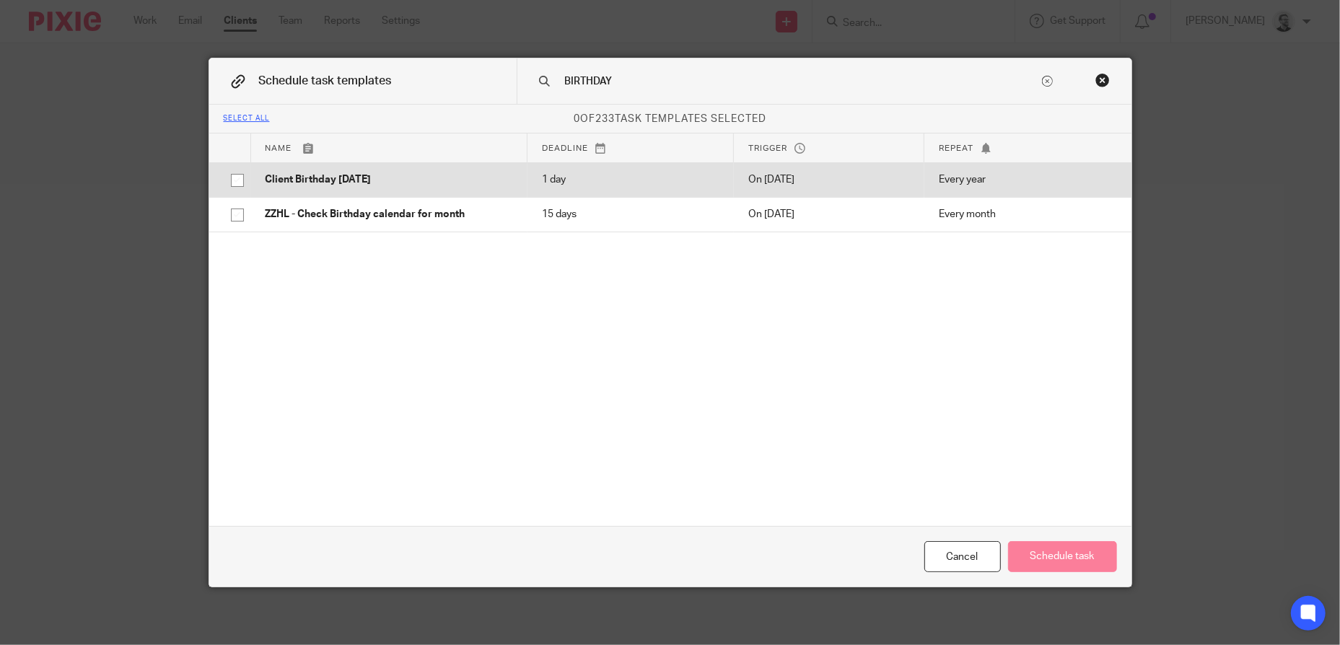
type input "BIRTHDAY"
click at [232, 181] on input "checkbox" at bounding box center [237, 180] width 27 height 27
checkbox input "true"
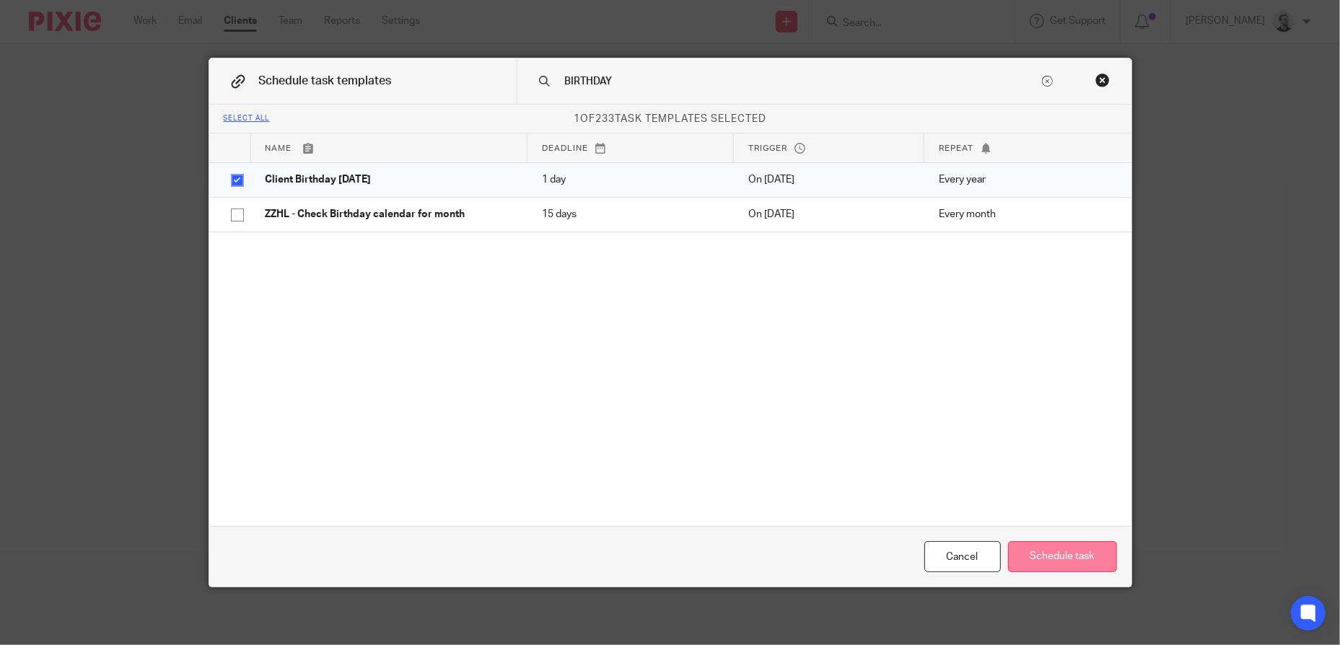
click at [1055, 545] on button "Schedule task" at bounding box center [1062, 556] width 109 height 31
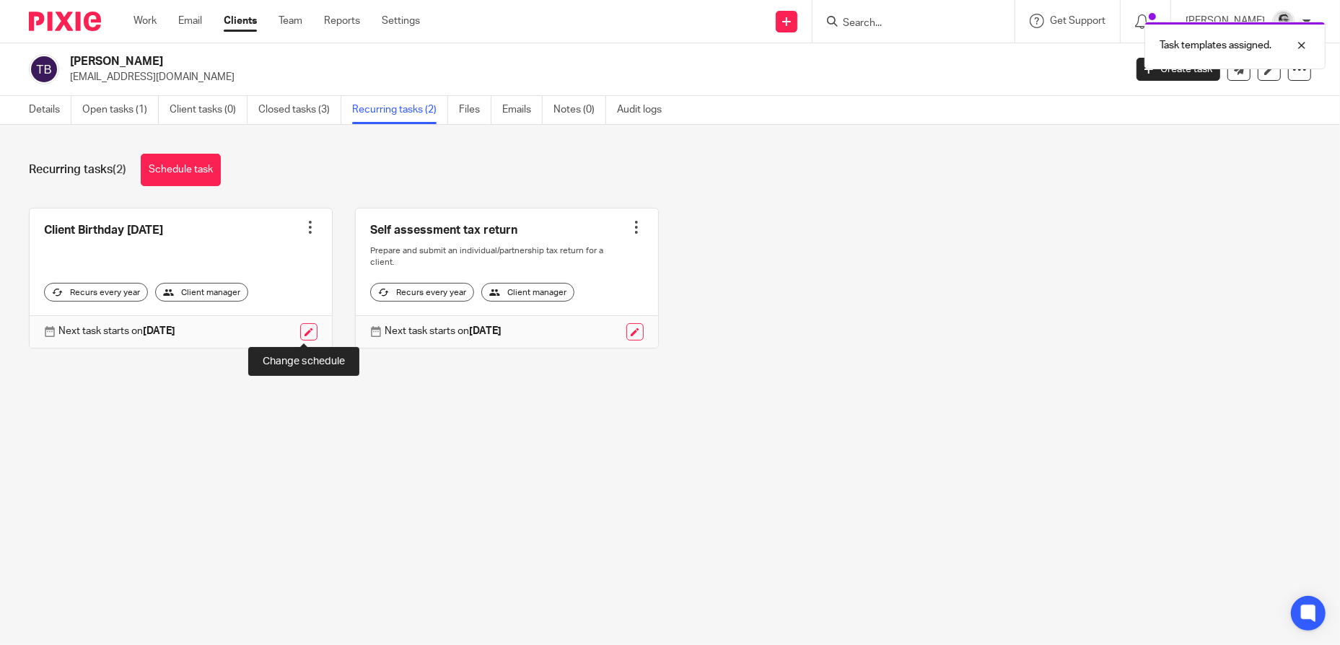
click at [309, 332] on link at bounding box center [308, 331] width 17 height 17
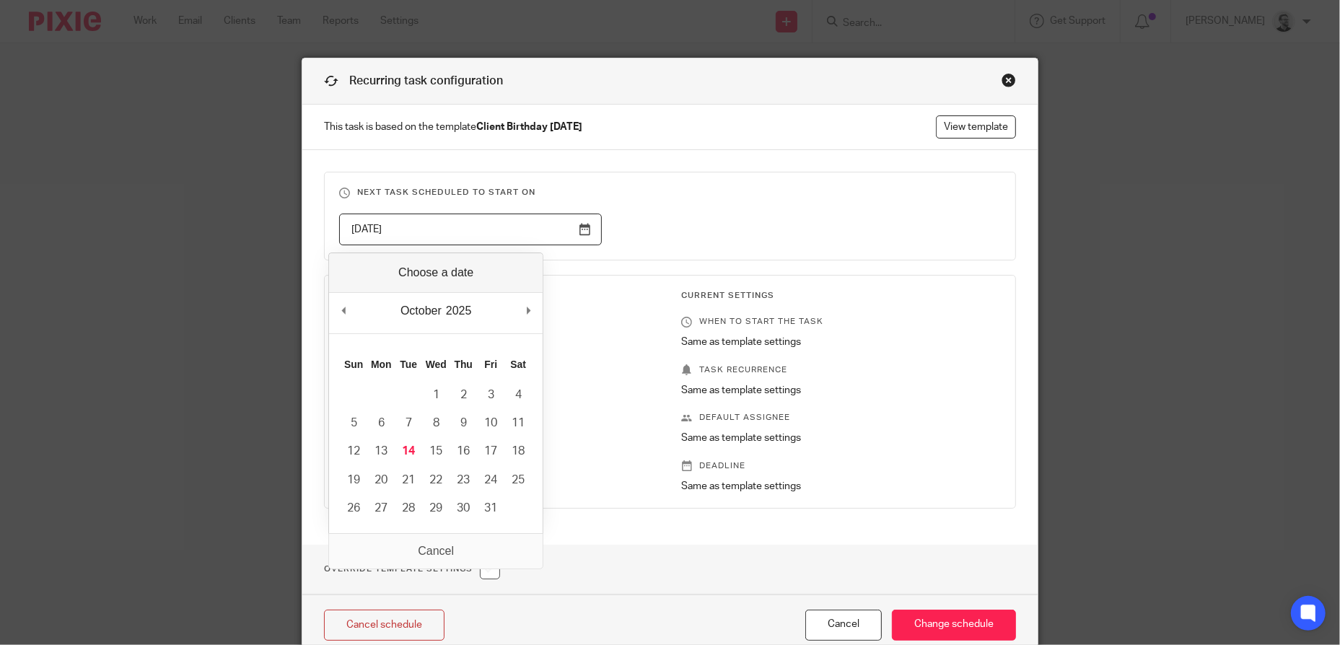
click at [579, 227] on input "[DATE]" at bounding box center [470, 230] width 263 height 32
type input "2026-08-10"
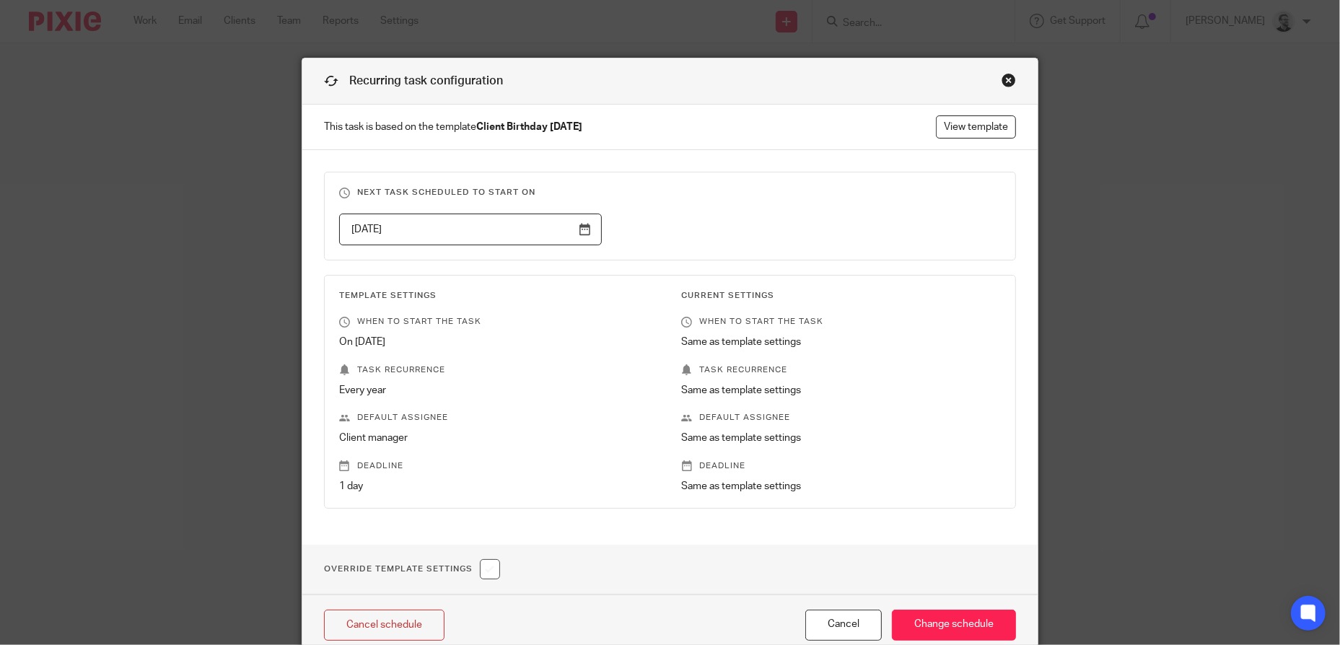
click at [717, 215] on div "2026-08-10" at bounding box center [659, 230] width 685 height 32
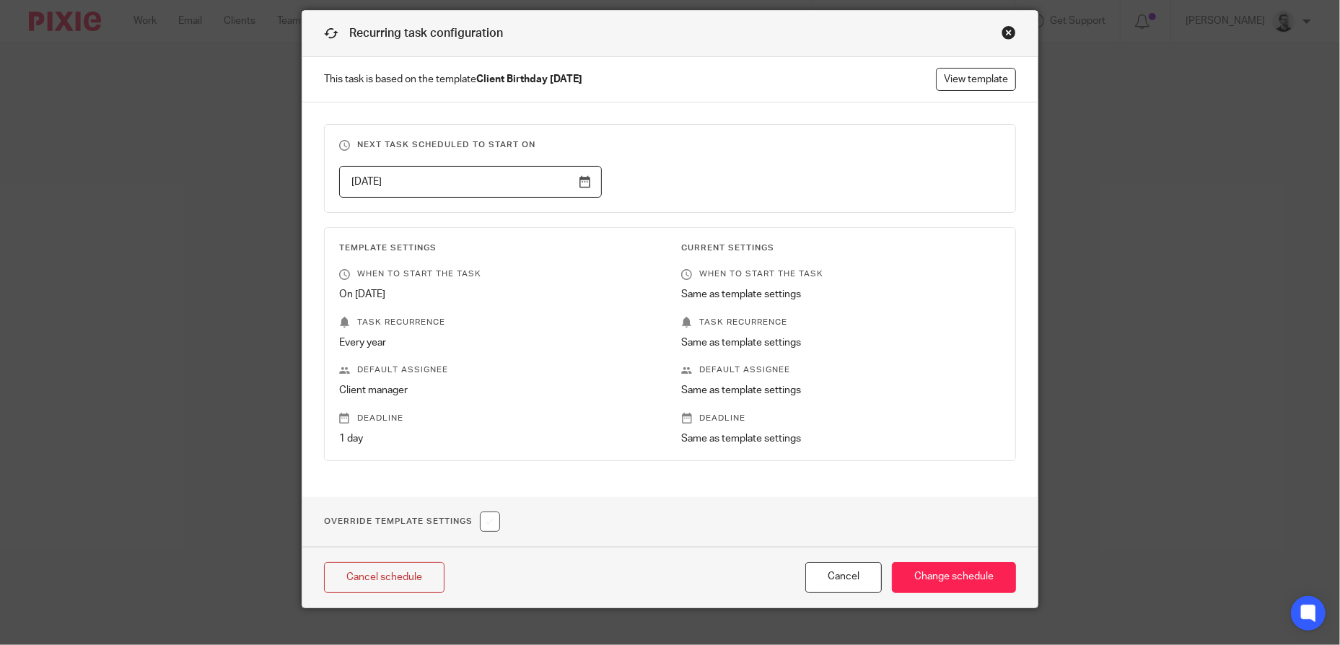
scroll to position [68, 0]
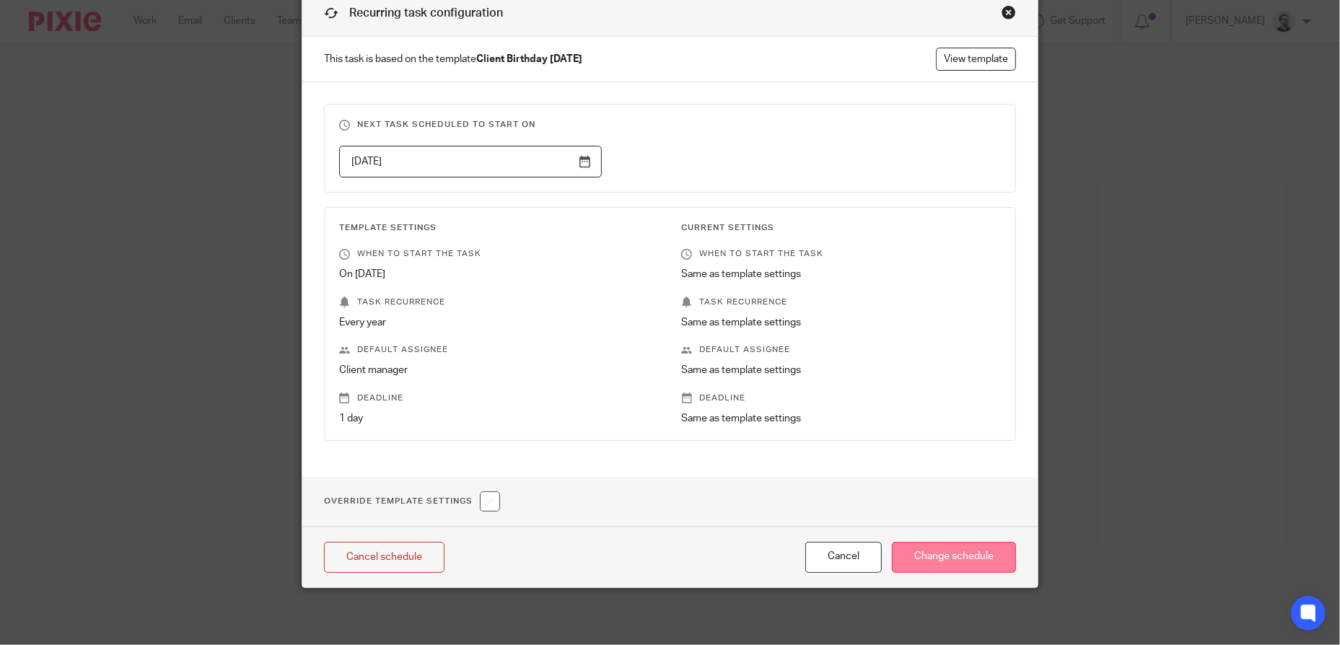
click at [971, 559] on input "Change schedule" at bounding box center [954, 557] width 124 height 31
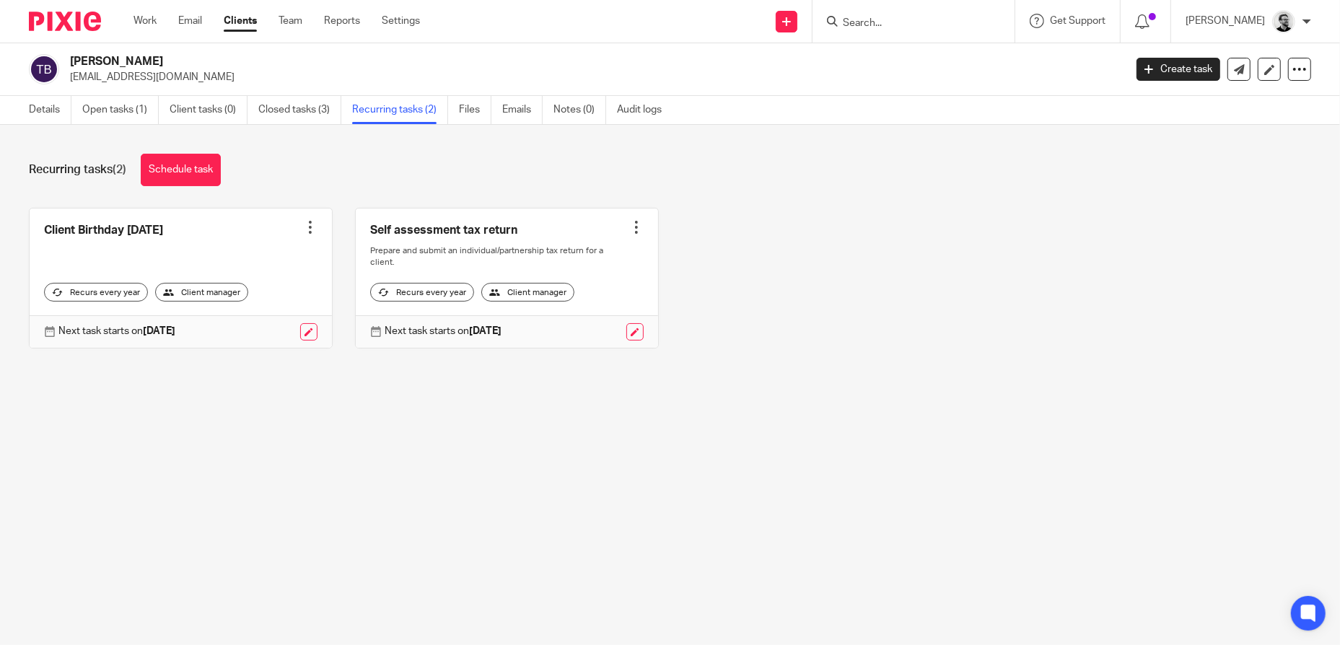
click at [923, 13] on form at bounding box center [918, 21] width 154 height 18
click at [917, 23] on input "Search" at bounding box center [906, 23] width 130 height 13
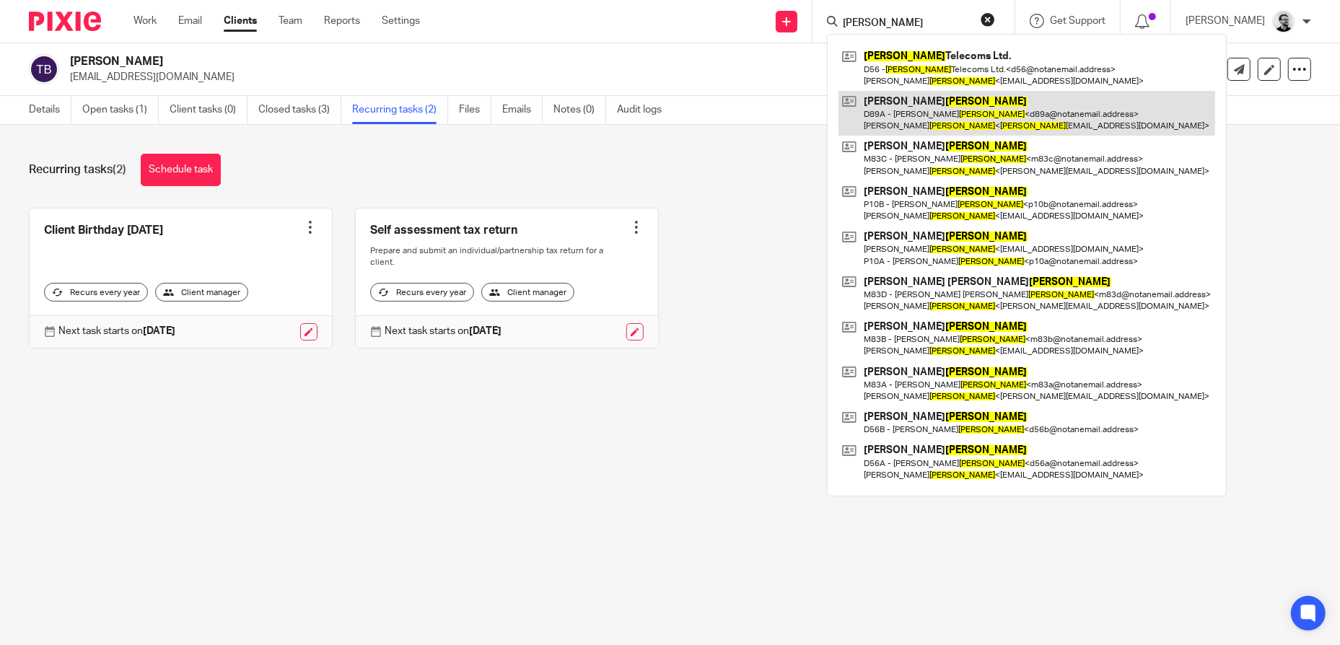
type input "[PERSON_NAME]"
click at [1034, 121] on link at bounding box center [1027, 113] width 377 height 45
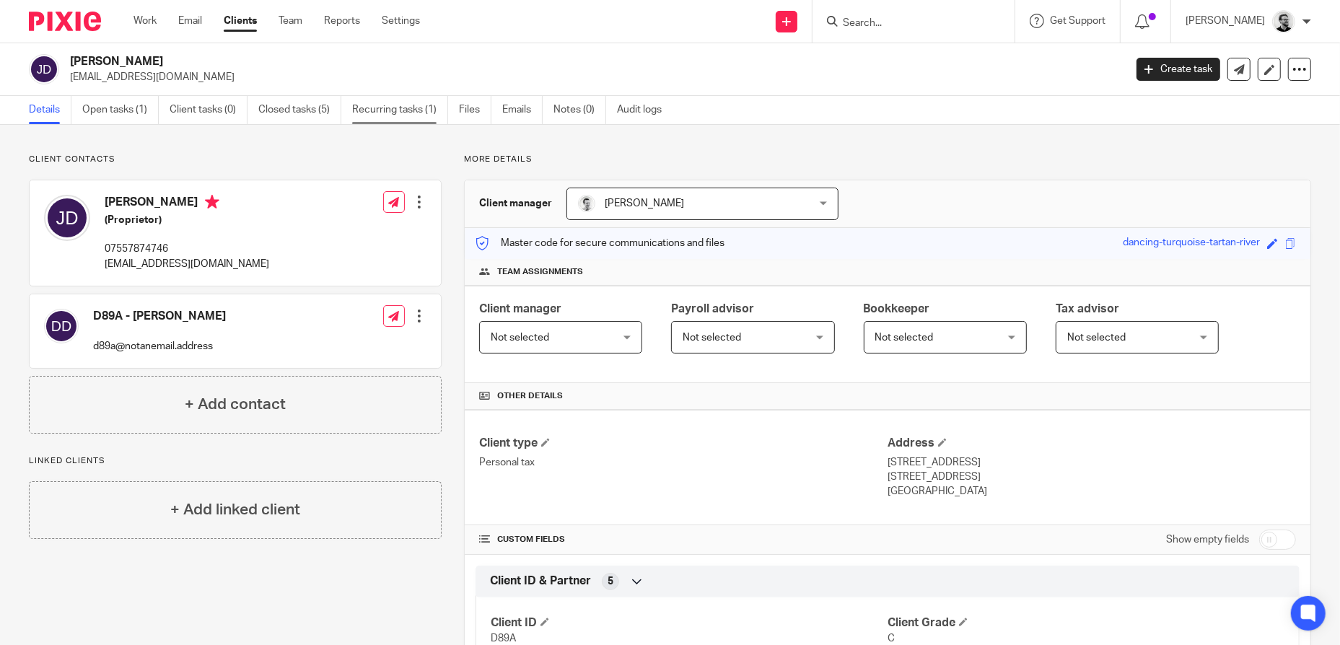
click at [395, 117] on link "Recurring tasks (1)" at bounding box center [400, 110] width 96 height 28
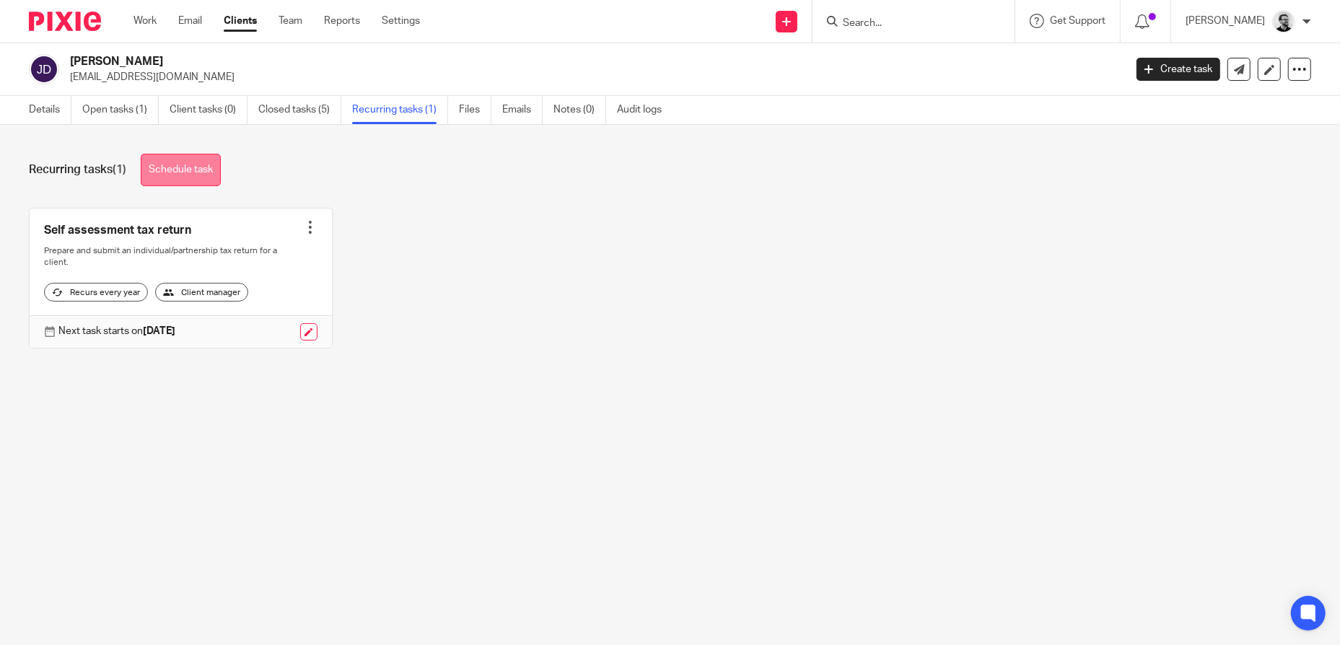
click at [189, 172] on link "Schedule task" at bounding box center [181, 170] width 80 height 32
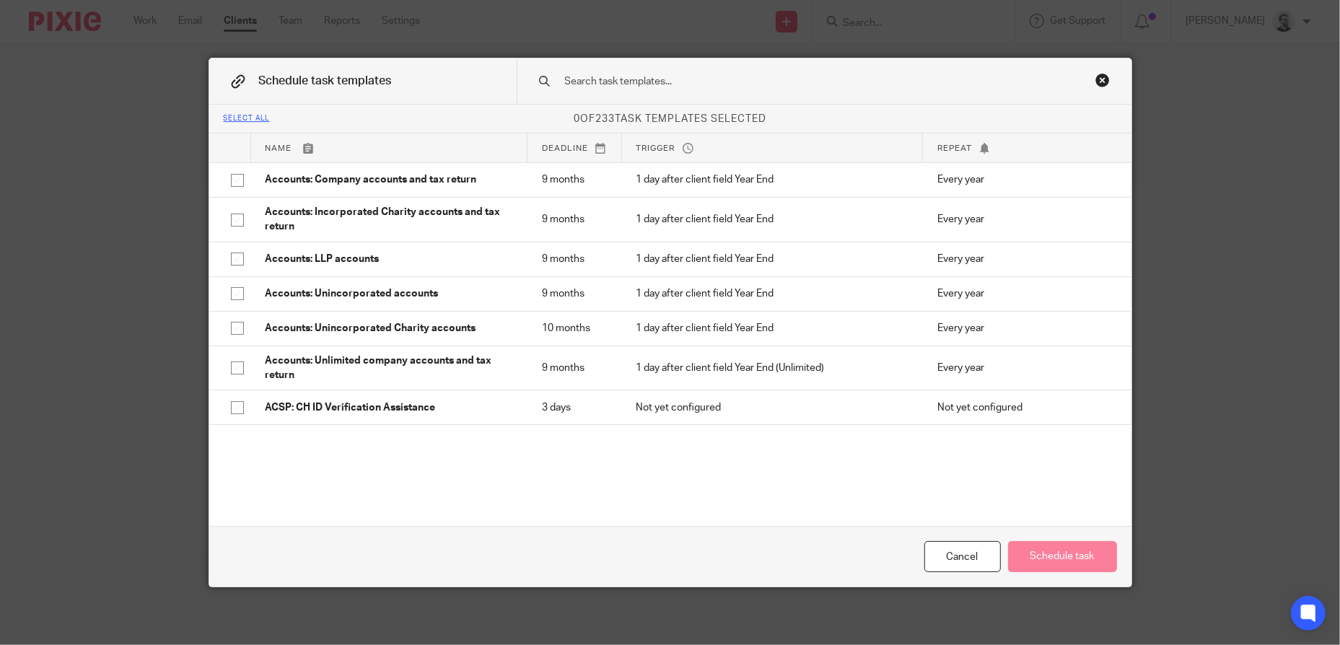
click at [740, 82] on input "text" at bounding box center [802, 82] width 476 height 16
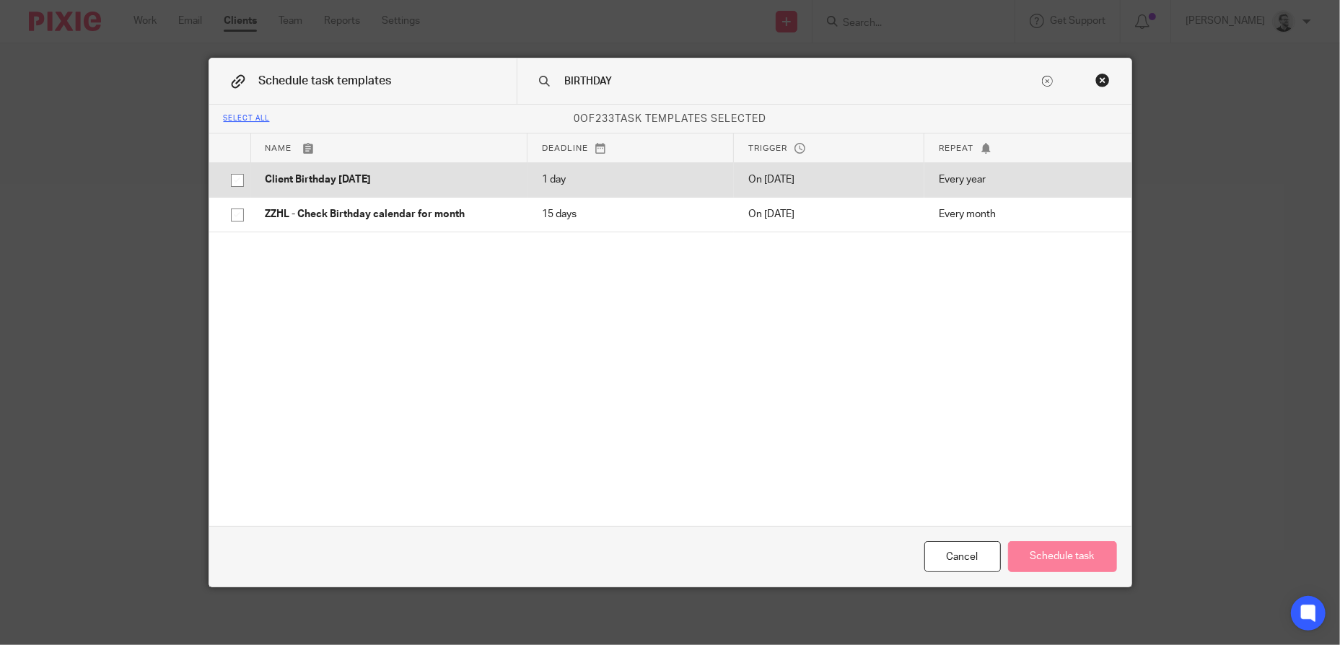
type input "BIRTHDAY"
click at [232, 181] on input "checkbox" at bounding box center [237, 180] width 27 height 27
checkbox input "true"
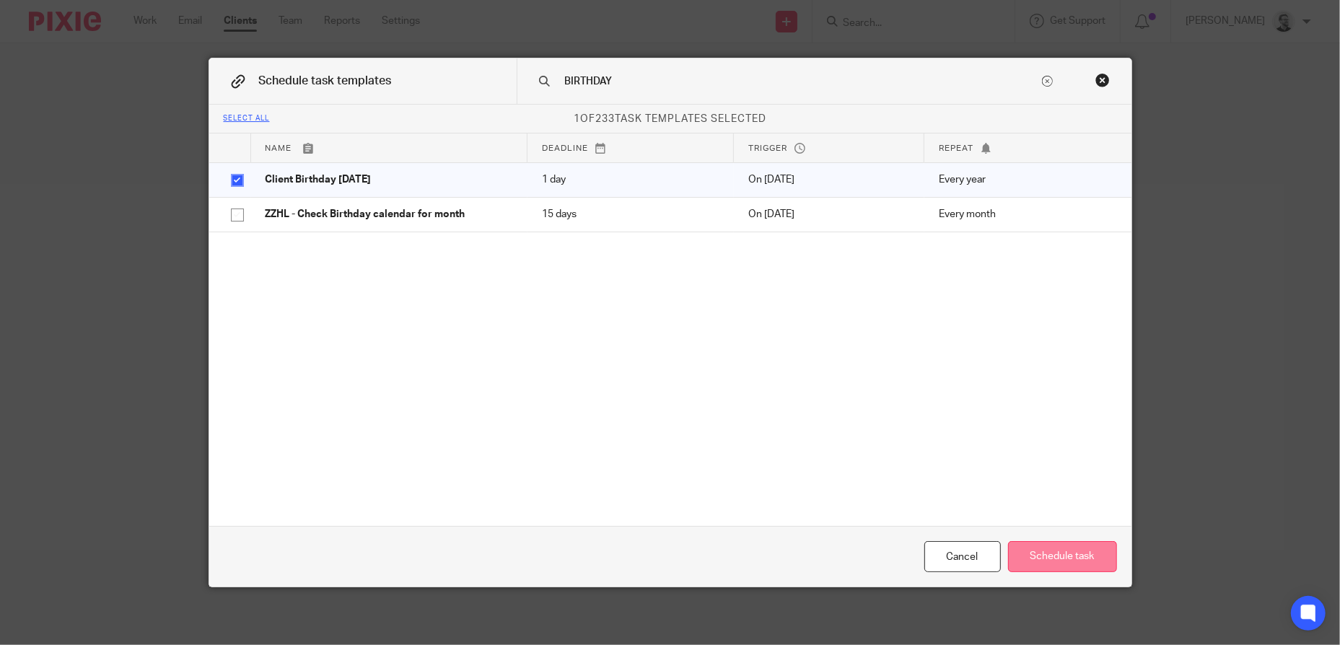
click at [1080, 556] on button "Schedule task" at bounding box center [1062, 556] width 109 height 31
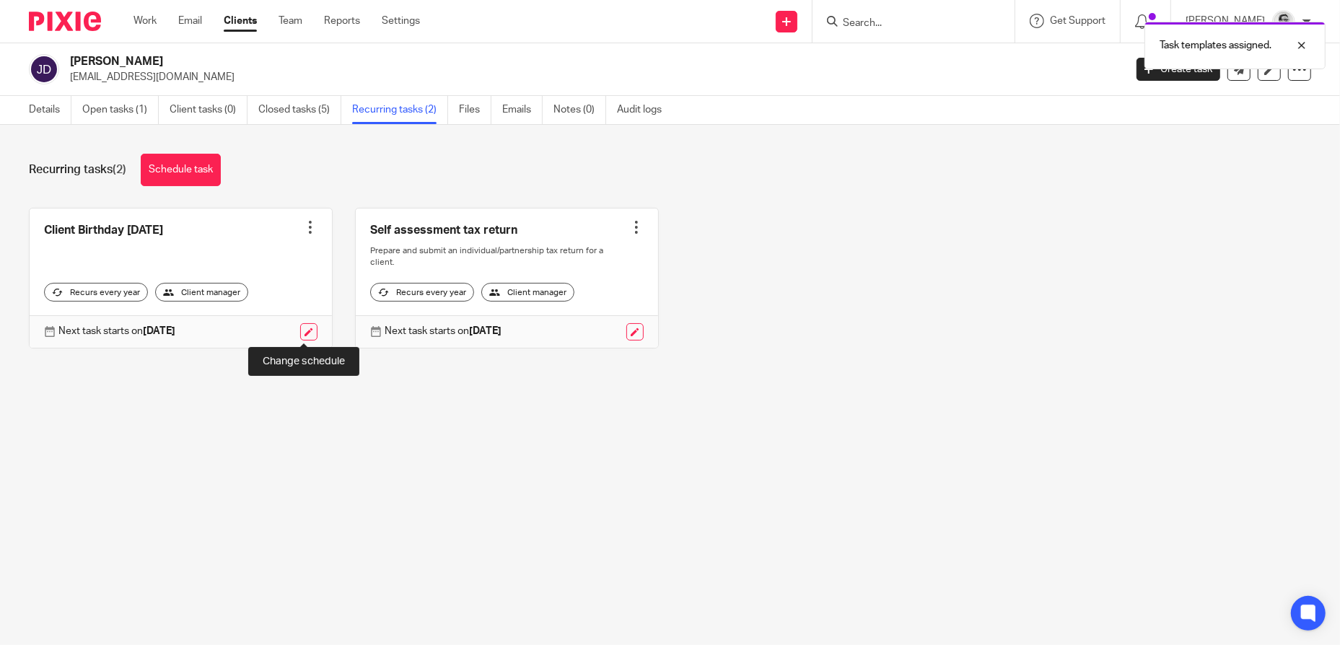
click at [304, 332] on link at bounding box center [308, 331] width 17 height 17
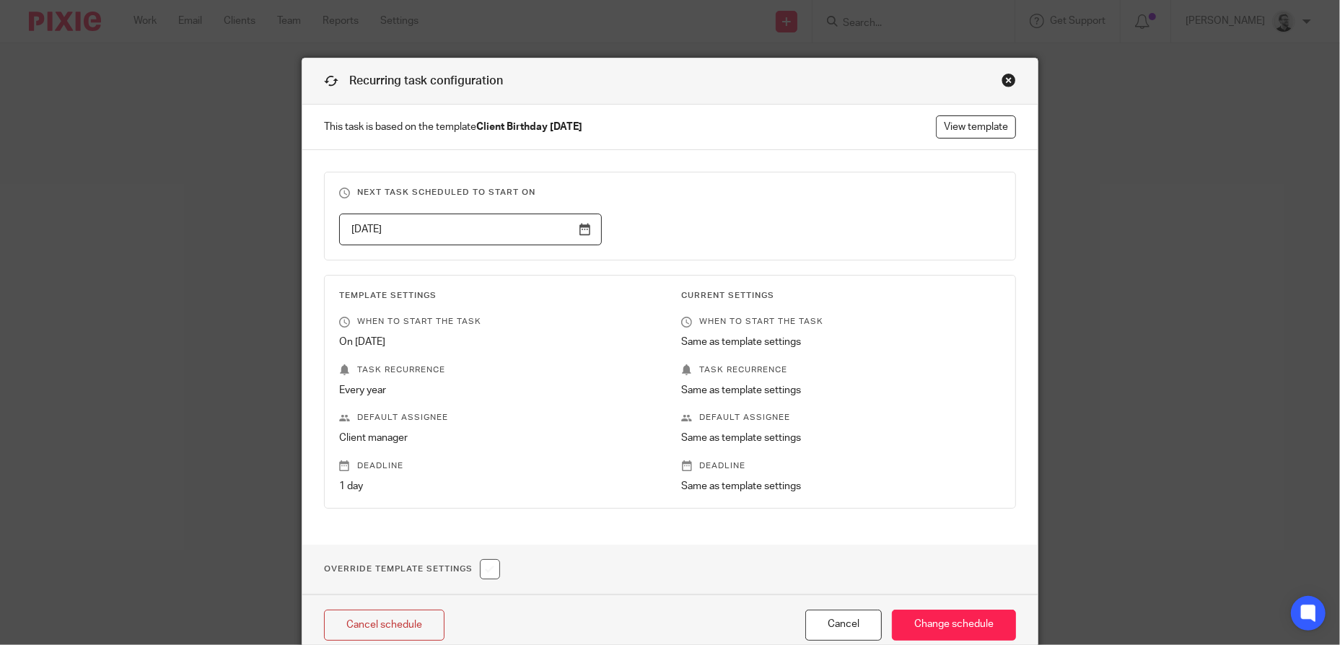
drag, startPoint x: 536, startPoint y: 229, endPoint x: 550, endPoint y: 229, distance: 13.7
click at [536, 229] on input "2026-02-13" at bounding box center [470, 230] width 263 height 32
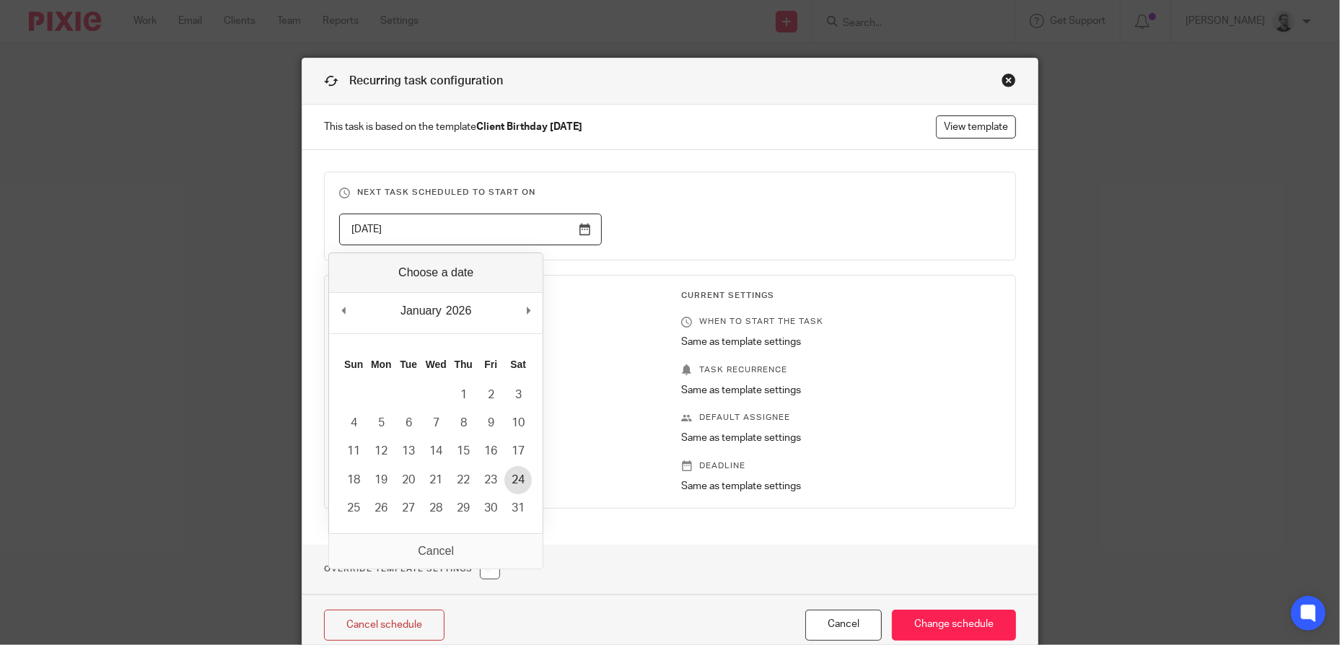
type input "2026-01-24"
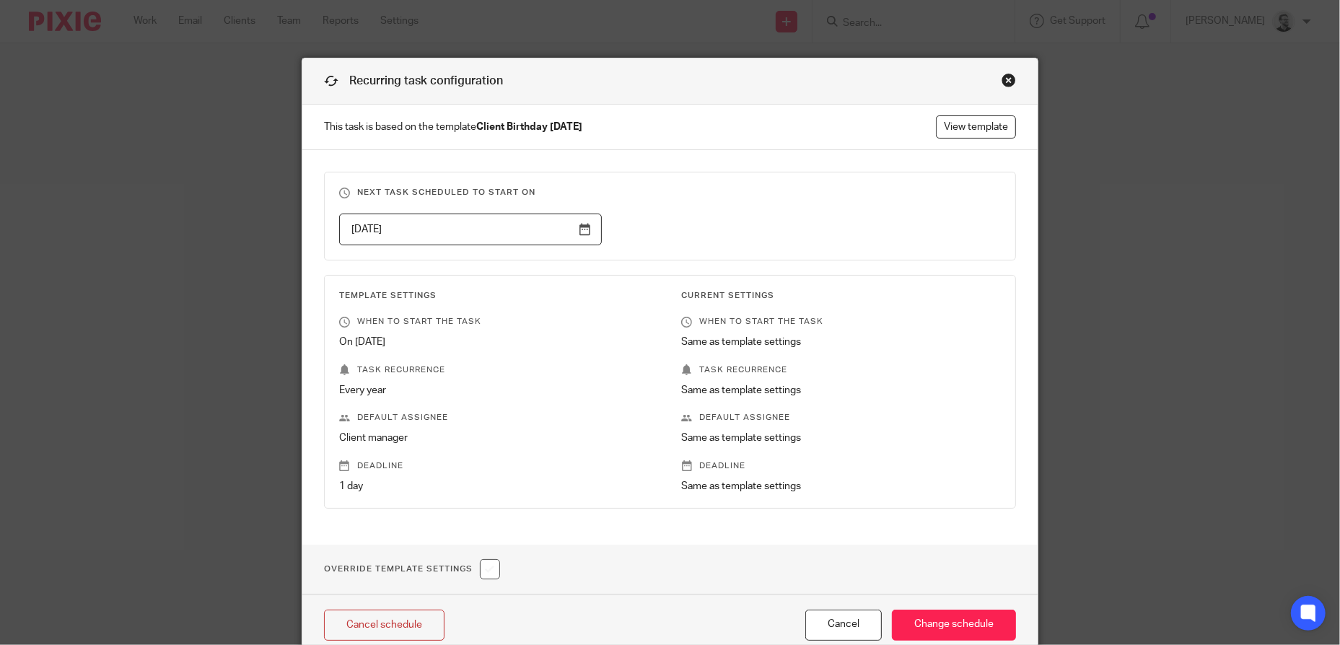
click at [774, 206] on fieldset "Next task scheduled to start on 2026-01-24" at bounding box center [670, 216] width 692 height 89
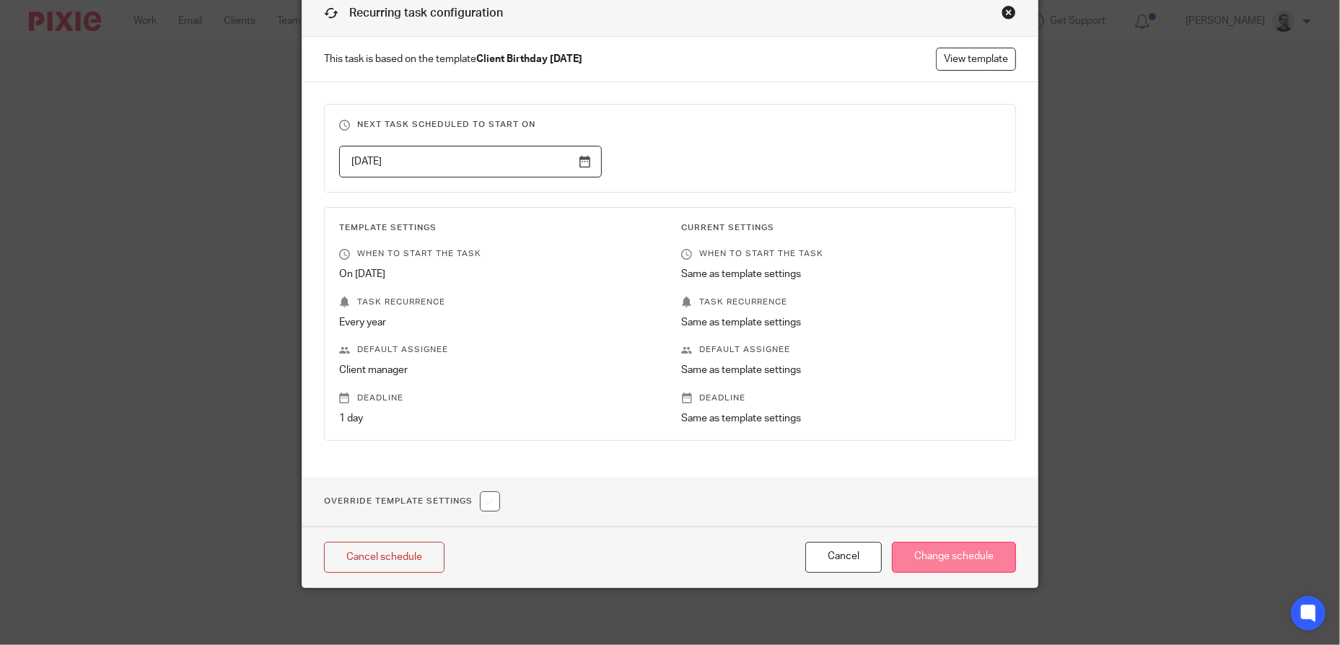
click at [981, 558] on input "Change schedule" at bounding box center [954, 557] width 124 height 31
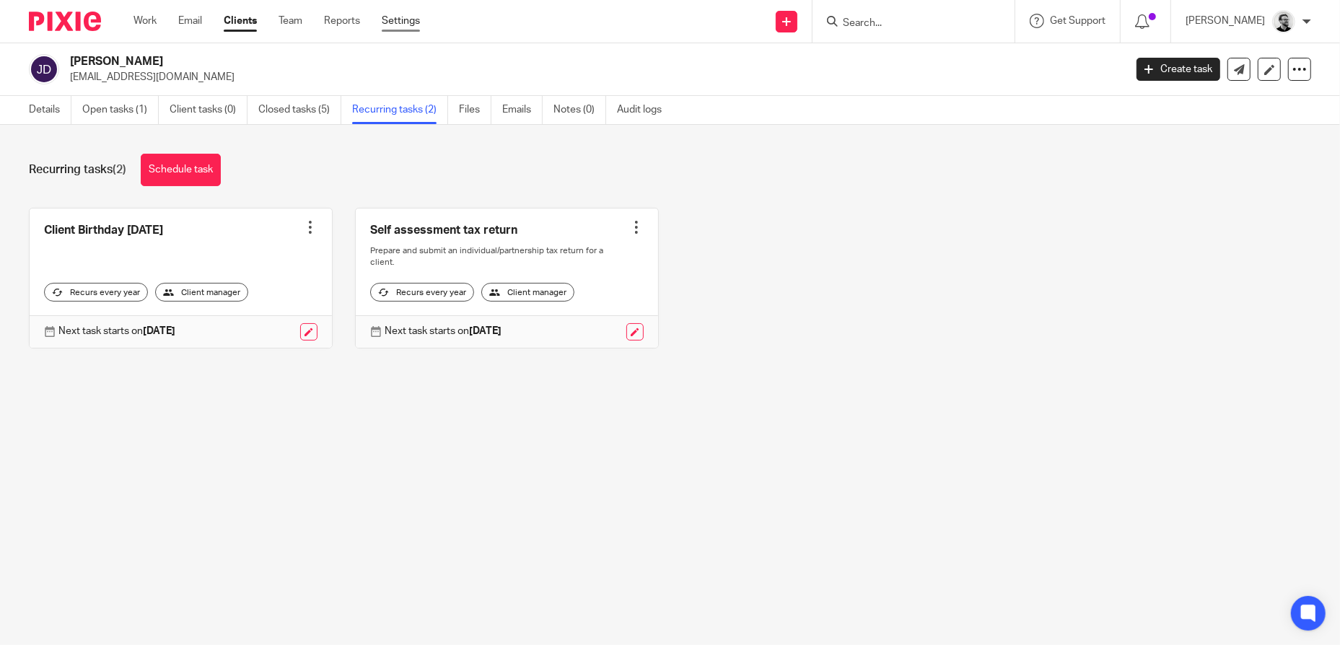
click at [403, 25] on link "Settings" at bounding box center [401, 21] width 38 height 14
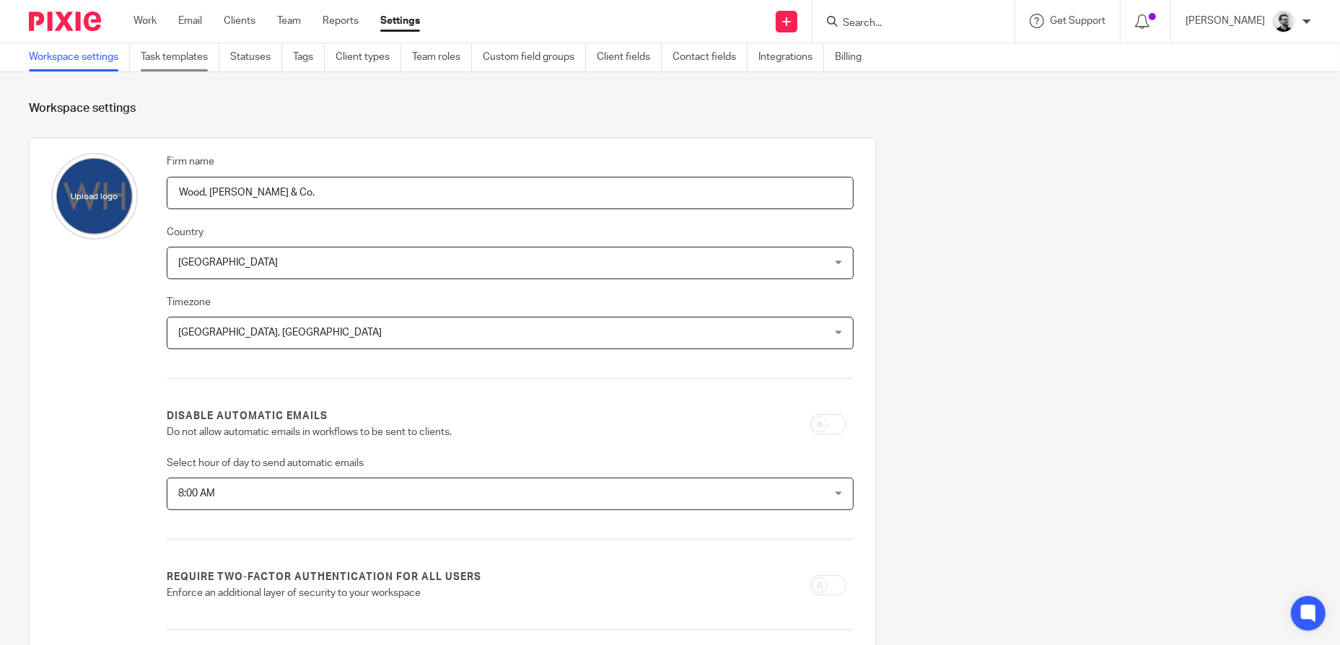
click at [190, 59] on link "Task templates" at bounding box center [180, 57] width 79 height 28
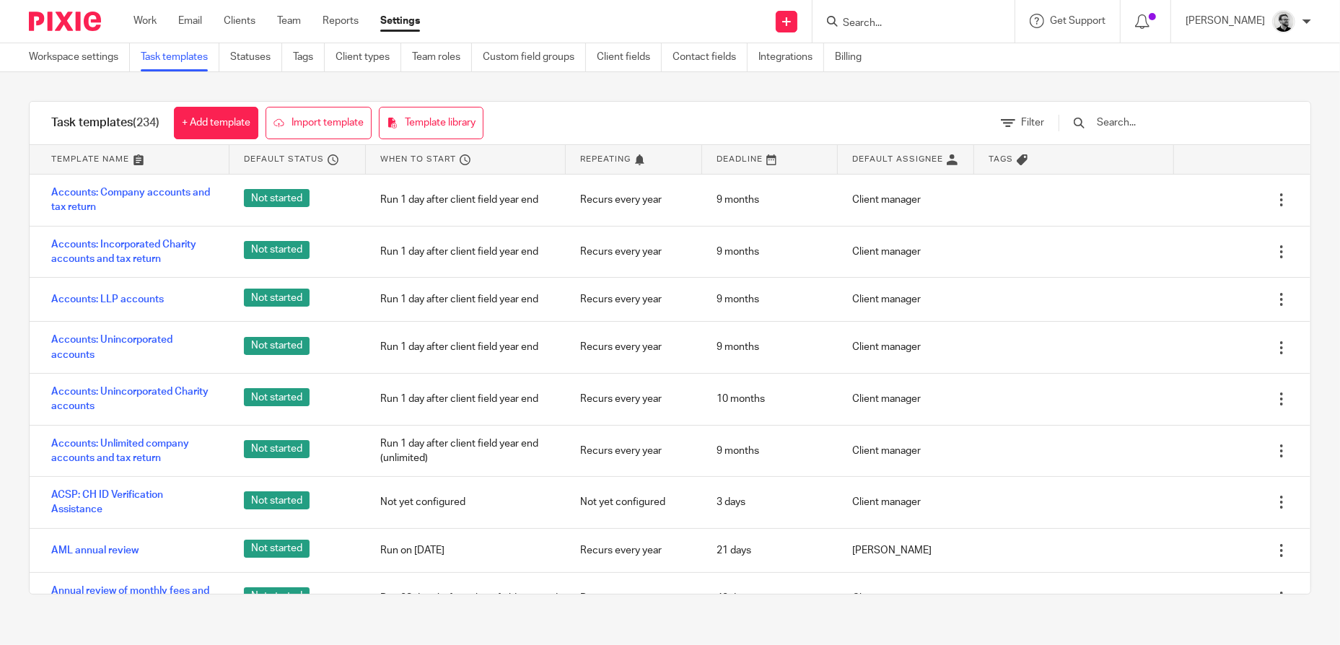
click at [1164, 123] on input "text" at bounding box center [1179, 123] width 168 height 16
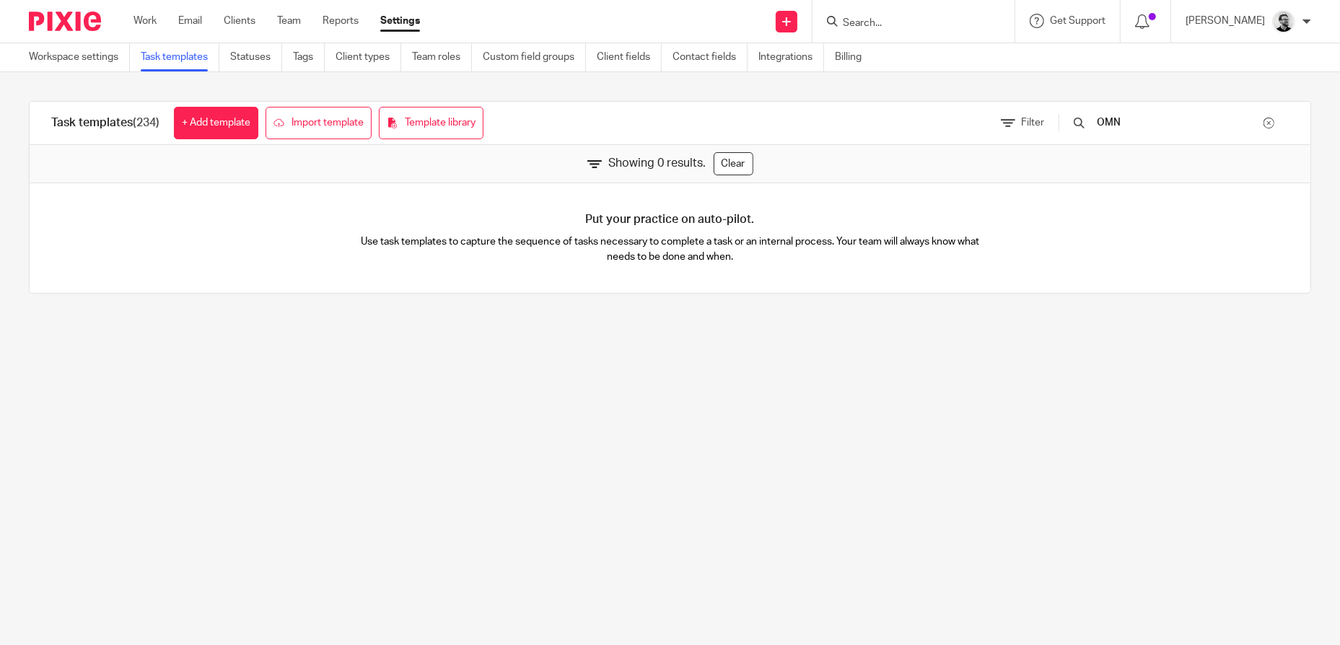
type input "OM"
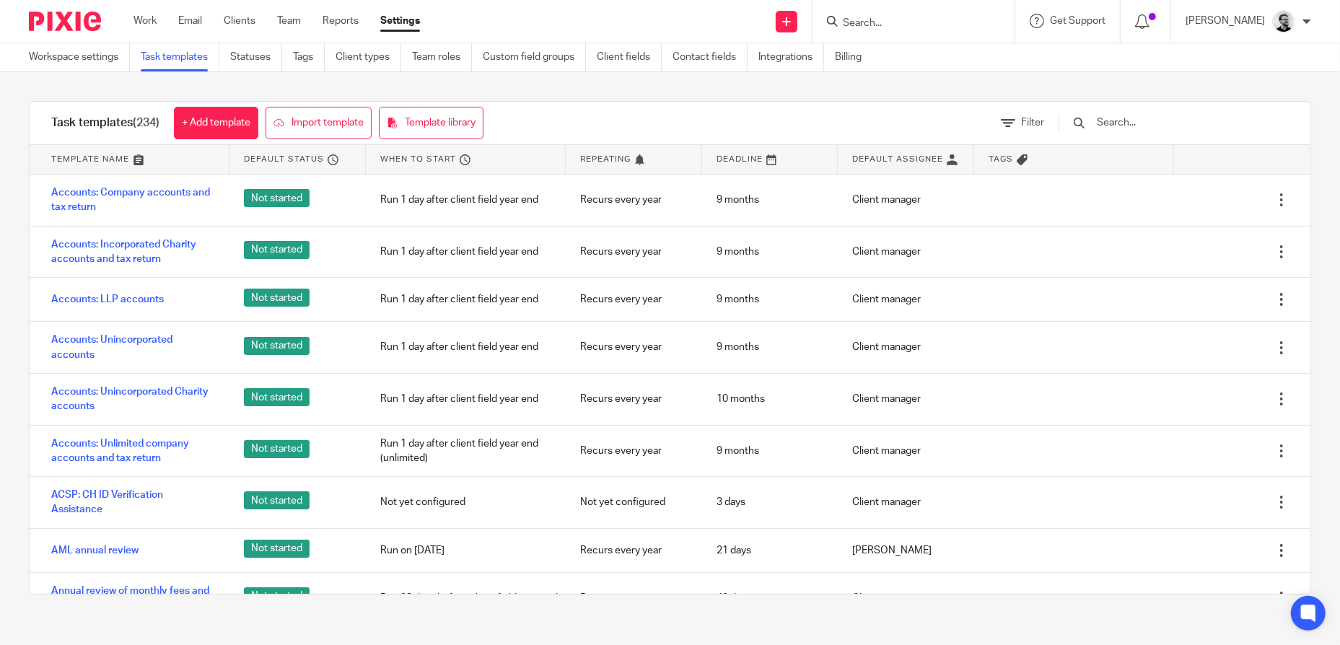
click at [1163, 121] on input "text" at bounding box center [1179, 123] width 168 height 16
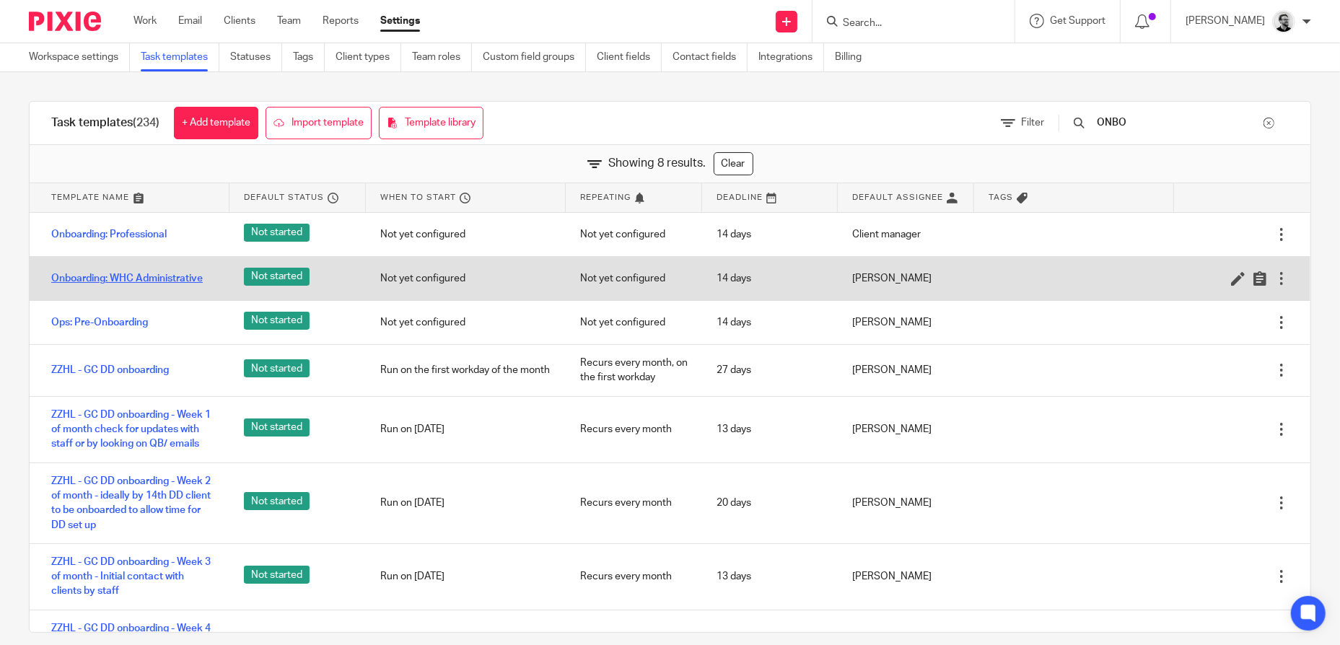
type input "ONBO"
click at [170, 281] on link "Onboarding: WHC Administrative" at bounding box center [127, 278] width 152 height 14
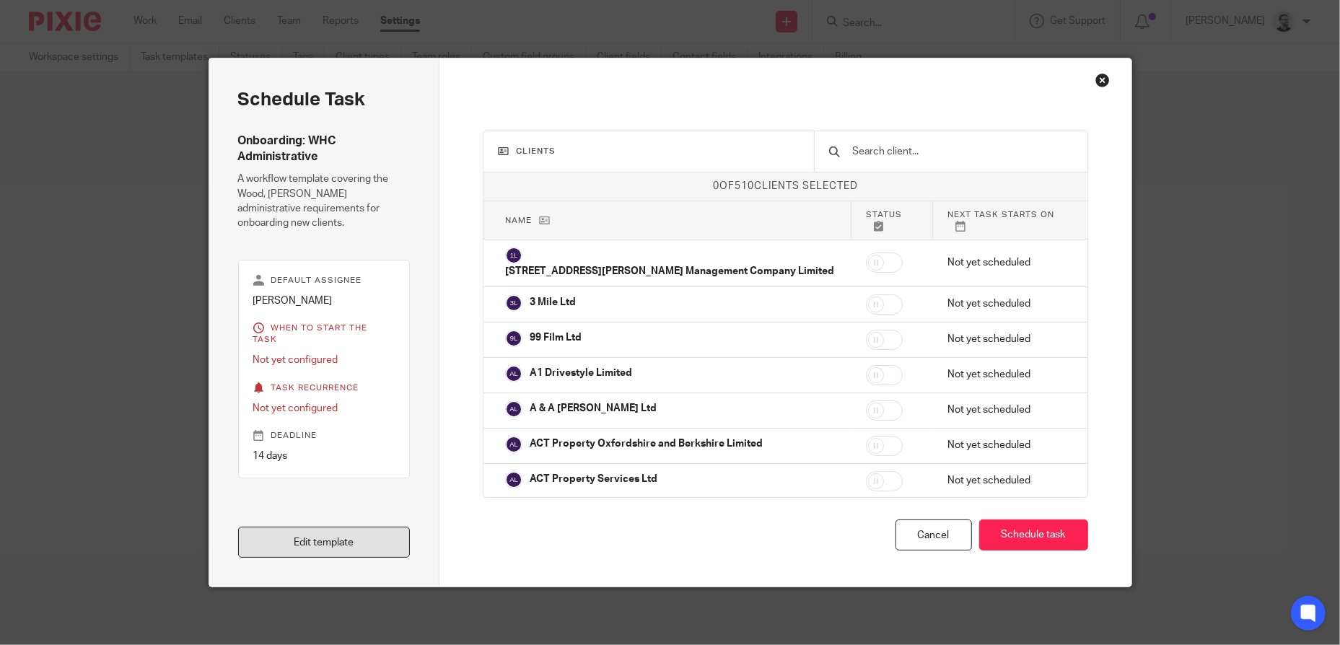
click at [369, 539] on link "Edit template" at bounding box center [324, 542] width 172 height 31
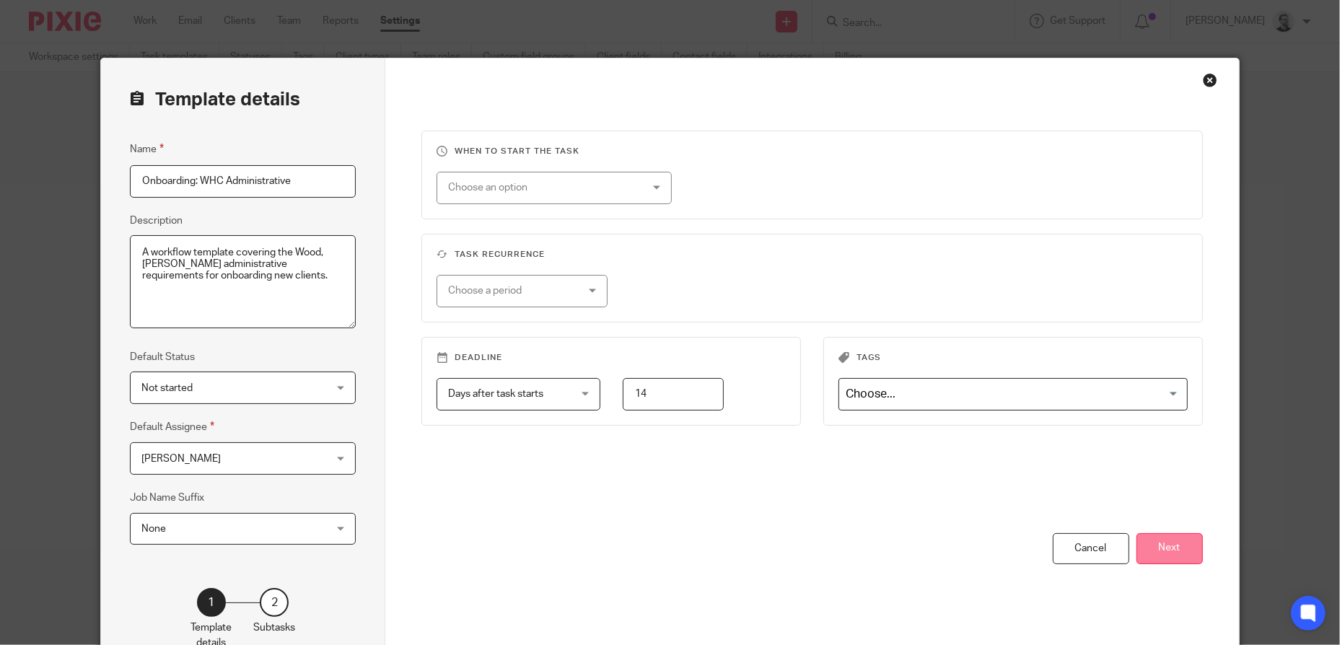
click at [1187, 559] on button "Next" at bounding box center [1170, 548] width 66 height 31
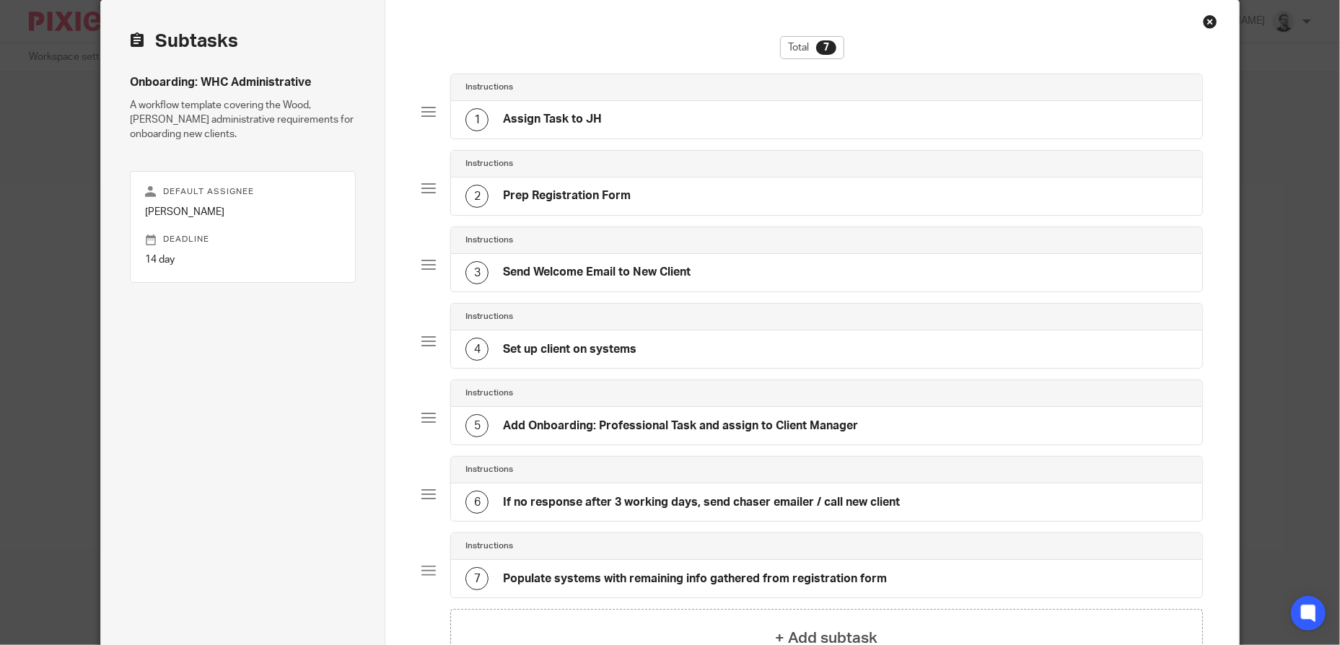
scroll to position [144, 0]
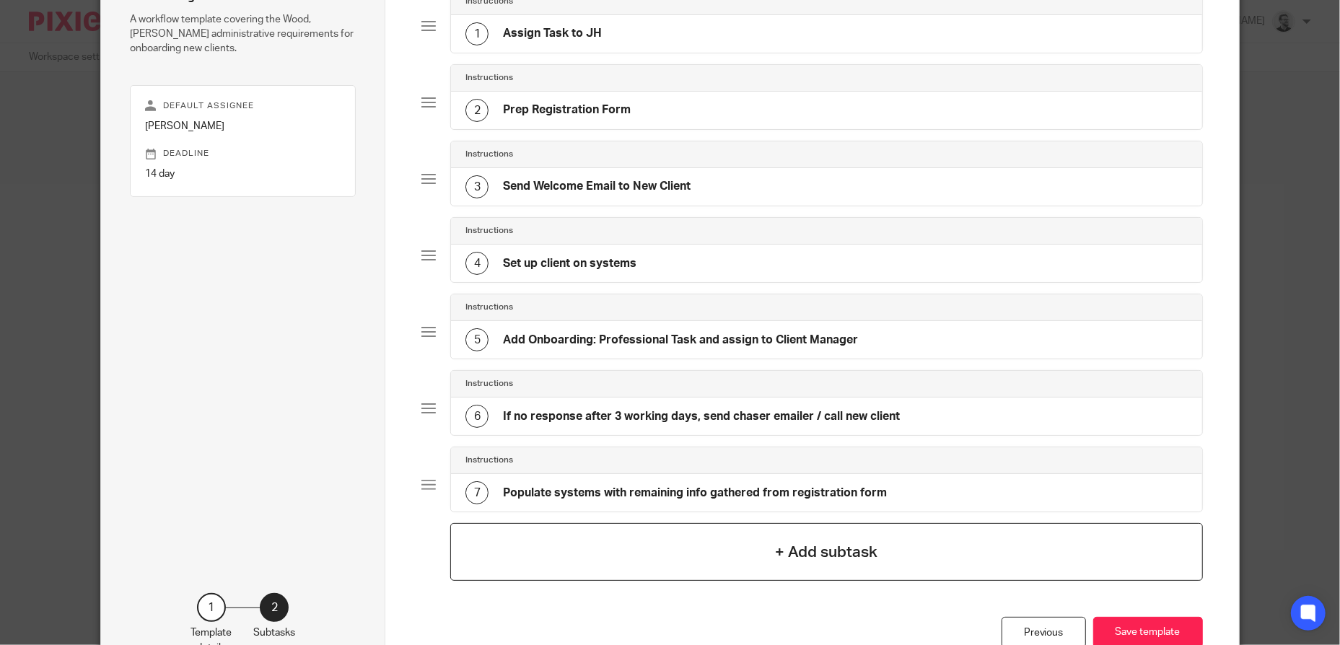
click at [818, 550] on h4 "+ Add subtask" at bounding box center [827, 552] width 102 height 22
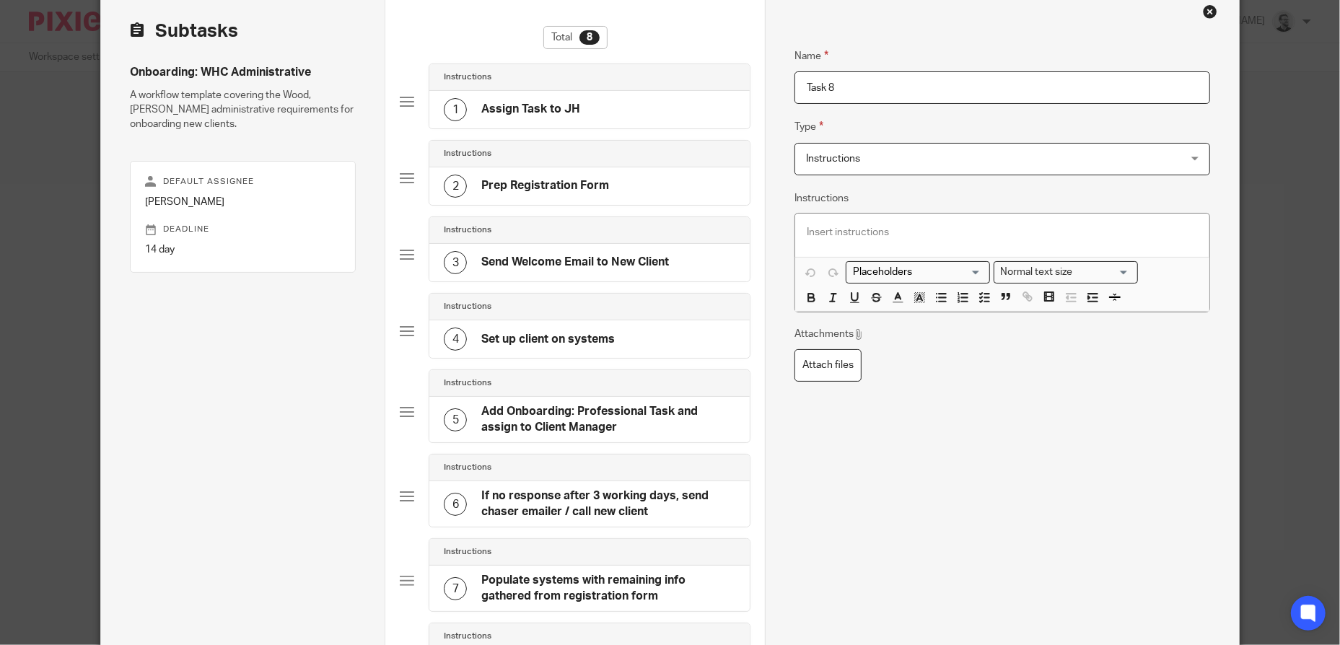
scroll to position [68, 0]
drag, startPoint x: 845, startPoint y: 89, endPoint x: 737, endPoint y: 91, distance: 108.3
click at [737, 91] on div "Subtasks Onboarding: WHC Administrative A workflow template covering the Wood, …" at bounding box center [669, 410] width 1137 height 839
type input "s"
type input "S"
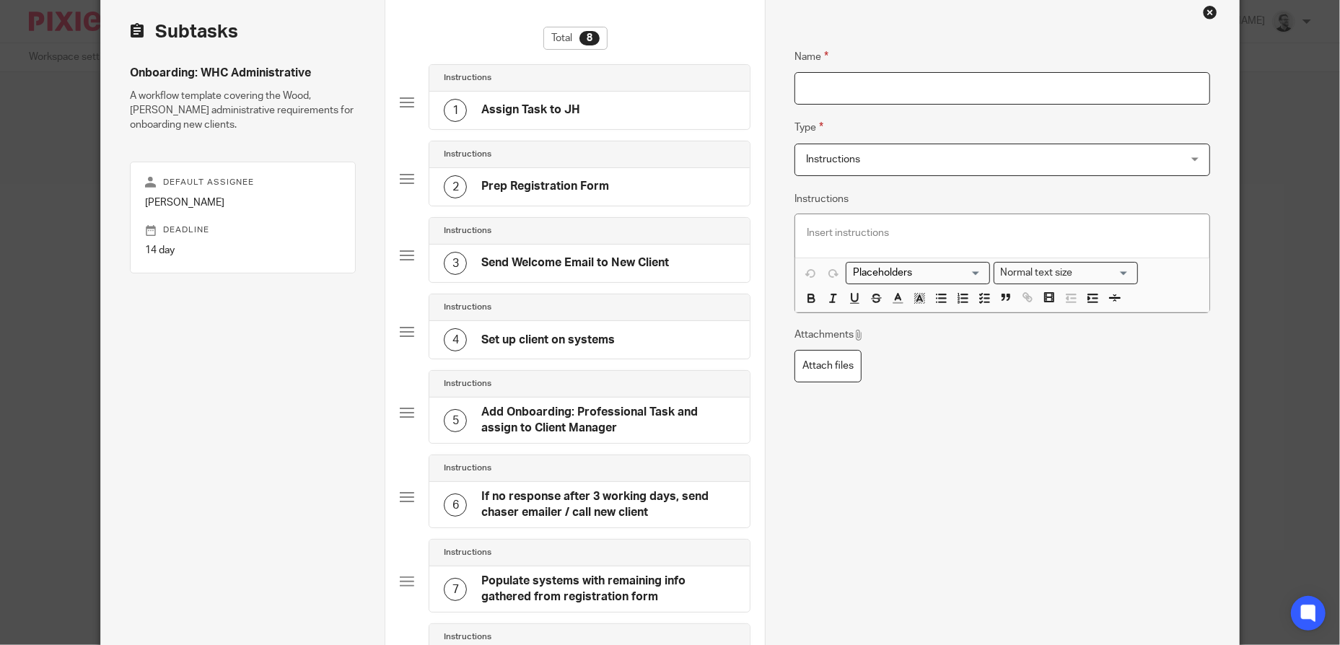
type input "A"
click at [903, 87] on input "Set up "Client Birthday" recurring task" at bounding box center [1003, 88] width 416 height 32
click at [1038, 85] on input "Set up "Client Birthday Tomorrow" recurring task" at bounding box center [1003, 88] width 416 height 32
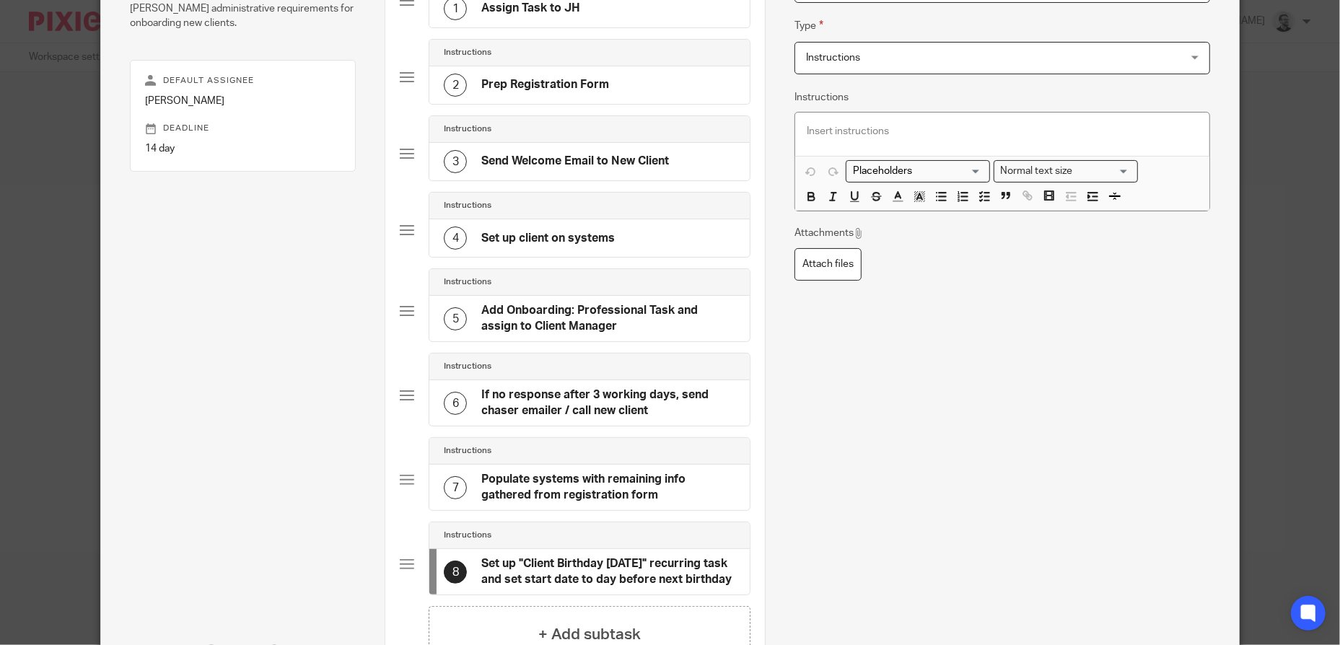
scroll to position [333, 0]
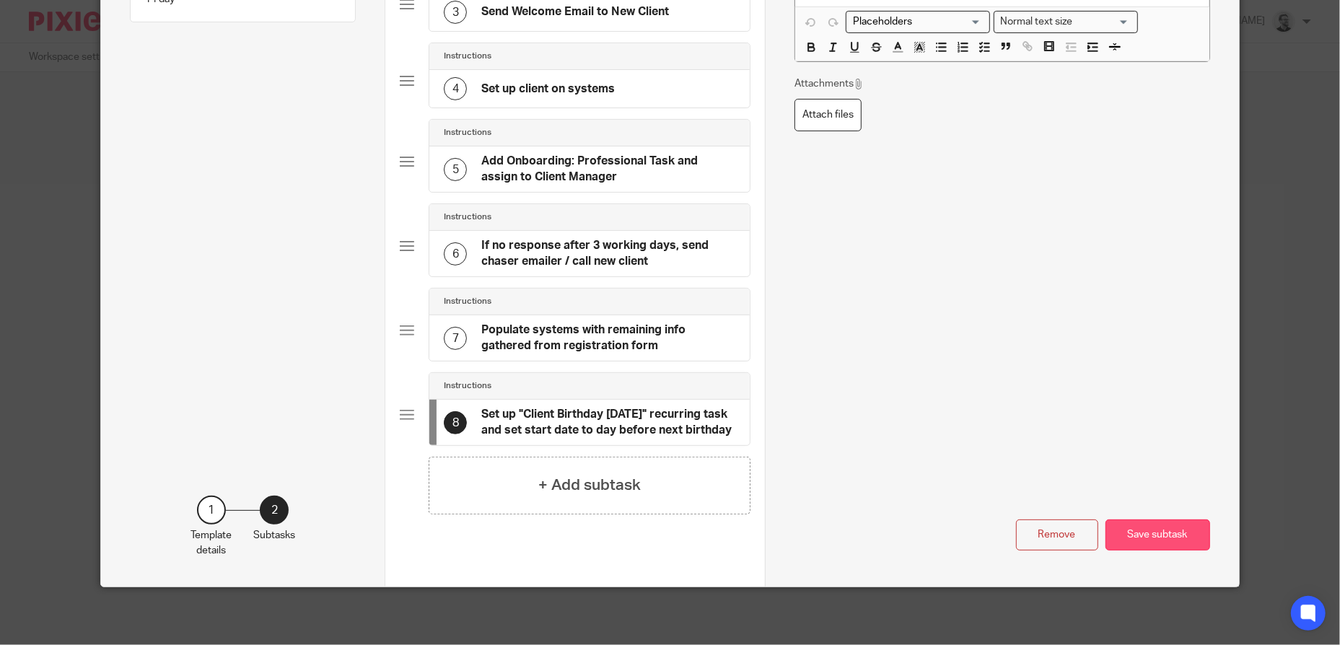
type input "Set up "Client Birthday Tomorrow" recurring task and set start date to day befo…"
click at [1166, 536] on button "Save subtask" at bounding box center [1158, 535] width 105 height 31
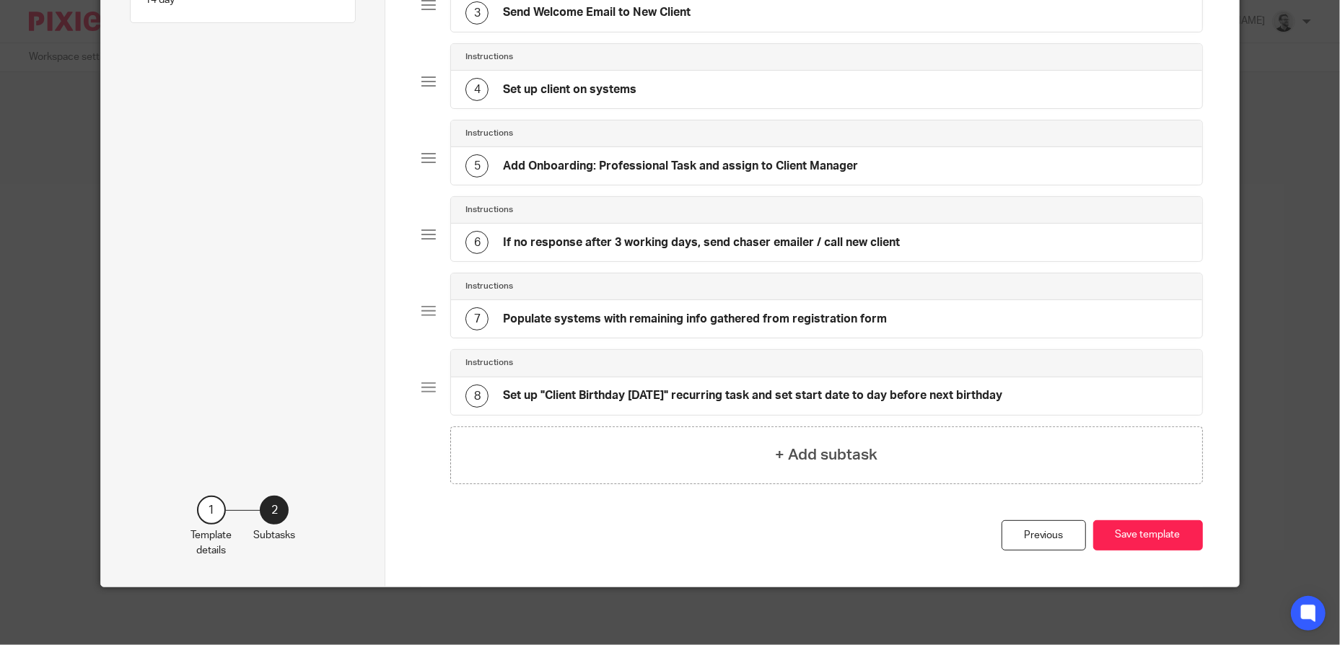
scroll to position [317, 0]
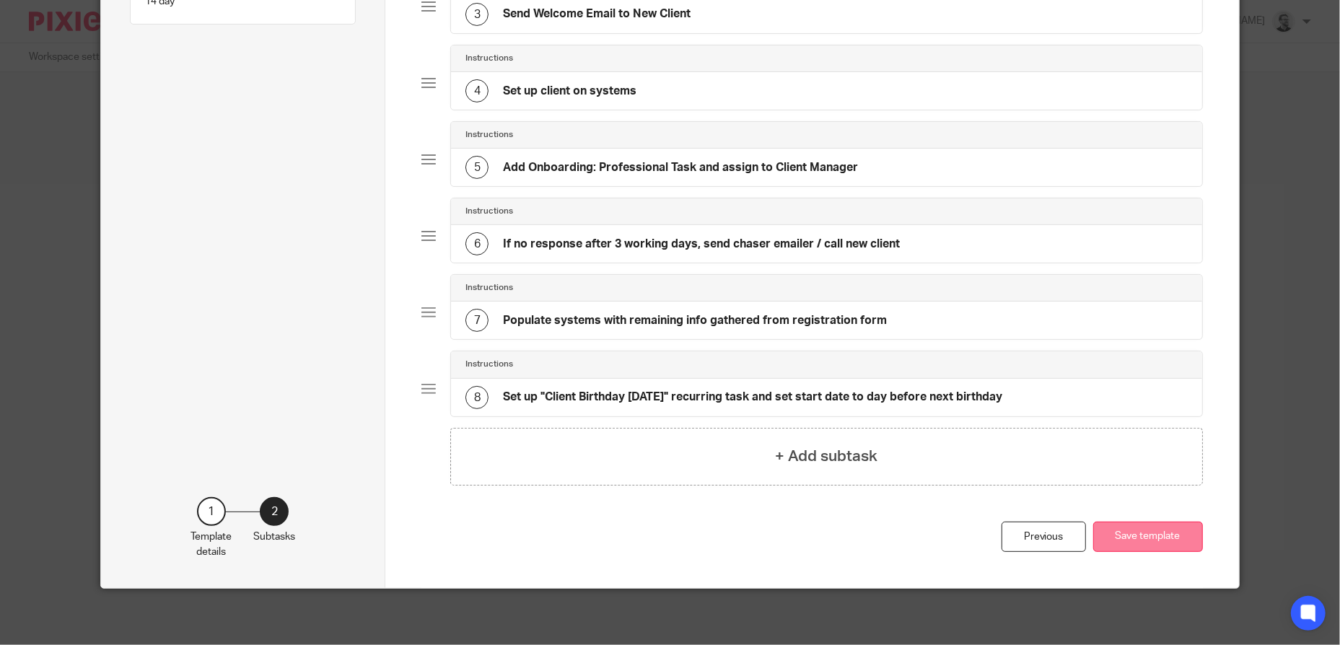
click at [1168, 530] on button "Save template" at bounding box center [1148, 537] width 110 height 31
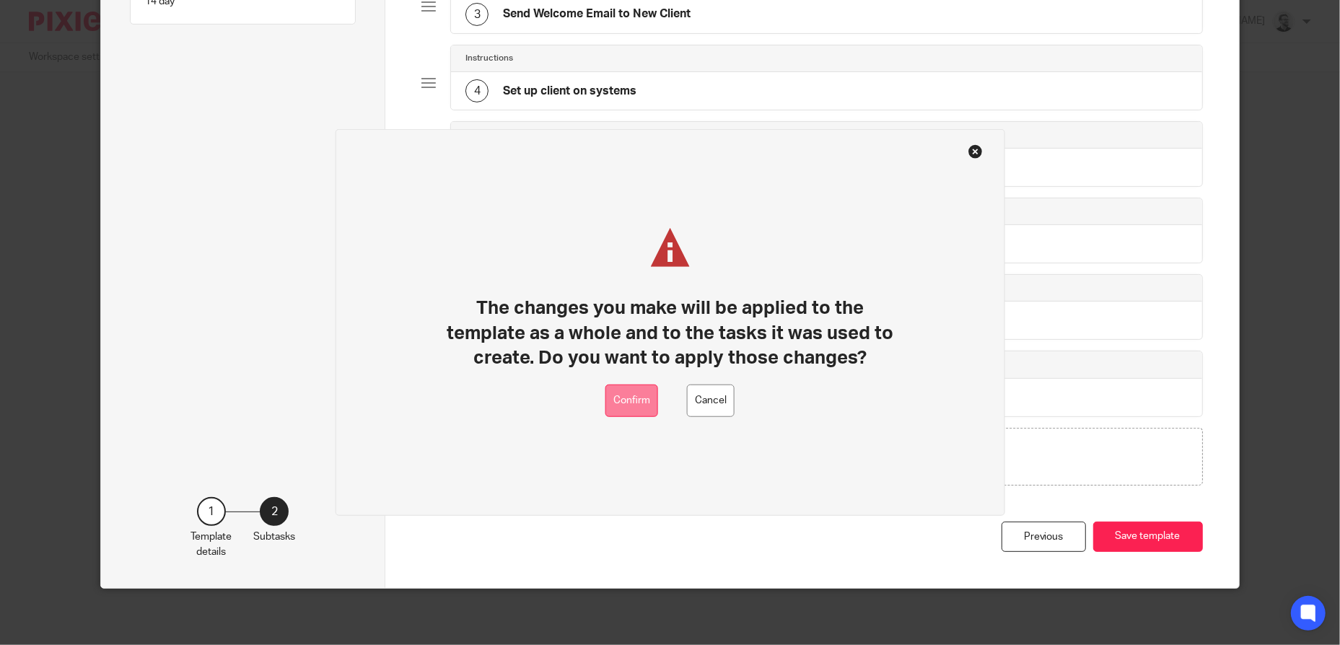
click at [624, 404] on button "Confirm" at bounding box center [631, 401] width 53 height 32
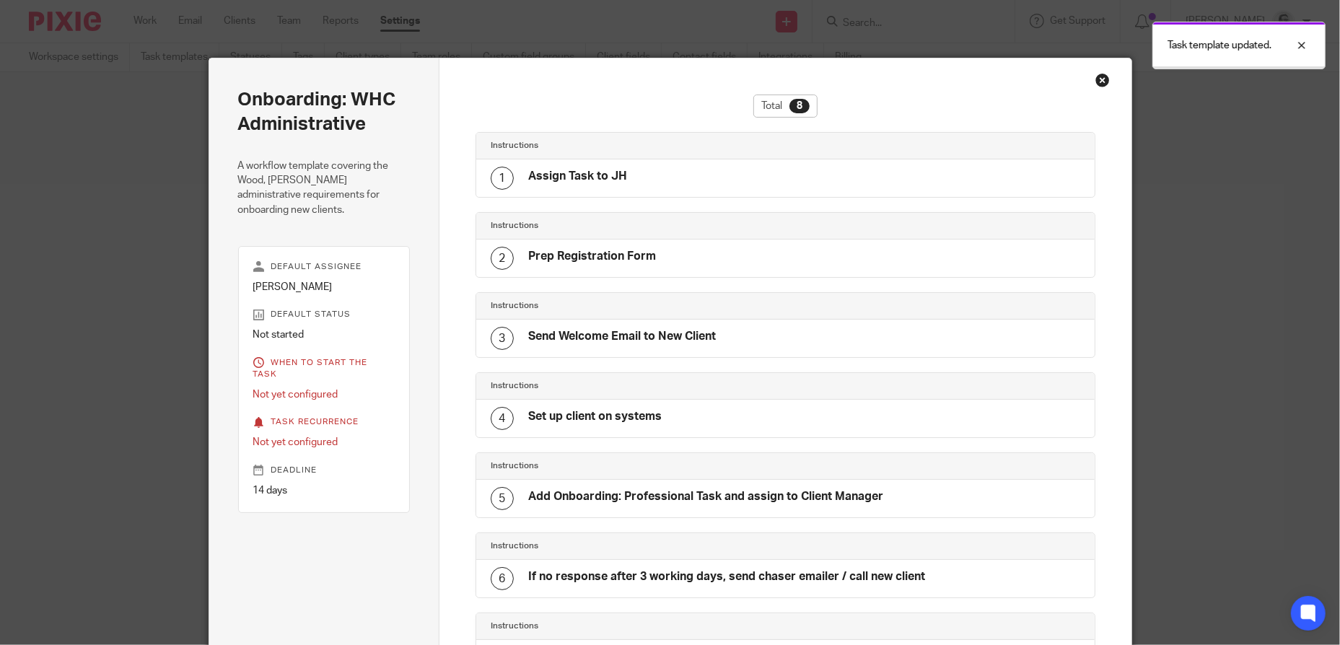
scroll to position [258, 0]
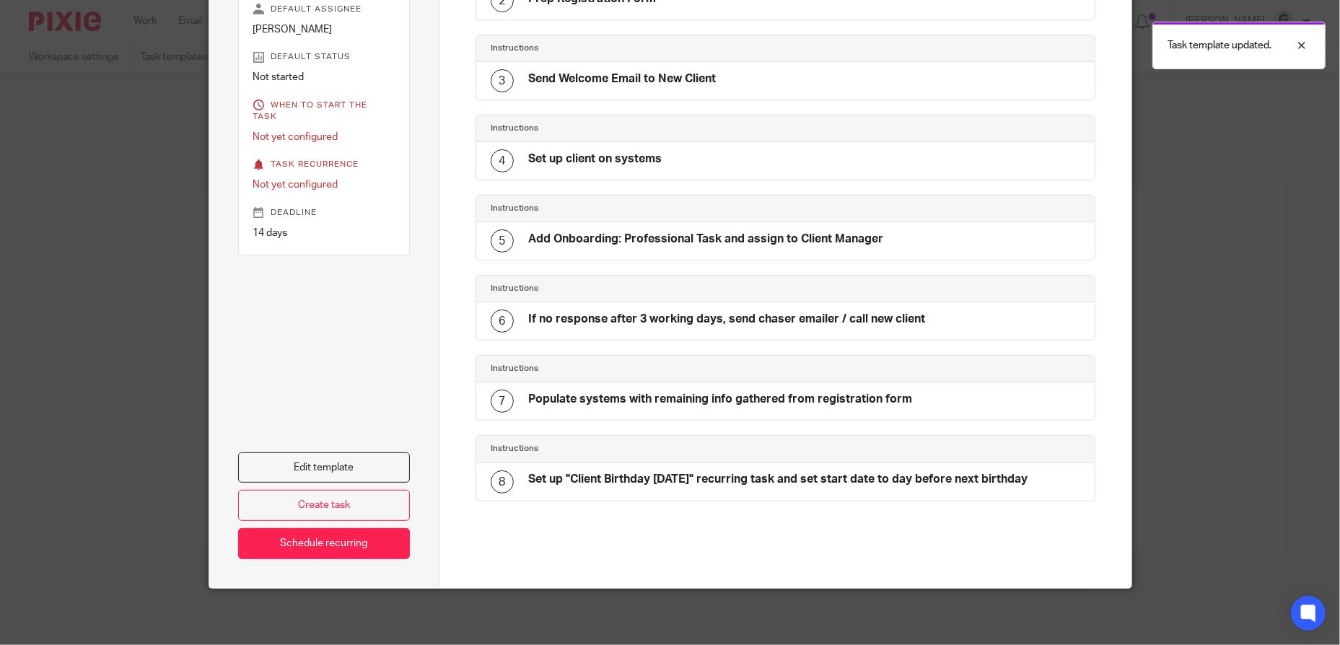
drag, startPoint x: 1051, startPoint y: 480, endPoint x: 518, endPoint y: 487, distance: 533.4
click at [518, 487] on div "8 Set up "Client Birthday Tomorrow" recurring task and set start date to day be…" at bounding box center [785, 482] width 618 height 38
copy h4 "Set up "Client Birthday [DATE]" recurring task and set start date to day before…"
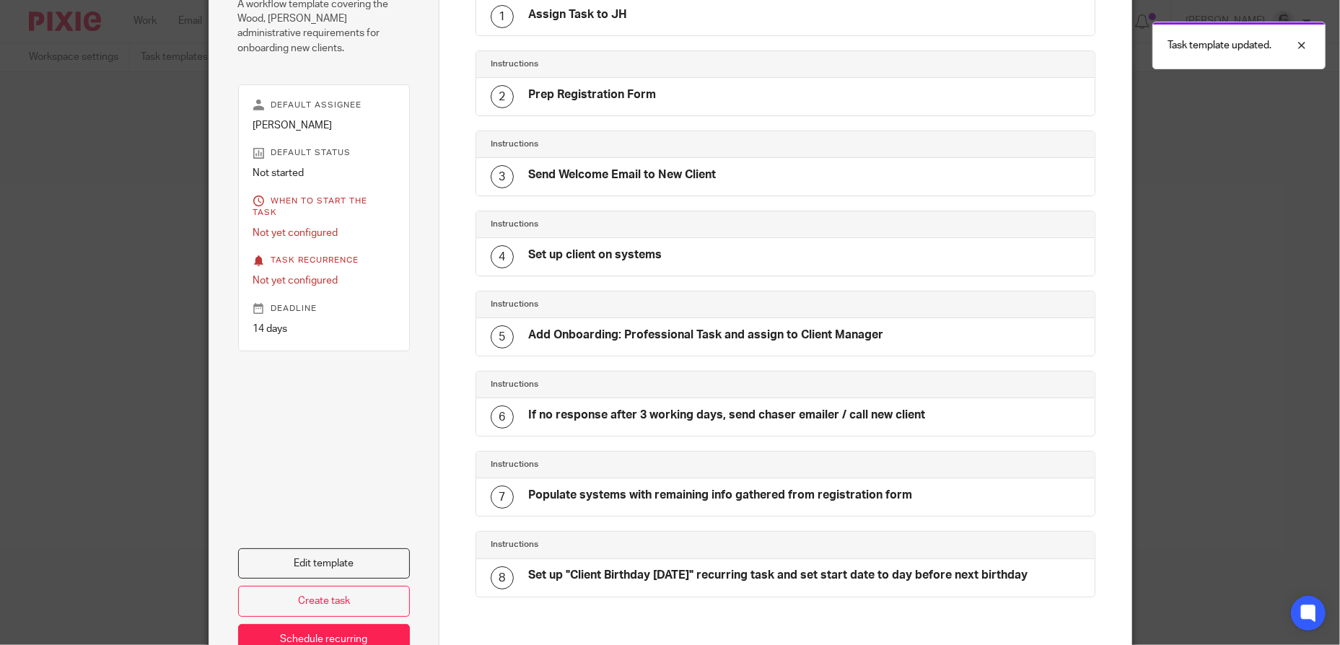
scroll to position [0, 0]
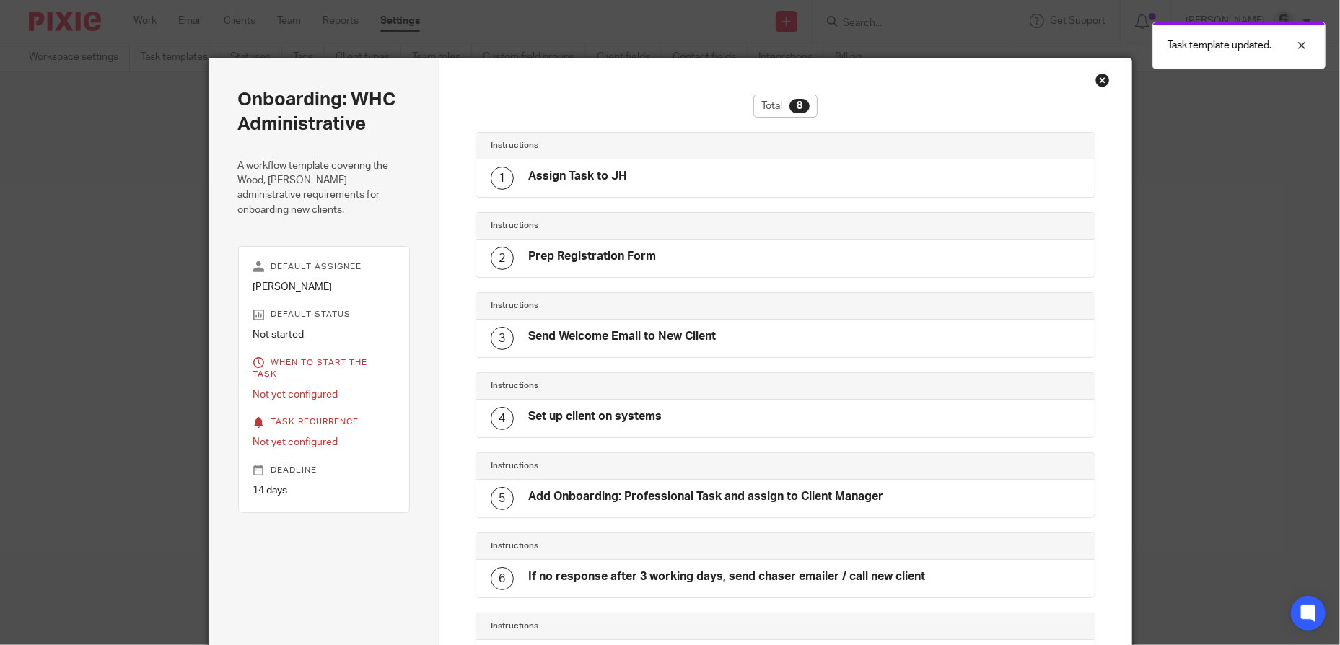
click at [1100, 82] on div "Close this dialog window" at bounding box center [1102, 80] width 14 height 14
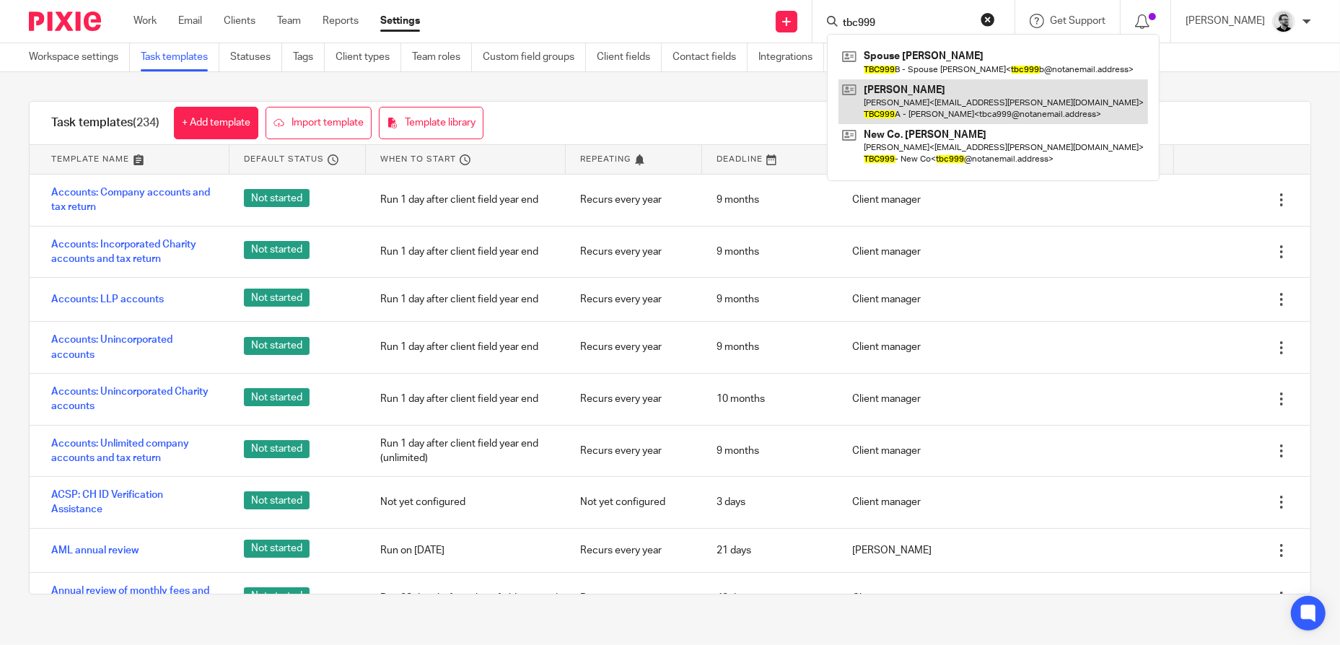
type input "tbc999"
click at [950, 100] on link at bounding box center [994, 101] width 310 height 45
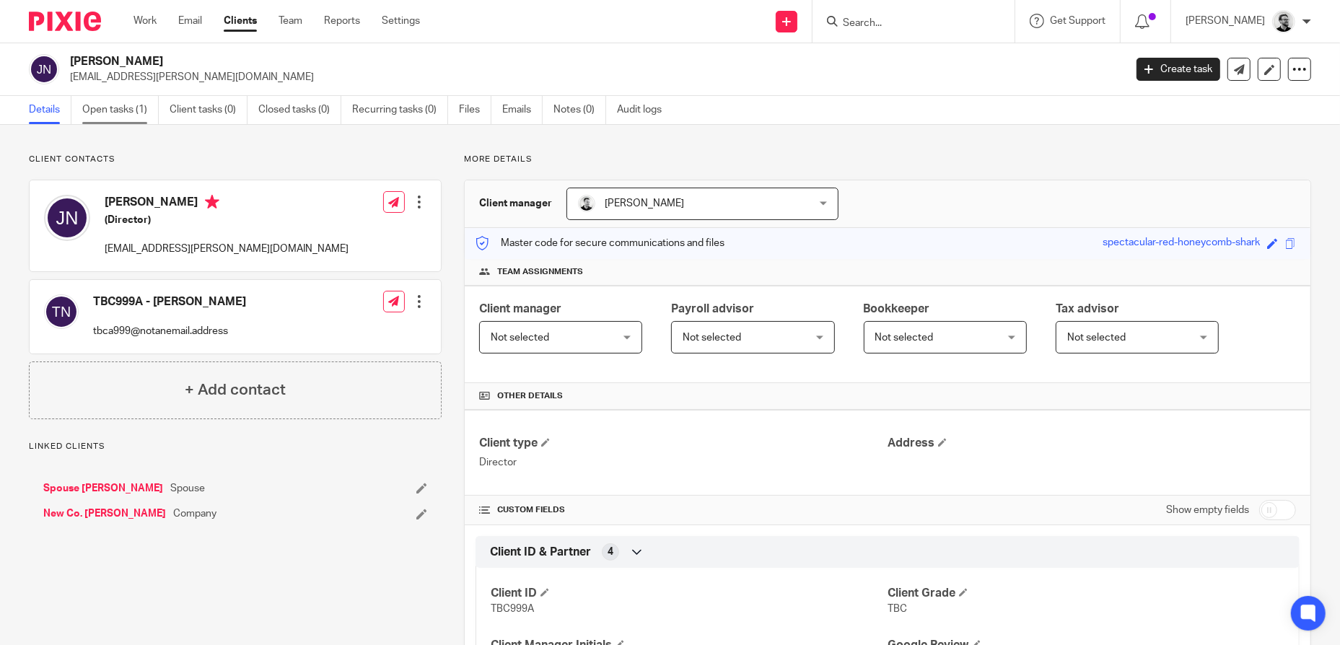
click at [132, 117] on link "Open tasks (1)" at bounding box center [120, 110] width 76 height 28
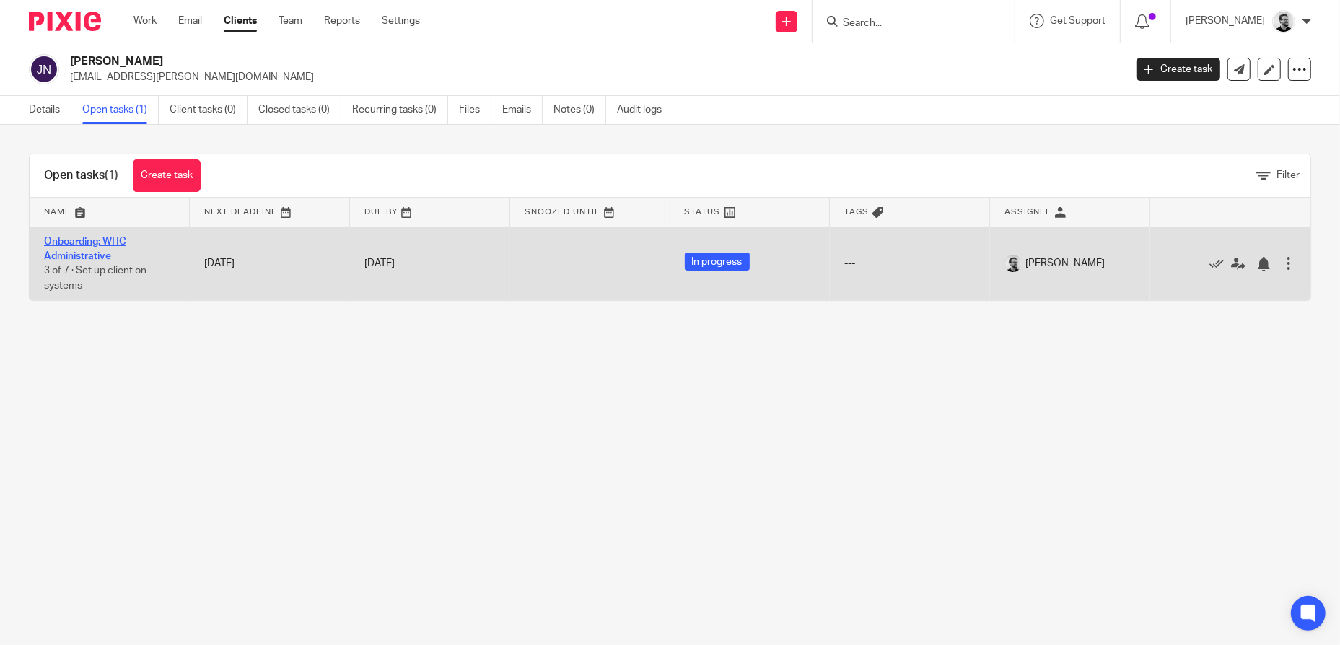
click at [89, 250] on link "Onboarding: WHC Administrative" at bounding box center [85, 249] width 82 height 25
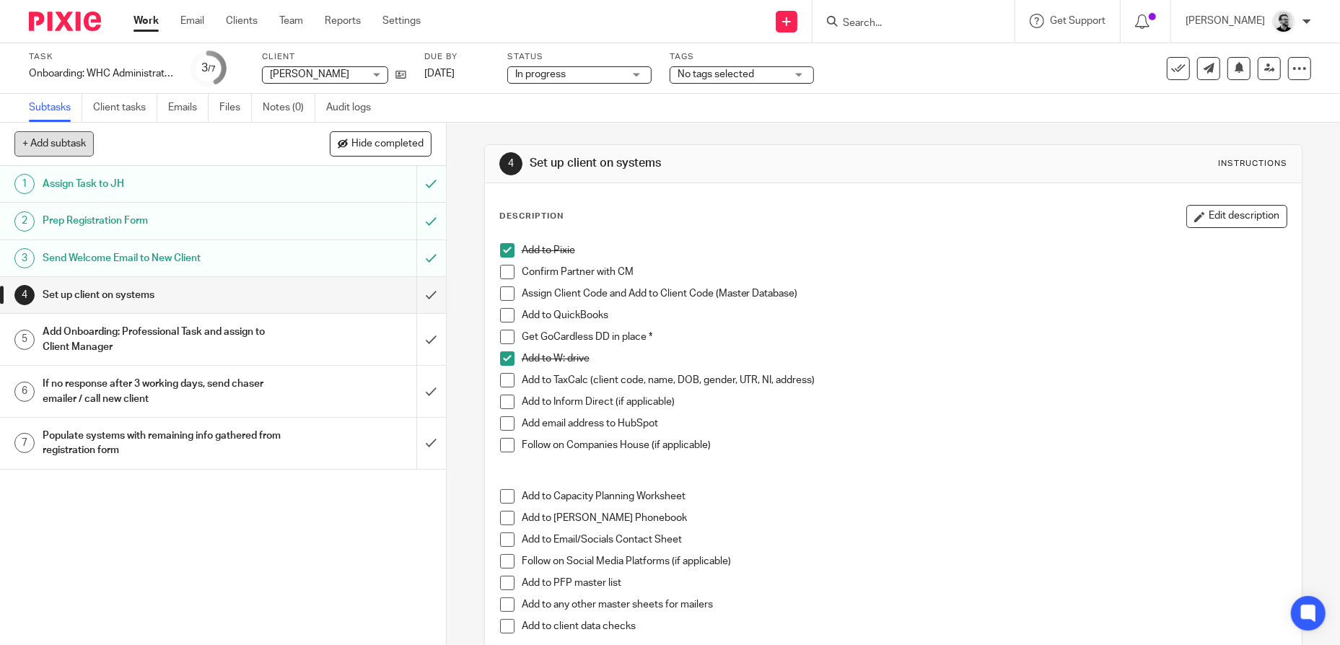
click at [69, 146] on button "+ Add subtask" at bounding box center [53, 143] width 79 height 25
click at [193, 141] on input "text" at bounding box center [170, 144] width 313 height 25
paste input "Set up "Client Birthday Tomorrow" recurring task and set start date to day befo…"
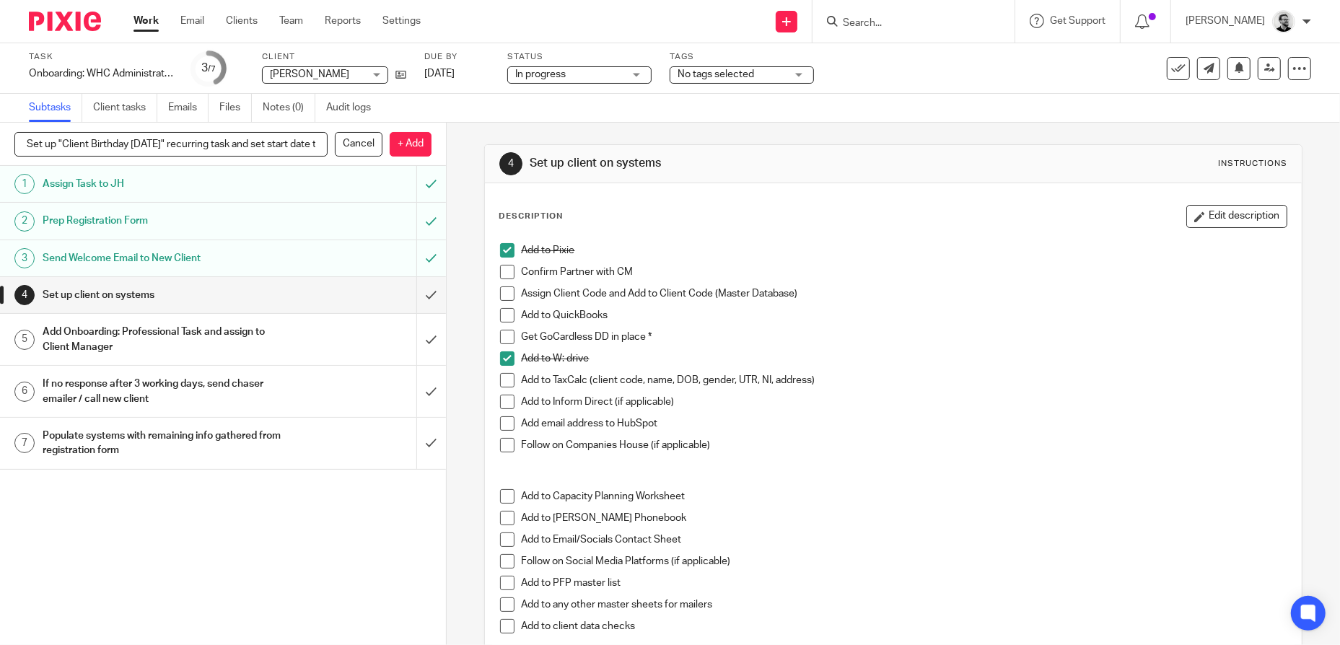
scroll to position [0, 139]
type input "Set up "Client Birthday Tomorrow" recurring task and set start date to day befo…"
click at [401, 138] on p "+ Add" at bounding box center [411, 144] width 42 height 25
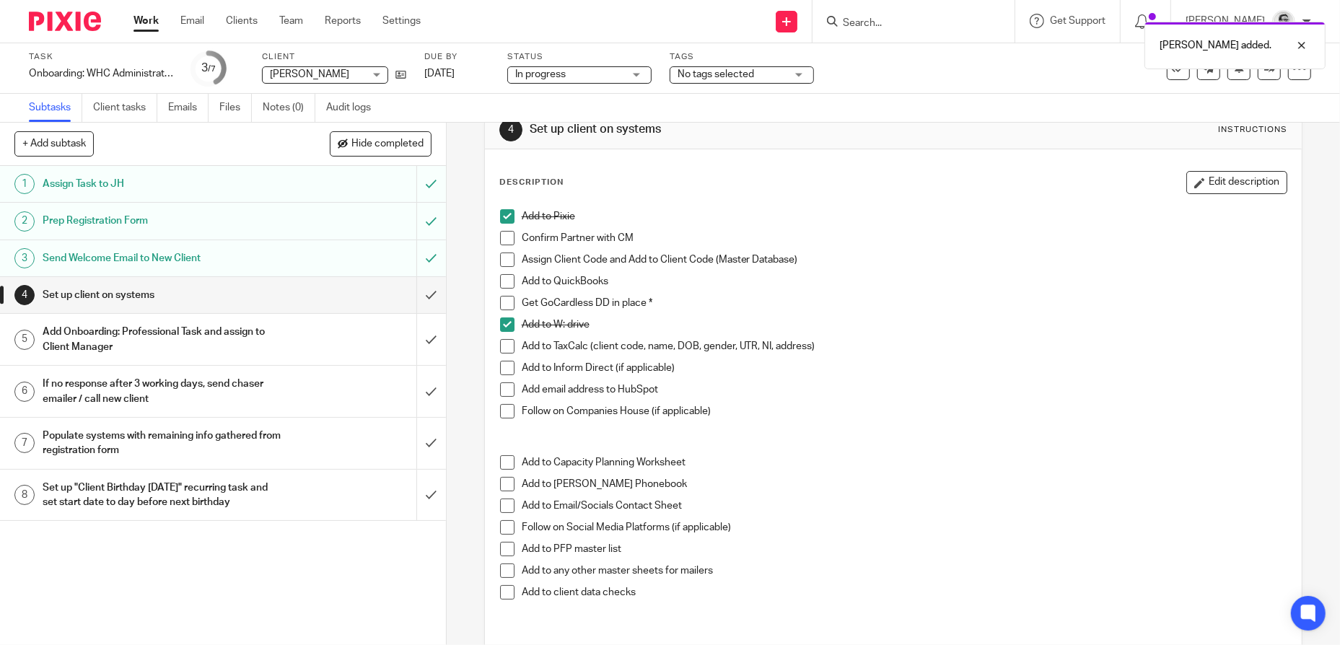
scroll to position [0, 0]
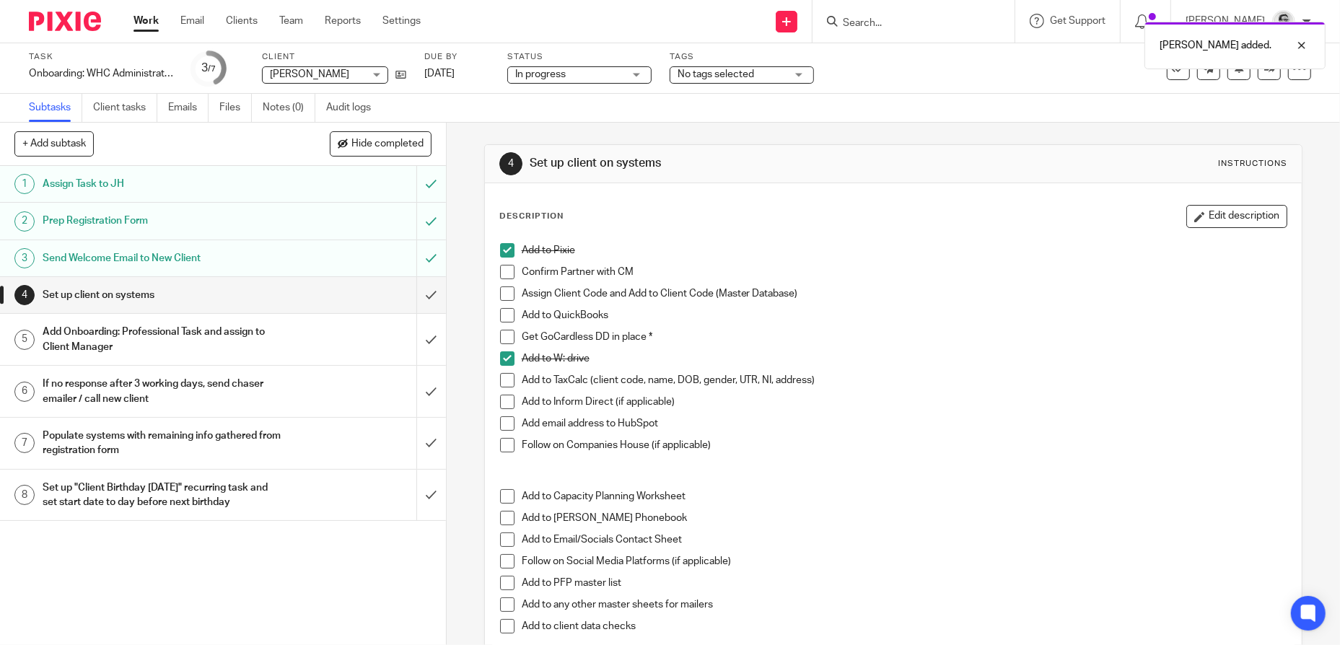
click at [877, 24] on div "Subtask added." at bounding box center [998, 41] width 656 height 55
click at [909, 24] on div "Subtask added." at bounding box center [998, 41] width 656 height 55
click at [917, 83] on div "Task Onboarding: WHC Administrative Save Onboarding: WHC Administrative 3 /7 Cl…" at bounding box center [563, 68] width 1069 height 35
click at [881, 22] on div "Subtask added." at bounding box center [998, 41] width 656 height 55
click at [858, 22] on div "Subtask added." at bounding box center [998, 41] width 656 height 55
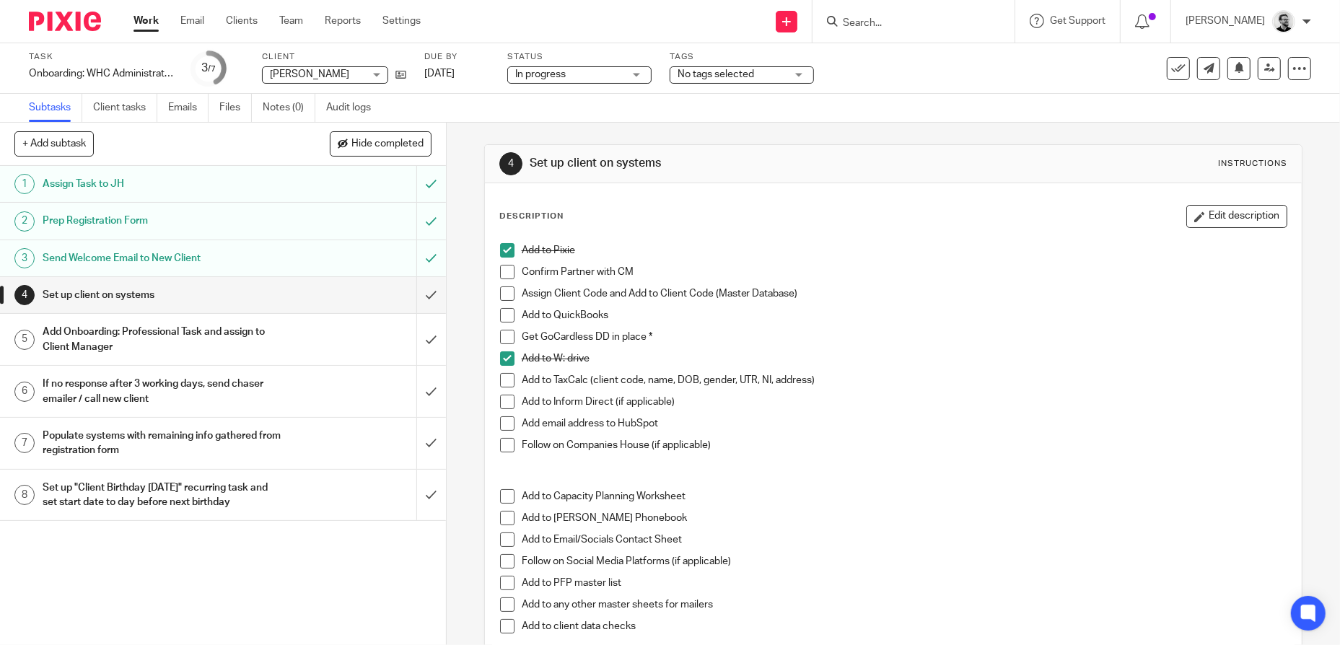
click at [905, 25] on div "Subtask added." at bounding box center [998, 41] width 656 height 55
click at [911, 25] on input "Search" at bounding box center [906, 23] width 130 height 13
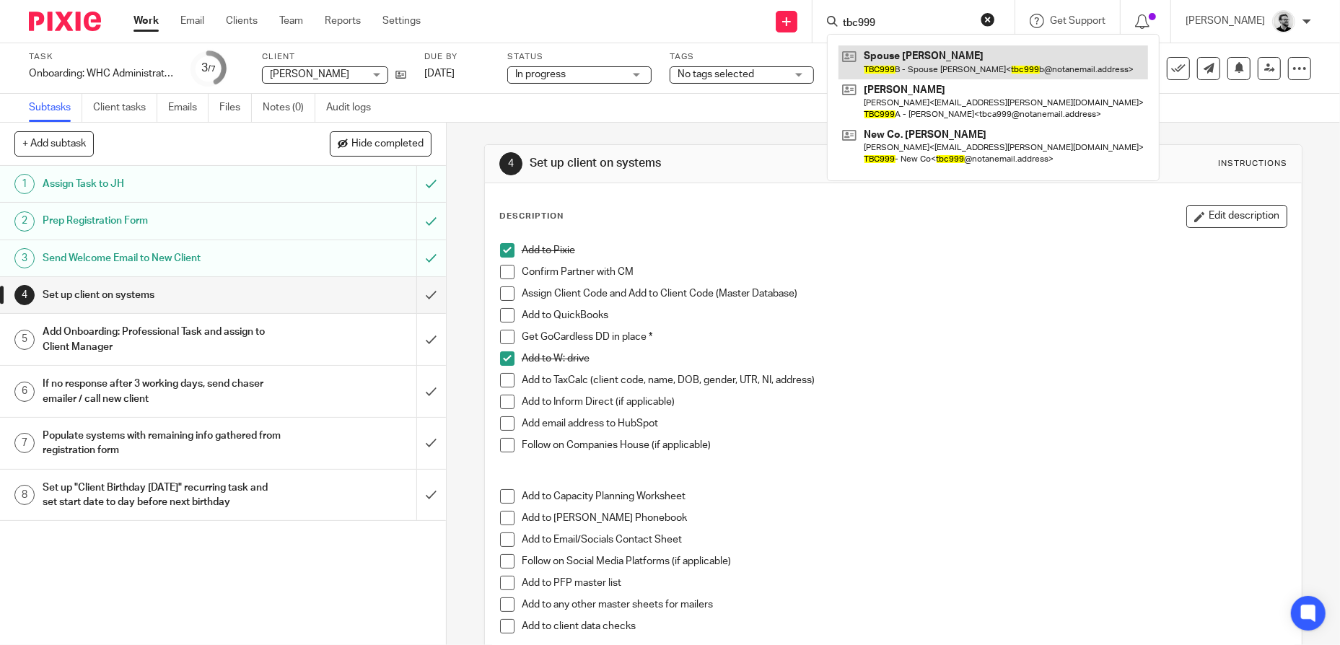
type input "tbc999"
click at [935, 52] on link at bounding box center [994, 61] width 310 height 33
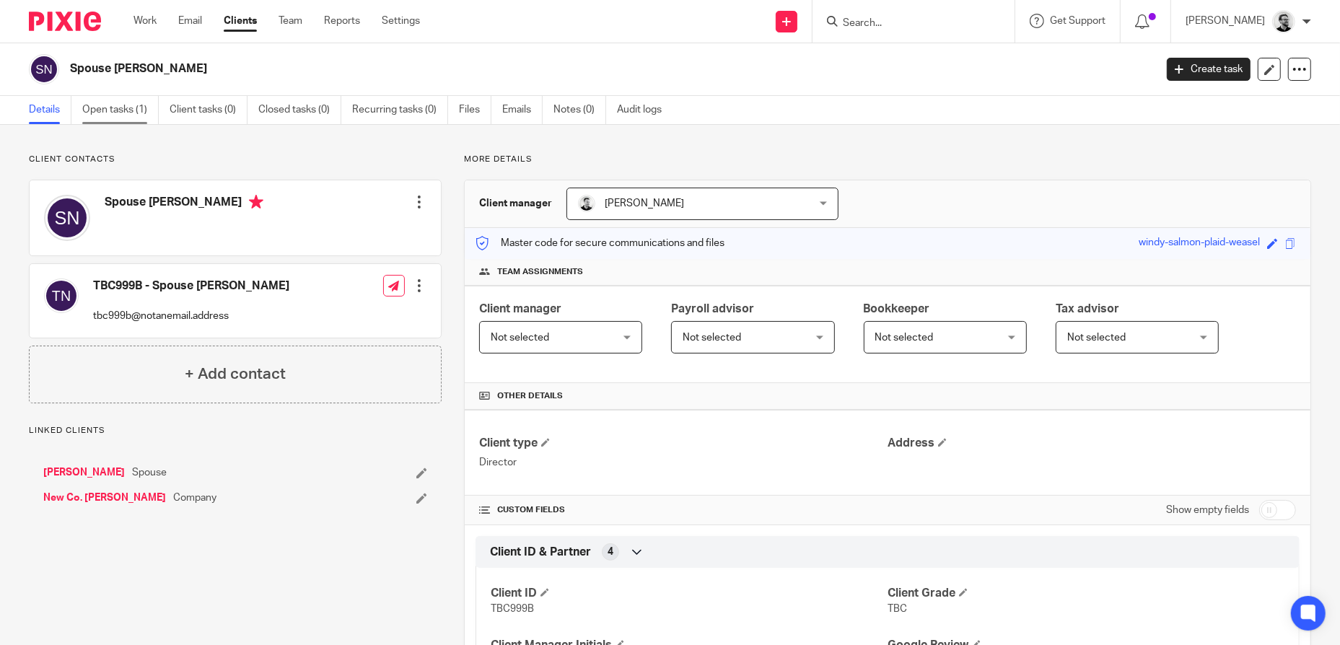
click at [123, 114] on link "Open tasks (1)" at bounding box center [120, 110] width 76 height 28
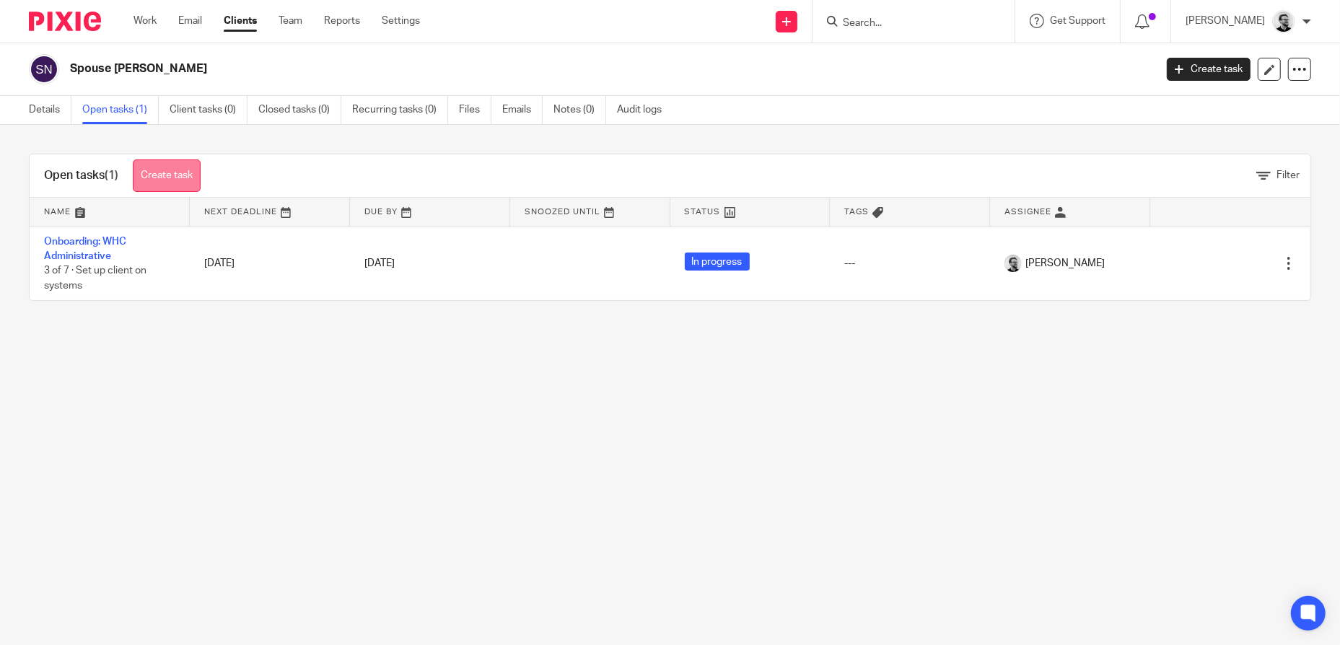
click at [180, 175] on link "Create task" at bounding box center [167, 175] width 68 height 32
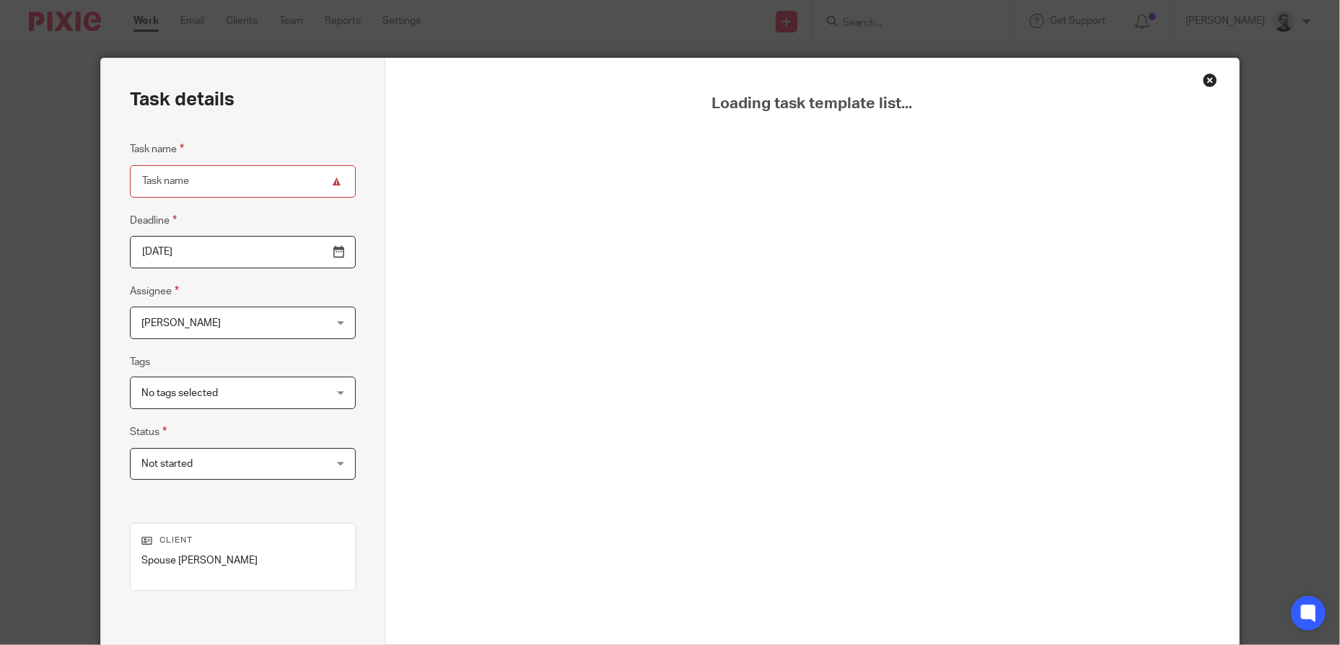
click at [1209, 78] on div "Close this dialog window" at bounding box center [1210, 80] width 14 height 14
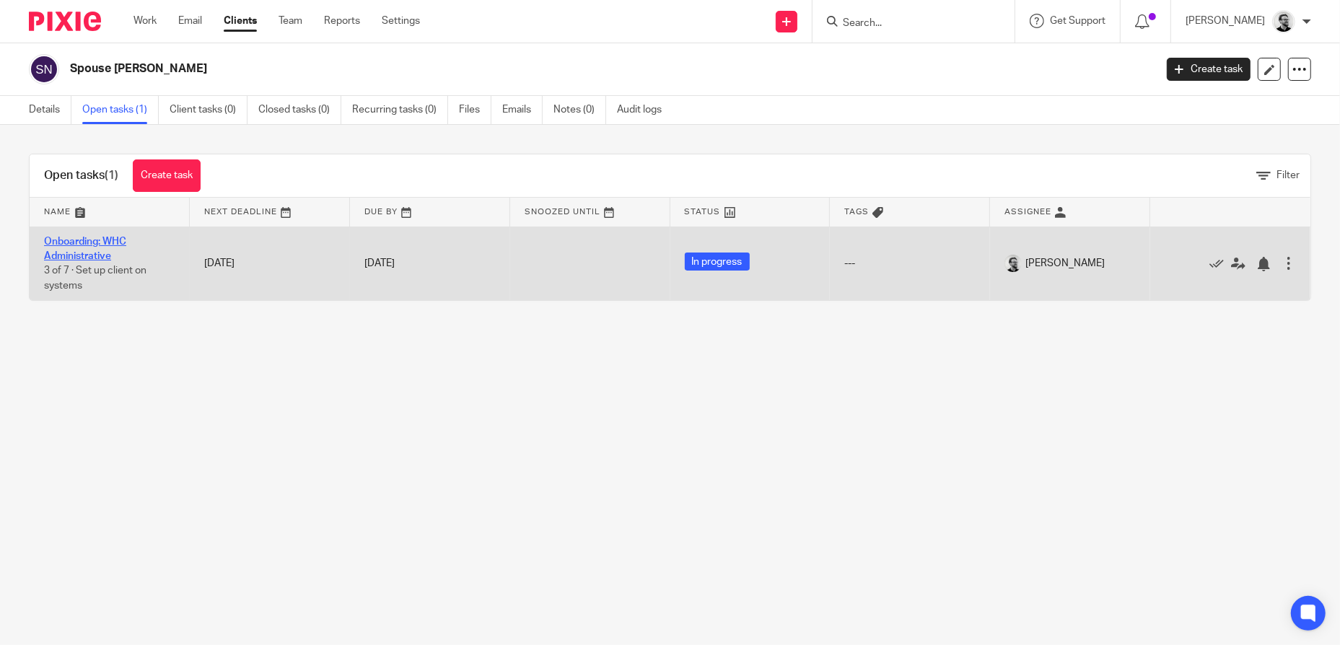
click at [89, 245] on link "Onboarding: WHC Administrative" at bounding box center [85, 249] width 82 height 25
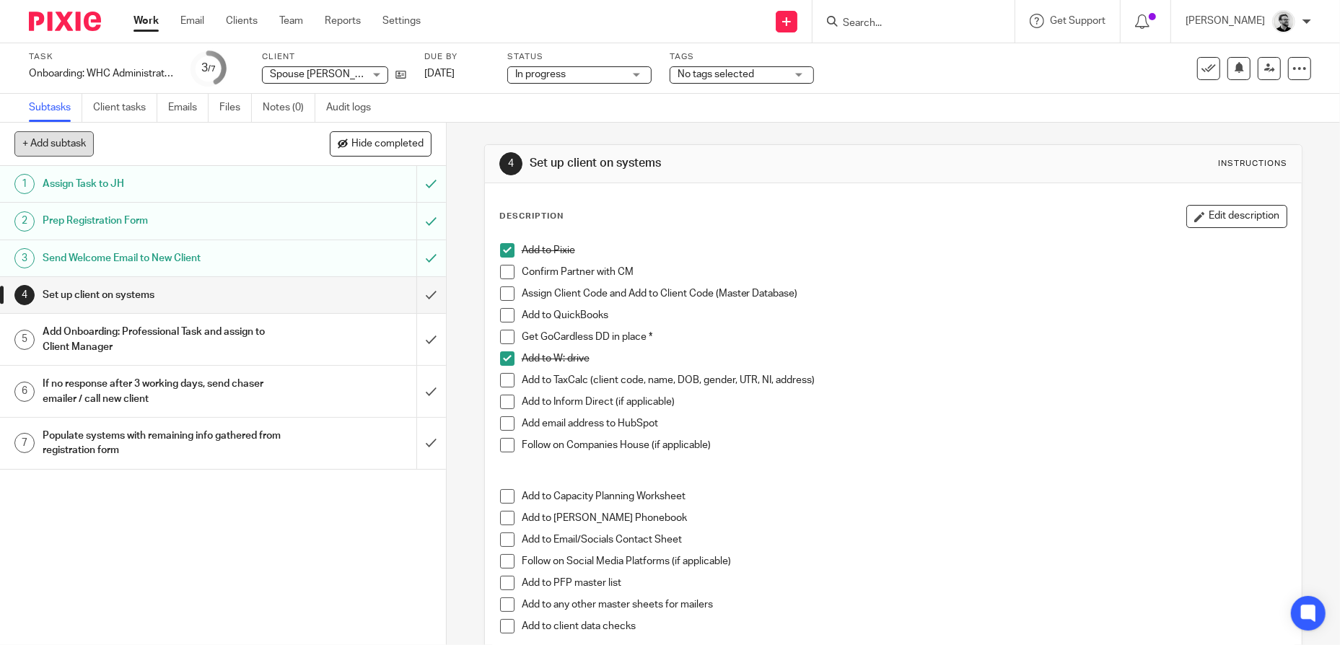
click at [69, 146] on button "+ Add subtask" at bounding box center [53, 143] width 79 height 25
paste input "Set up "Client Birthday Tomorrow" recurring task and set start date to day befo…"
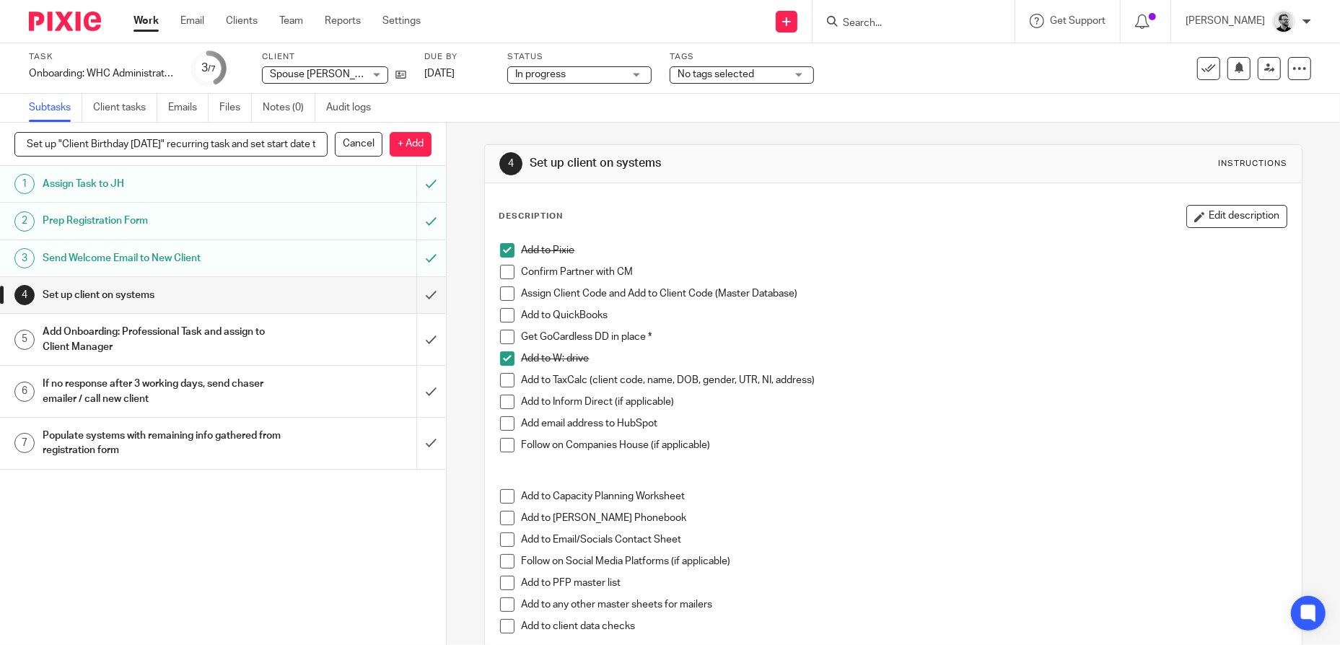
scroll to position [0, 139]
type input "Set up "Client Birthday Tomorrow" recurring task and set start date to day befo…"
click at [414, 141] on p "+ Add" at bounding box center [411, 144] width 42 height 25
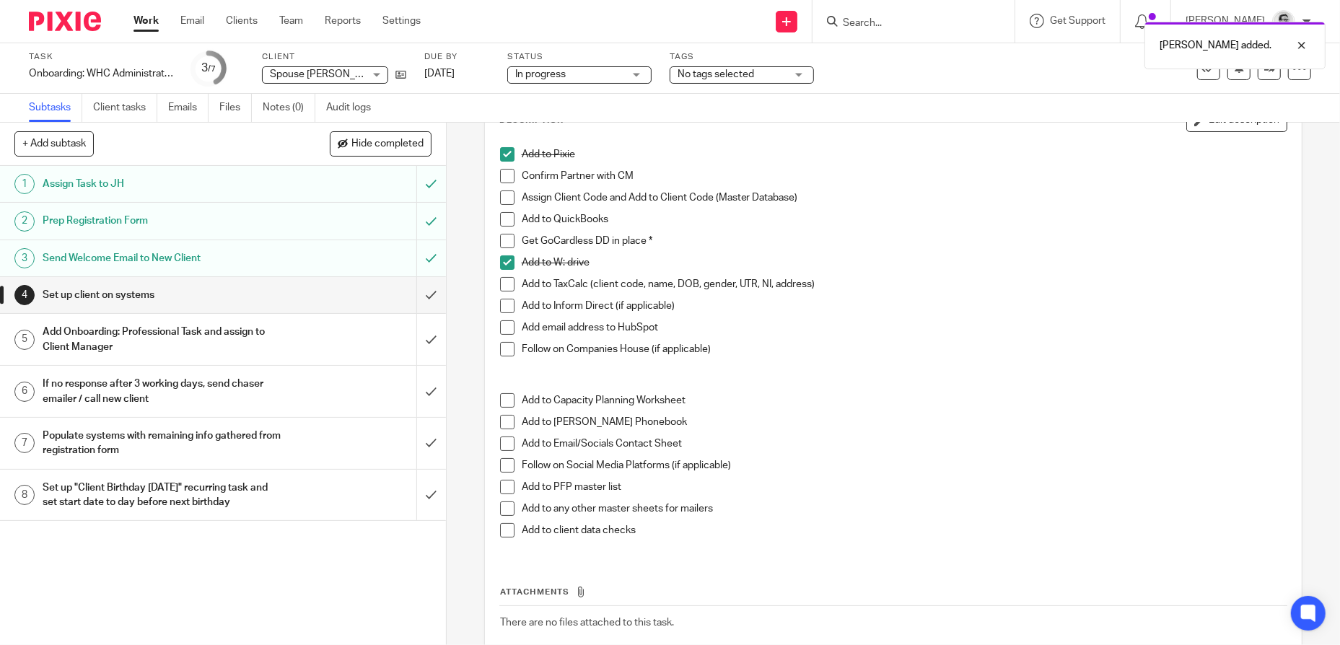
scroll to position [181, 0]
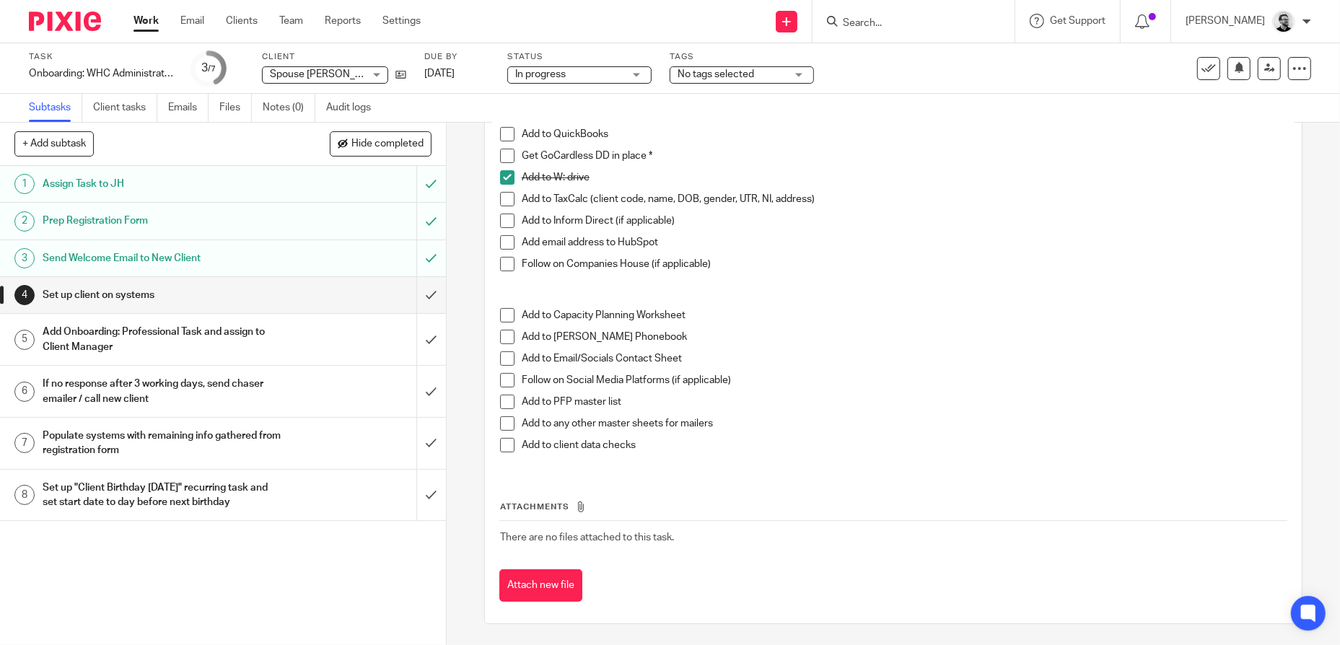
click at [148, 25] on link "Work" at bounding box center [146, 21] width 25 height 14
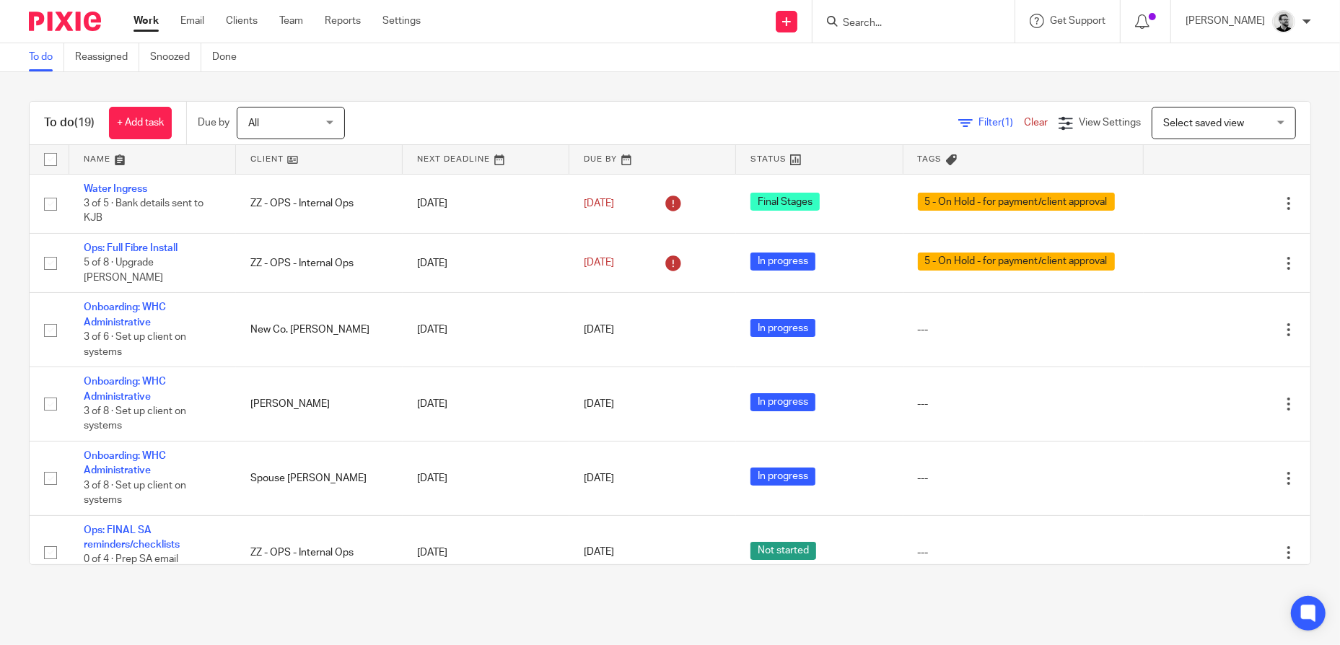
click at [912, 21] on input "Search" at bounding box center [906, 23] width 130 height 13
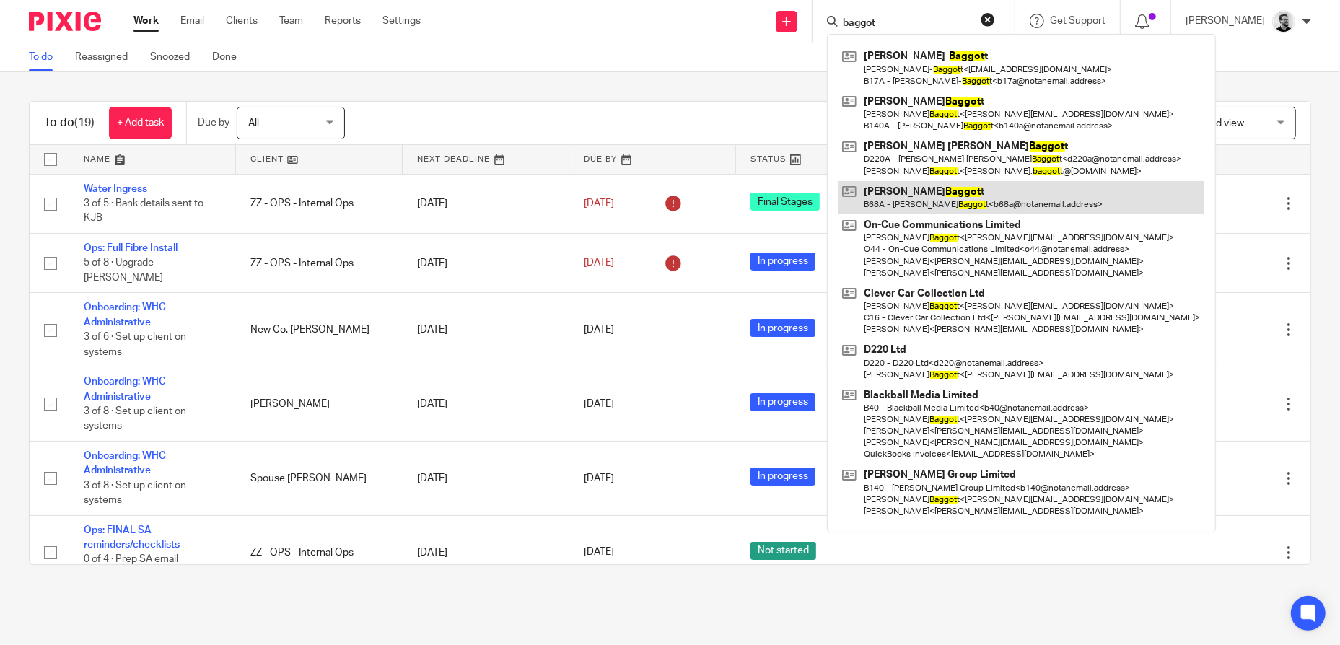
type input "baggot"
click at [984, 198] on link at bounding box center [1022, 197] width 366 height 33
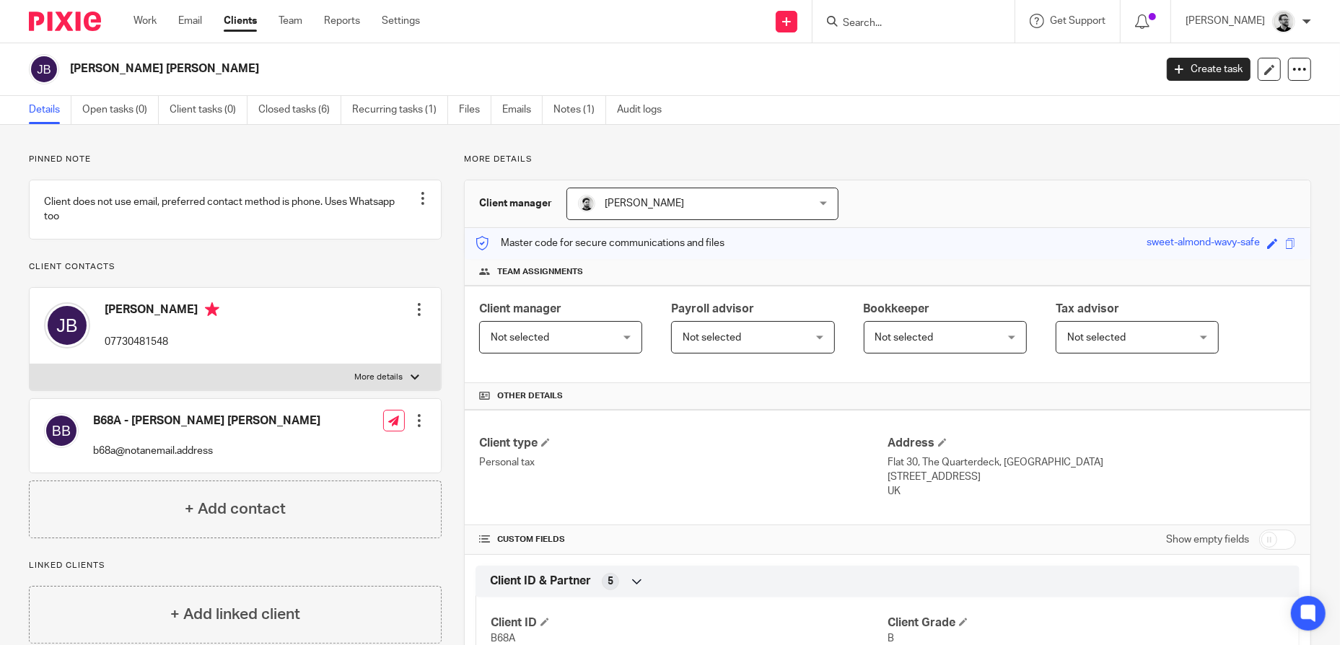
click at [902, 19] on input "Search" at bounding box center [906, 23] width 130 height 13
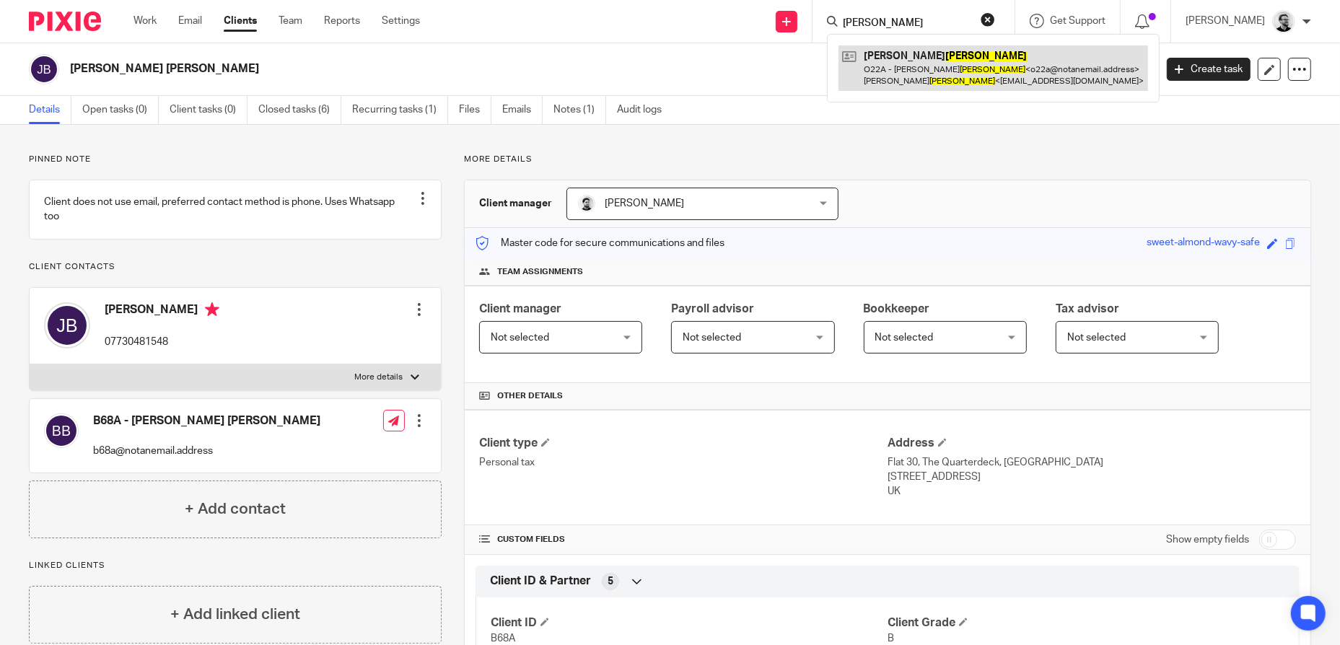
type input "o'meara"
click at [961, 68] on link at bounding box center [994, 67] width 310 height 45
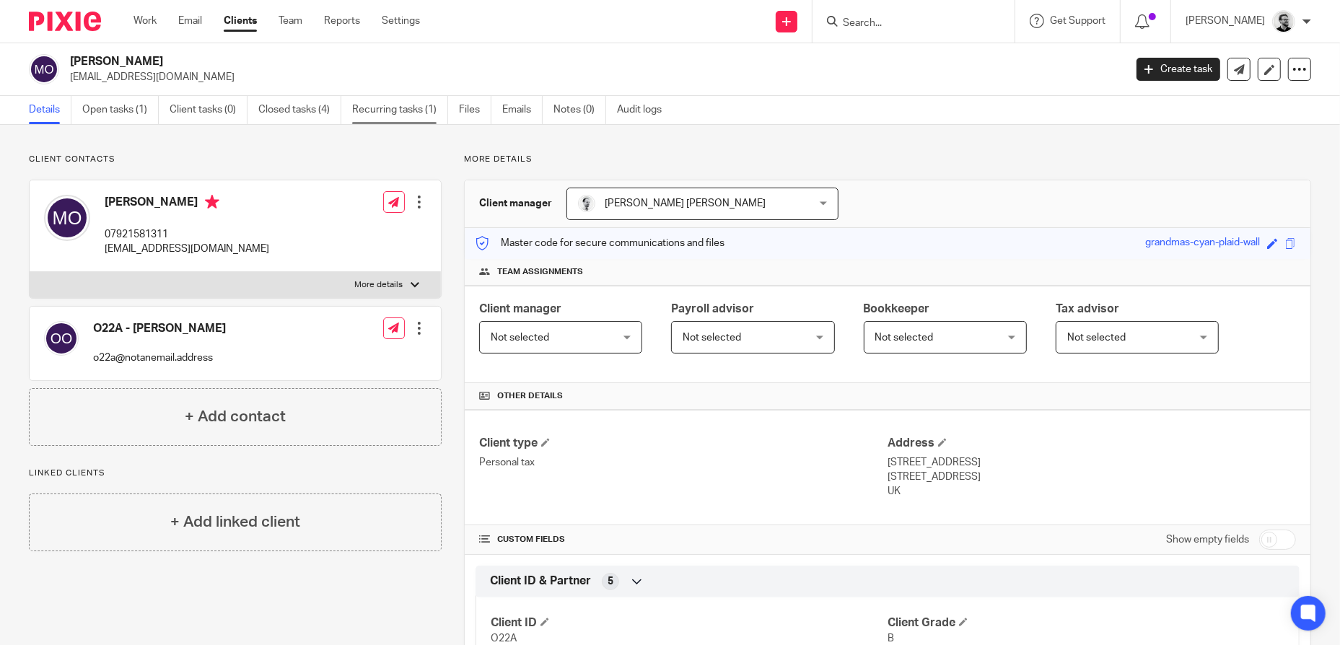
click at [405, 111] on link "Recurring tasks (1)" at bounding box center [400, 110] width 96 height 28
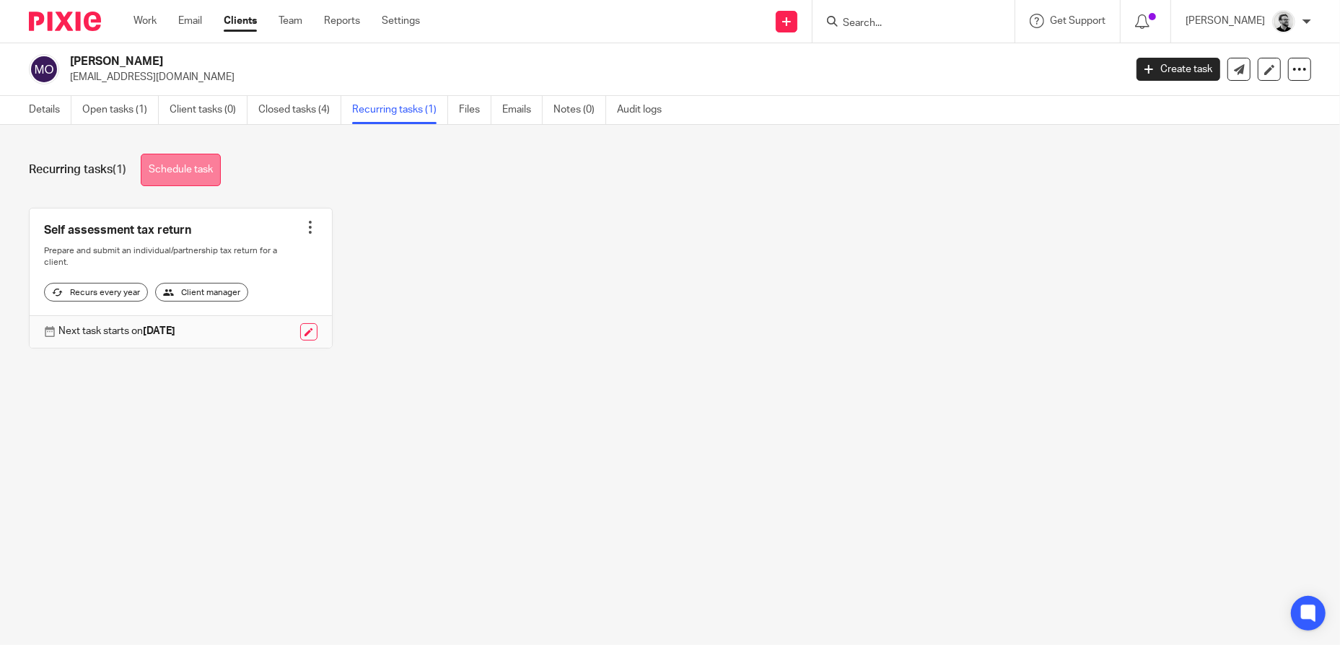
click at [213, 168] on link "Schedule task" at bounding box center [181, 170] width 80 height 32
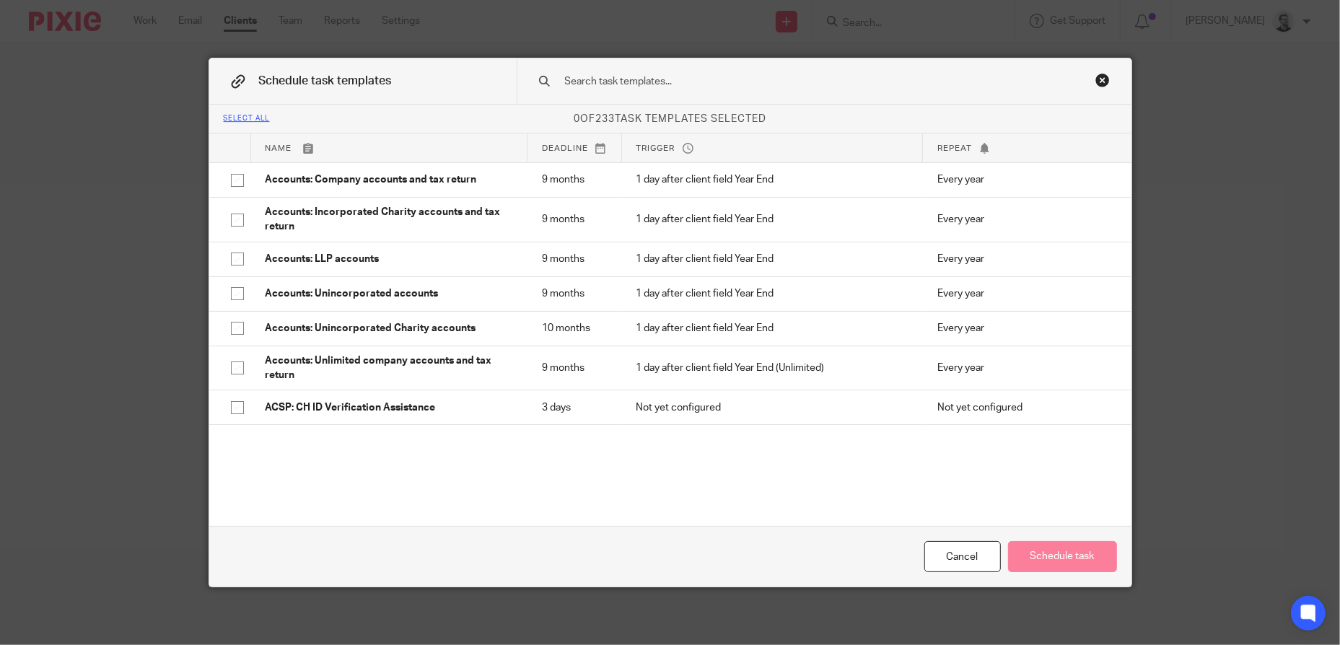
click at [655, 74] on input "text" at bounding box center [802, 82] width 476 height 16
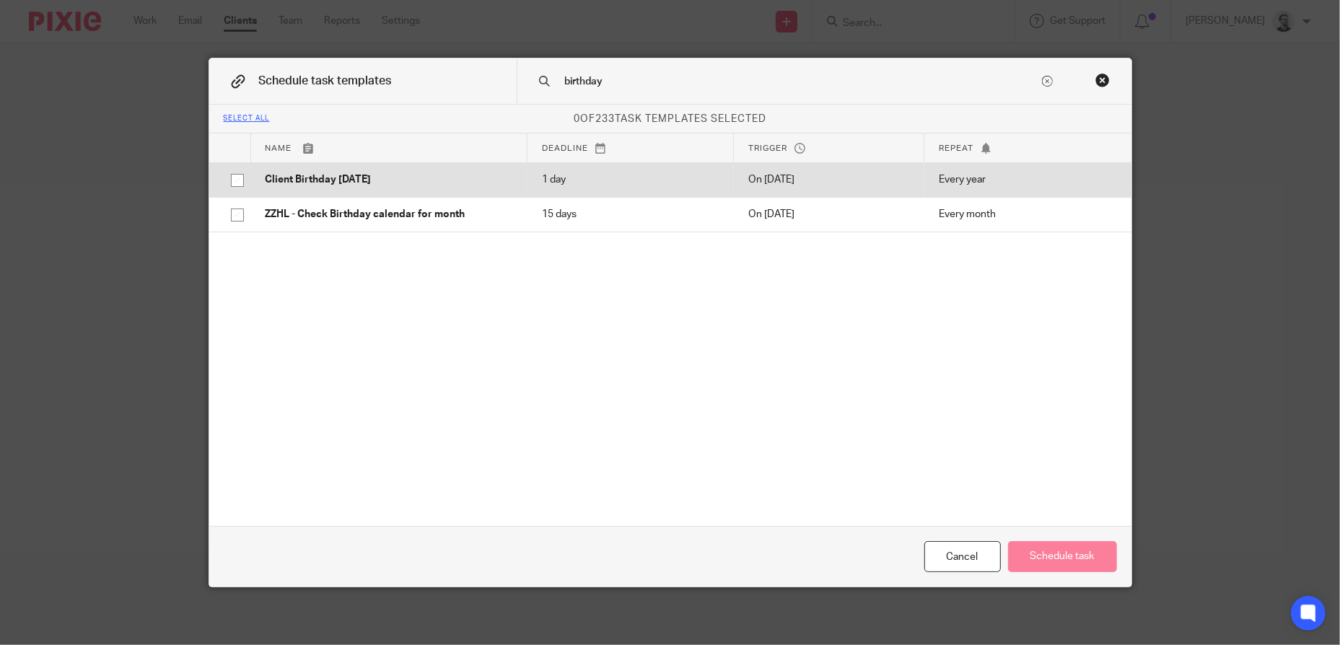
type input "birthday"
click at [369, 178] on p "Client Birthday [DATE]" at bounding box center [390, 179] width 248 height 14
checkbox input "true"
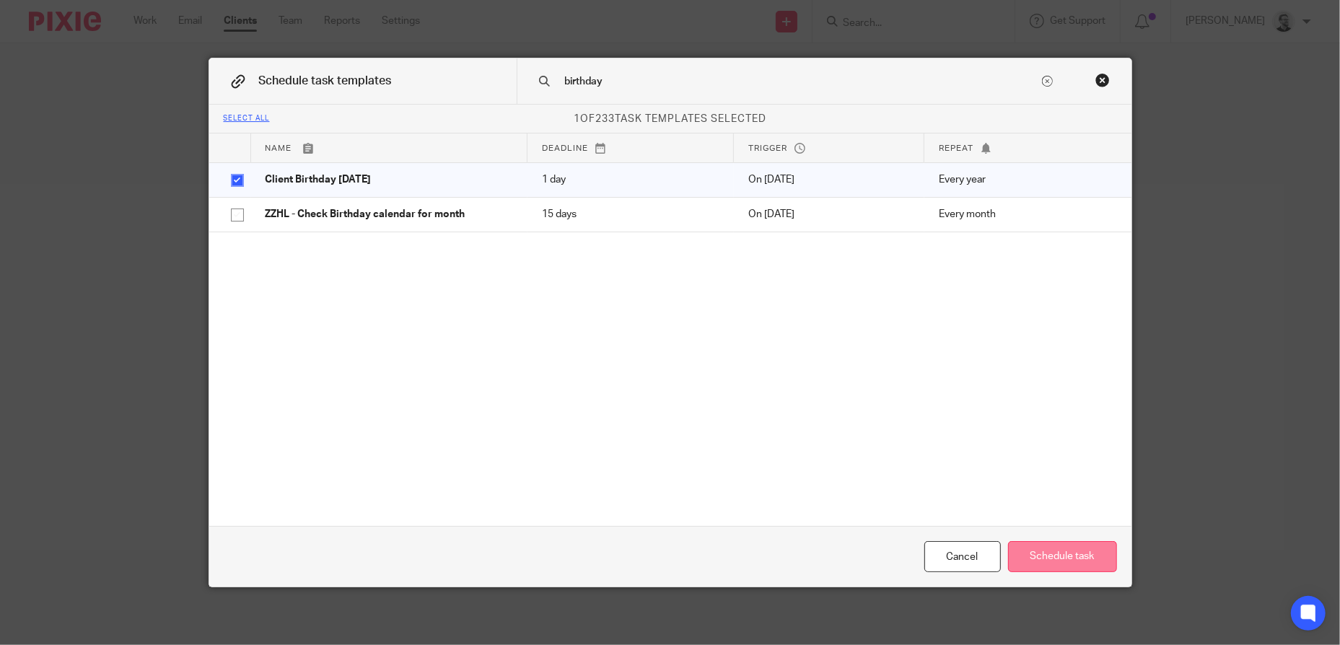
click at [1069, 563] on button "Schedule task" at bounding box center [1062, 556] width 109 height 31
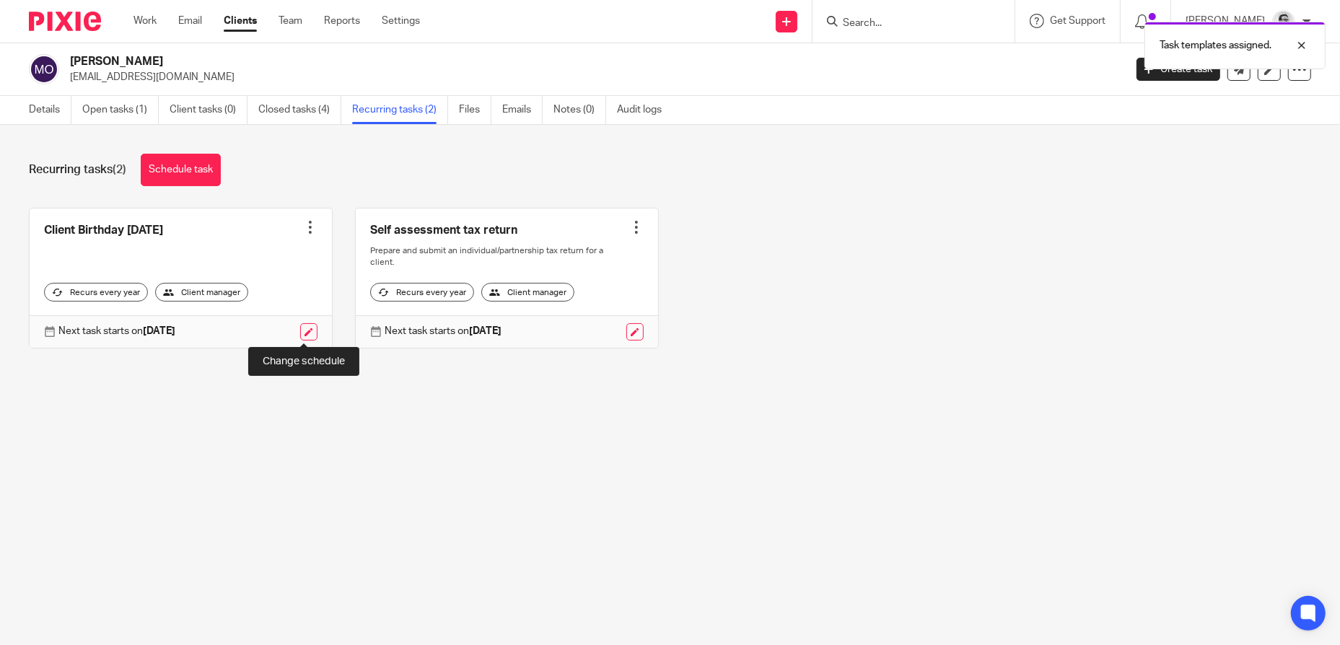
click at [306, 331] on link at bounding box center [308, 331] width 17 height 17
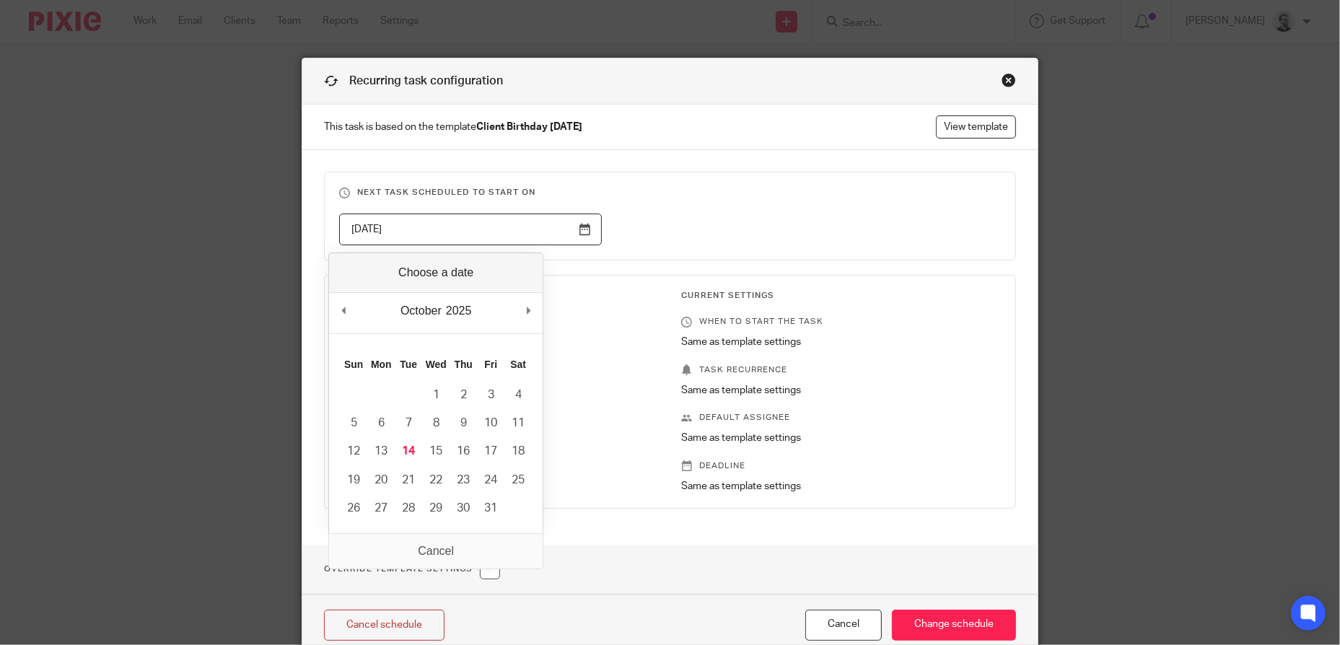
click at [577, 230] on input "2026-02-13" at bounding box center [470, 230] width 263 height 32
type input "2025-10-26"
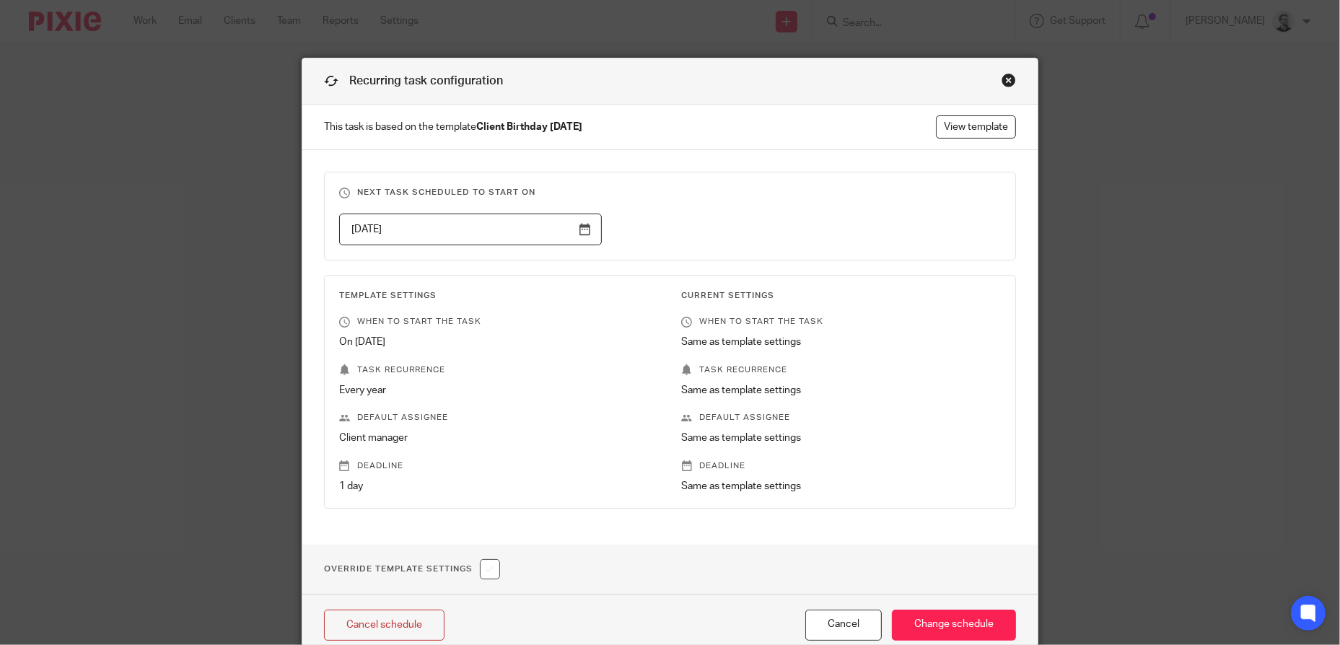
click at [905, 215] on div "2025-10-26" at bounding box center [659, 230] width 685 height 32
click at [940, 616] on input "Change schedule" at bounding box center [954, 625] width 124 height 31
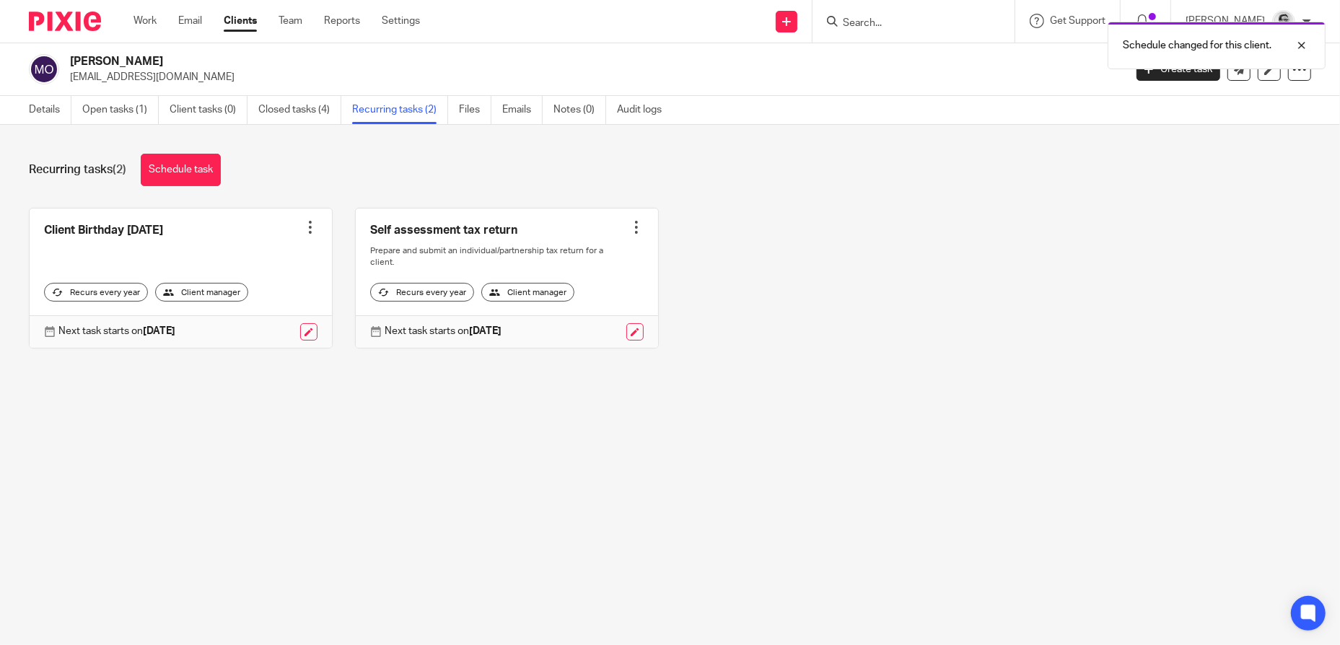
click at [131, 241] on link at bounding box center [181, 278] width 302 height 139
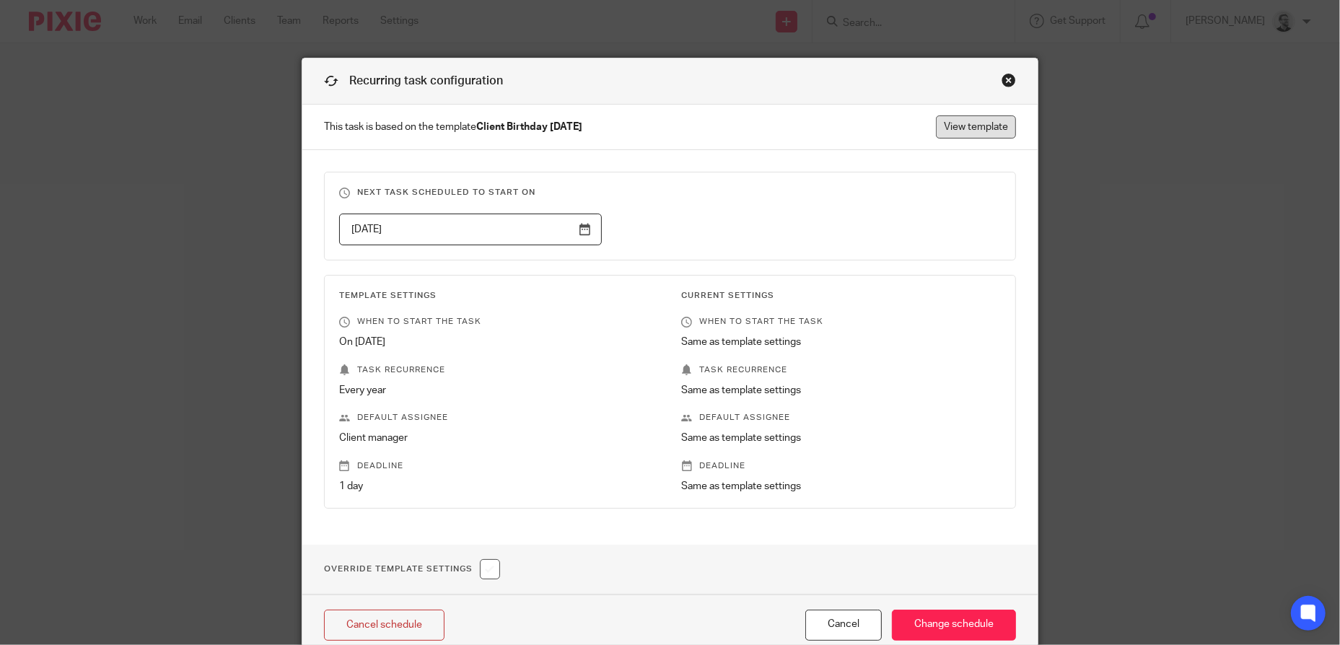
click at [983, 130] on link "View template" at bounding box center [976, 126] width 80 height 23
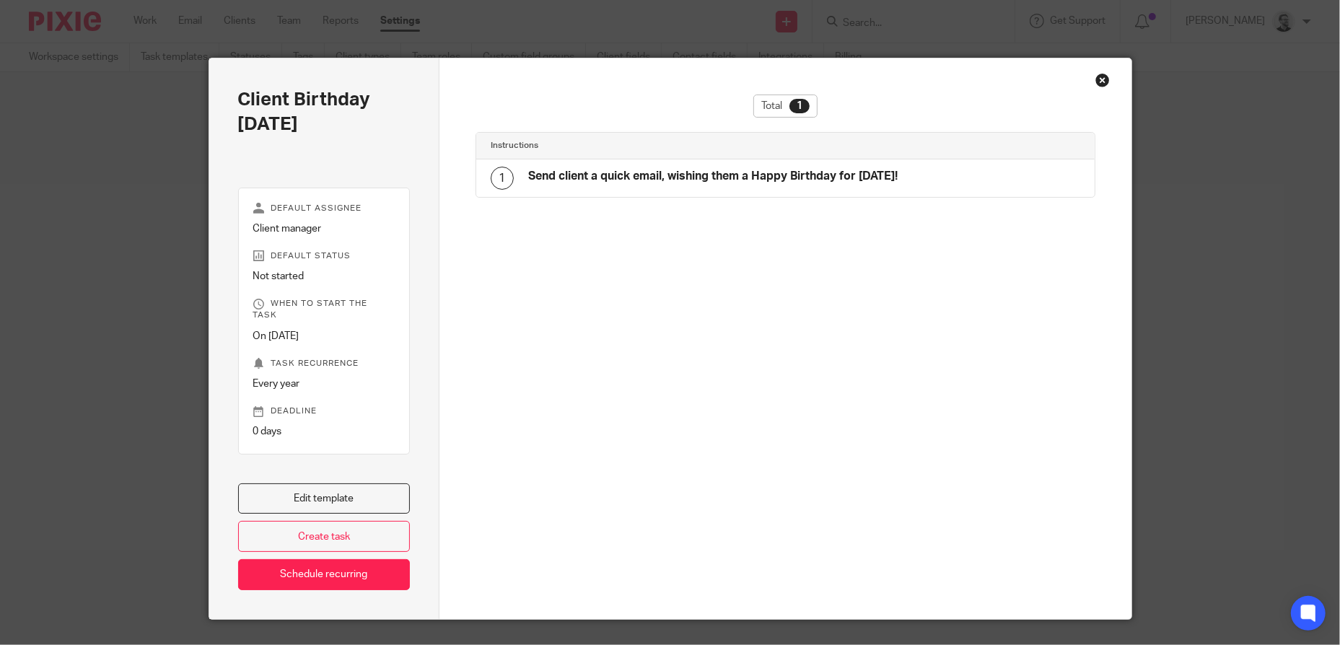
click at [1098, 79] on div "Close this dialog window" at bounding box center [1102, 80] width 14 height 14
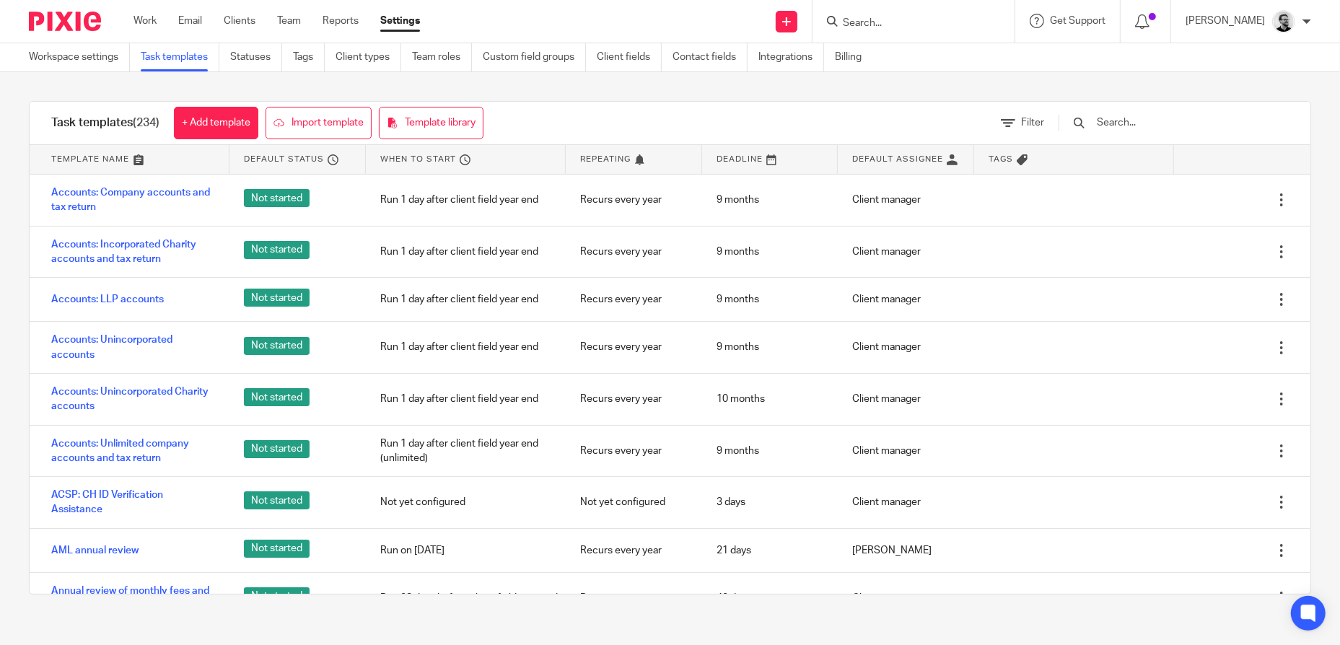
click at [930, 19] on input "Search" at bounding box center [906, 23] width 130 height 13
click at [883, 18] on input "Search" at bounding box center [906, 23] width 130 height 13
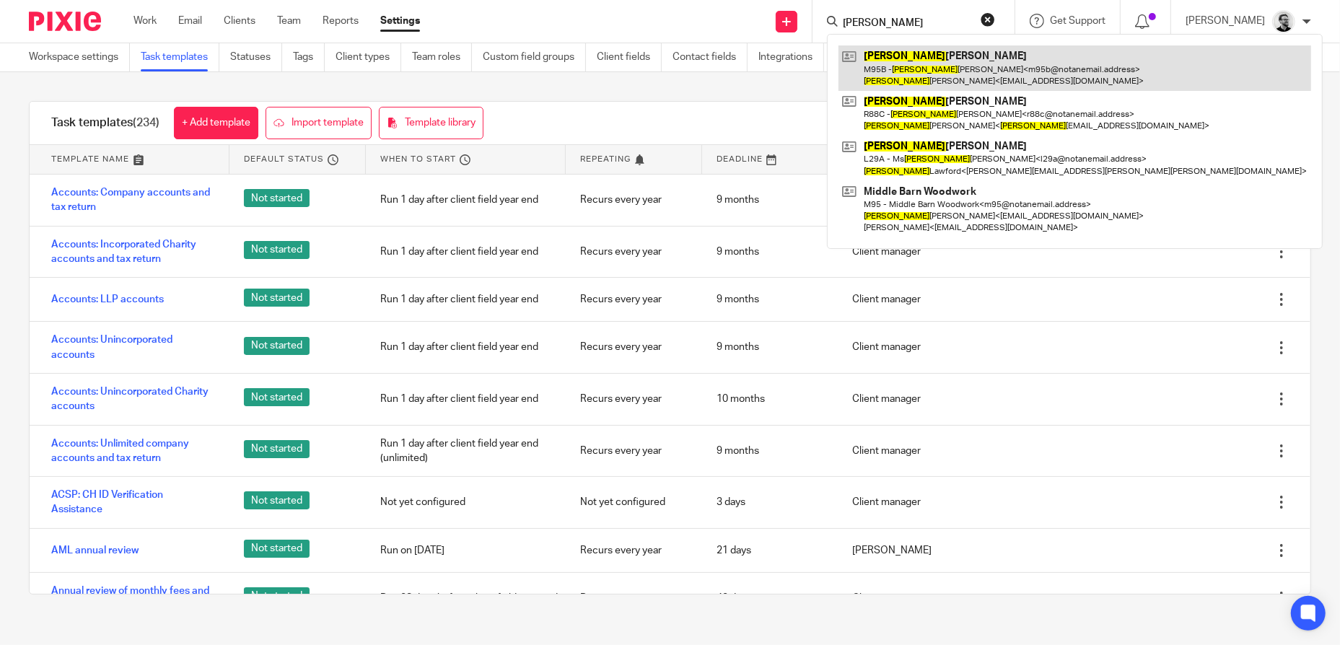
type input "SANDRA"
click at [932, 69] on link at bounding box center [1075, 67] width 473 height 45
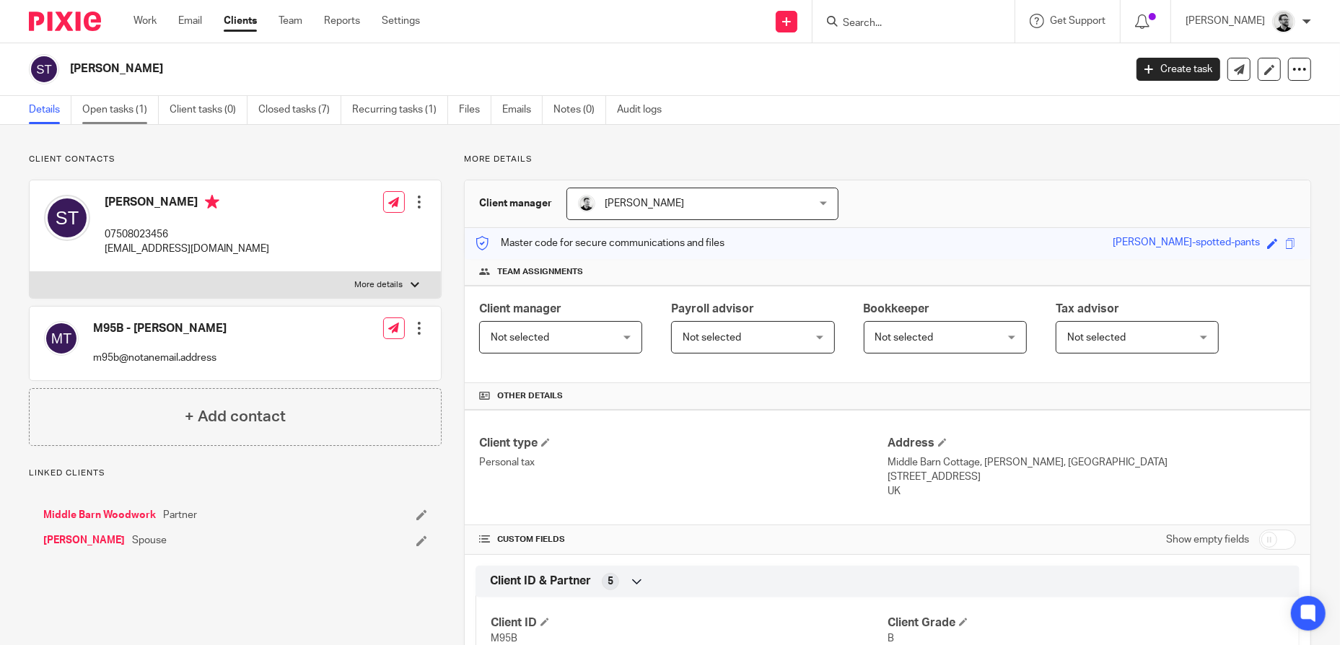
click at [113, 110] on link "Open tasks (1)" at bounding box center [120, 110] width 76 height 28
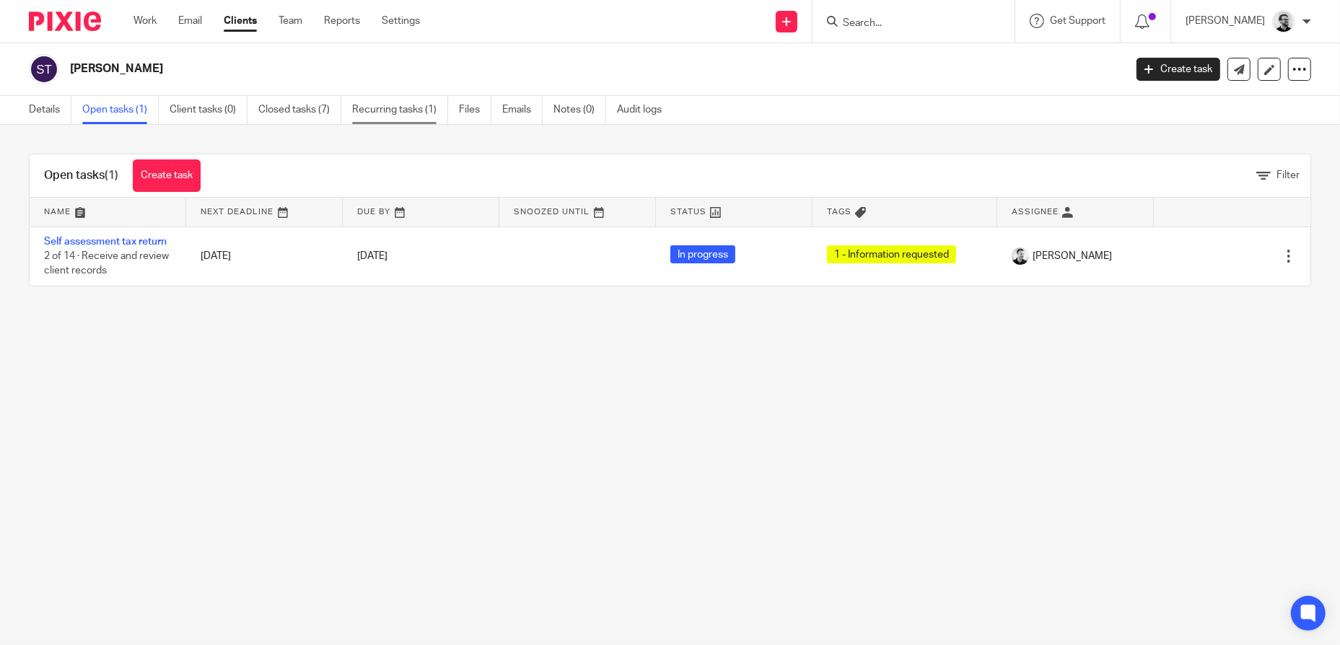
click at [397, 112] on link "Recurring tasks (1)" at bounding box center [400, 110] width 96 height 28
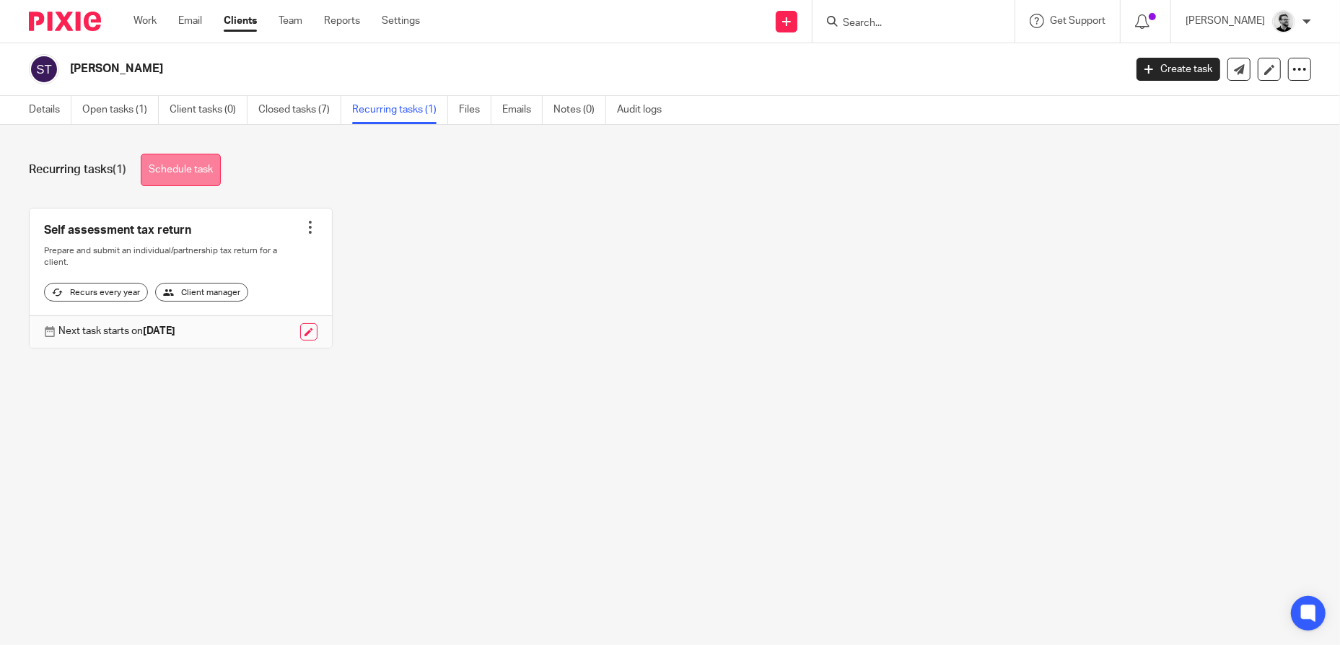
click at [204, 167] on link "Schedule task" at bounding box center [181, 170] width 80 height 32
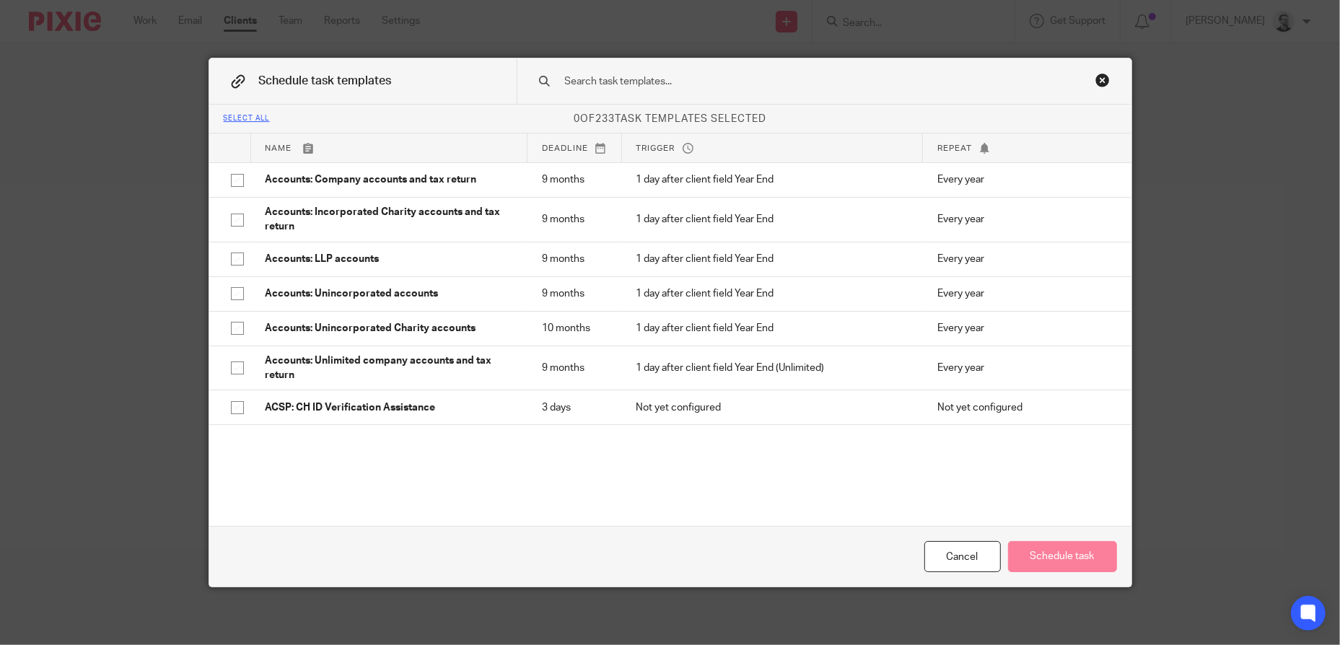
click at [687, 80] on input "text" at bounding box center [802, 82] width 476 height 16
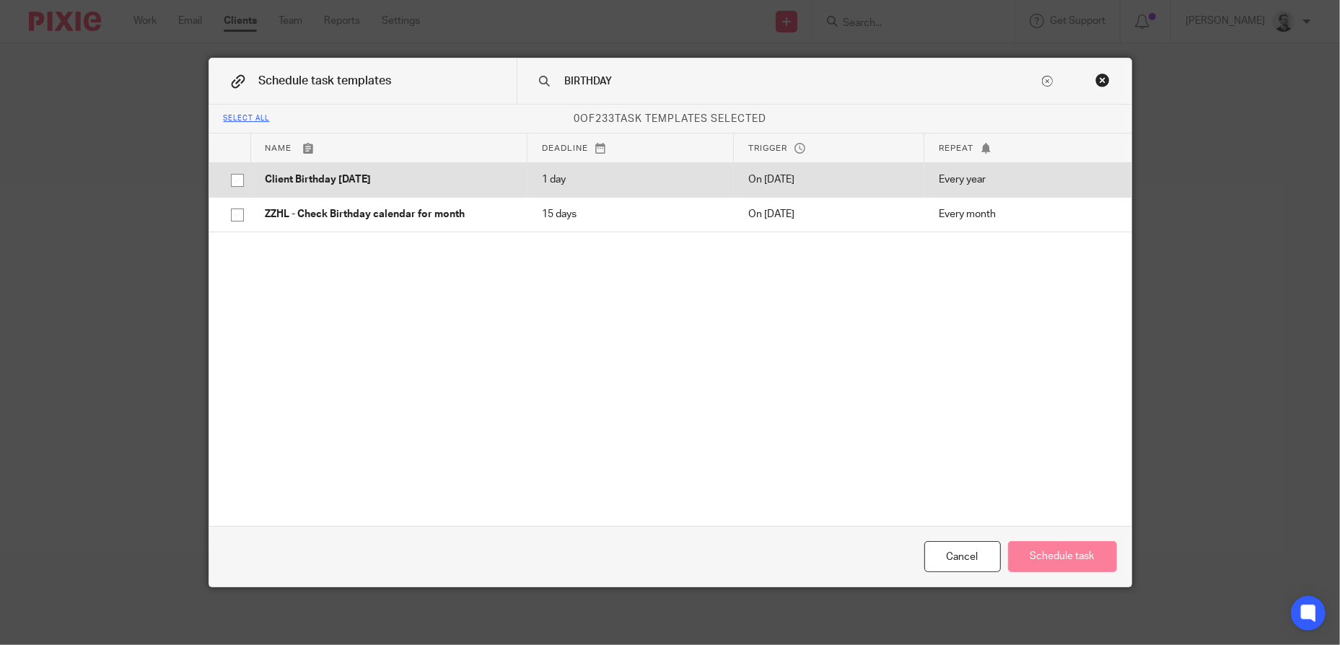
type input "BIRTHDAY"
click at [320, 182] on p "Client Birthday [DATE]" at bounding box center [390, 179] width 248 height 14
checkbox input "true"
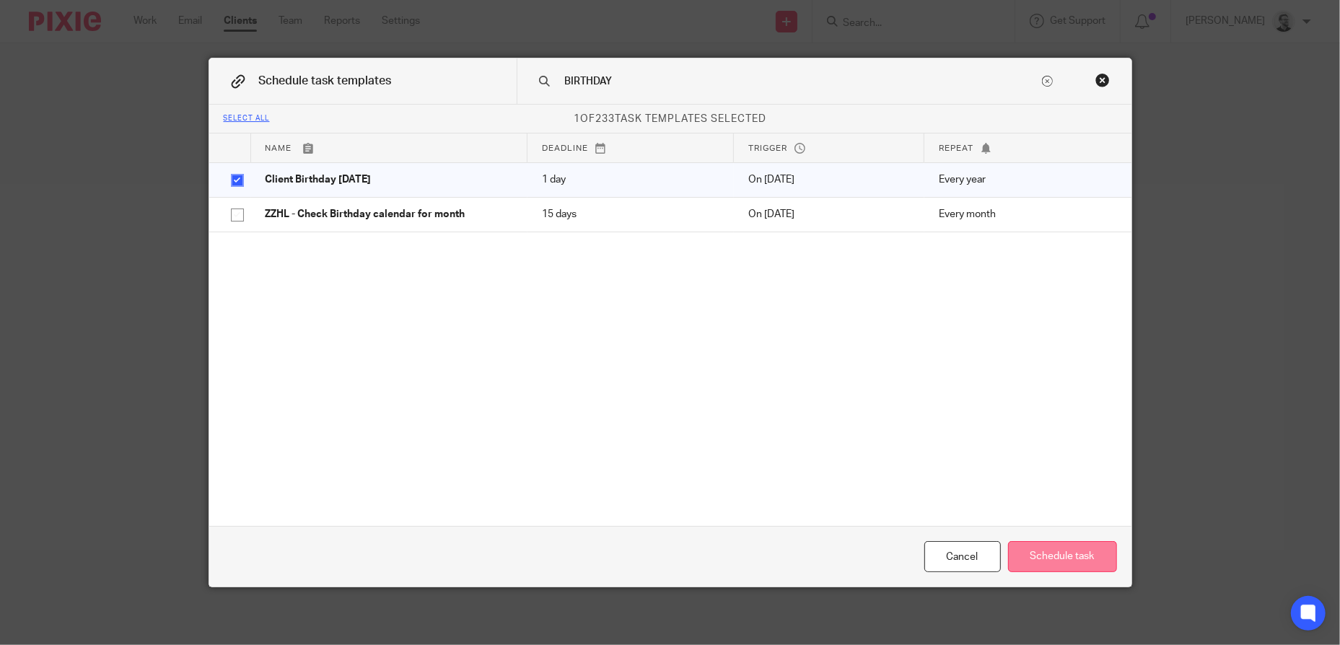
click at [1080, 556] on button "Schedule task" at bounding box center [1062, 556] width 109 height 31
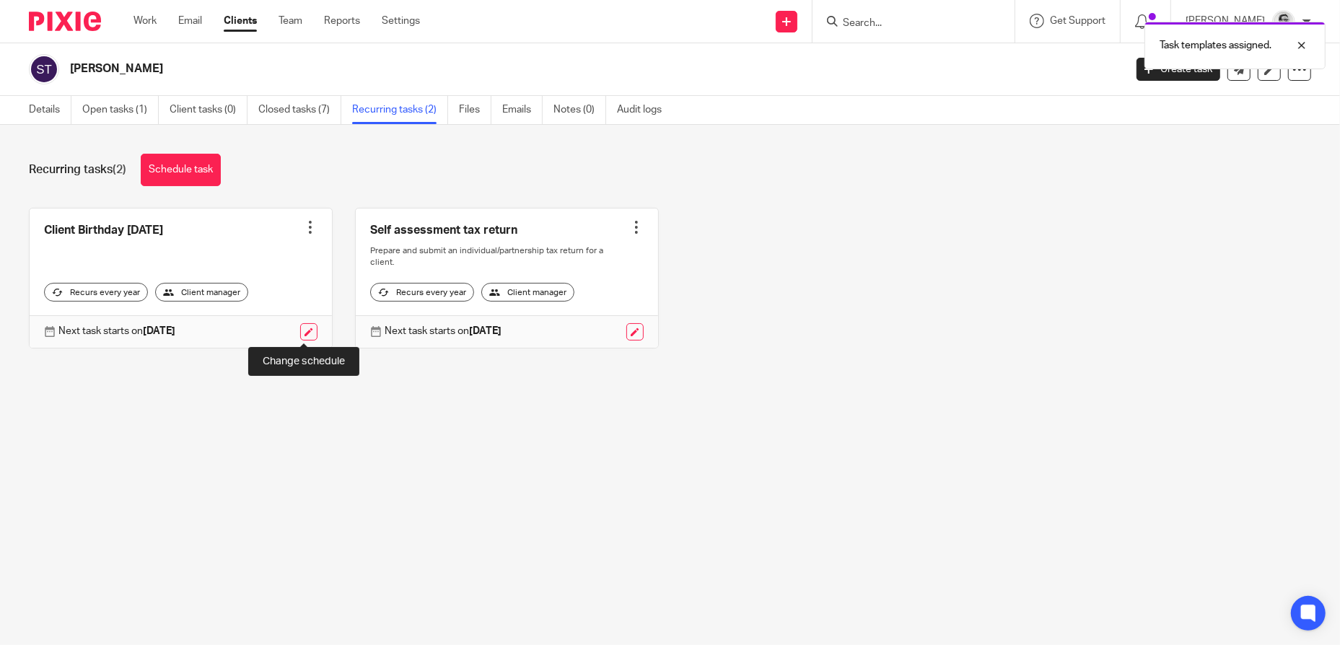
click at [305, 333] on link at bounding box center [308, 331] width 17 height 17
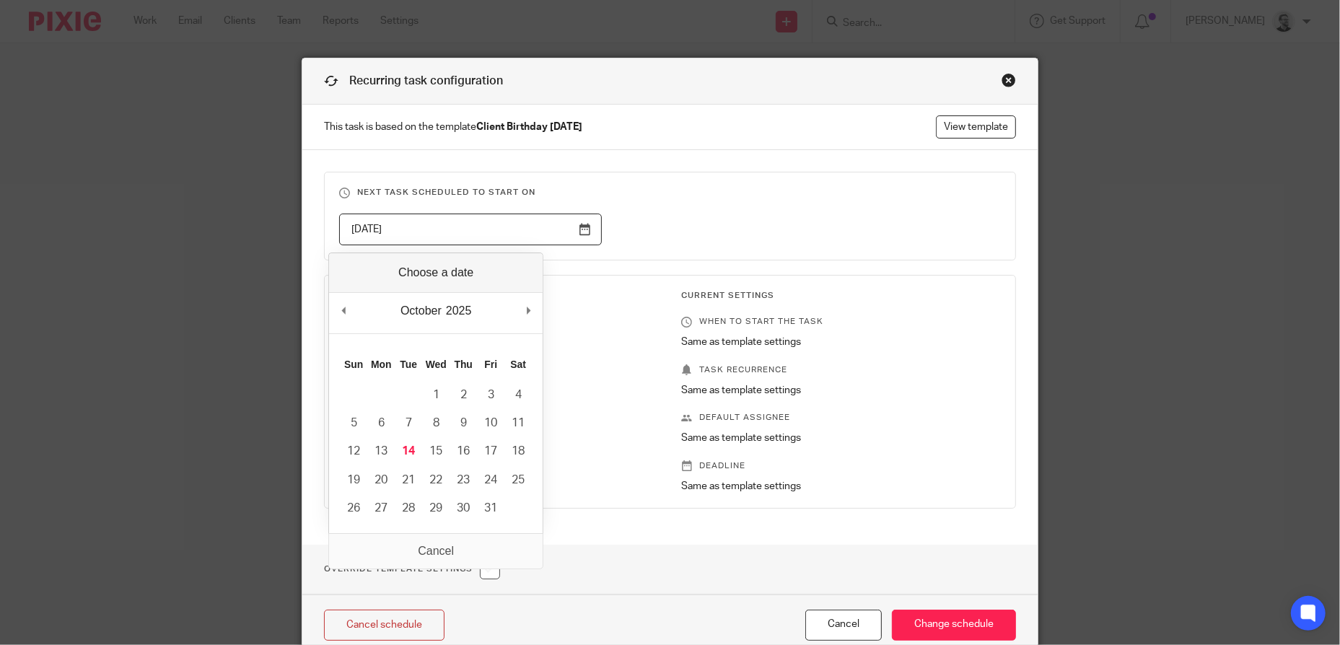
click at [533, 225] on input "[DATE]" at bounding box center [470, 230] width 263 height 32
type input "[DATE]"
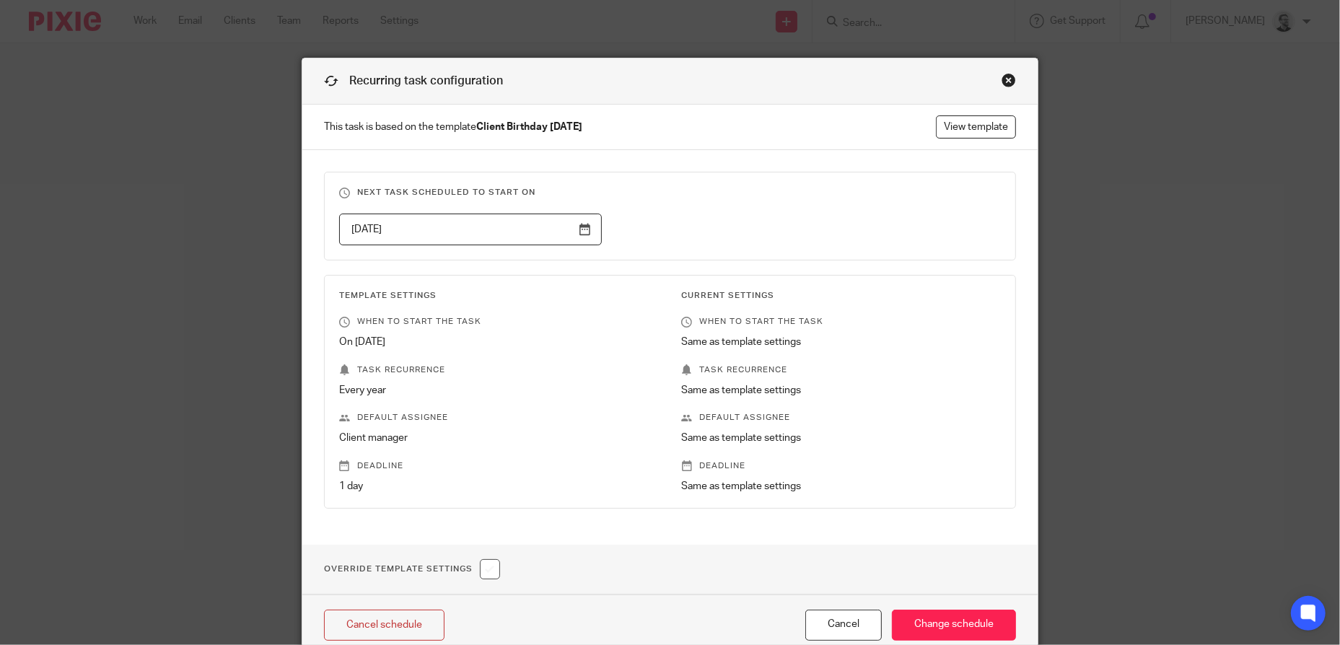
click at [750, 215] on div "[DATE]" at bounding box center [659, 230] width 685 height 32
click at [932, 620] on input "Change schedule" at bounding box center [954, 625] width 124 height 31
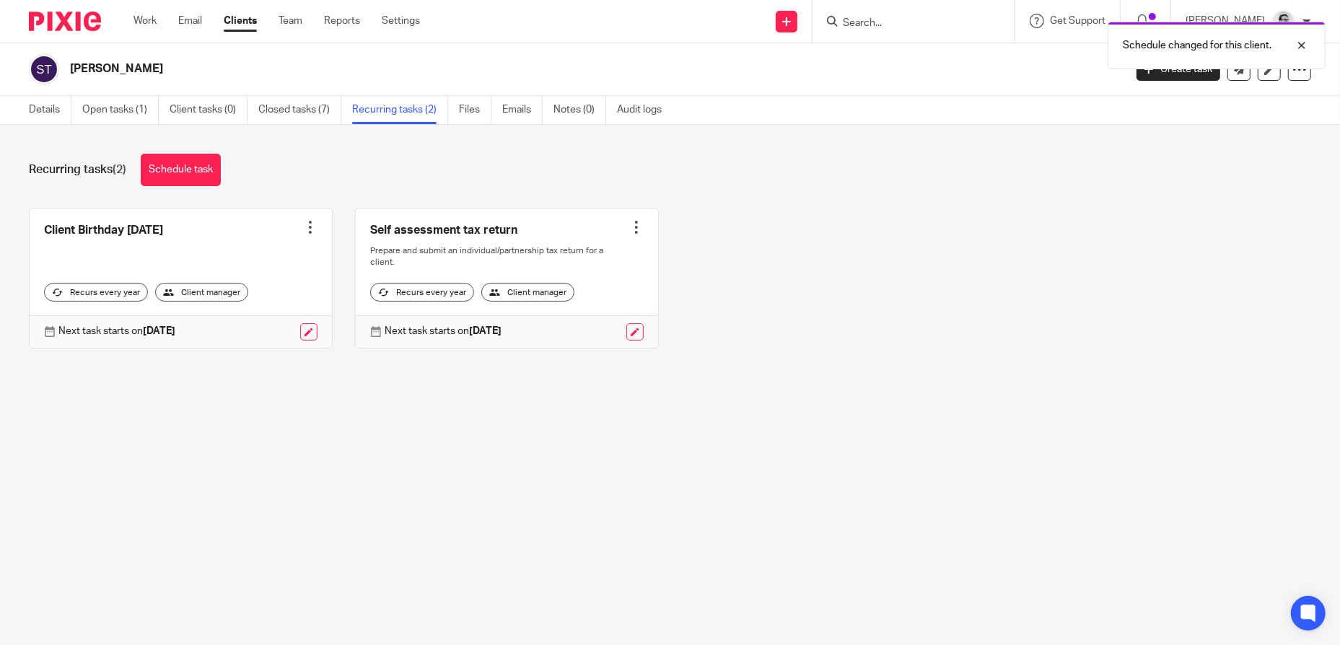
drag, startPoint x: 919, startPoint y: 22, endPoint x: 896, endPoint y: 23, distance: 23.1
click at [919, 21] on div "Schedule changed for this client." at bounding box center [998, 41] width 656 height 55
click at [895, 23] on div "Schedule changed for this client." at bounding box center [998, 41] width 656 height 55
click at [878, 26] on div "Schedule changed for this client." at bounding box center [998, 41] width 656 height 55
click at [942, 298] on div "Client Birthday Tomorrow Create task Clone template Recalculate schedule Cancel…" at bounding box center [658, 289] width 1305 height 162
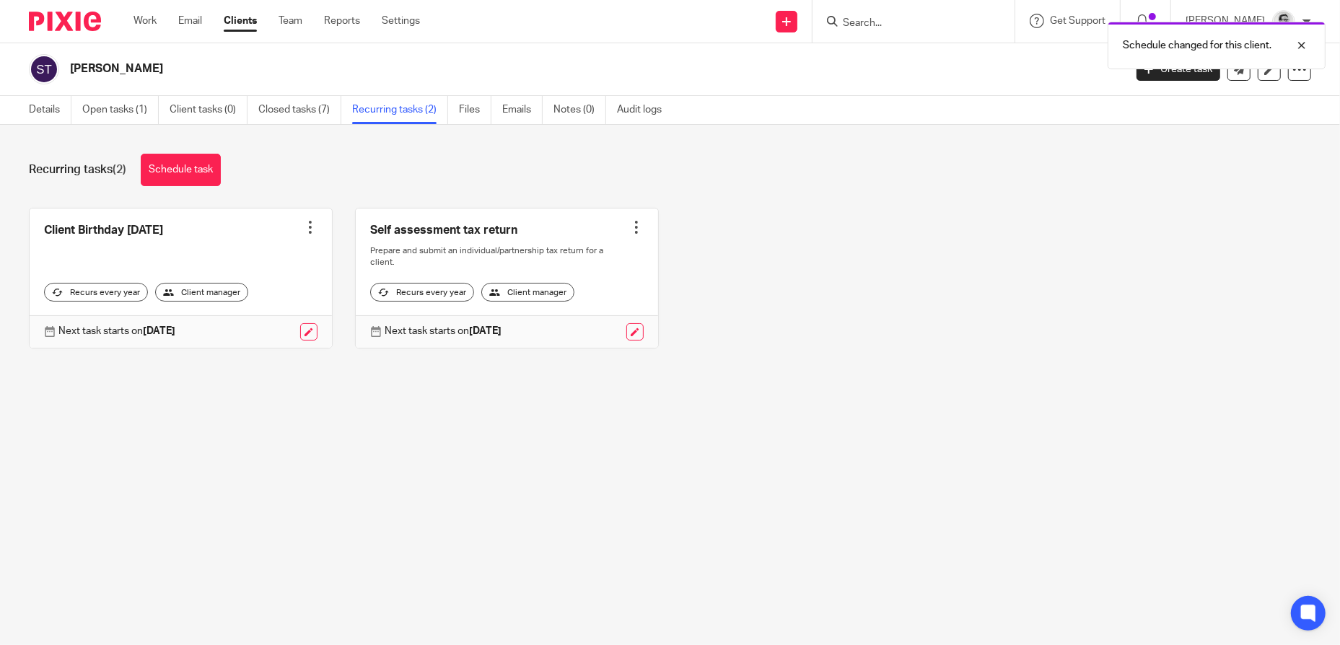
click at [888, 27] on div "Schedule changed for this client." at bounding box center [998, 41] width 656 height 55
click at [1306, 45] on div at bounding box center [1291, 45] width 39 height 17
click at [958, 19] on input "Search" at bounding box center [906, 23] width 130 height 13
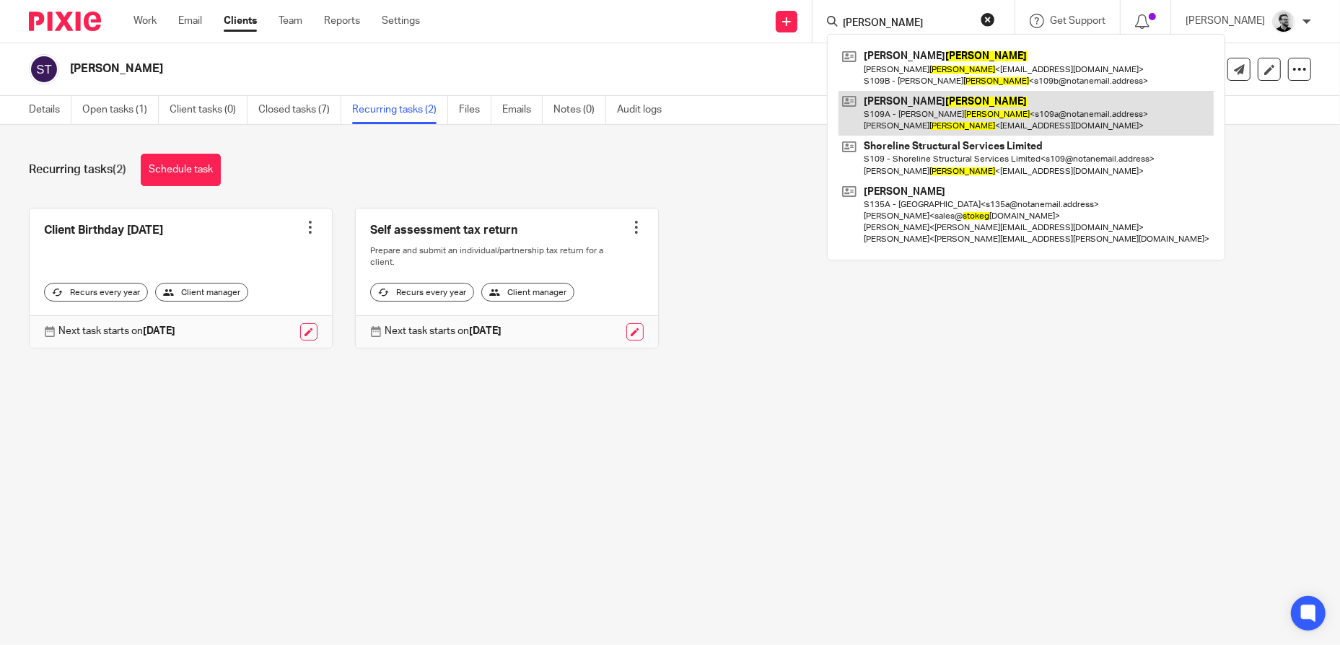
type input "STOKES"
click at [973, 110] on link at bounding box center [1026, 113] width 375 height 45
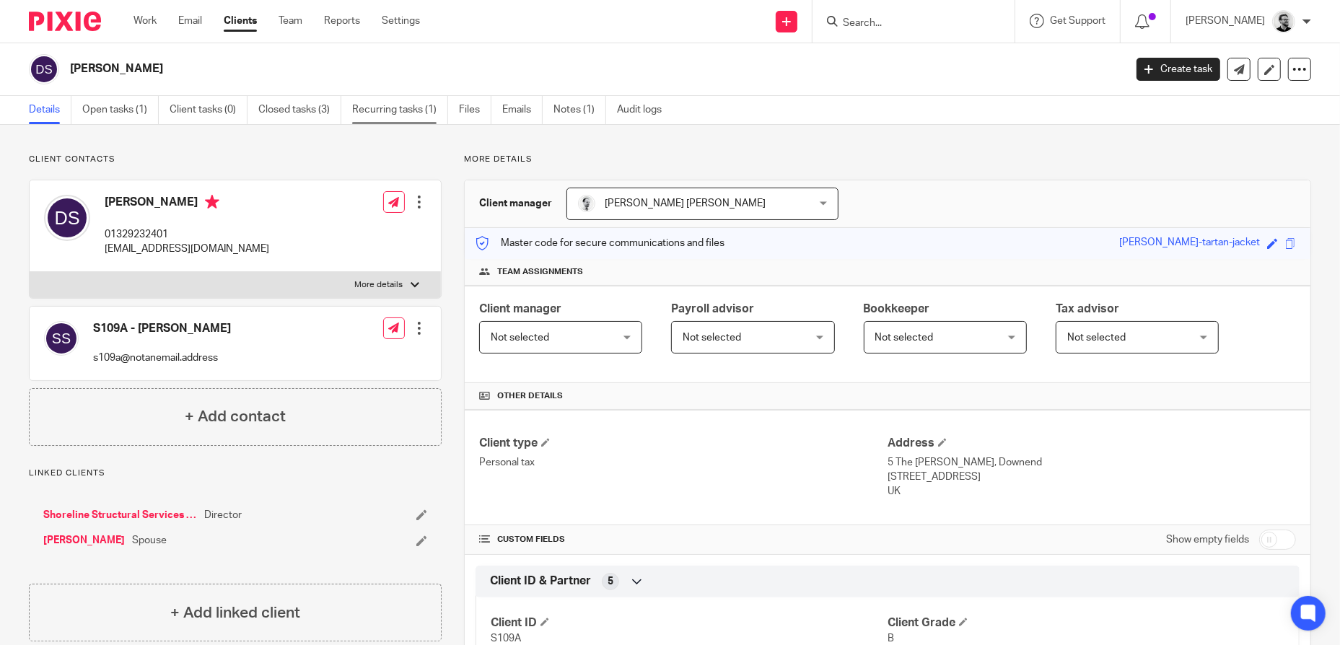
click at [387, 113] on link "Recurring tasks (1)" at bounding box center [400, 110] width 96 height 28
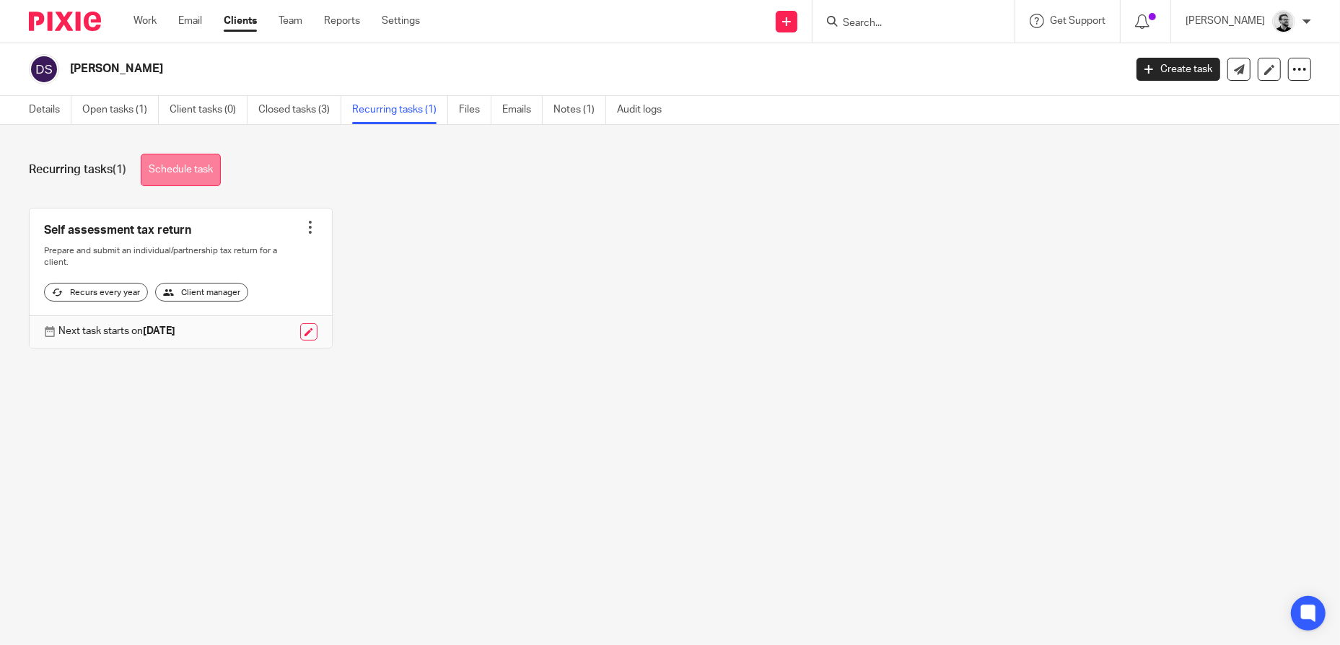
click at [195, 167] on link "Schedule task" at bounding box center [181, 170] width 80 height 32
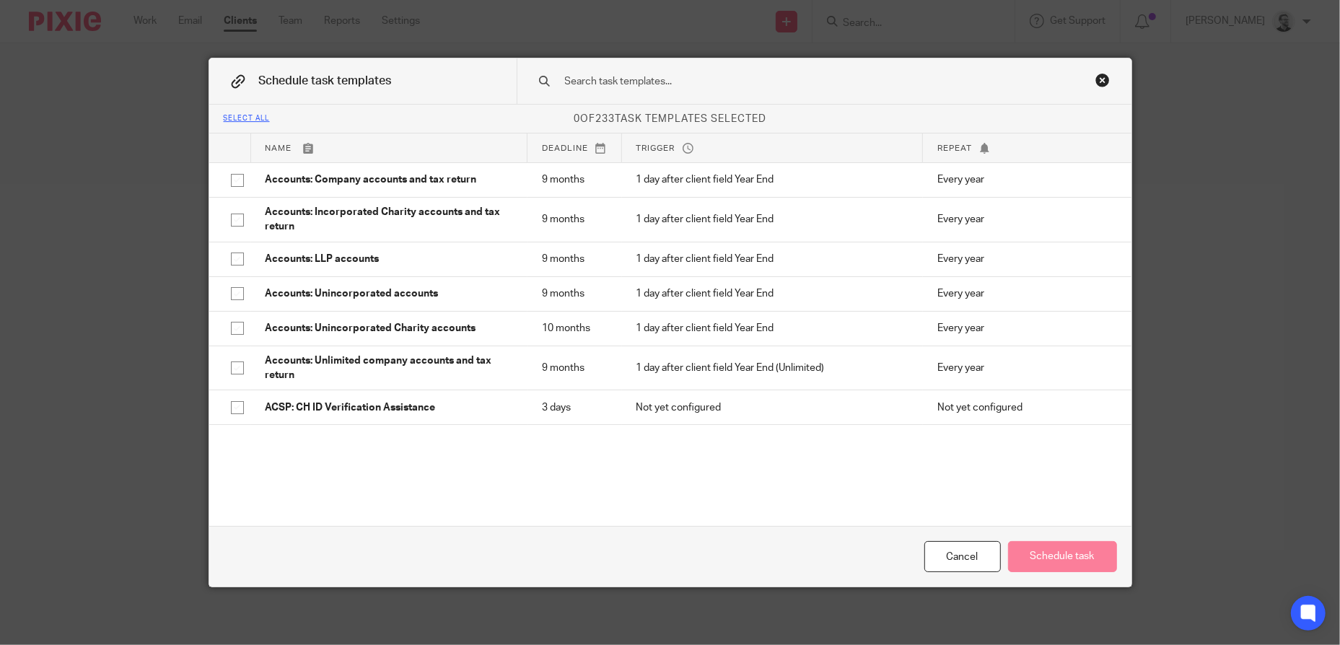
click at [637, 82] on input "text" at bounding box center [802, 82] width 476 height 16
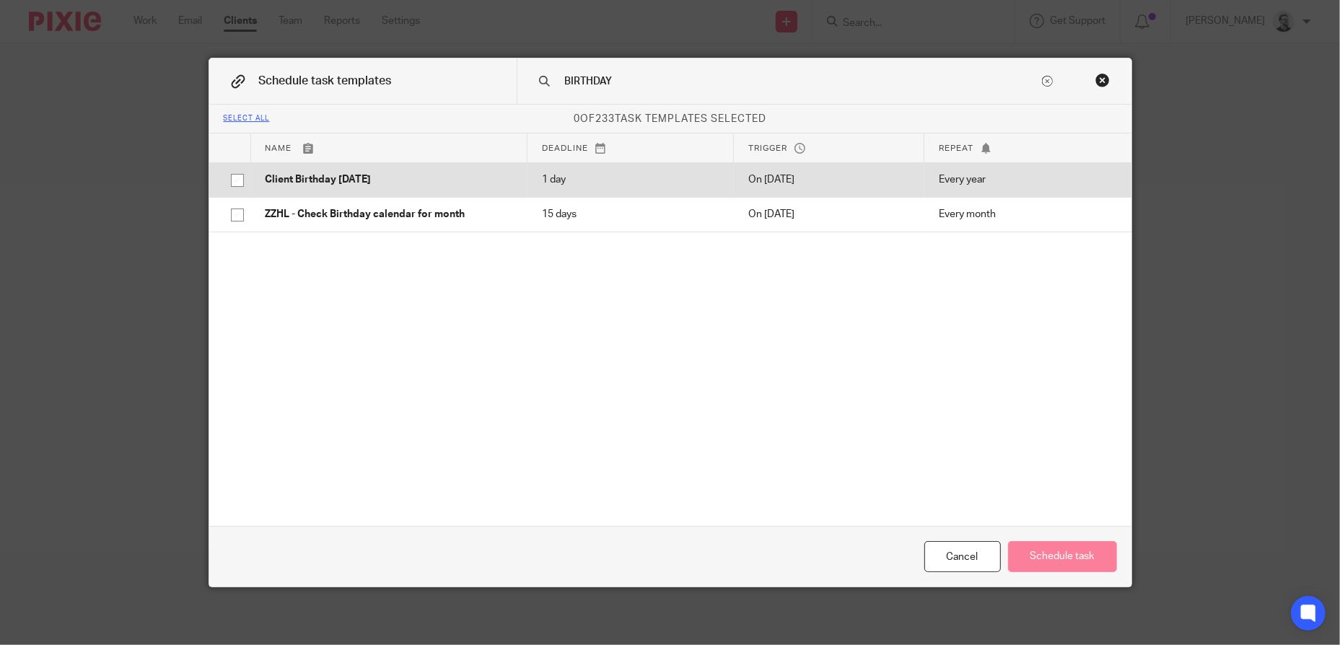
type input "BIRTHDAY"
click at [333, 178] on p "Client Birthday [DATE]" at bounding box center [390, 179] width 248 height 14
checkbox input "true"
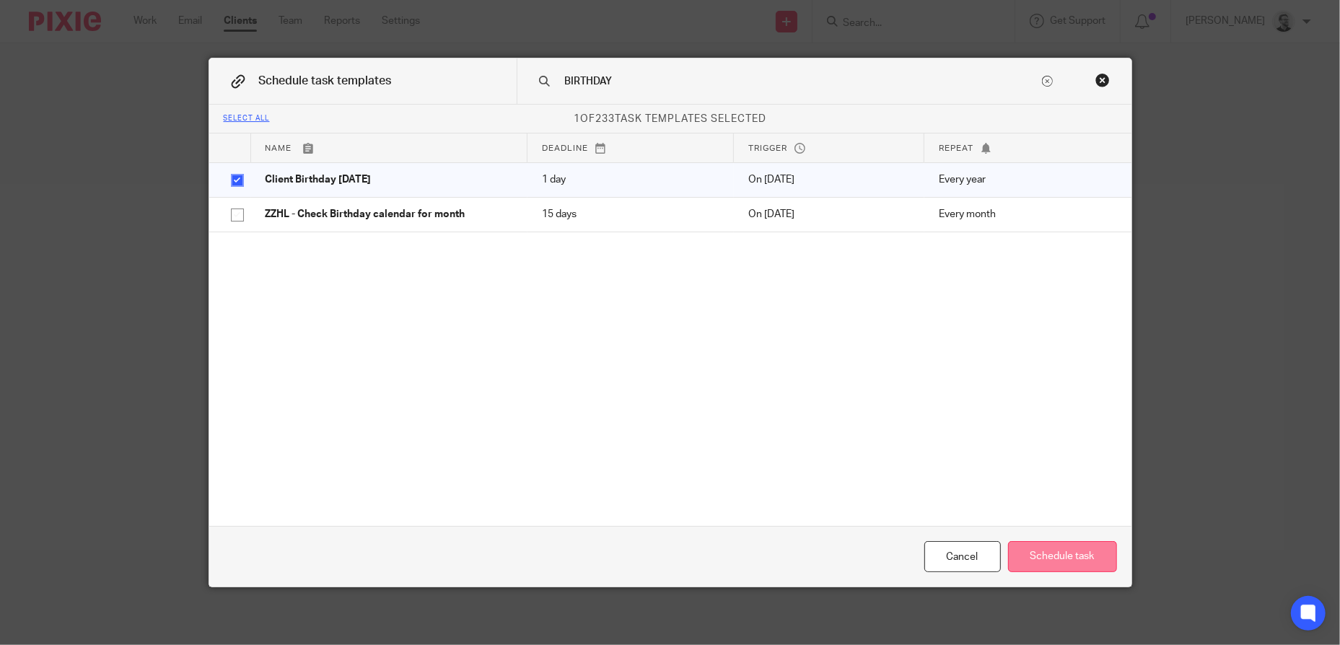
click at [1073, 565] on button "Schedule task" at bounding box center [1062, 556] width 109 height 31
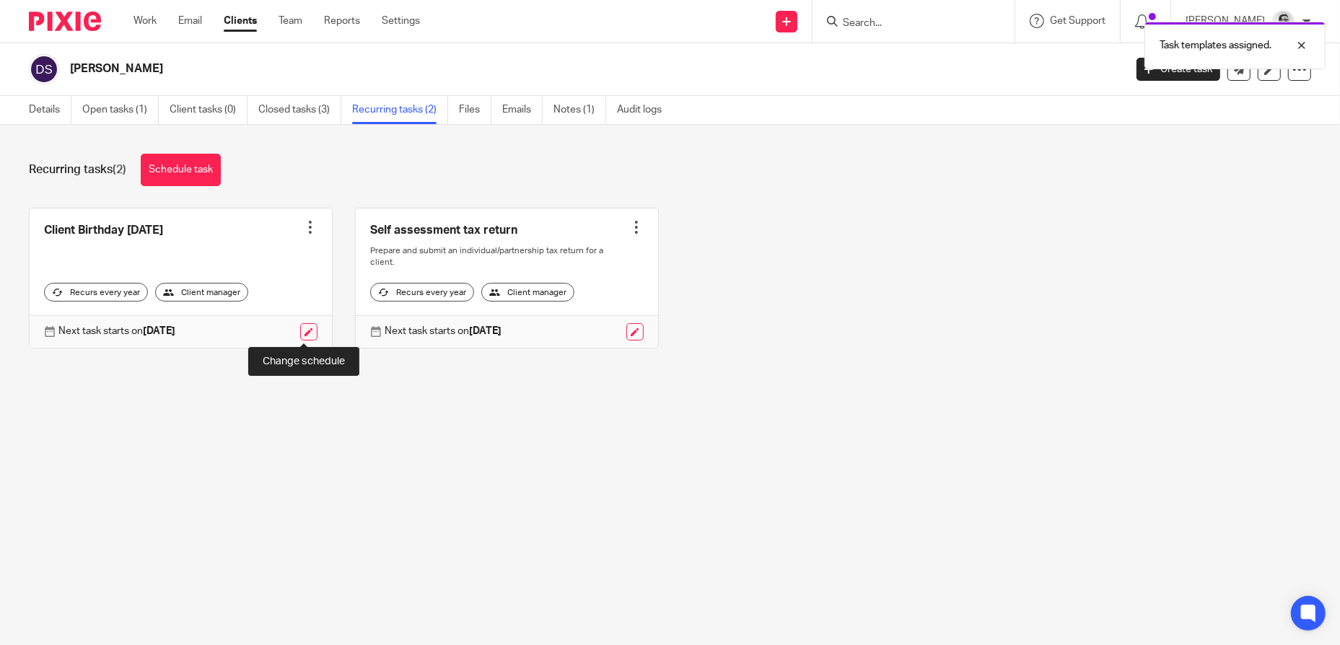
click at [302, 333] on link at bounding box center [308, 331] width 17 height 17
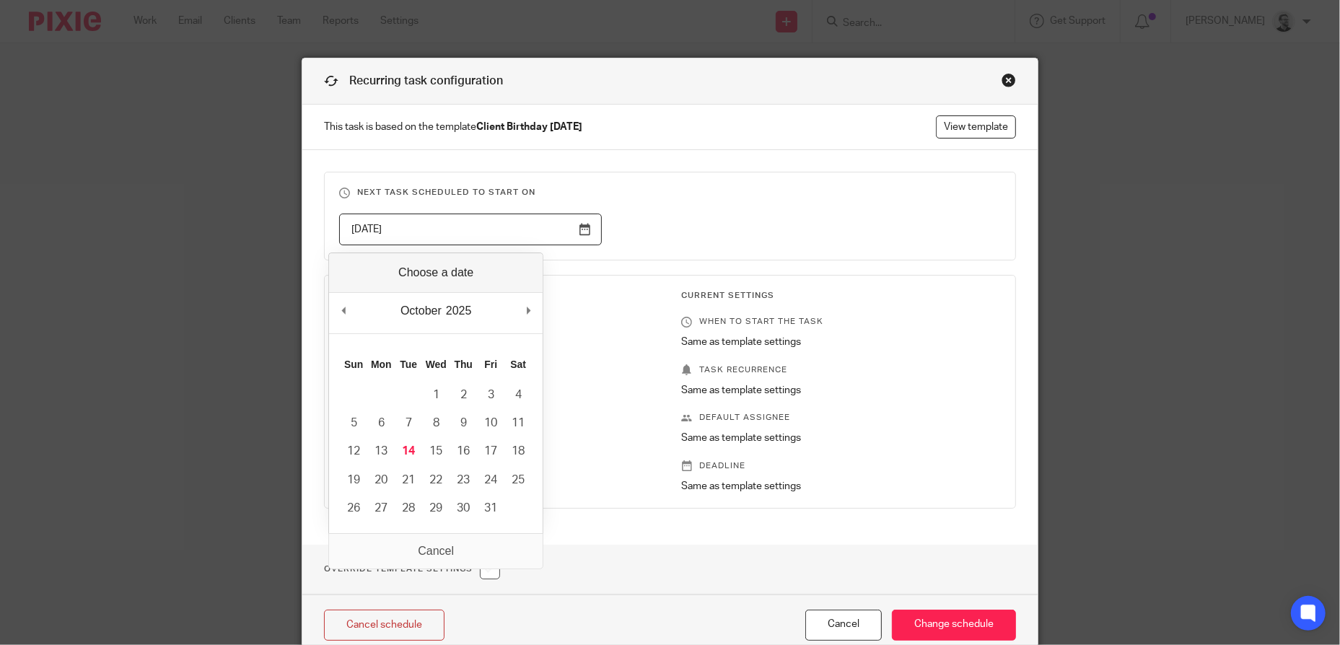
click at [545, 237] on input "[DATE]" at bounding box center [470, 230] width 263 height 32
type input "[DATE]"
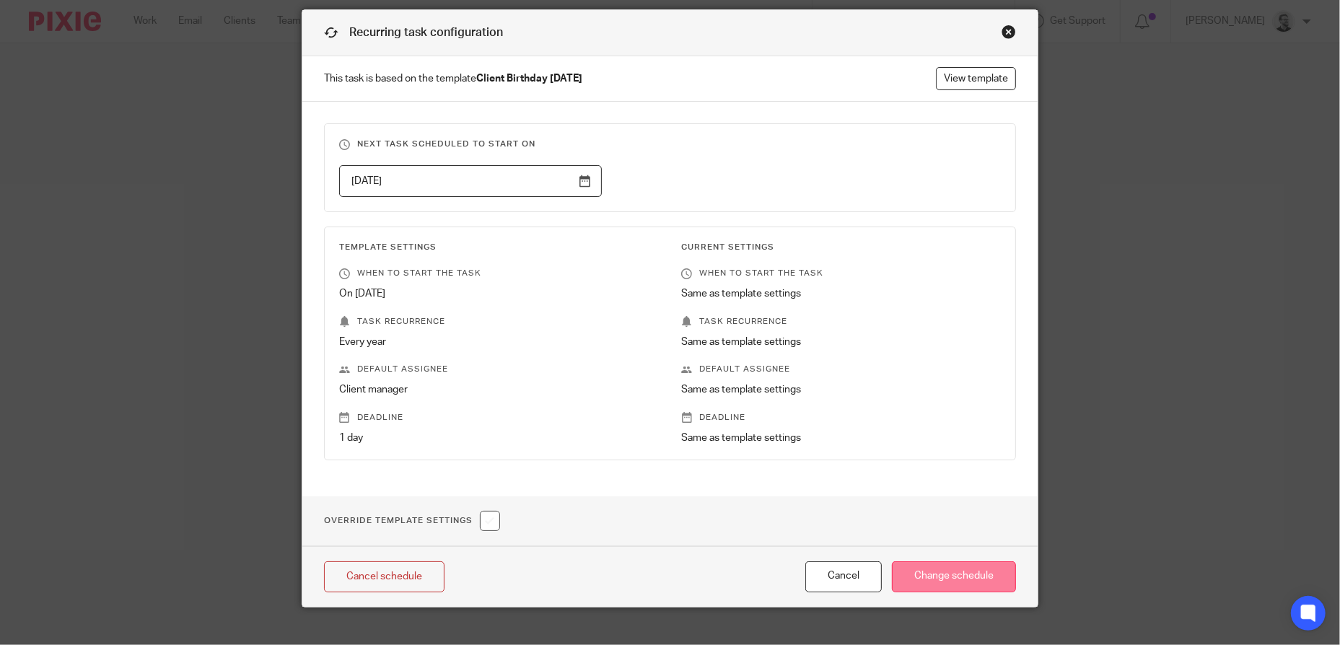
scroll to position [68, 0]
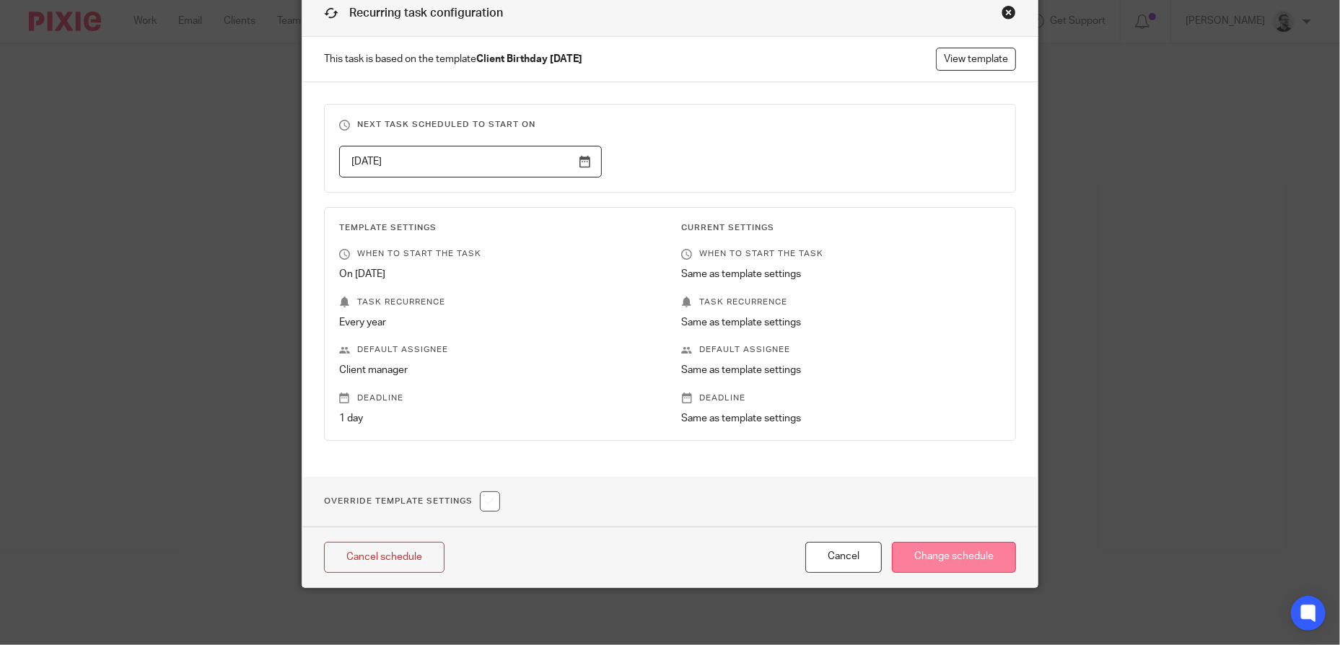
click at [945, 556] on input "Change schedule" at bounding box center [954, 557] width 124 height 31
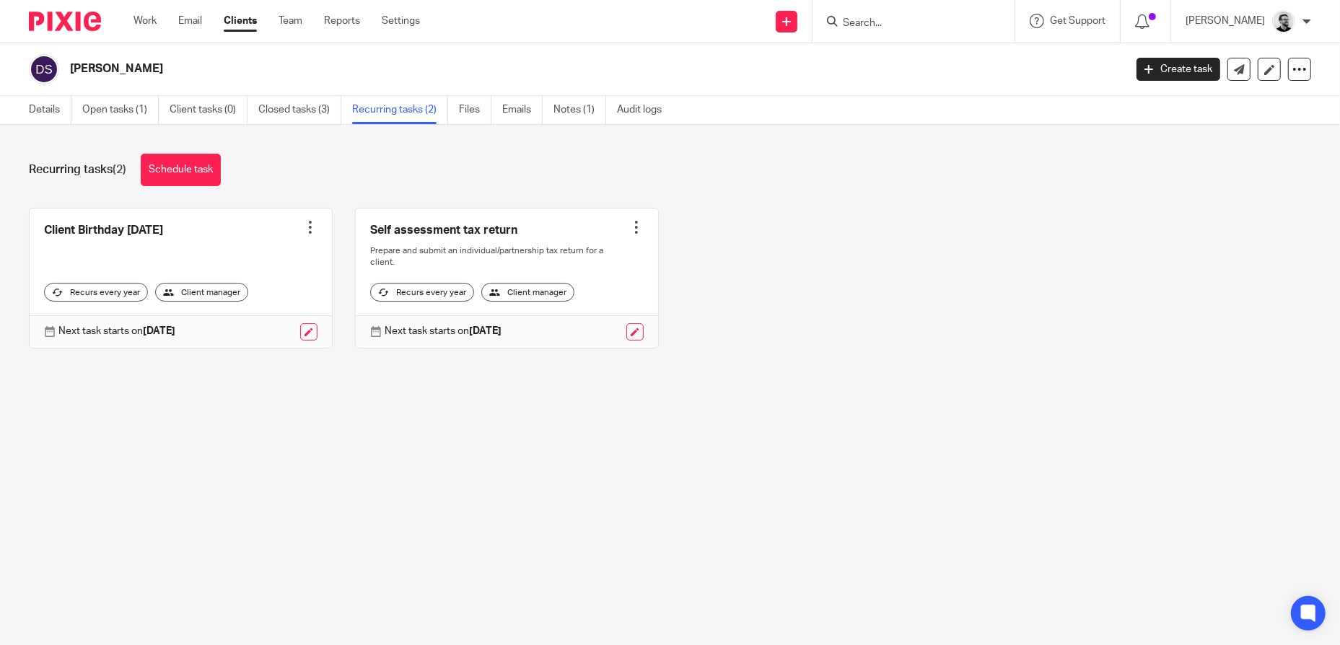
click at [929, 17] on input "Search" at bounding box center [906, 23] width 130 height 13
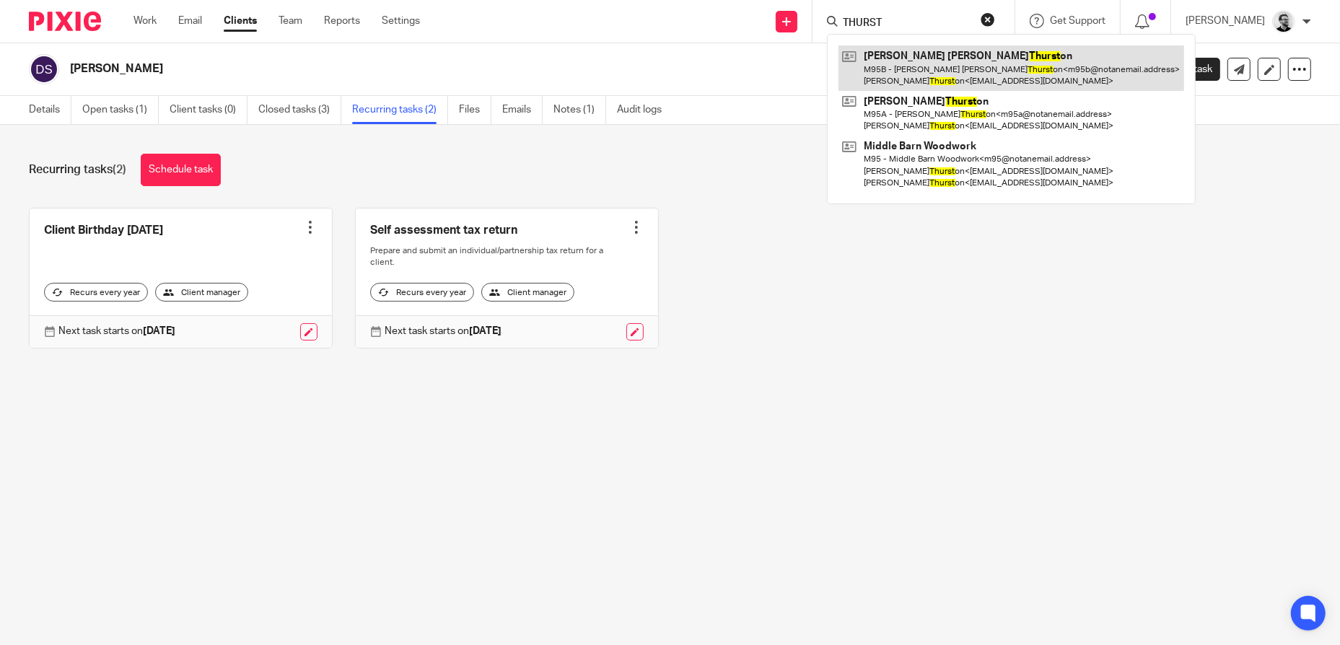
type input "THURST"
click at [960, 61] on link at bounding box center [1012, 67] width 346 height 45
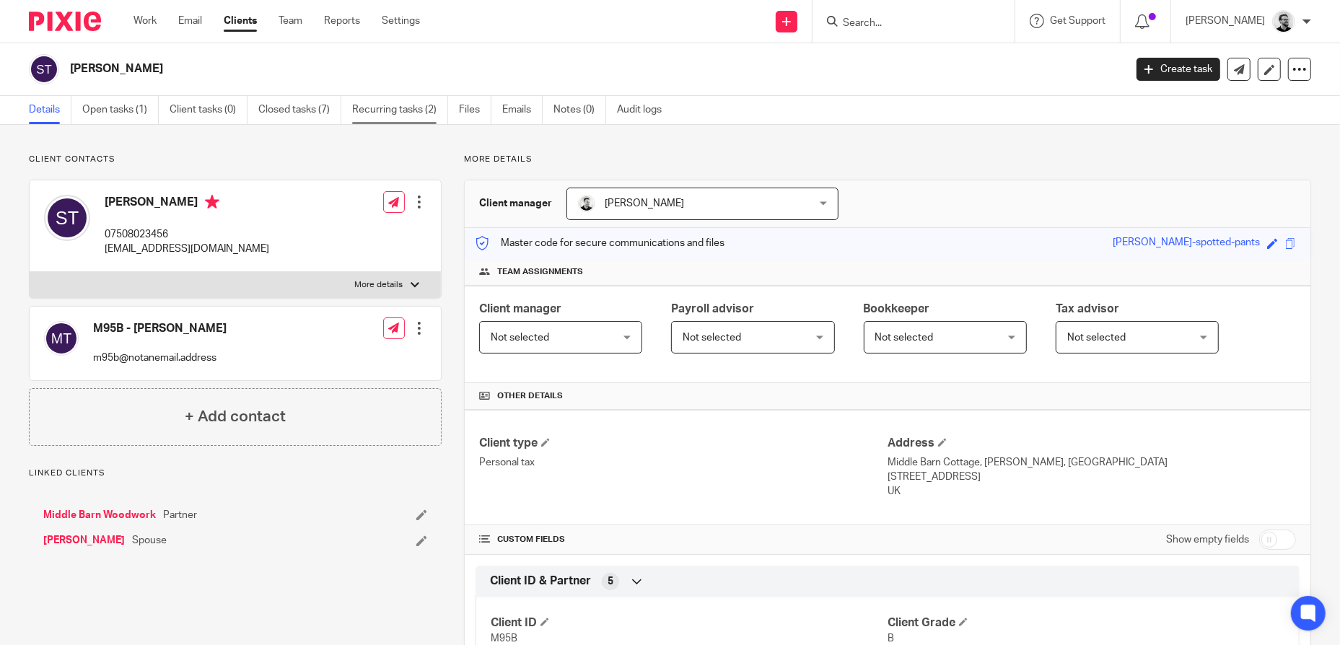
click at [413, 110] on link "Recurring tasks (2)" at bounding box center [400, 110] width 96 height 28
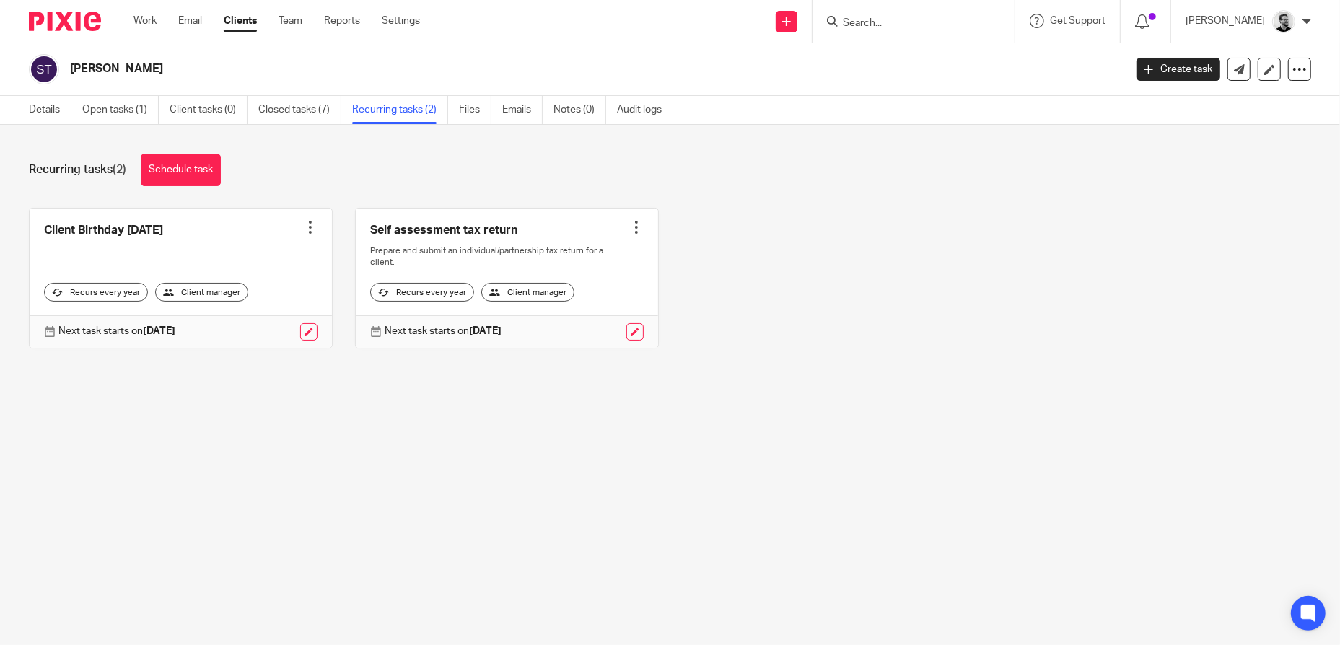
click at [913, 27] on input "Search" at bounding box center [906, 23] width 130 height 13
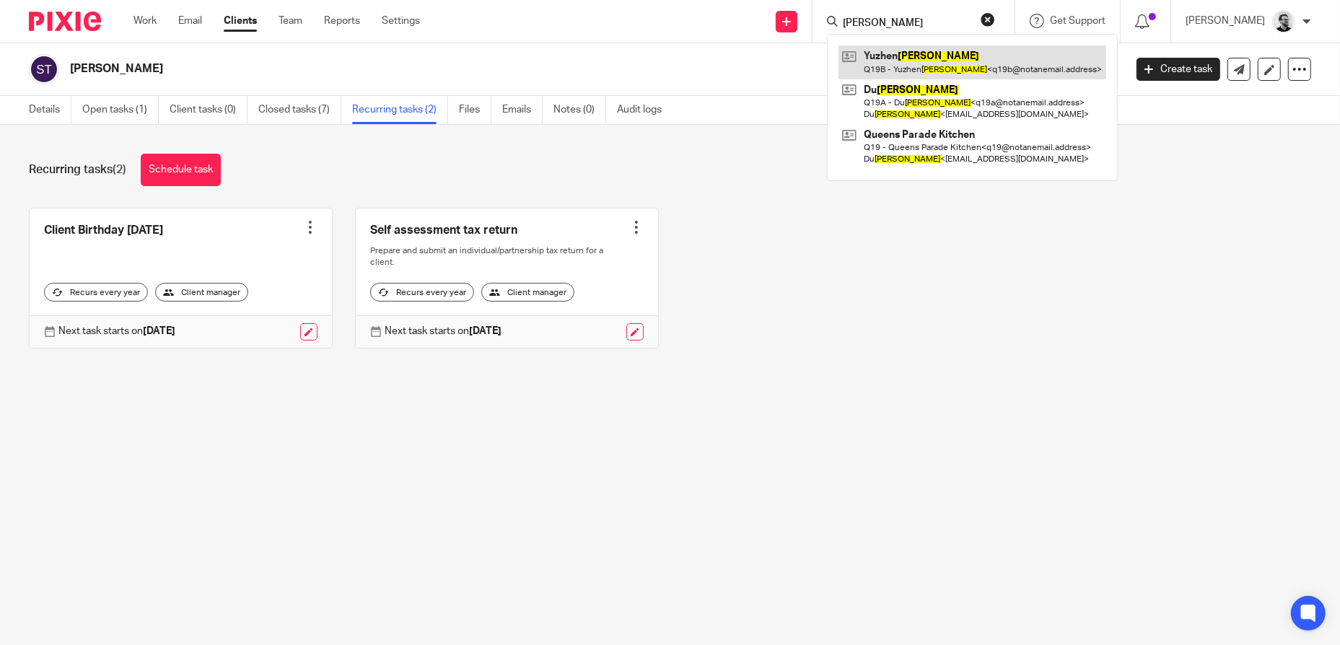
type input "[PERSON_NAME]"
click at [943, 57] on link at bounding box center [973, 61] width 268 height 33
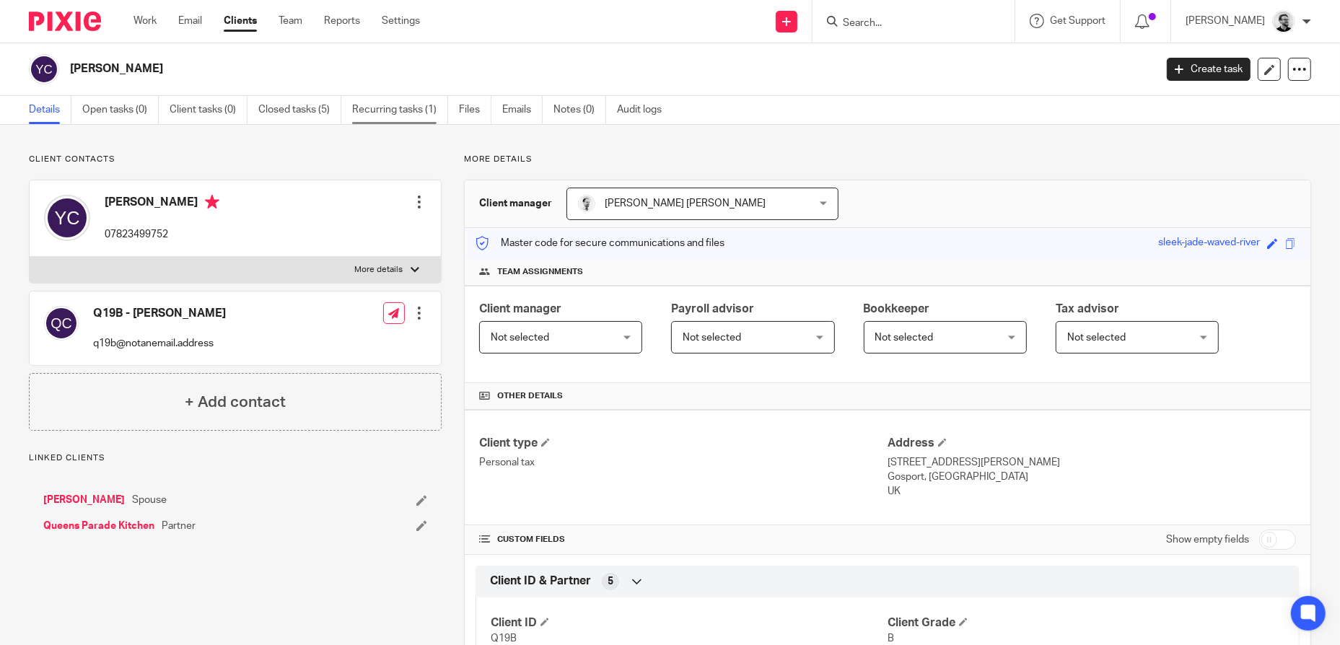
click at [411, 110] on link "Recurring tasks (1)" at bounding box center [400, 110] width 96 height 28
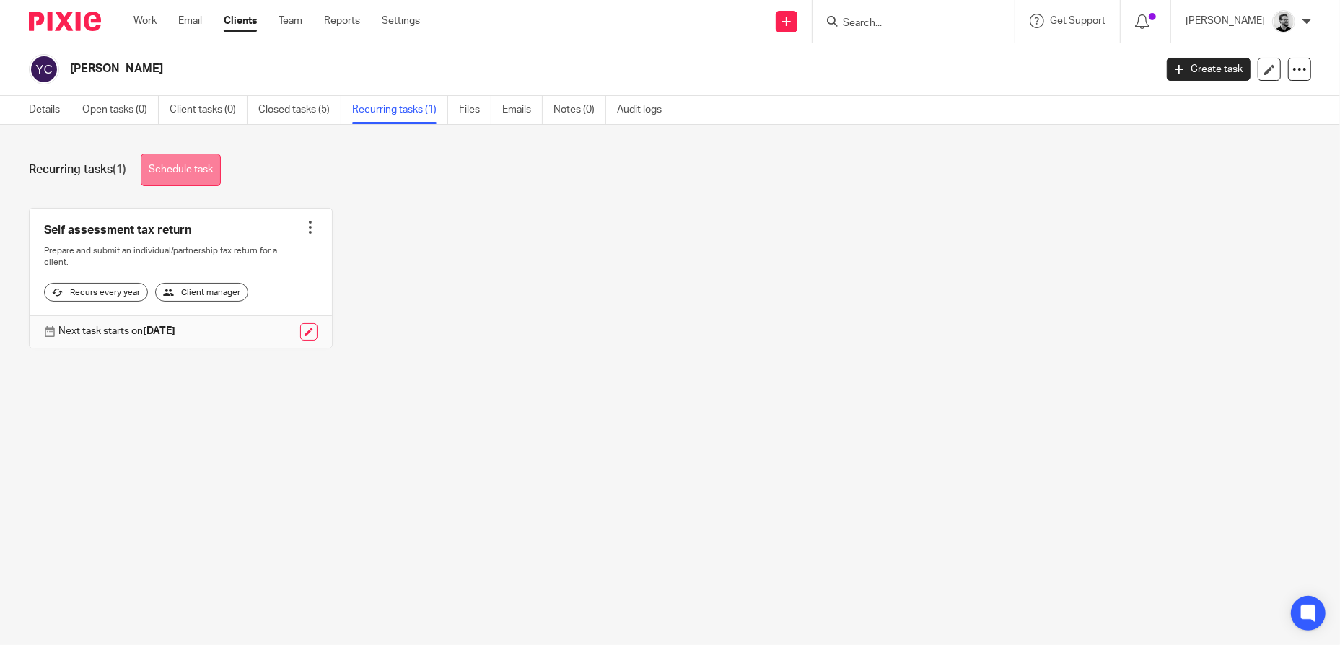
click at [194, 169] on link "Schedule task" at bounding box center [181, 170] width 80 height 32
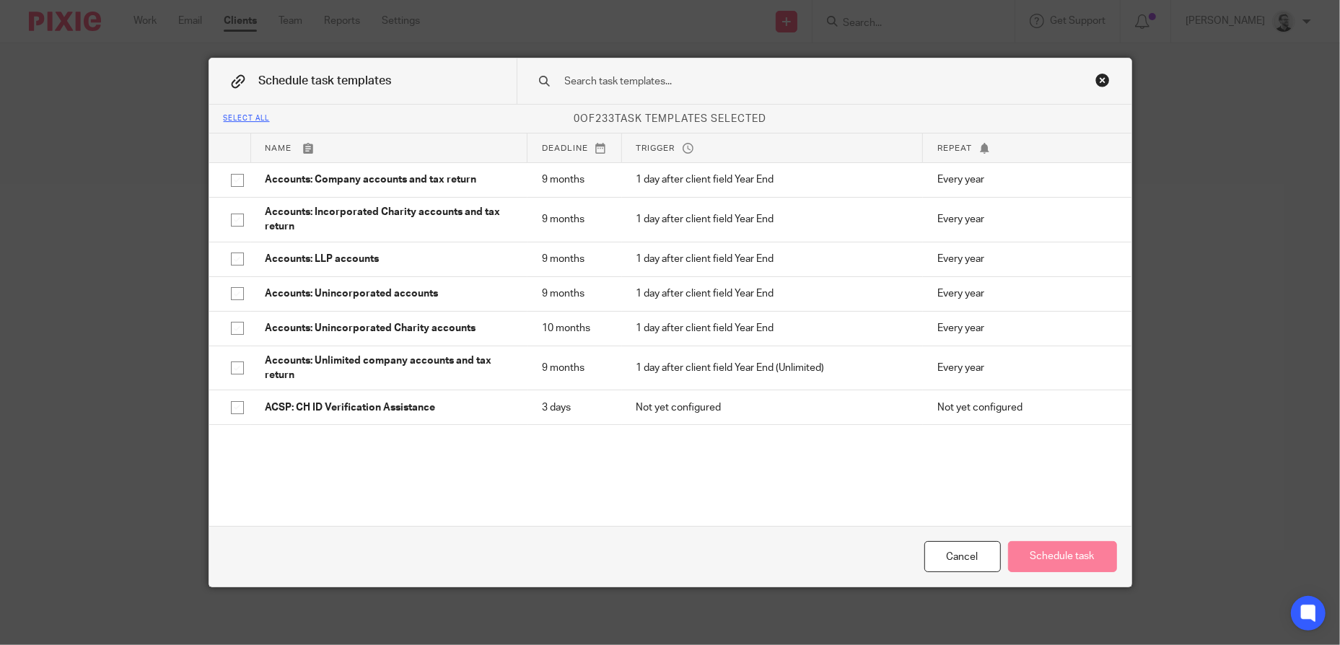
click at [634, 78] on input "text" at bounding box center [802, 82] width 476 height 16
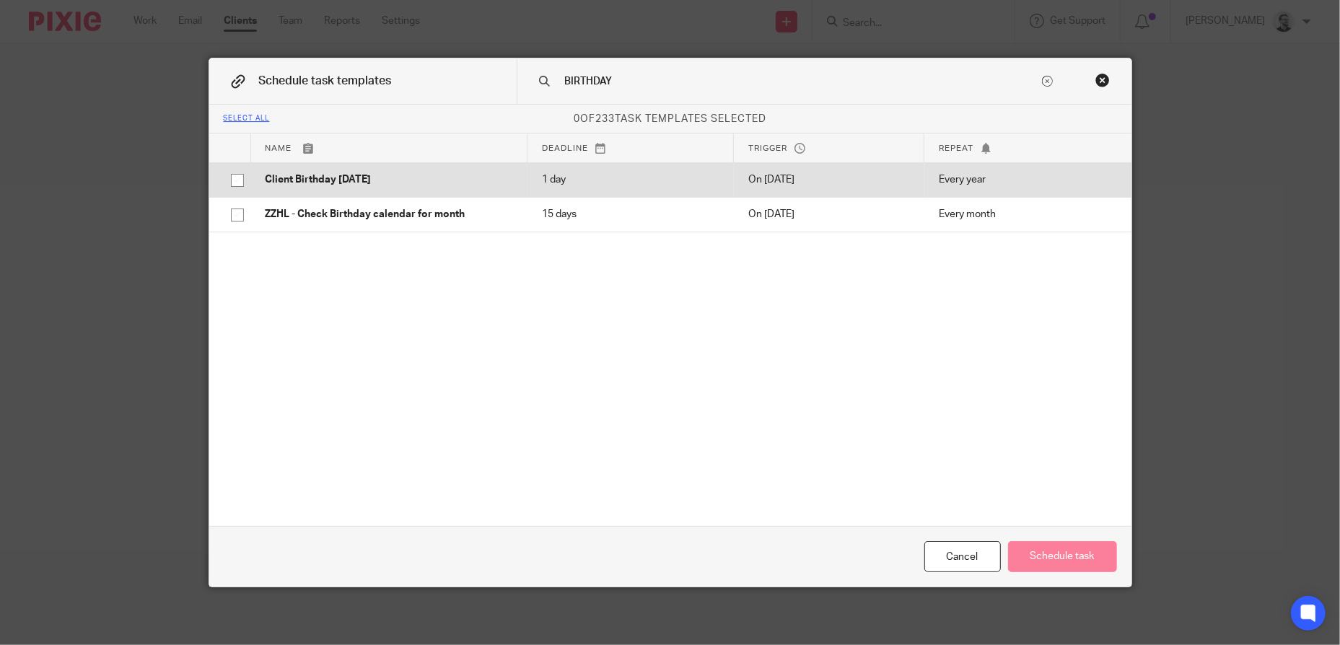
type input "BIRTHDAY"
click at [367, 182] on p "Client Birthday [DATE]" at bounding box center [390, 179] width 248 height 14
checkbox input "true"
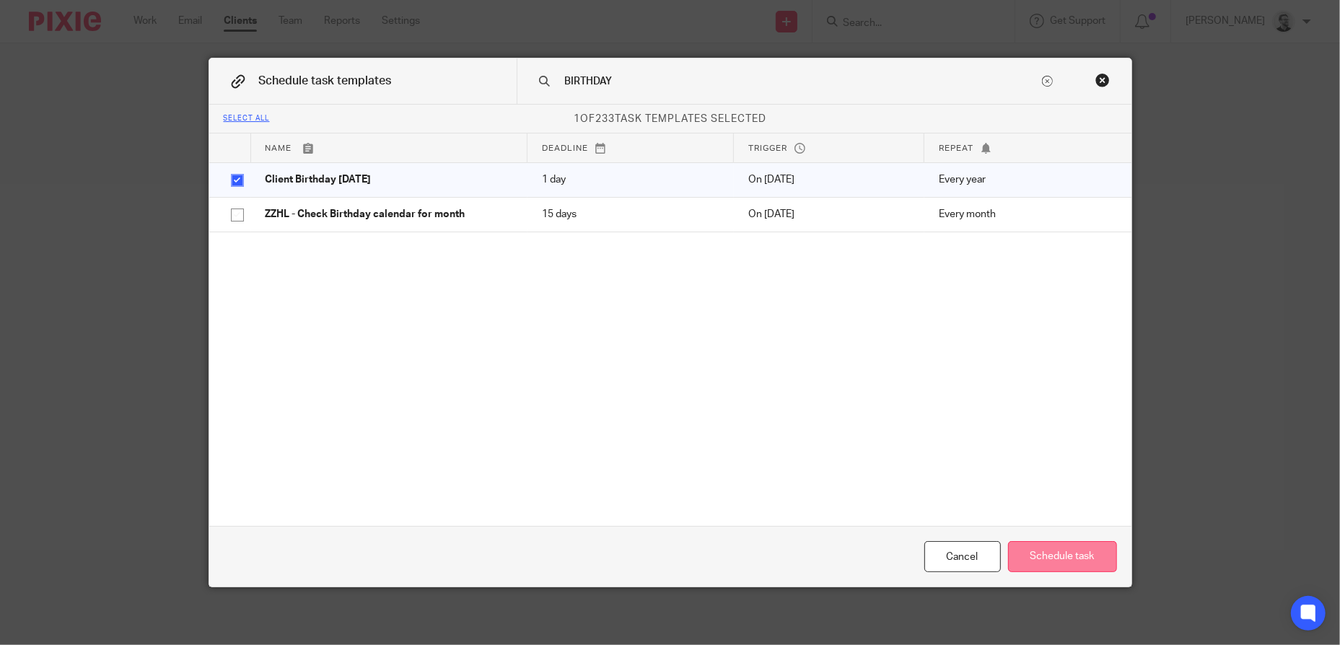
click at [1088, 561] on button "Schedule task" at bounding box center [1062, 556] width 109 height 31
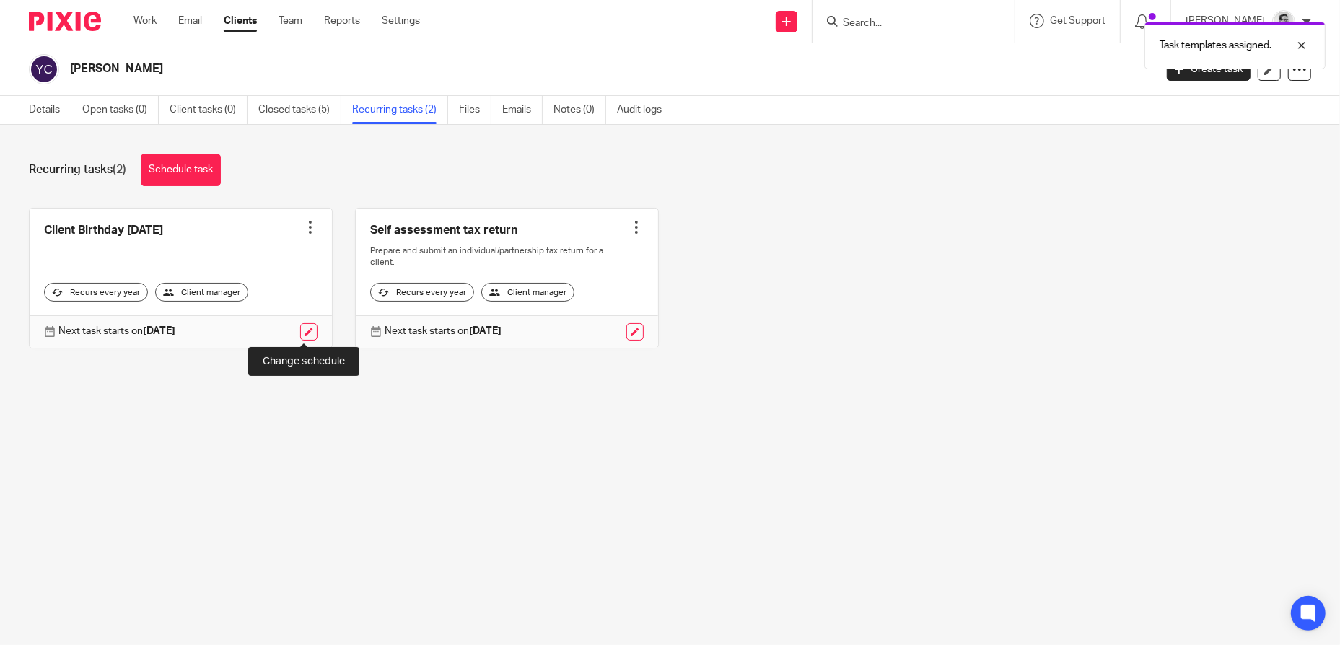
click at [300, 333] on link at bounding box center [308, 331] width 17 height 17
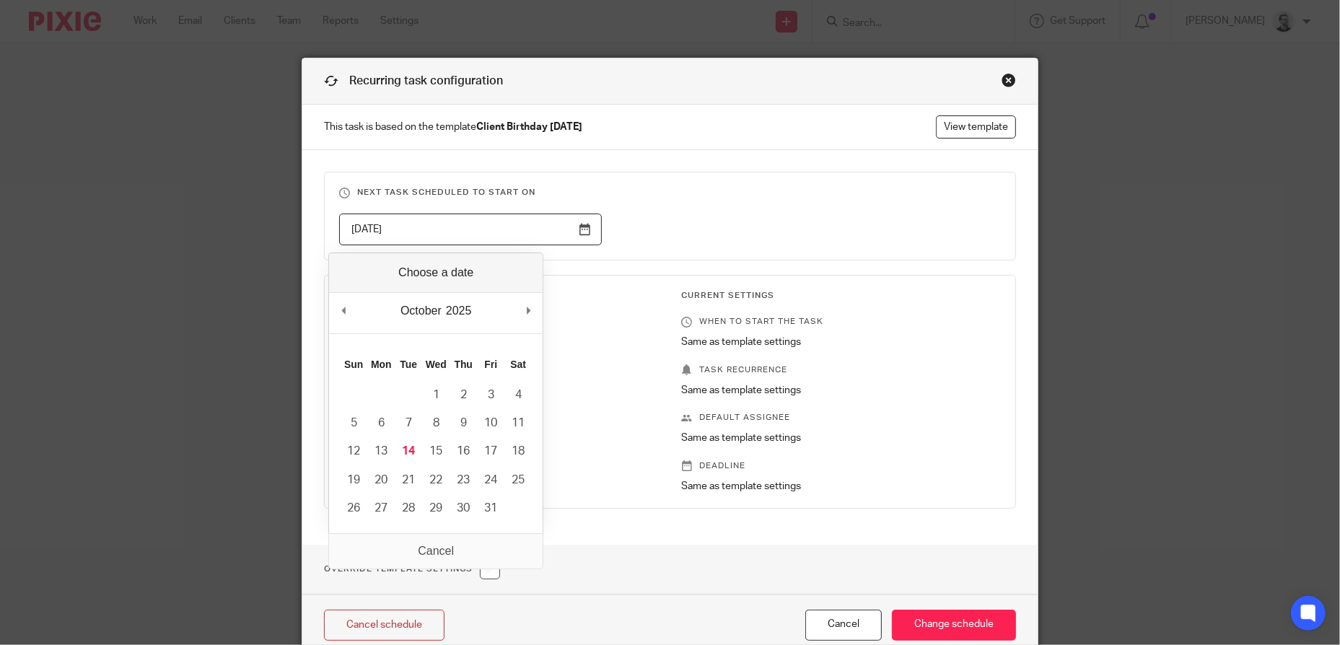
click at [579, 229] on input "[DATE]" at bounding box center [470, 230] width 263 height 32
type input "[DATE]"
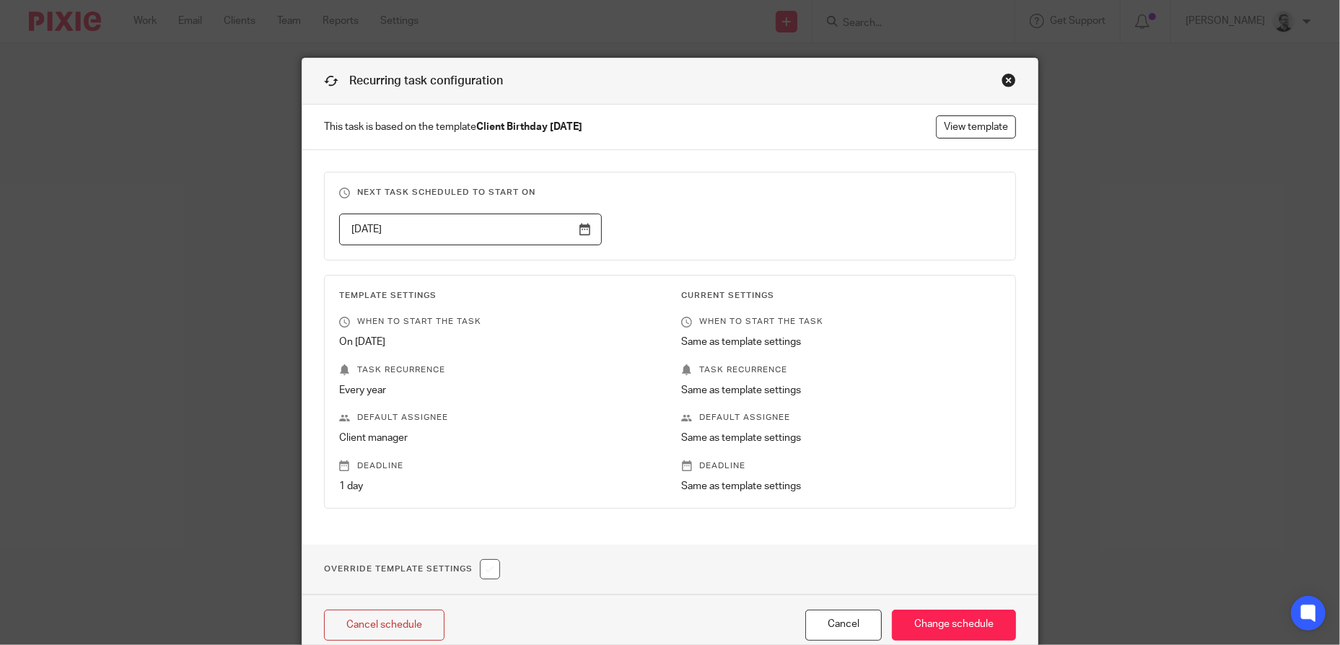
click at [777, 198] on h3 "Next task scheduled to start on" at bounding box center [670, 193] width 662 height 12
click at [948, 623] on input "Change schedule" at bounding box center [954, 625] width 124 height 31
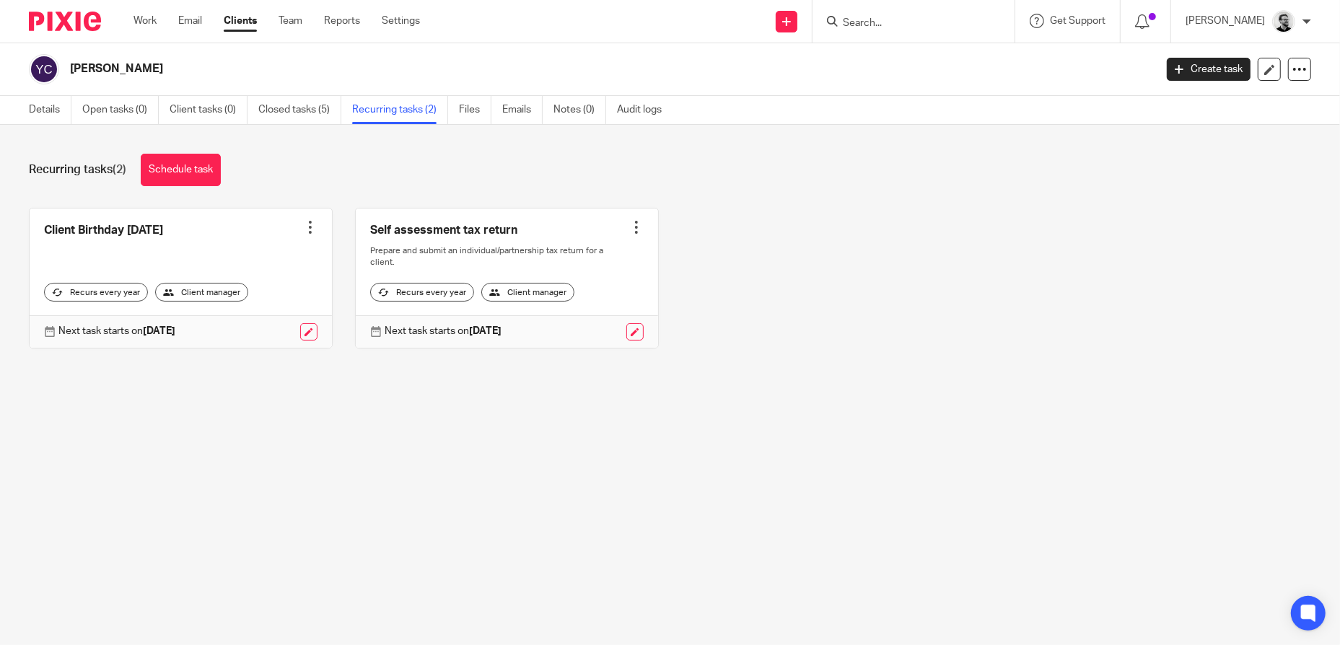
click at [913, 24] on input "Search" at bounding box center [906, 23] width 130 height 13
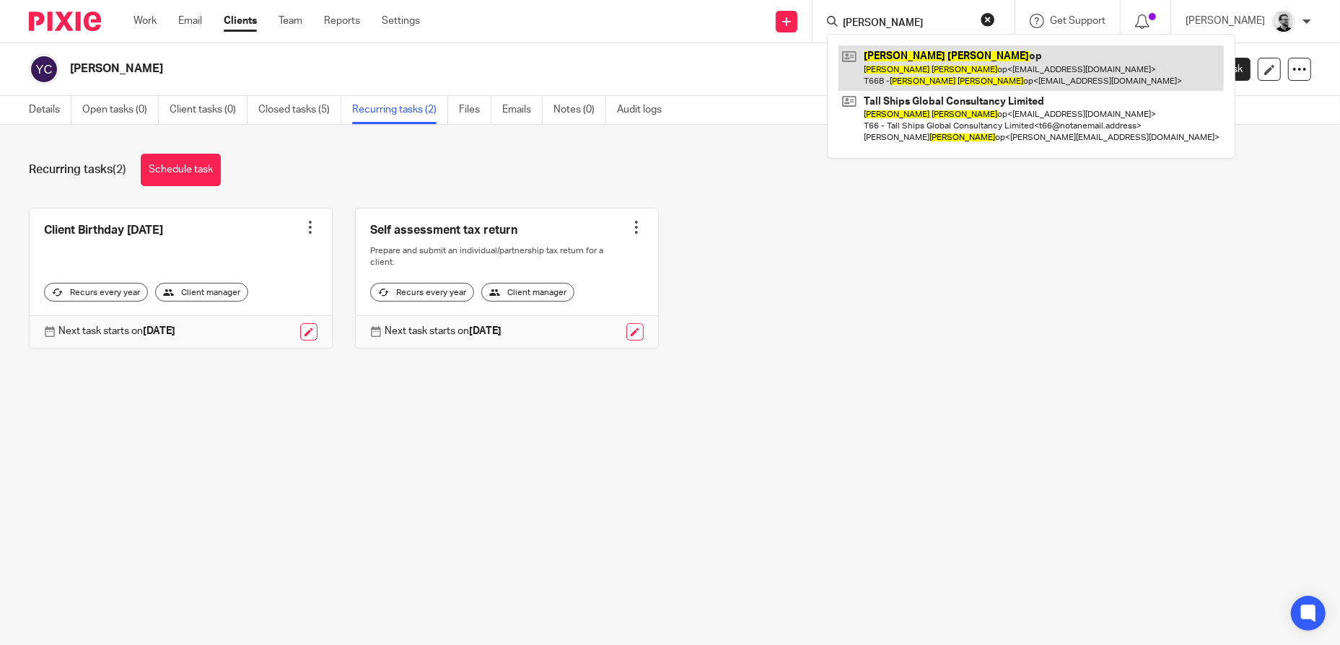
type input "DAWN BISH"
click at [987, 62] on link at bounding box center [1031, 67] width 385 height 45
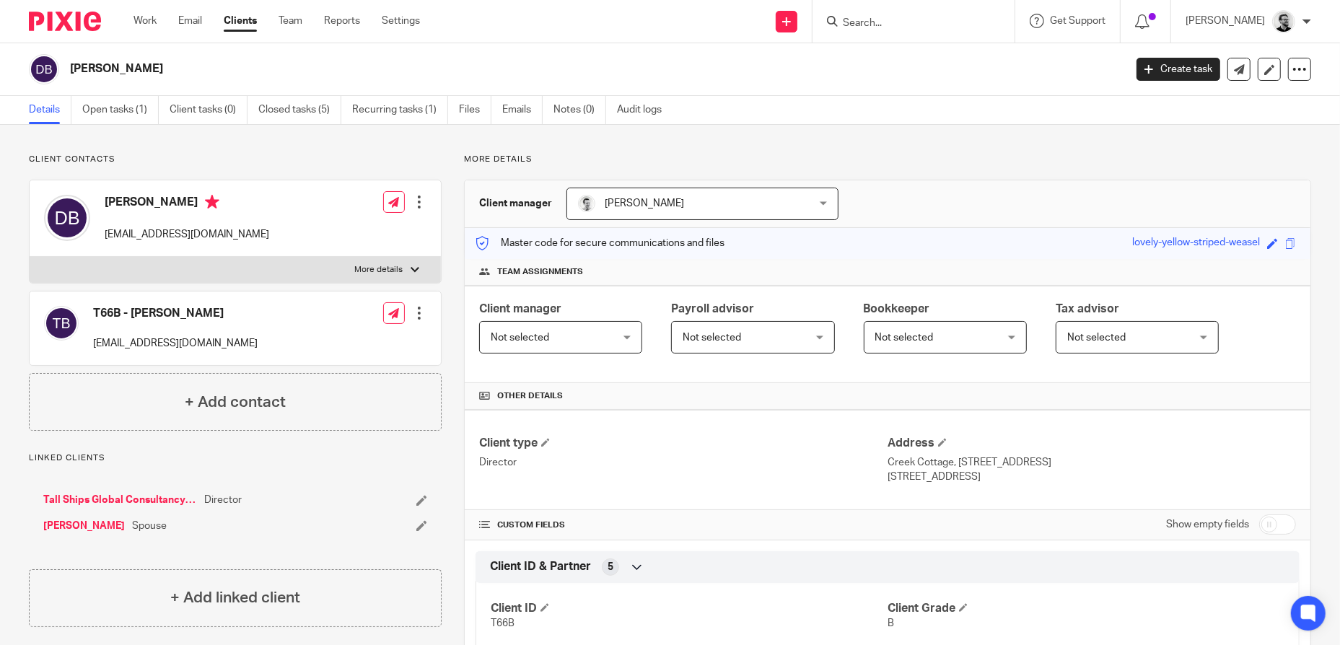
click at [885, 24] on input "Search" at bounding box center [906, 23] width 130 height 13
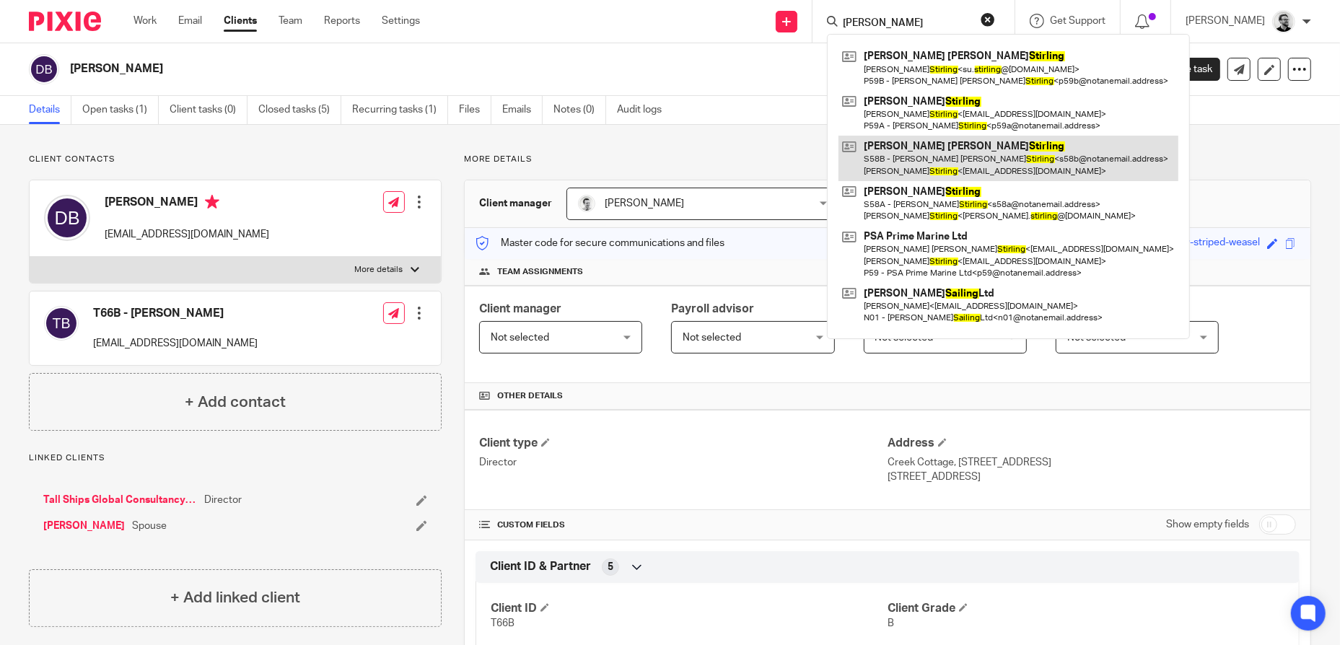
type input "[PERSON_NAME]"
click at [981, 149] on link at bounding box center [1009, 158] width 340 height 45
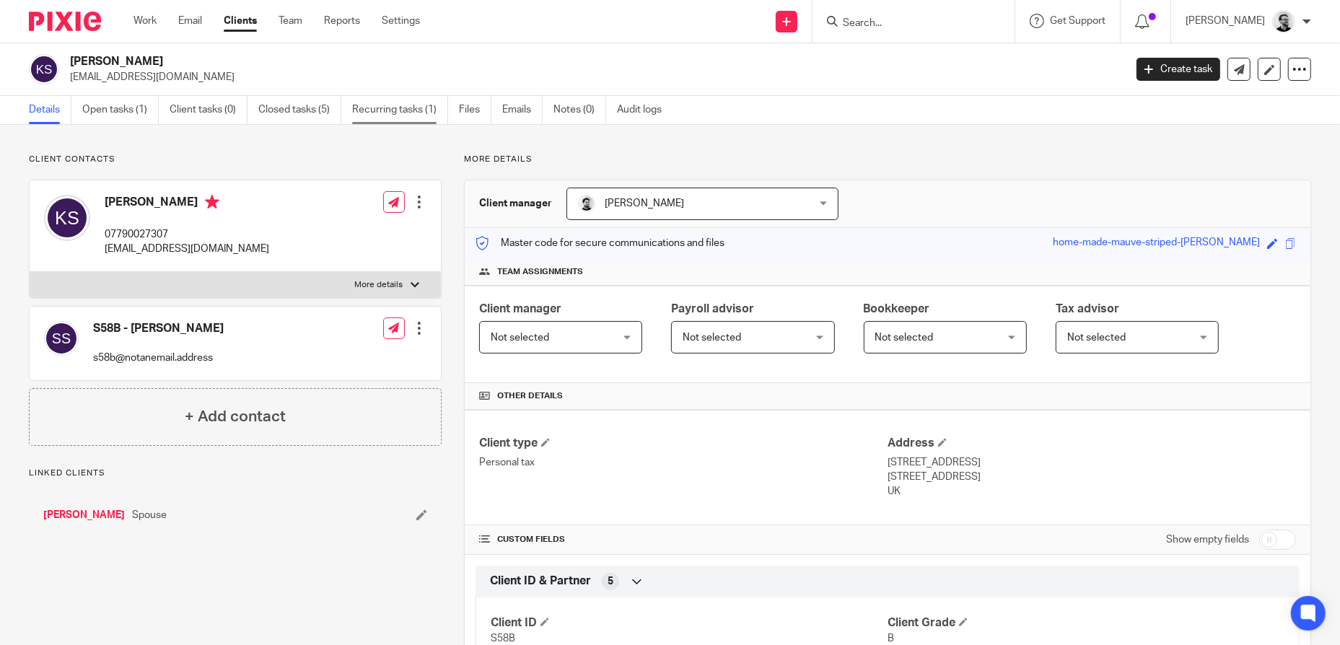
click at [395, 108] on link "Recurring tasks (1)" at bounding box center [400, 110] width 96 height 28
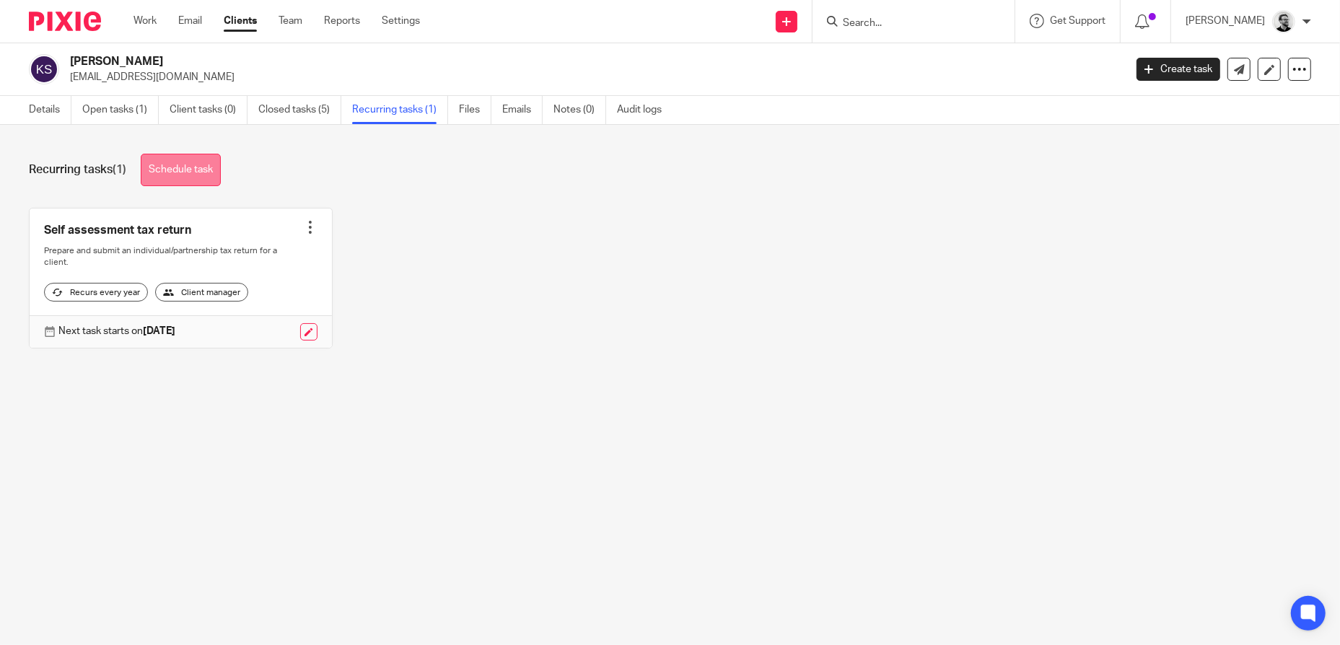
click at [204, 180] on link "Schedule task" at bounding box center [181, 170] width 80 height 32
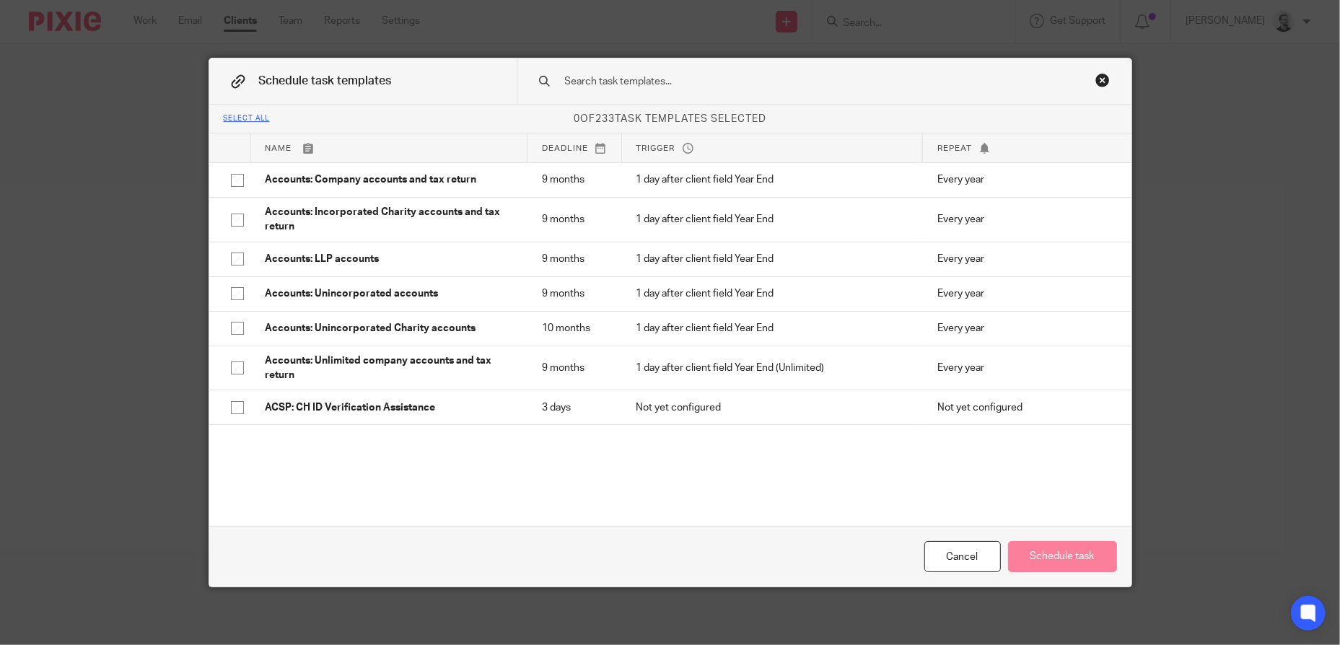
click at [647, 84] on input "text" at bounding box center [802, 82] width 476 height 16
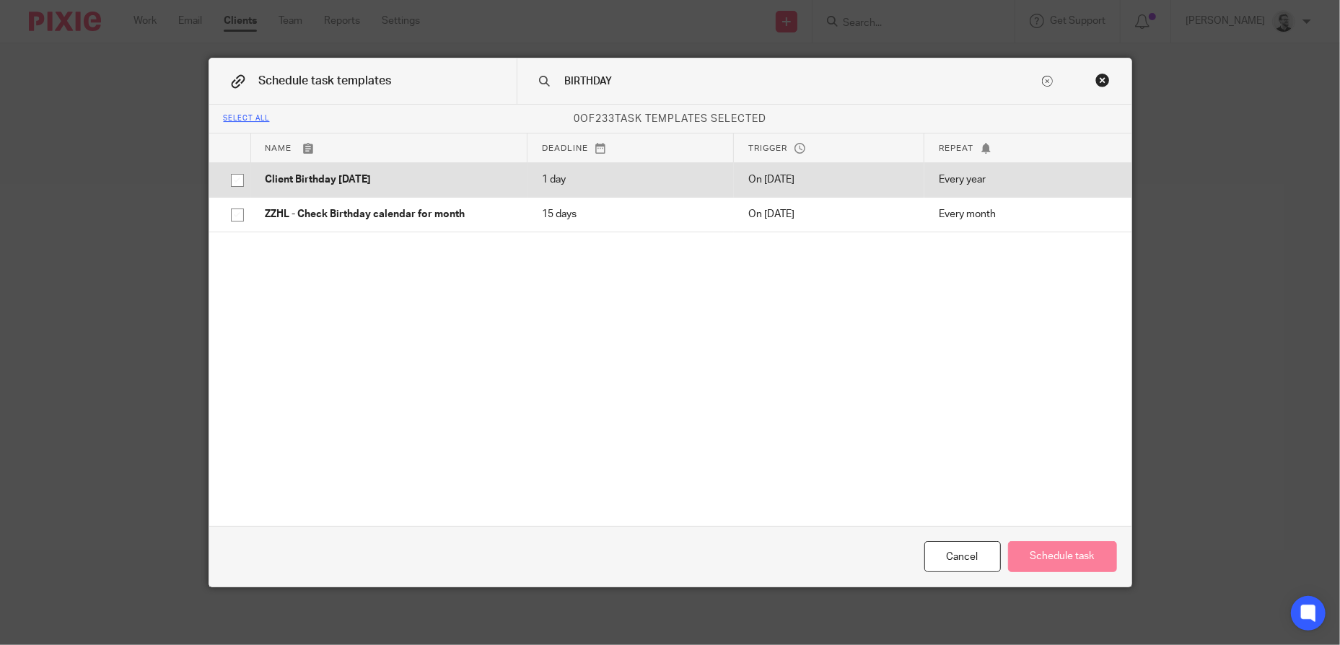
type input "BIRTHDAY"
click at [423, 178] on p "Client Birthday [DATE]" at bounding box center [390, 179] width 248 height 14
checkbox input "true"
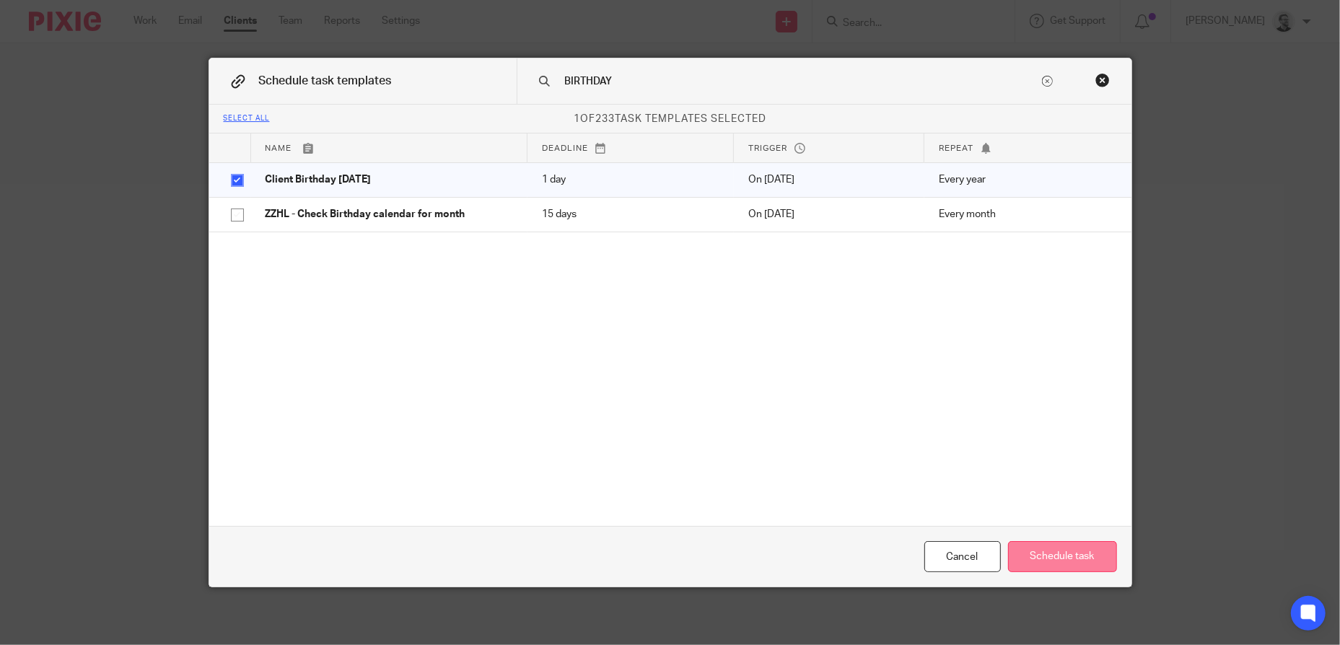
click at [1080, 564] on button "Schedule task" at bounding box center [1062, 556] width 109 height 31
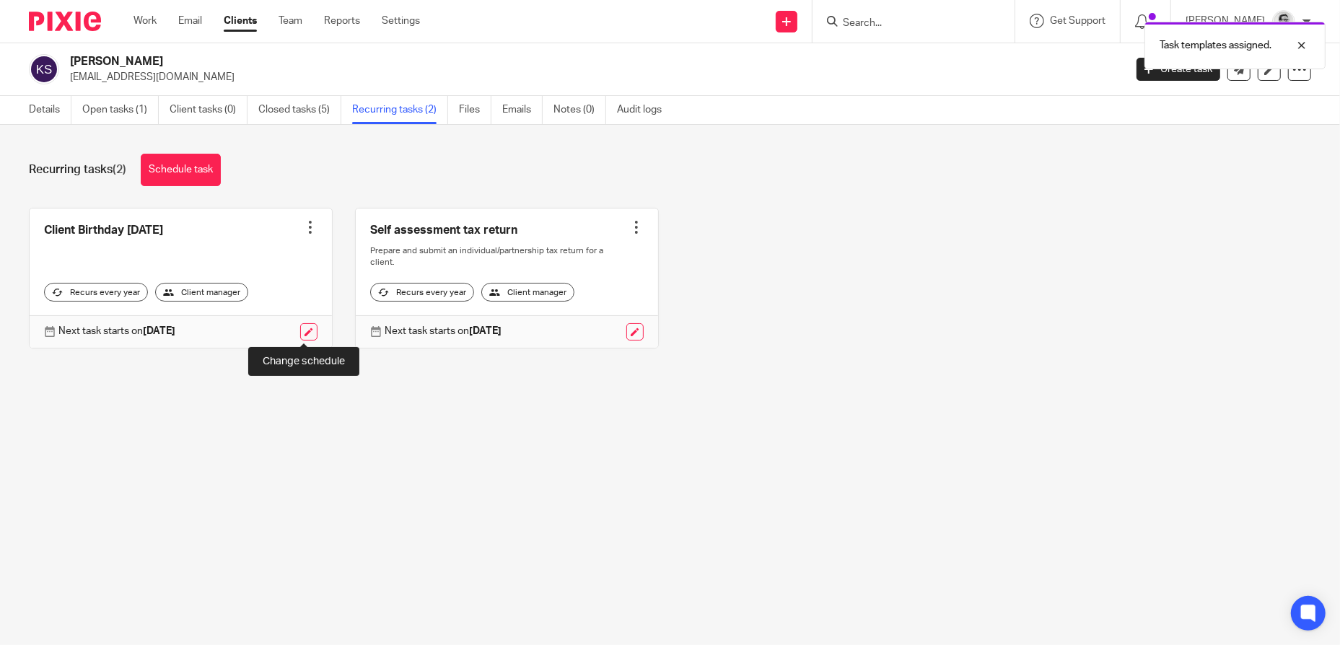
click at [303, 330] on link at bounding box center [308, 331] width 17 height 17
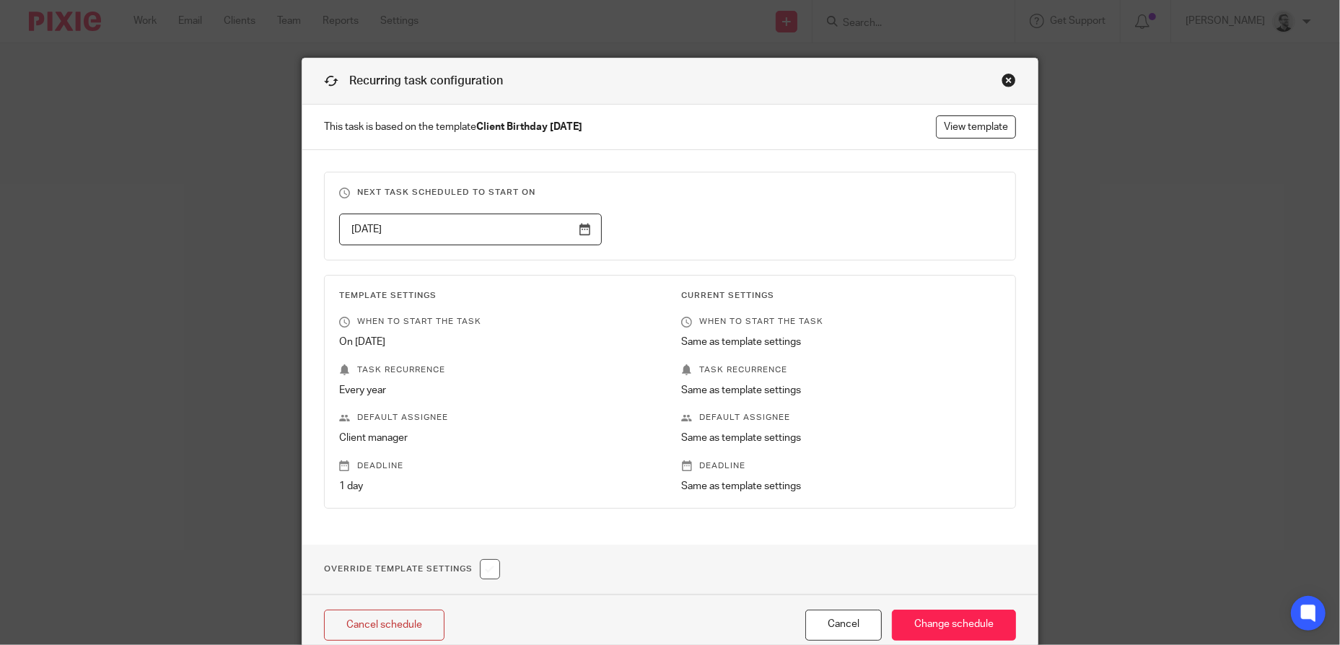
click at [511, 231] on input "2026-02-13" at bounding box center [470, 230] width 263 height 32
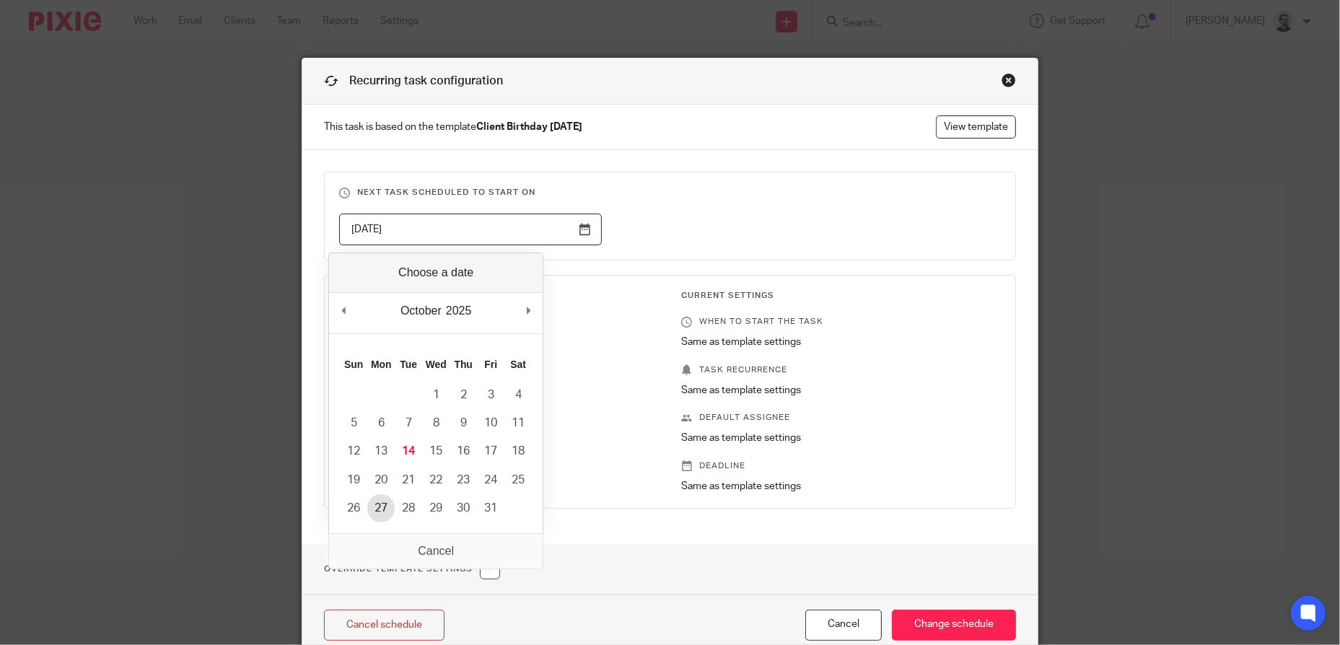
type input "2025-10-27"
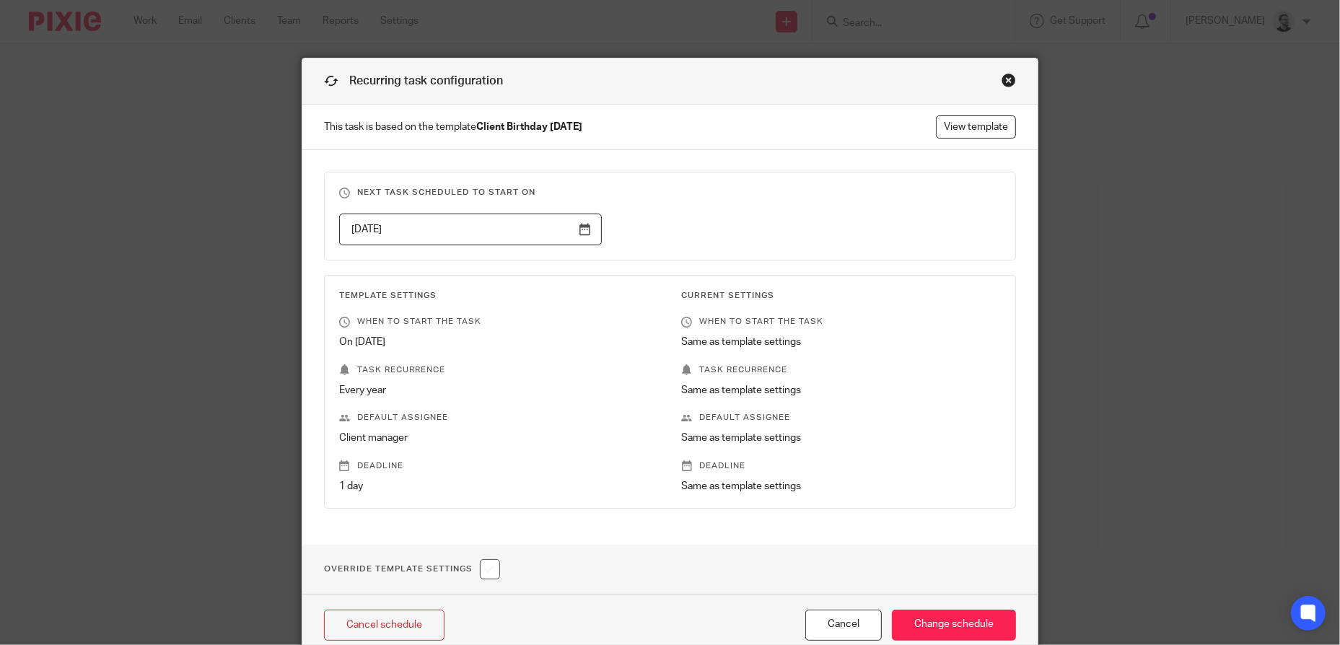
drag, startPoint x: 745, startPoint y: 229, endPoint x: 756, endPoint y: 236, distance: 12.4
click at [746, 229] on div "2025-10-27" at bounding box center [659, 230] width 685 height 32
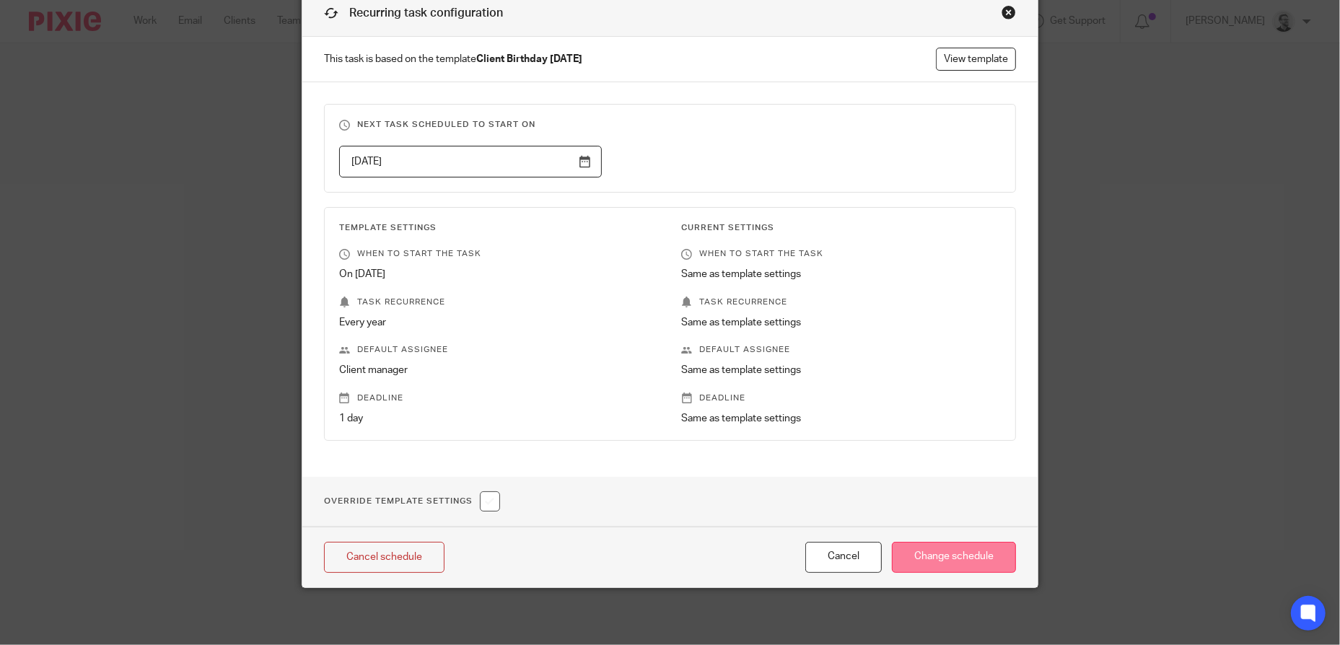
click at [950, 557] on input "Change schedule" at bounding box center [954, 557] width 124 height 31
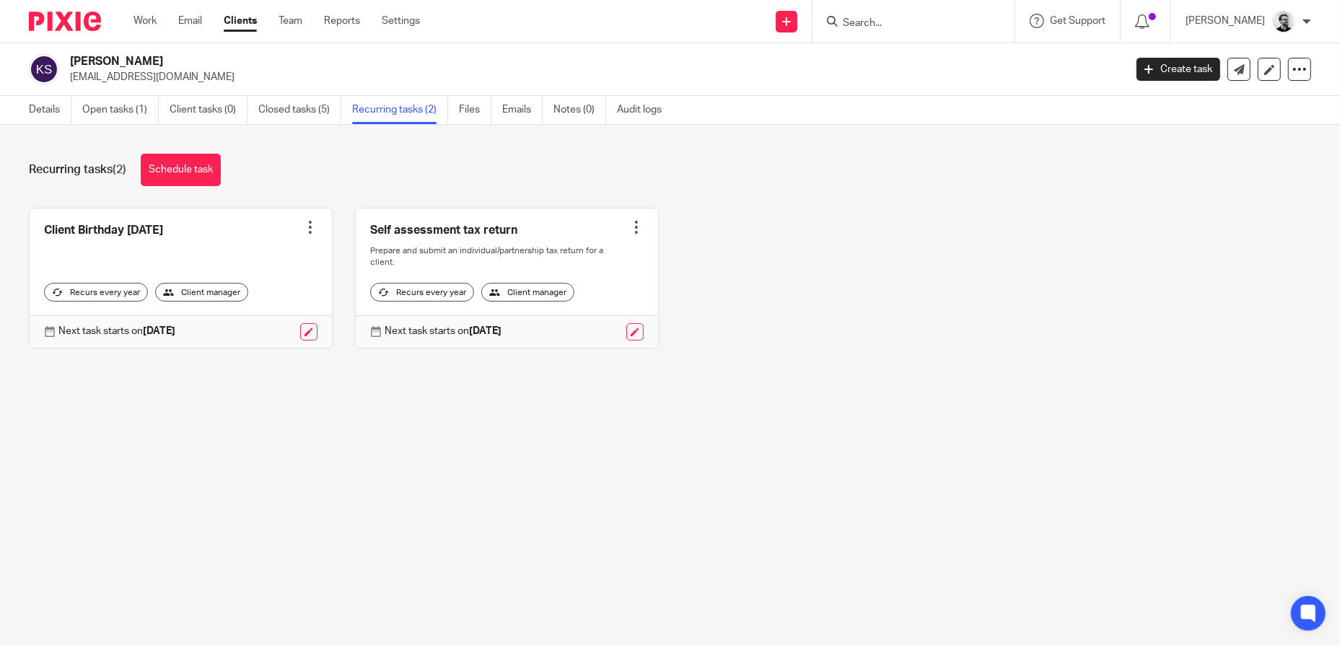
drag, startPoint x: 917, startPoint y: 22, endPoint x: 881, endPoint y: 23, distance: 36.1
click at [917, 22] on div "Schedule changed for this client." at bounding box center [998, 41] width 656 height 55
click at [890, 26] on input "Search" at bounding box center [906, 23] width 130 height 13
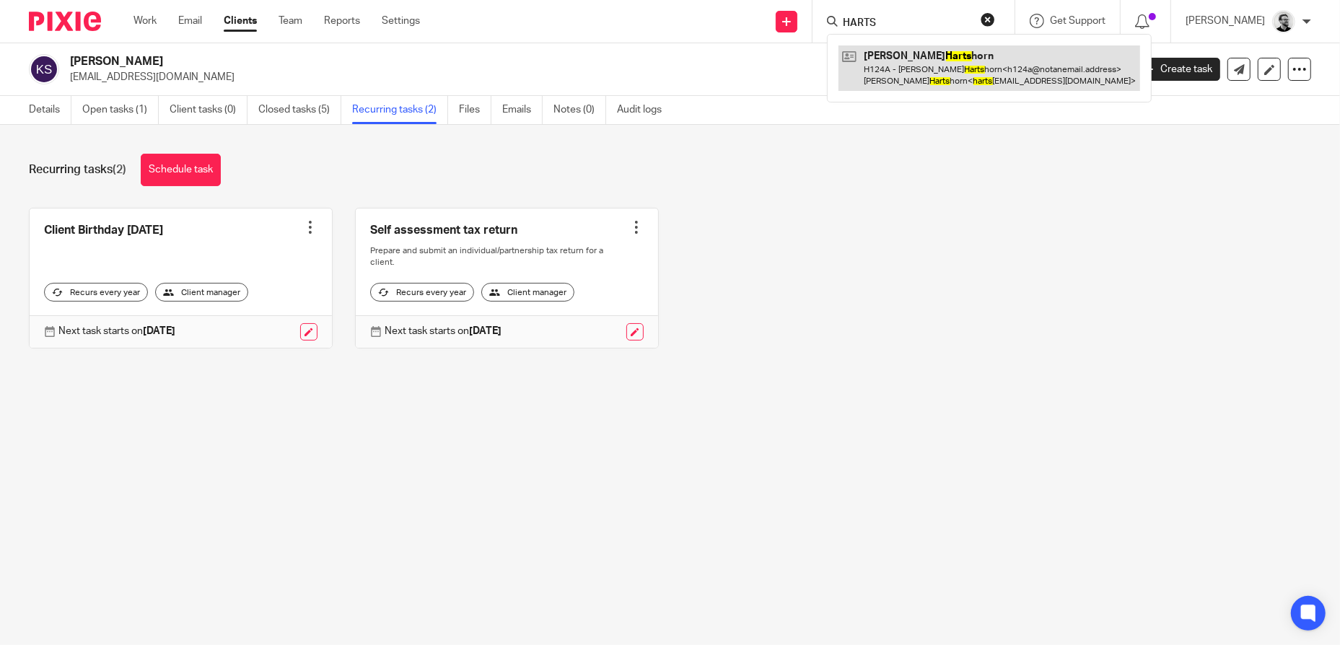
type input "HARTS"
click at [992, 69] on link at bounding box center [990, 67] width 302 height 45
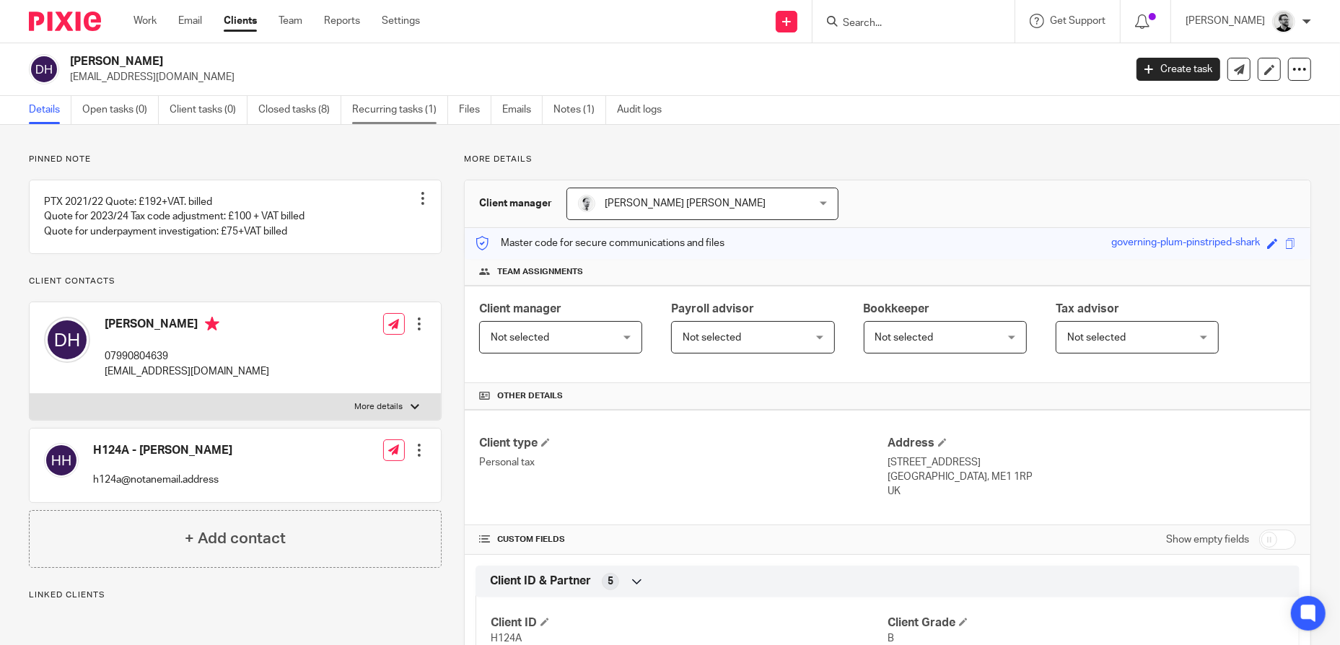
click at [407, 112] on link "Recurring tasks (1)" at bounding box center [400, 110] width 96 height 28
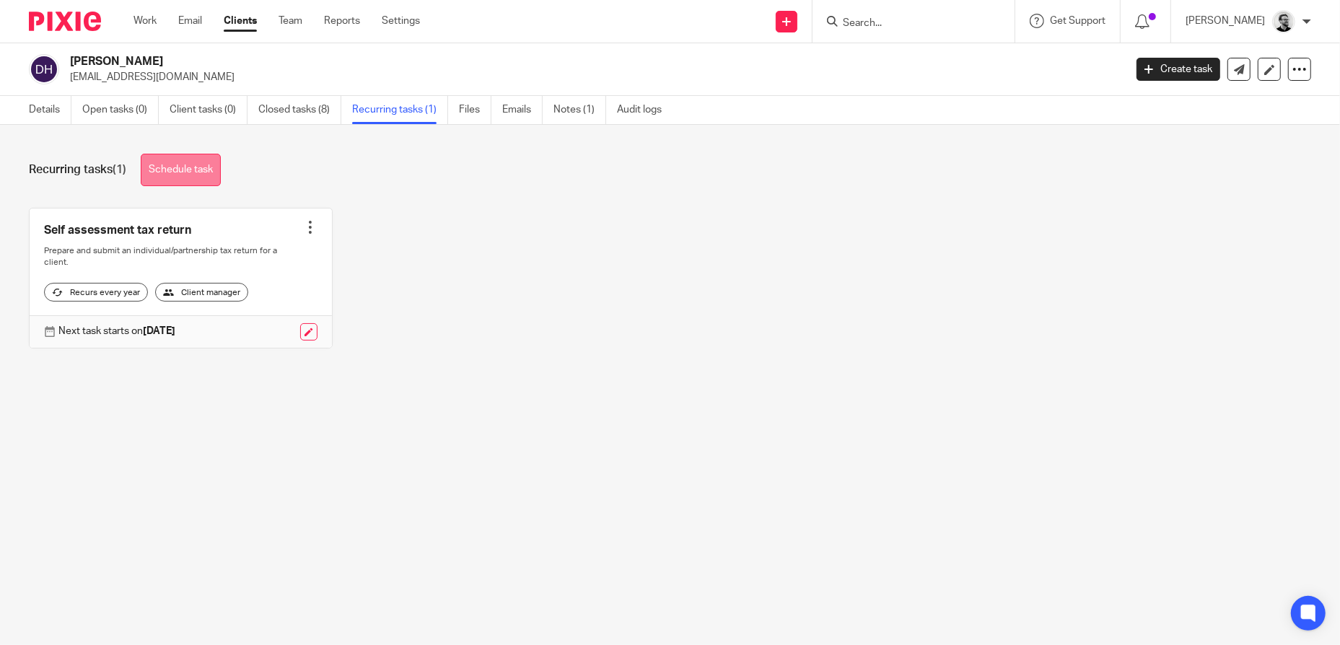
click at [174, 175] on link "Schedule task" at bounding box center [181, 170] width 80 height 32
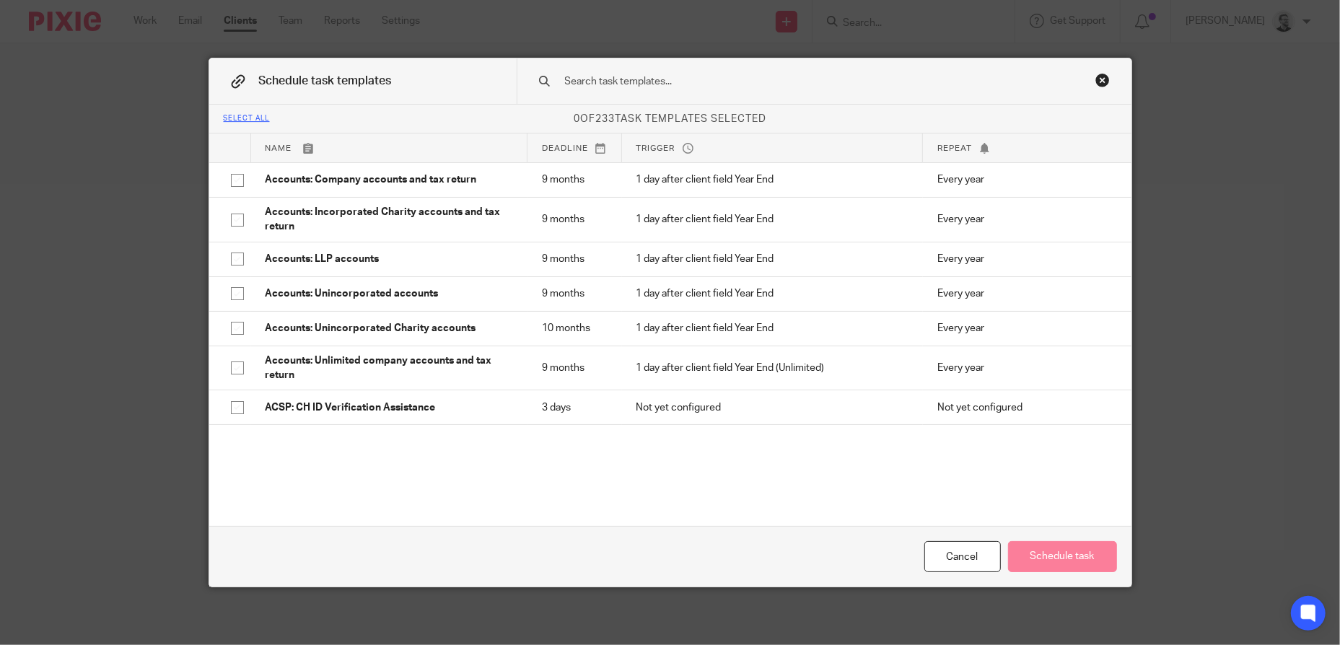
click at [670, 82] on input "text" at bounding box center [802, 82] width 476 height 16
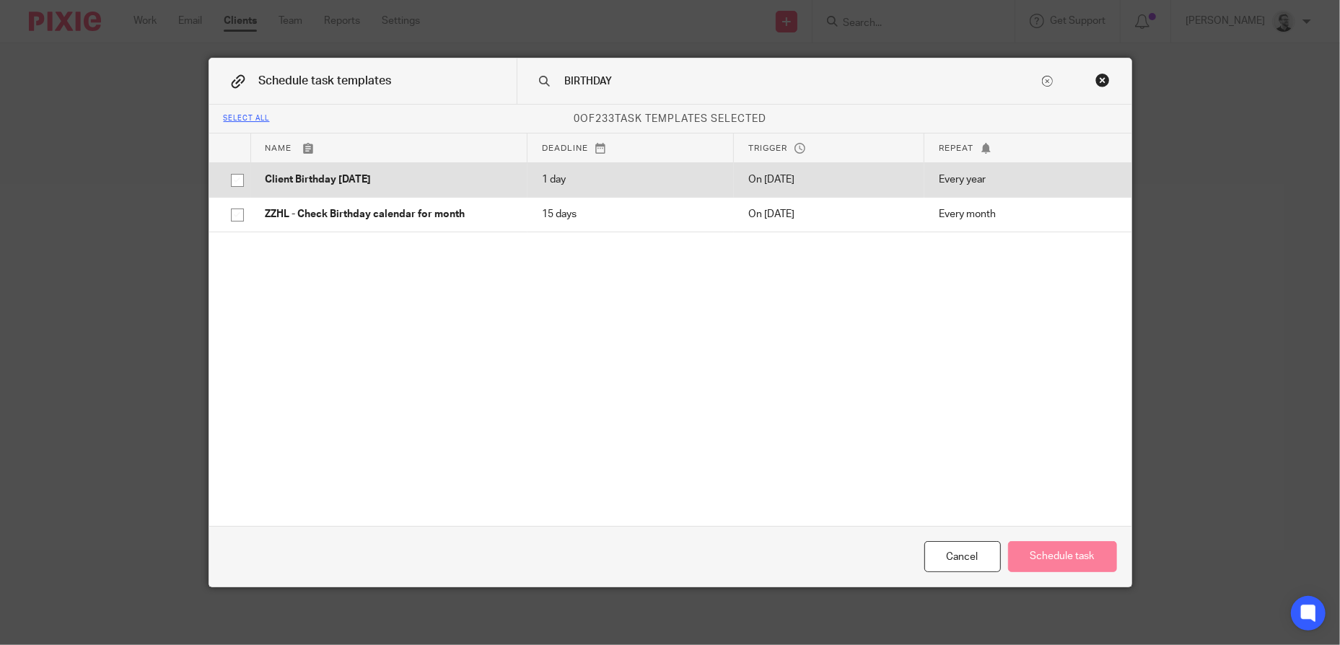
type input "BIRTHDAY"
click at [398, 185] on p "Client Birthday [DATE]" at bounding box center [390, 179] width 248 height 14
checkbox input "true"
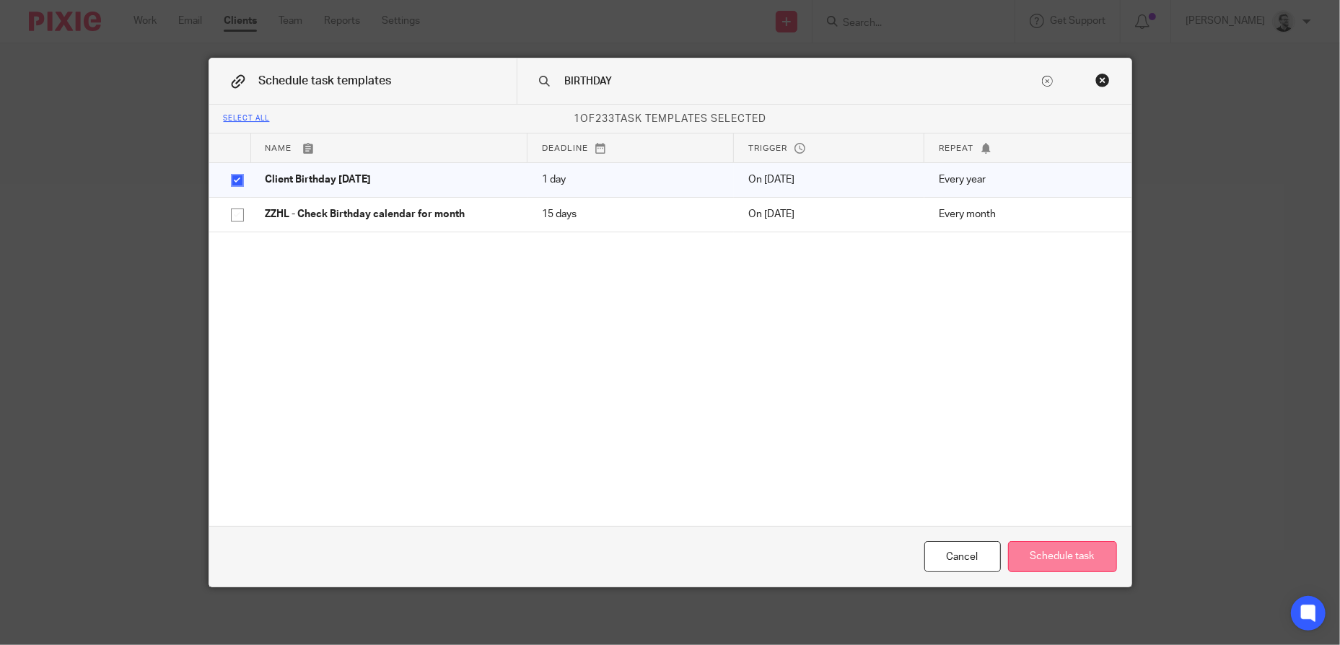
click at [1078, 554] on button "Schedule task" at bounding box center [1062, 556] width 109 height 31
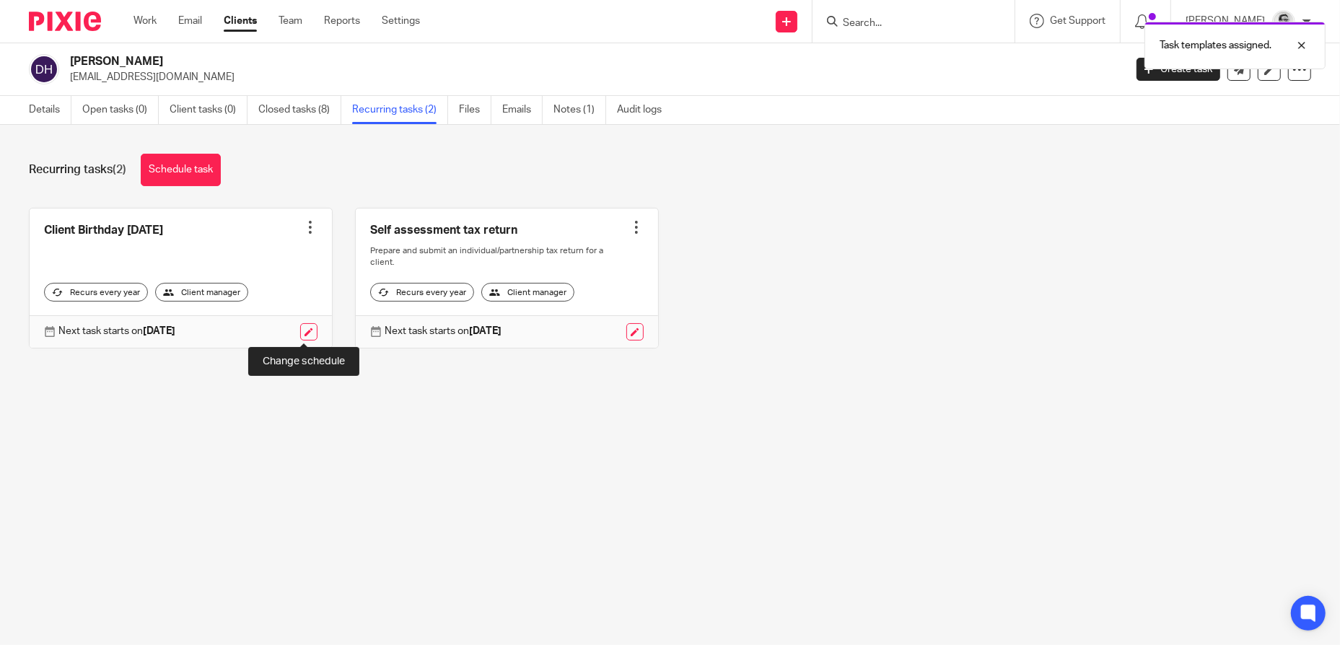
drag, startPoint x: 305, startPoint y: 332, endPoint x: 323, endPoint y: 328, distance: 17.9
click at [305, 332] on link at bounding box center [308, 331] width 17 height 17
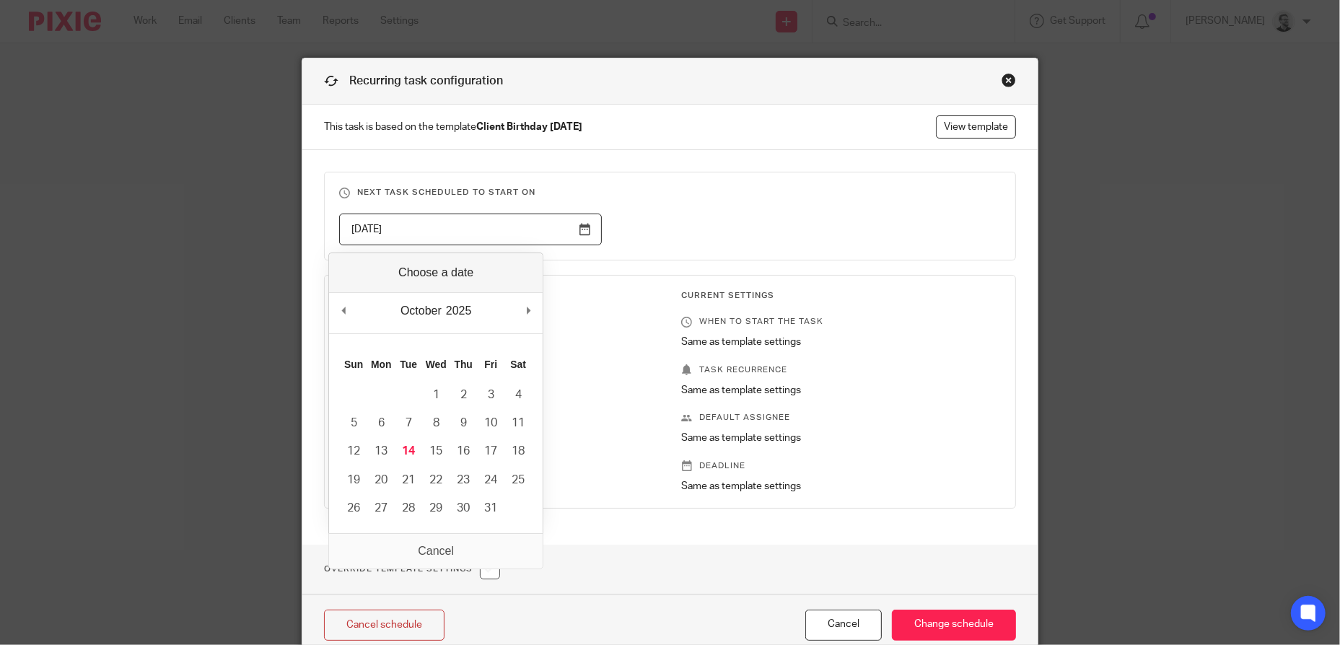
click at [575, 233] on input "[DATE]" at bounding box center [470, 230] width 263 height 32
type input "[DATE]"
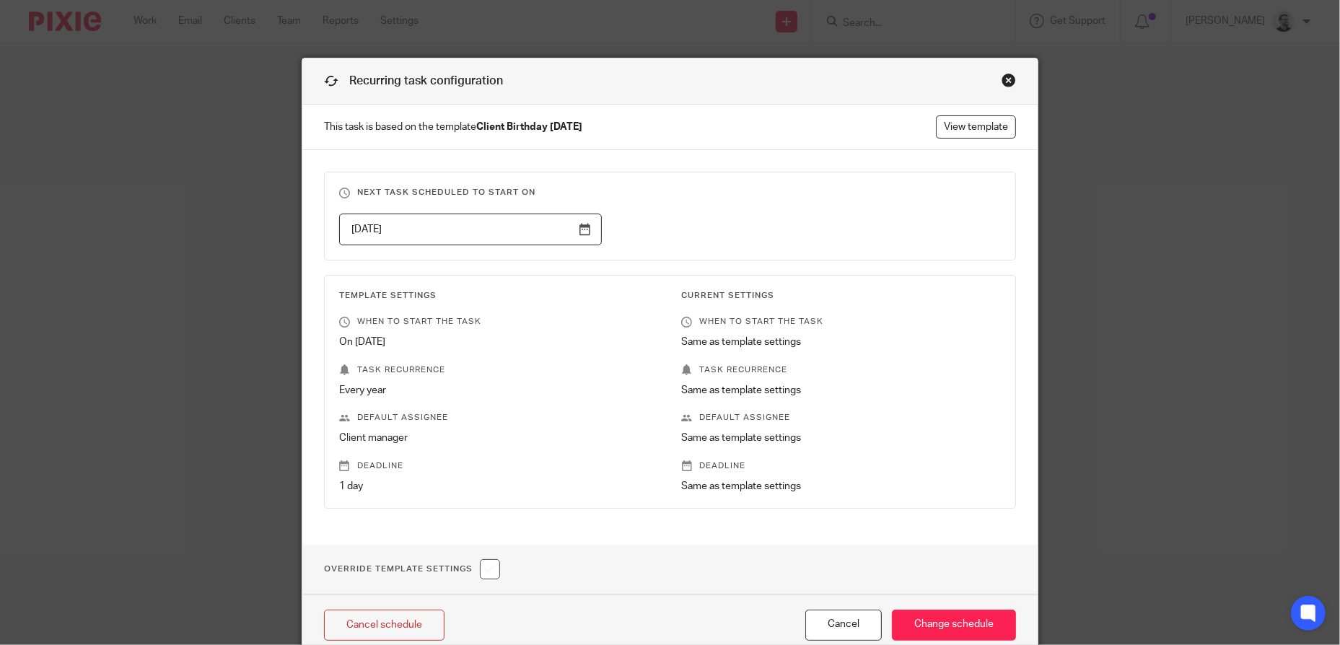
click at [807, 214] on div "[DATE]" at bounding box center [659, 230] width 685 height 32
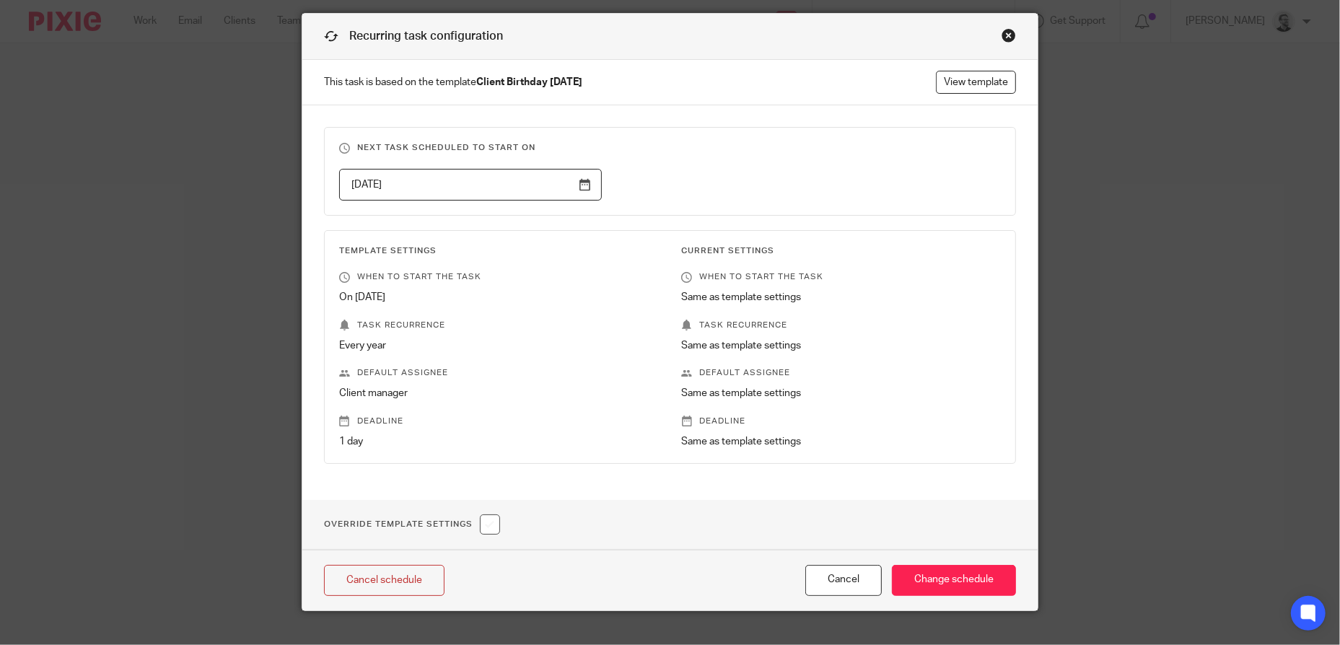
scroll to position [68, 0]
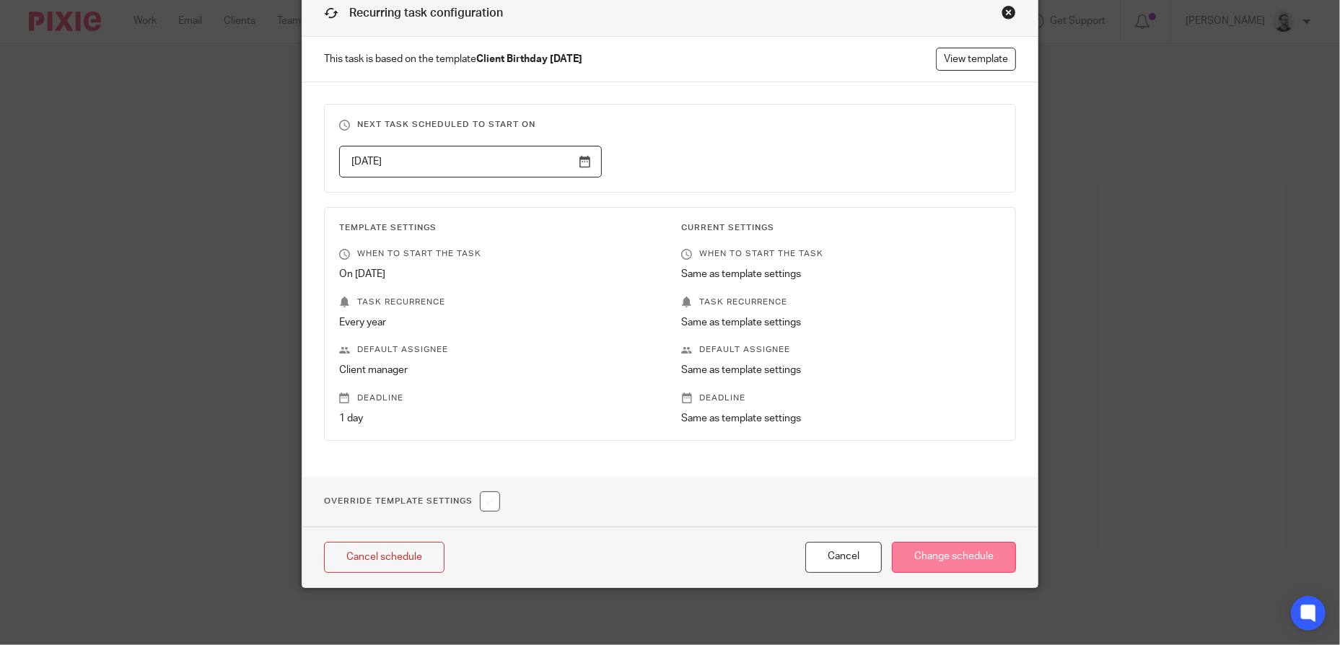
click at [962, 556] on input "Change schedule" at bounding box center [954, 557] width 124 height 31
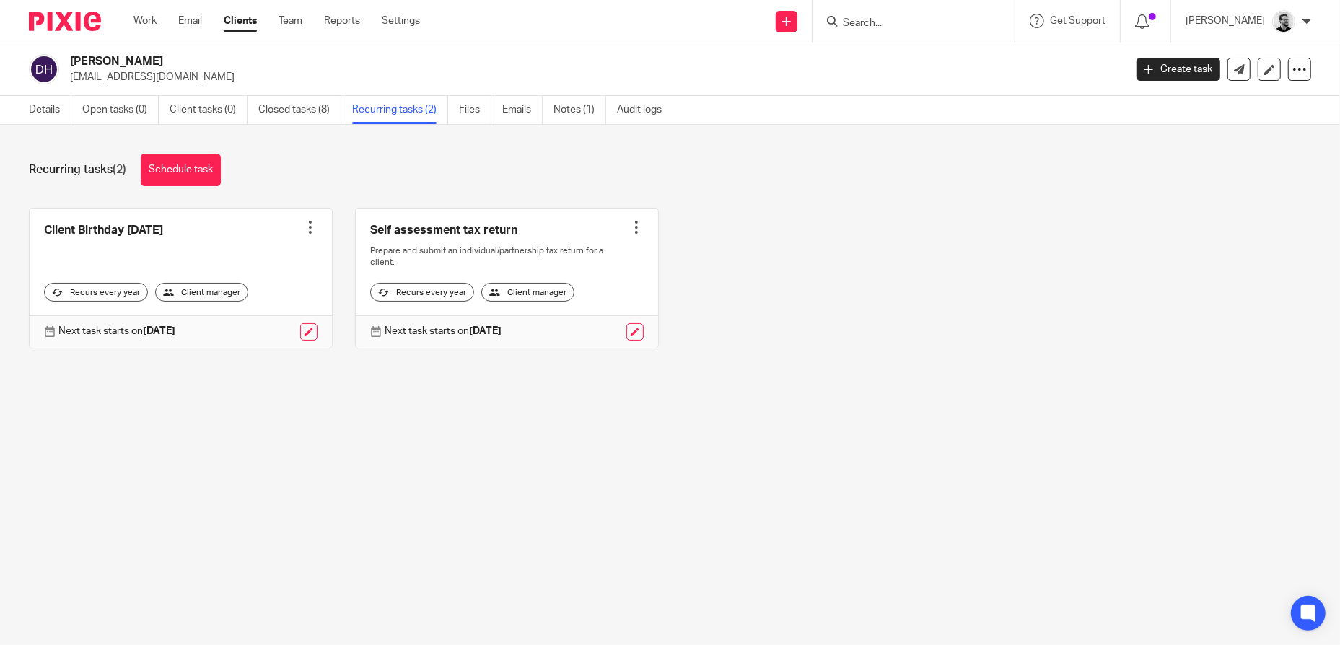
click at [924, 25] on input "Search" at bounding box center [906, 23] width 130 height 13
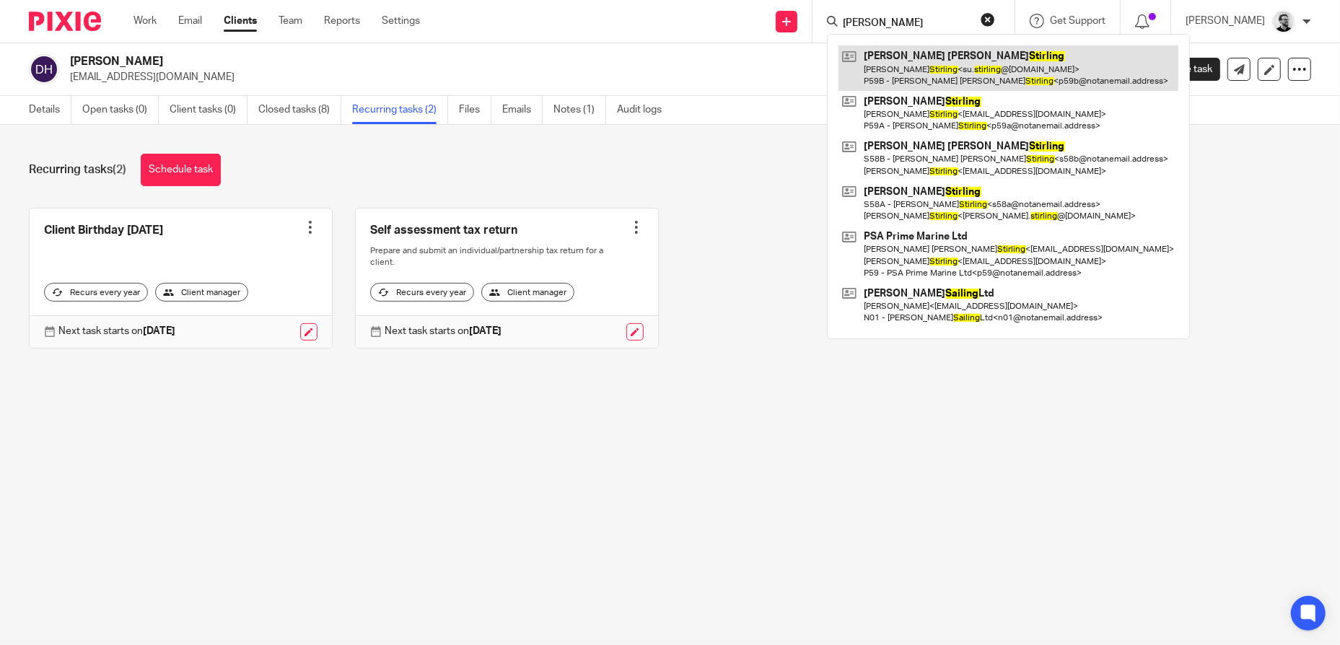
type input "STIRLING"
click at [925, 58] on link at bounding box center [1009, 67] width 340 height 45
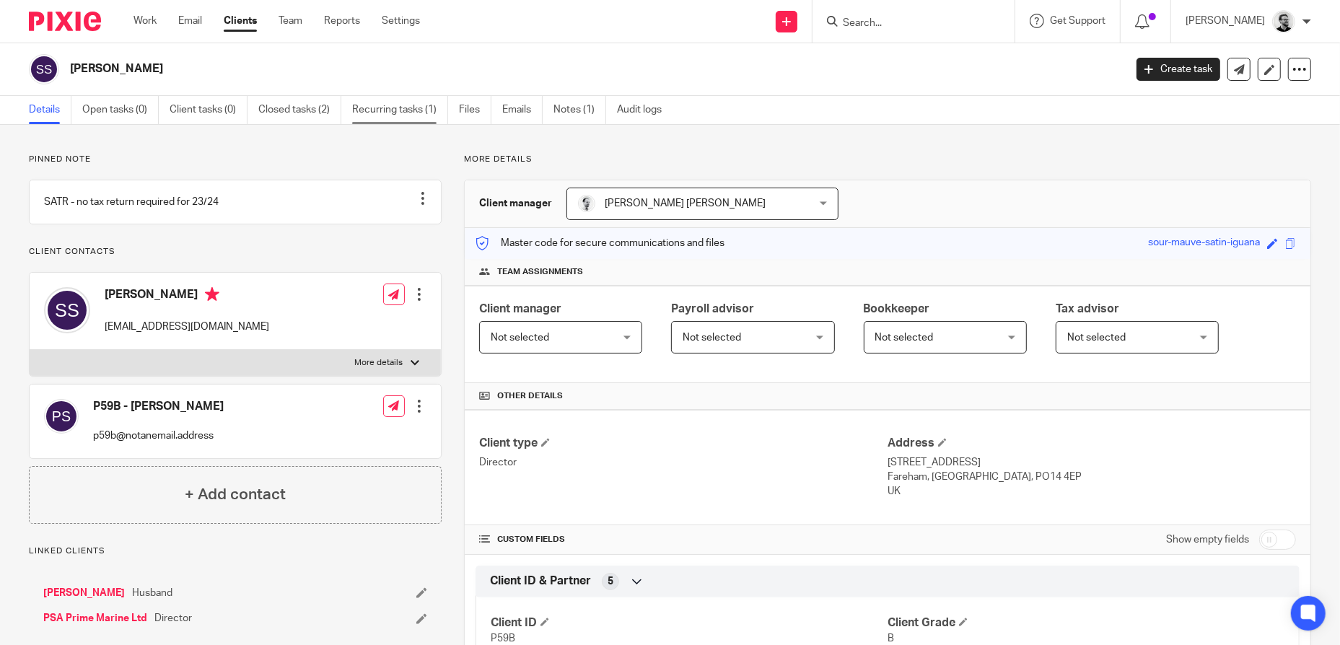
click at [367, 114] on link "Recurring tasks (1)" at bounding box center [400, 110] width 96 height 28
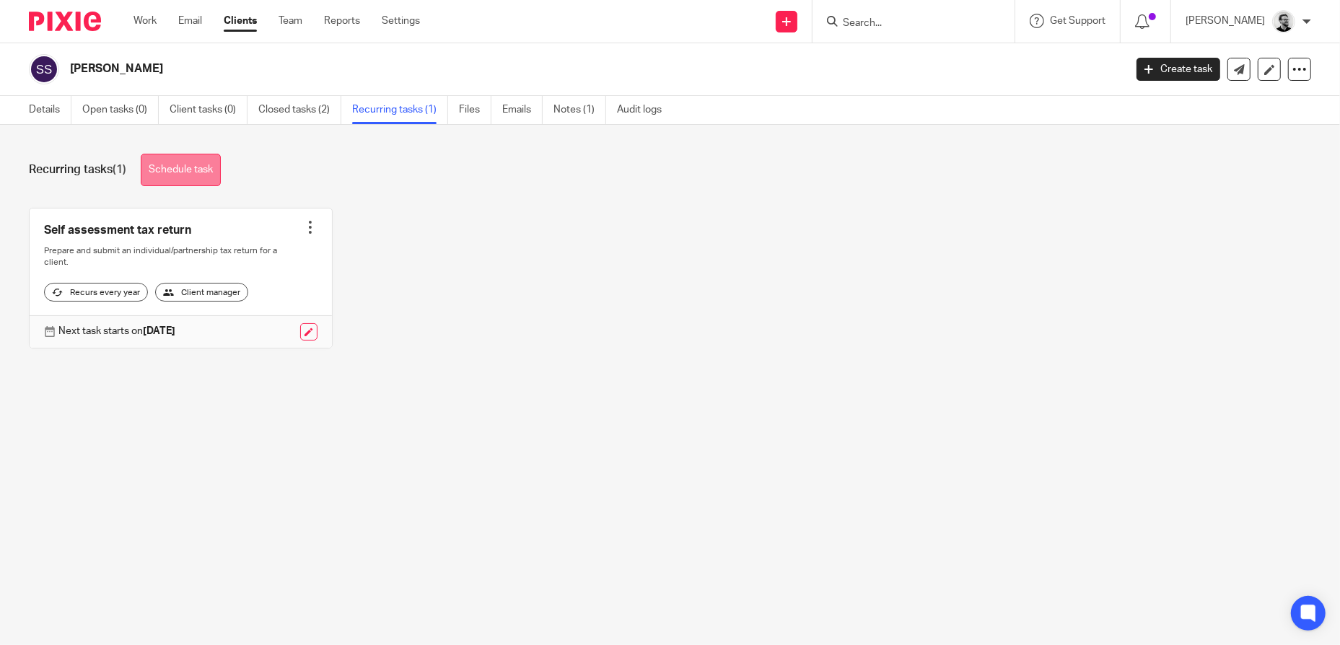
click at [196, 178] on link "Schedule task" at bounding box center [181, 170] width 80 height 32
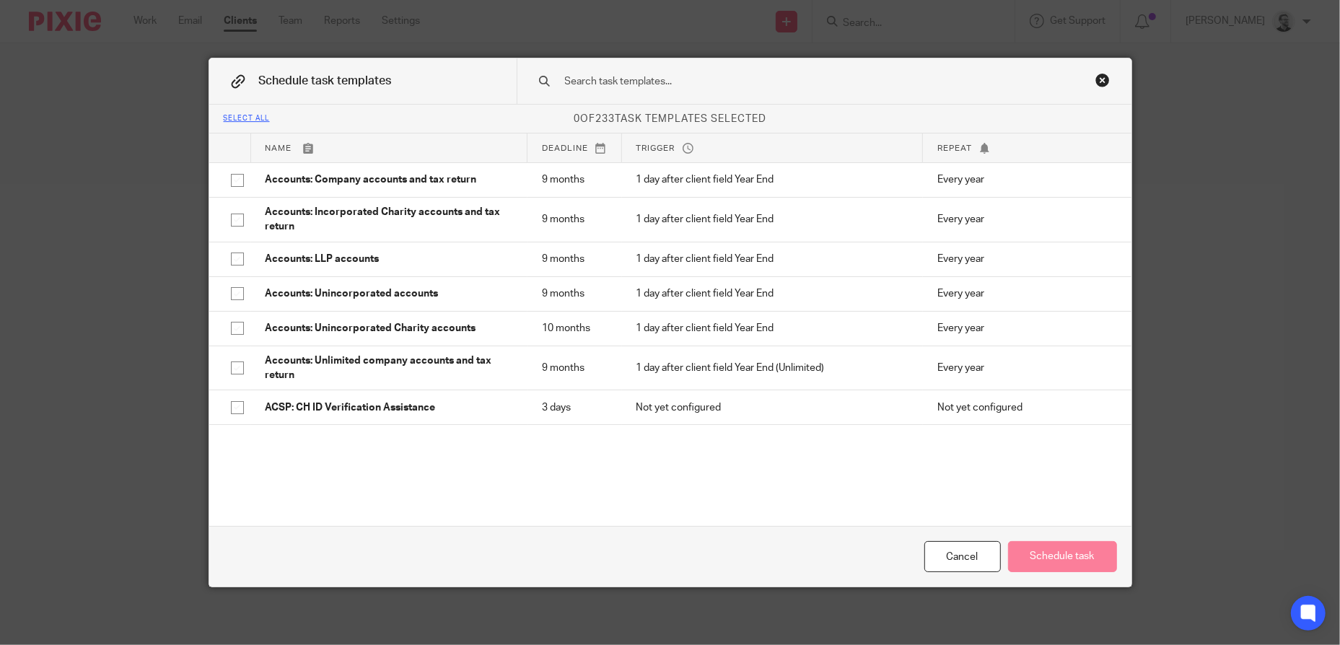
click at [691, 79] on input "text" at bounding box center [802, 82] width 476 height 16
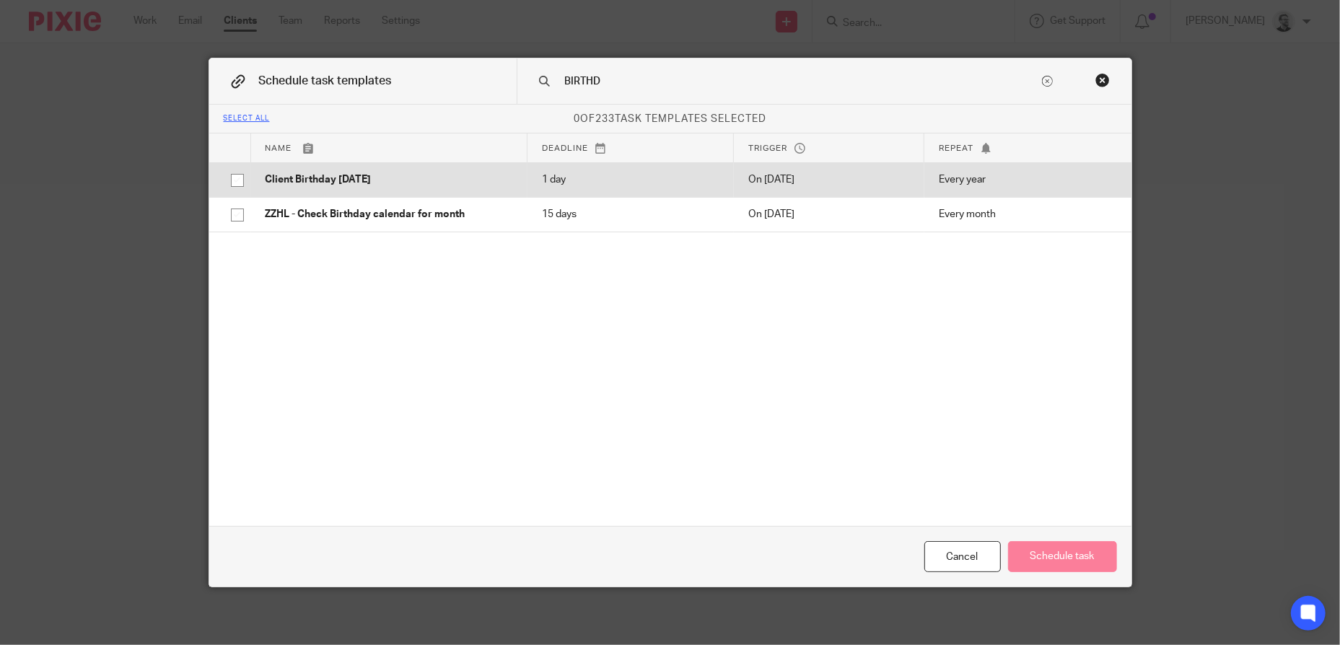
type input "BIRTHD"
click at [463, 187] on p "Client Birthday [DATE]" at bounding box center [390, 179] width 248 height 14
checkbox input "true"
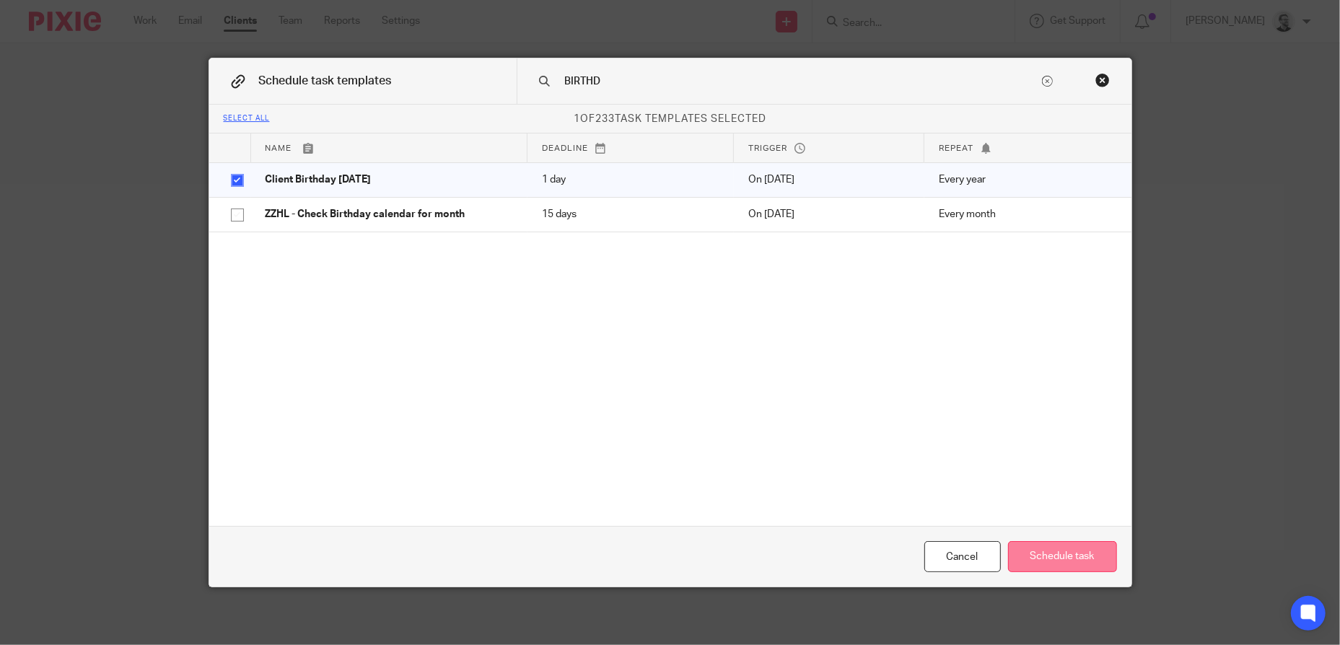
click at [1049, 556] on button "Schedule task" at bounding box center [1062, 556] width 109 height 31
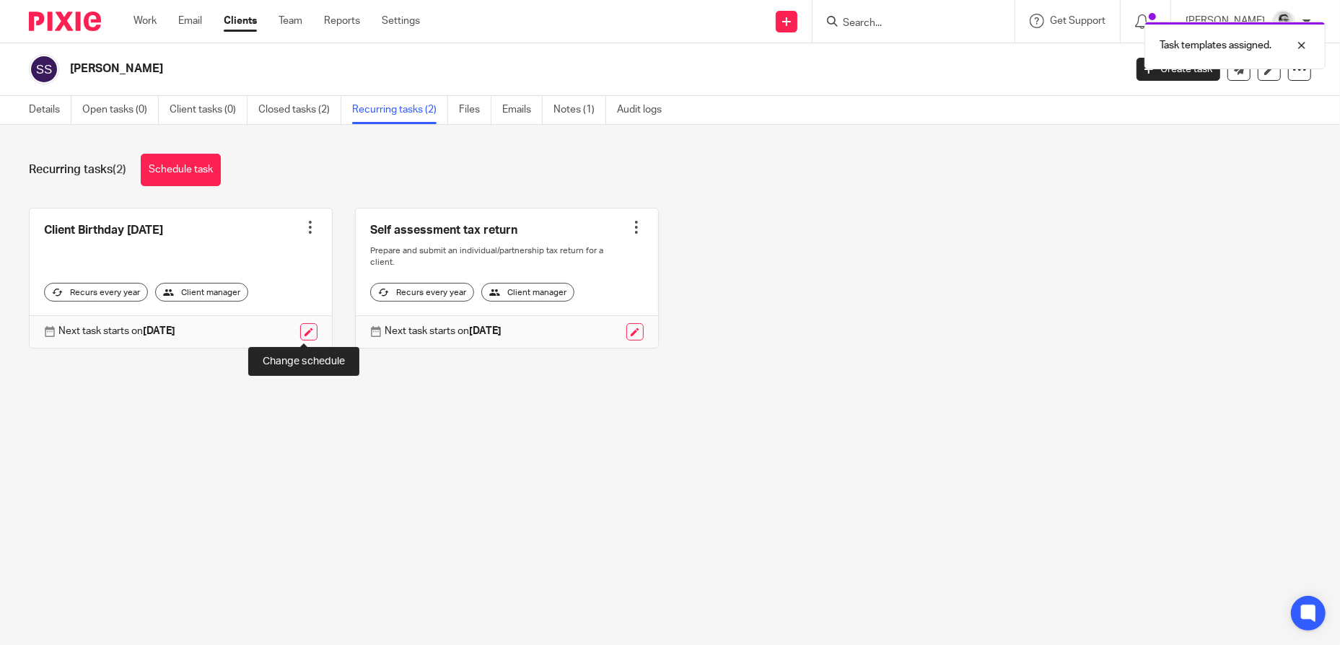
click at [309, 336] on link at bounding box center [308, 331] width 17 height 17
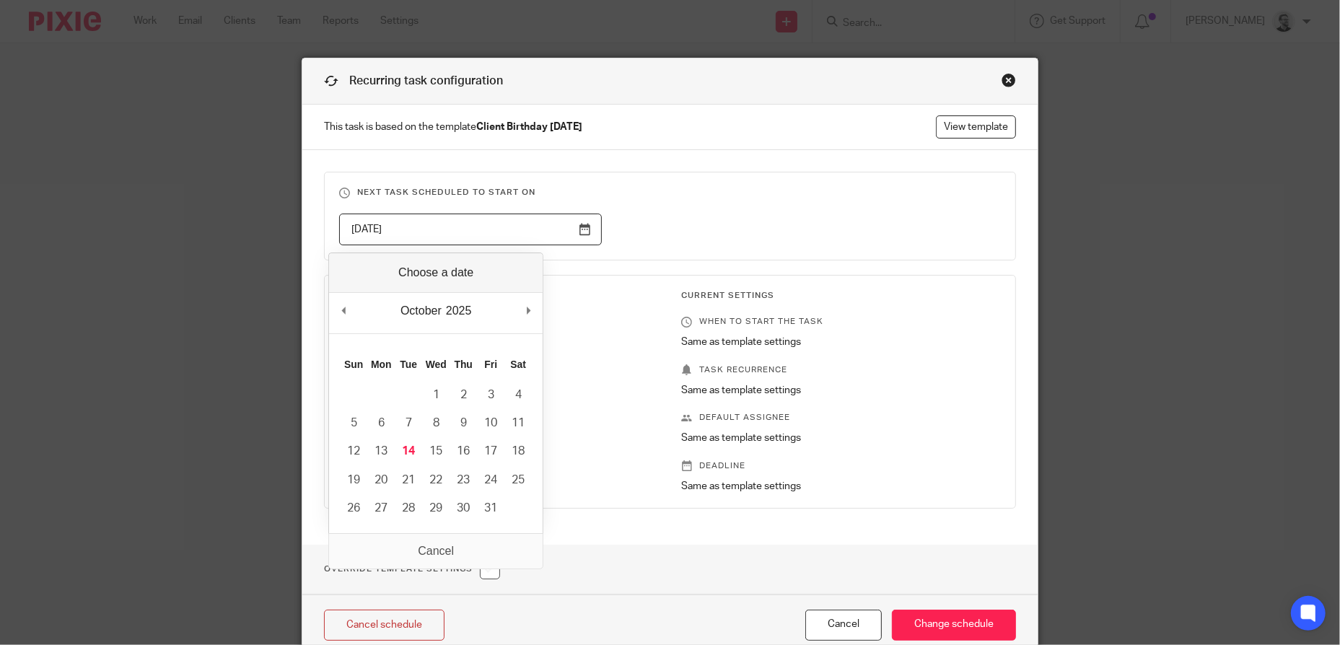
click at [496, 222] on input "[DATE]" at bounding box center [470, 230] width 263 height 32
type input "2025-10-24"
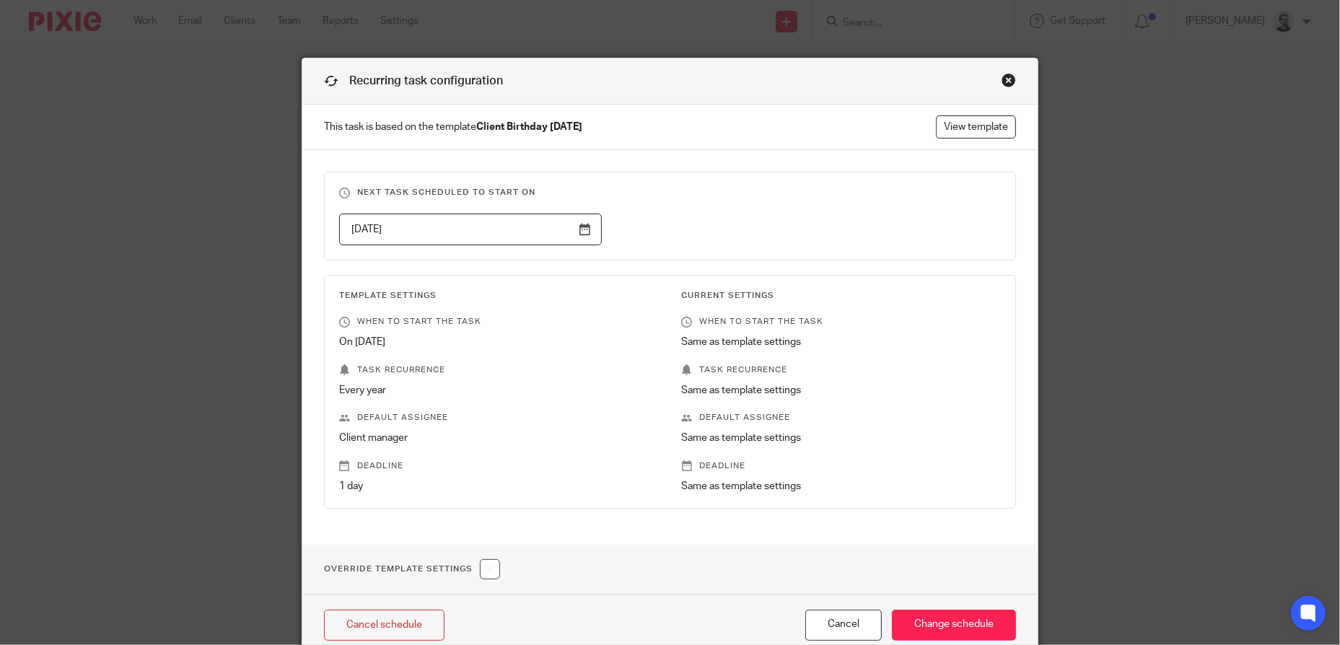
click at [743, 251] on fieldset "Next task scheduled to start on 2025-10-24" at bounding box center [670, 216] width 692 height 89
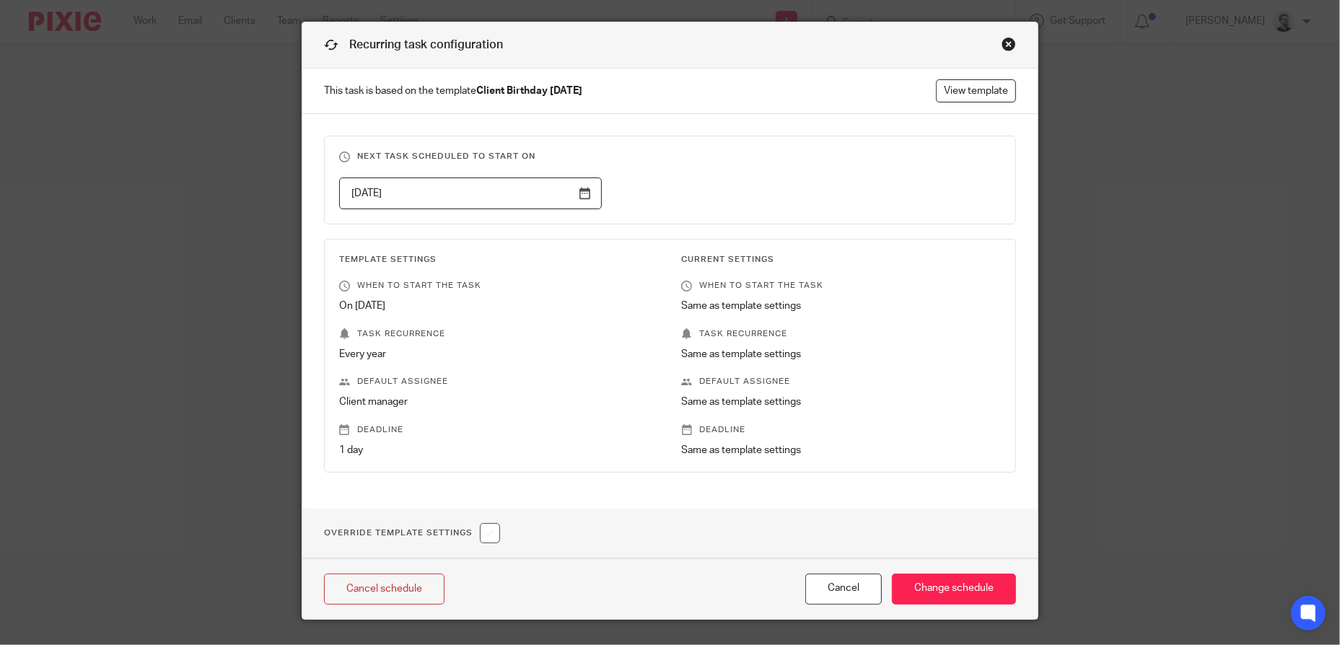
scroll to position [68, 0]
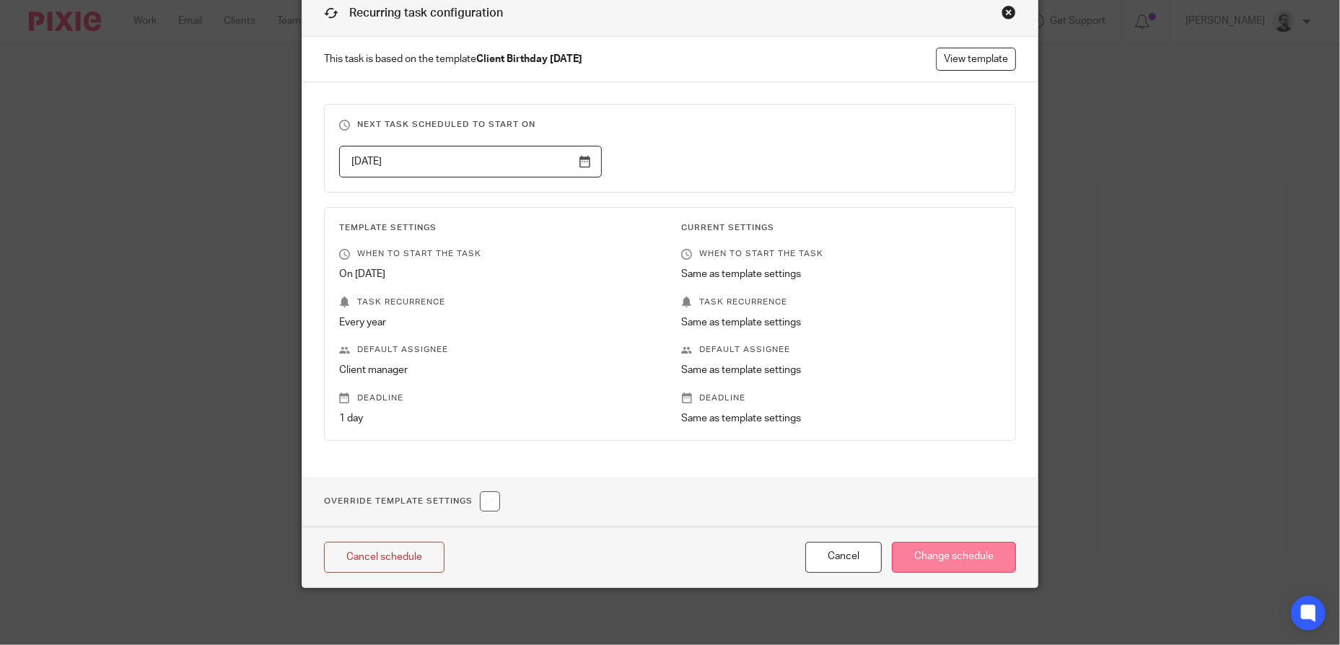
click at [961, 555] on input "Change schedule" at bounding box center [954, 557] width 124 height 31
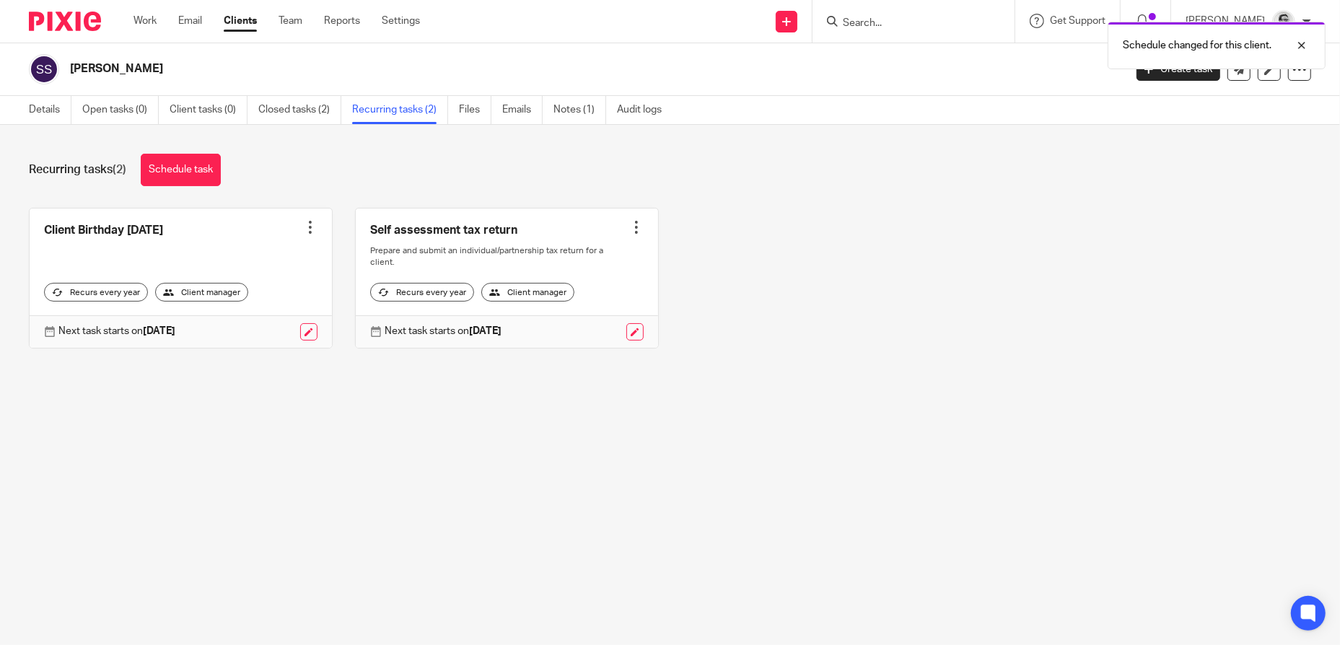
drag, startPoint x: 876, startPoint y: 22, endPoint x: 900, endPoint y: 27, distance: 24.2
click at [877, 24] on div "Schedule changed for this client." at bounding box center [998, 41] width 656 height 55
click at [902, 25] on div "Schedule changed for this client." at bounding box center [998, 41] width 656 height 55
click at [917, 25] on div "Schedule changed for this client." at bounding box center [998, 41] width 656 height 55
drag, startPoint x: 975, startPoint y: 197, endPoint x: 903, endPoint y: 58, distance: 156.9
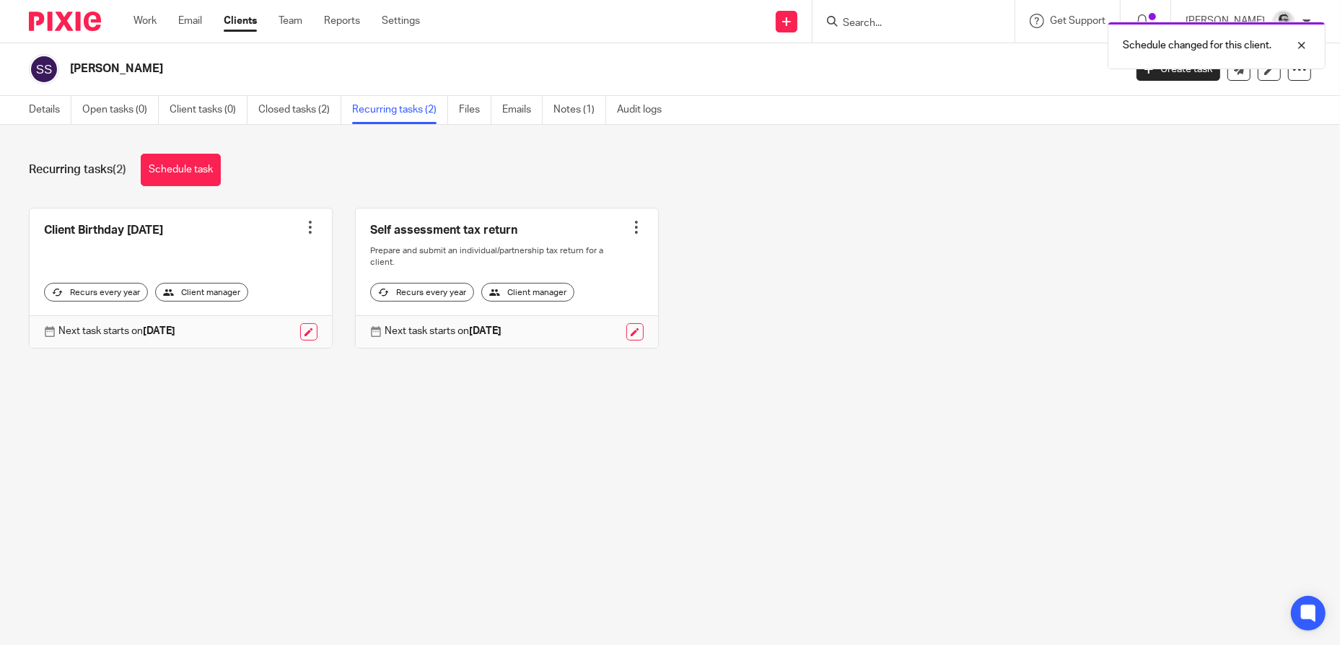
click at [971, 188] on div "Recurring tasks (2) Schedule task Client Birthday Tomorrow Create task Clone te…" at bounding box center [670, 262] width 1340 height 274
click at [888, 26] on div "Schedule changed for this client." at bounding box center [998, 41] width 656 height 55
click at [1110, 187] on div "Recurring tasks (2) Schedule task Client Birthday Tomorrow Create task Clone te…" at bounding box center [670, 262] width 1340 height 274
click at [1299, 45] on div at bounding box center [1291, 45] width 39 height 17
click at [885, 21] on input "Search" at bounding box center [906, 23] width 130 height 13
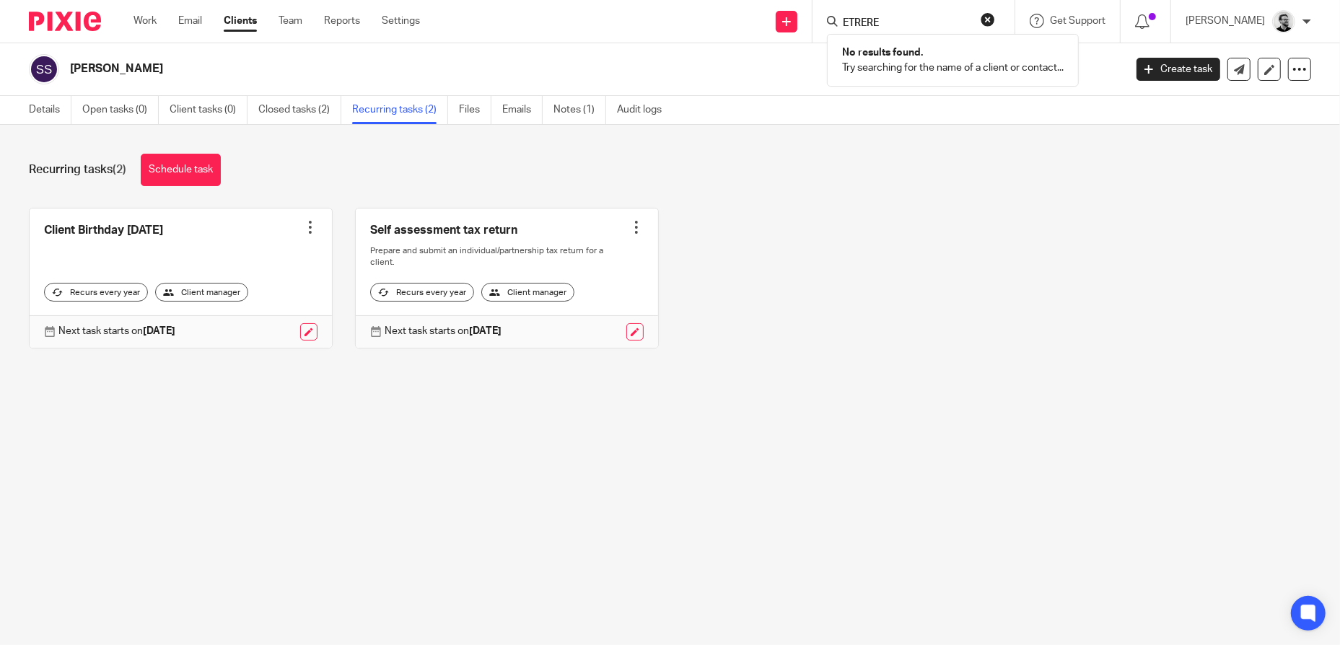
type input "ETRERE"
click button "submit" at bounding box center [0, 0] width 0 height 0
click at [906, 17] on input "ETRERE" at bounding box center [906, 23] width 130 height 13
drag, startPoint x: 911, startPoint y: 20, endPoint x: 822, endPoint y: 13, distance: 89.1
click at [822, 13] on div "Send new email Create task Add client ETRERE No results found. Try searching fo…" at bounding box center [891, 21] width 898 height 43
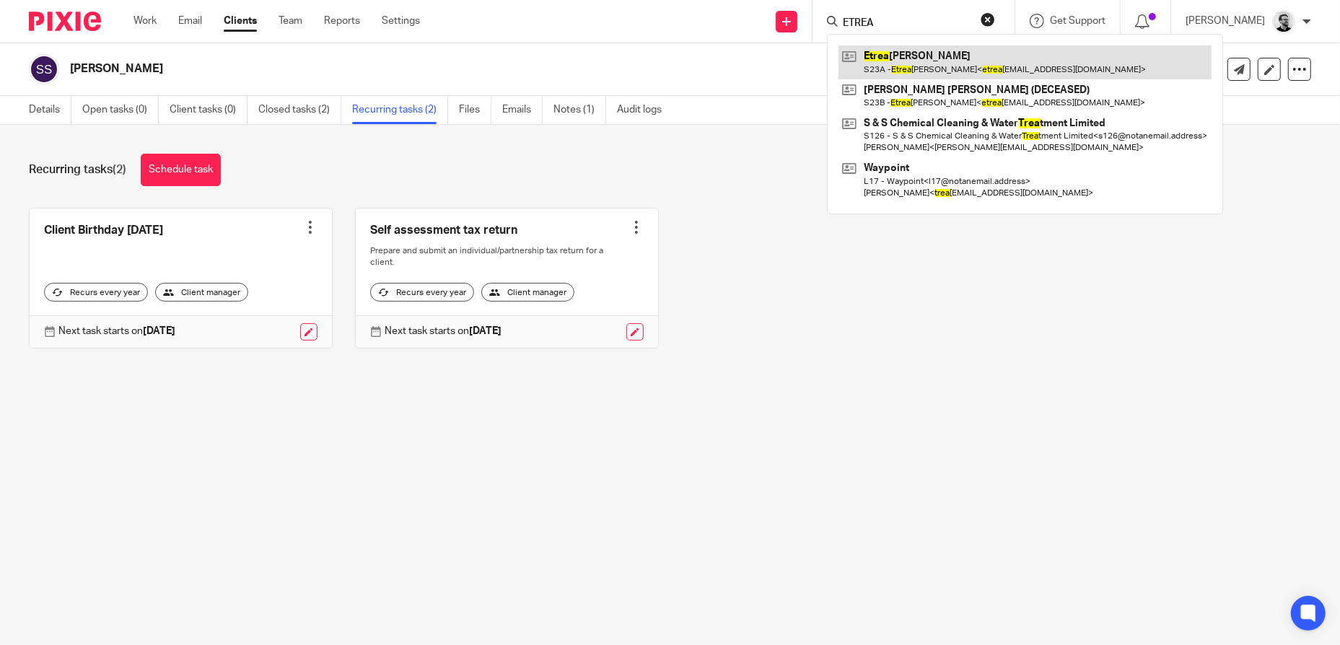
type input "ETREA"
click at [943, 56] on link at bounding box center [1025, 61] width 373 height 33
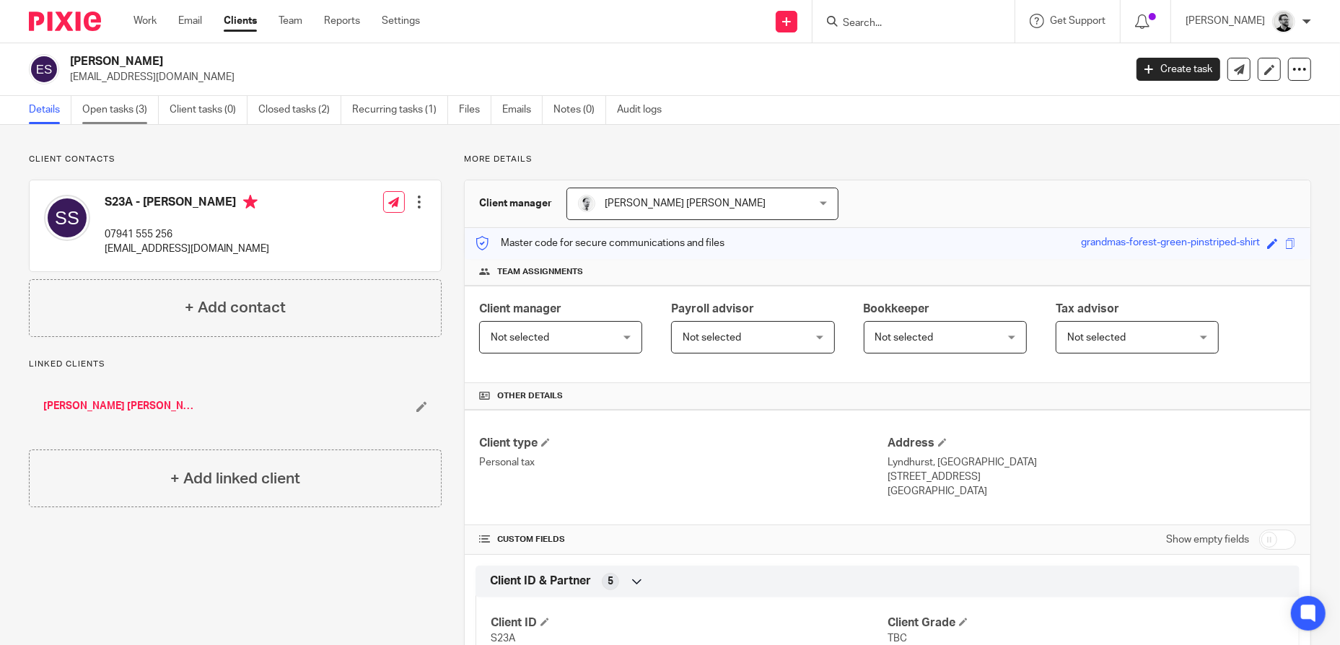
click at [132, 113] on link "Open tasks (3)" at bounding box center [120, 110] width 76 height 28
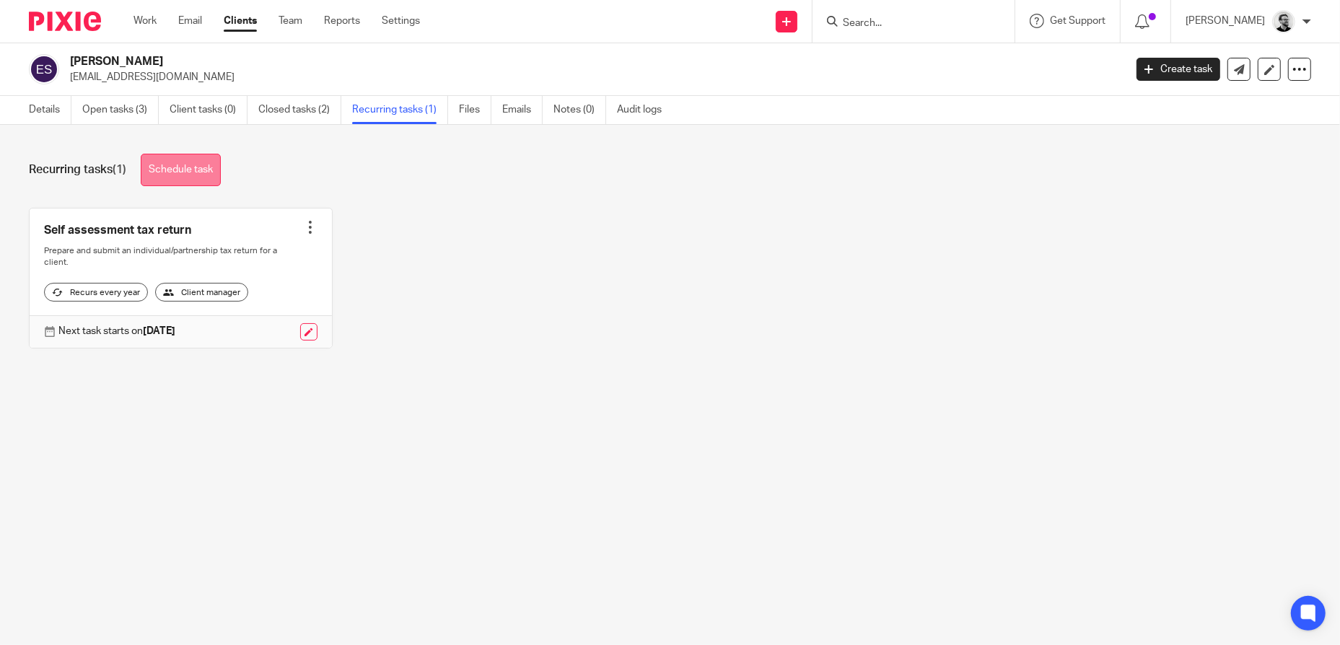
click at [187, 167] on link "Schedule task" at bounding box center [181, 170] width 80 height 32
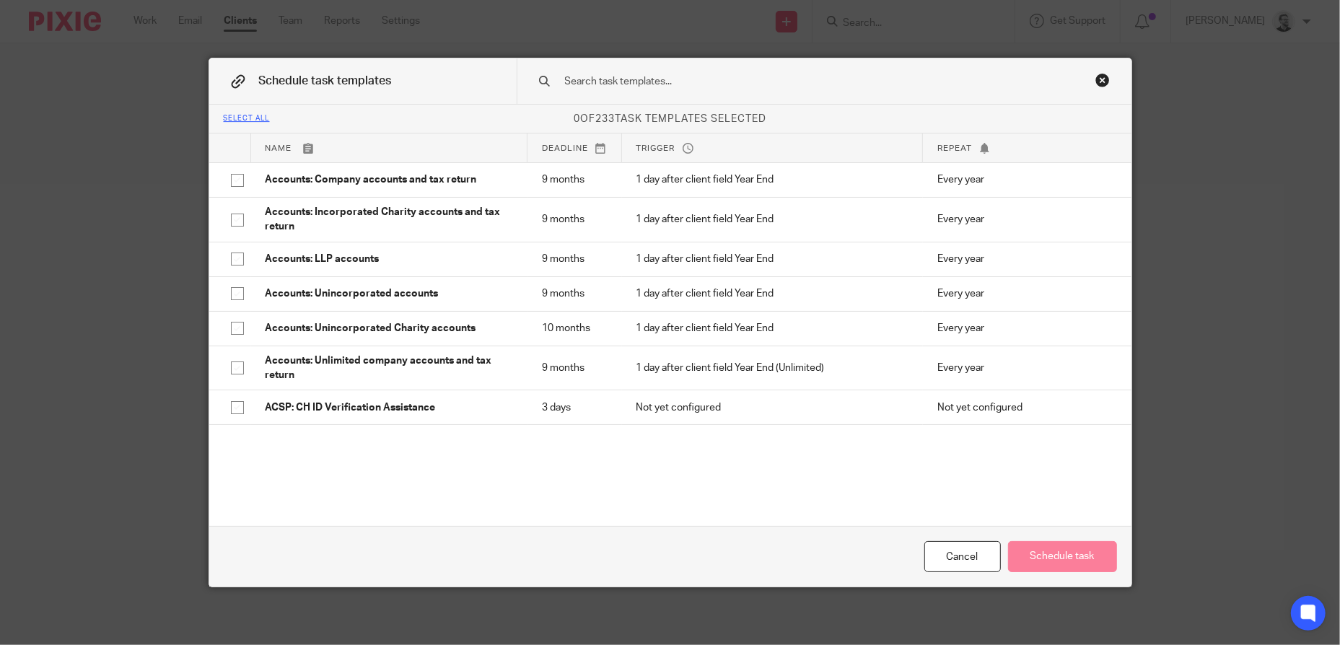
click at [652, 83] on input "text" at bounding box center [802, 82] width 476 height 16
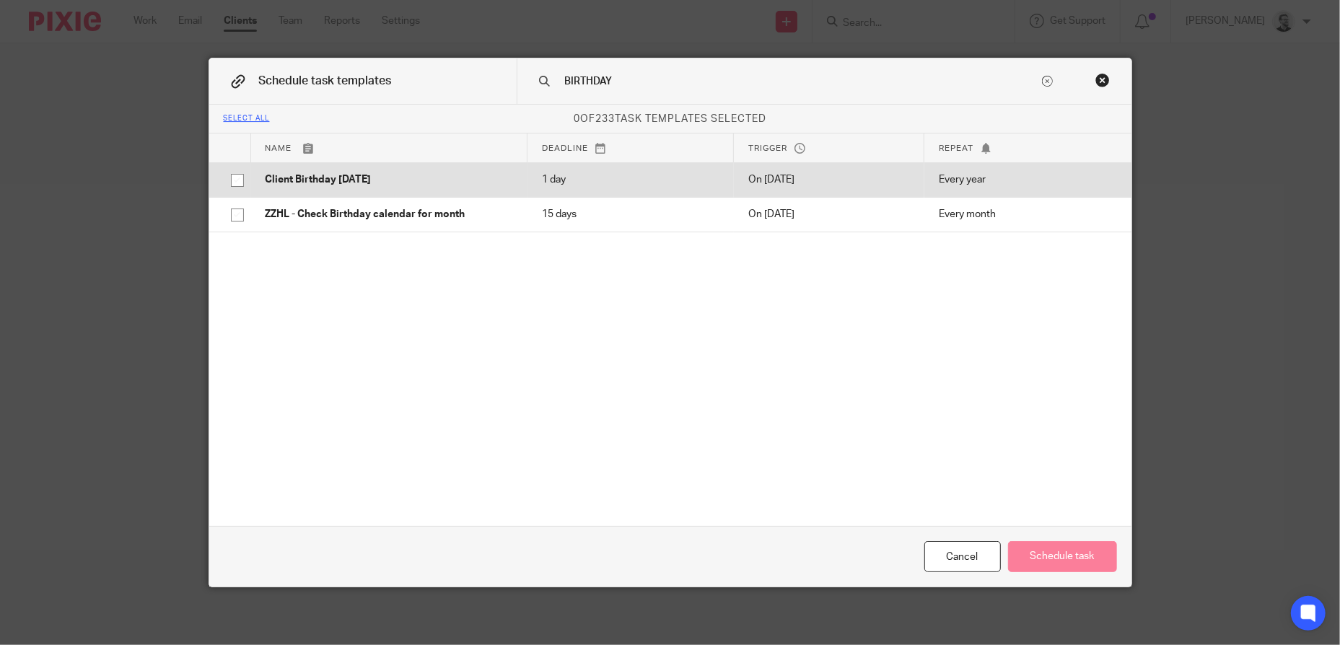
type input "BIRTHDAY"
click at [399, 176] on p "Client Birthday Tomorrow" at bounding box center [390, 179] width 248 height 14
checkbox input "true"
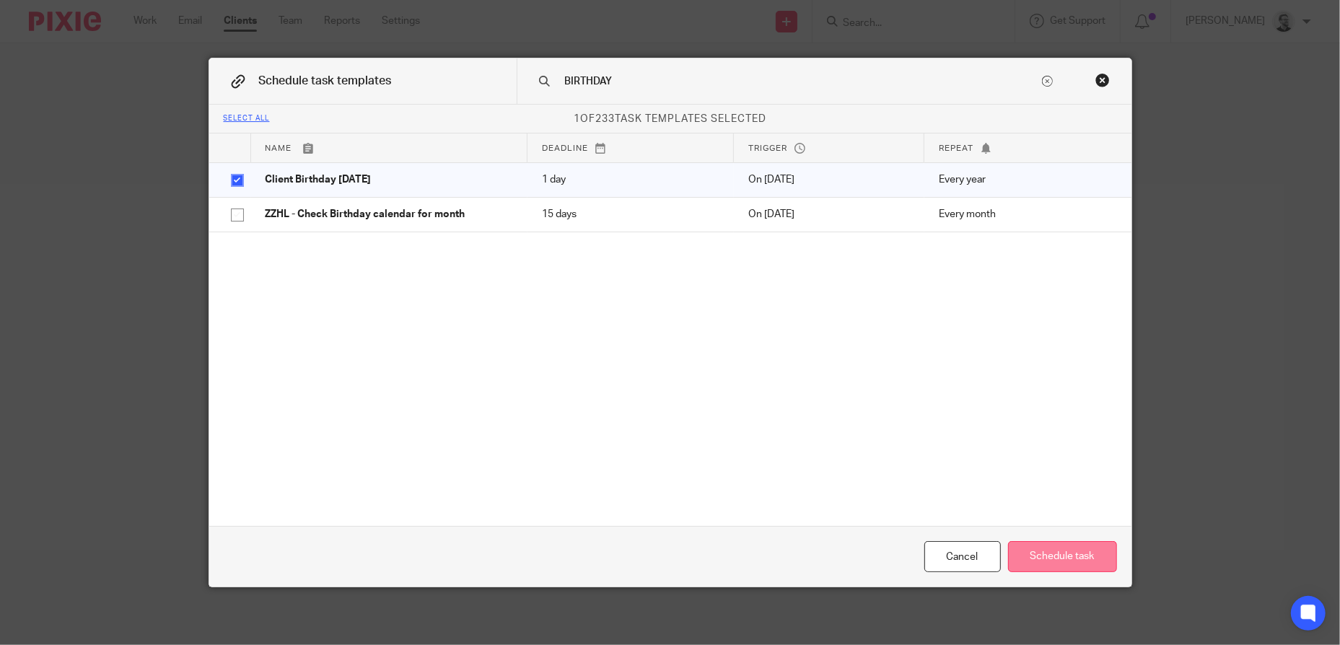
click at [1067, 554] on button "Schedule task" at bounding box center [1062, 556] width 109 height 31
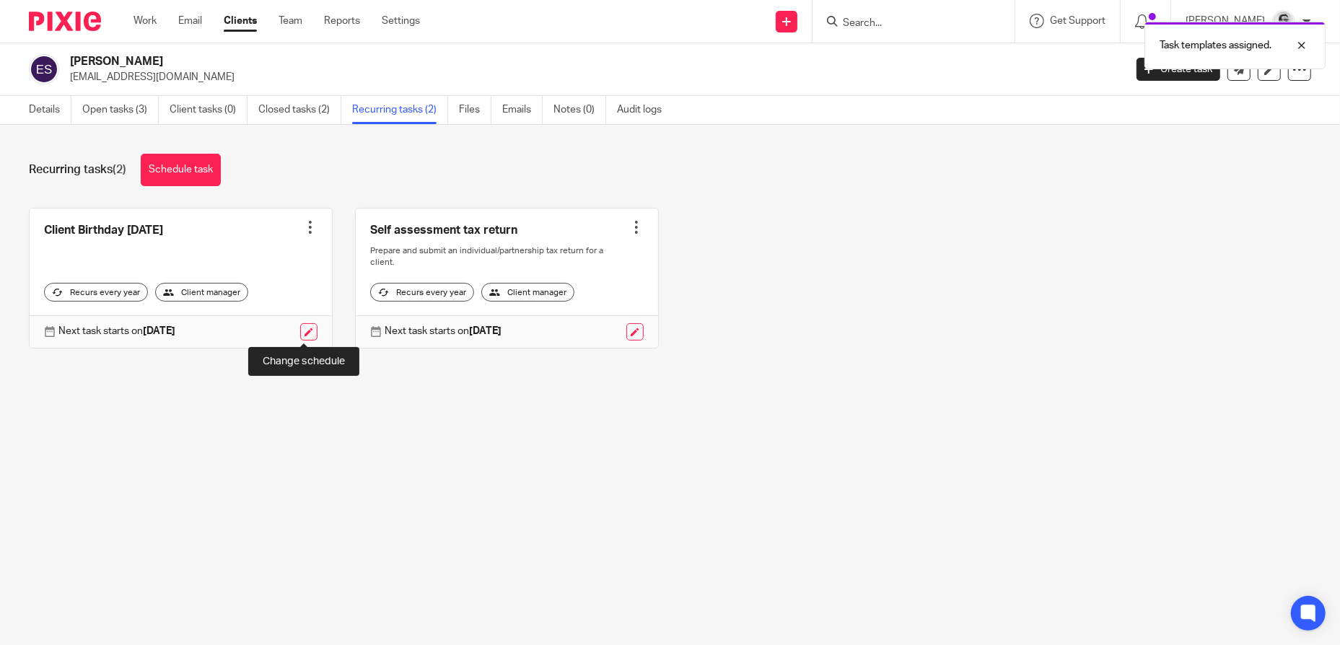
click at [300, 331] on link at bounding box center [308, 331] width 17 height 17
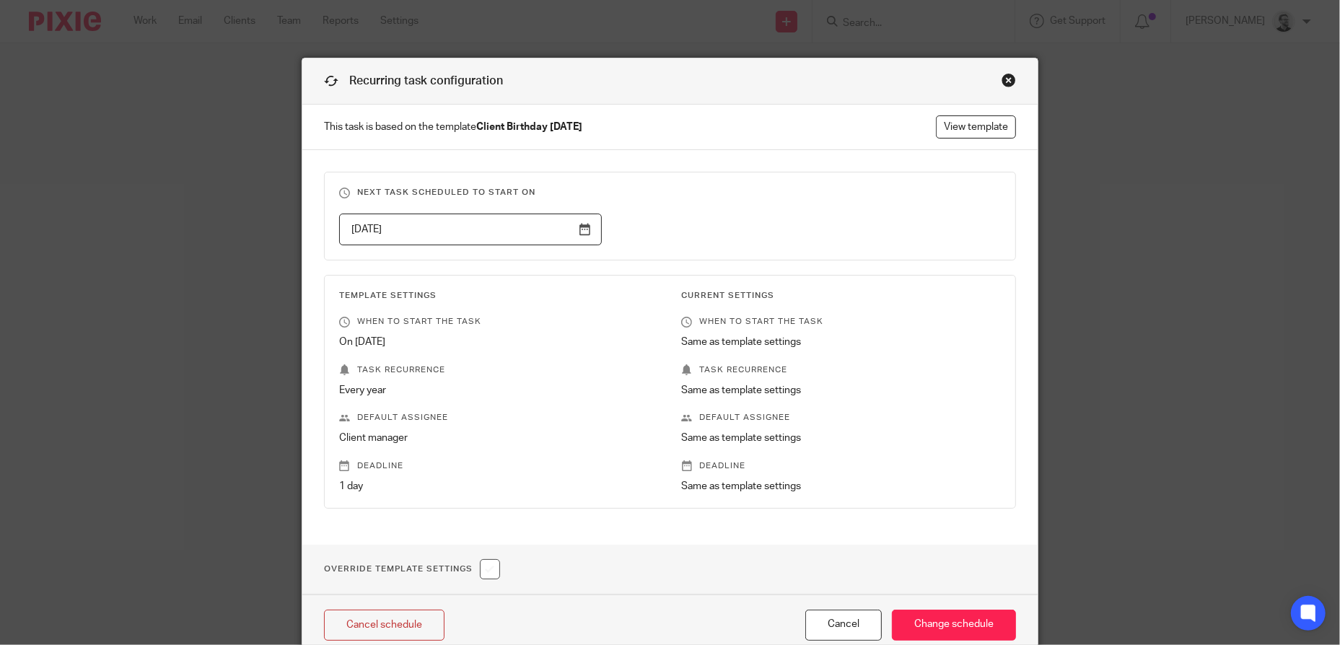
drag, startPoint x: 487, startPoint y: 231, endPoint x: 491, endPoint y: 277, distance: 46.3
click at [487, 230] on input "[DATE]" at bounding box center [470, 230] width 263 height 32
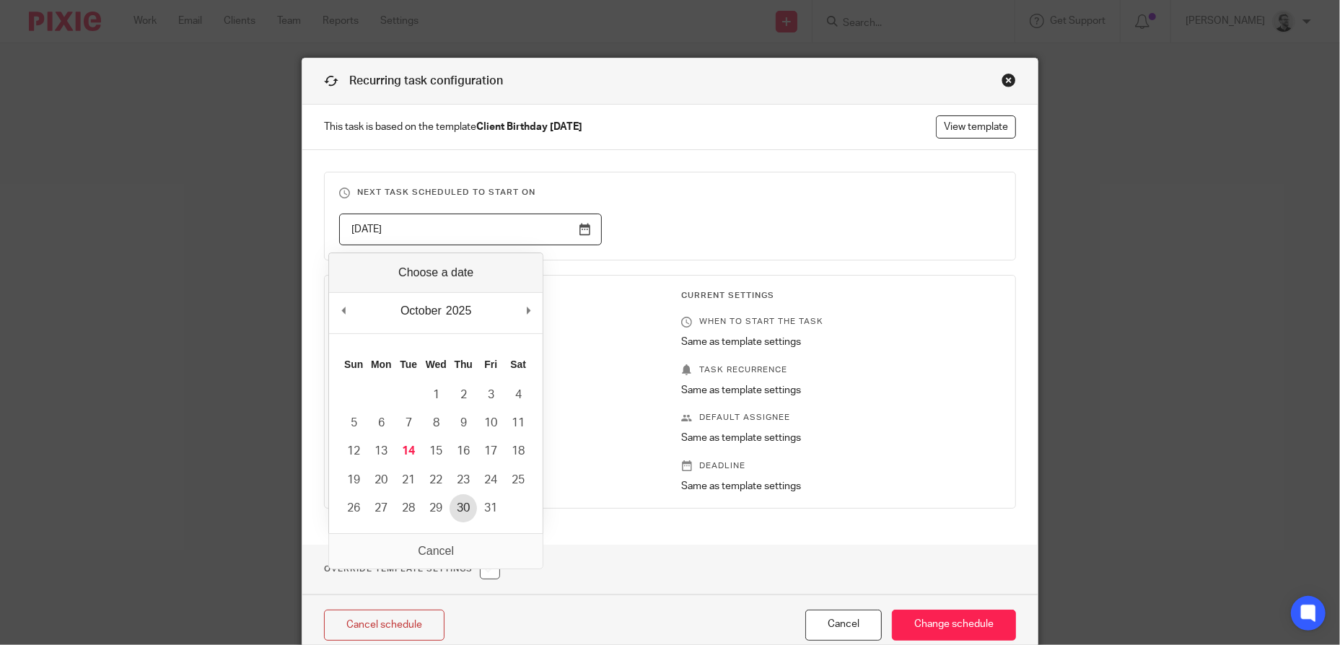
type input "[DATE]"
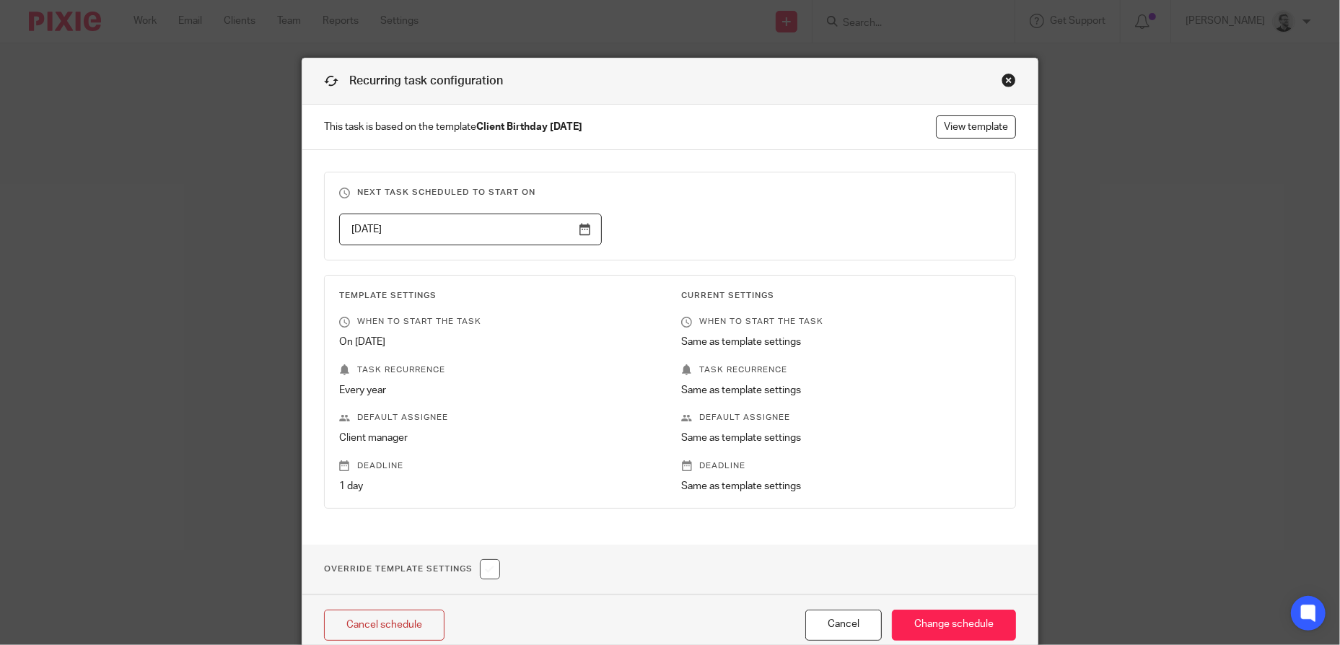
click at [800, 218] on div "[DATE]" at bounding box center [659, 230] width 685 height 32
click at [948, 630] on input "Change schedule" at bounding box center [954, 625] width 124 height 31
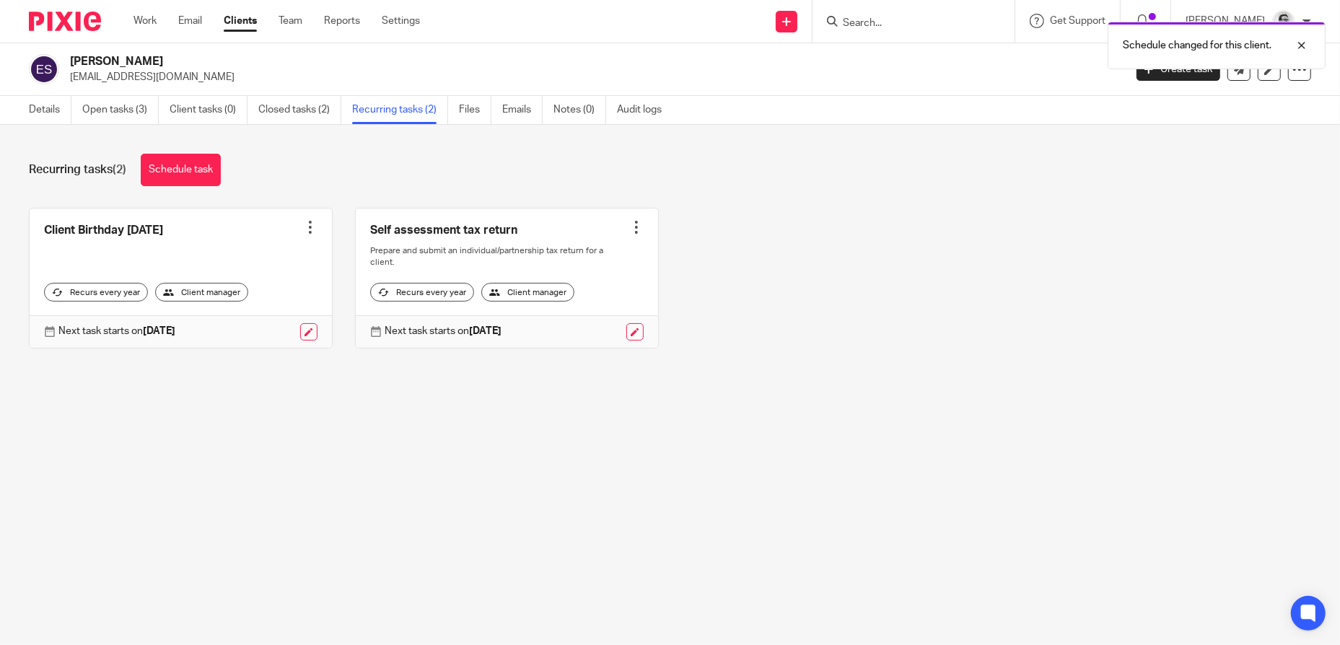
drag, startPoint x: 889, startPoint y: 19, endPoint x: 893, endPoint y: 26, distance: 7.8
click at [889, 19] on div "Schedule changed for this client." at bounding box center [998, 41] width 656 height 55
click at [894, 25] on input "Search" at bounding box center [906, 23] width 130 height 13
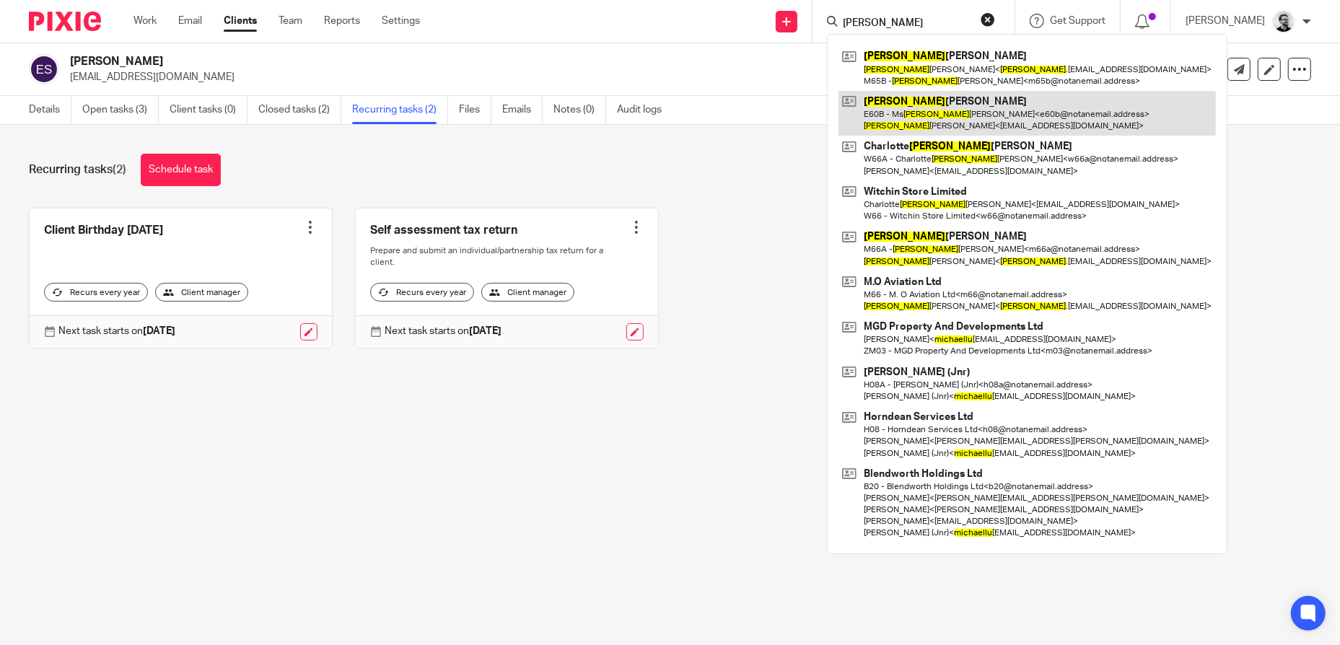
type input "[PERSON_NAME]"
click at [953, 118] on link at bounding box center [1027, 113] width 377 height 45
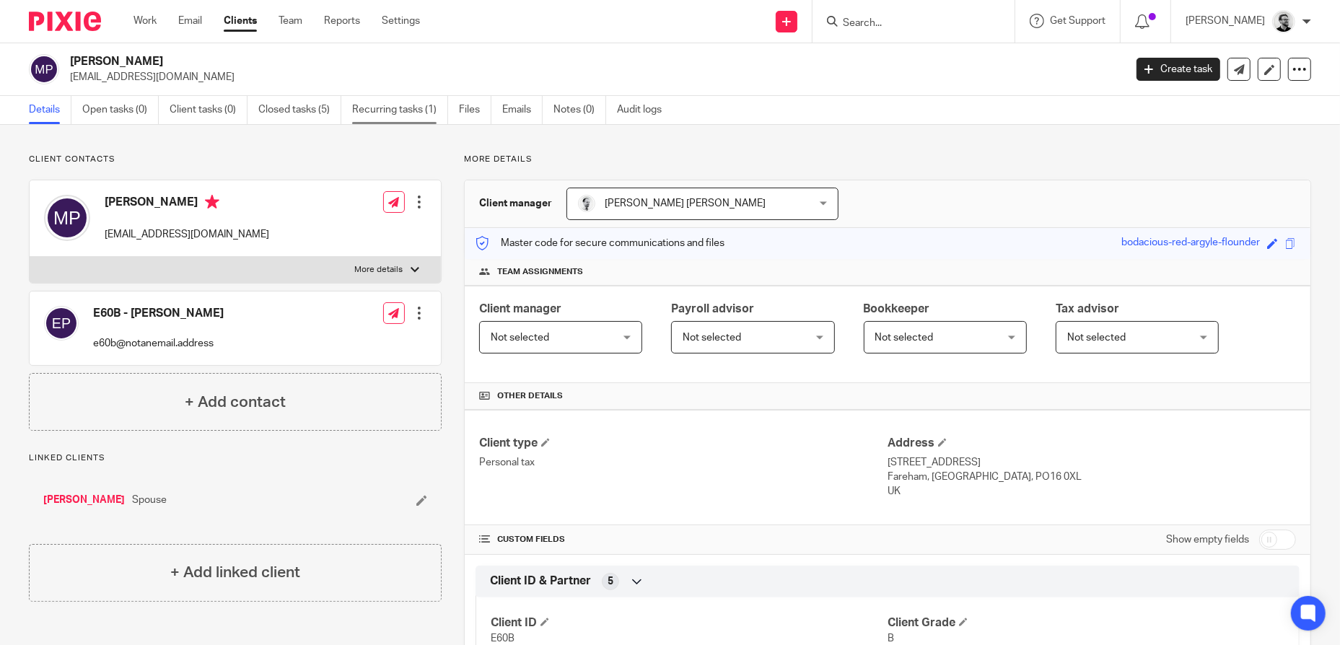
click at [392, 116] on link "Recurring tasks (1)" at bounding box center [400, 110] width 96 height 28
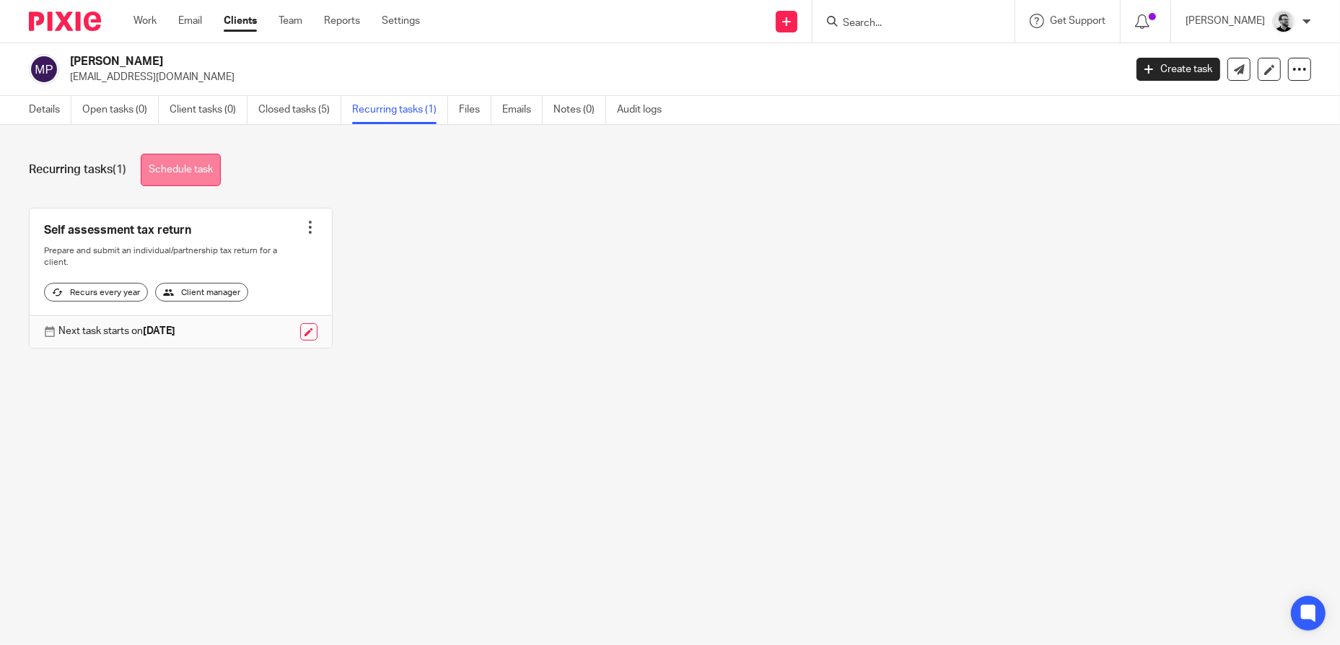
click at [198, 170] on link "Schedule task" at bounding box center [181, 170] width 80 height 32
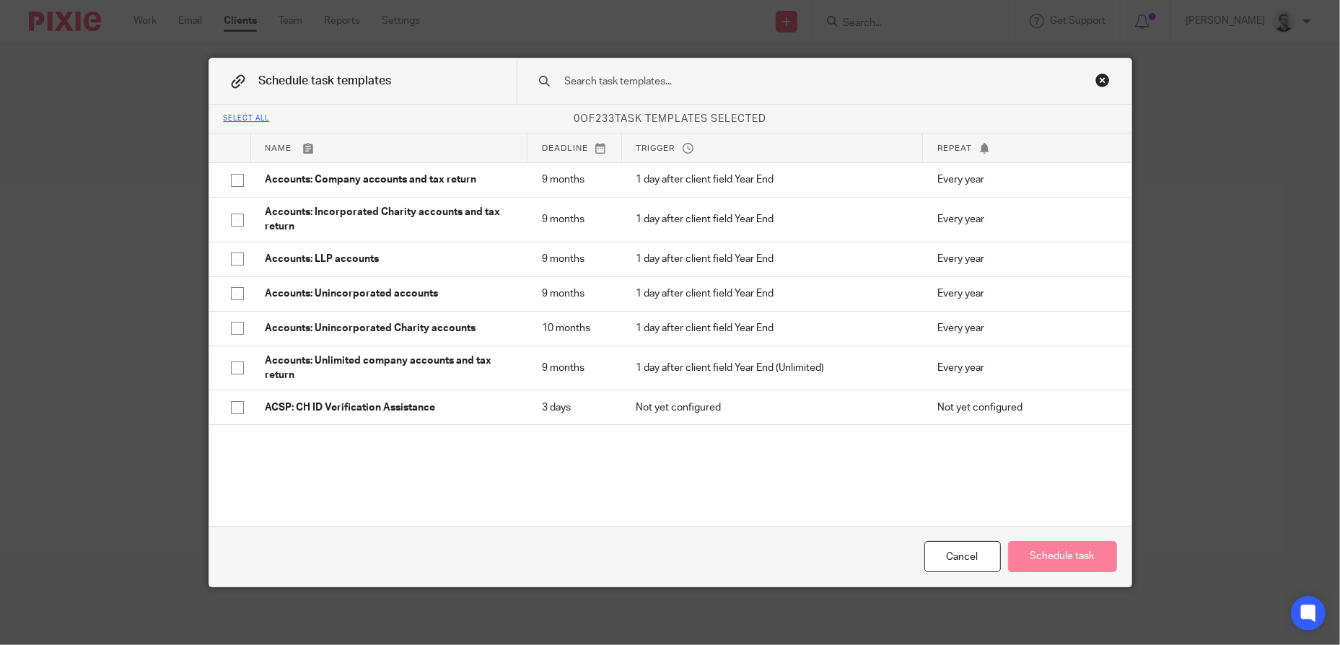
click at [613, 76] on input "text" at bounding box center [802, 82] width 476 height 16
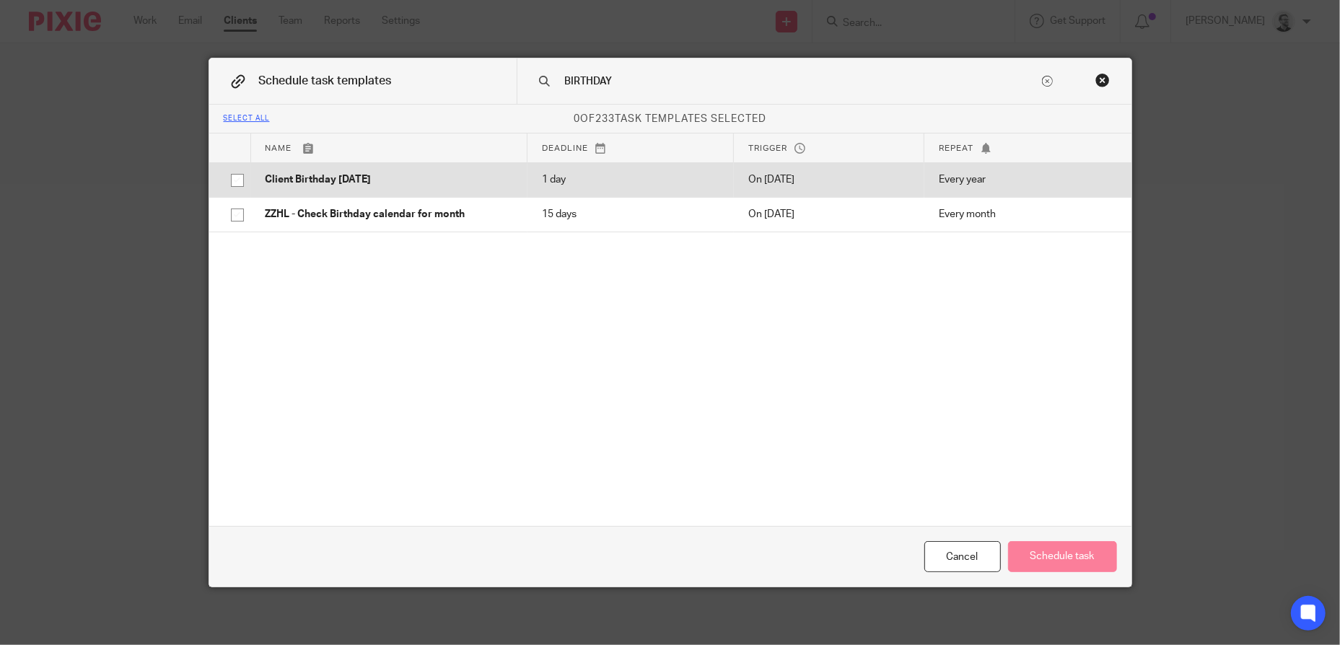
type input "BIRTHDAY"
click at [355, 177] on p "Client Birthday Tomorrow" at bounding box center [390, 179] width 248 height 14
checkbox input "true"
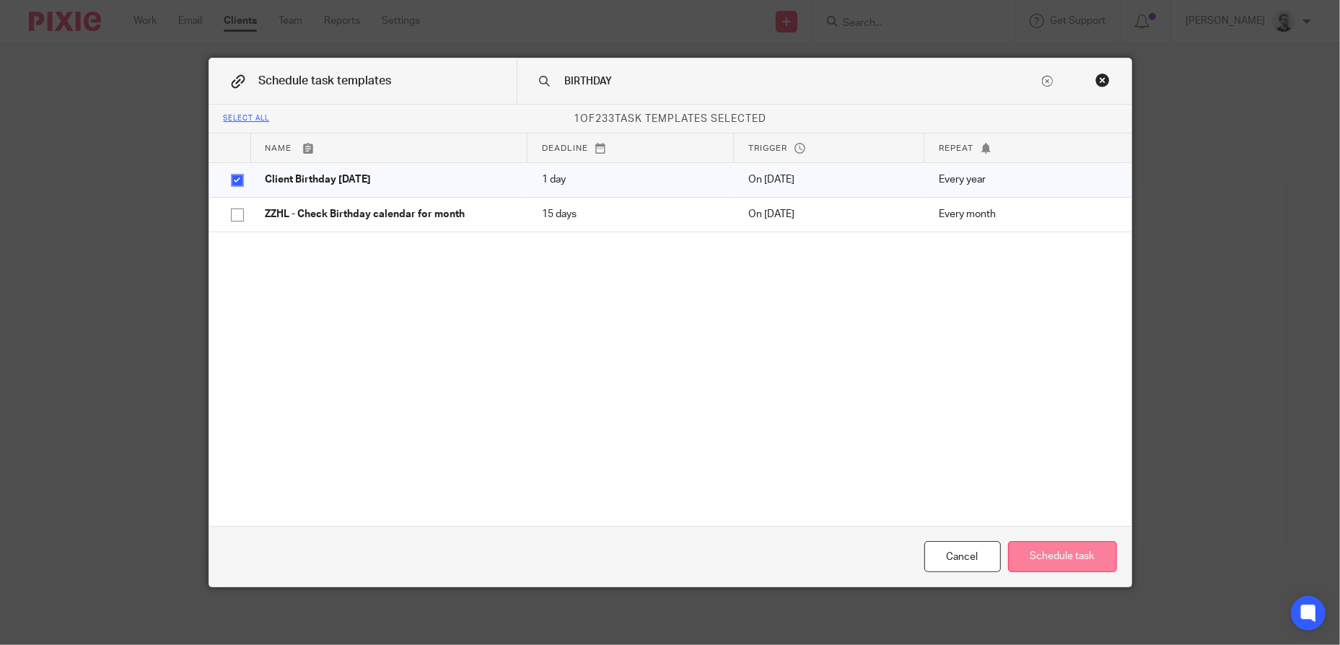
click at [1080, 557] on button "Schedule task" at bounding box center [1062, 556] width 109 height 31
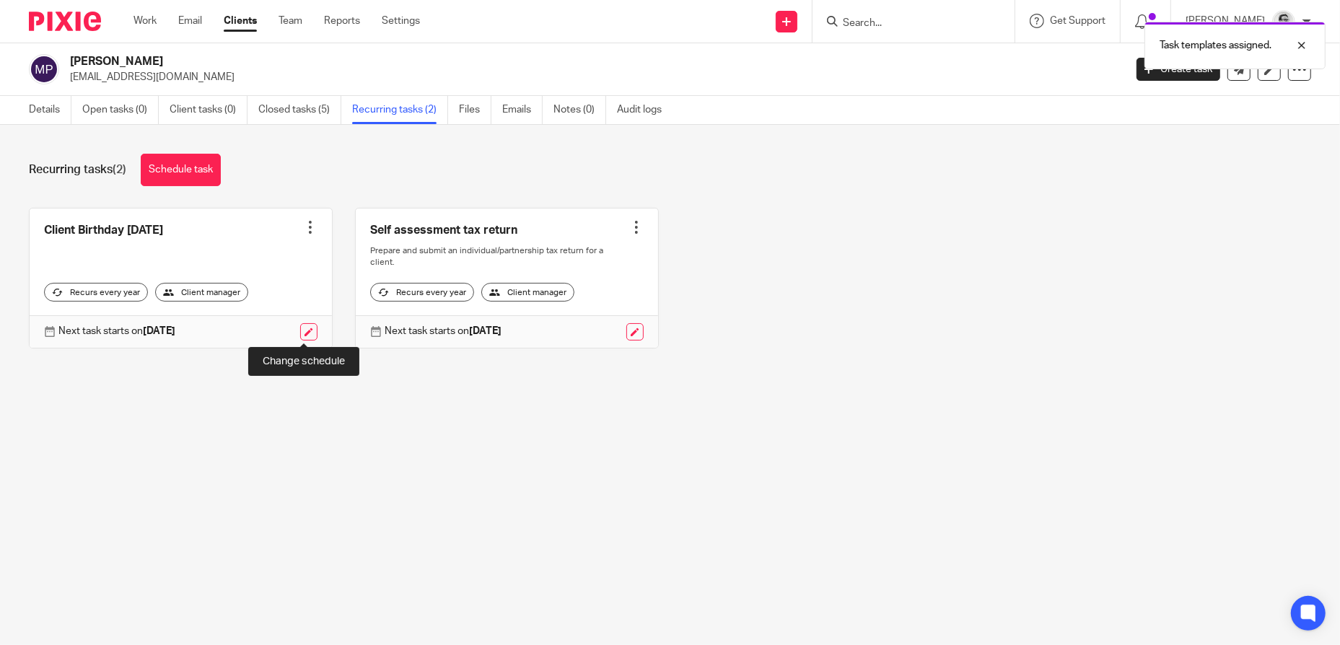
click at [305, 331] on link at bounding box center [308, 331] width 17 height 17
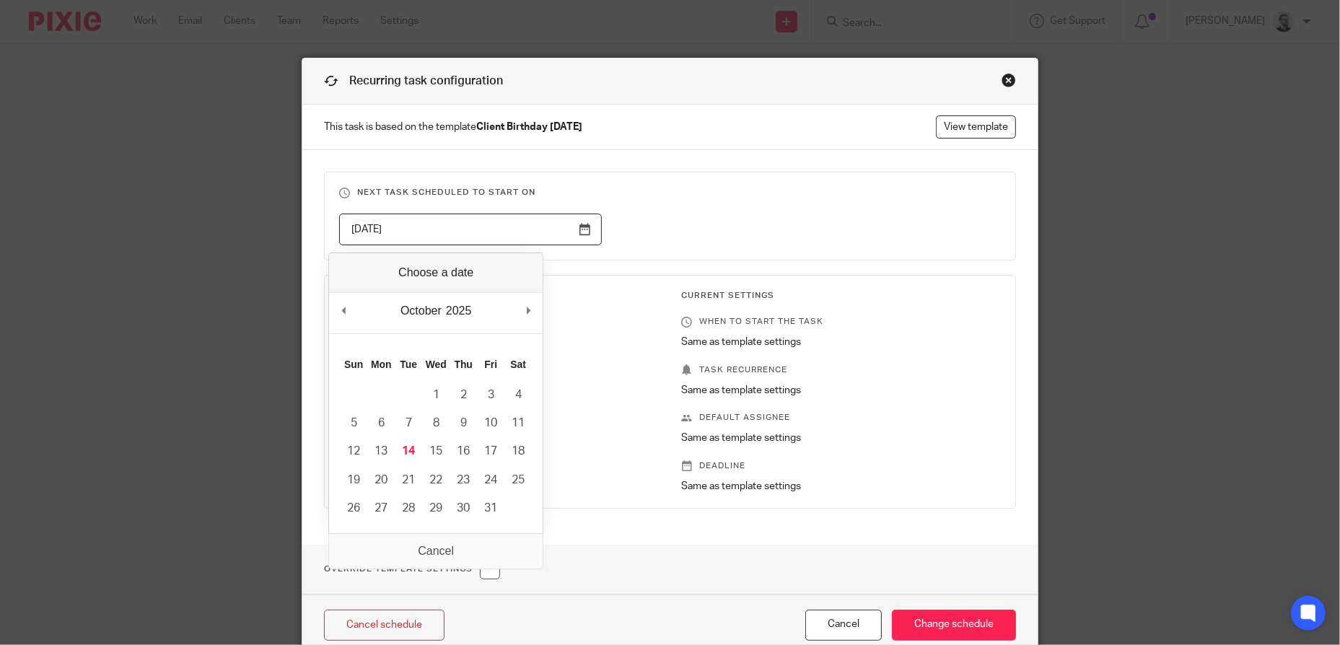
click at [515, 224] on input "2026-02-13" at bounding box center [470, 230] width 263 height 32
type input "2025-10-25"
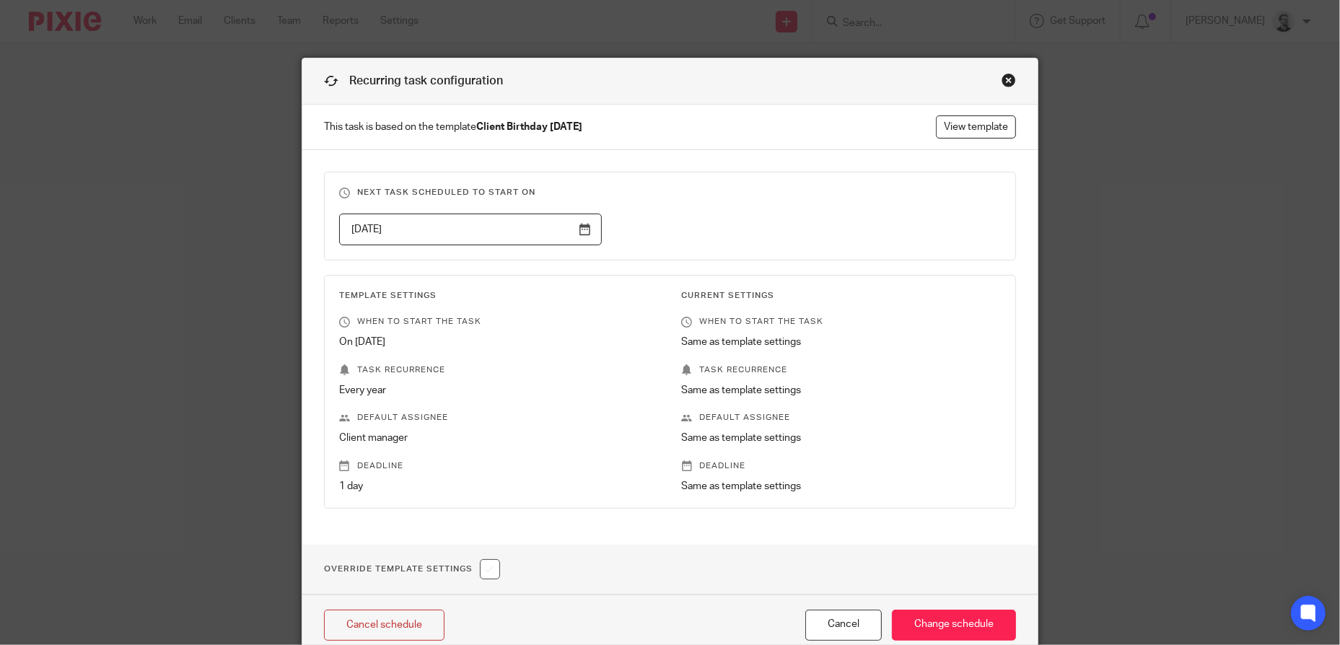
click at [692, 199] on fieldset "Next task scheduled to start on 2025-10-25" at bounding box center [670, 216] width 692 height 89
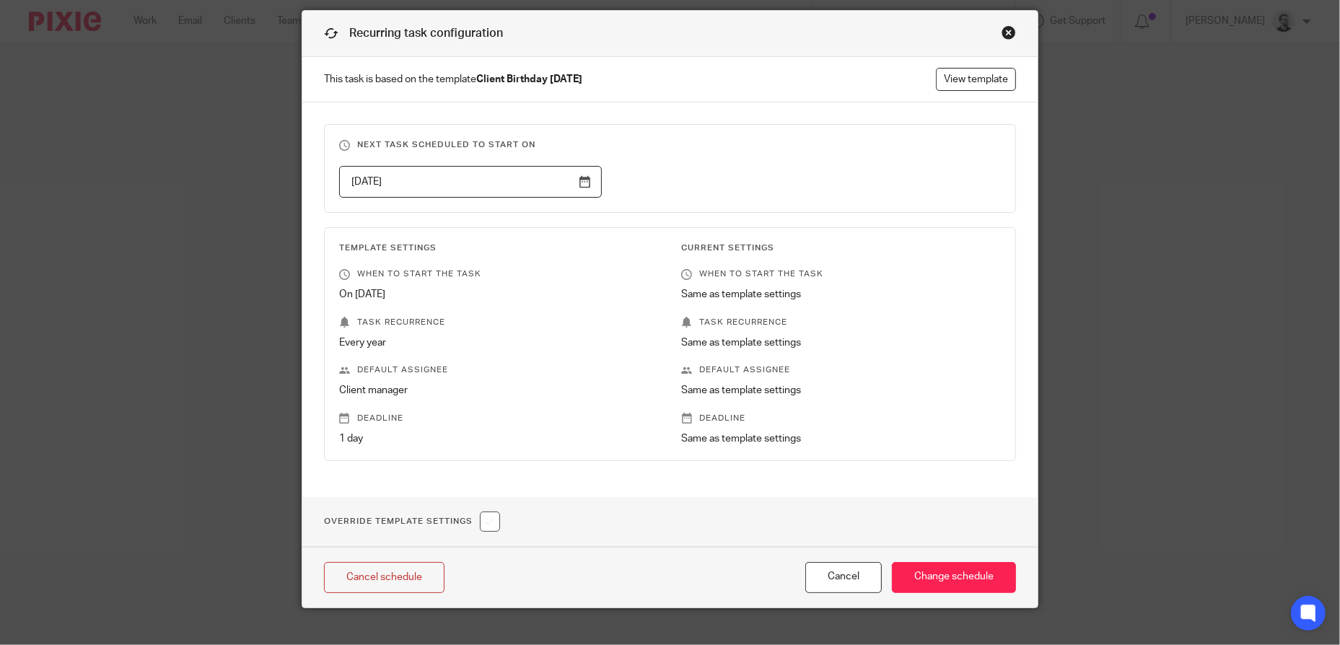
scroll to position [68, 0]
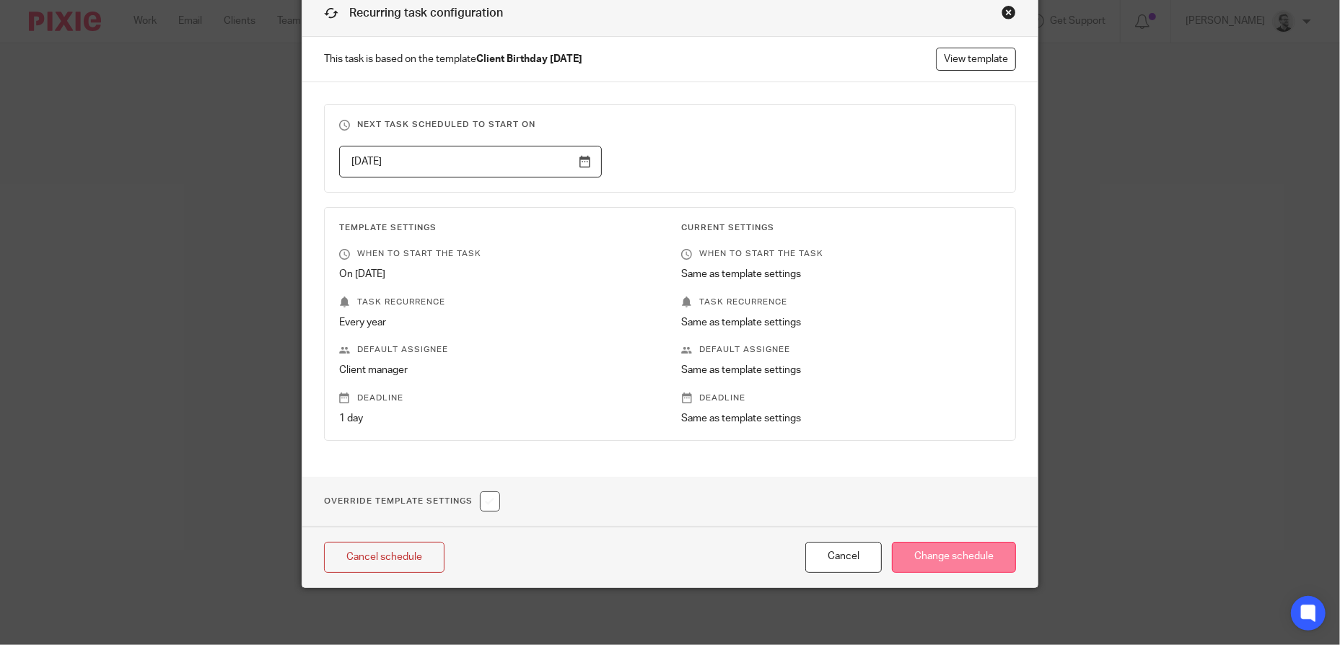
click at [940, 554] on input "Change schedule" at bounding box center [954, 557] width 124 height 31
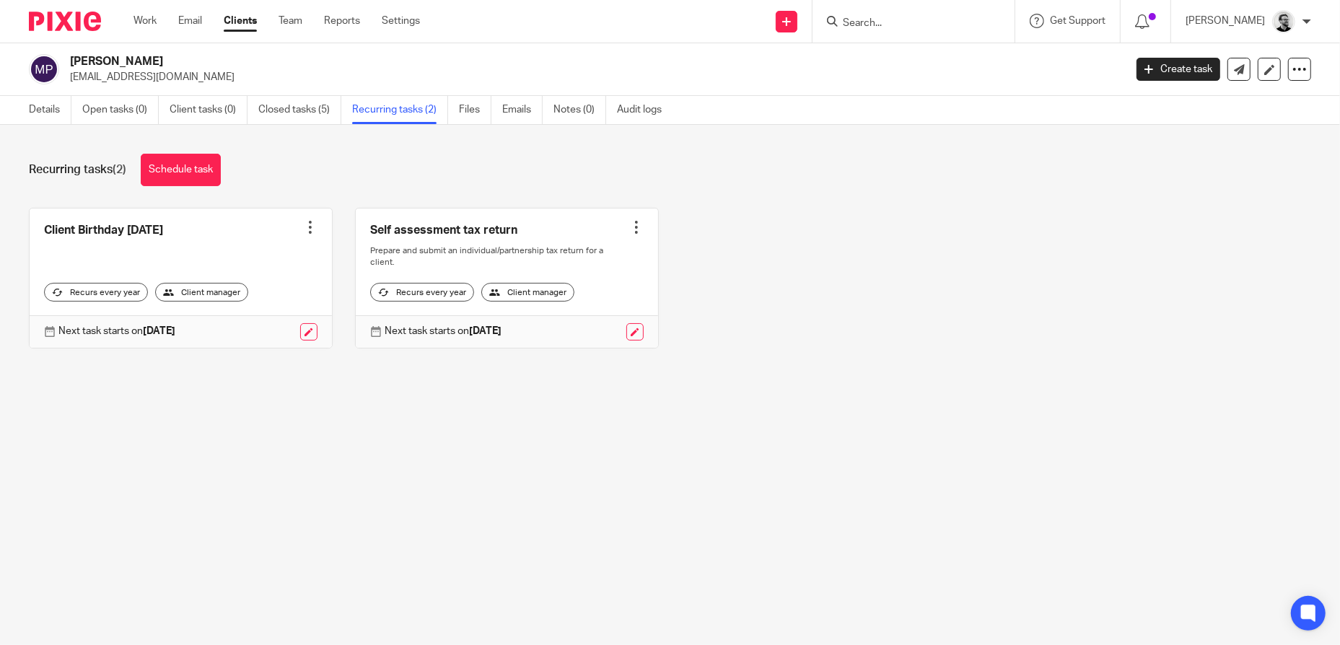
click at [979, 502] on main "Michelle Jane Phillips rosearnie@aol.com Create task Update from Companies Hous…" at bounding box center [670, 322] width 1340 height 645
click at [945, 19] on input "Search" at bounding box center [906, 23] width 130 height 13
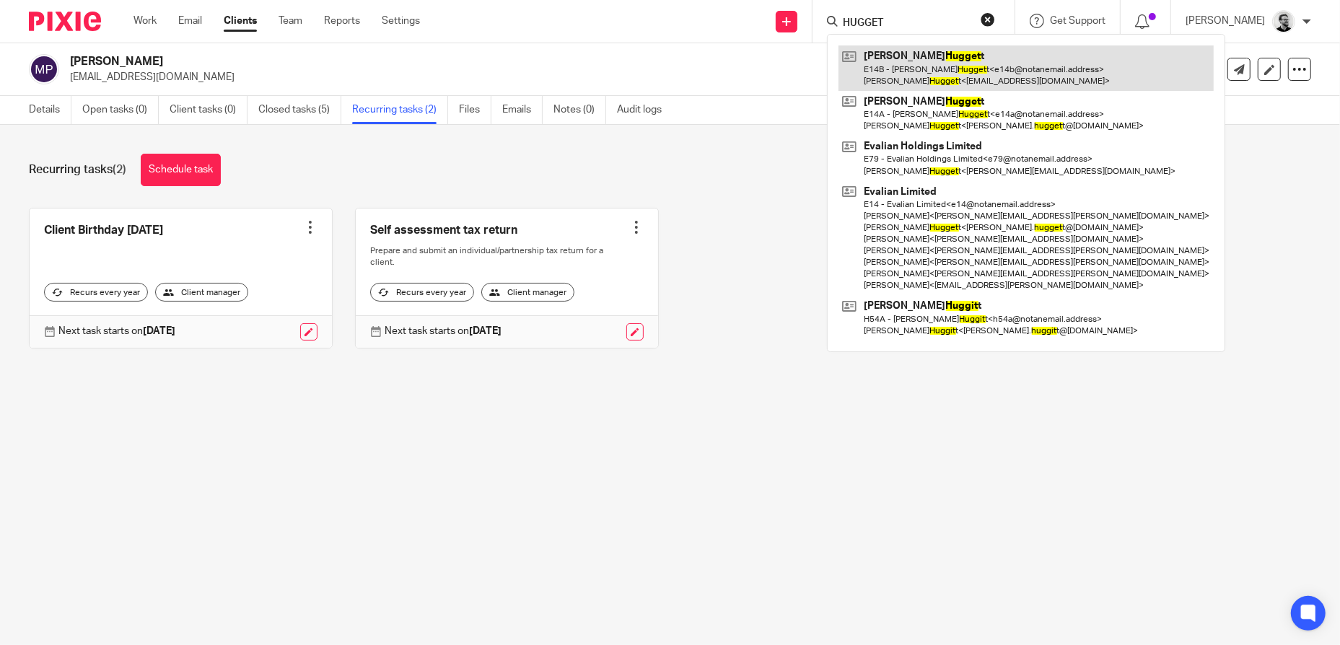
type input "HUGGET"
click at [961, 56] on link at bounding box center [1026, 67] width 375 height 45
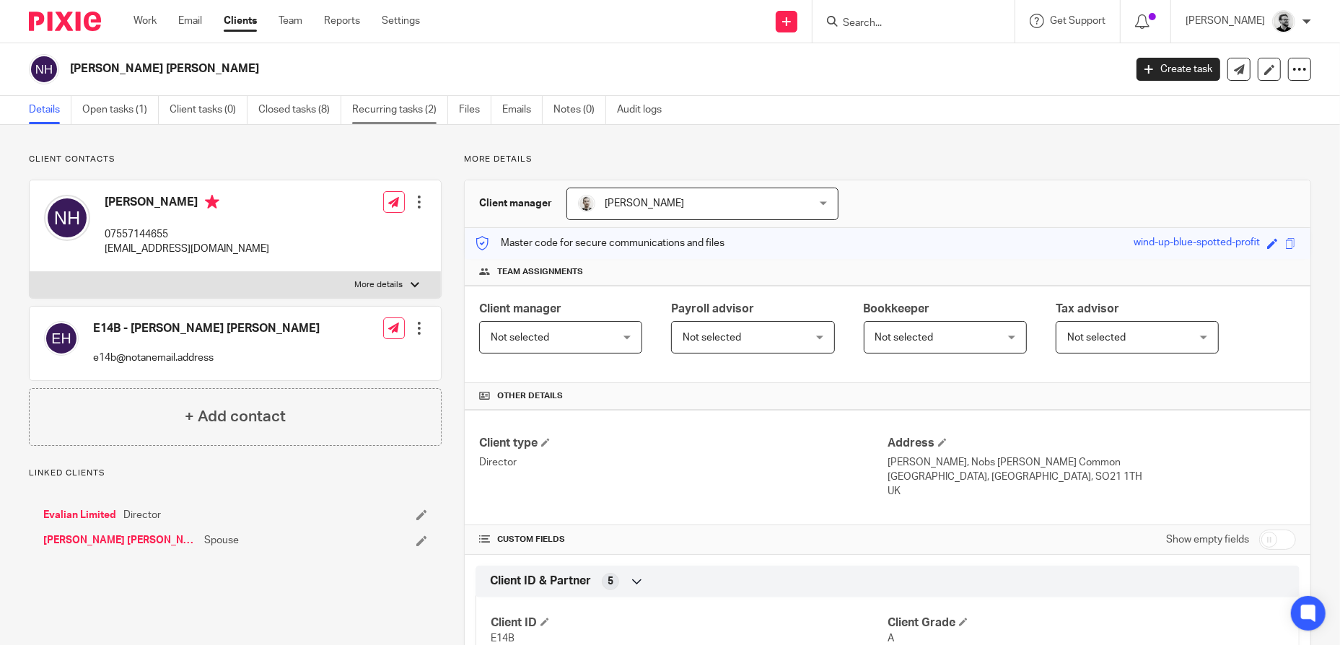
click at [378, 111] on link "Recurring tasks (2)" at bounding box center [400, 110] width 96 height 28
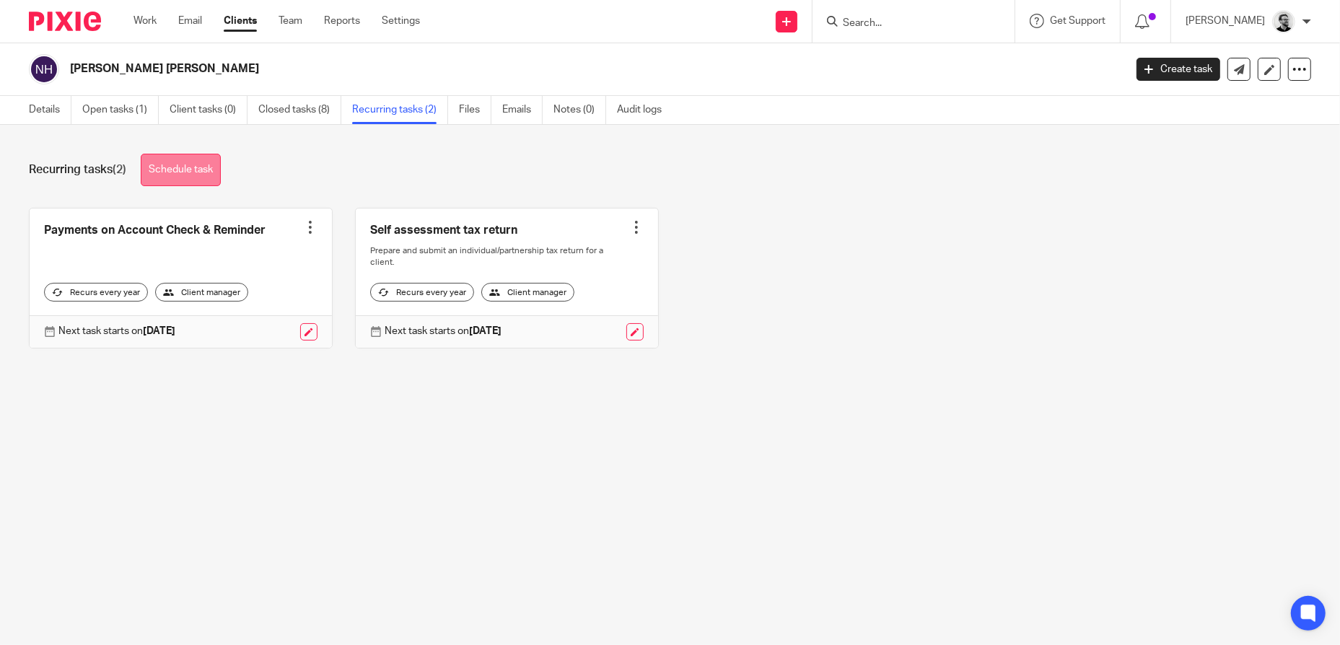
click at [180, 168] on link "Schedule task" at bounding box center [181, 170] width 80 height 32
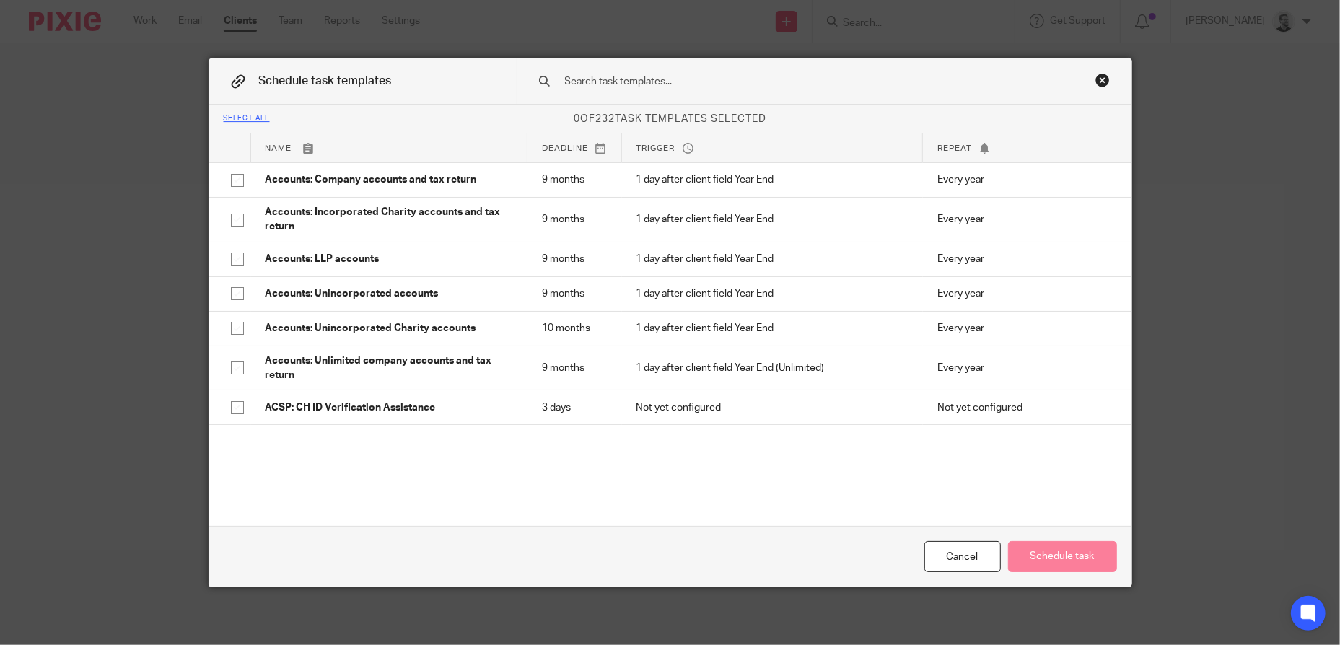
click at [703, 84] on input "text" at bounding box center [802, 82] width 476 height 16
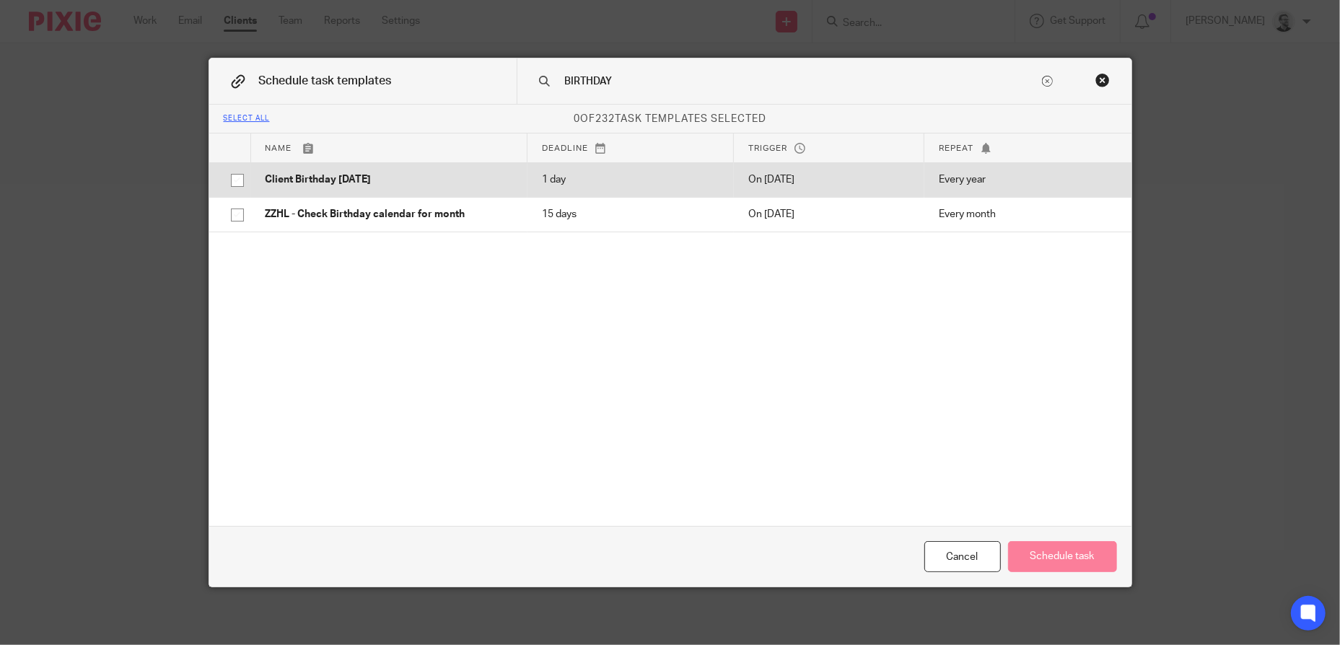
type input "BIRTHDAY"
click at [421, 183] on p "Client Birthday [DATE]" at bounding box center [390, 179] width 248 height 14
checkbox input "true"
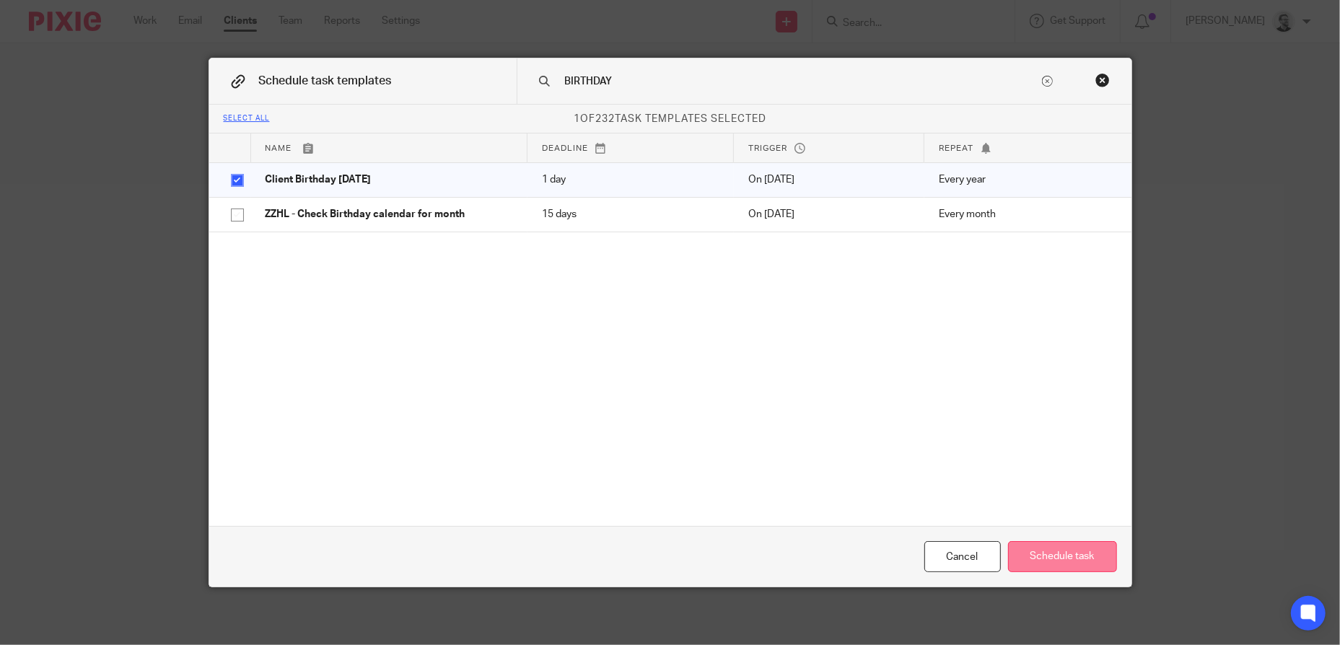
click at [1057, 556] on button "Schedule task" at bounding box center [1062, 556] width 109 height 31
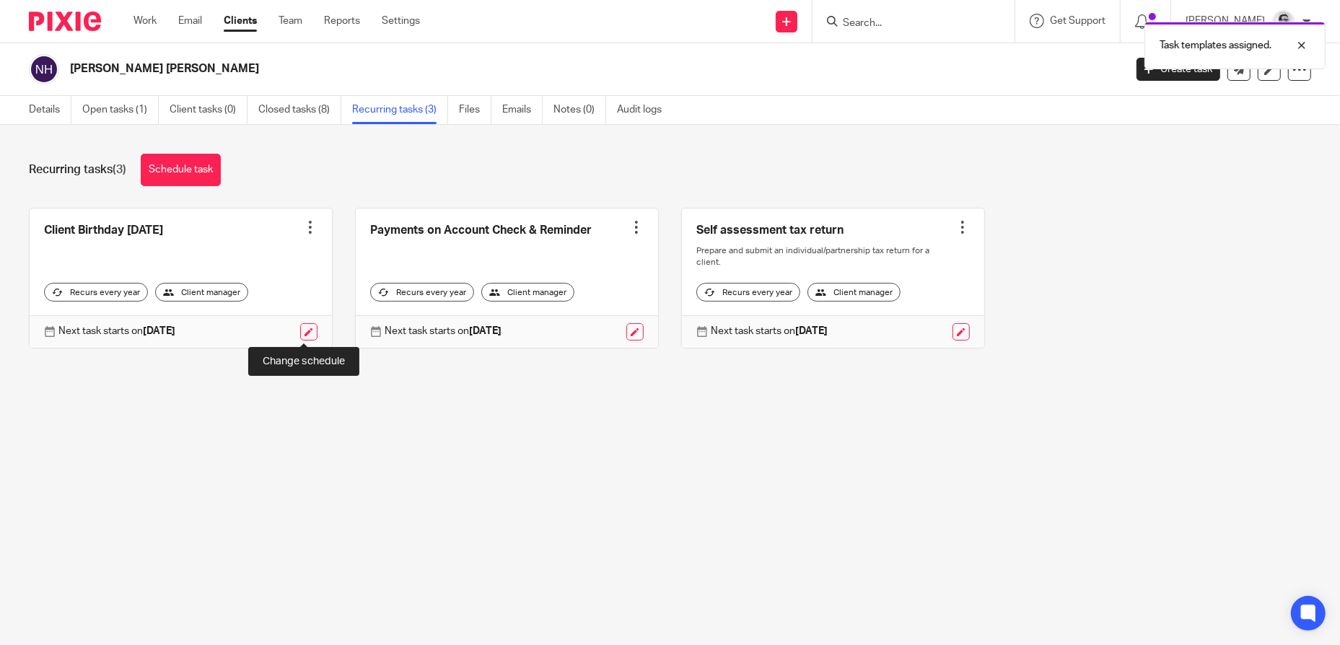
click at [300, 333] on link at bounding box center [308, 331] width 17 height 17
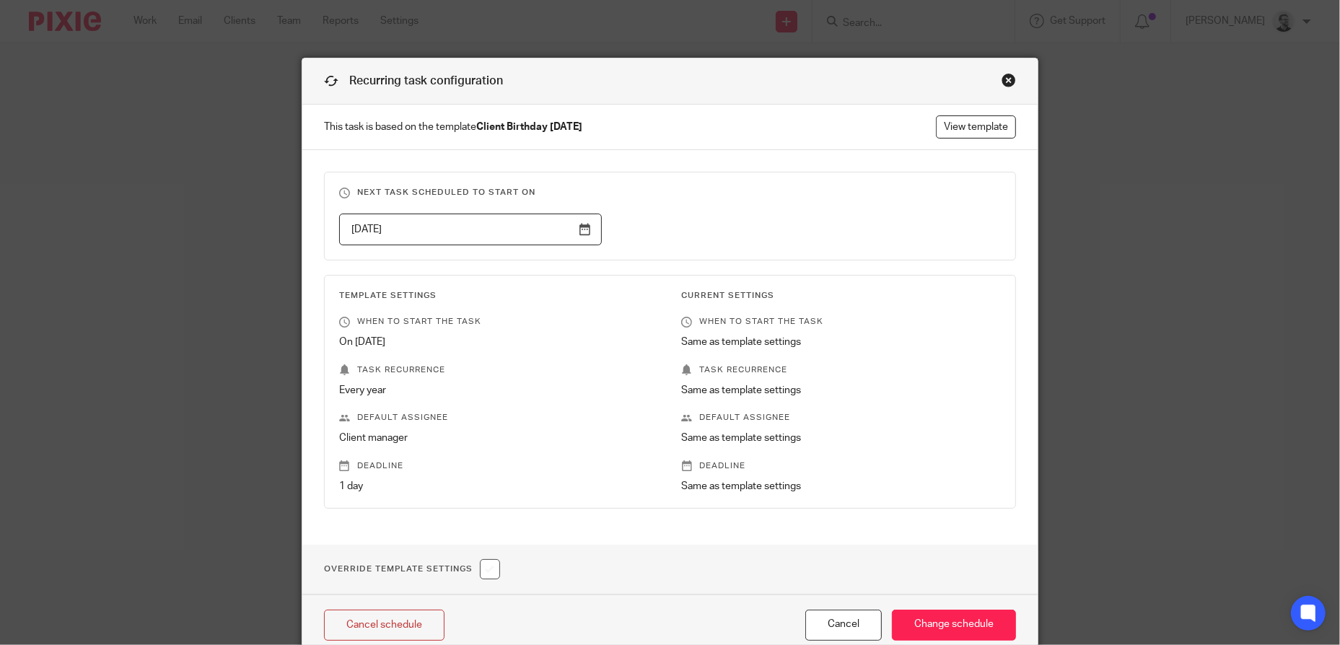
click at [496, 232] on input "[DATE]" at bounding box center [470, 230] width 263 height 32
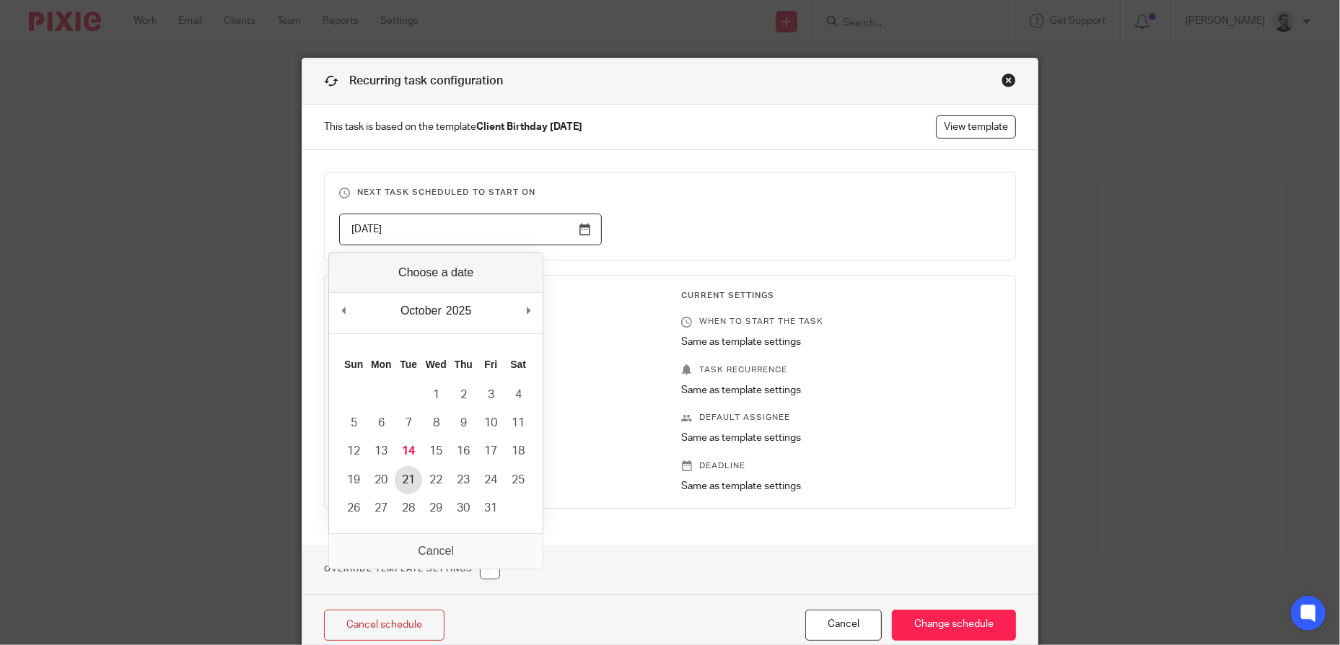
type input "[DATE]"
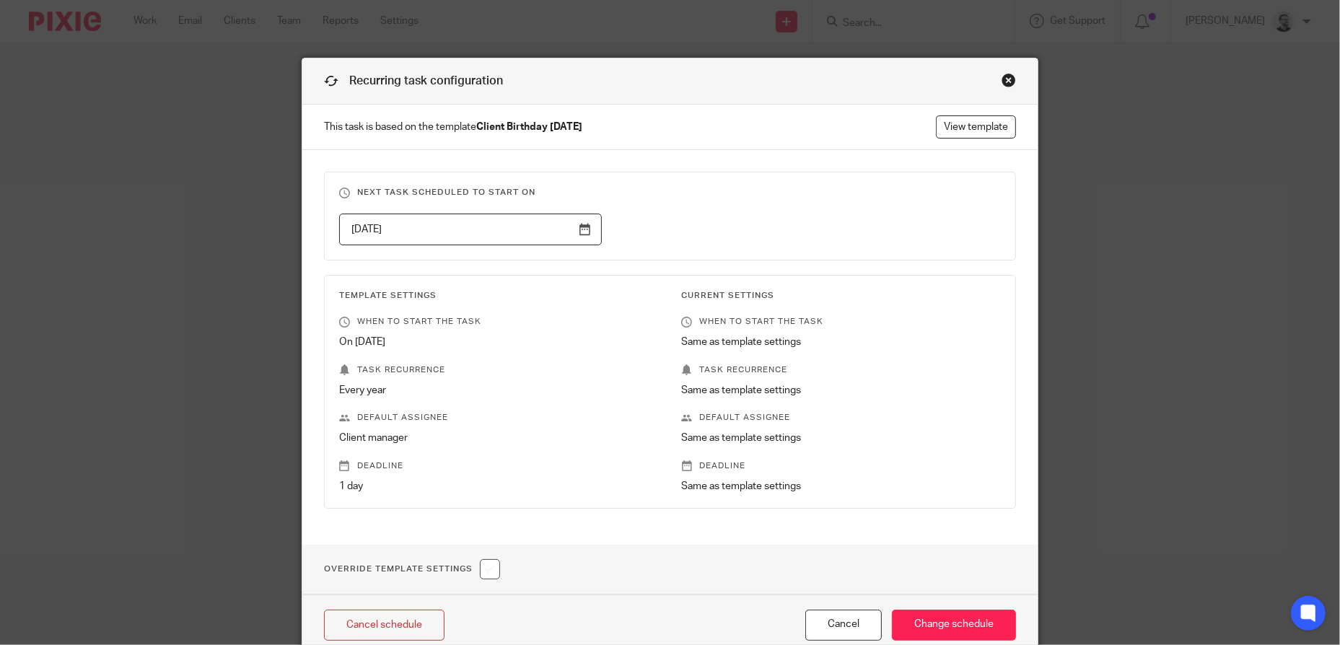
click at [862, 189] on h3 "Next task scheduled to start on" at bounding box center [670, 193] width 662 height 12
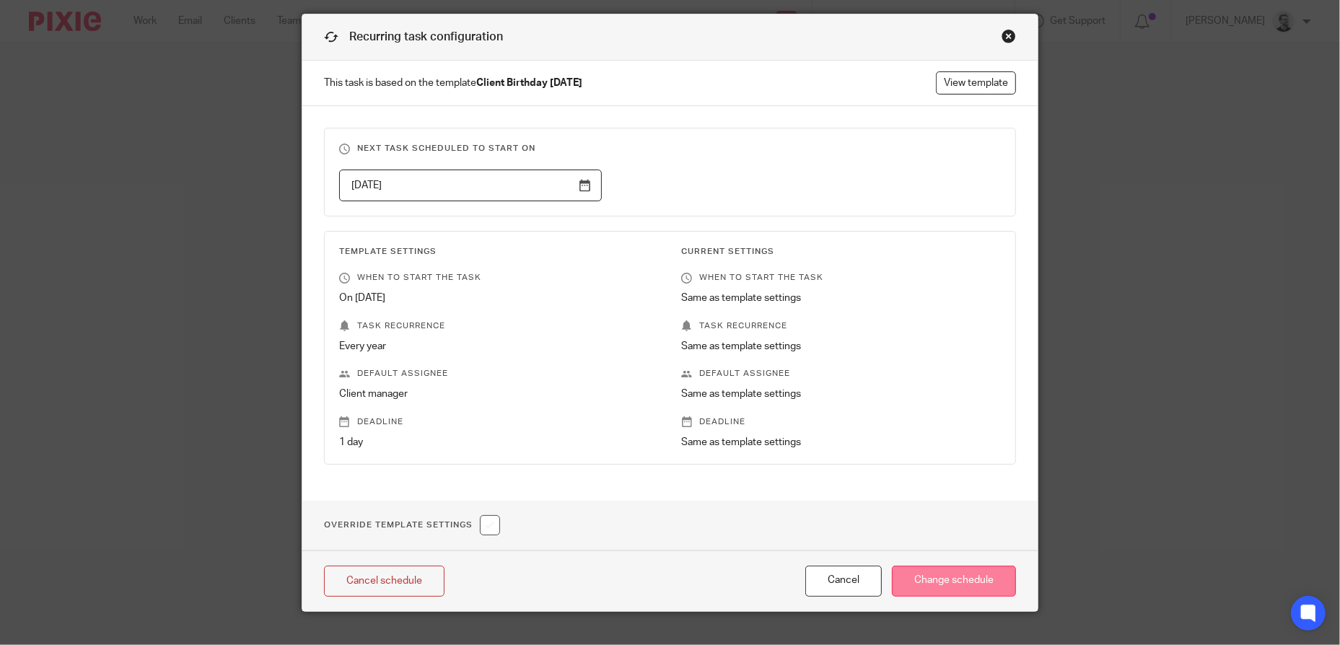
scroll to position [68, 0]
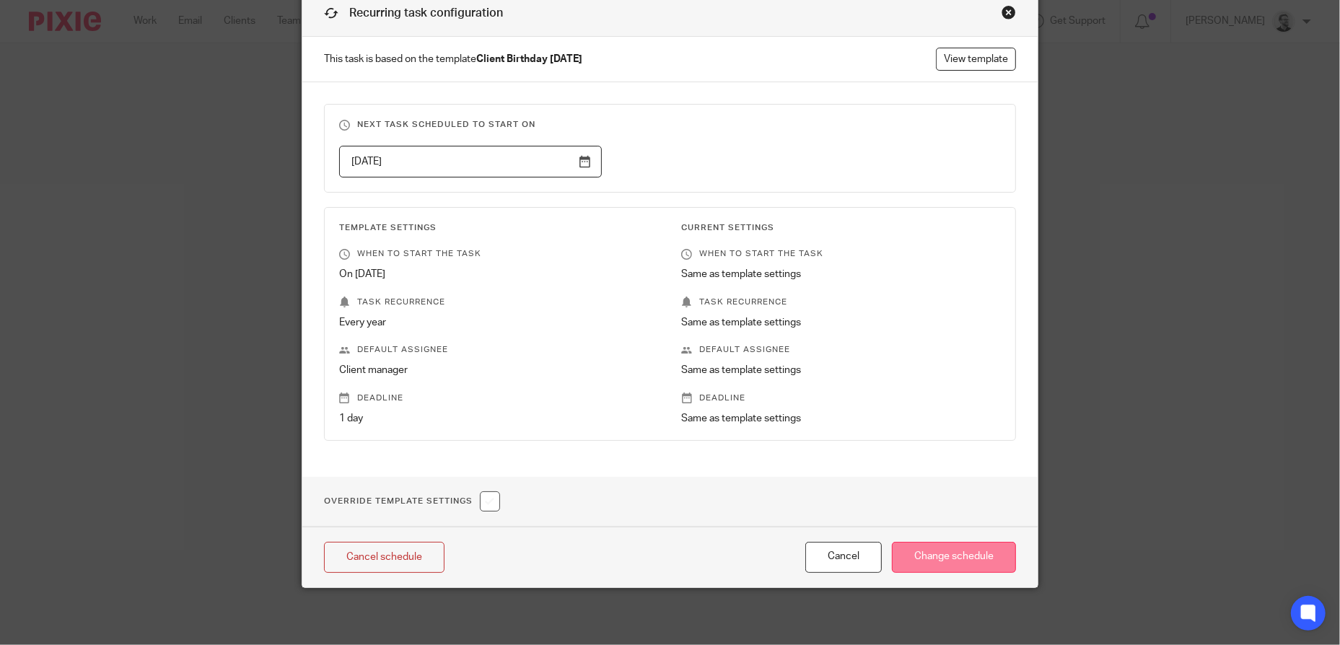
click at [968, 557] on input "Change schedule" at bounding box center [954, 557] width 124 height 31
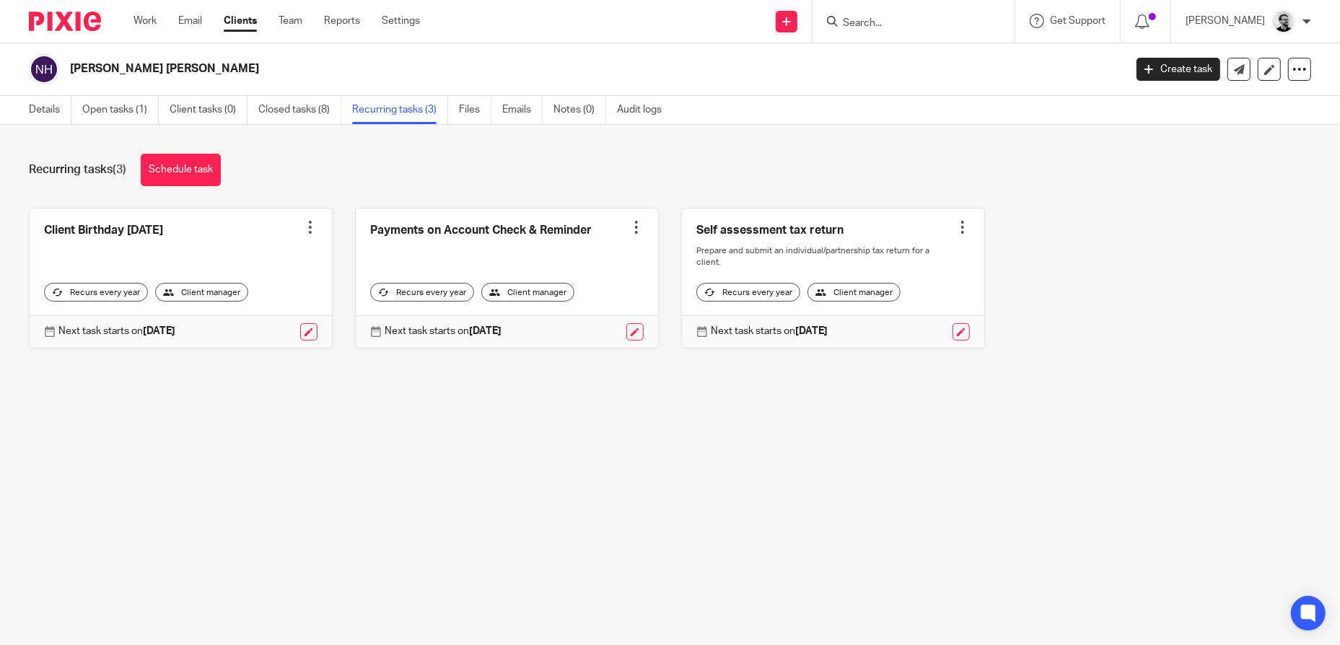
click at [900, 22] on input "Search" at bounding box center [906, 23] width 130 height 13
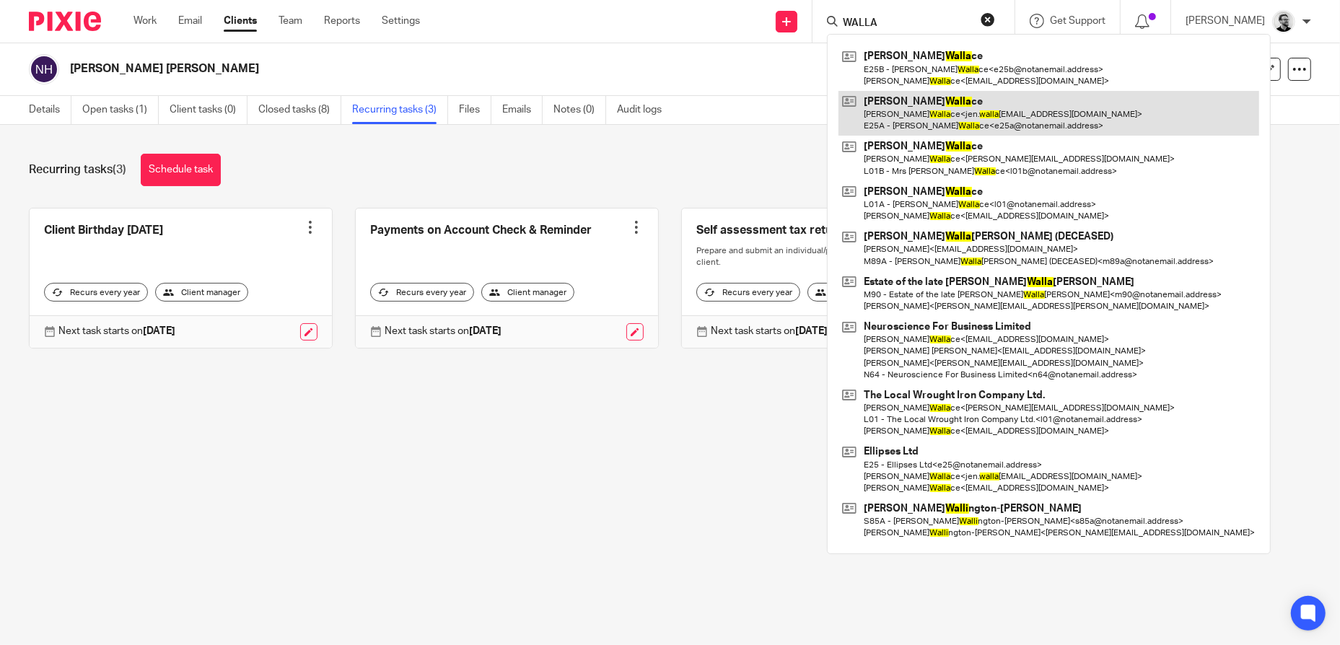
type input "WALLA"
click at [944, 109] on link at bounding box center [1049, 113] width 421 height 45
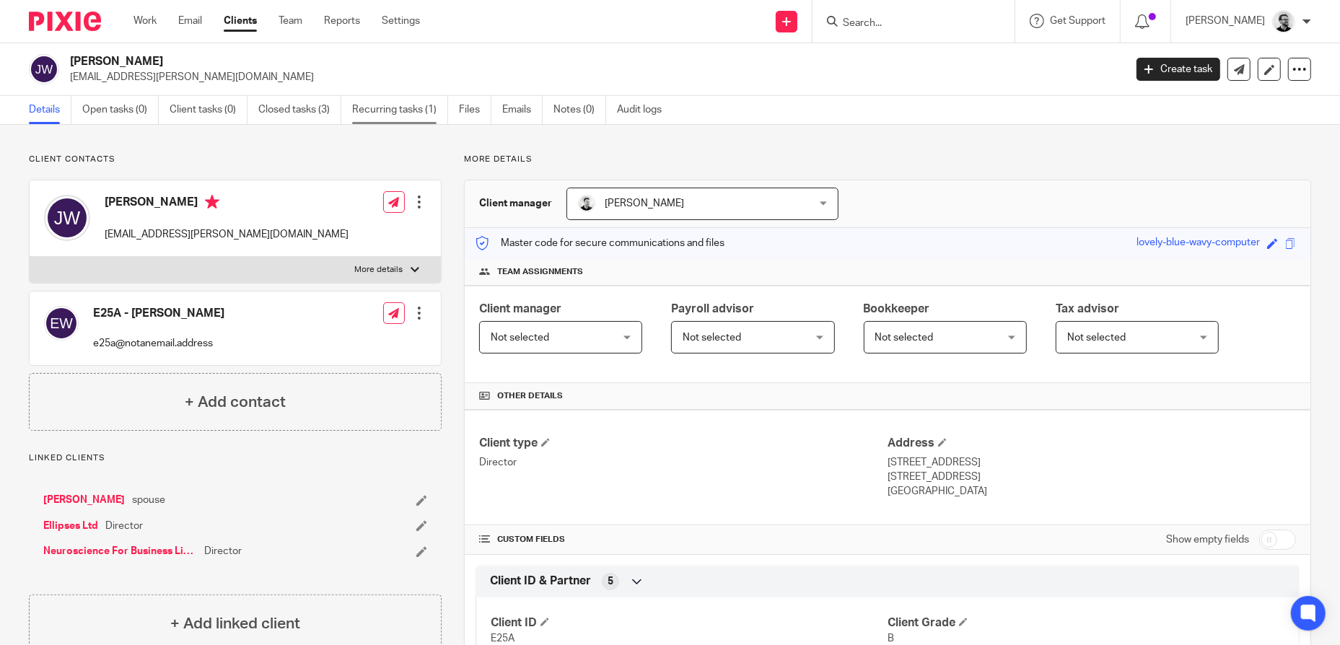
click at [394, 114] on link "Recurring tasks (1)" at bounding box center [400, 110] width 96 height 28
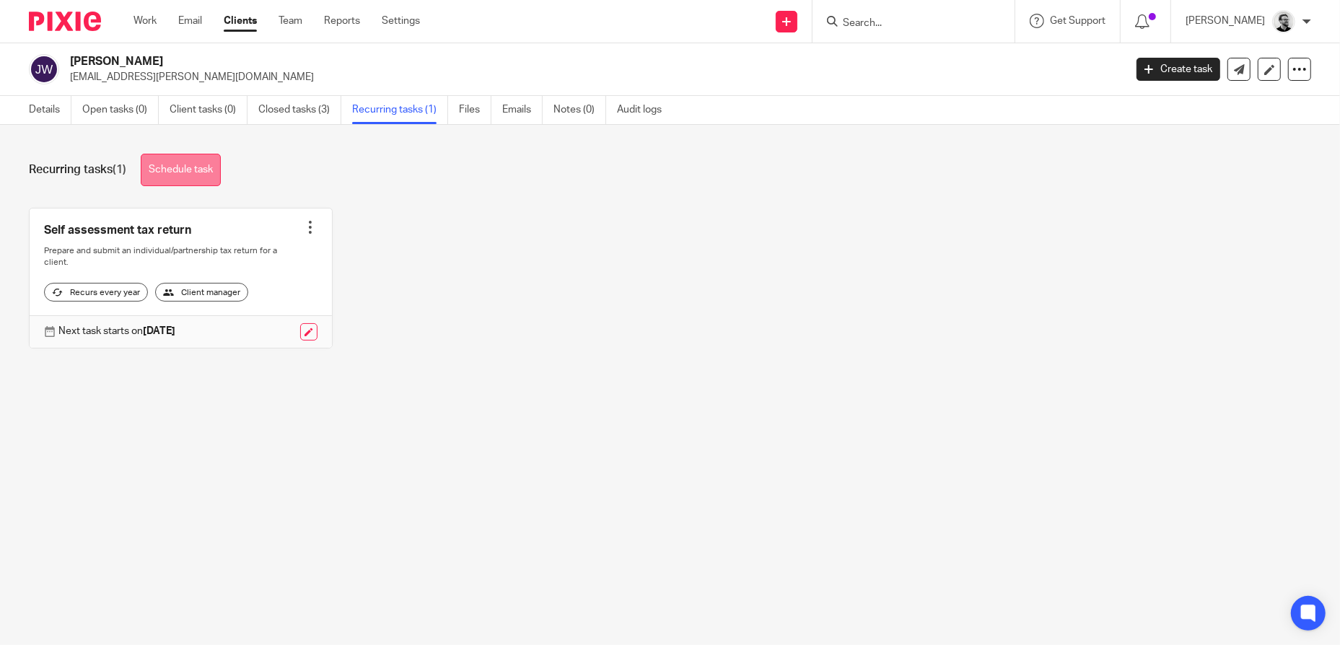
click at [187, 177] on link "Schedule task" at bounding box center [181, 170] width 80 height 32
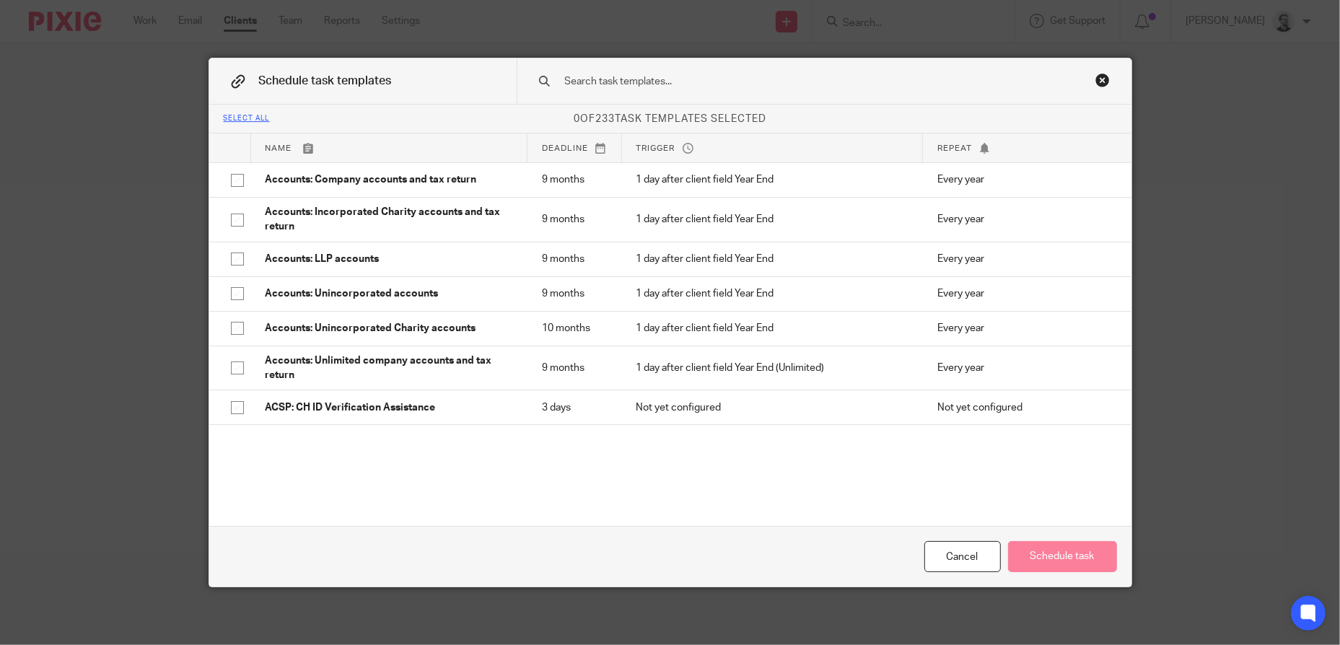
click at [627, 79] on input "text" at bounding box center [802, 82] width 476 height 16
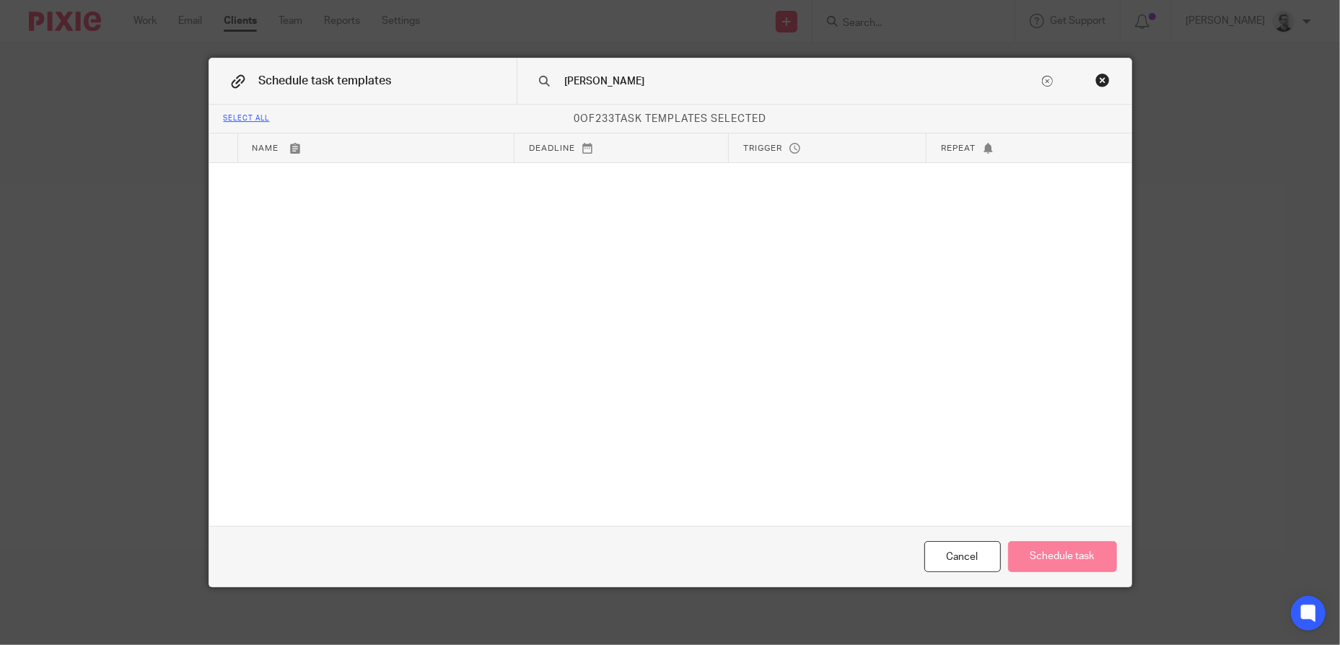
drag, startPoint x: 516, startPoint y: 77, endPoint x: 484, endPoint y: 75, distance: 31.8
click at [484, 75] on div "Schedule task templates WALLACE" at bounding box center [670, 81] width 922 height 46
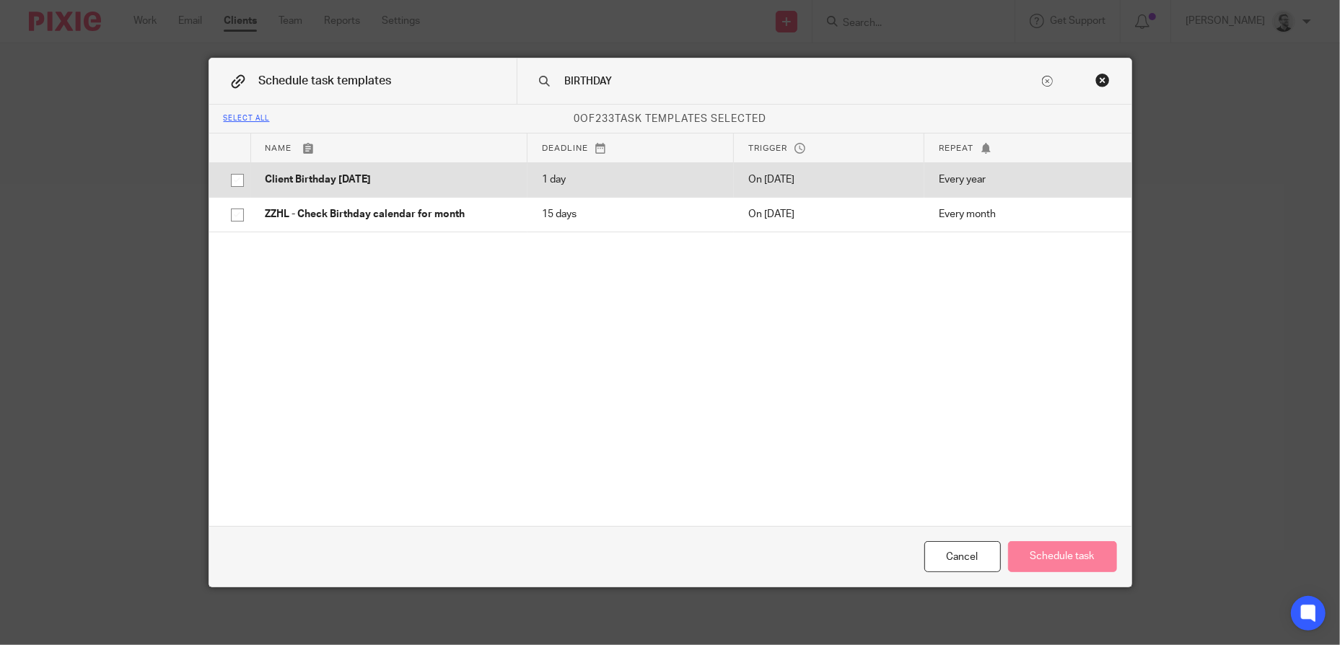
type input "BIRTHDAY"
click at [360, 175] on p "Client Birthday [DATE]" at bounding box center [390, 179] width 248 height 14
checkbox input "true"
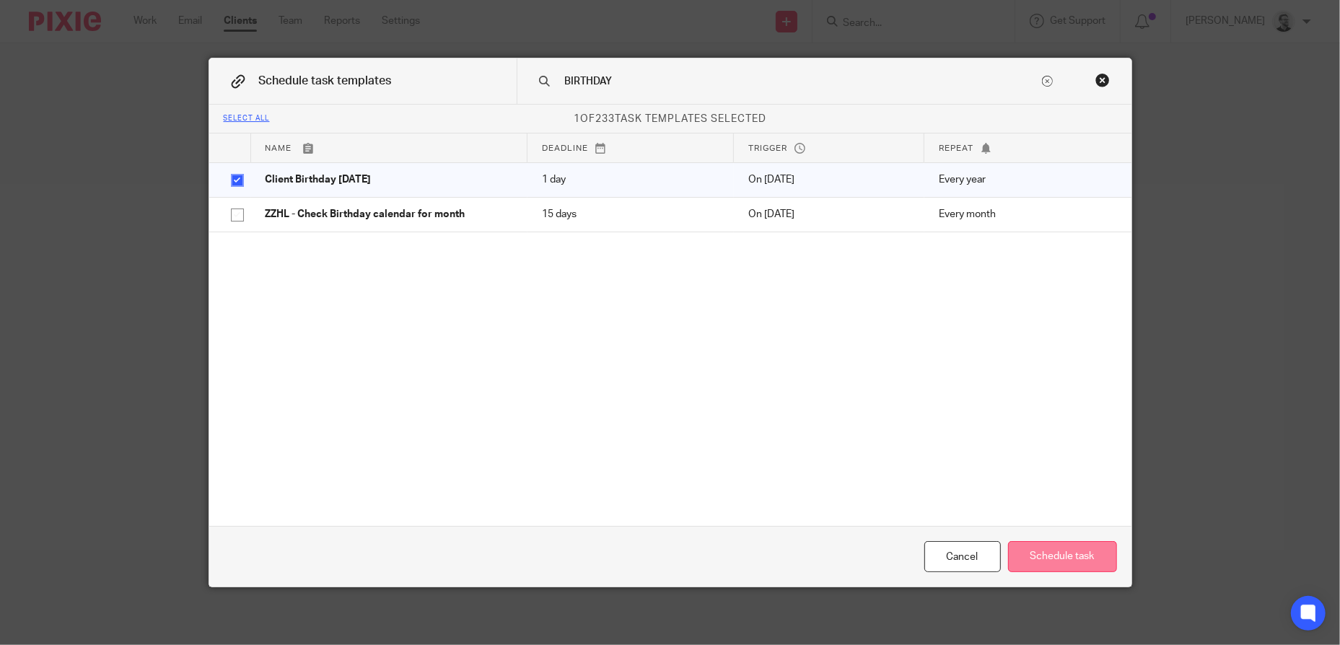
click at [1057, 561] on button "Schedule task" at bounding box center [1062, 556] width 109 height 31
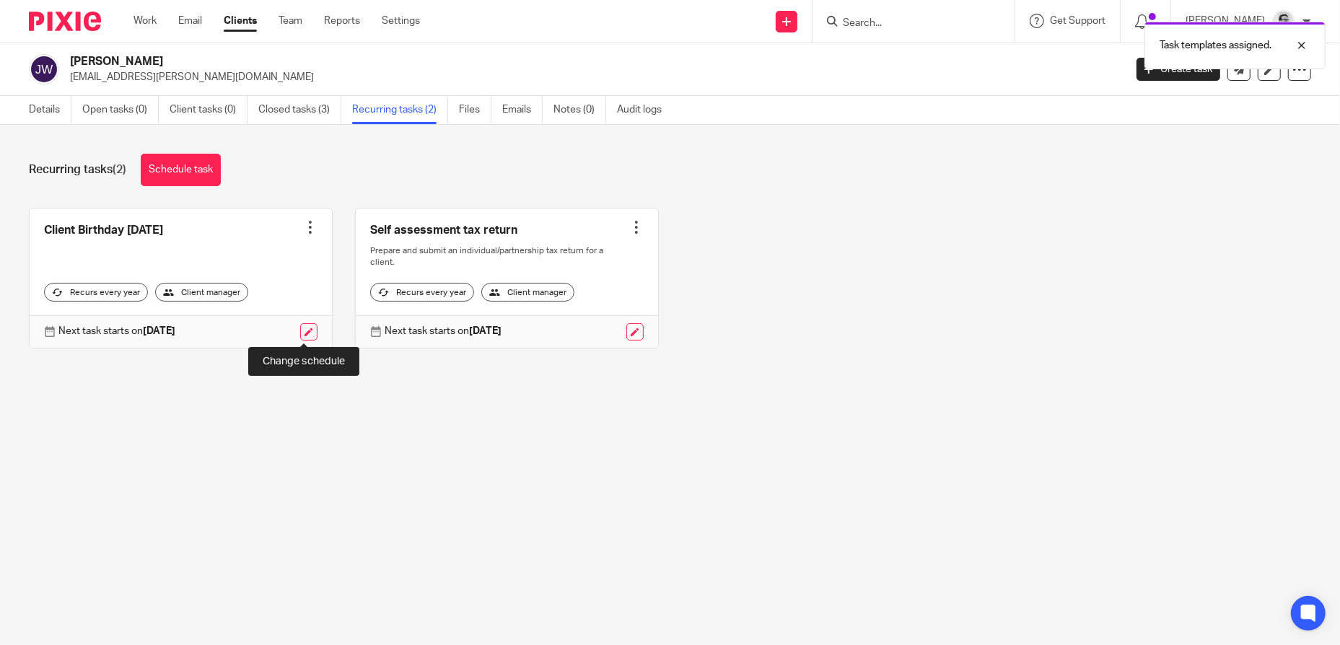
click at [300, 334] on link at bounding box center [308, 331] width 17 height 17
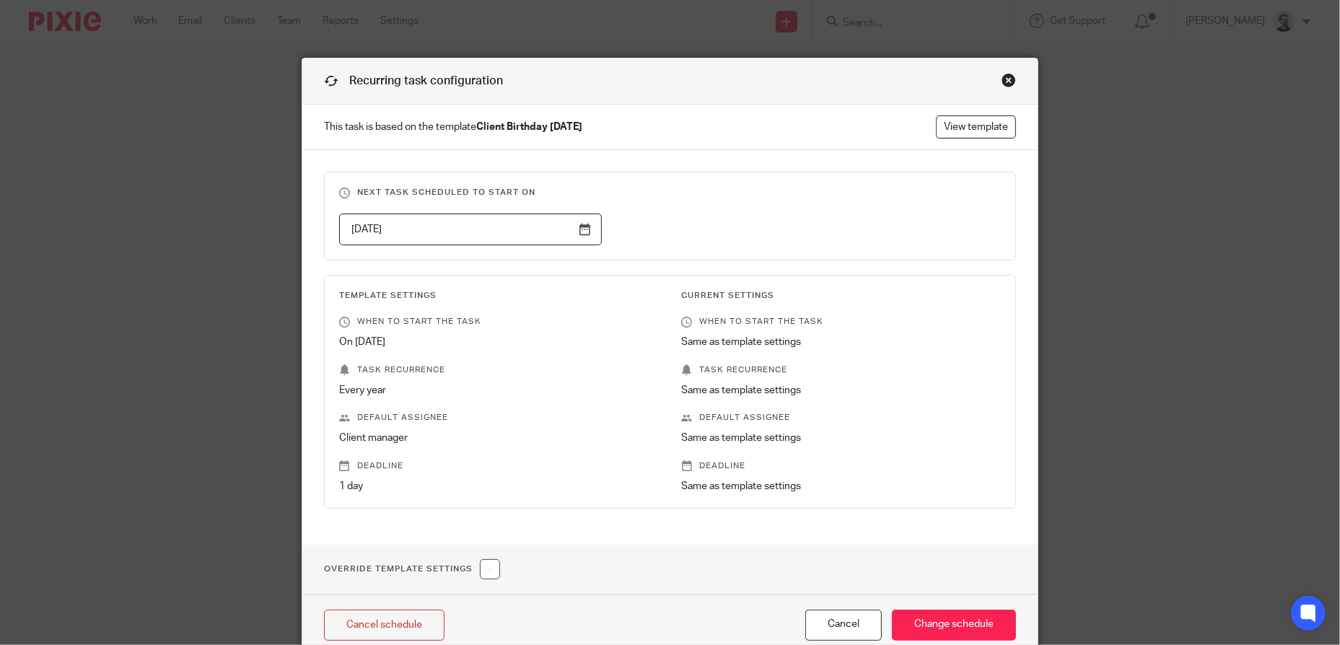
click at [460, 235] on input "2026-02-13" at bounding box center [470, 230] width 263 height 32
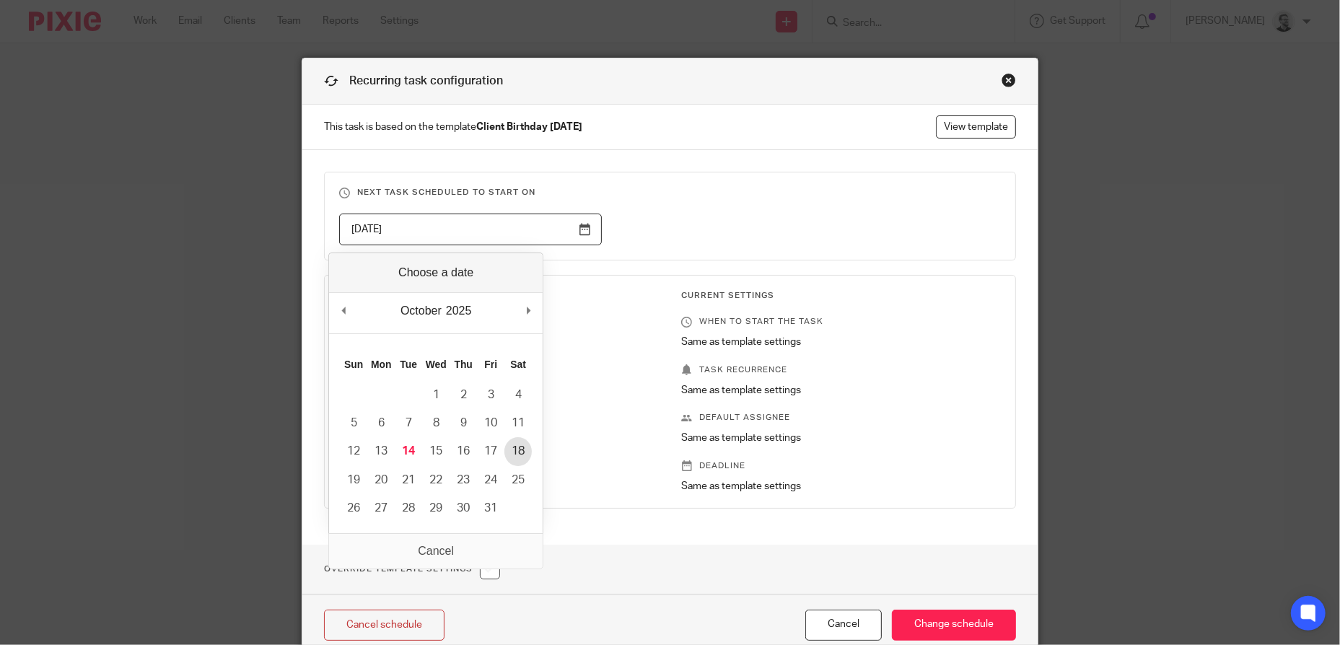
type input "2025-10-18"
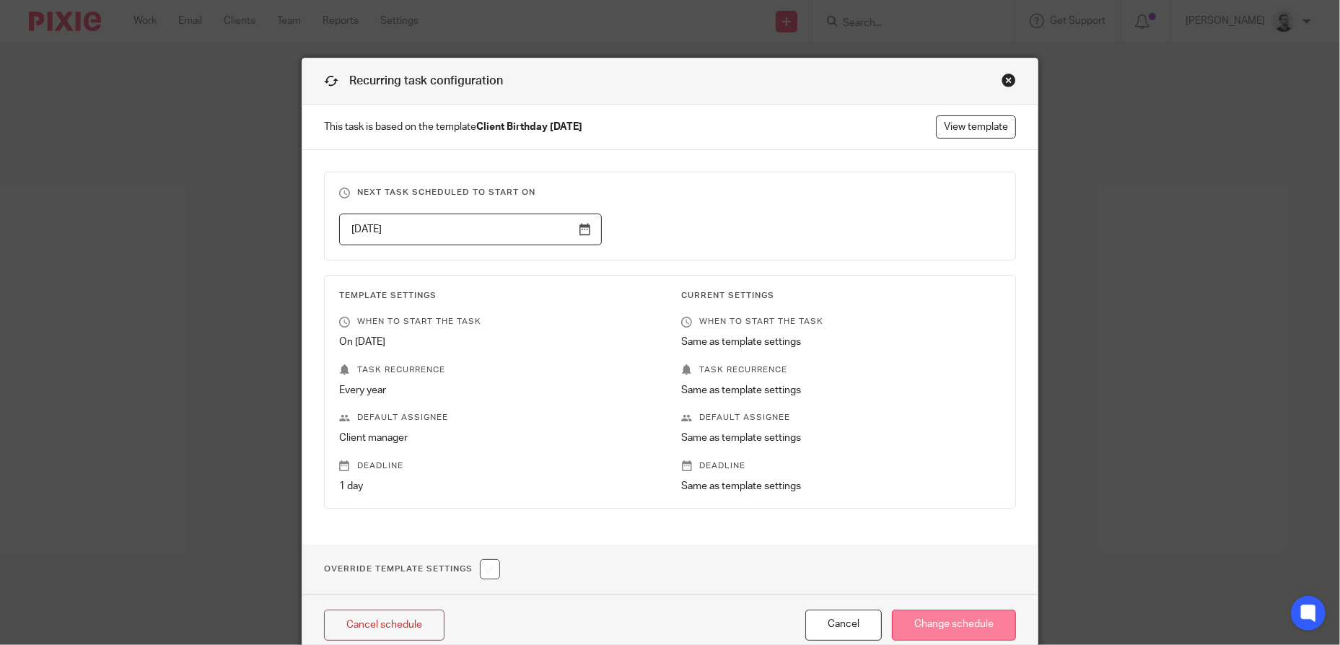
click at [974, 628] on input "Change schedule" at bounding box center [954, 625] width 124 height 31
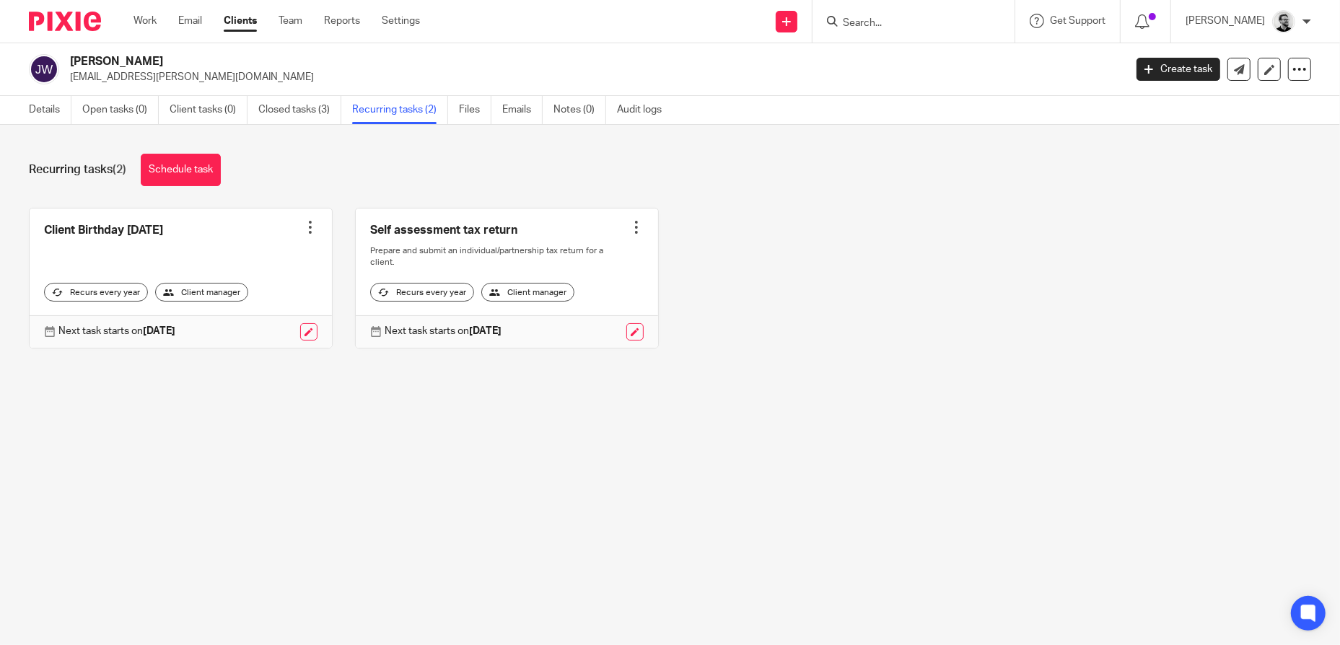
drag, startPoint x: 872, startPoint y: 21, endPoint x: 888, endPoint y: 23, distance: 15.3
click at [872, 21] on input "Search" at bounding box center [906, 23] width 130 height 13
type input "L"
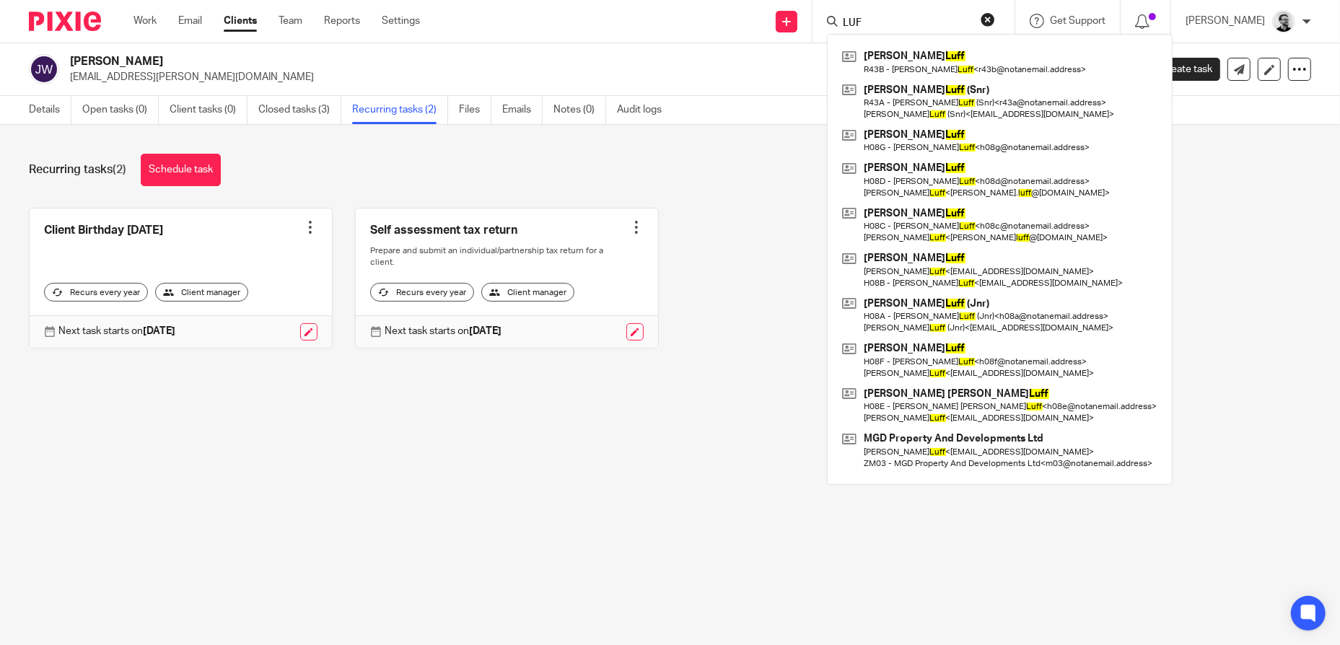
type input "LUFF"
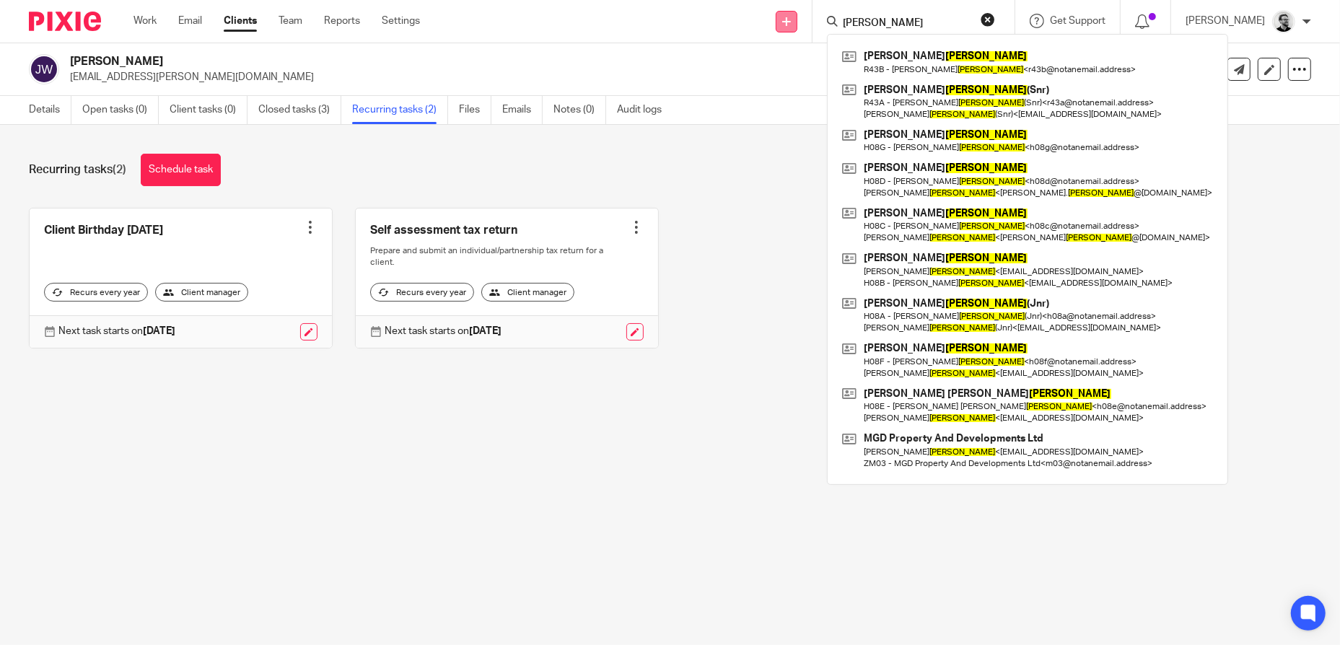
drag, startPoint x: 893, startPoint y: 22, endPoint x: 815, endPoint y: 21, distance: 77.2
click at [815, 21] on div "Send new email Create task Add client LUFF Katrina Luff R43B - Katrina Luff < r…" at bounding box center [891, 21] width 898 height 43
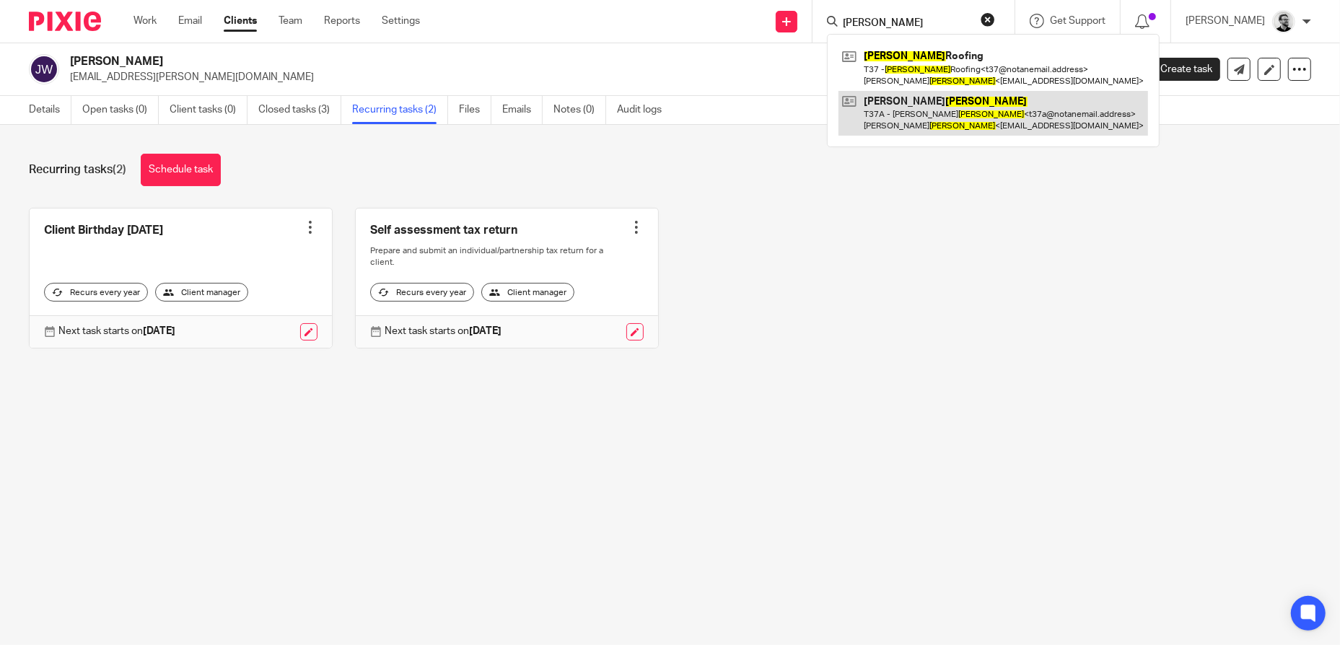
type input "TIMBERLAKE"
click at [949, 114] on link at bounding box center [994, 113] width 310 height 45
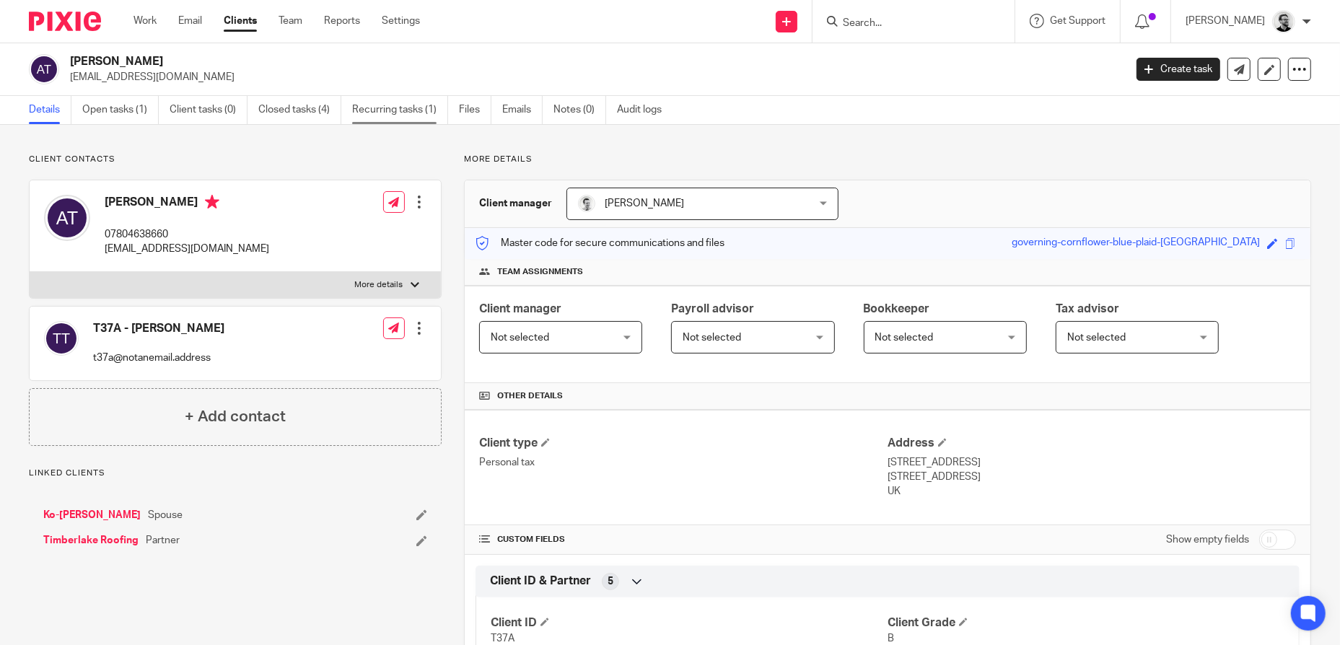
click at [381, 115] on link "Recurring tasks (1)" at bounding box center [400, 110] width 96 height 28
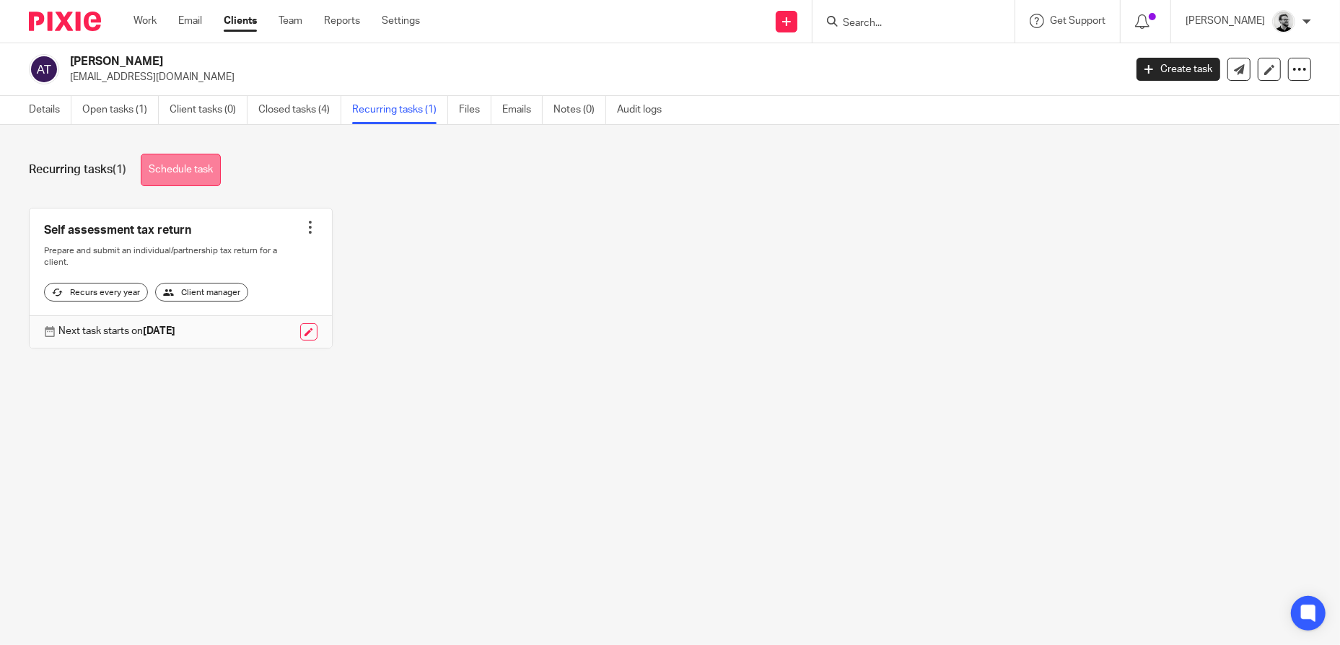
click at [183, 175] on link "Schedule task" at bounding box center [181, 170] width 80 height 32
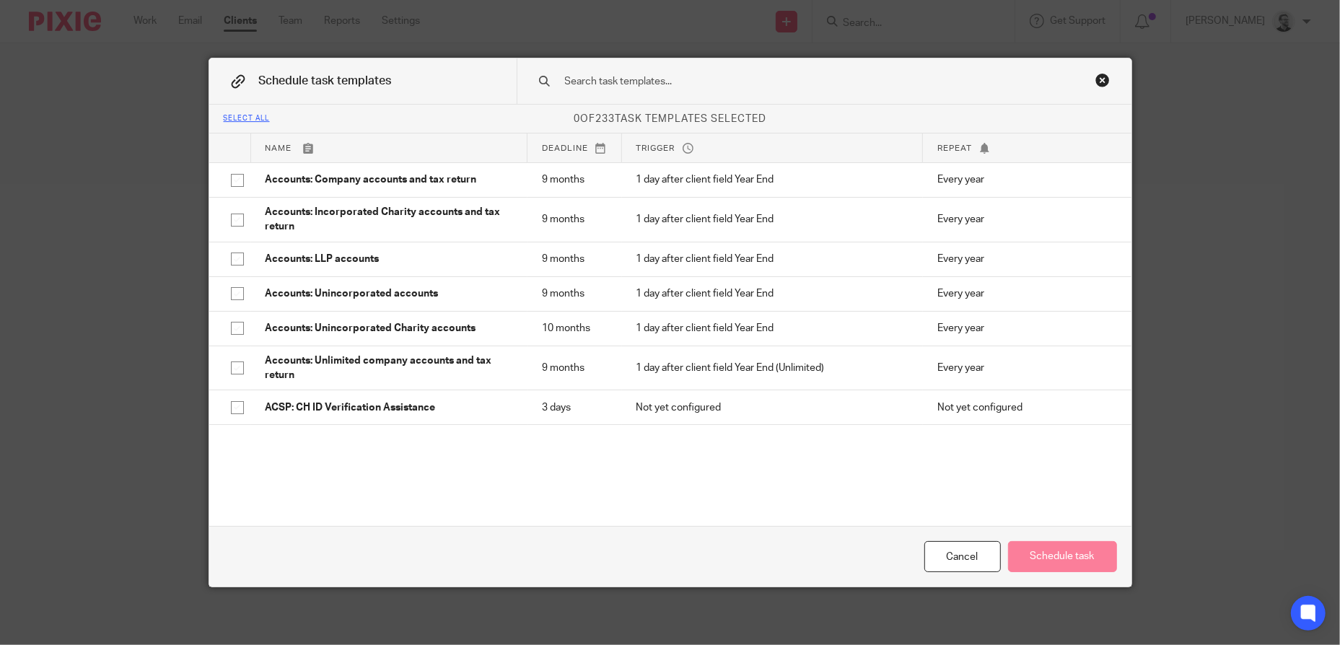
click at [688, 82] on input "text" at bounding box center [802, 82] width 476 height 16
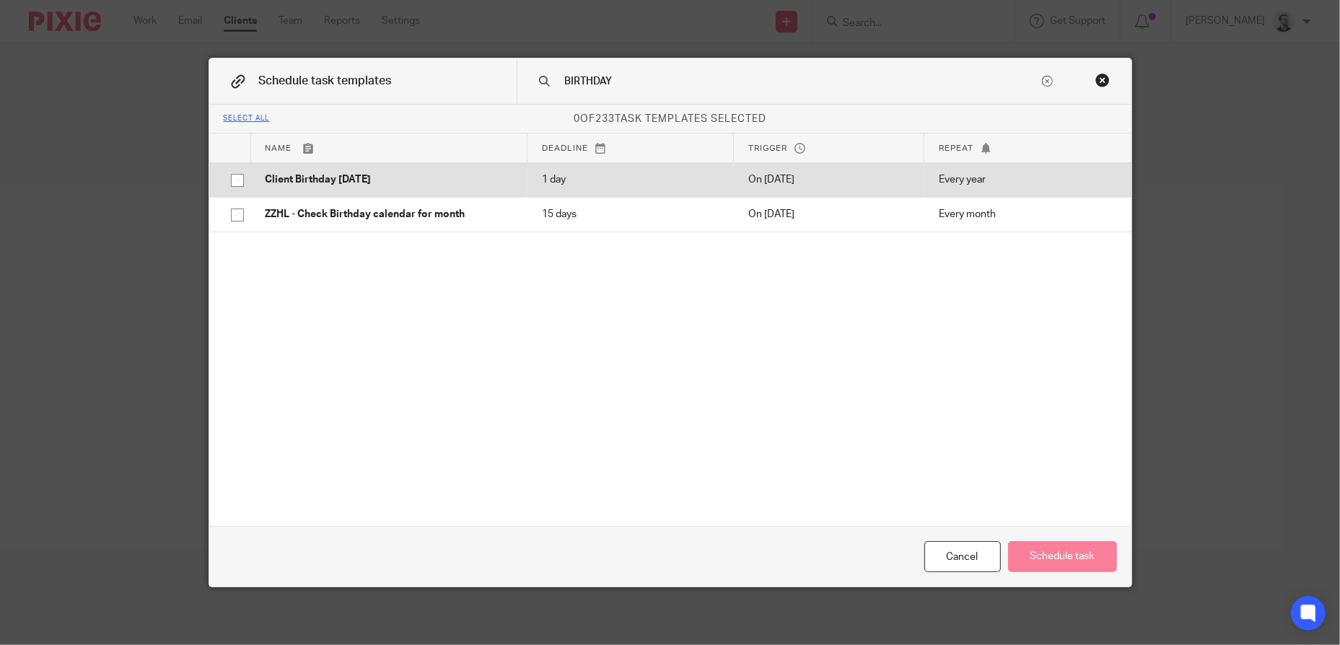
type input "BIRTHDAY"
click at [416, 175] on p "Client Birthday [DATE]" at bounding box center [390, 179] width 248 height 14
checkbox input "true"
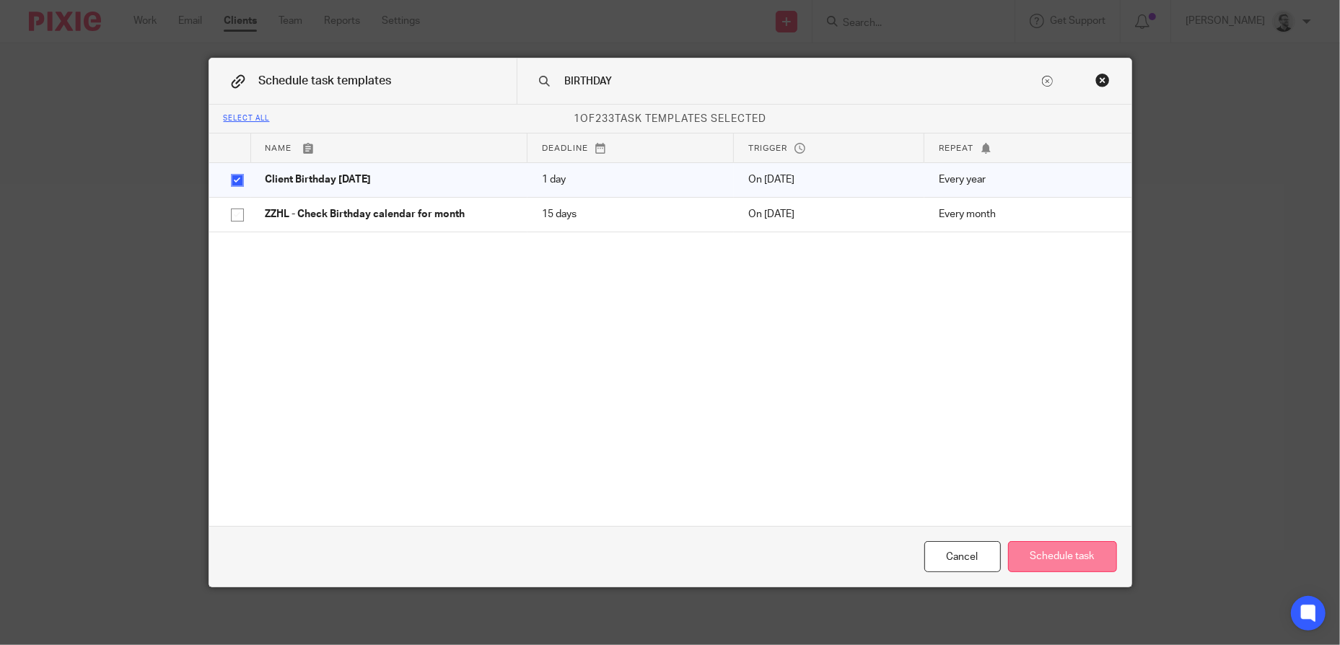
click at [1088, 560] on button "Schedule task" at bounding box center [1062, 556] width 109 height 31
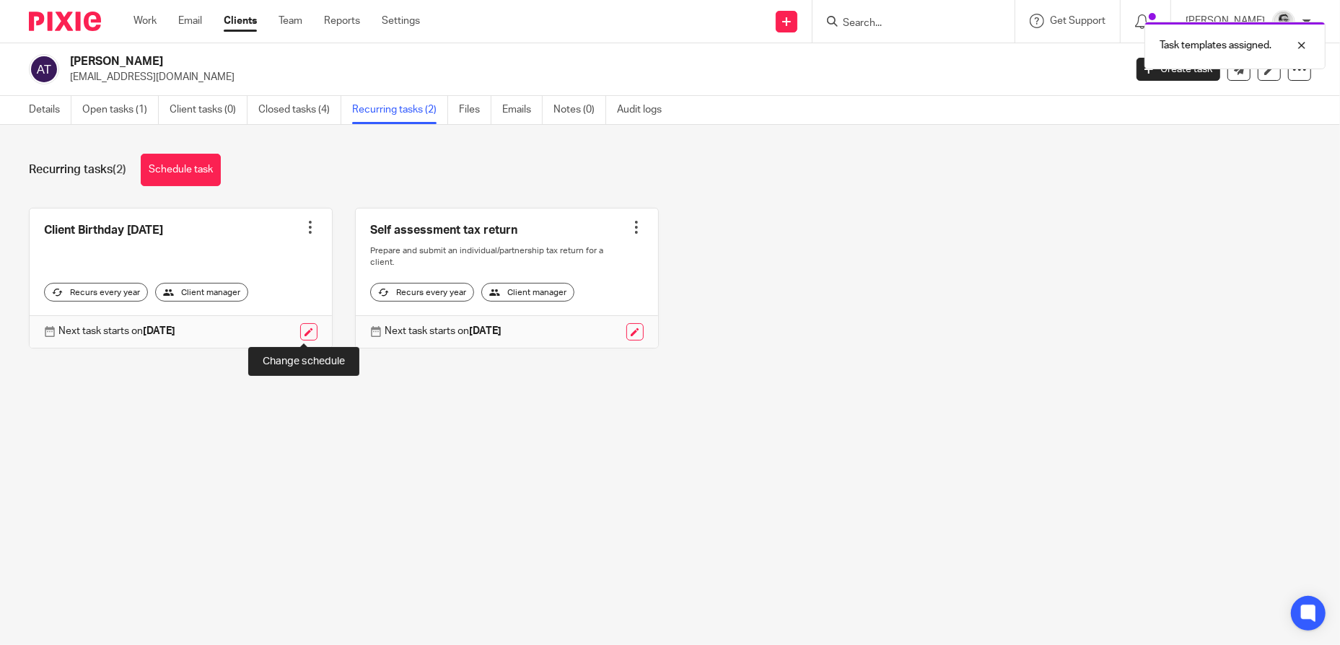
click at [309, 336] on link at bounding box center [308, 331] width 17 height 17
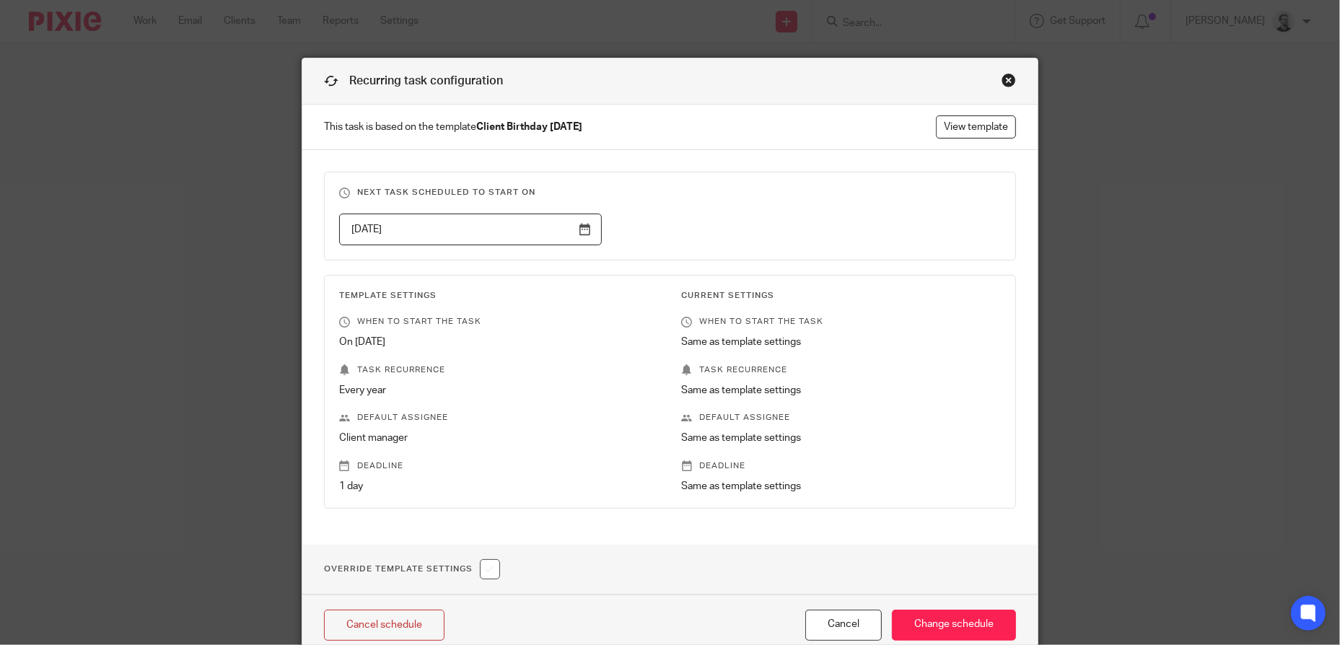
click at [488, 238] on input "[DATE]" at bounding box center [470, 230] width 263 height 32
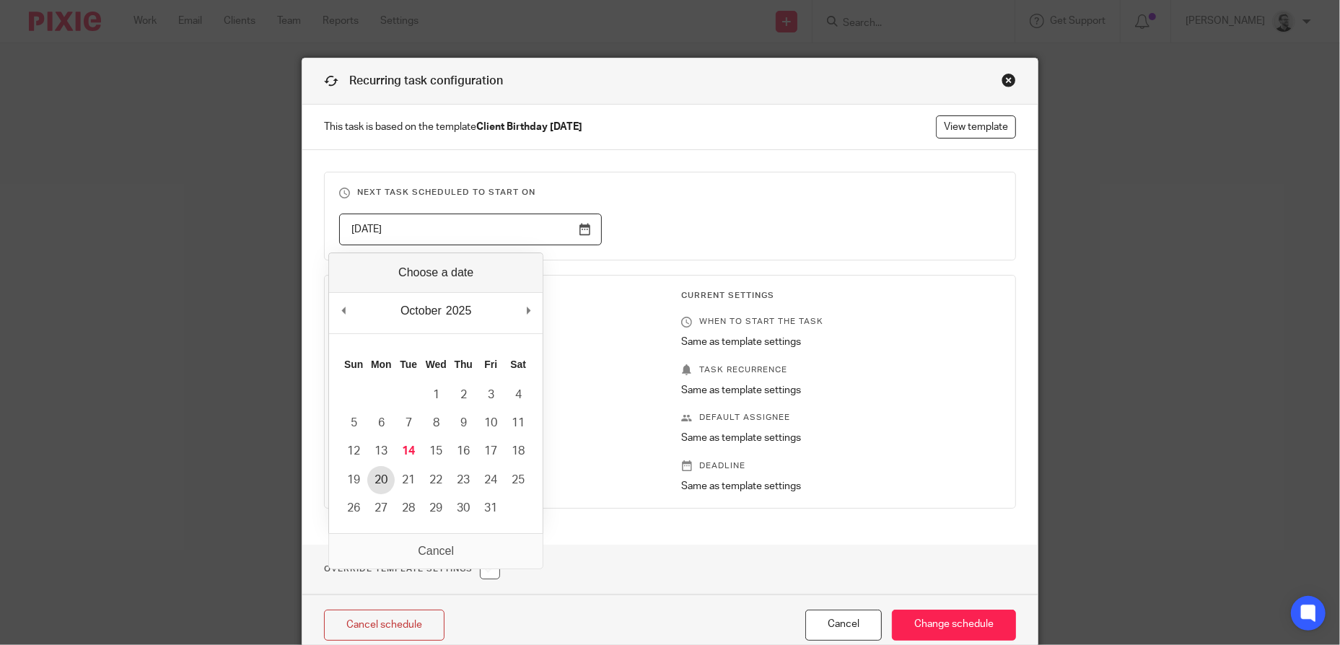
type input "2025-10-20"
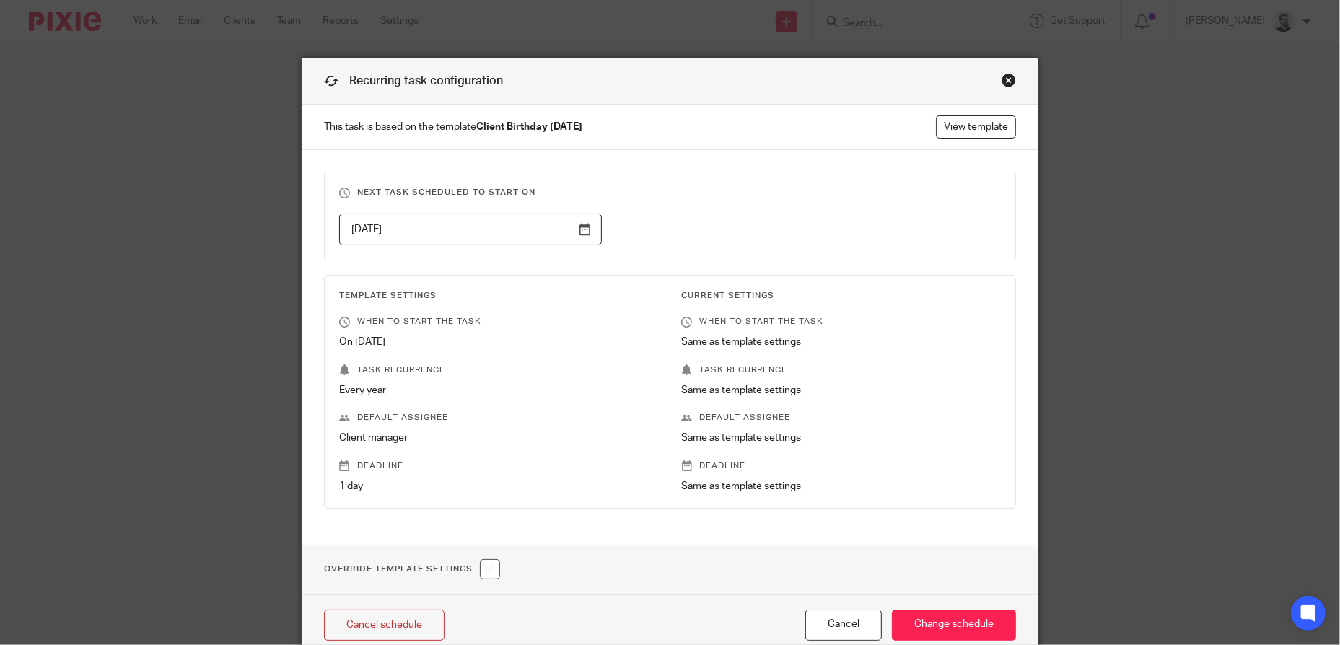
click at [847, 189] on h3 "Next task scheduled to start on" at bounding box center [670, 193] width 662 height 12
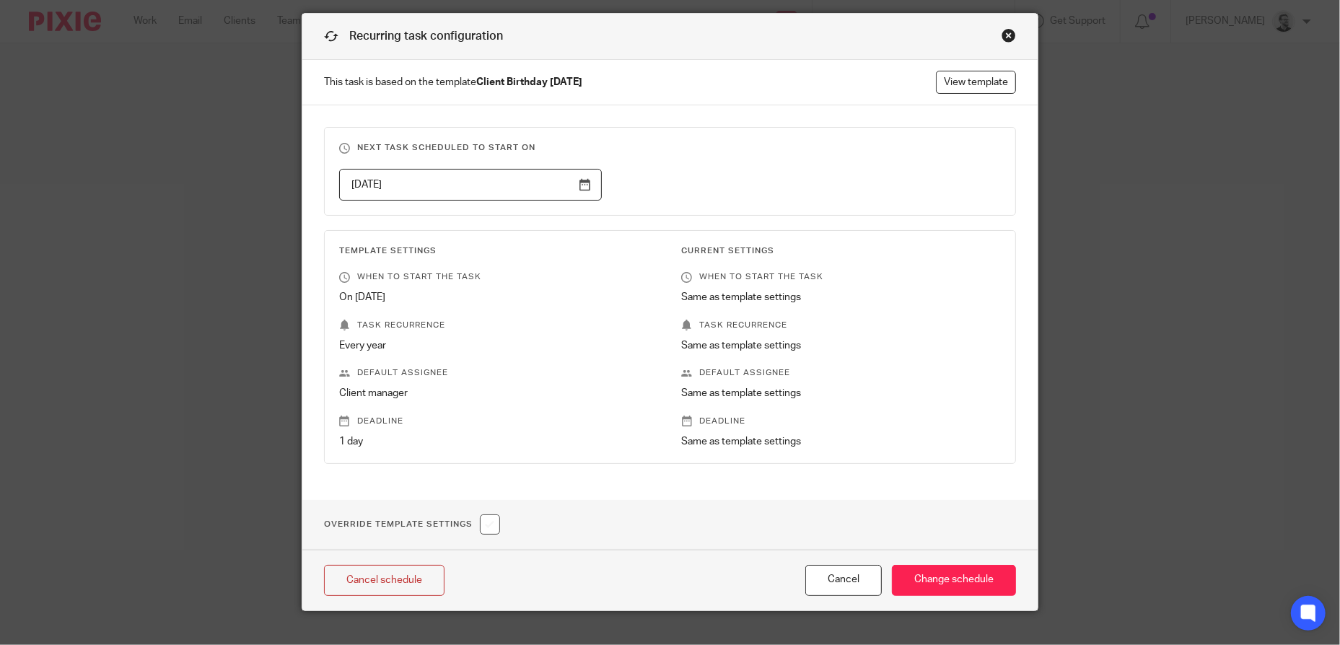
scroll to position [68, 0]
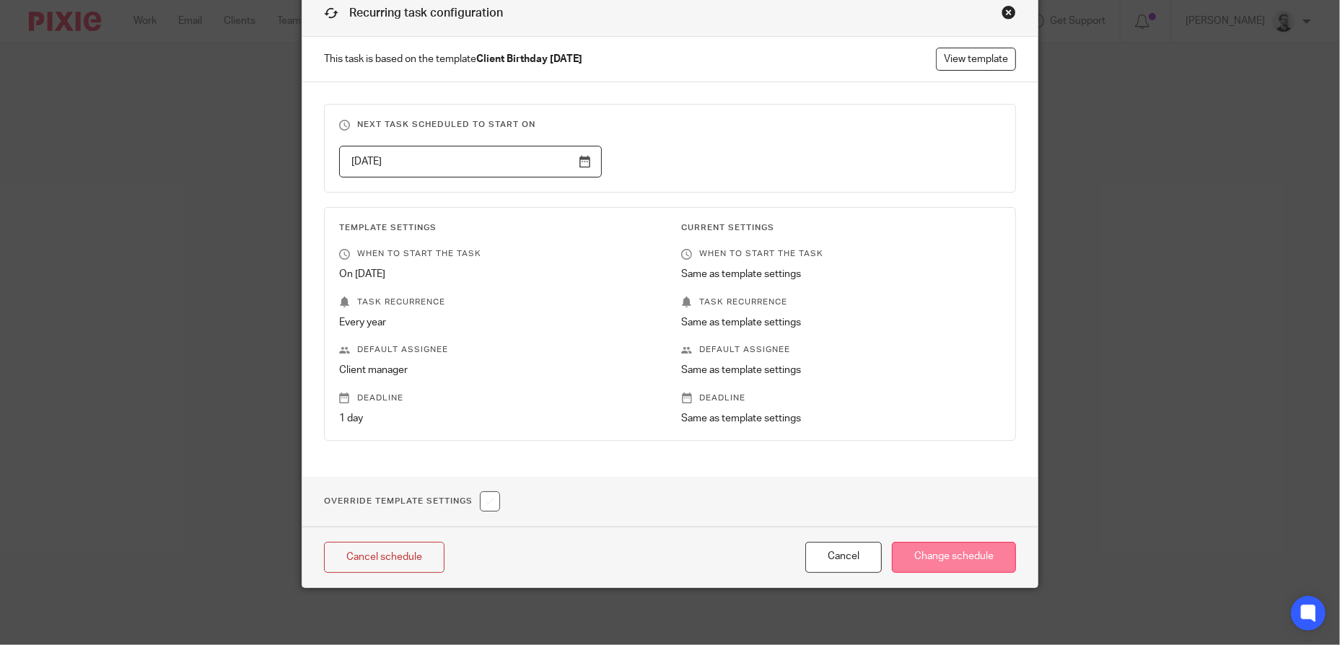
click at [956, 560] on input "Change schedule" at bounding box center [954, 557] width 124 height 31
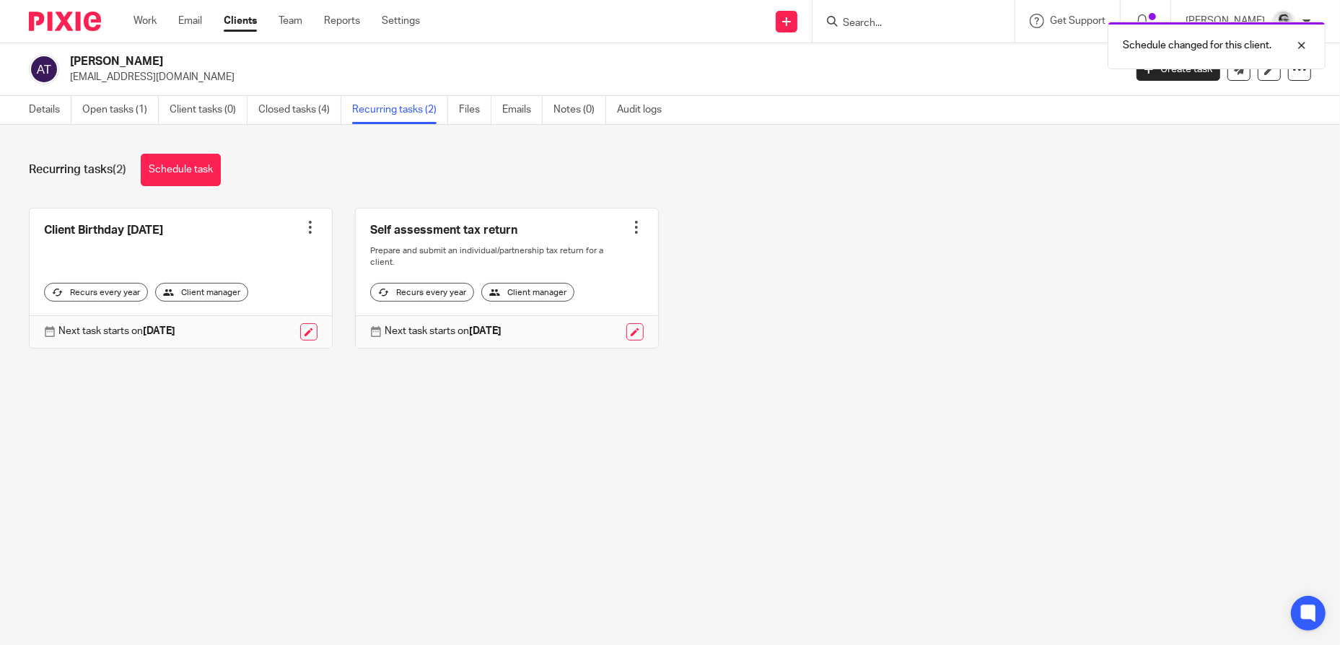
drag, startPoint x: 881, startPoint y: 12, endPoint x: 883, endPoint y: 25, distance: 12.5
click at [881, 12] on form at bounding box center [918, 21] width 154 height 18
click at [883, 25] on div "Schedule changed for this client." at bounding box center [998, 41] width 656 height 55
click at [911, 25] on input "Search" at bounding box center [906, 23] width 130 height 13
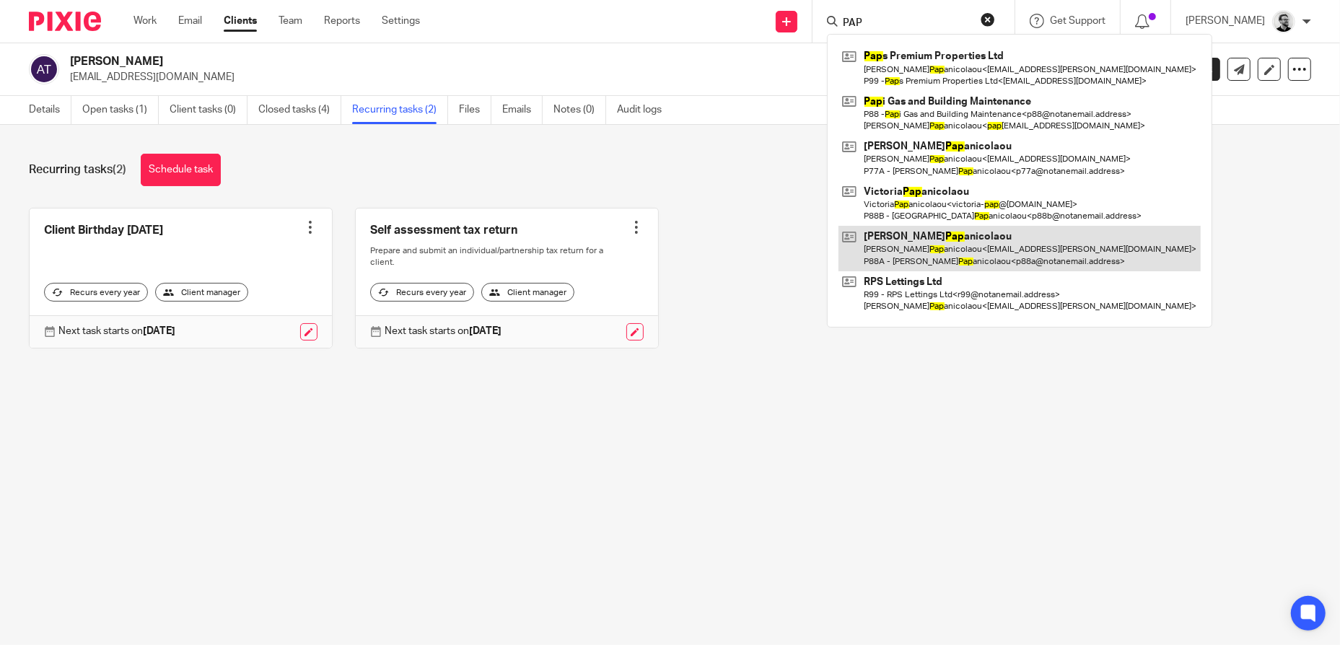
type input "PAP"
click at [984, 248] on link at bounding box center [1020, 248] width 362 height 45
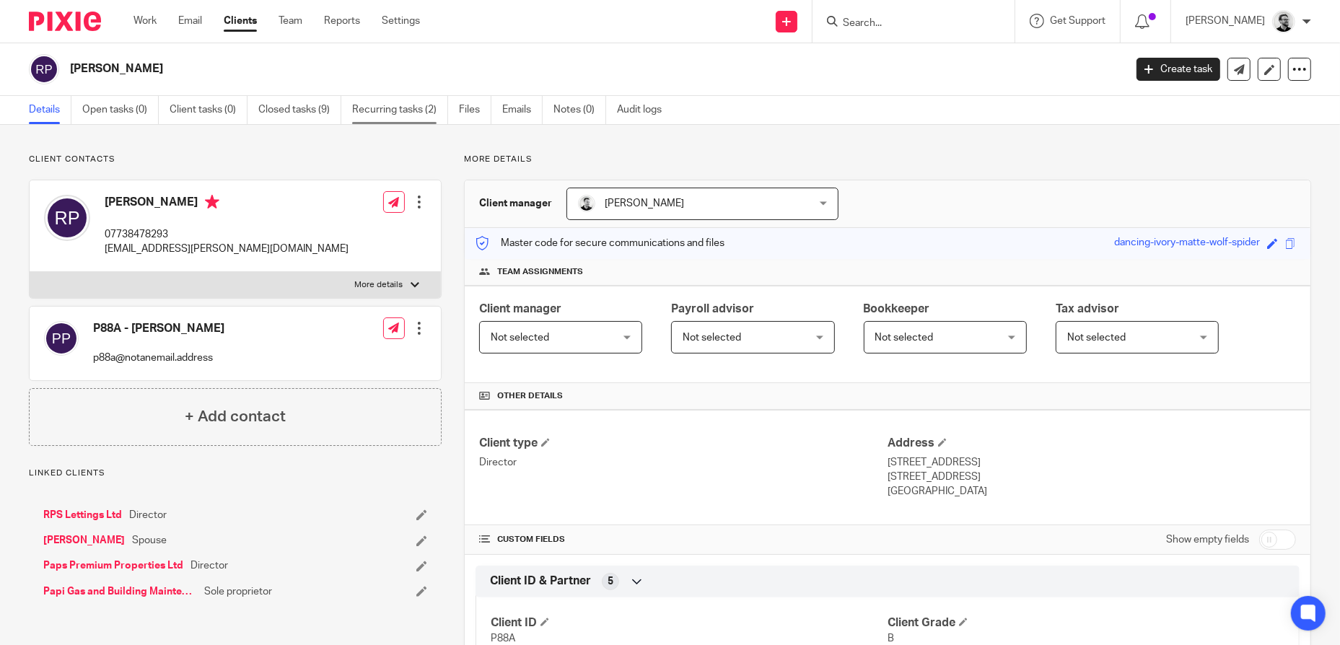
click at [405, 107] on link "Recurring tasks (2)" at bounding box center [400, 110] width 96 height 28
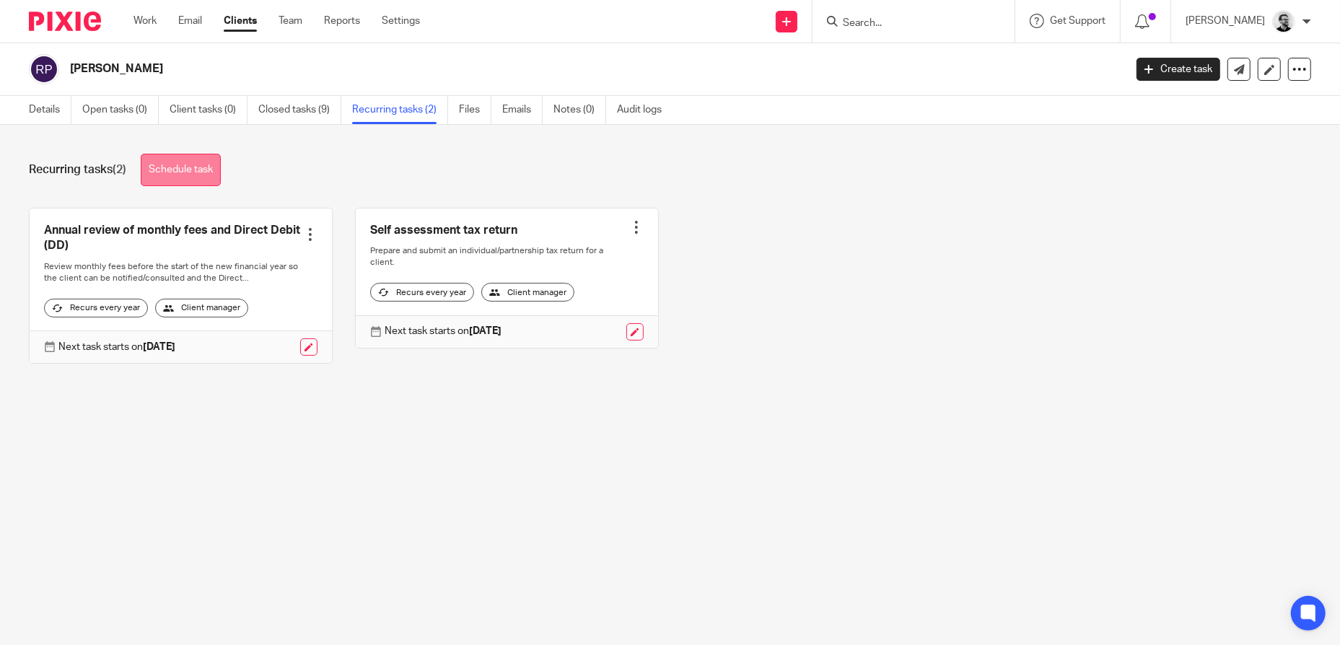
click at [166, 167] on link "Schedule task" at bounding box center [181, 170] width 80 height 32
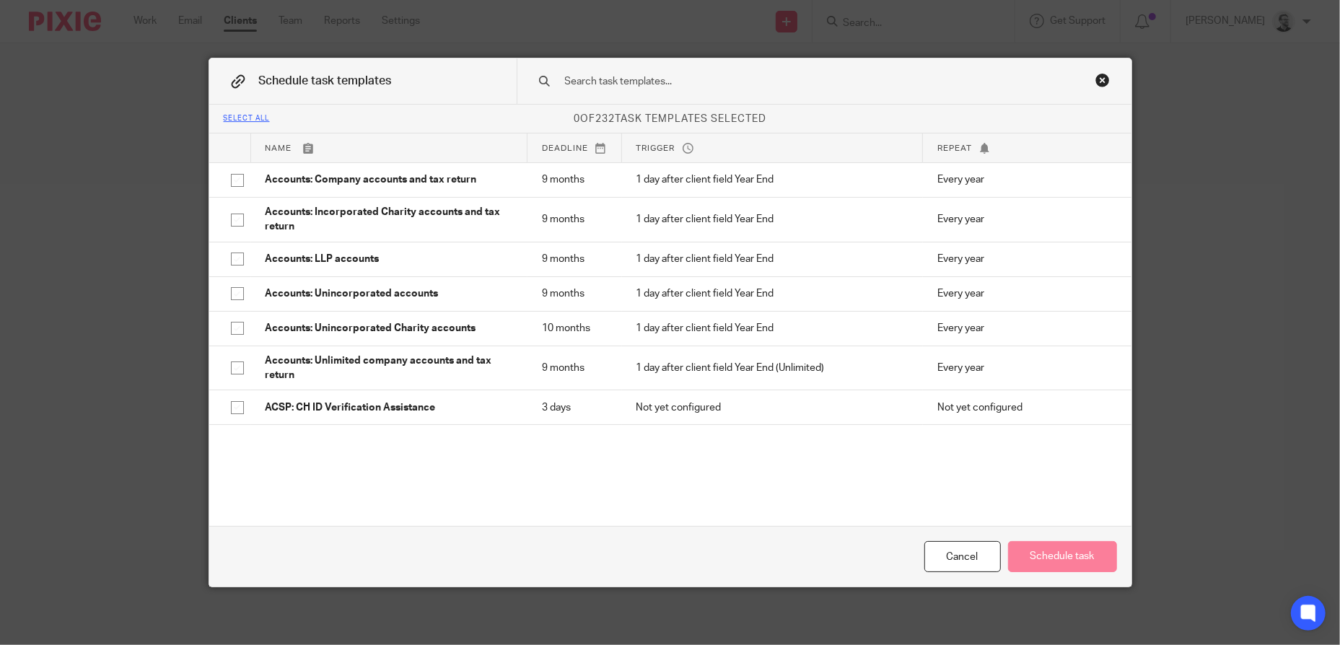
click at [659, 87] on input "text" at bounding box center [802, 82] width 476 height 16
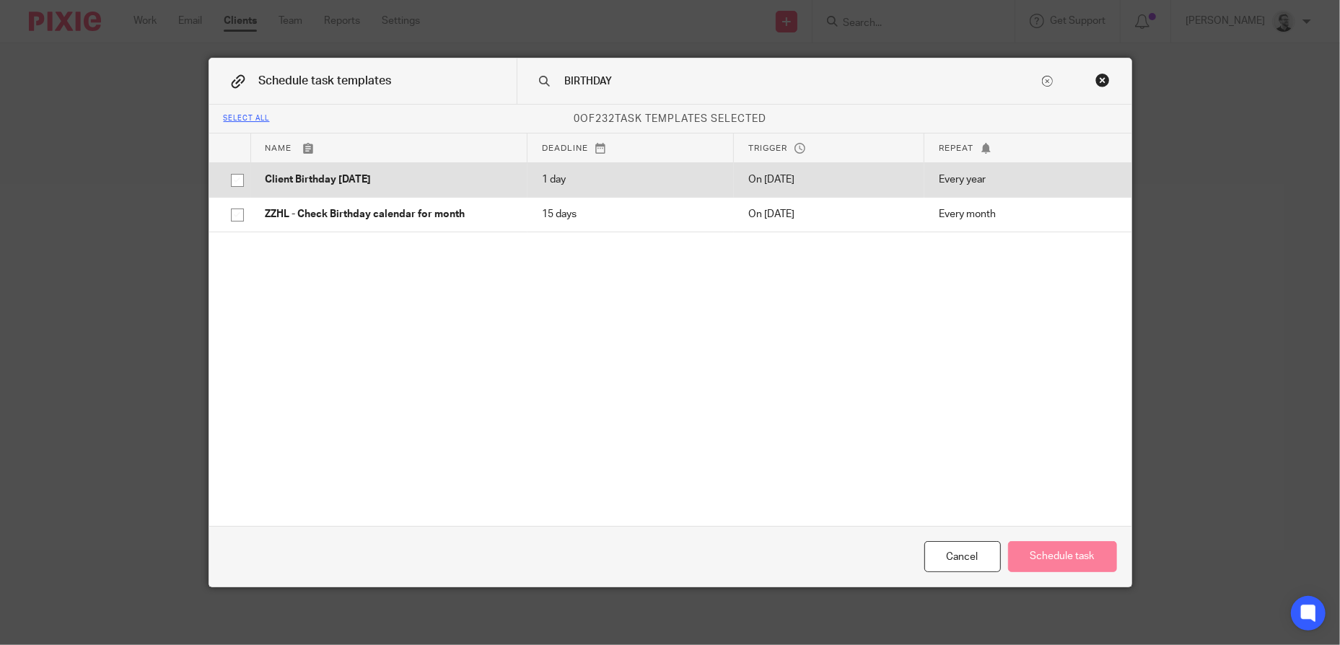
type input "BIRTHDAY"
click at [453, 170] on td "Client Birthday [DATE]" at bounding box center [389, 179] width 276 height 35
checkbox input "true"
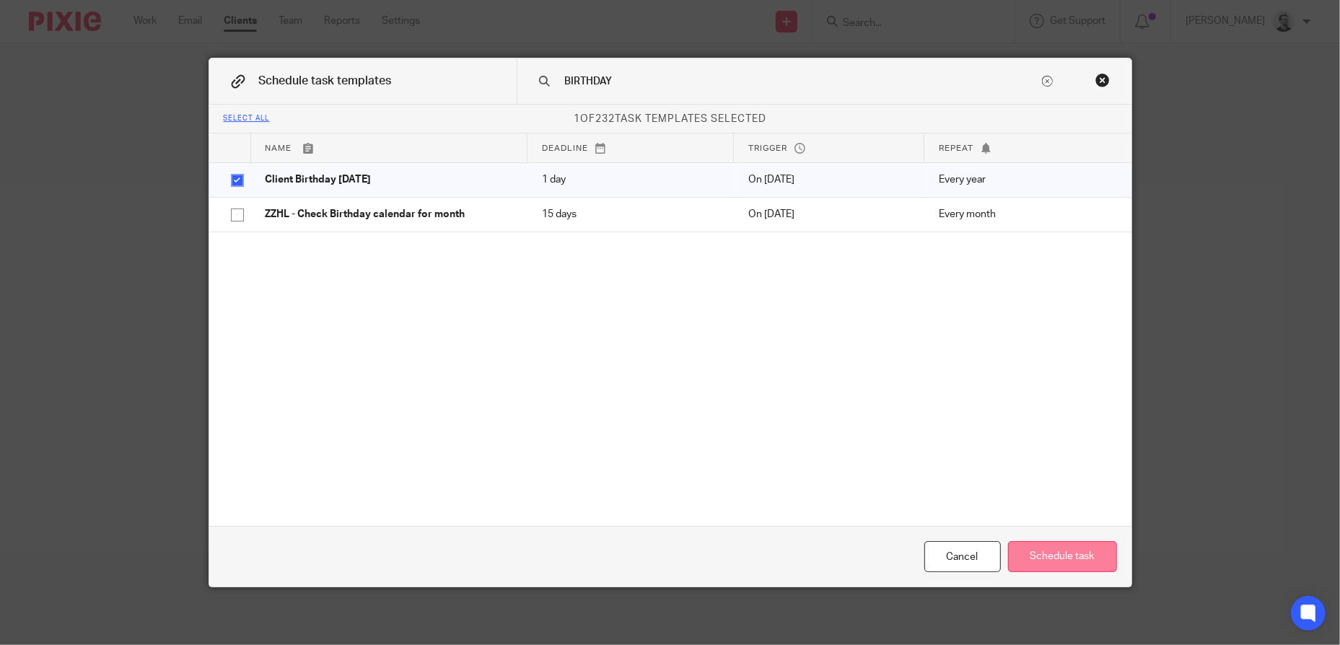
click at [1077, 548] on button "Schedule task" at bounding box center [1062, 556] width 109 height 31
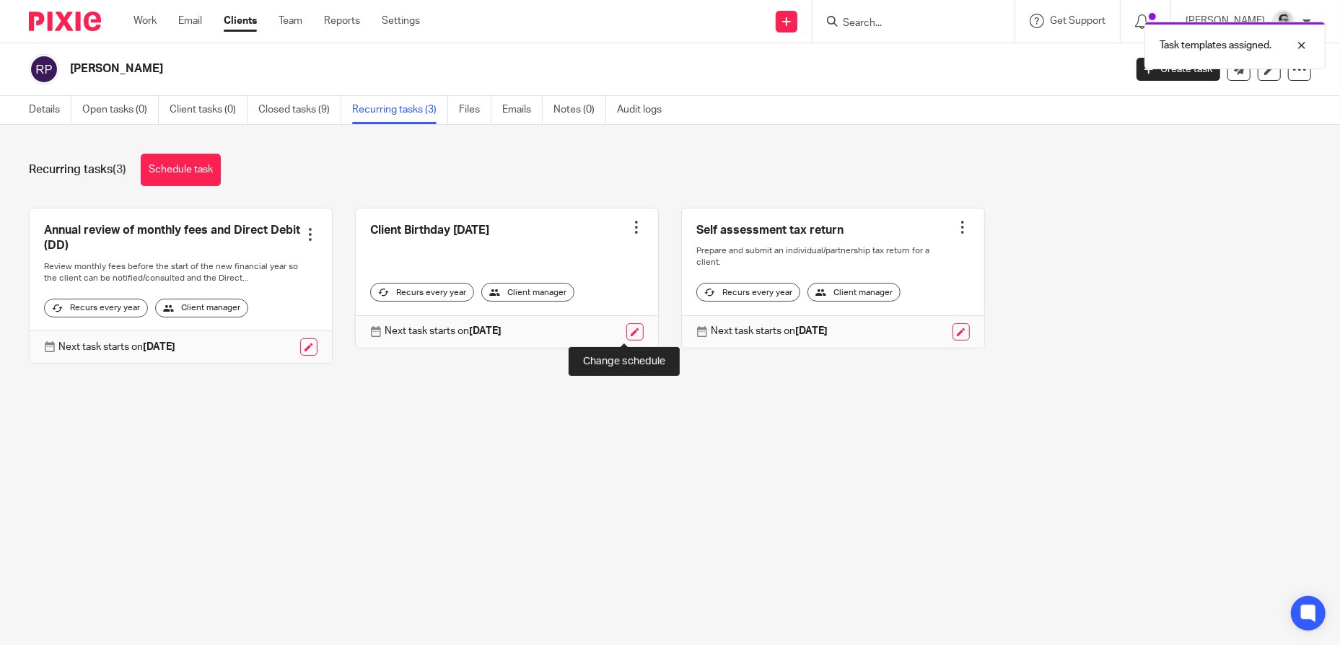
click at [626, 332] on link at bounding box center [634, 331] width 17 height 17
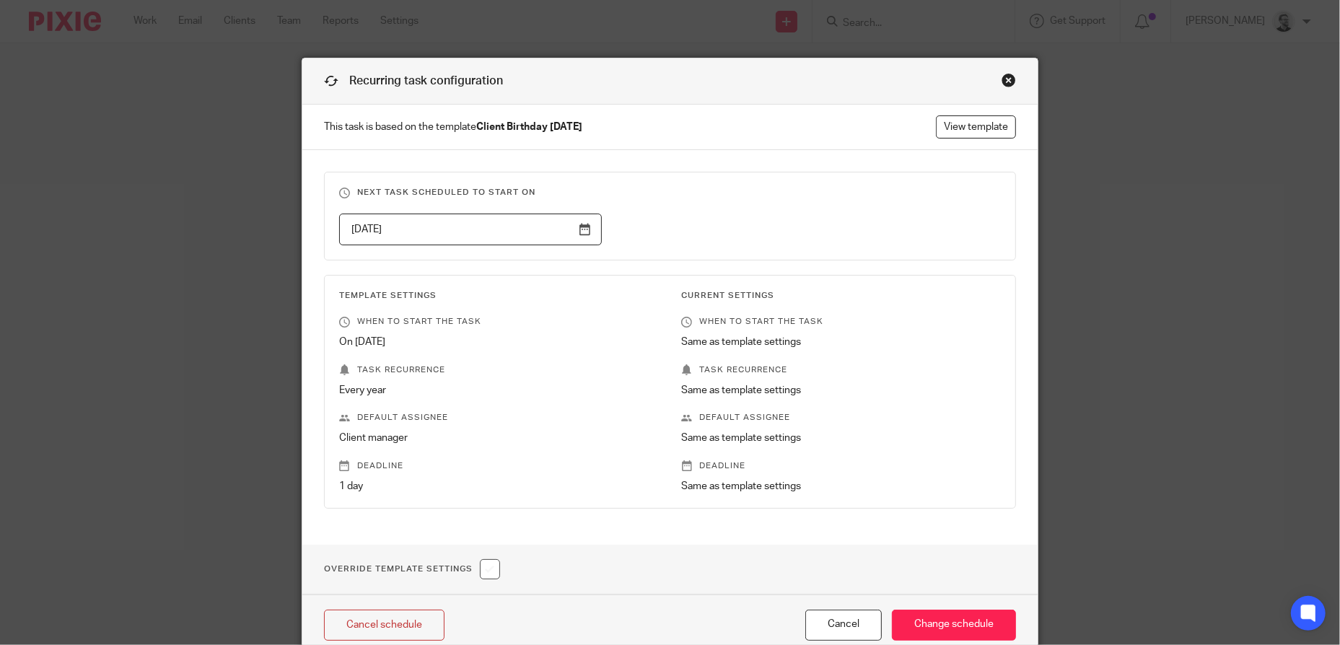
click at [517, 233] on input "2026-02-13" at bounding box center [470, 230] width 263 height 32
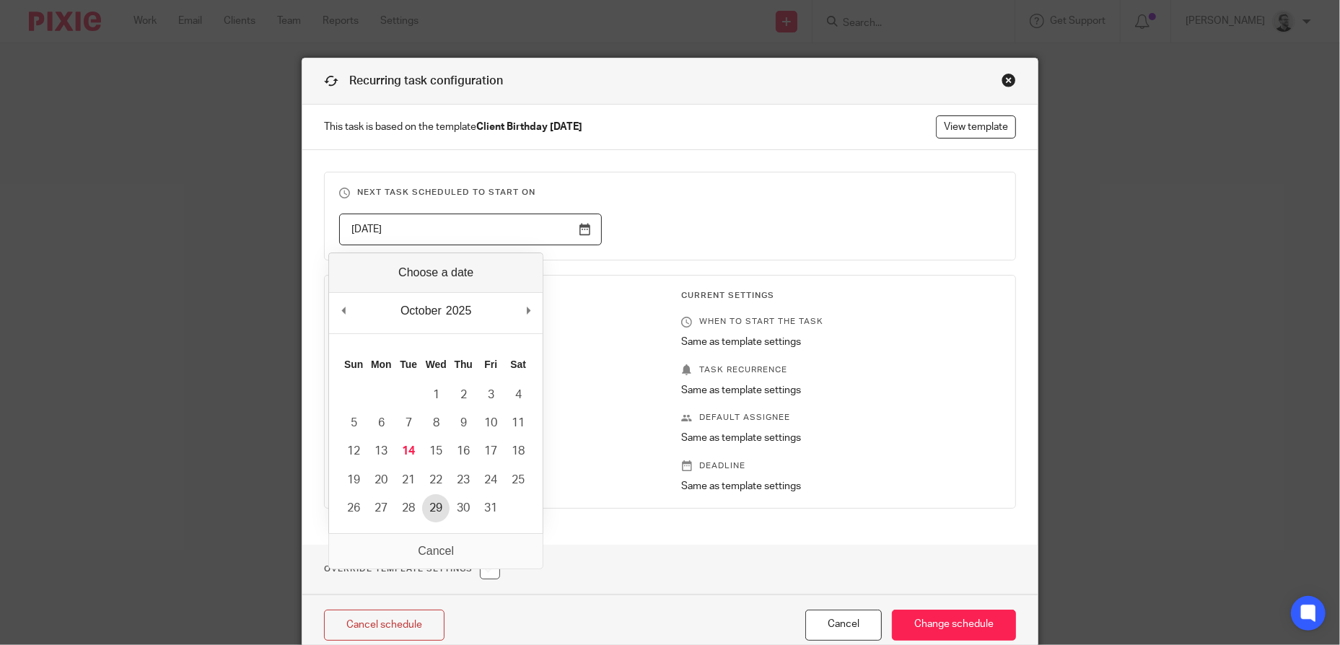
type input "2025-10-29"
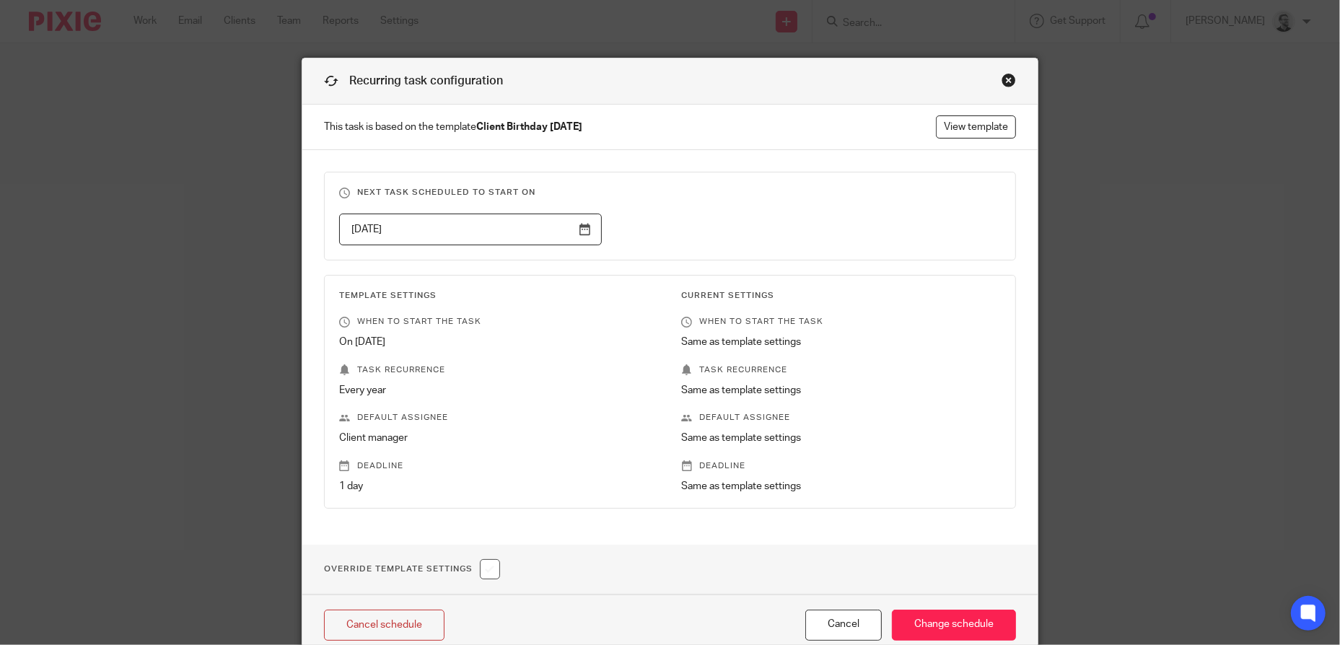
click at [764, 229] on div "2025-10-29" at bounding box center [659, 230] width 685 height 32
click at [944, 633] on input "Change schedule" at bounding box center [954, 625] width 124 height 31
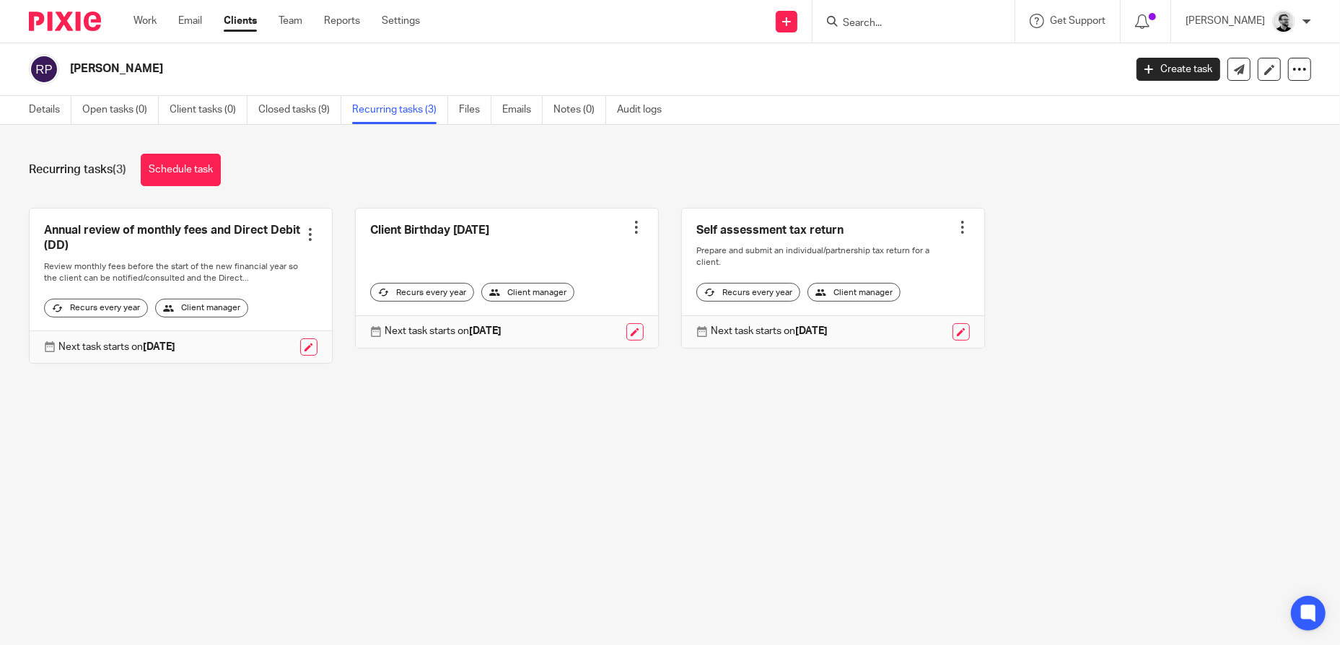
click at [894, 21] on input "Search" at bounding box center [906, 23] width 130 height 13
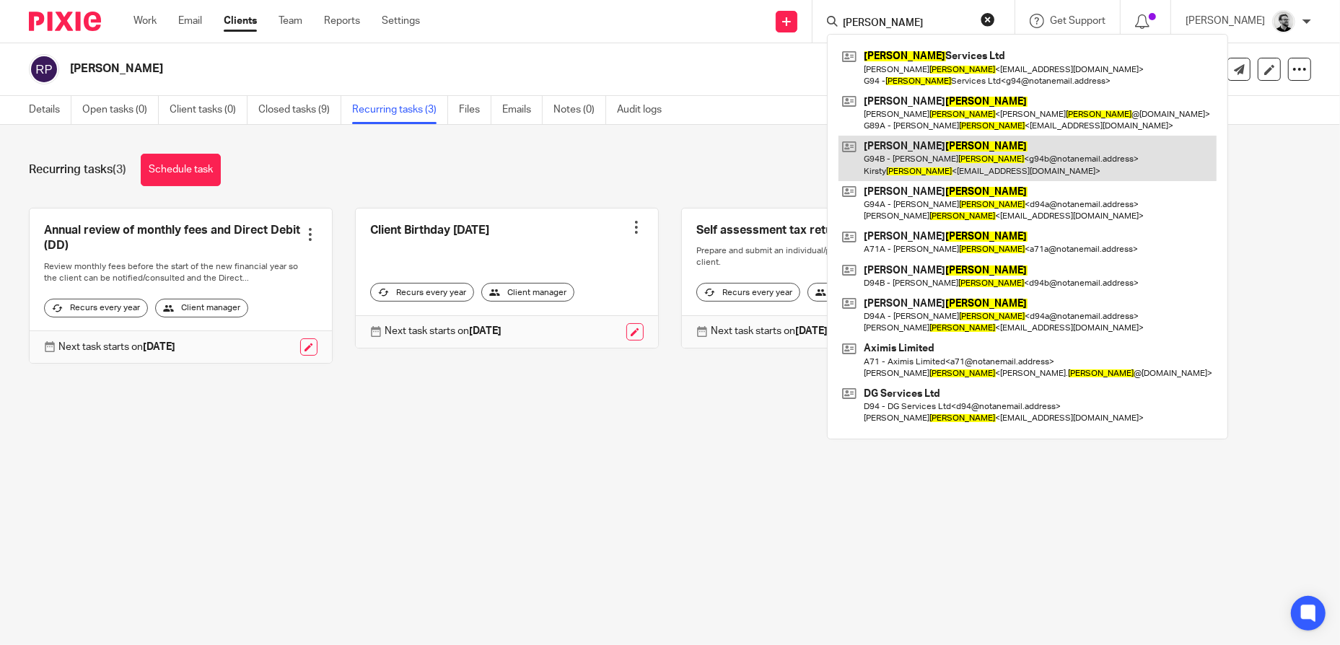
type input "[PERSON_NAME]"
click at [973, 159] on link at bounding box center [1028, 158] width 378 height 45
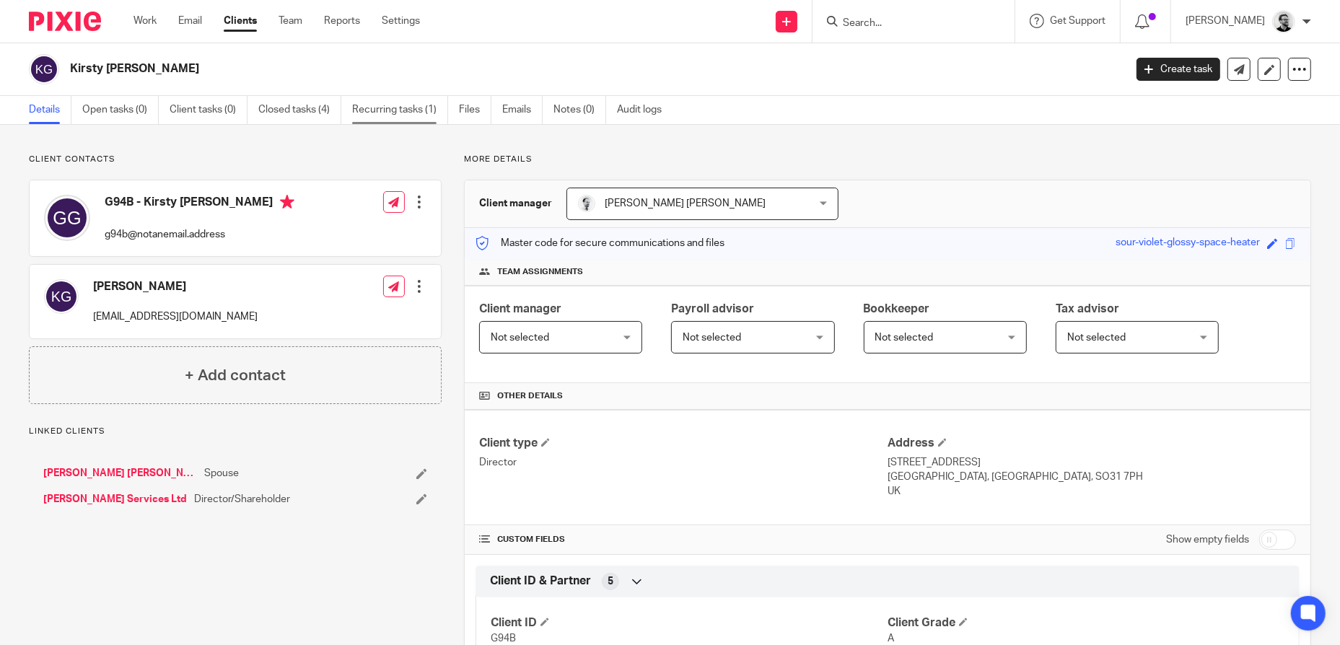
click at [368, 112] on link "Recurring tasks (1)" at bounding box center [400, 110] width 96 height 28
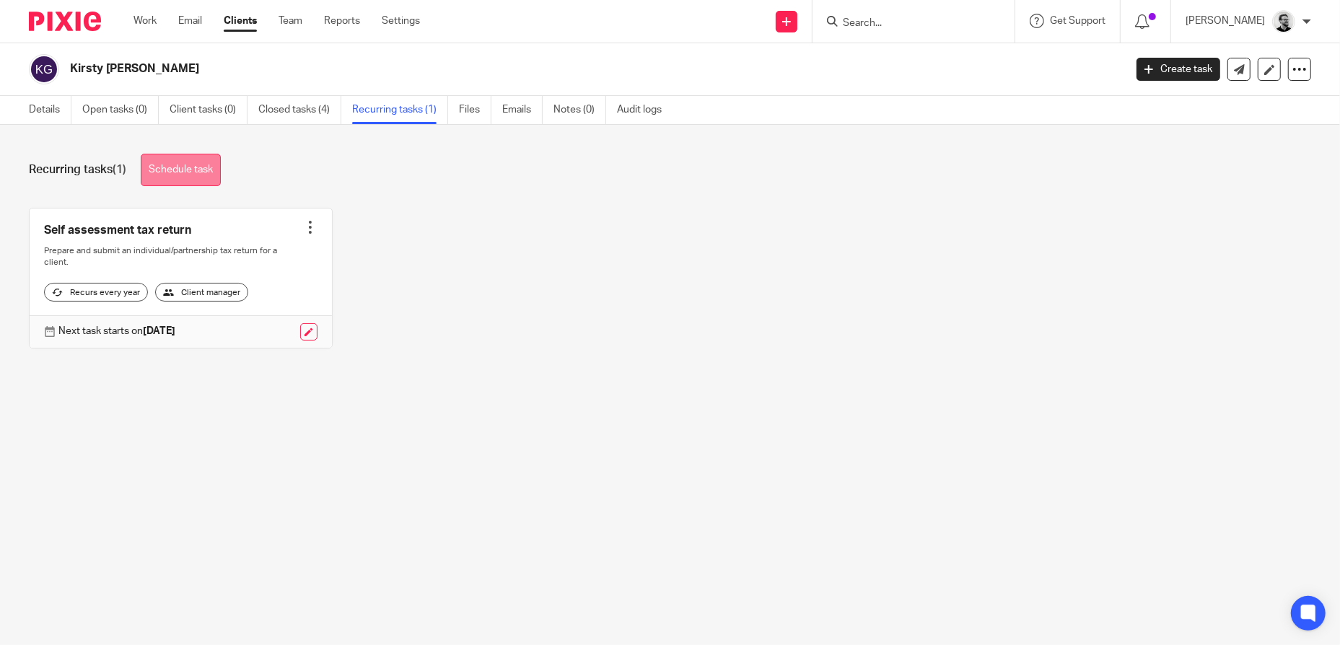
click at [195, 169] on link "Schedule task" at bounding box center [181, 170] width 80 height 32
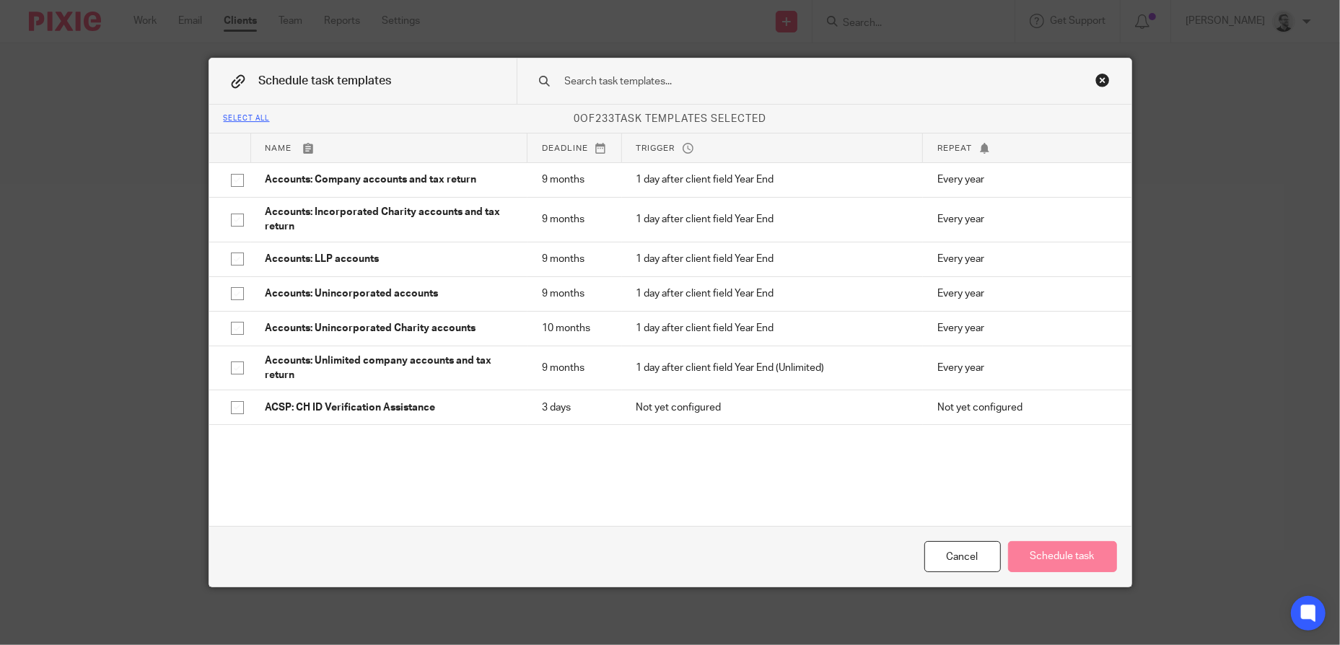
click at [634, 83] on input "text" at bounding box center [802, 82] width 476 height 16
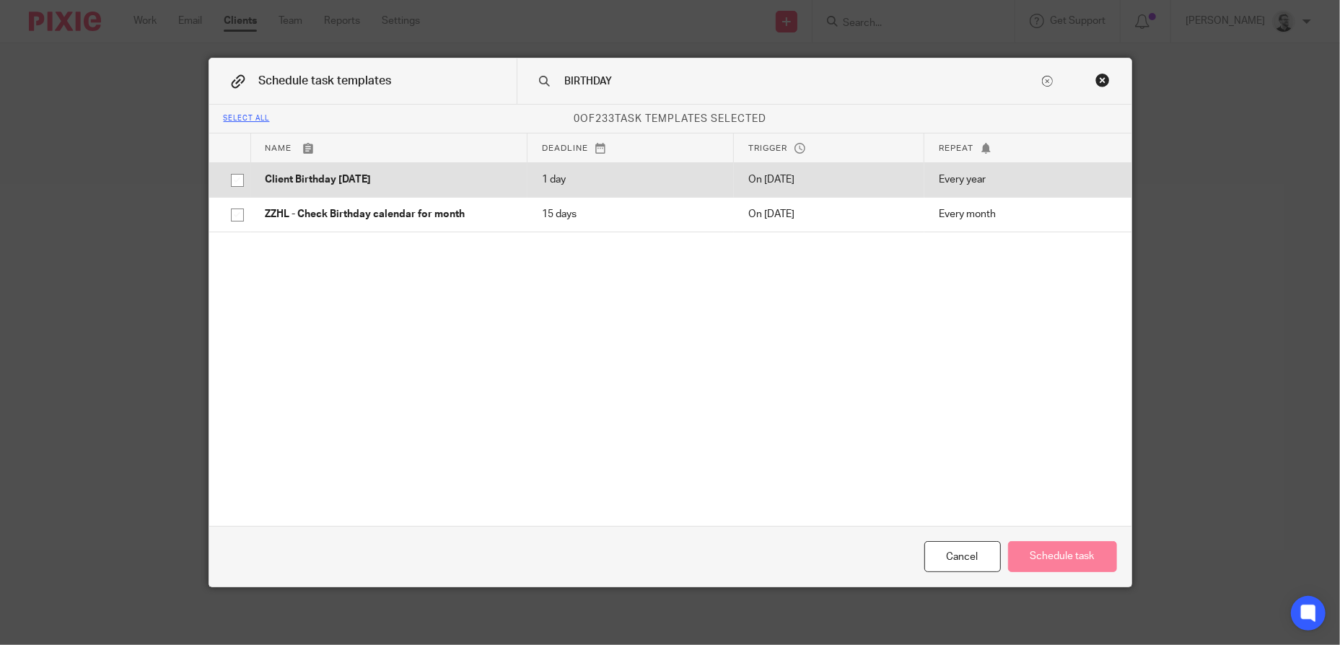
type input "BIRTHDAY"
click at [452, 170] on td "Client Birthday Tomorrow" at bounding box center [389, 179] width 276 height 35
checkbox input "true"
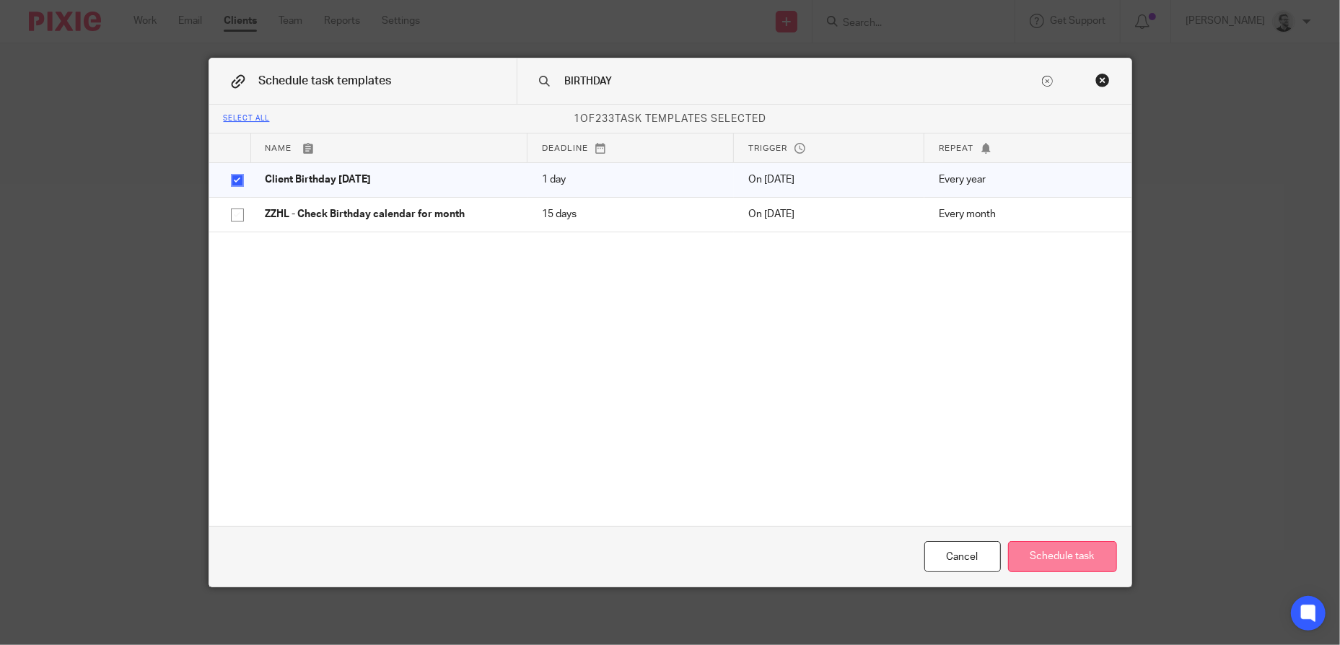
click at [1044, 550] on button "Schedule task" at bounding box center [1062, 556] width 109 height 31
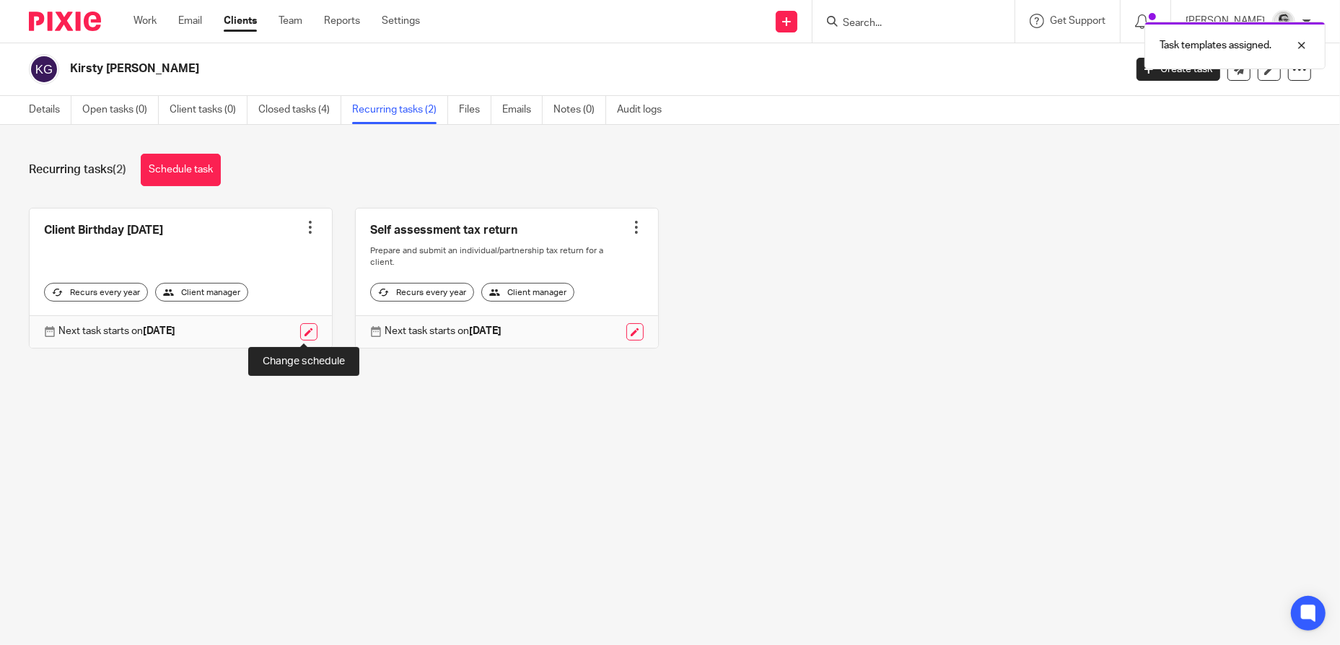
click at [303, 330] on link at bounding box center [308, 331] width 17 height 17
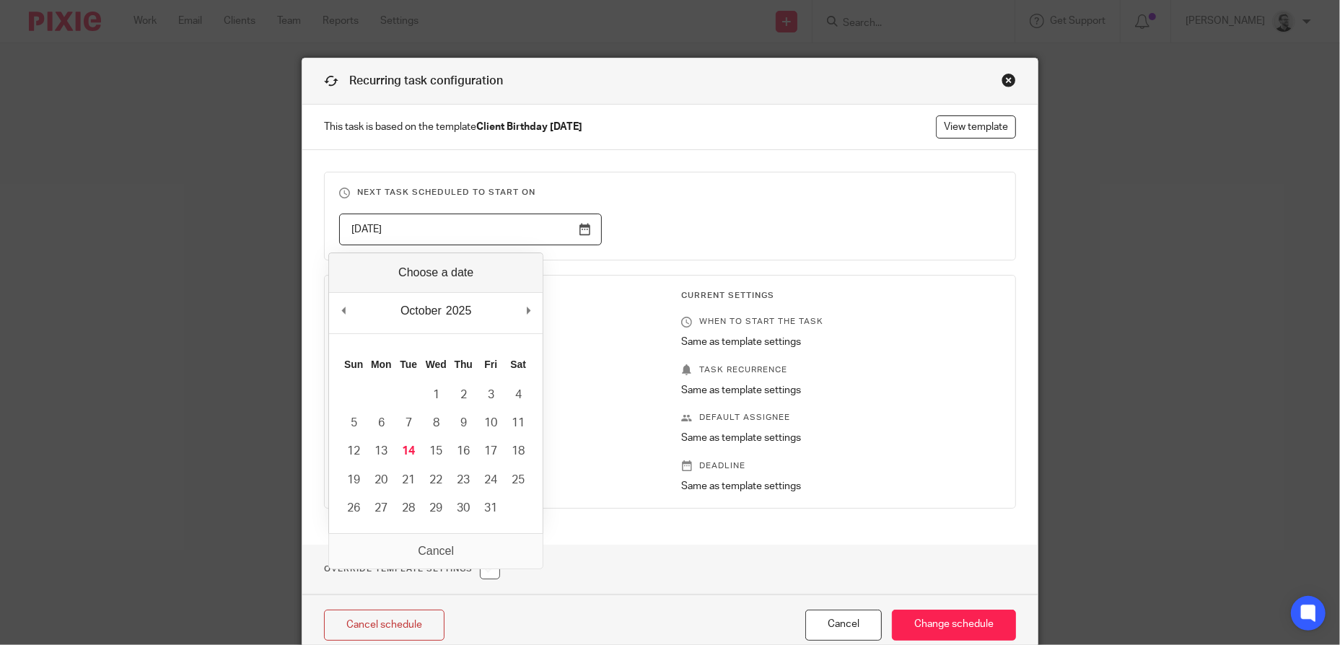
click at [489, 223] on input "[DATE]" at bounding box center [470, 230] width 263 height 32
type input "[DATE]"
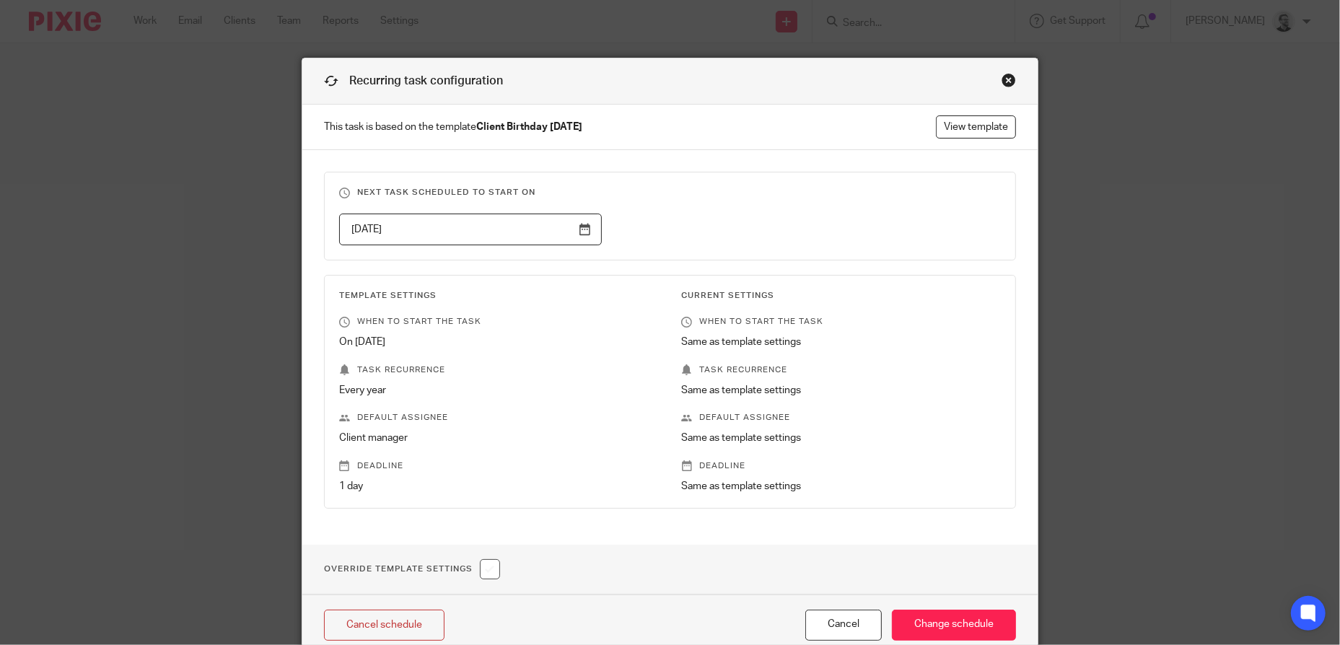
click at [673, 237] on div "[DATE]" at bounding box center [659, 230] width 685 height 32
click at [924, 620] on input "Change schedule" at bounding box center [954, 625] width 124 height 31
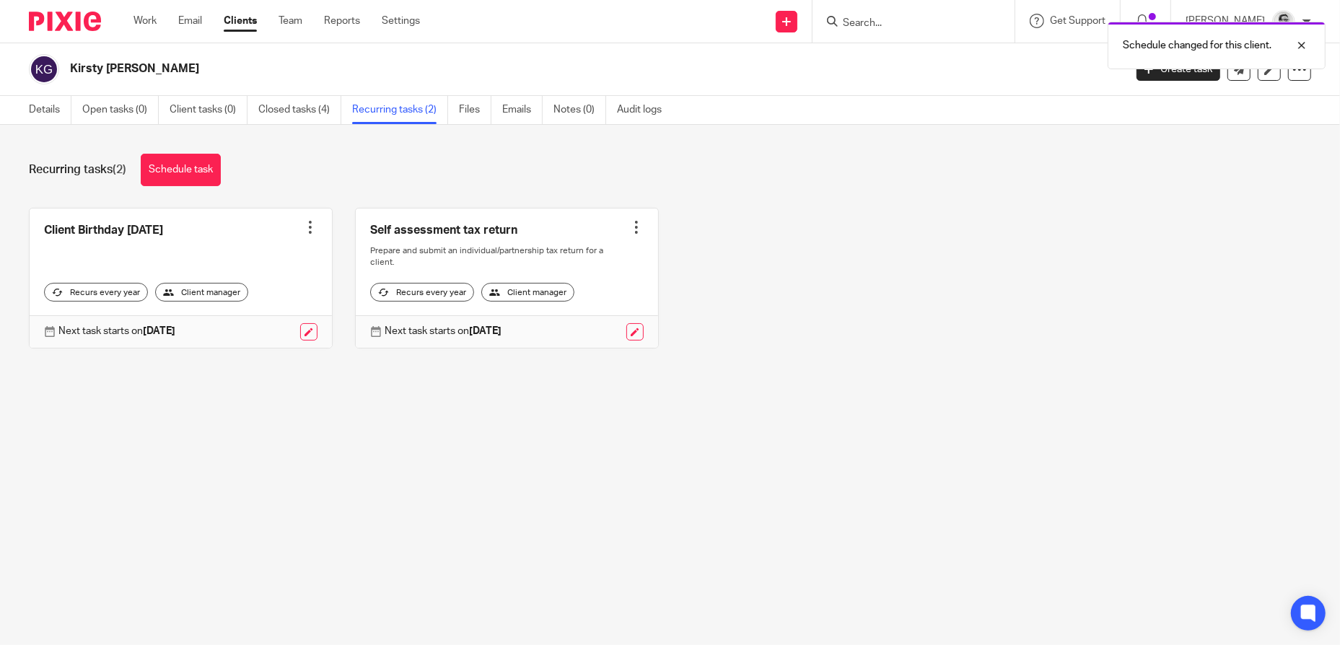
drag, startPoint x: 893, startPoint y: 24, endPoint x: 904, endPoint y: 25, distance: 10.9
click at [893, 23] on div "Schedule changed for this client." at bounding box center [998, 41] width 656 height 55
click at [896, 21] on div "Schedule changed for this client." at bounding box center [998, 41] width 656 height 55
click at [899, 24] on div "Schedule changed for this client." at bounding box center [998, 41] width 656 height 55
drag, startPoint x: 942, startPoint y: 187, endPoint x: 941, endPoint y: 164, distance: 23.1
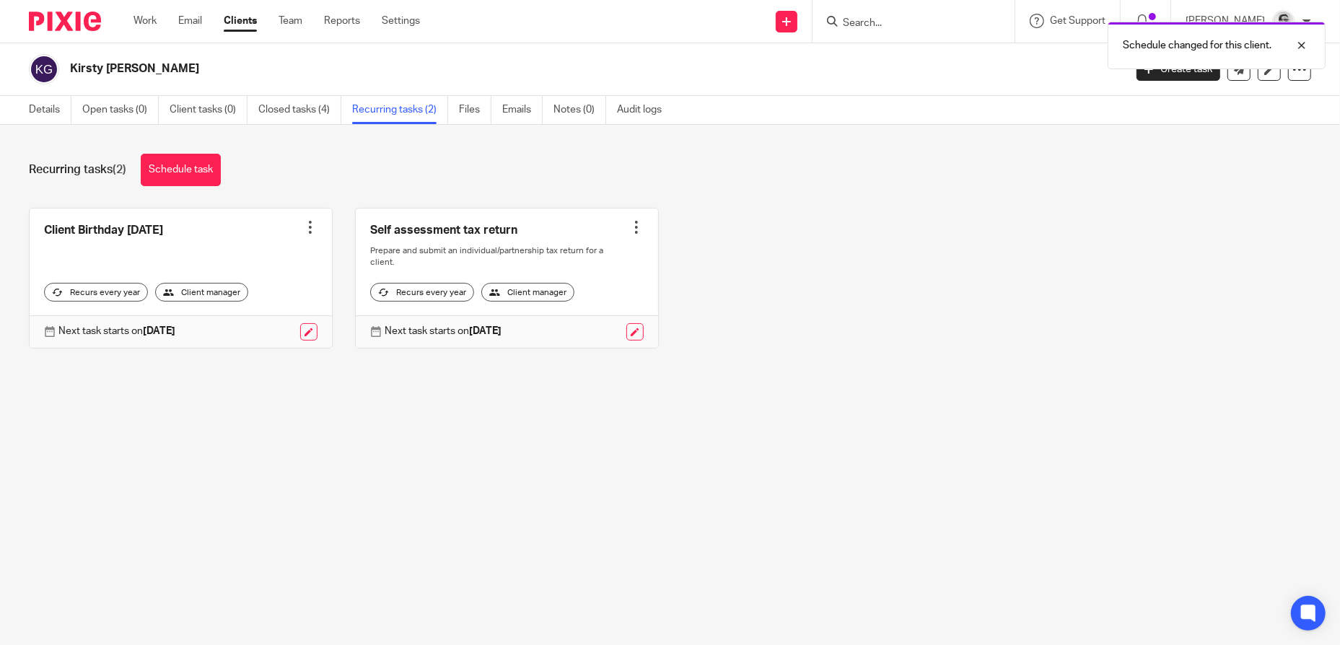
click at [942, 184] on div "Recurring tasks (2) Schedule task Client Birthday Tomorrow Create task Clone te…" at bounding box center [670, 262] width 1340 height 274
drag, startPoint x: 941, startPoint y: 164, endPoint x: 895, endPoint y: 19, distance: 152.2
click at [895, 19] on div "Schedule changed for this client." at bounding box center [998, 41] width 656 height 55
click at [1303, 48] on div at bounding box center [1291, 45] width 39 height 17
drag, startPoint x: 981, startPoint y: 27, endPoint x: 958, endPoint y: 27, distance: 23.1
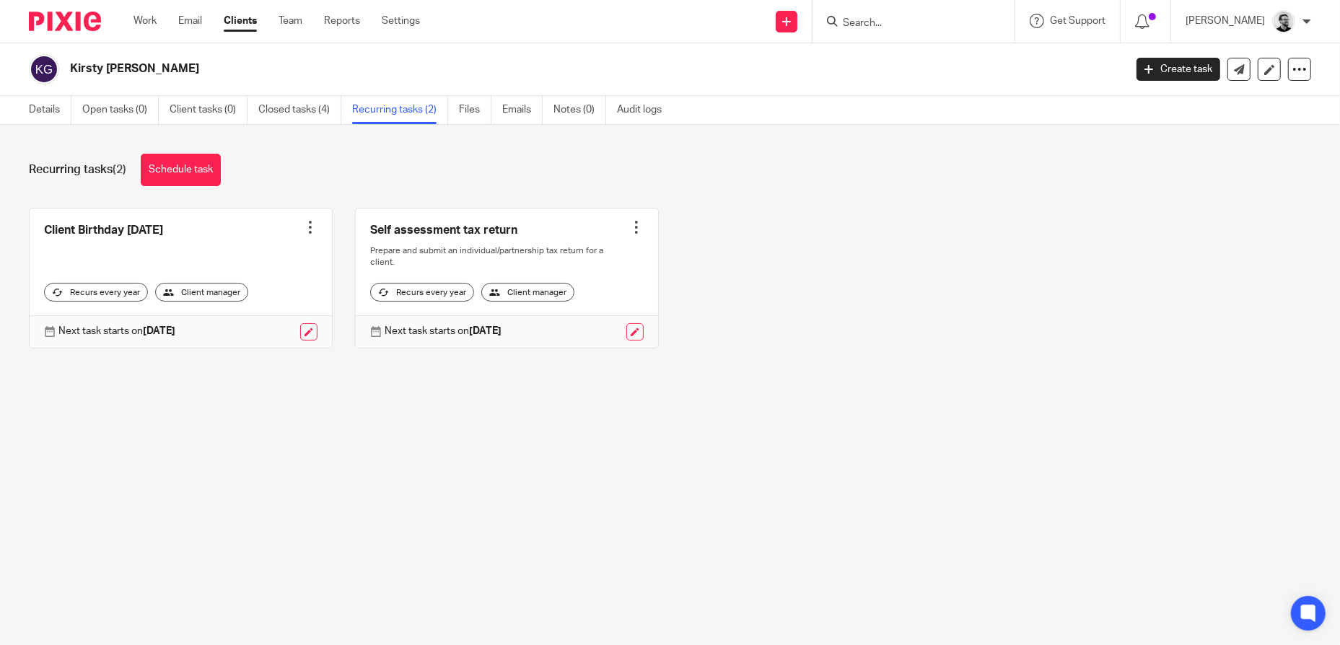
click at [971, 26] on input "Search" at bounding box center [906, 23] width 130 height 13
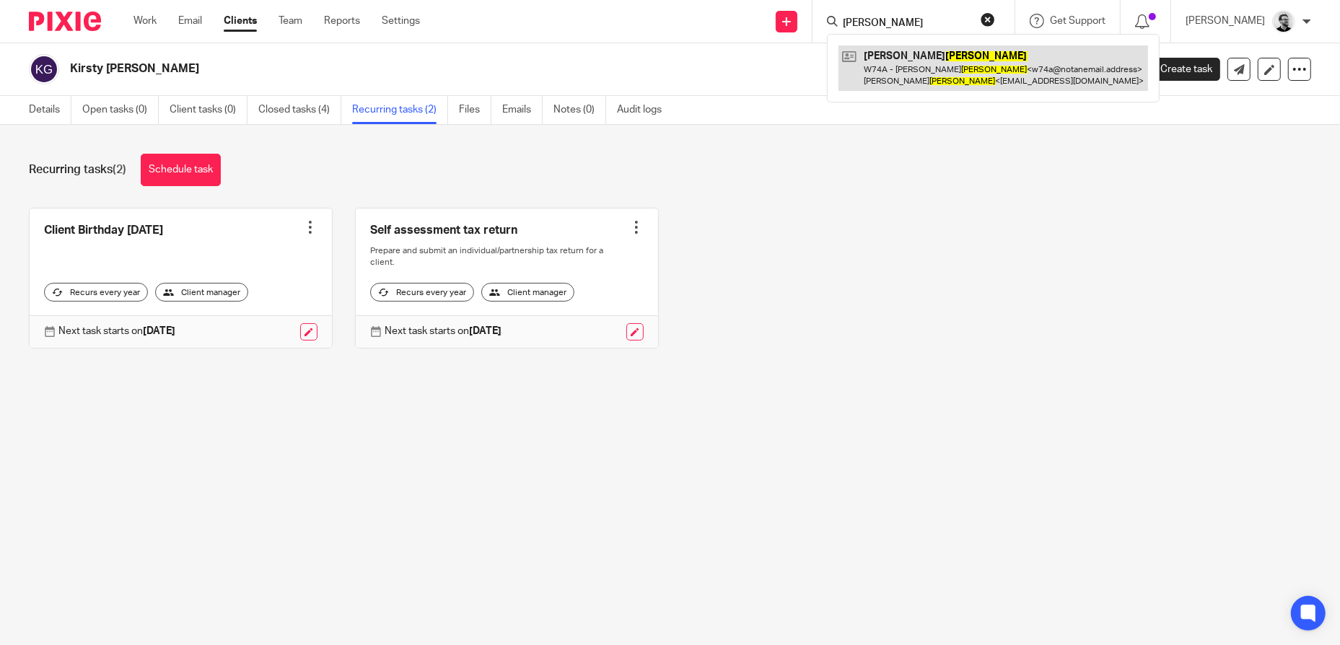
type input "WELLER"
click at [964, 51] on link at bounding box center [994, 67] width 310 height 45
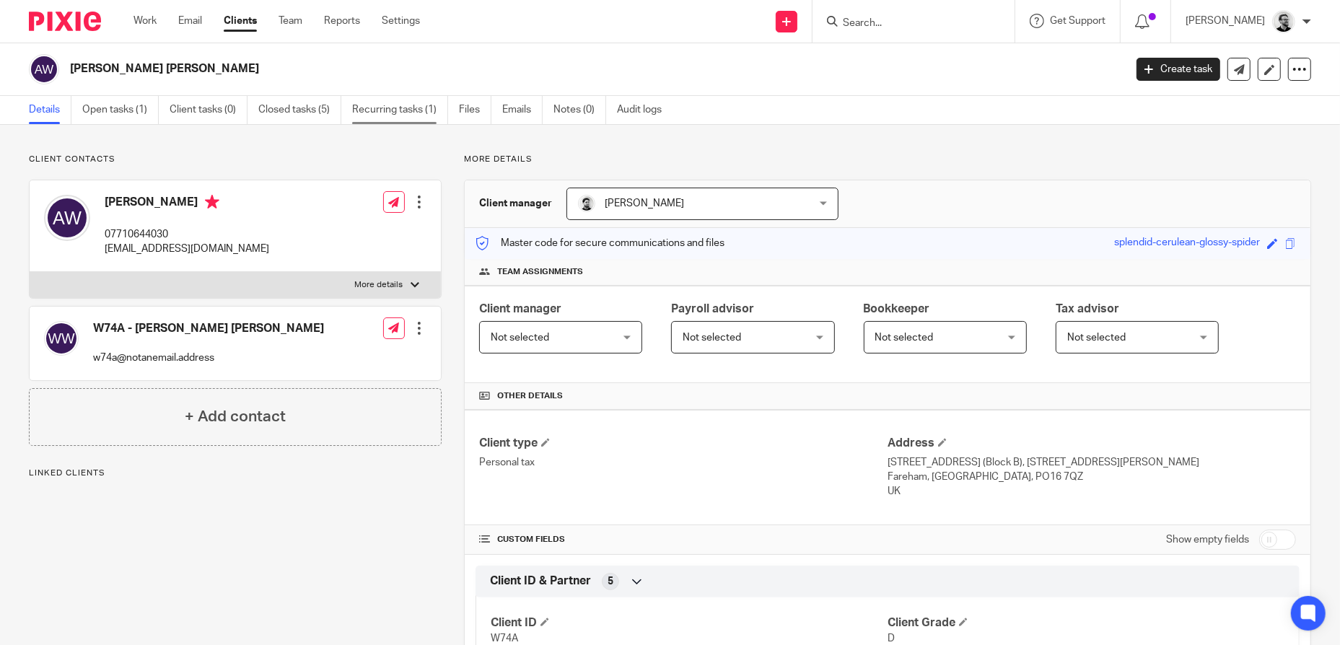
click at [391, 108] on link "Recurring tasks (1)" at bounding box center [400, 110] width 96 height 28
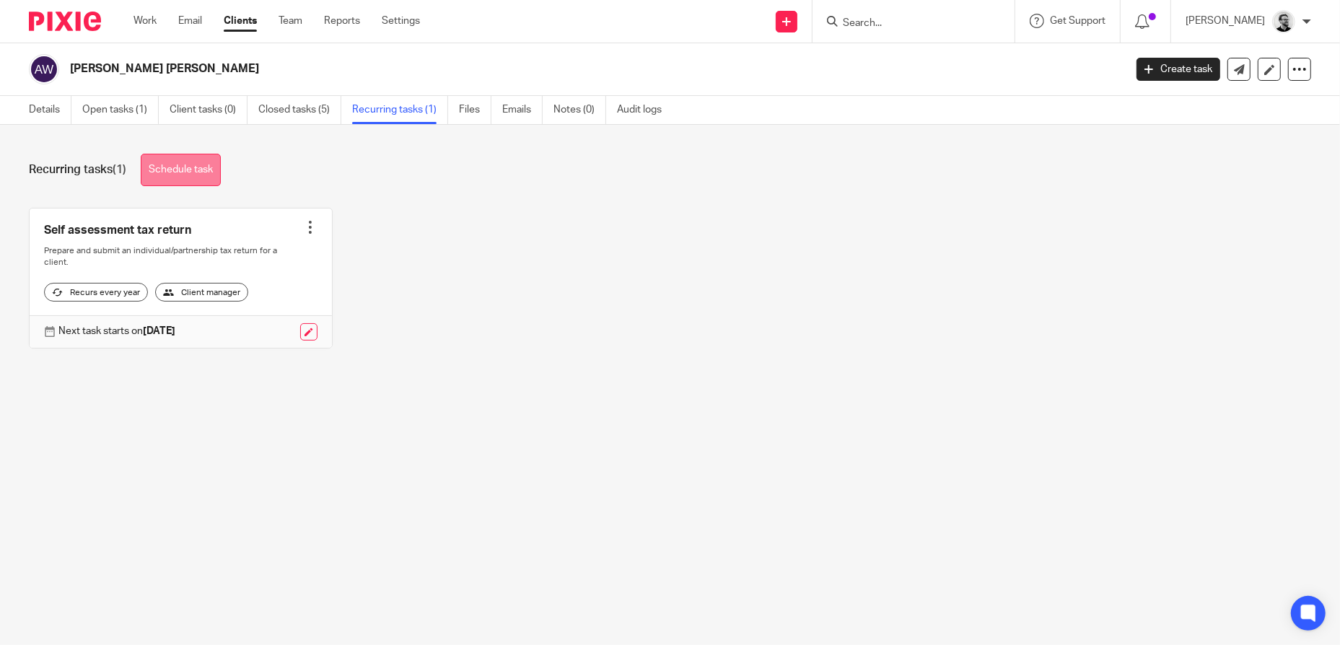
click at [205, 170] on link "Schedule task" at bounding box center [181, 170] width 80 height 32
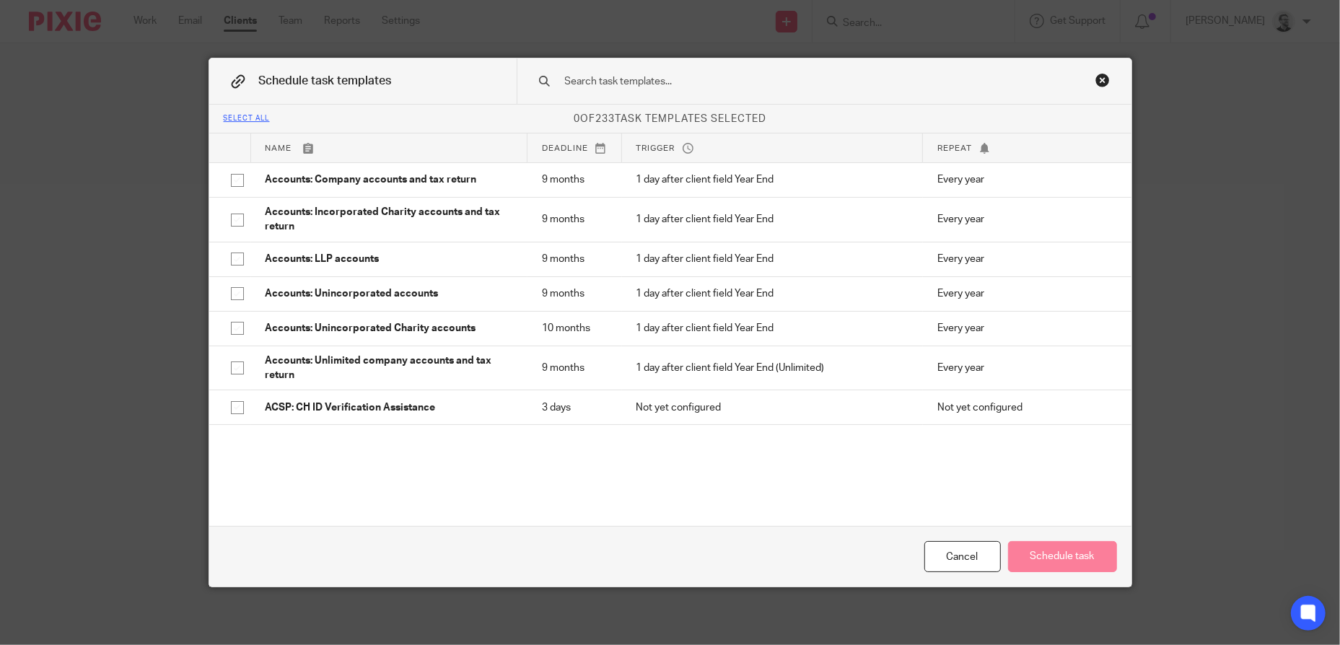
click at [637, 83] on input "text" at bounding box center [802, 82] width 476 height 16
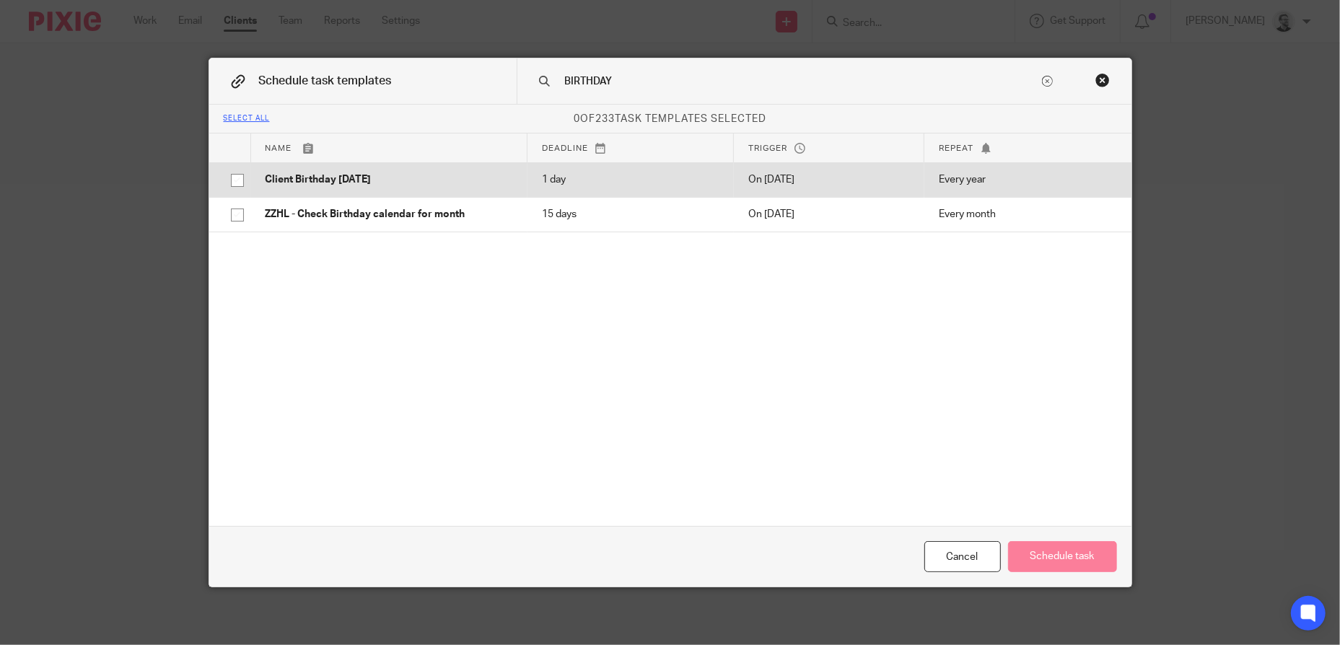
type input "BIRTHDAY"
click at [401, 180] on p "Client Birthday [DATE]" at bounding box center [390, 179] width 248 height 14
checkbox input "true"
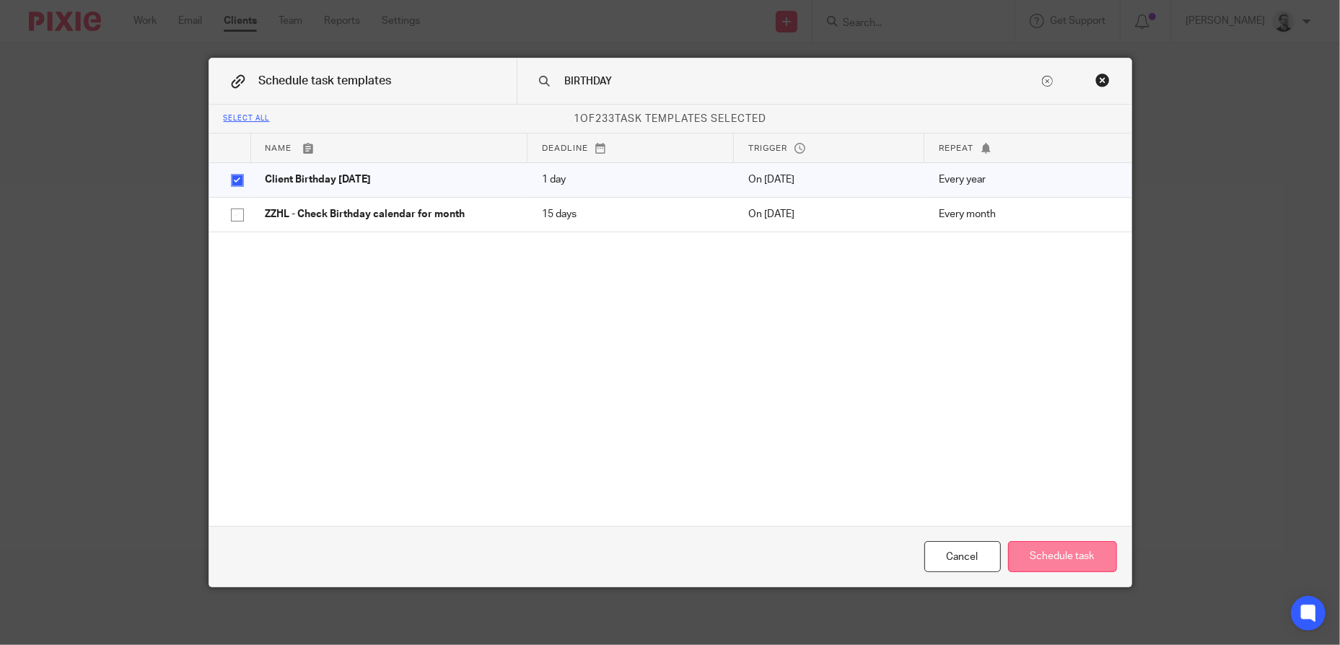
click at [1085, 564] on button "Schedule task" at bounding box center [1062, 556] width 109 height 31
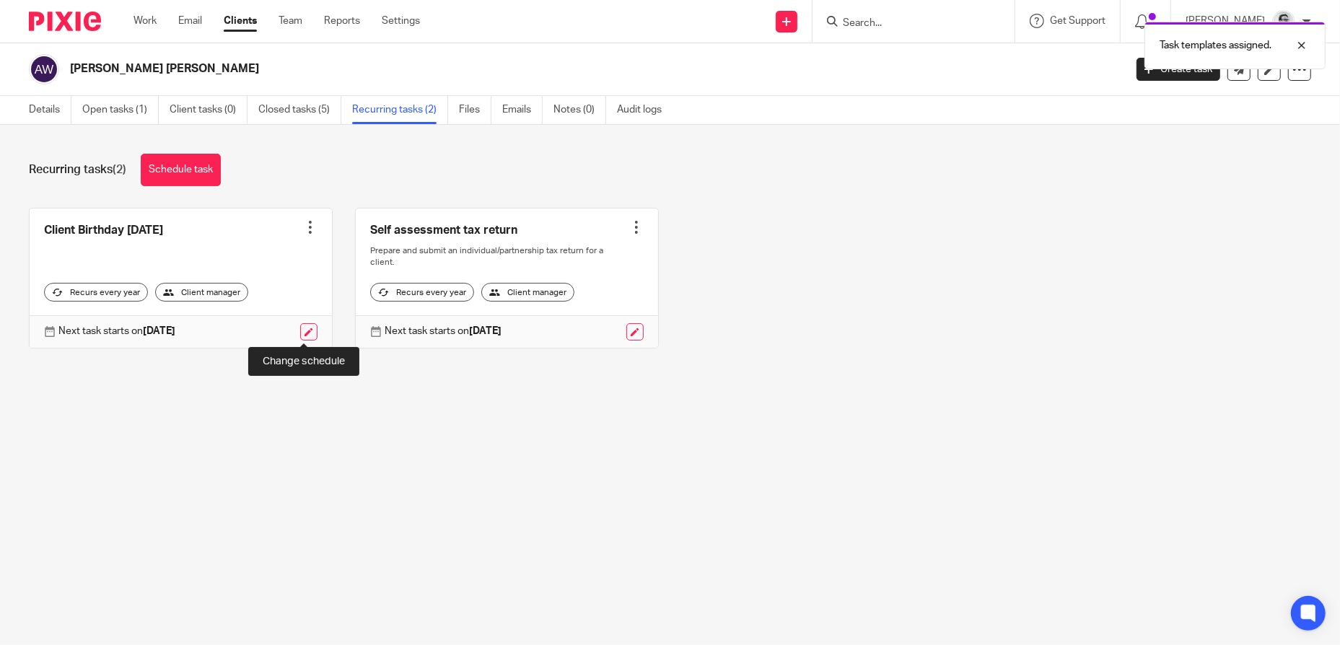
click at [300, 330] on link at bounding box center [308, 331] width 17 height 17
click at [302, 331] on link at bounding box center [308, 331] width 17 height 17
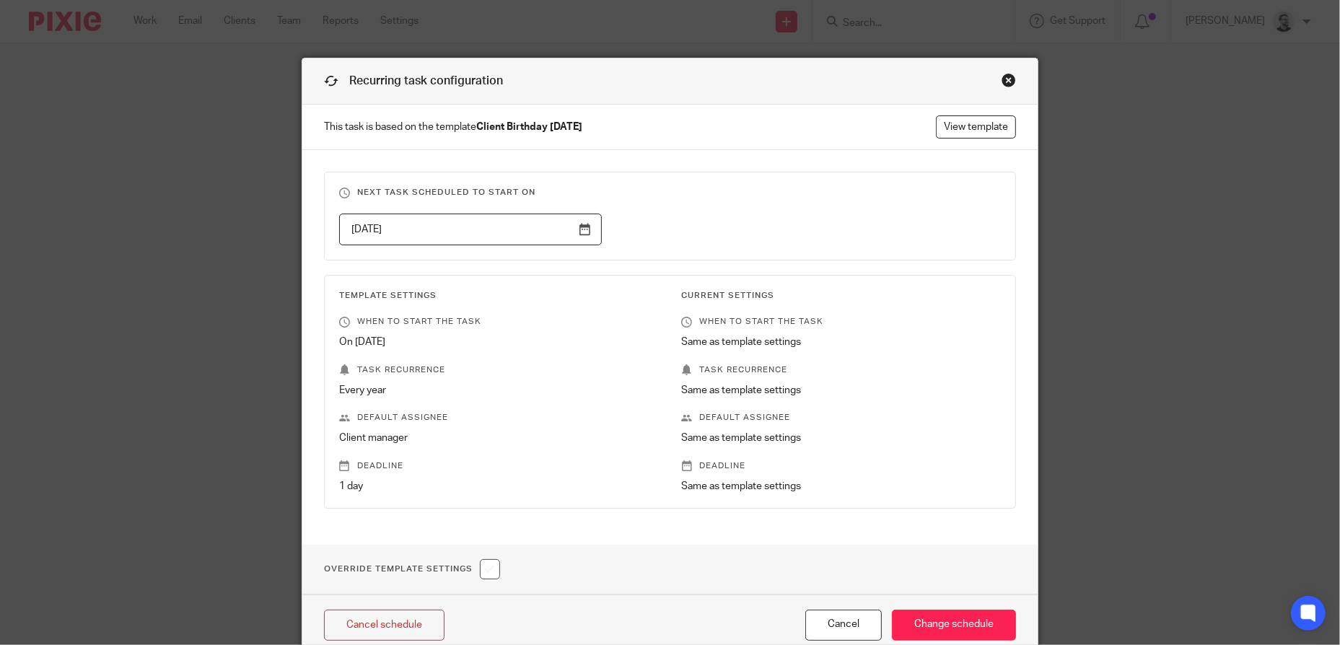
click at [539, 231] on input "2026-02-13" at bounding box center [470, 230] width 263 height 32
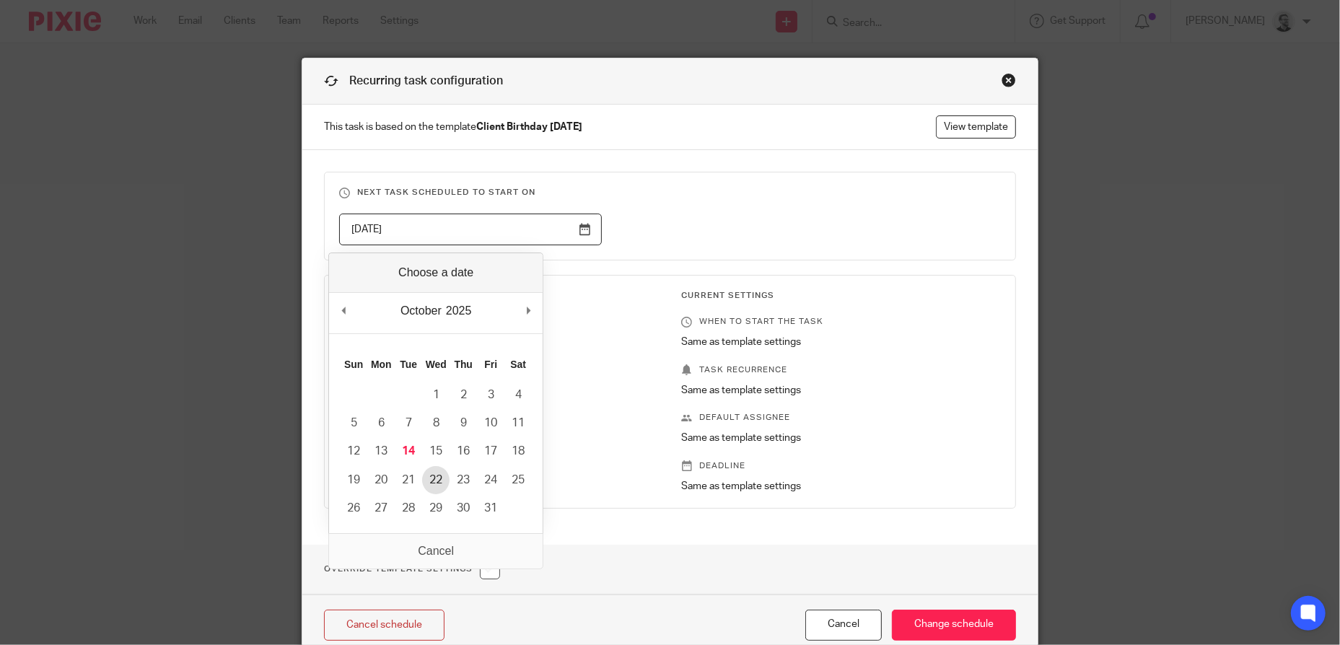
type input "2025-10-22"
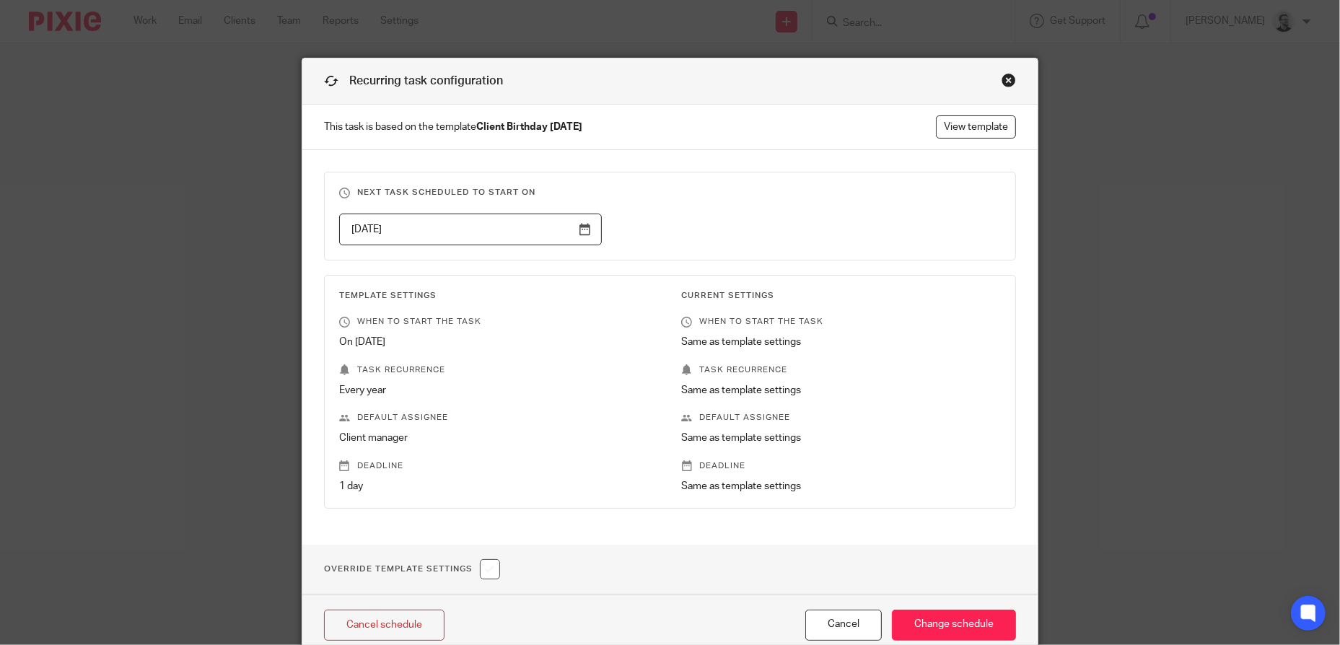
click at [728, 219] on div "2025-10-22" at bounding box center [659, 230] width 685 height 32
click at [935, 623] on input "Change schedule" at bounding box center [954, 625] width 124 height 31
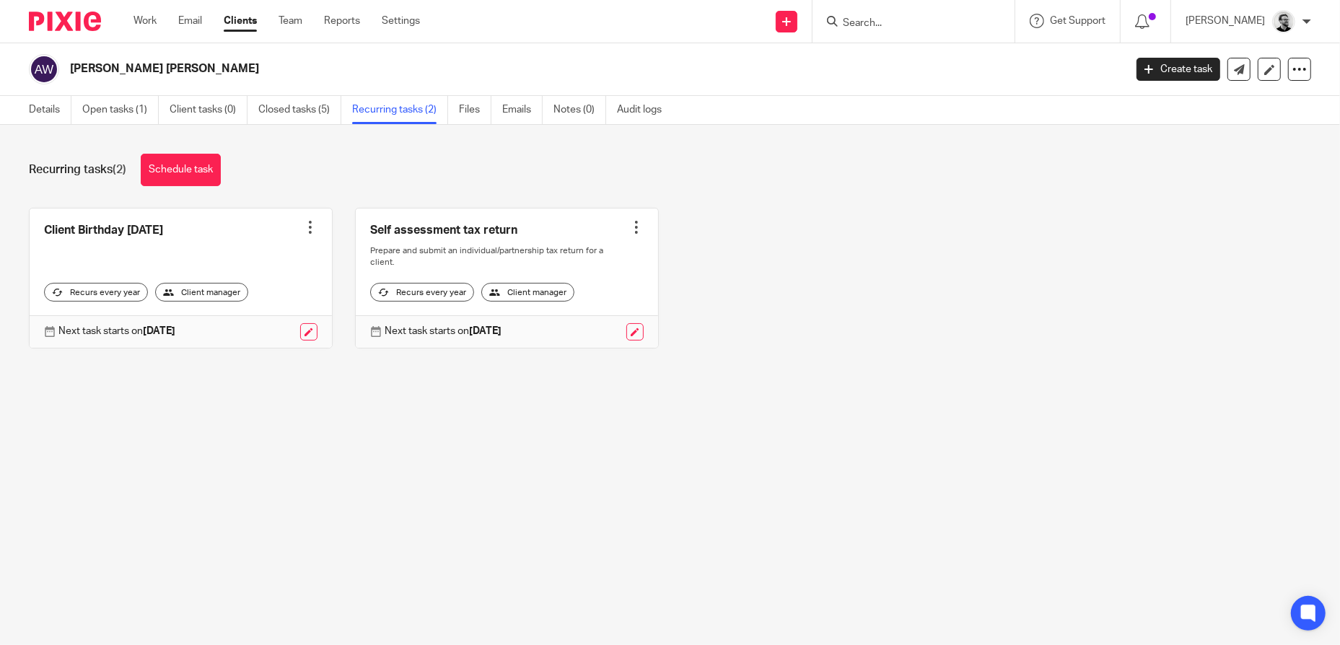
click at [916, 21] on input "Search" at bounding box center [906, 23] width 130 height 13
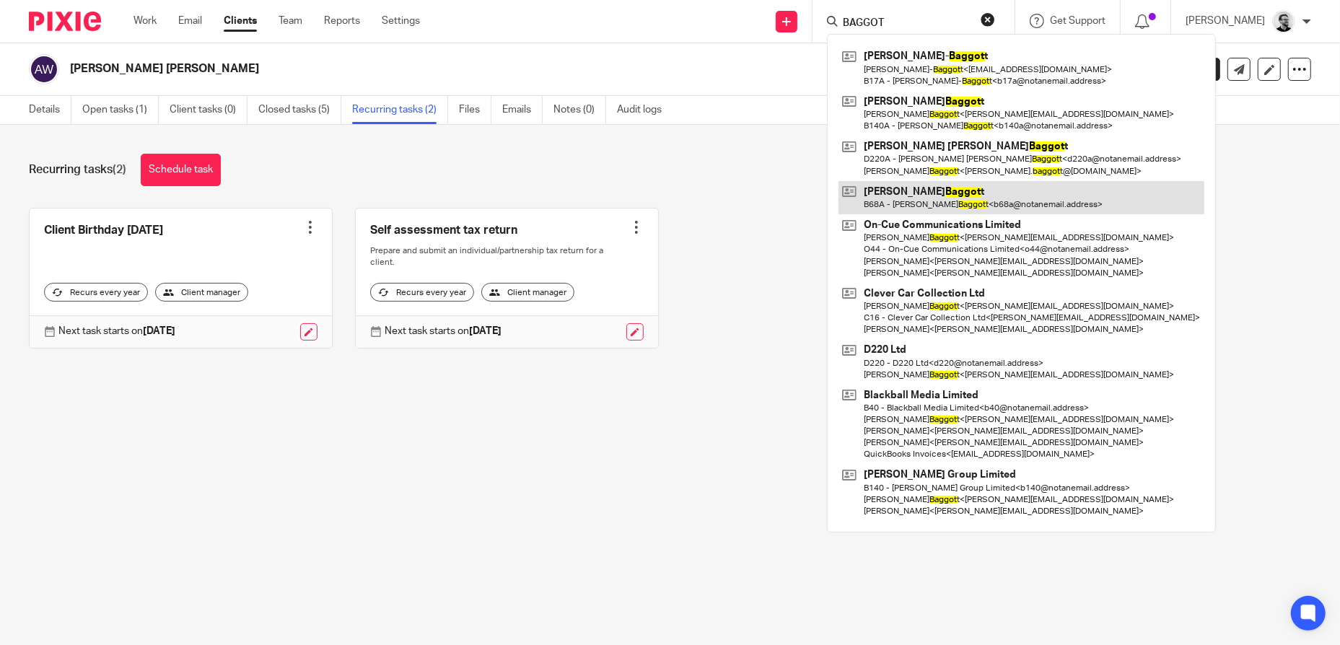
type input "BAGGOT"
click at [973, 192] on link at bounding box center [1022, 197] width 366 height 33
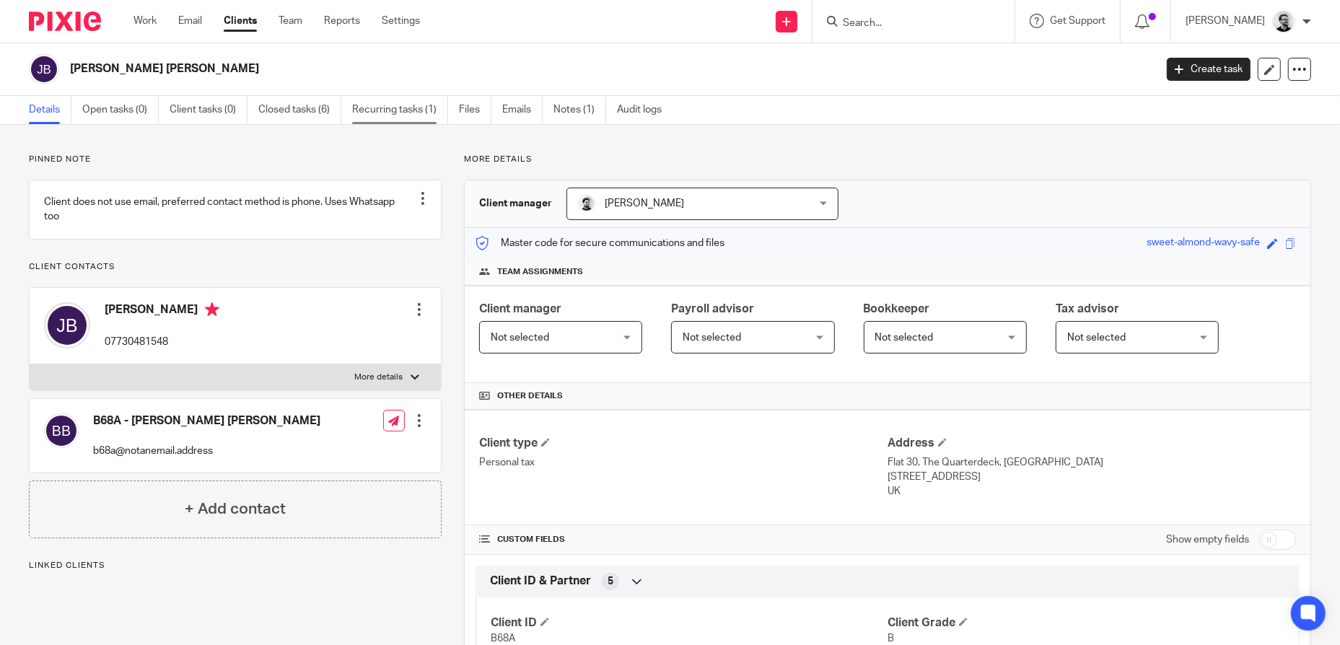
click at [409, 113] on link "Recurring tasks (1)" at bounding box center [400, 110] width 96 height 28
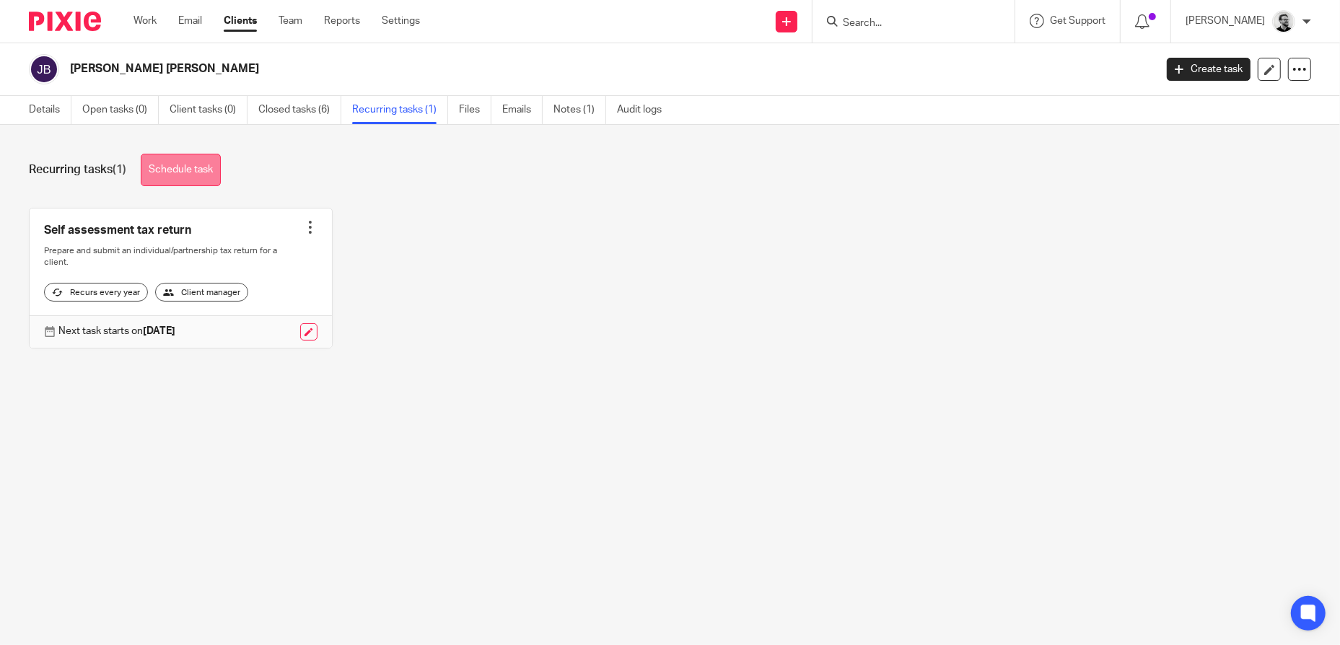
click at [208, 170] on link "Schedule task" at bounding box center [181, 170] width 80 height 32
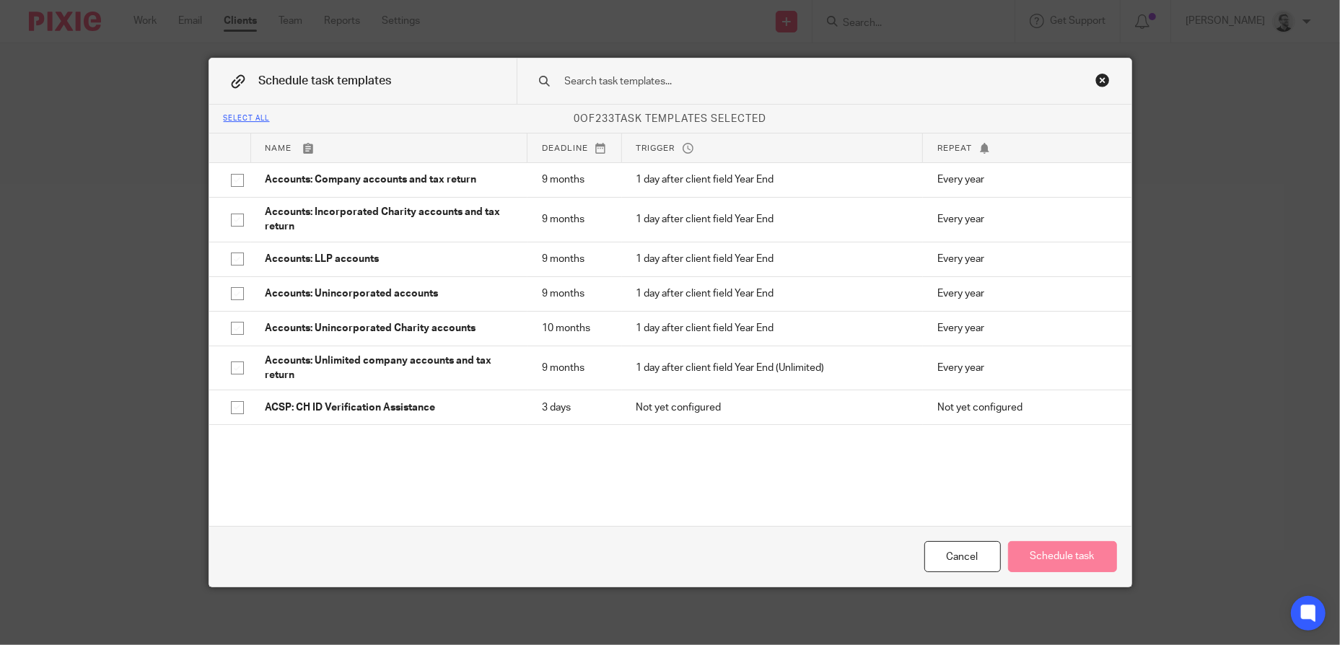
click at [617, 83] on input "text" at bounding box center [802, 82] width 476 height 16
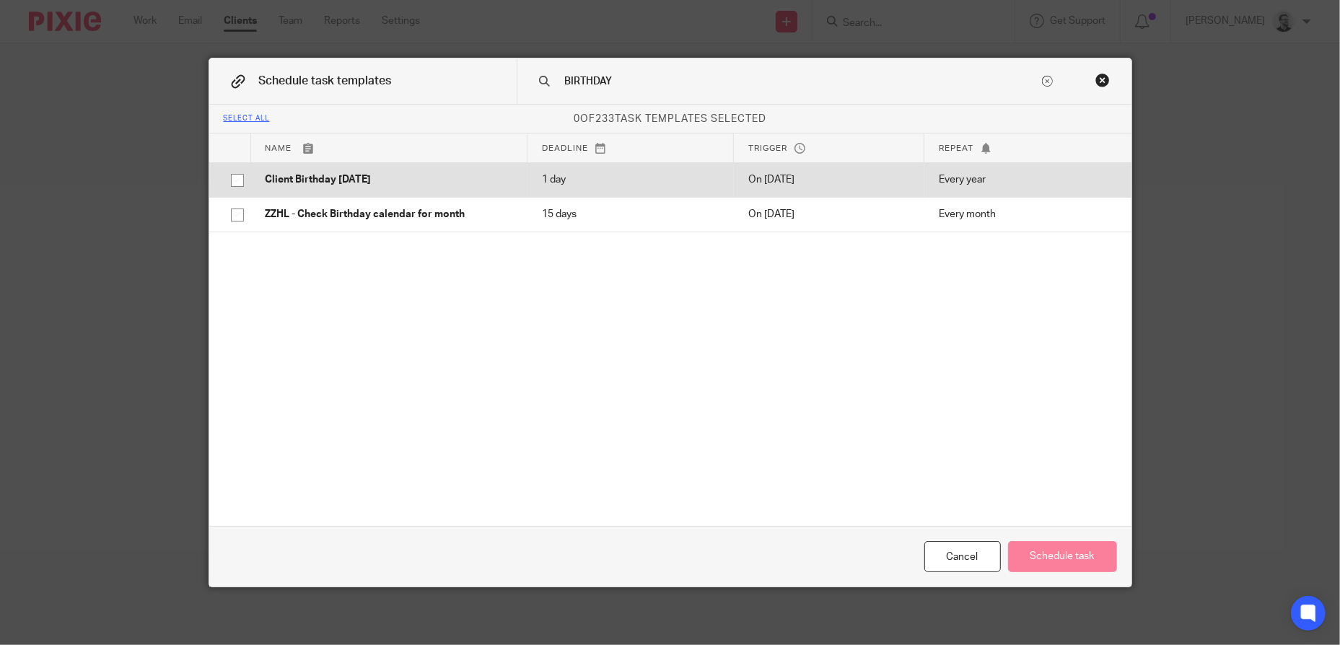
type input "BIRTHDAY"
click at [416, 179] on p "Client Birthday [DATE]" at bounding box center [390, 179] width 248 height 14
checkbox input "true"
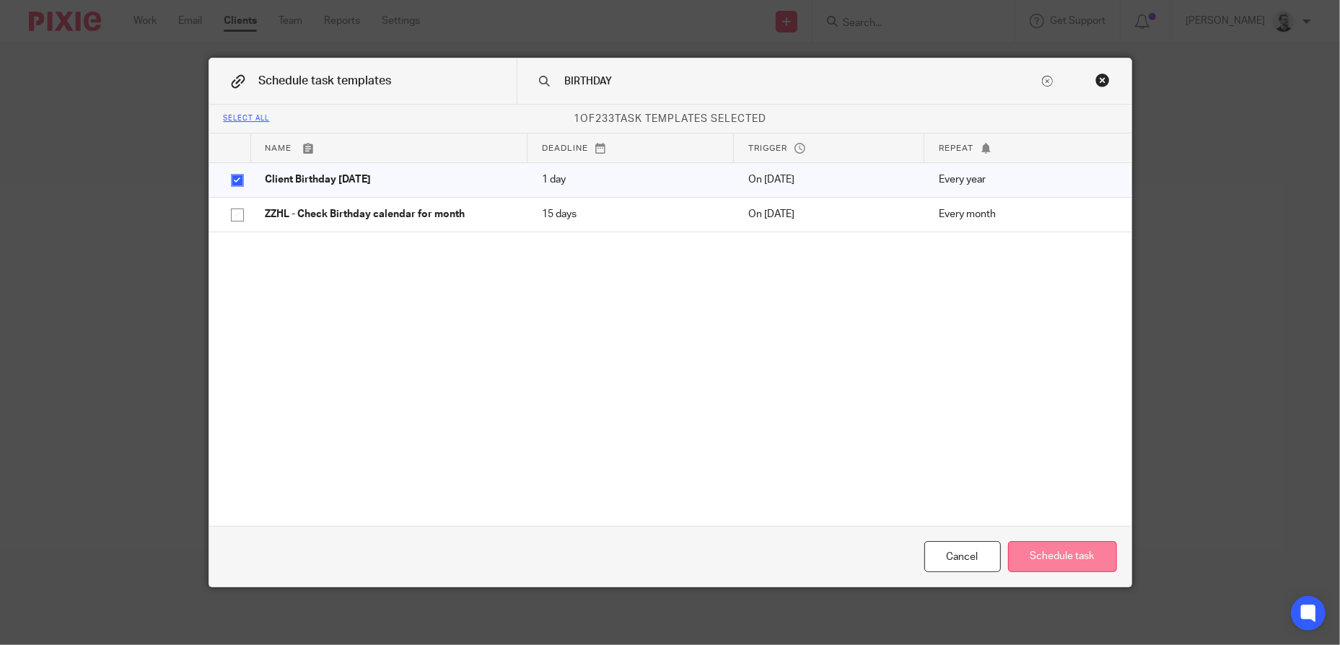
click at [1075, 553] on button "Schedule task" at bounding box center [1062, 556] width 109 height 31
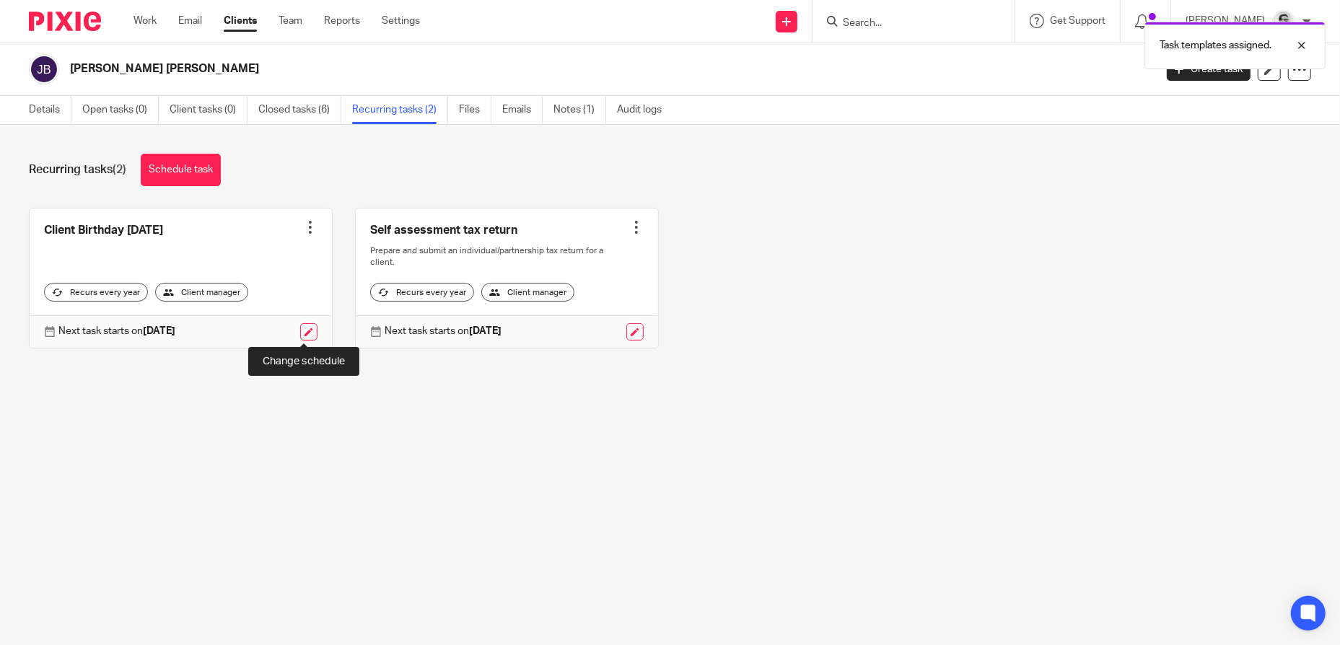
click at [301, 332] on link at bounding box center [308, 331] width 17 height 17
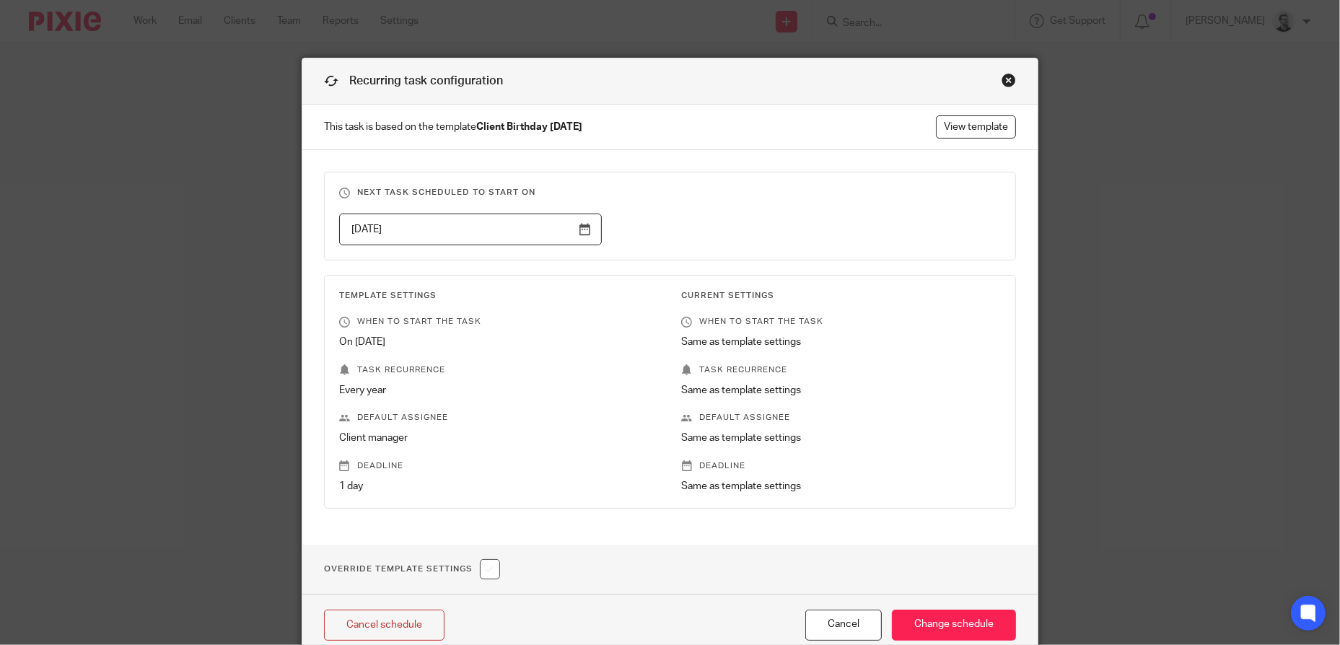
drag, startPoint x: 577, startPoint y: 237, endPoint x: 597, endPoint y: 242, distance: 21.0
click at [577, 236] on input "2026-02-13" at bounding box center [470, 230] width 263 height 32
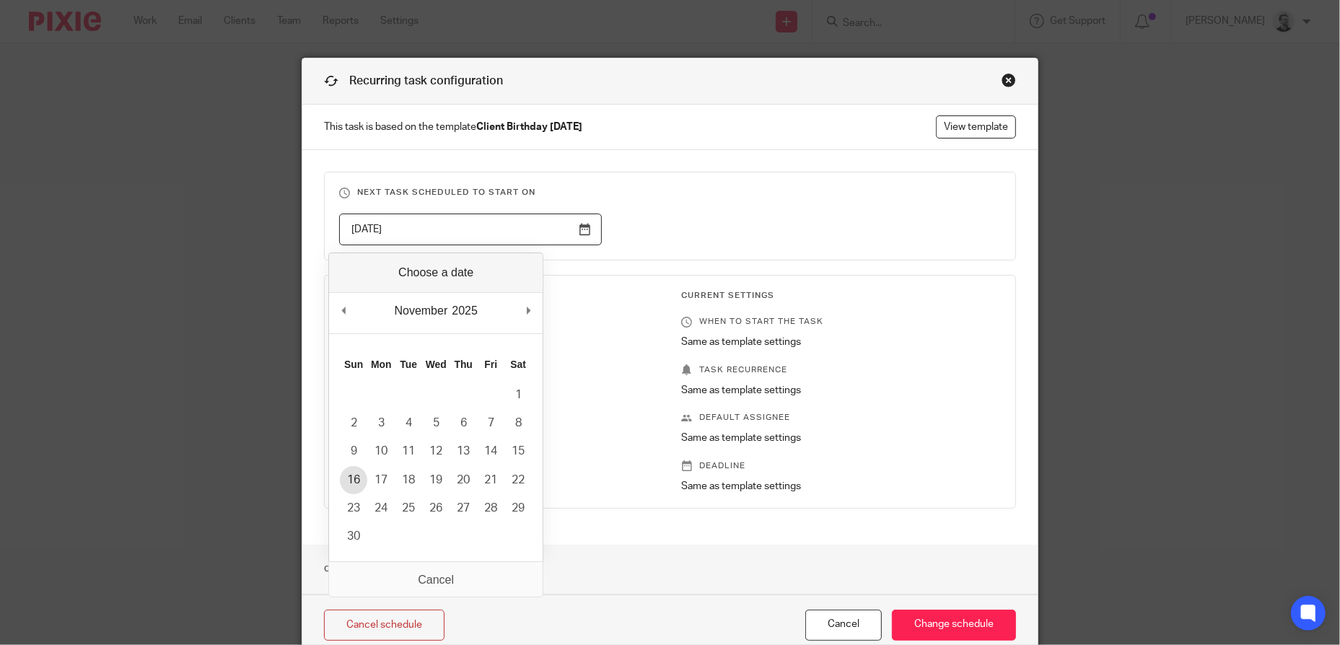
type input "2025-11-16"
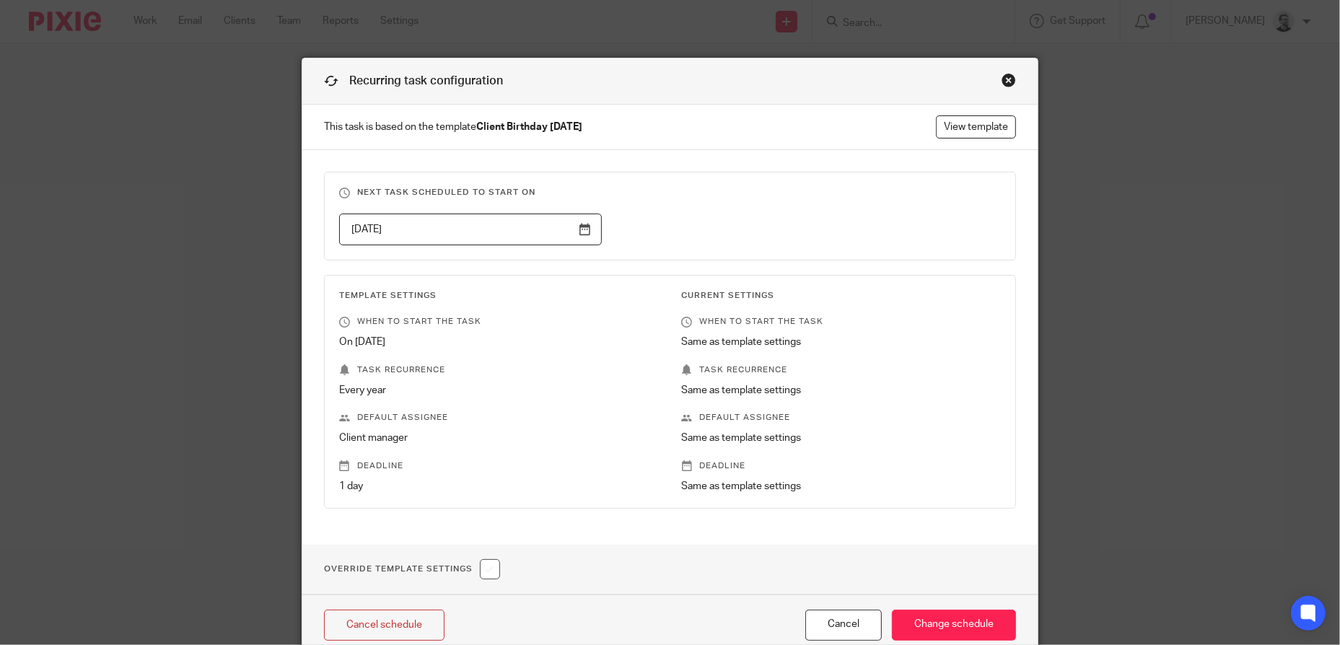
click at [767, 224] on div "2025-11-16" at bounding box center [659, 230] width 685 height 32
click at [935, 623] on input "Change schedule" at bounding box center [954, 625] width 124 height 31
